Goal: Task Accomplishment & Management: Manage account settings

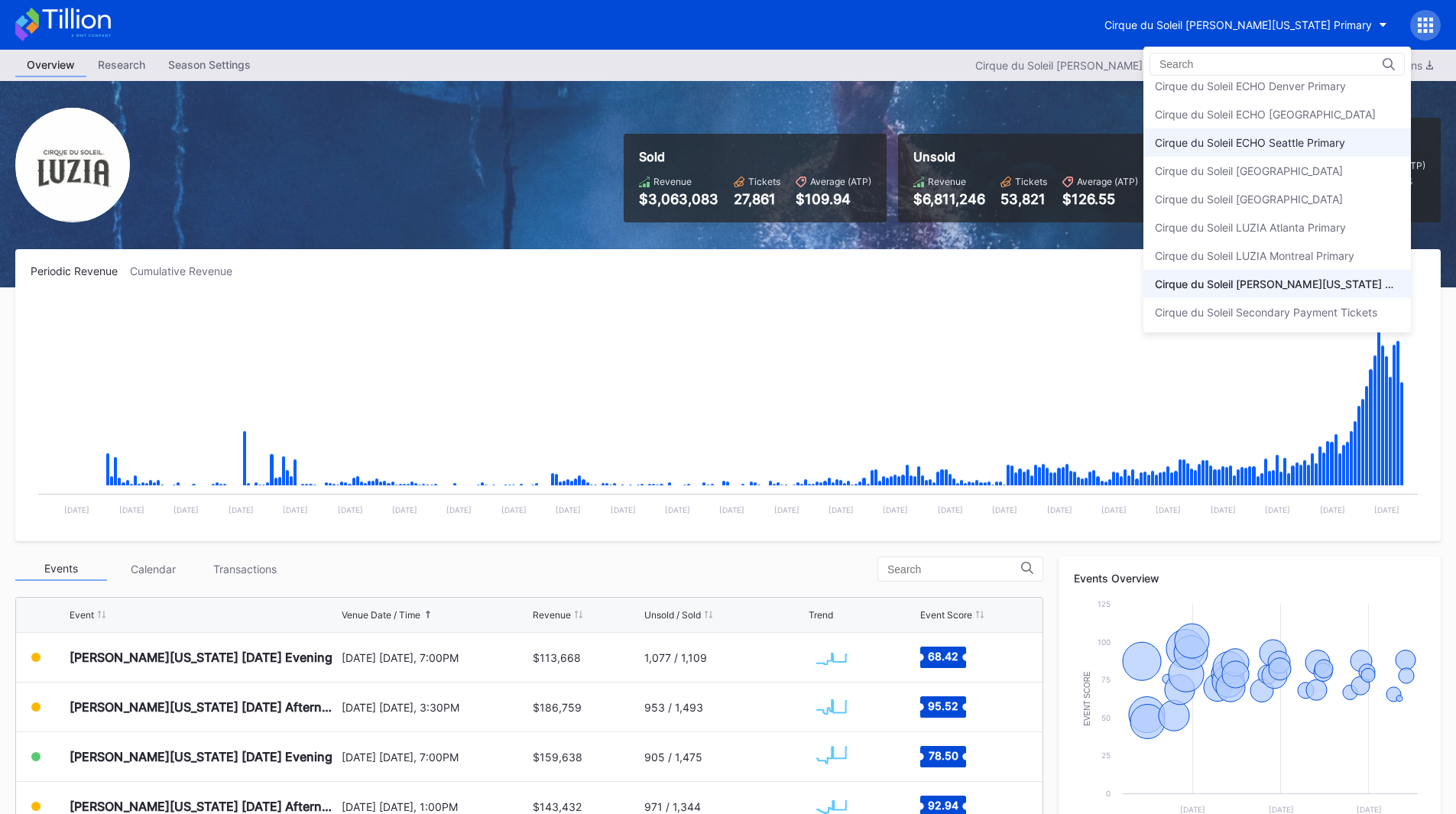
click at [1240, 135] on div "Cirque du Soleil ECHO Seattle Primary" at bounding box center [1277, 142] width 267 height 28
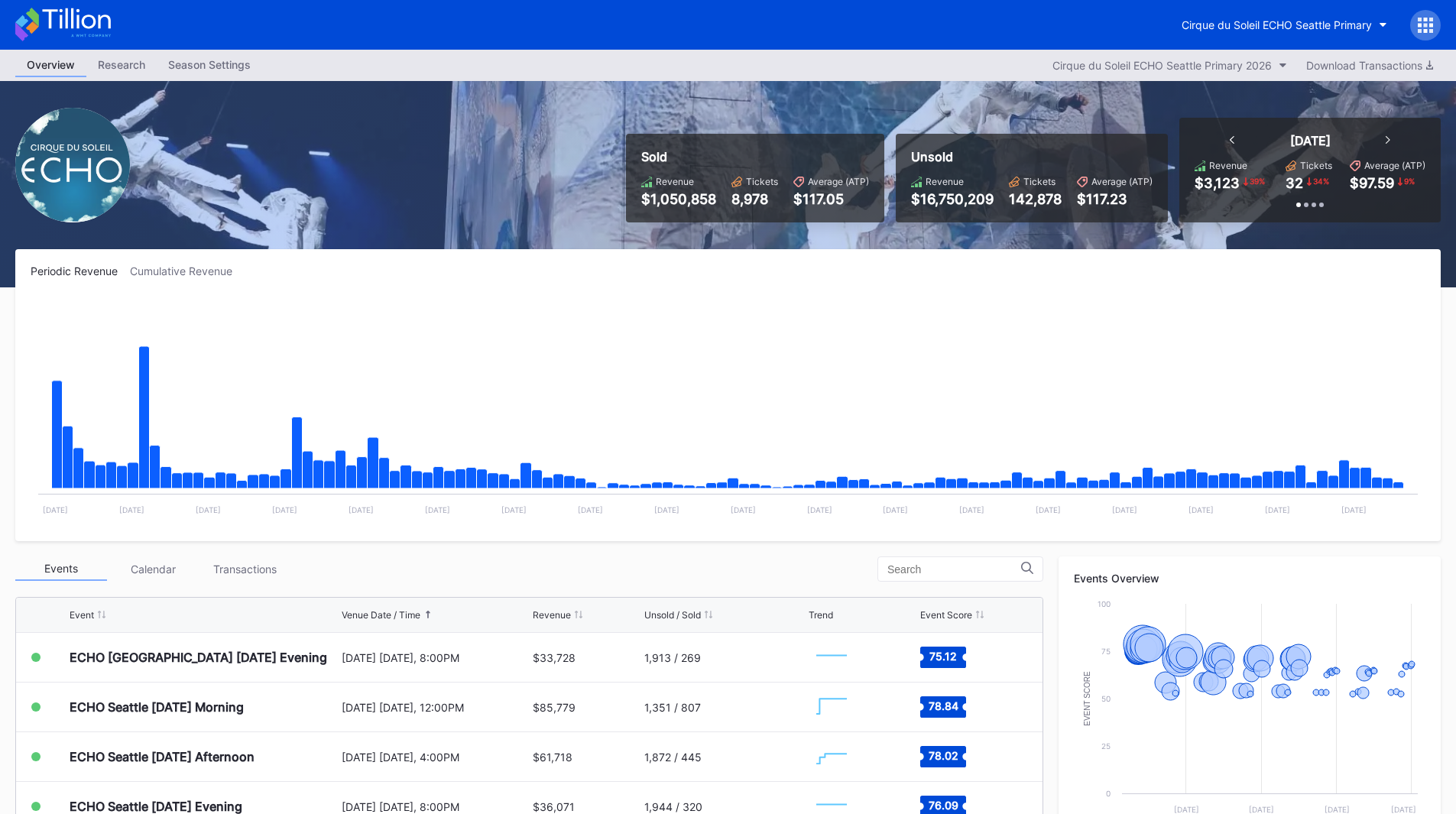
scroll to position [306, 0]
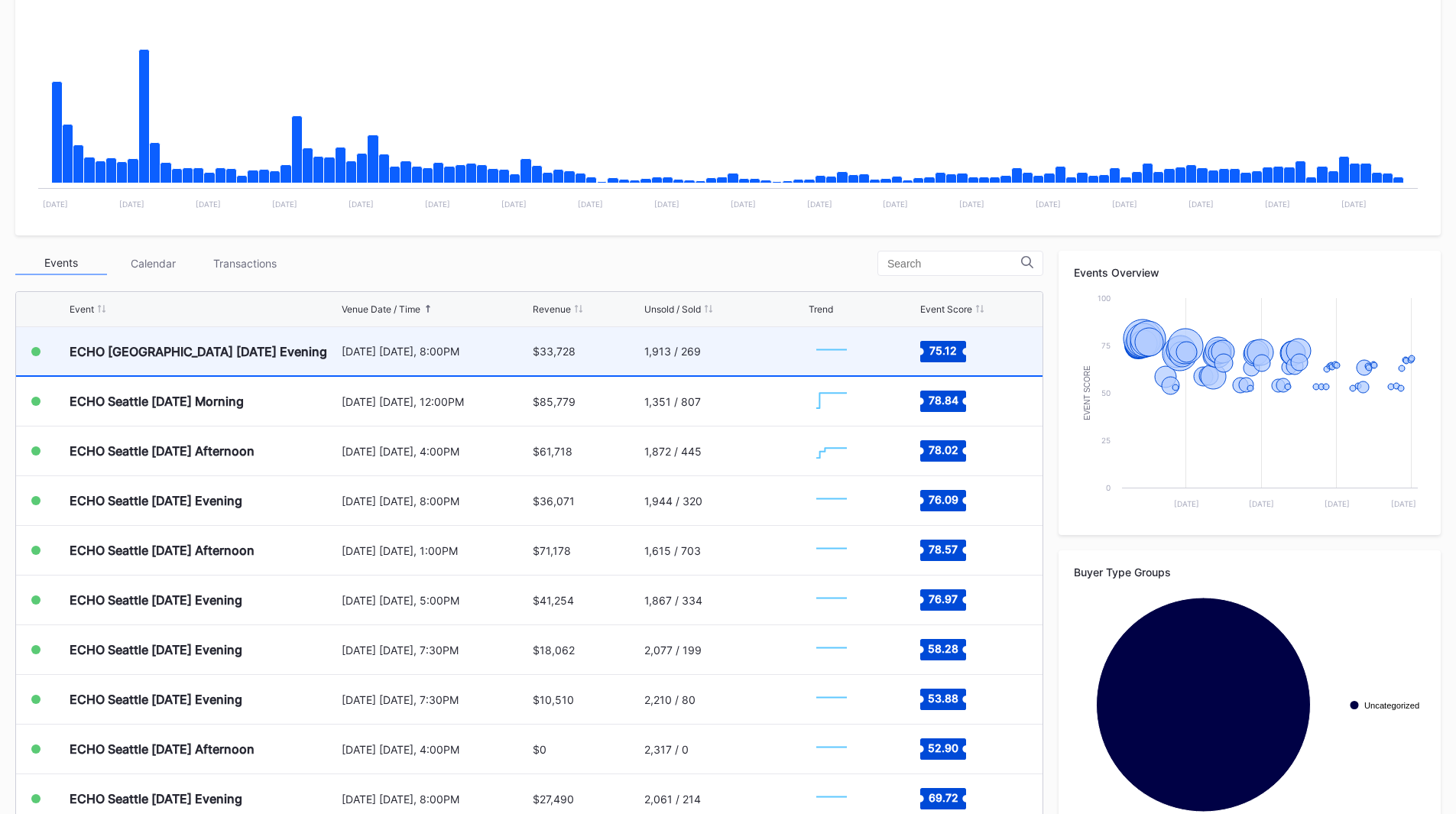
click at [380, 366] on div "[DATE] [DATE], 8:00PM" at bounding box center [436, 351] width 188 height 48
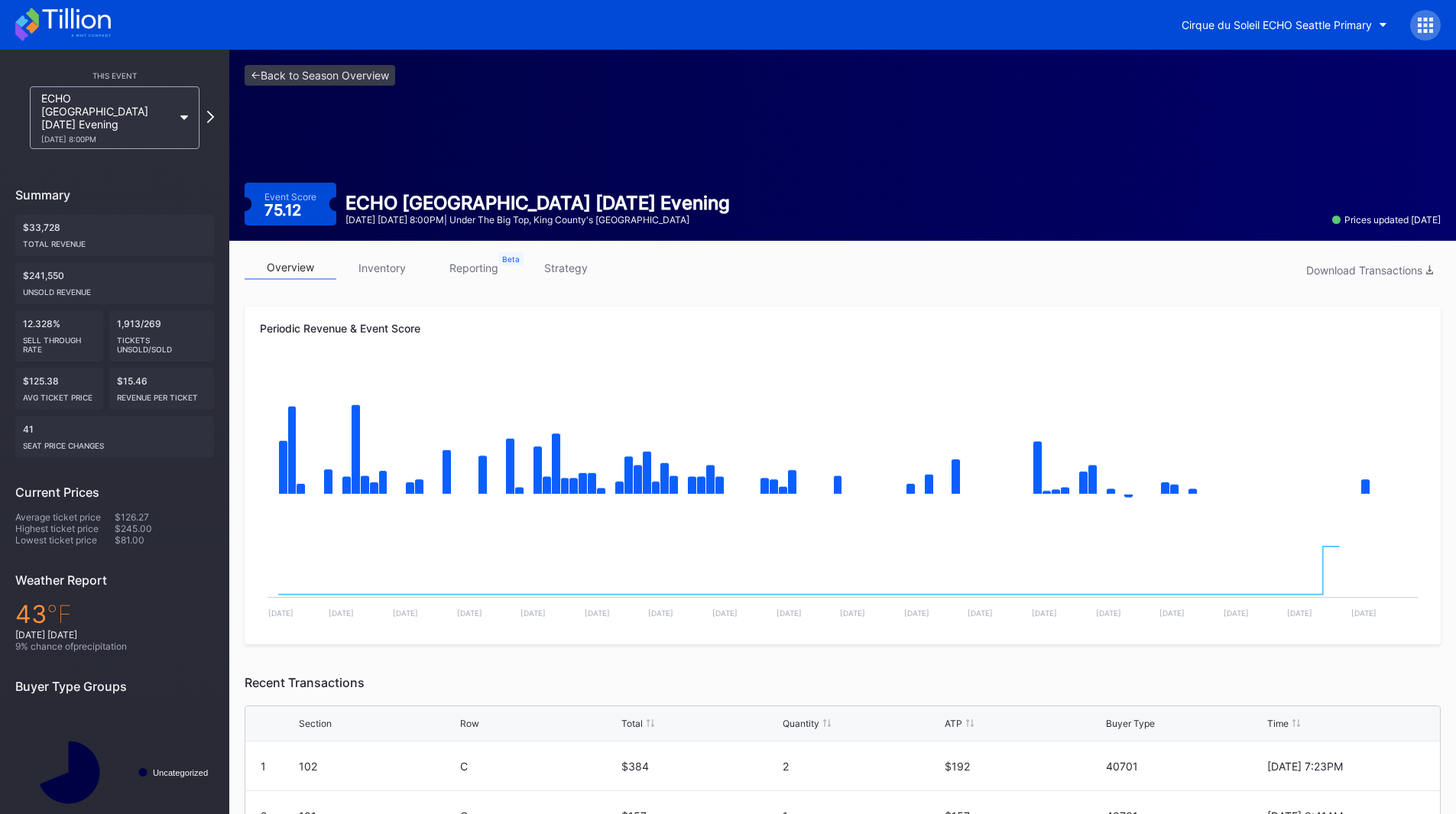
click at [486, 265] on link "reporting" at bounding box center [474, 268] width 92 height 24
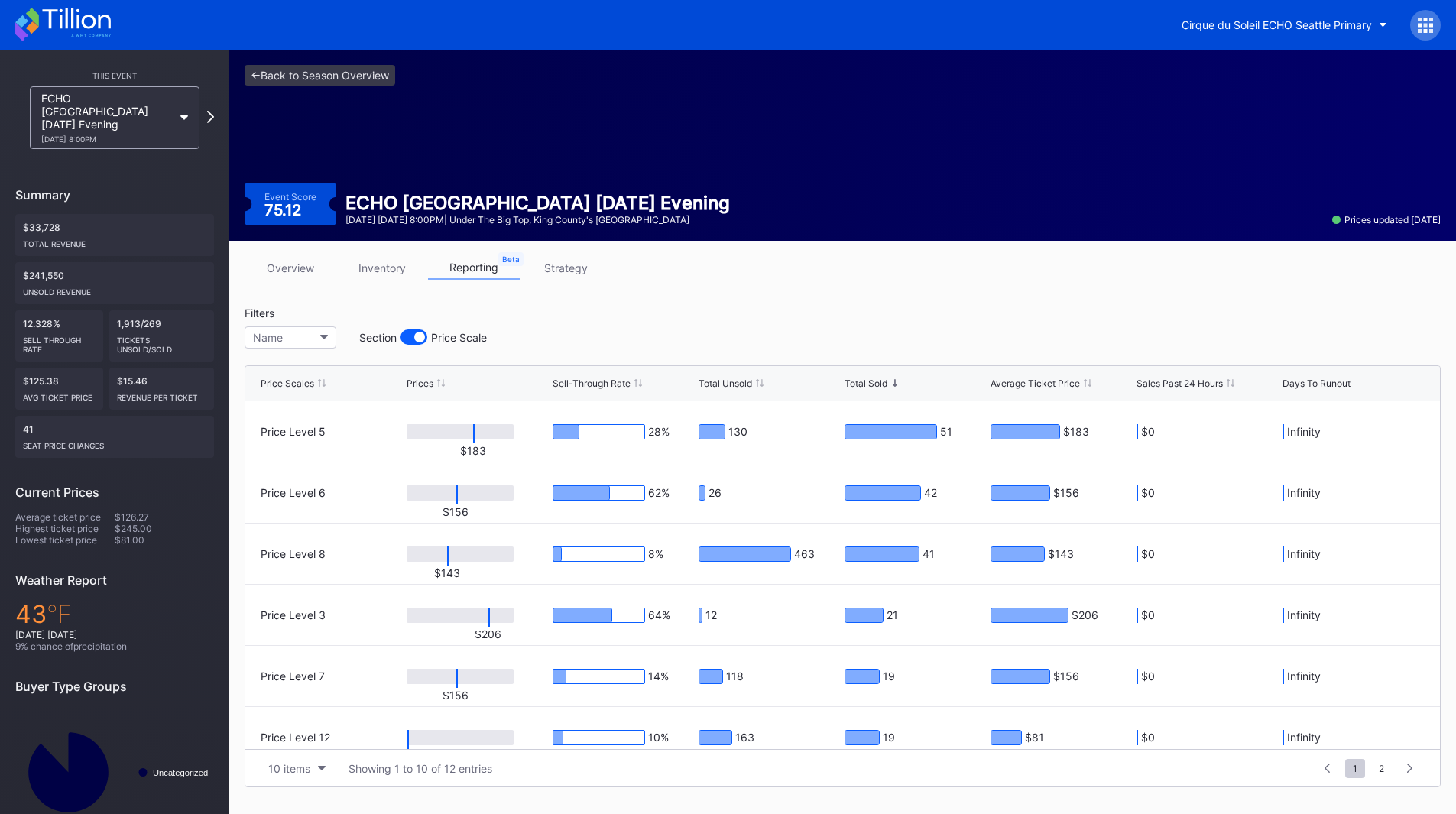
click at [312, 265] on link "overview" at bounding box center [290, 268] width 92 height 24
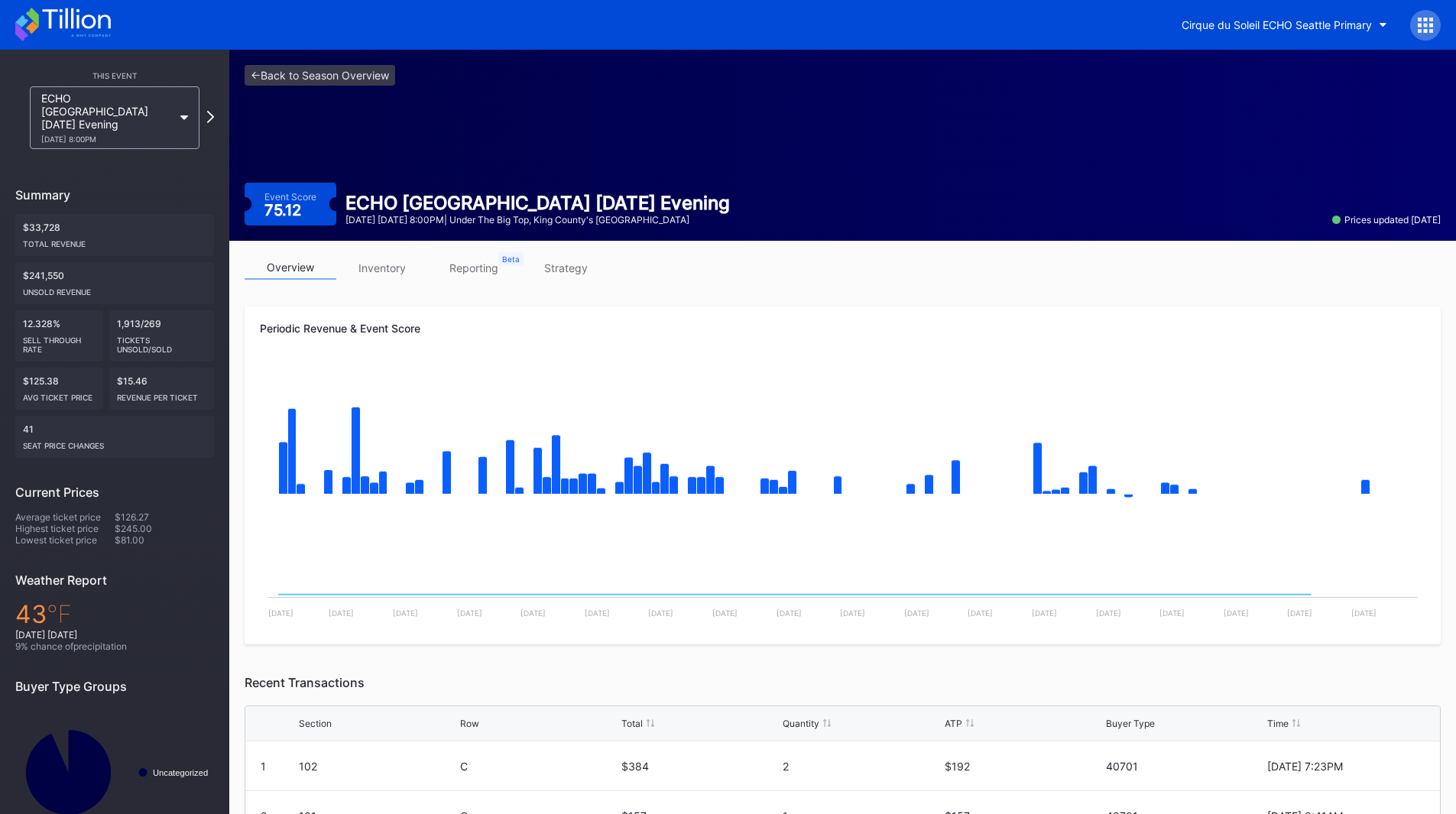
click at [393, 254] on div "overview inventory reporting strategy Periodic Revenue & Event Score Created wi…" at bounding box center [843, 691] width 1226 height 902
click at [388, 273] on link "inventory" at bounding box center [382, 268] width 92 height 24
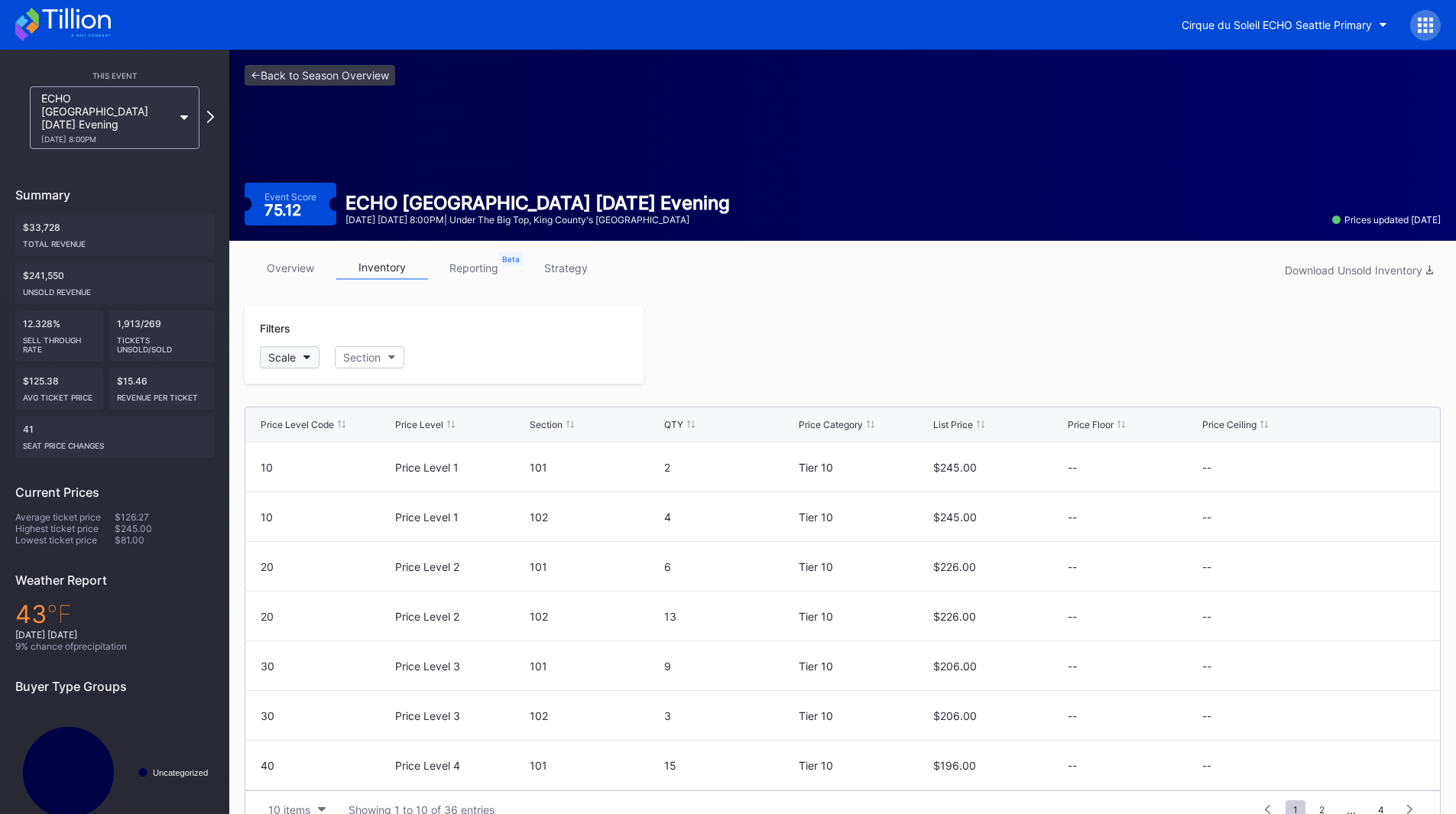
click at [298, 355] on button "Scale" at bounding box center [289, 357] width 60 height 22
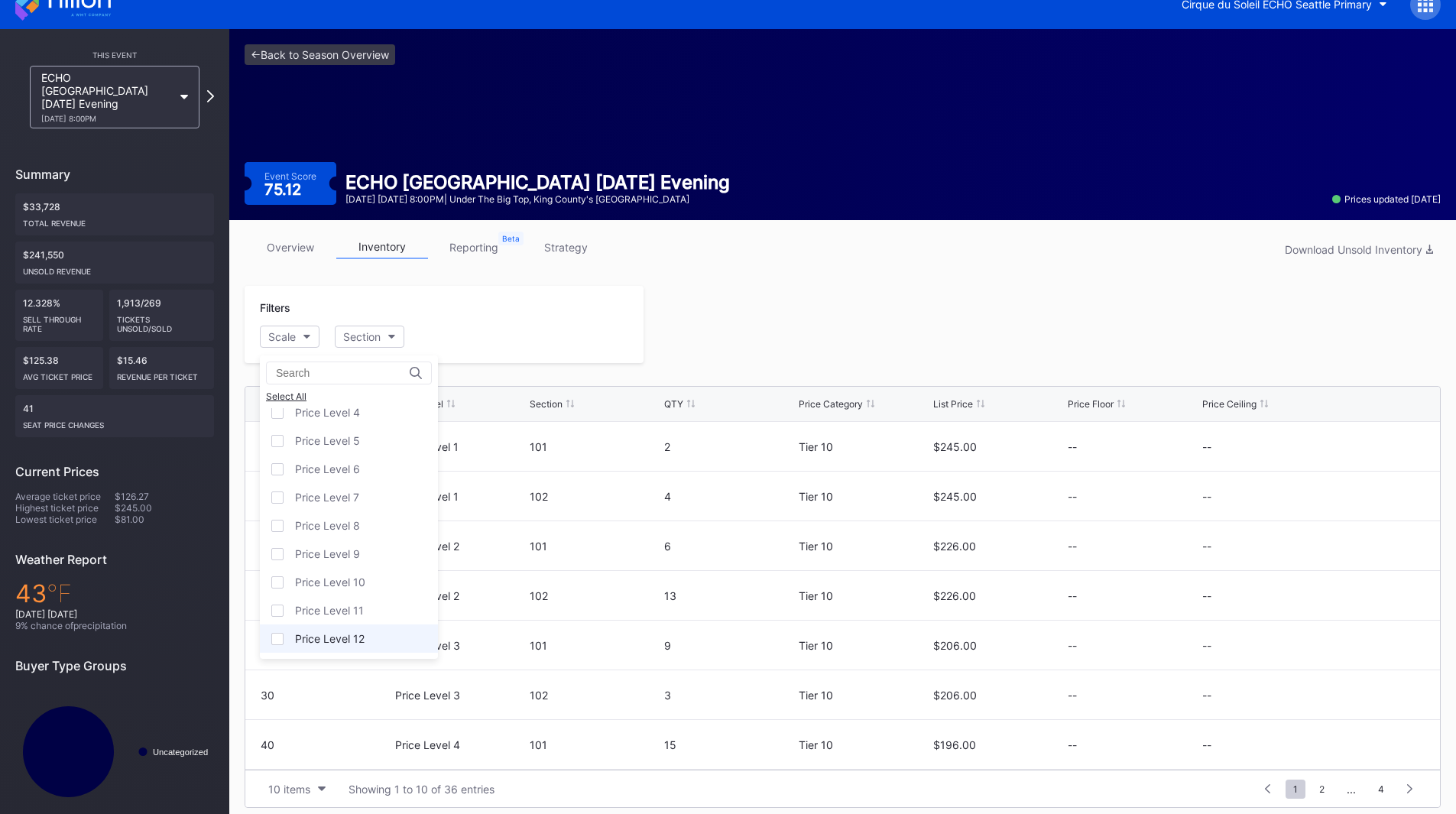
scroll to position [30, 0]
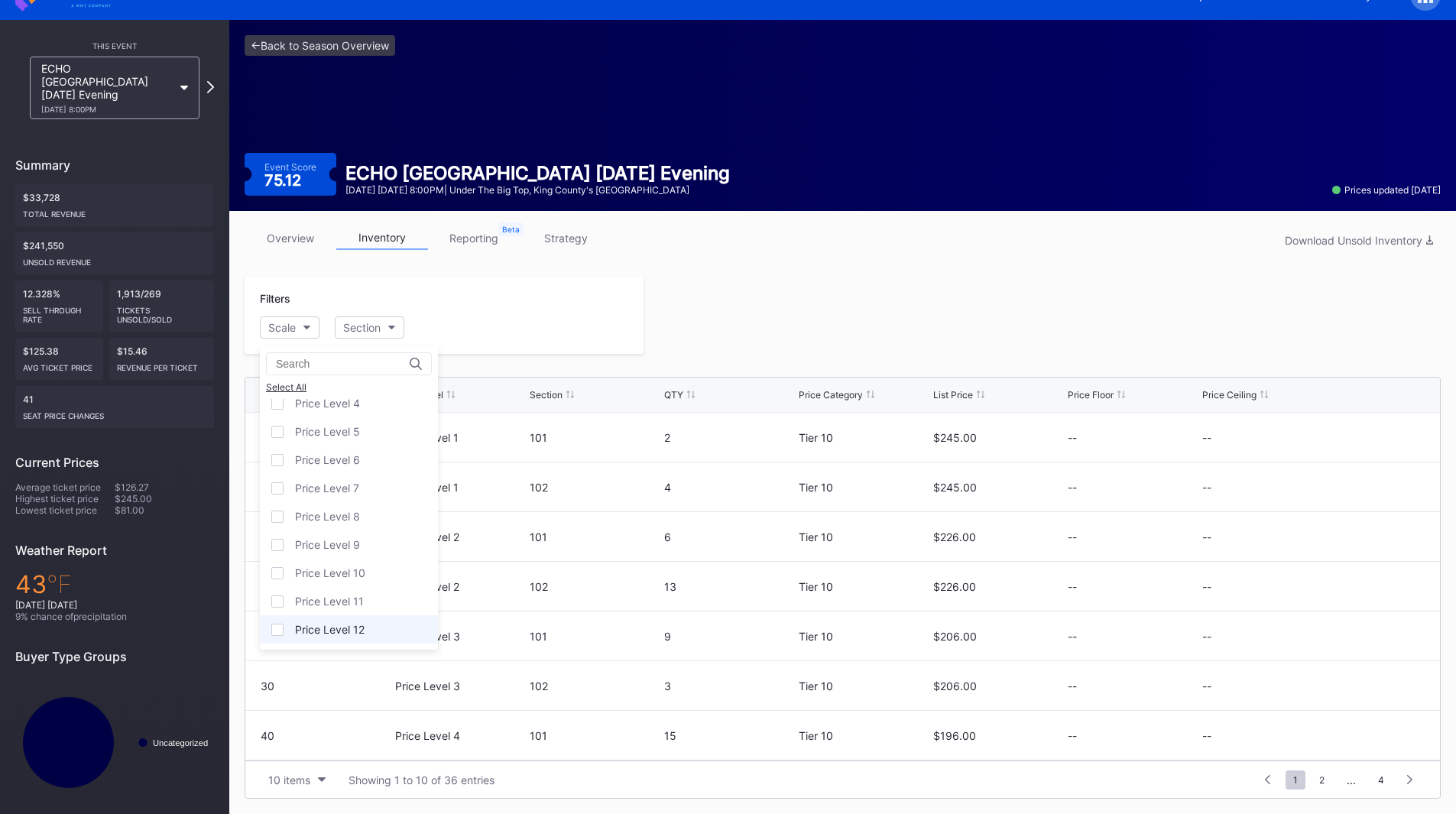
click at [354, 634] on div "Price Level 12" at bounding box center [329, 629] width 69 height 13
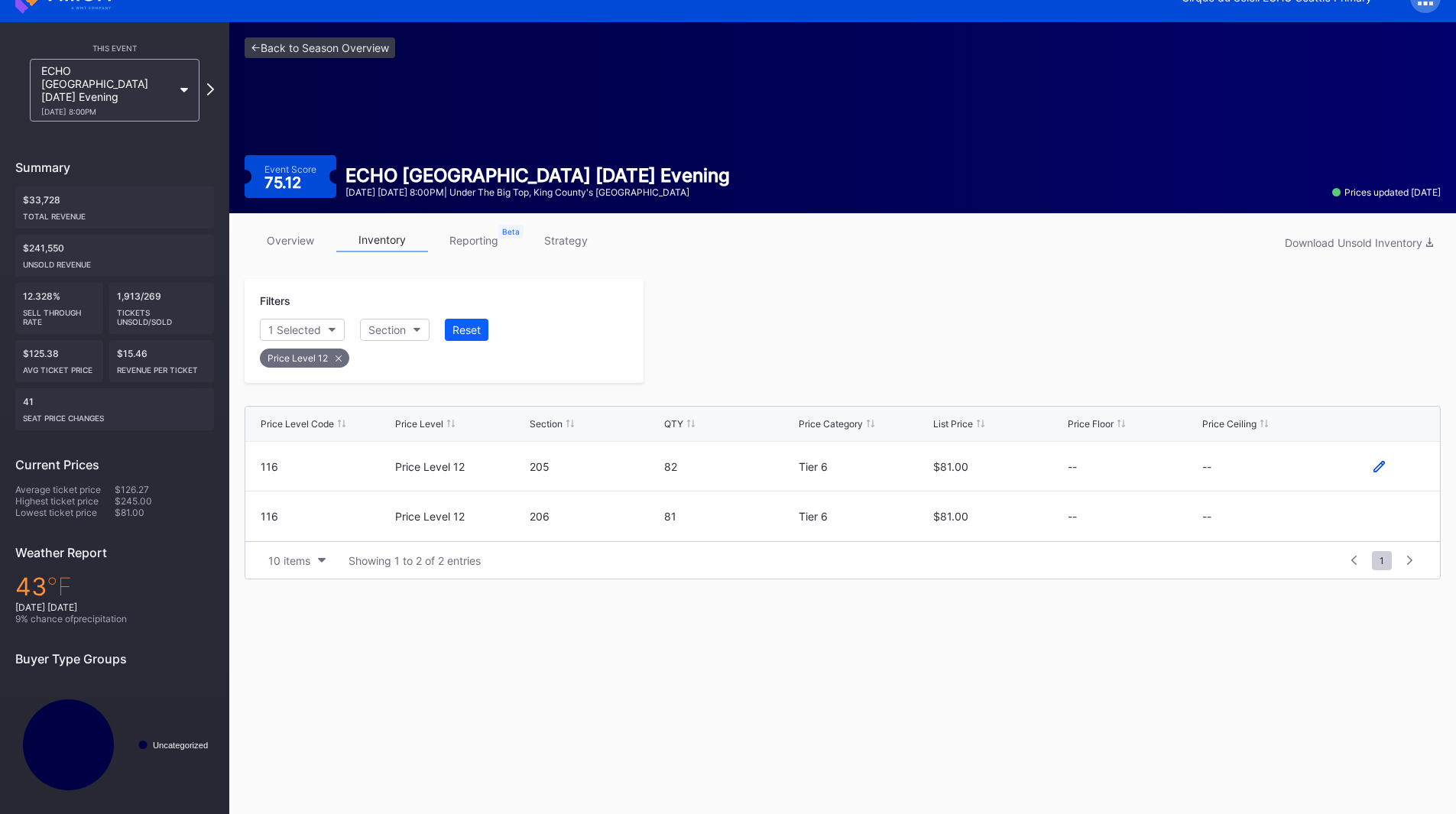
click at [1376, 462] on icon at bounding box center [1379, 466] width 11 height 11
click at [1257, 480] on button "--" at bounding box center [1268, 472] width 131 height 30
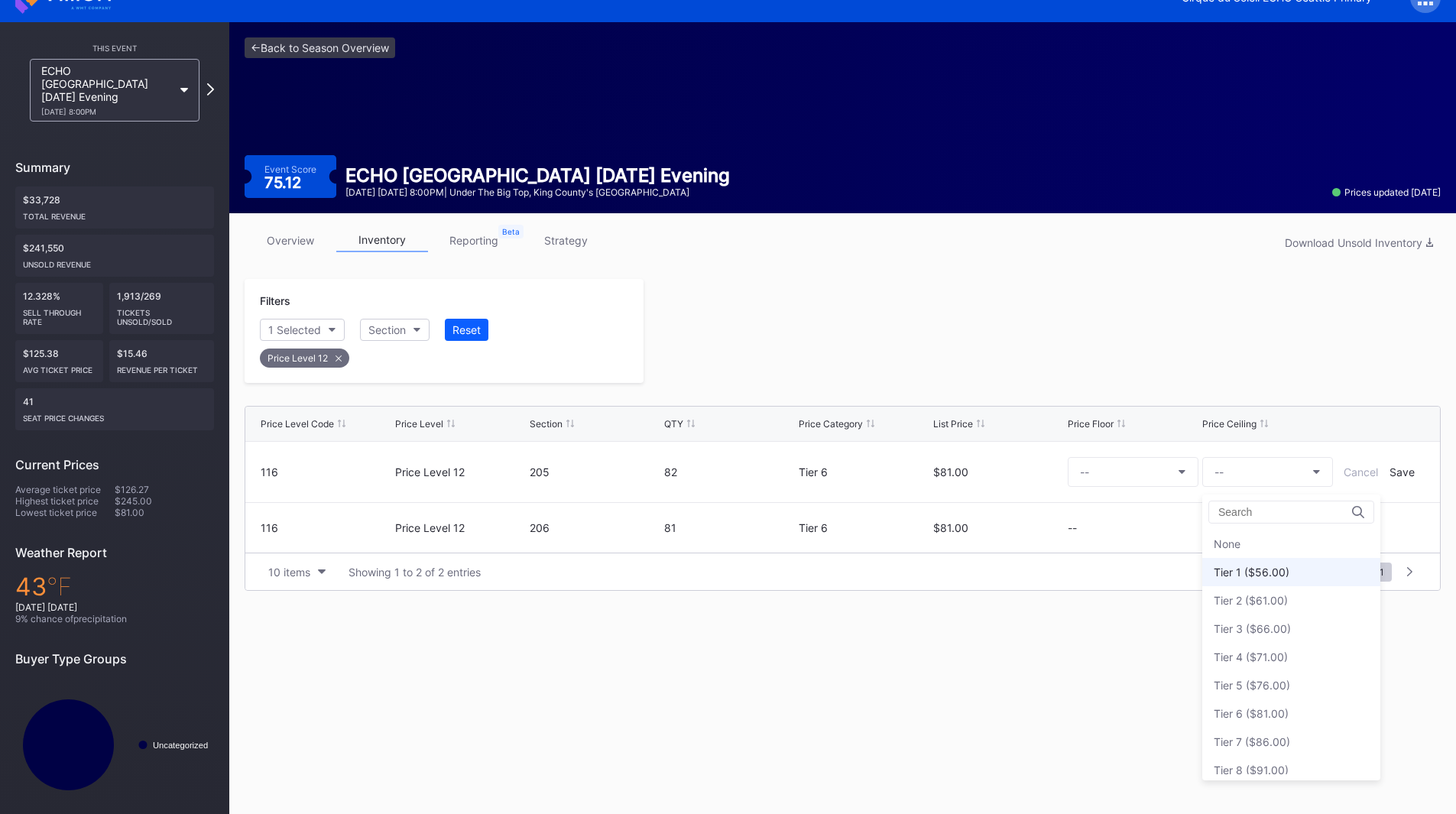
click at [1262, 581] on div "Tier 1 ($56.00)" at bounding box center [1292, 572] width 178 height 28
click at [1399, 468] on div "Save" at bounding box center [1401, 471] width 25 height 13
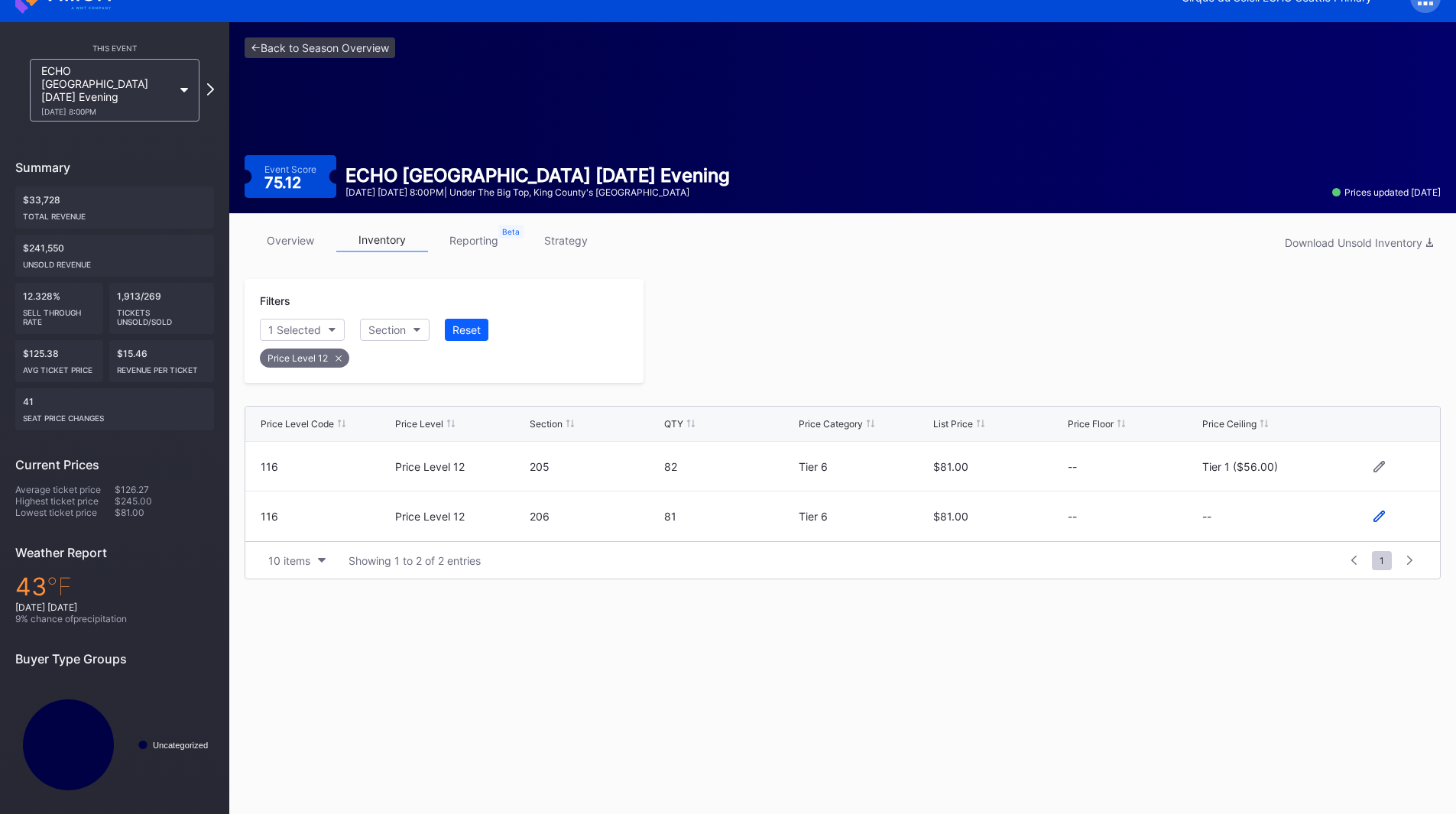
click at [1375, 518] on icon at bounding box center [1379, 516] width 11 height 11
click at [1269, 524] on button "--" at bounding box center [1268, 523] width 131 height 30
click at [1282, 293] on div "Tier 1 ($56.00)" at bounding box center [1251, 291] width 75 height 13
click at [1395, 523] on div "Save" at bounding box center [1401, 522] width 25 height 13
click at [1098, 352] on div at bounding box center [1041, 331] width 797 height 104
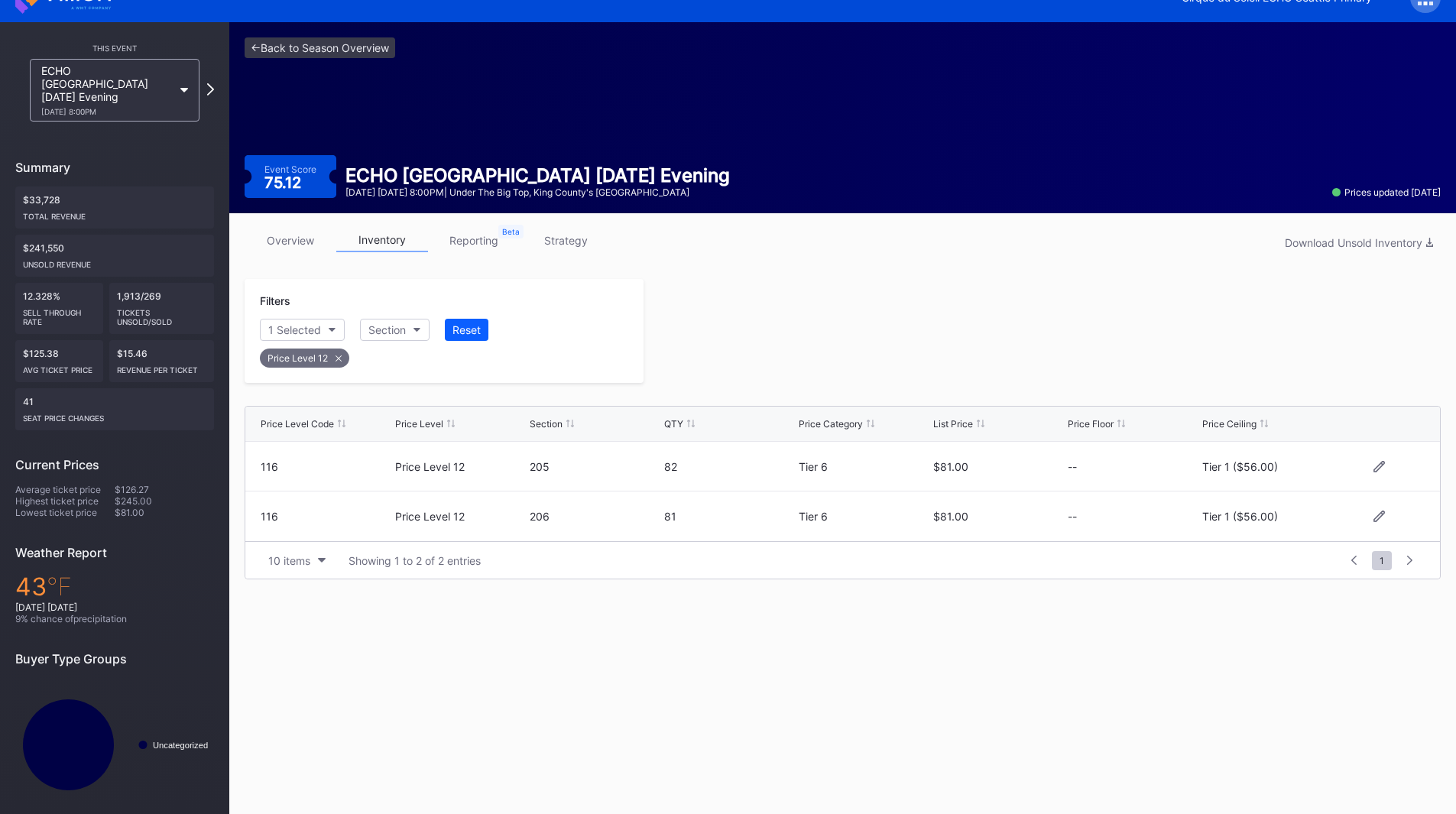
click at [205, 83] on div "ECHO Seattle [DATE] Evening [DATE] 8:00PM" at bounding box center [115, 90] width 185 height 63
click at [214, 84] on icon at bounding box center [211, 88] width 9 height 15
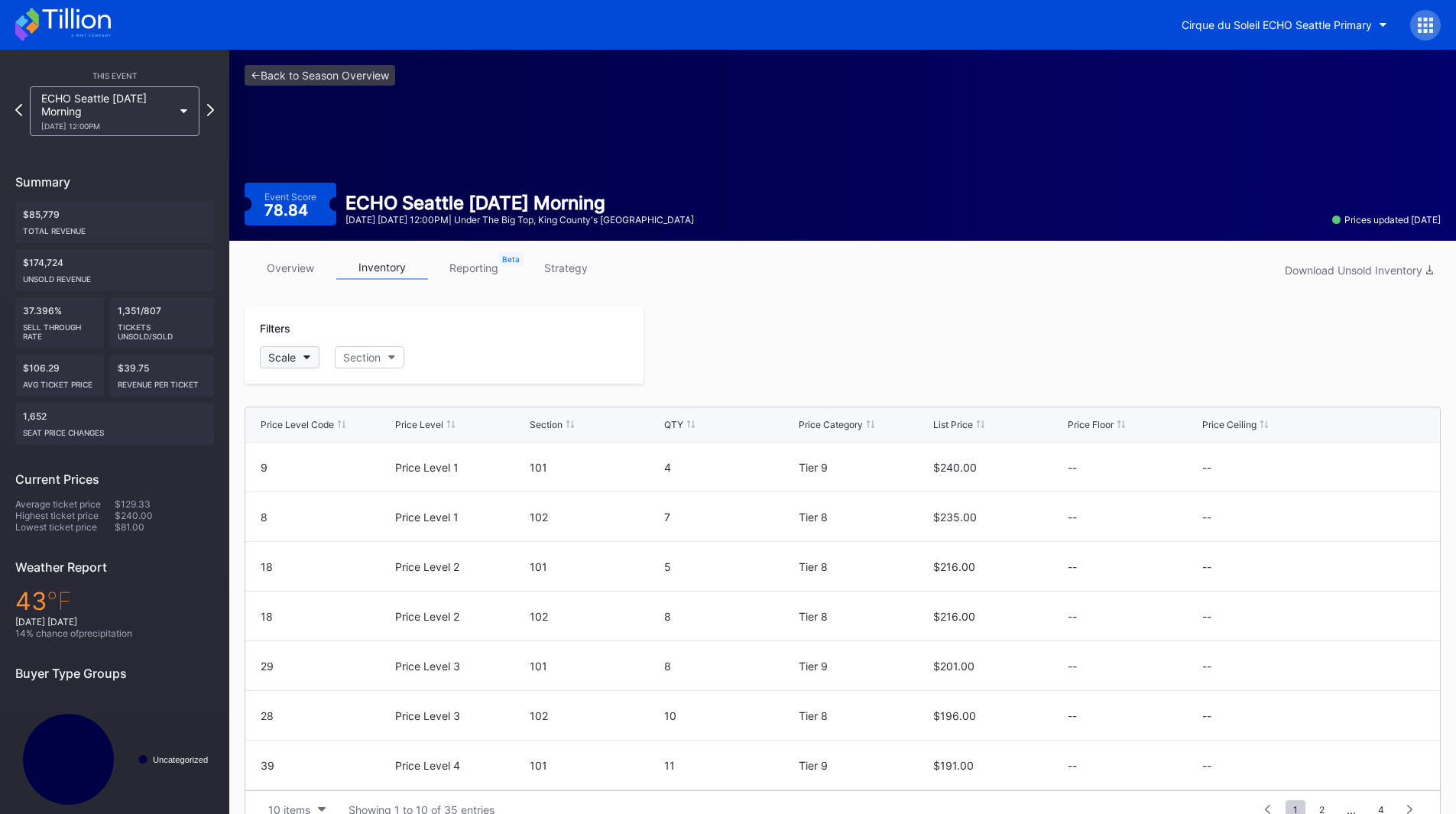
click at [313, 358] on button "Scale" at bounding box center [289, 357] width 60 height 22
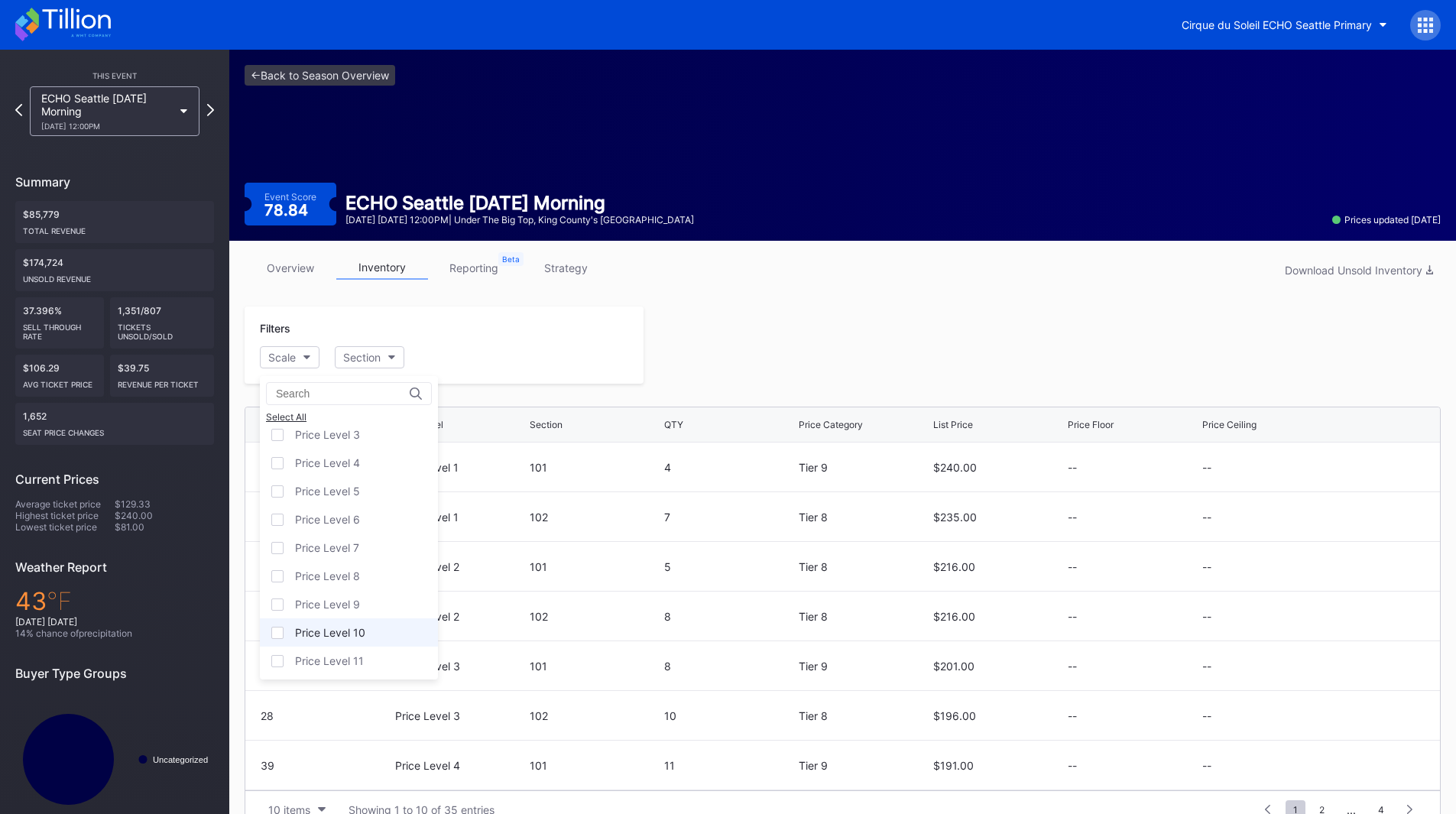
scroll to position [95, 0]
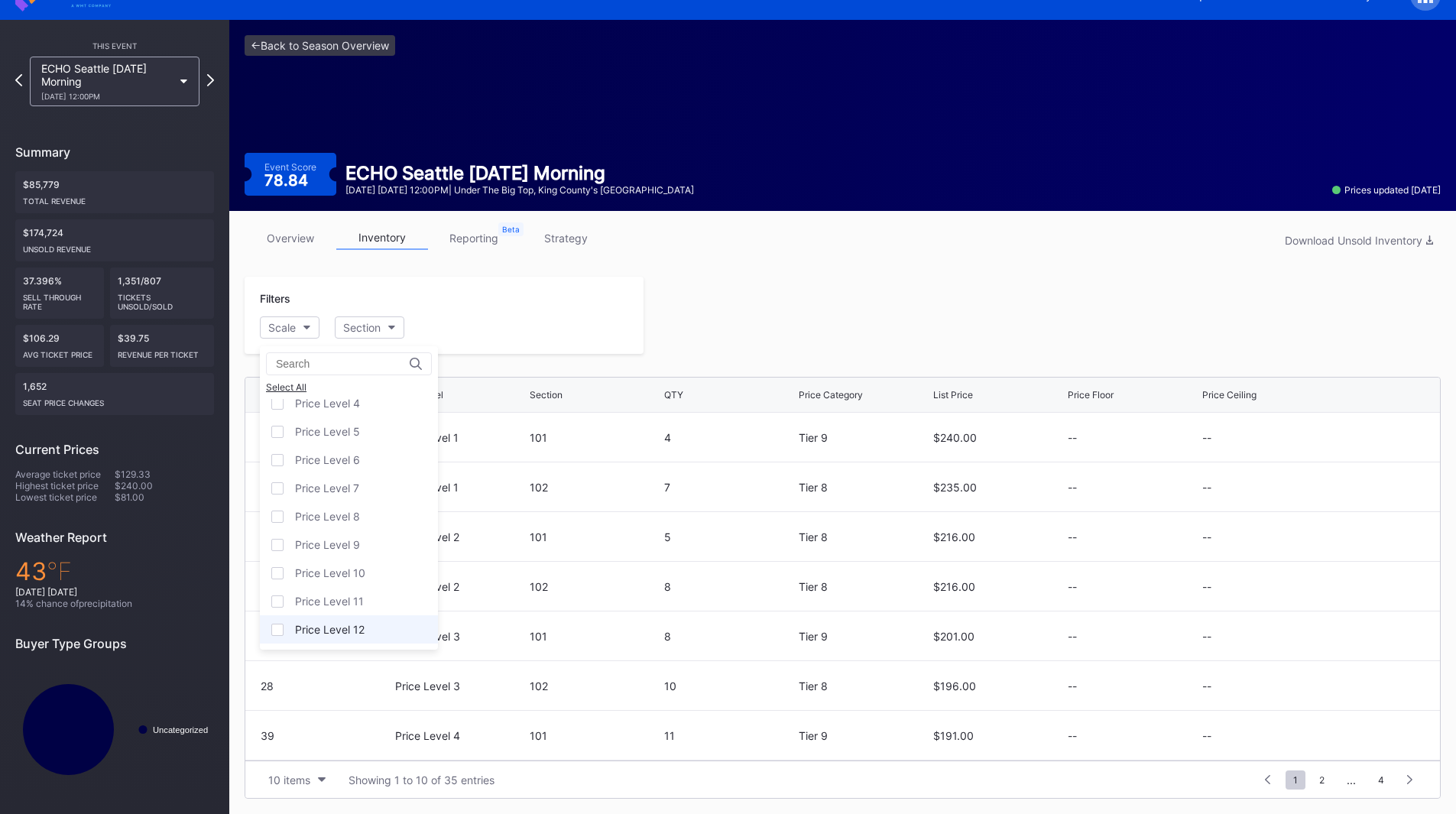
click at [342, 632] on div "Price Level 12" at bounding box center [329, 629] width 69 height 13
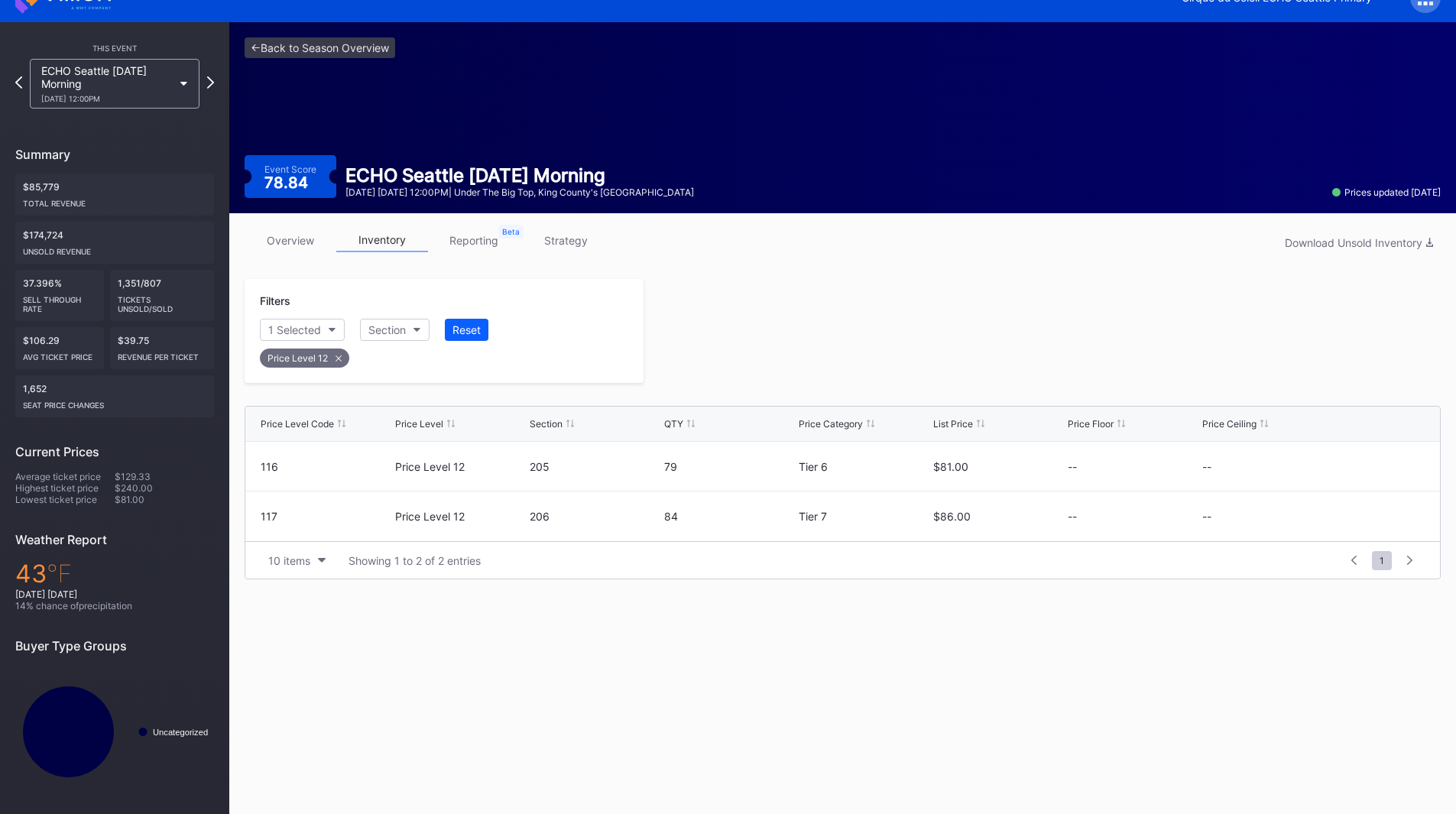
scroll to position [27, 0]
click at [1381, 464] on icon at bounding box center [1379, 466] width 11 height 11
click at [1243, 474] on button "--" at bounding box center [1268, 472] width 131 height 30
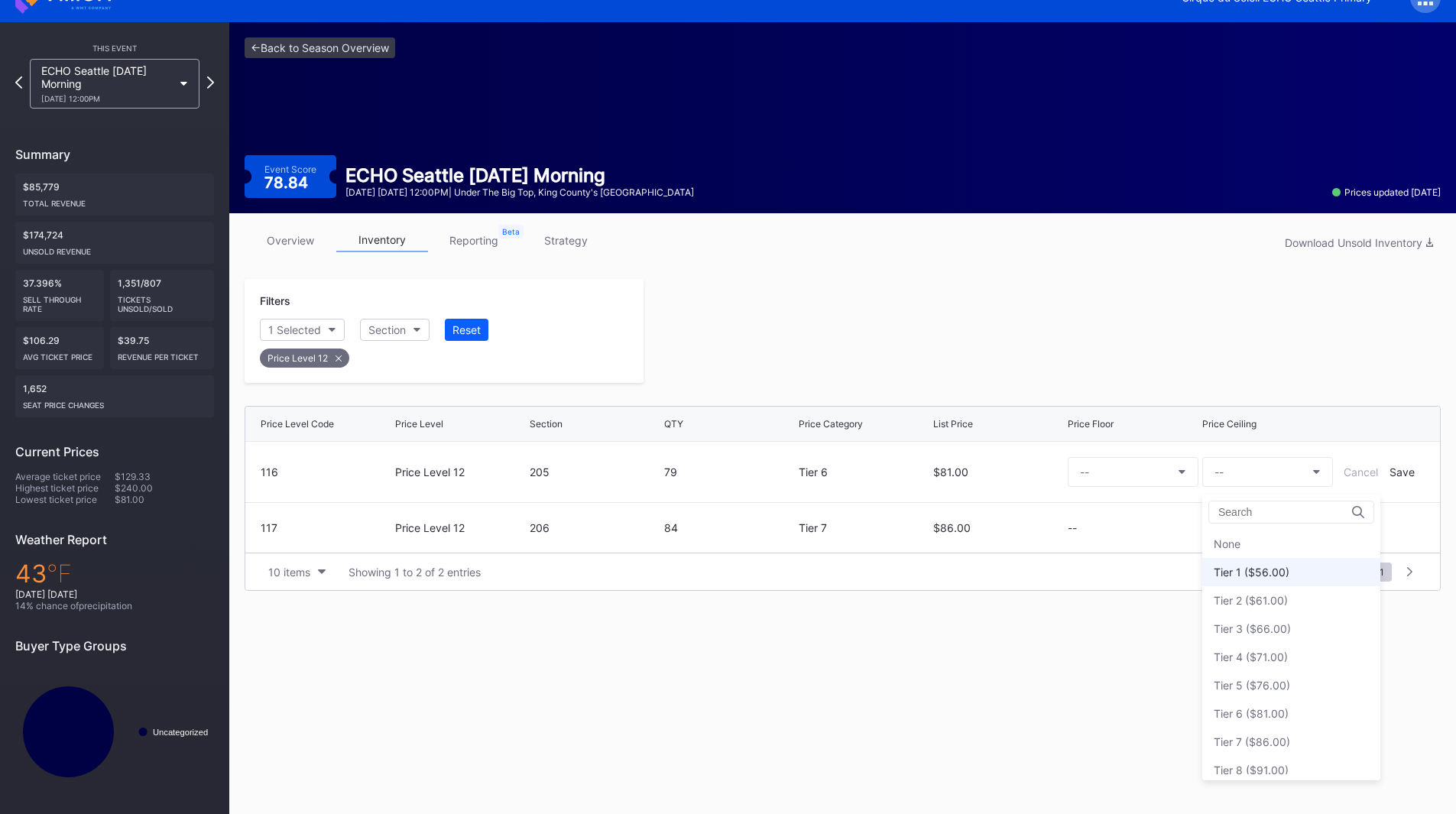
click at [1263, 566] on div "Tier 1 ($56.00)" at bounding box center [1251, 572] width 75 height 13
click at [1406, 478] on div "Save" at bounding box center [1401, 471] width 25 height 13
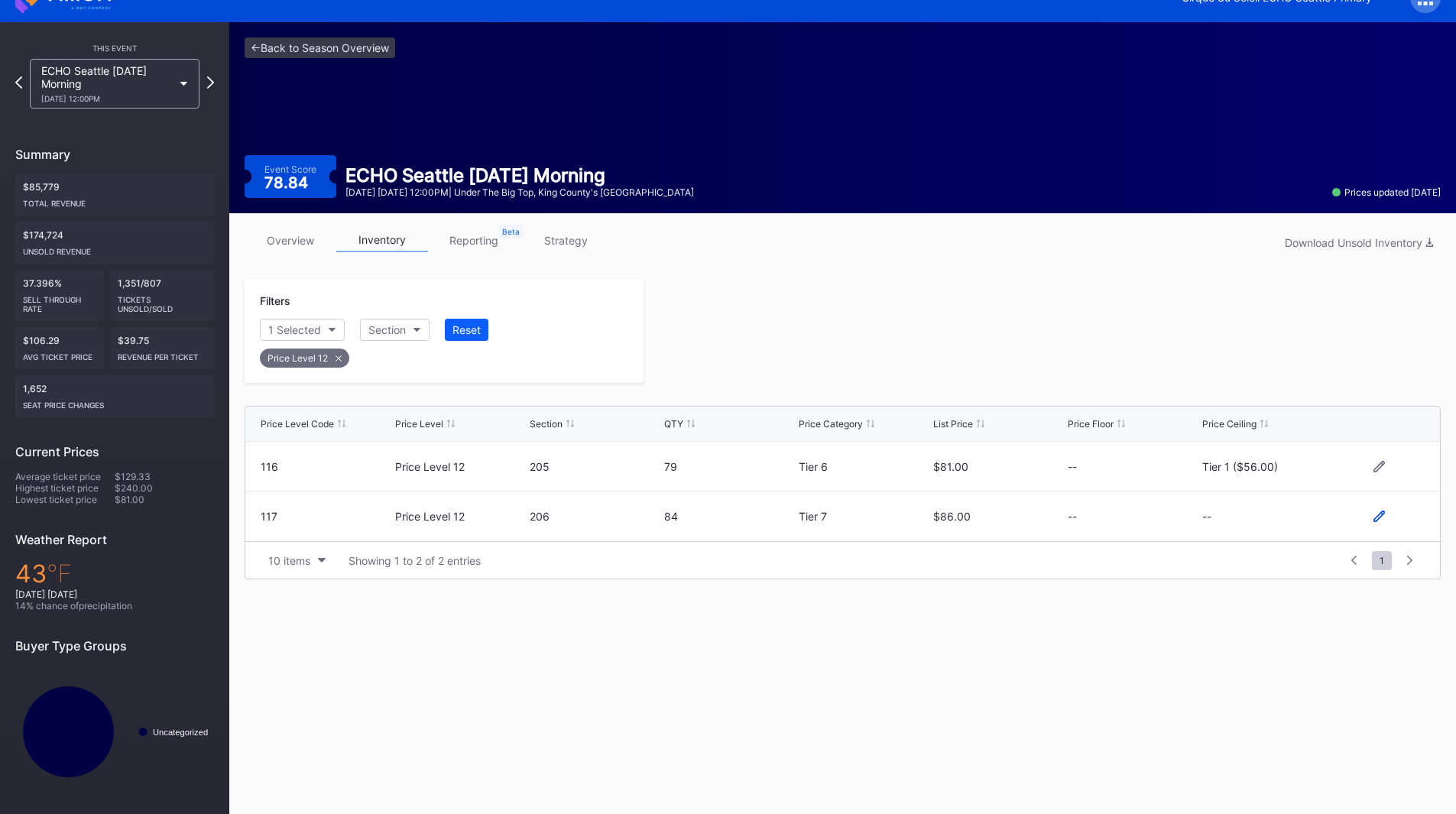
click at [1375, 518] on icon at bounding box center [1379, 516] width 11 height 11
click at [1258, 522] on button "--" at bounding box center [1268, 523] width 131 height 30
click at [1264, 295] on div "Tier 1 ($56.00)" at bounding box center [1251, 291] width 75 height 13
click at [1393, 518] on div "Save" at bounding box center [1401, 522] width 25 height 13
click at [956, 310] on div at bounding box center [1041, 331] width 797 height 104
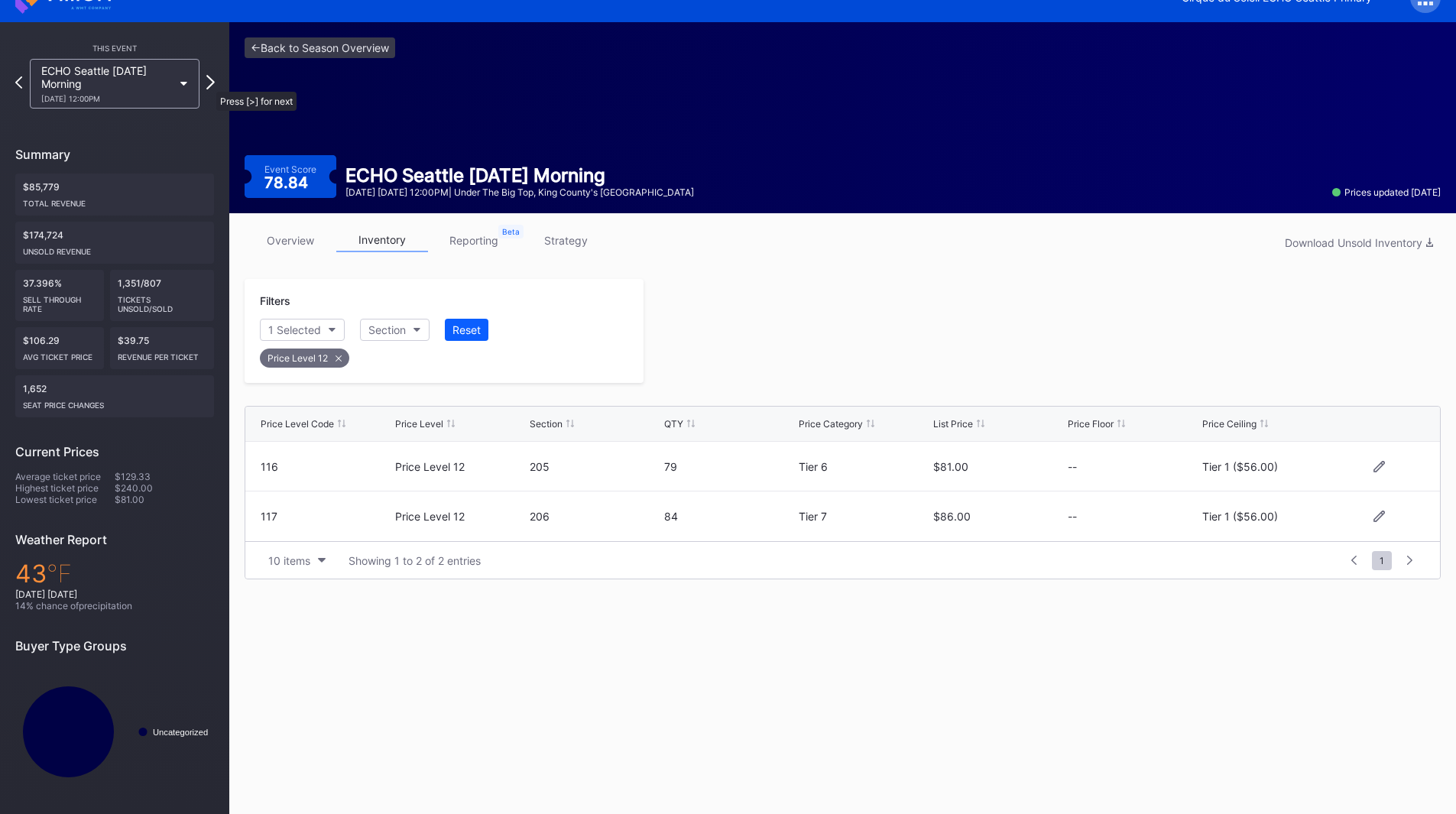
click at [209, 84] on icon at bounding box center [211, 81] width 9 height 15
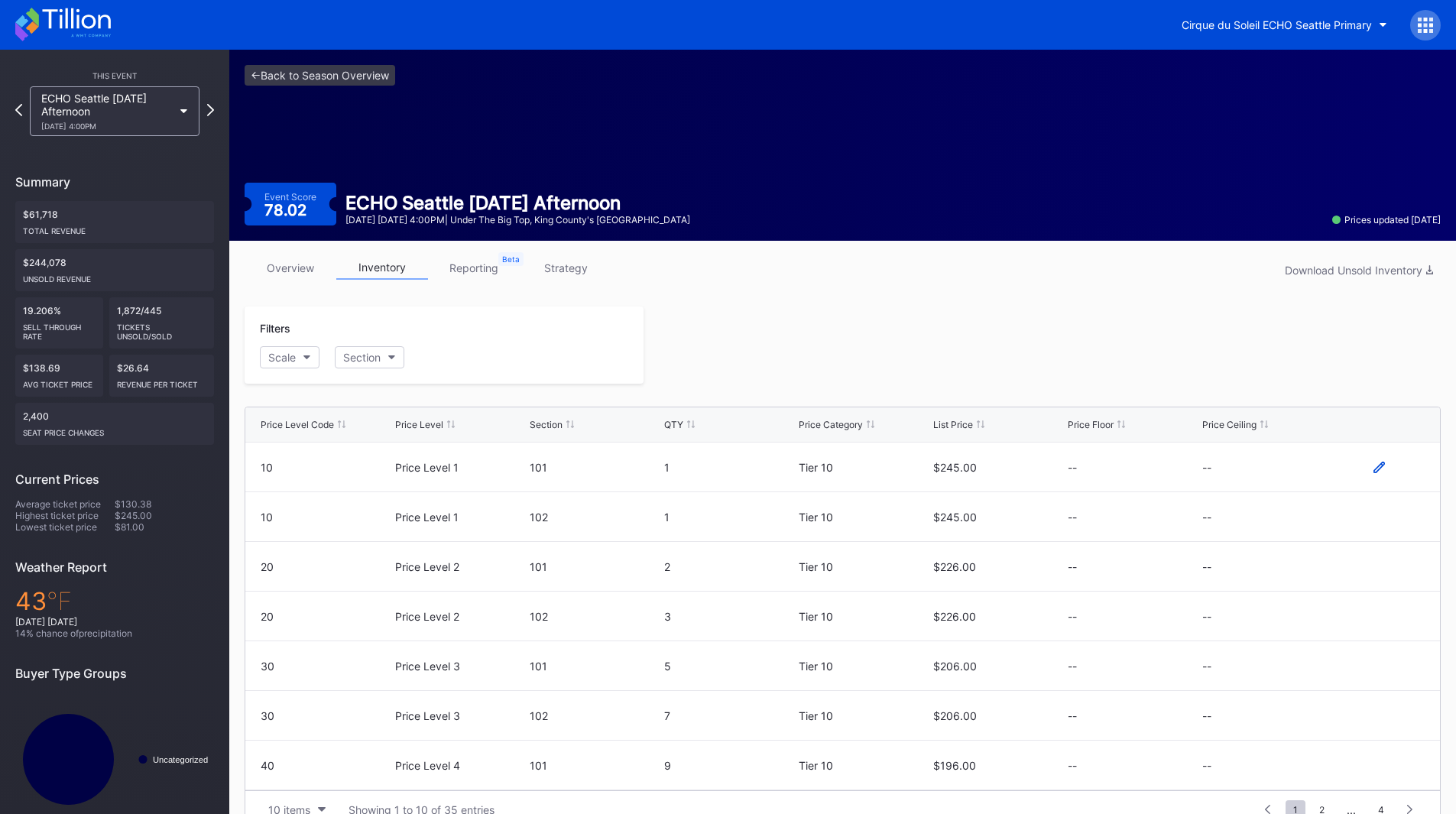
click at [1374, 466] on icon at bounding box center [1379, 466] width 11 height 11
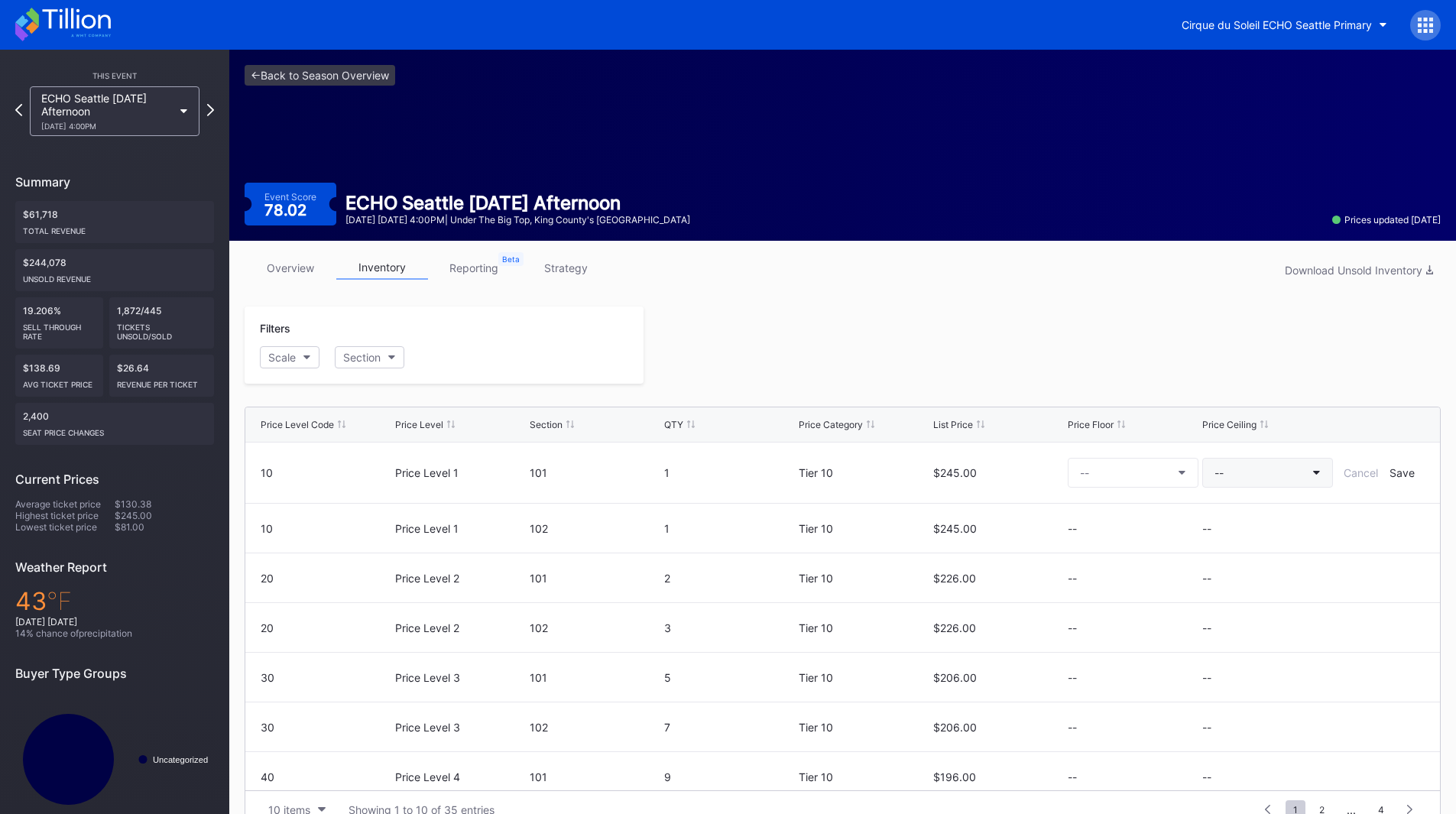
click at [1278, 470] on button "--" at bounding box center [1268, 473] width 131 height 30
click at [301, 365] on button "Scale" at bounding box center [289, 357] width 60 height 22
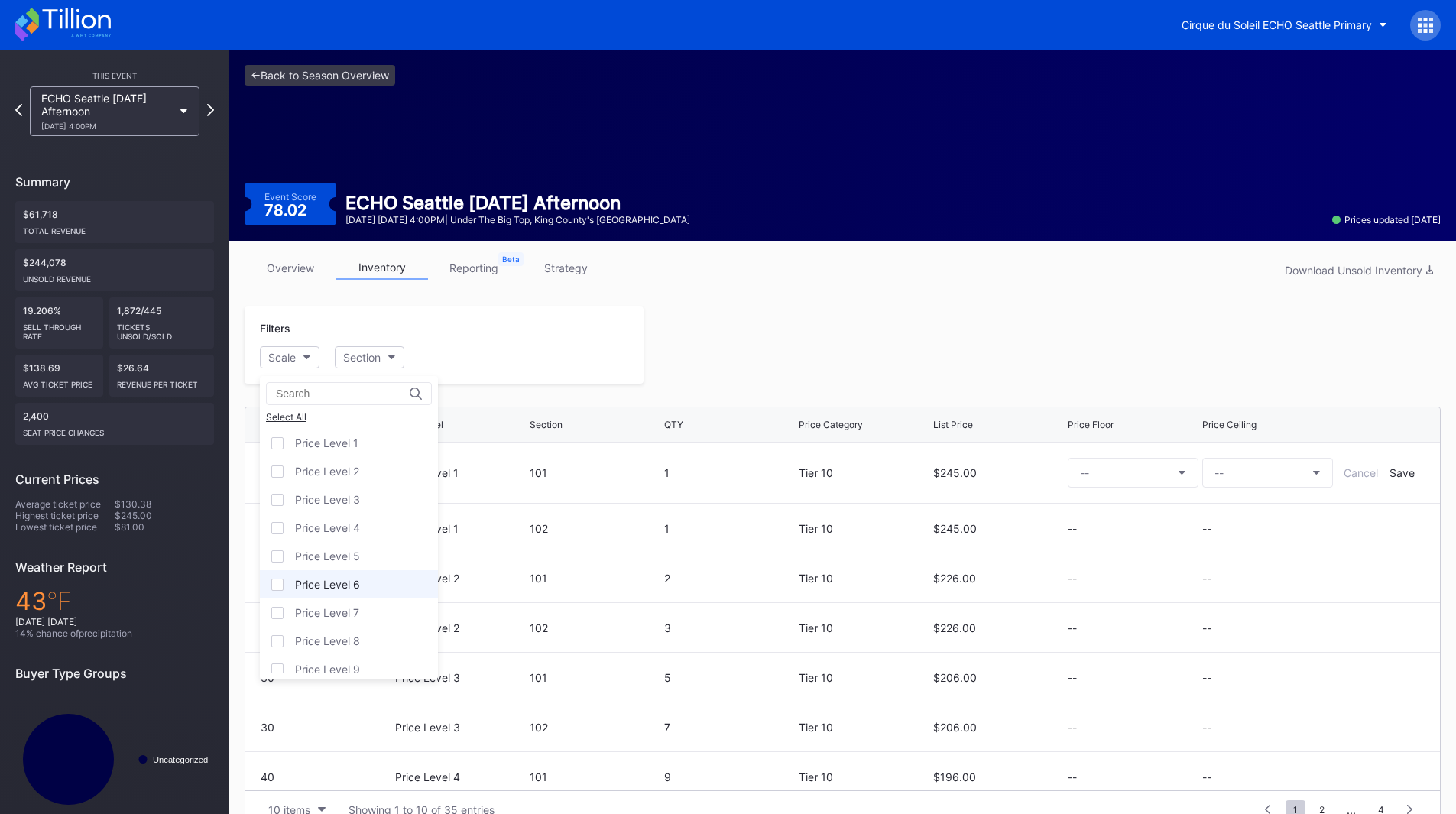
scroll to position [95, 0]
click at [350, 654] on div "Price Level 12" at bounding box center [329, 659] width 69 height 13
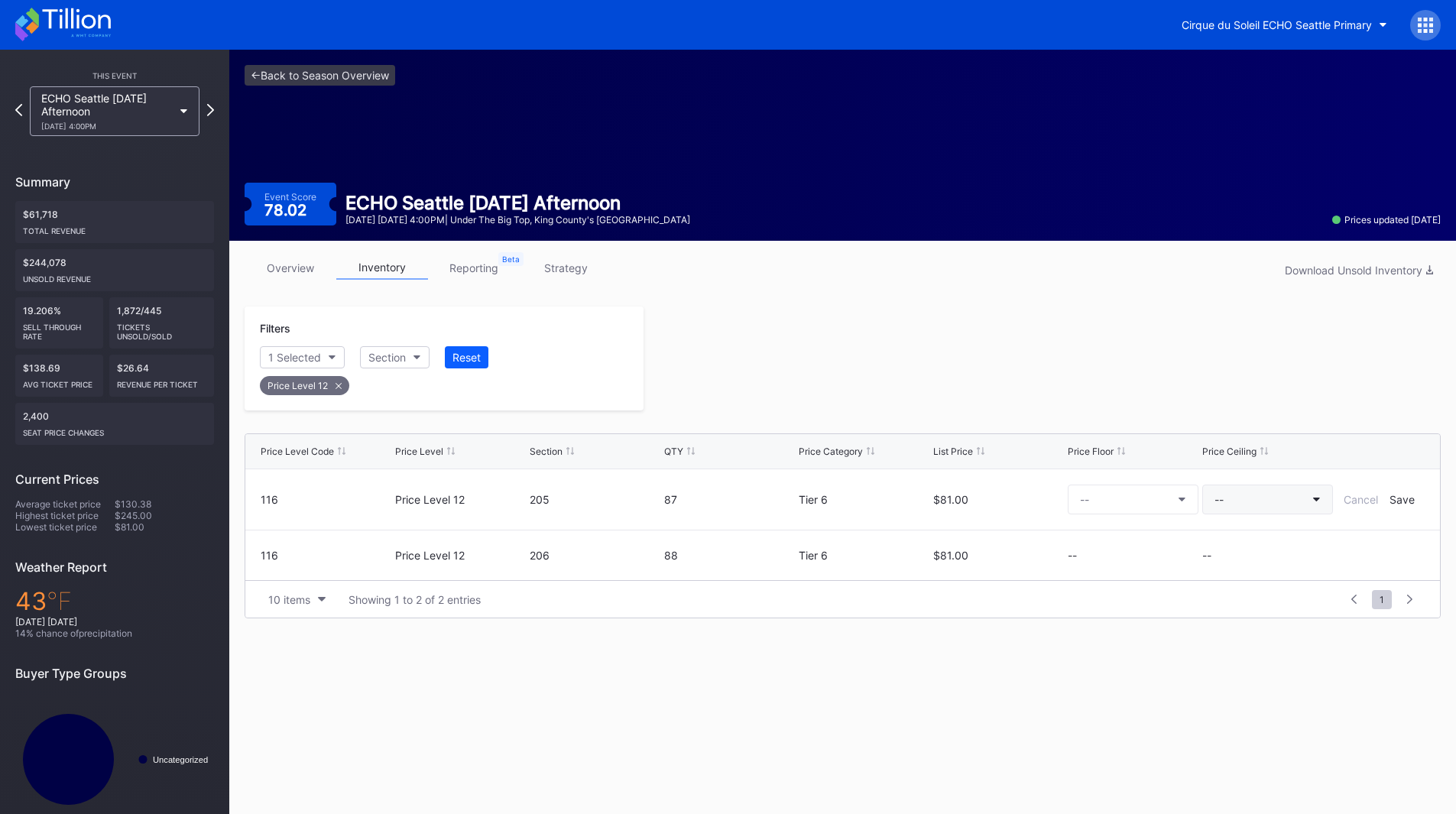
click at [1283, 500] on button "--" at bounding box center [1268, 500] width 131 height 30
click at [1269, 592] on div "Tier 1 ($56.00)" at bounding box center [1292, 600] width 178 height 28
click at [1398, 502] on div "Save" at bounding box center [1401, 500] width 25 height 13
click at [1381, 546] on icon at bounding box center [1379, 543] width 11 height 11
click at [1262, 548] on button "--" at bounding box center [1268, 550] width 131 height 30
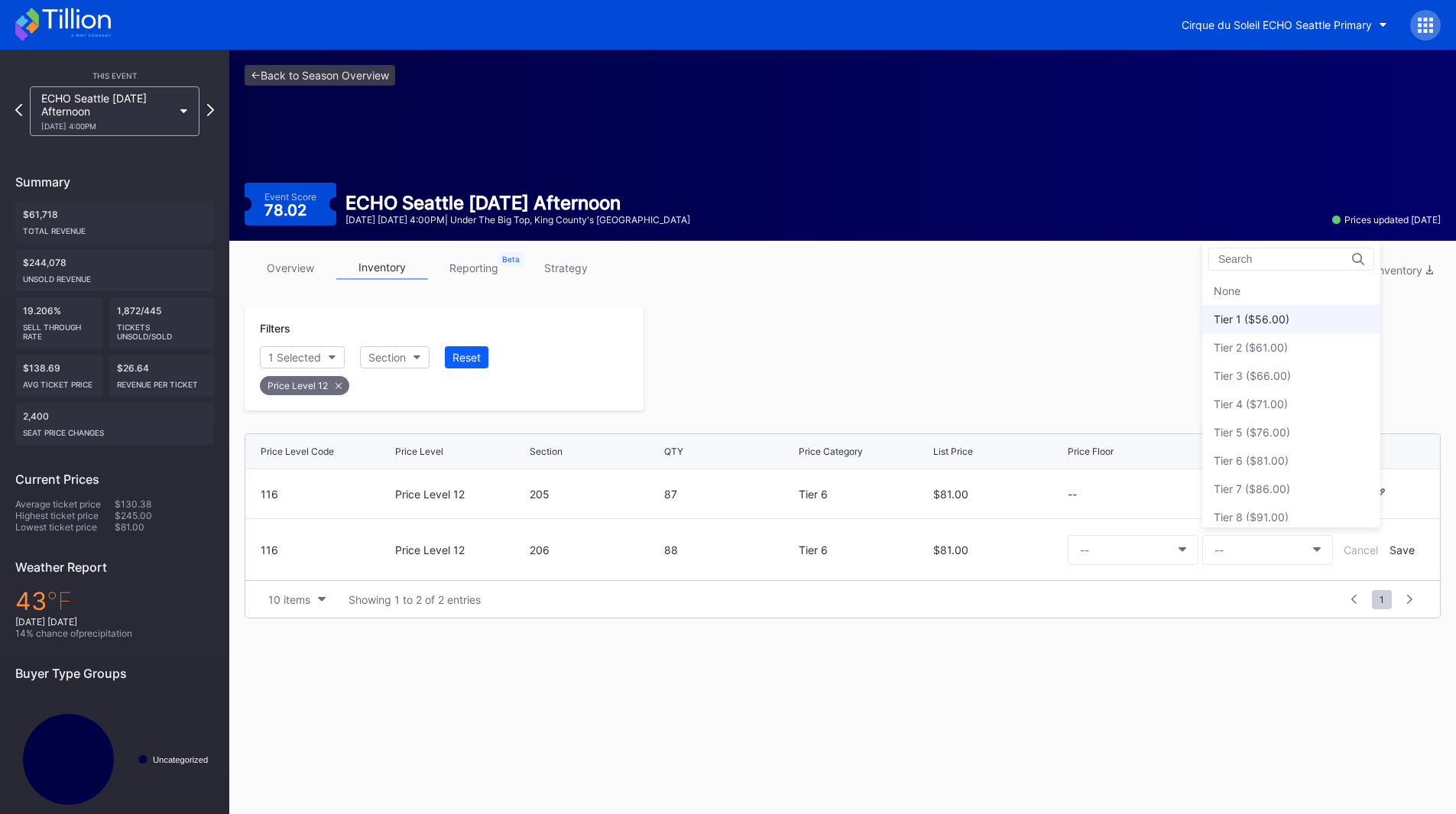
click at [1266, 314] on div "Tier 1 ($56.00)" at bounding box center [1251, 319] width 75 height 13
click at [1401, 548] on div "Save" at bounding box center [1401, 550] width 25 height 13
click at [1169, 400] on div at bounding box center [1041, 358] width 797 height 104
click at [16, 111] on icon at bounding box center [19, 110] width 9 height 15
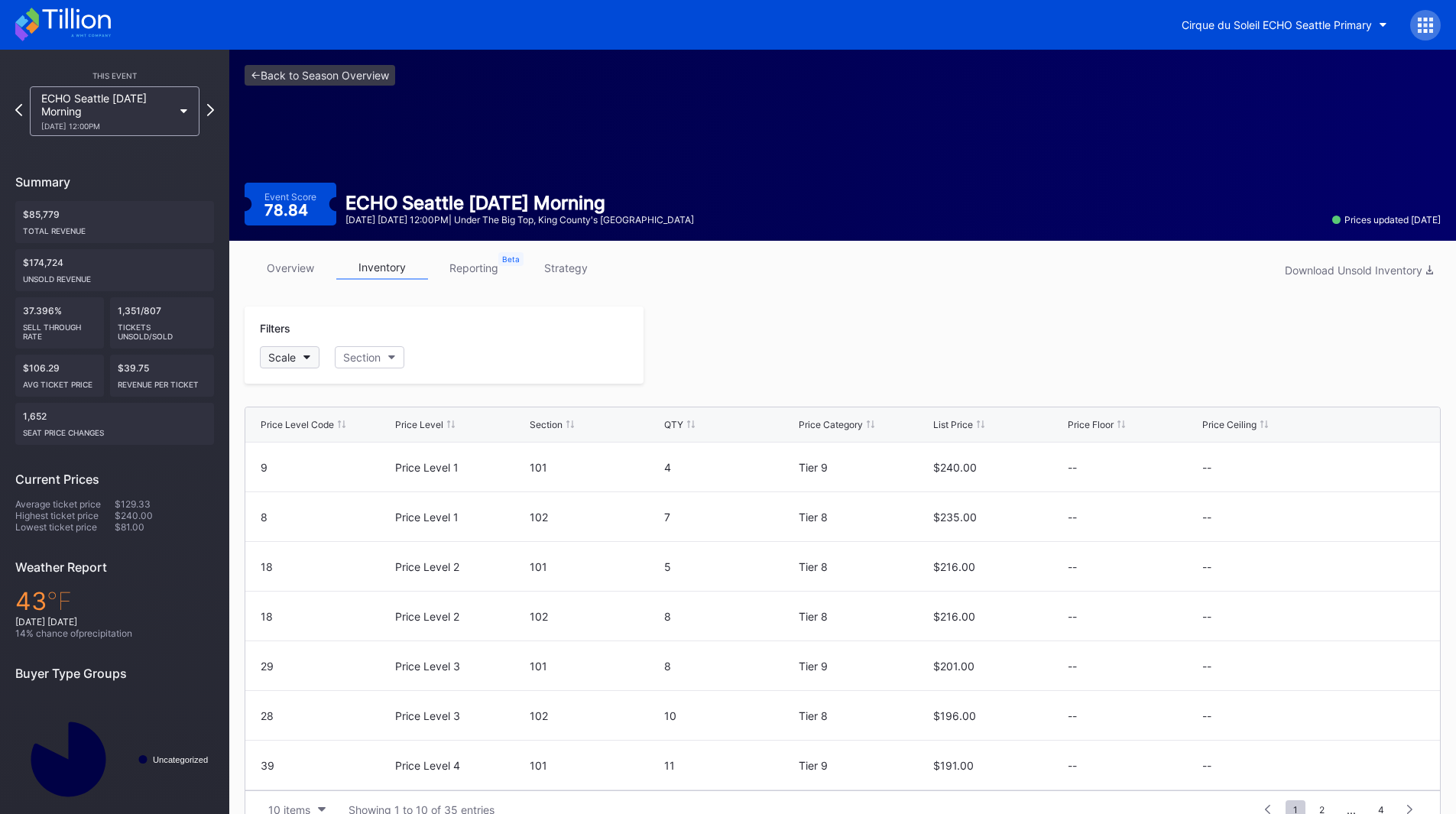
click at [313, 361] on button "Scale" at bounding box center [289, 357] width 60 height 22
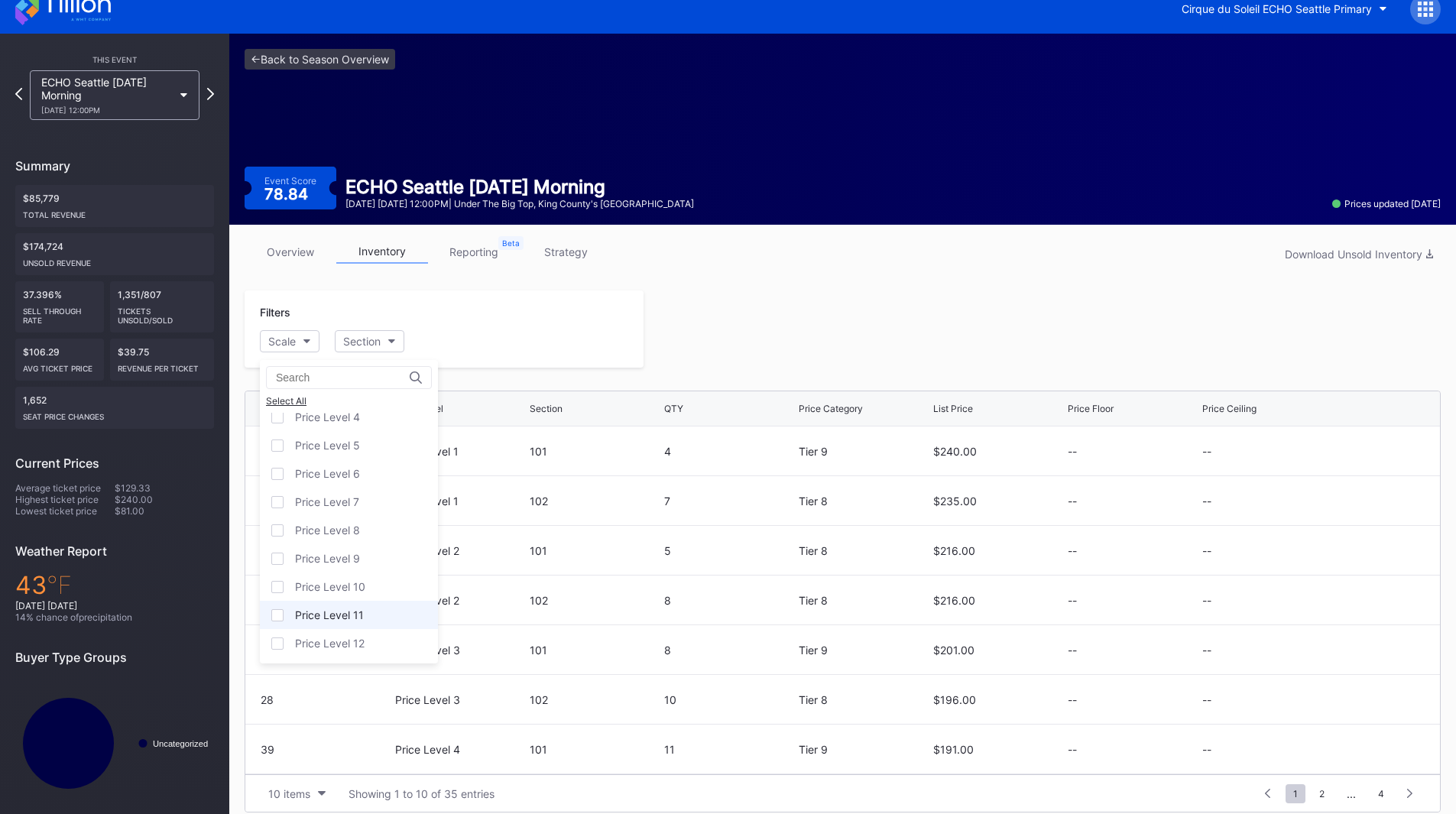
scroll to position [30, 0]
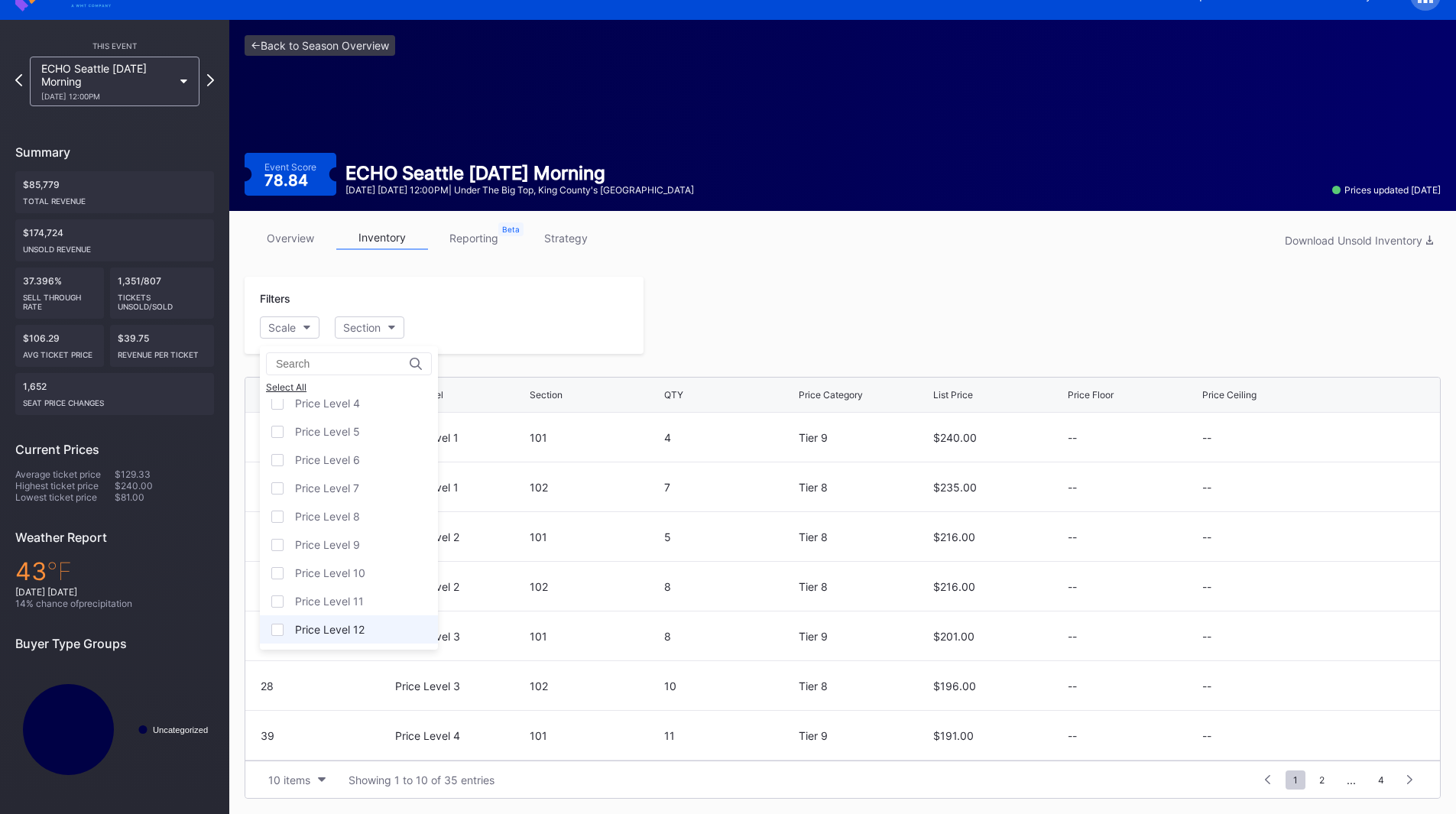
click at [354, 629] on div "Price Level 12" at bounding box center [329, 629] width 69 height 13
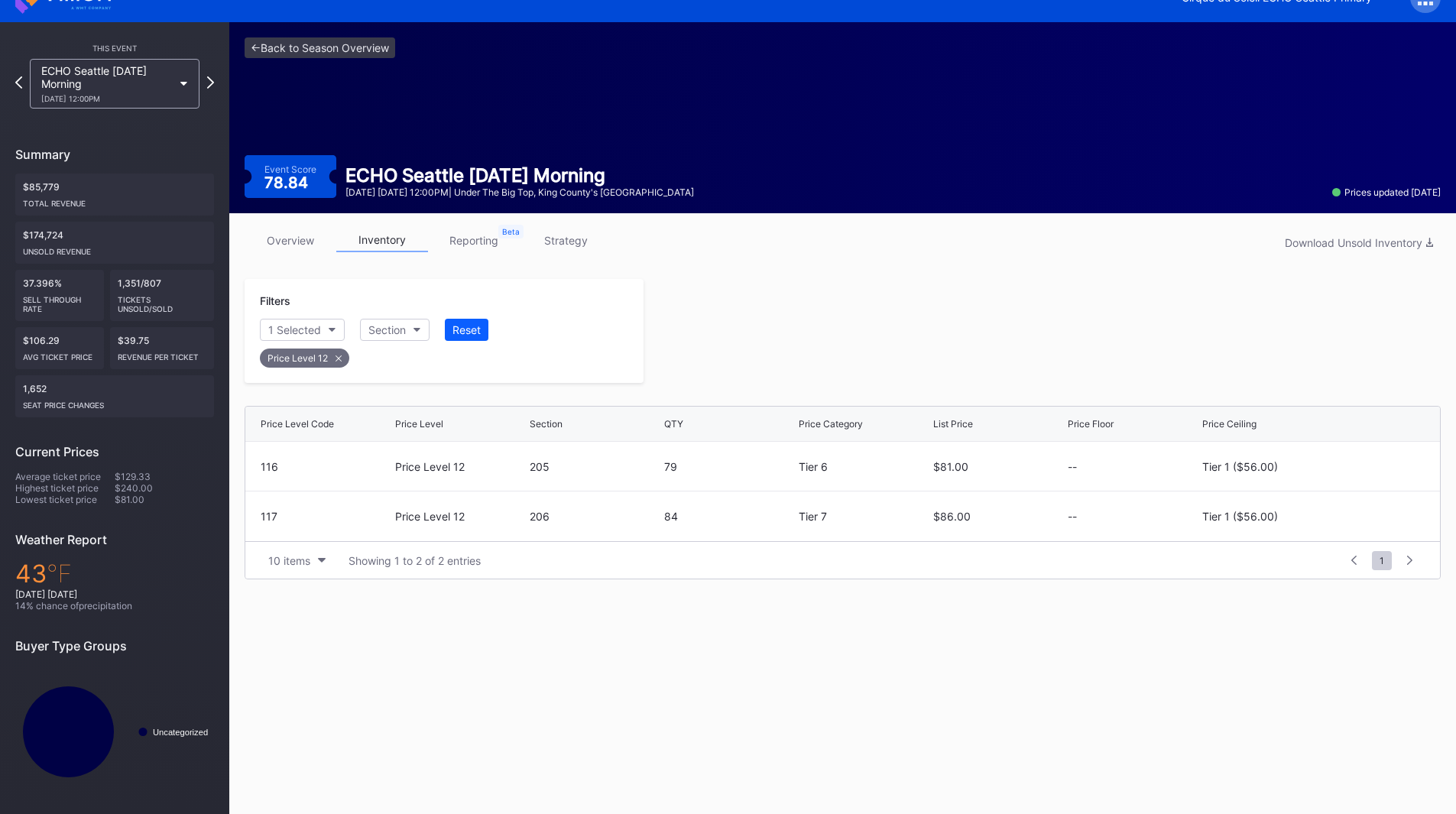
scroll to position [27, 0]
click at [210, 84] on icon at bounding box center [211, 81] width 9 height 15
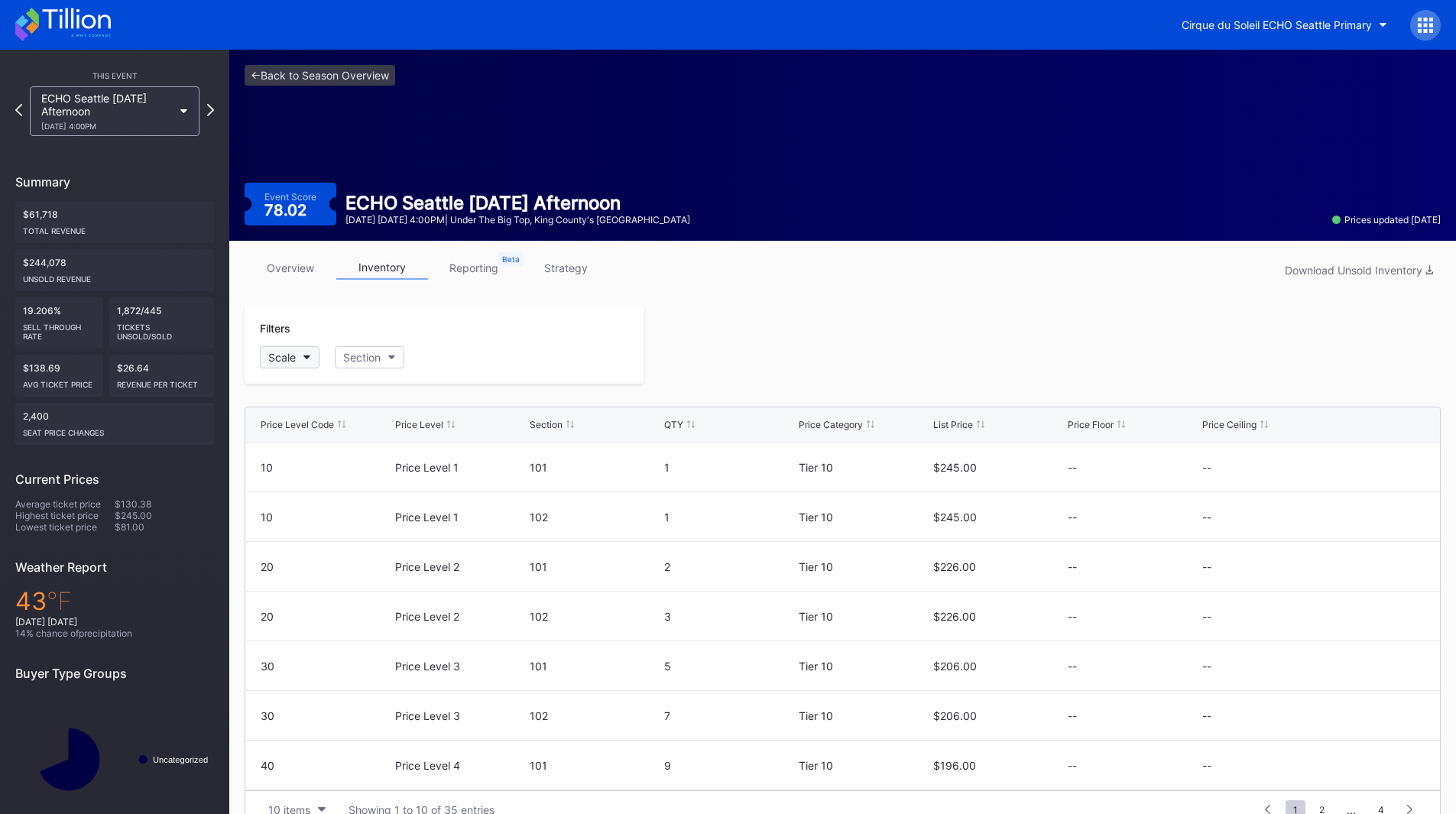
click at [289, 362] on div "Scale" at bounding box center [282, 357] width 27 height 13
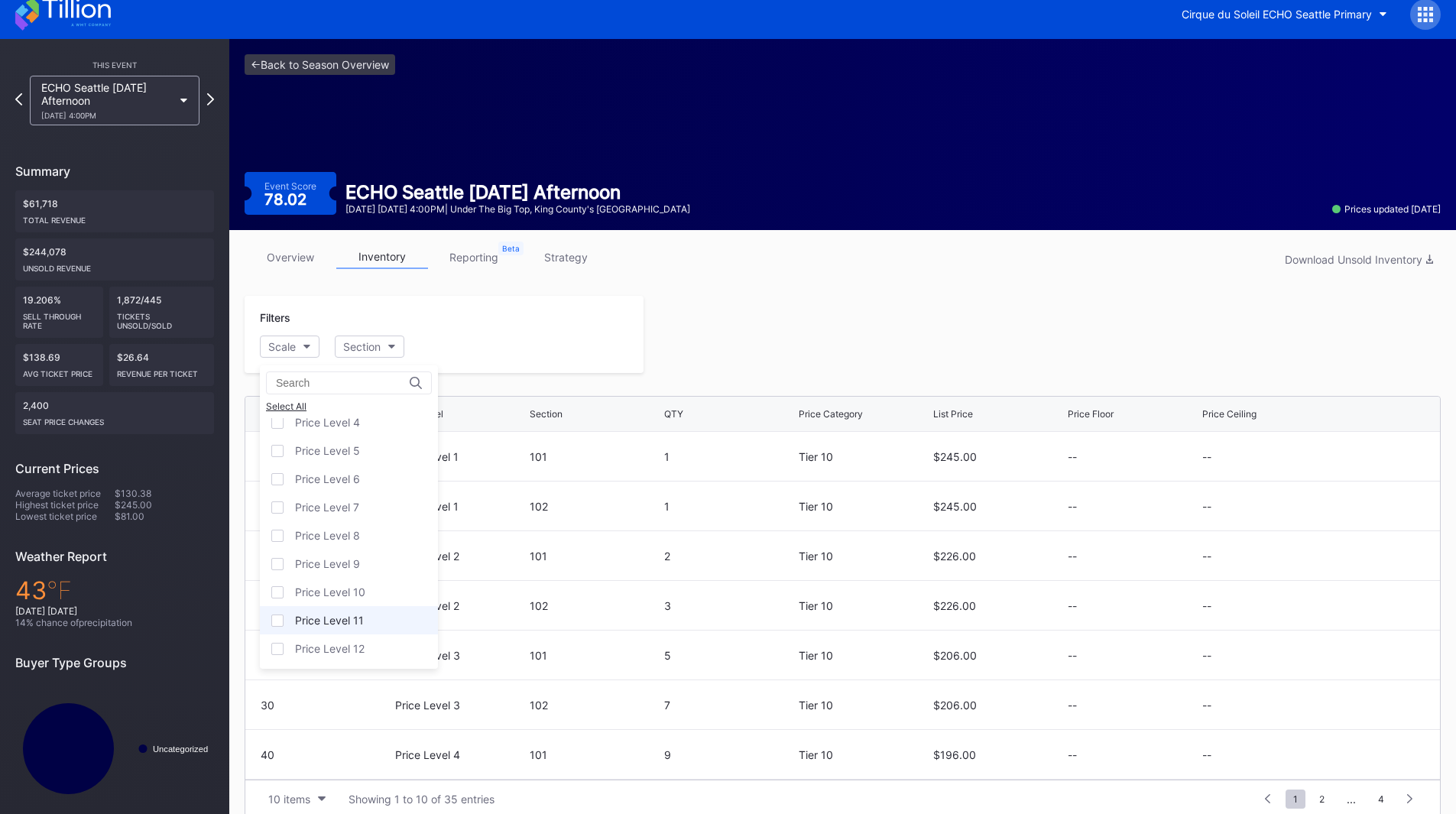
scroll to position [30, 0]
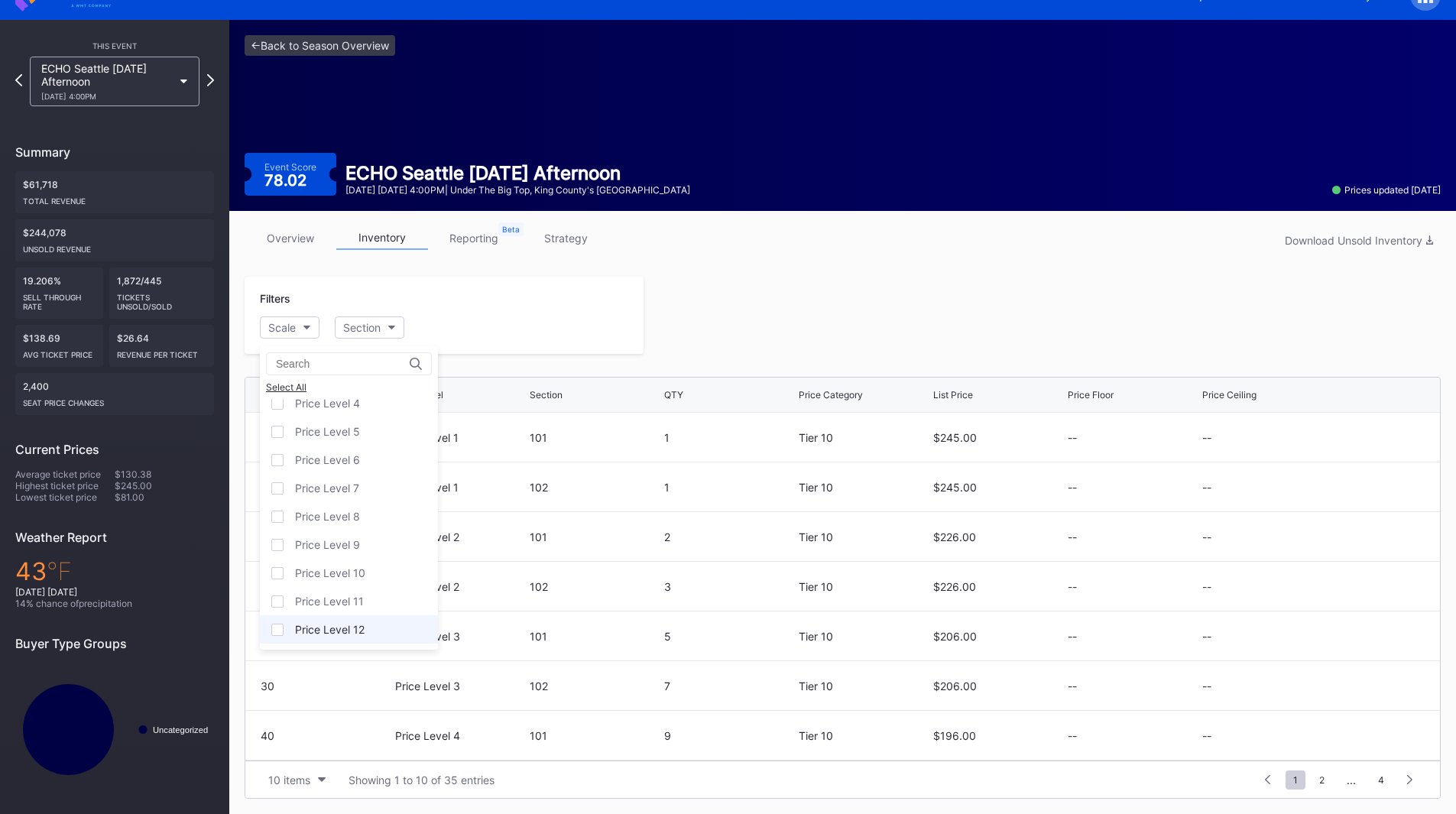
click at [355, 622] on div "Price Level 12" at bounding box center [349, 629] width 178 height 28
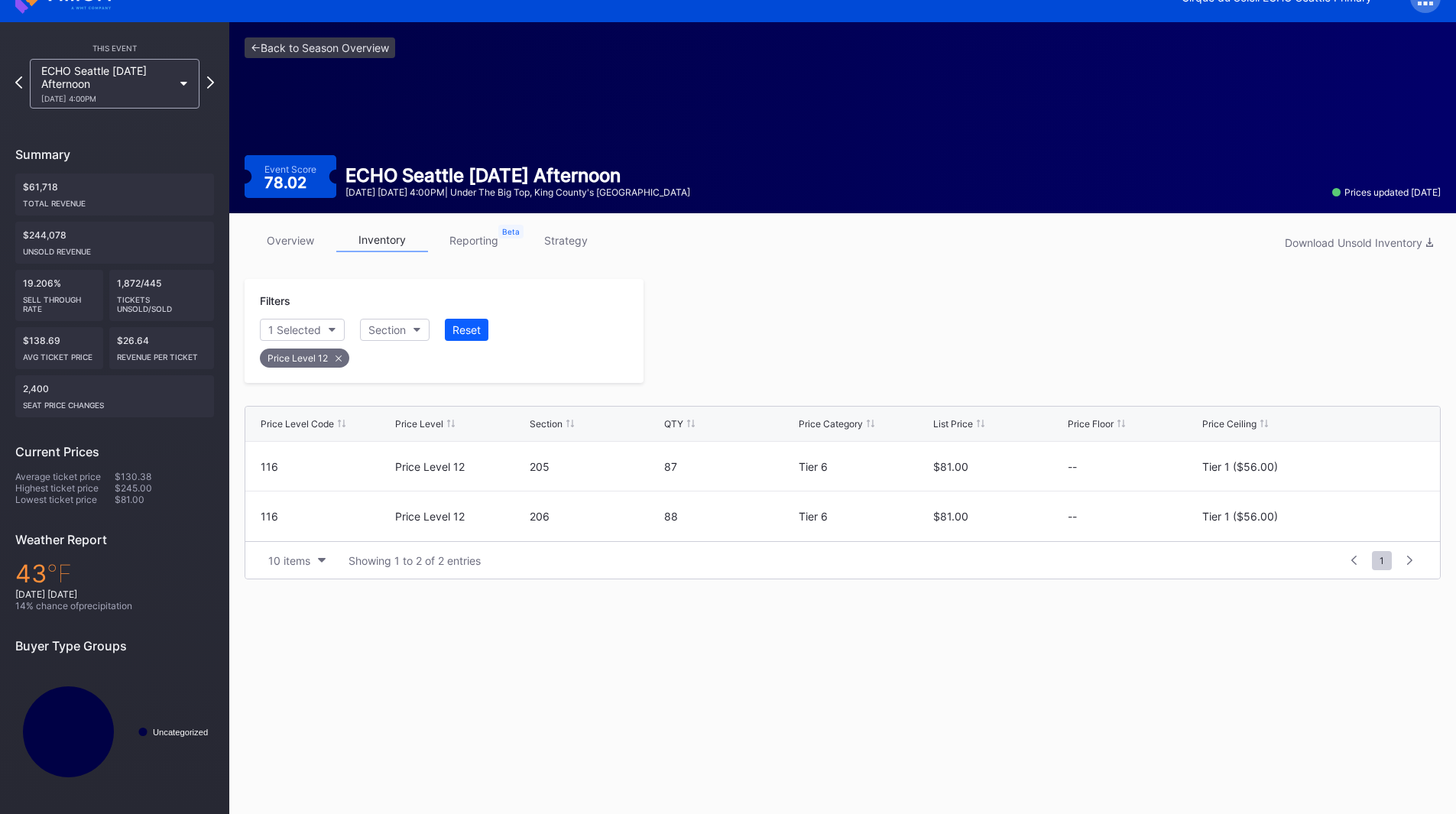
scroll to position [27, 0]
click at [859, 276] on div "overview inventory reporting strategy Download Unsold Inventory Filters 1 Selec…" at bounding box center [843, 404] width 1226 height 381
click at [210, 82] on icon at bounding box center [211, 81] width 9 height 15
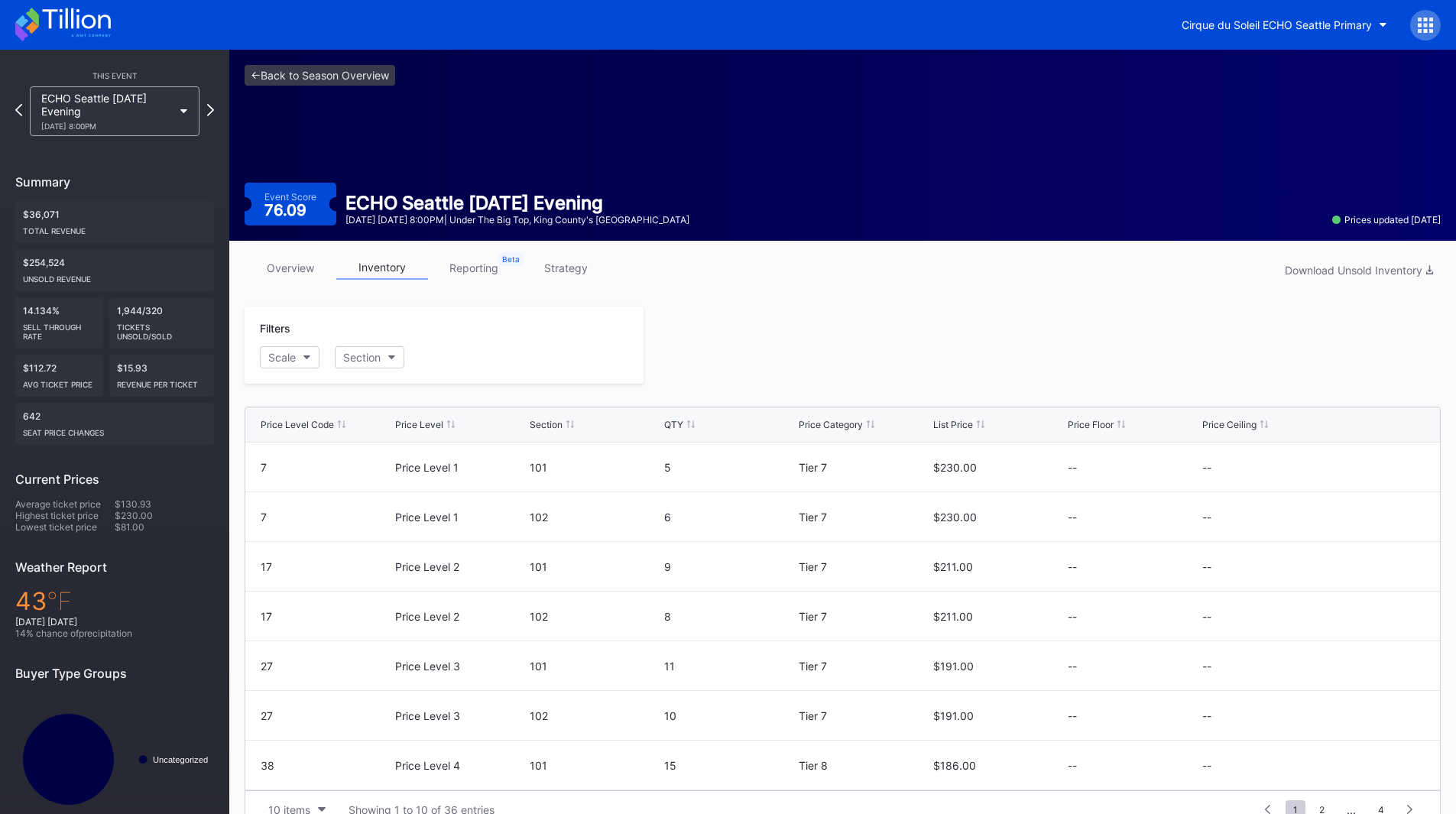
click at [960, 296] on div "overview inventory reporting strategy Download Unsold Inventory Filters Scale S…" at bounding box center [843, 542] width 1226 height 603
click at [294, 362] on div "Scale" at bounding box center [282, 357] width 27 height 13
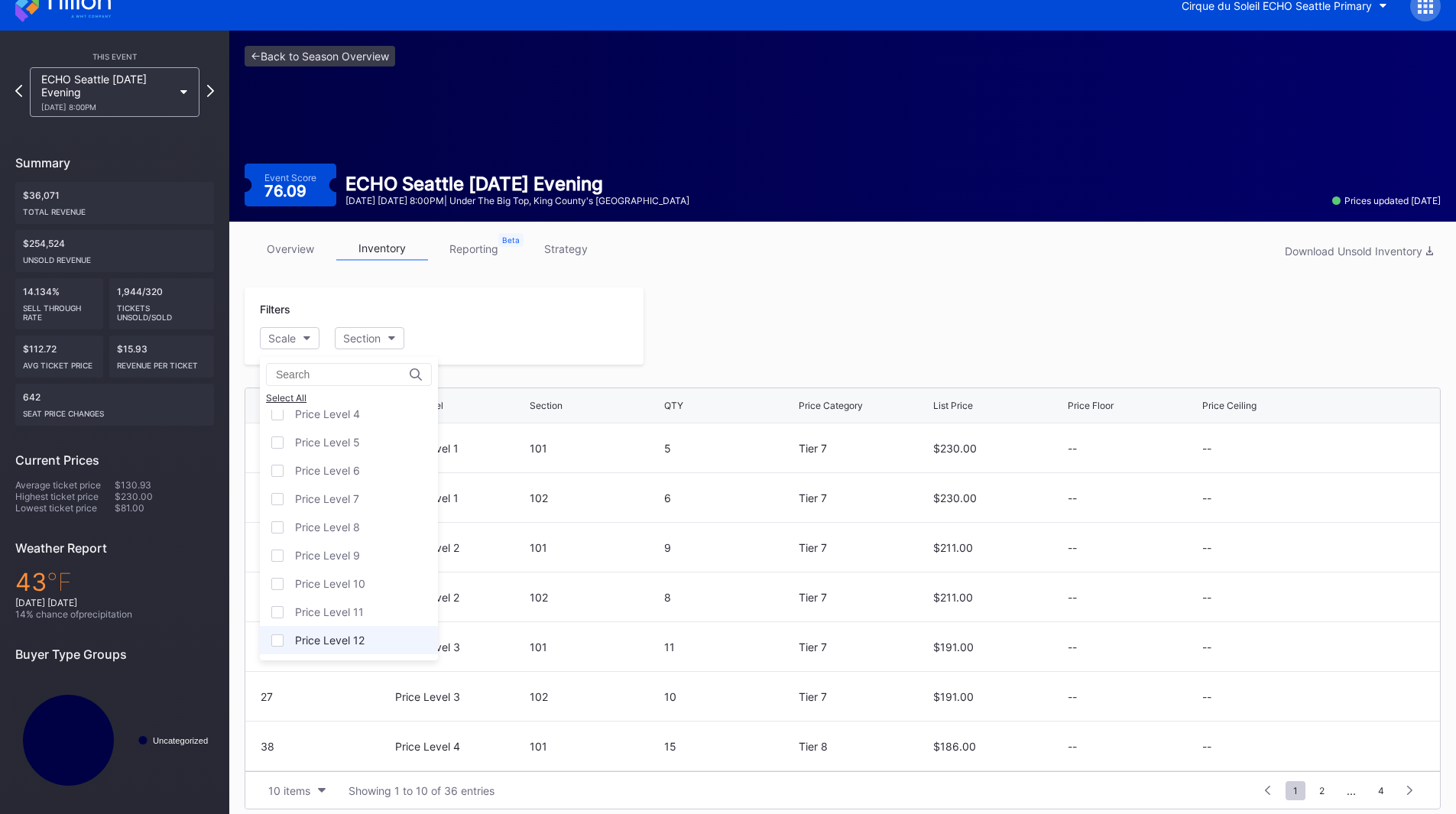
scroll to position [30, 0]
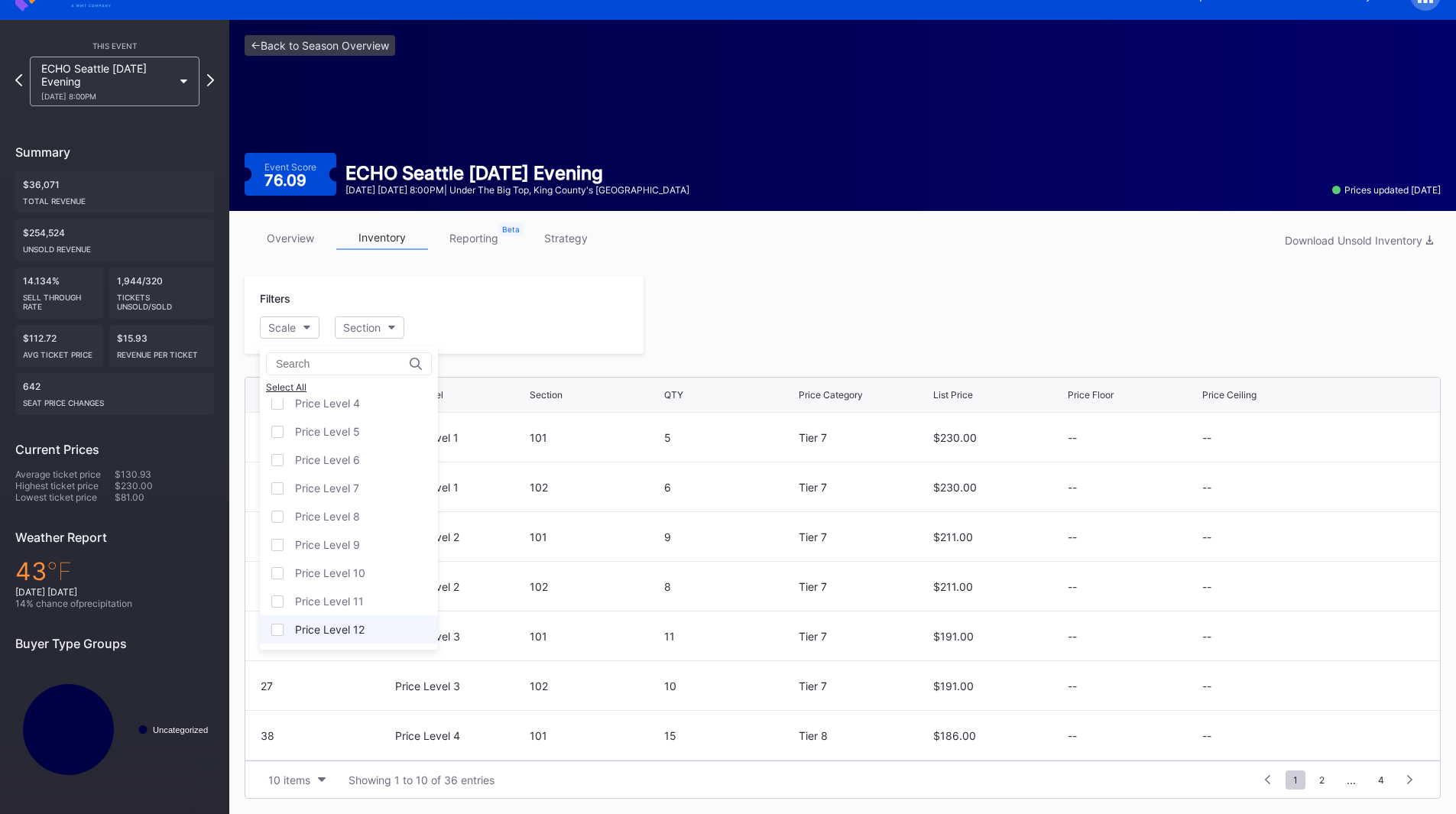
click at [350, 642] on div "Price Level 12" at bounding box center [349, 629] width 178 height 28
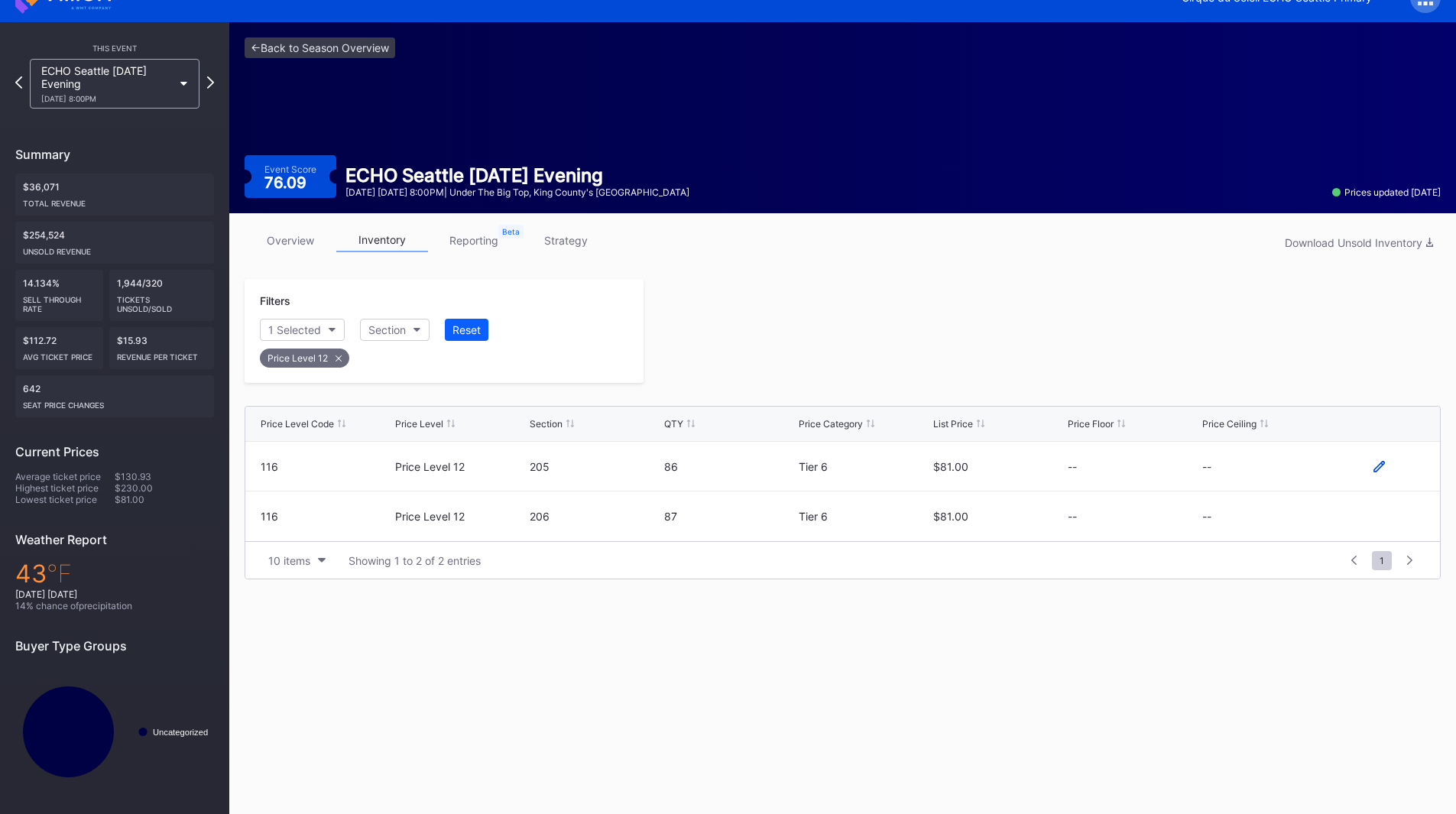
click at [1377, 467] on icon at bounding box center [1379, 466] width 11 height 11
click at [1283, 476] on button "--" at bounding box center [1268, 472] width 131 height 30
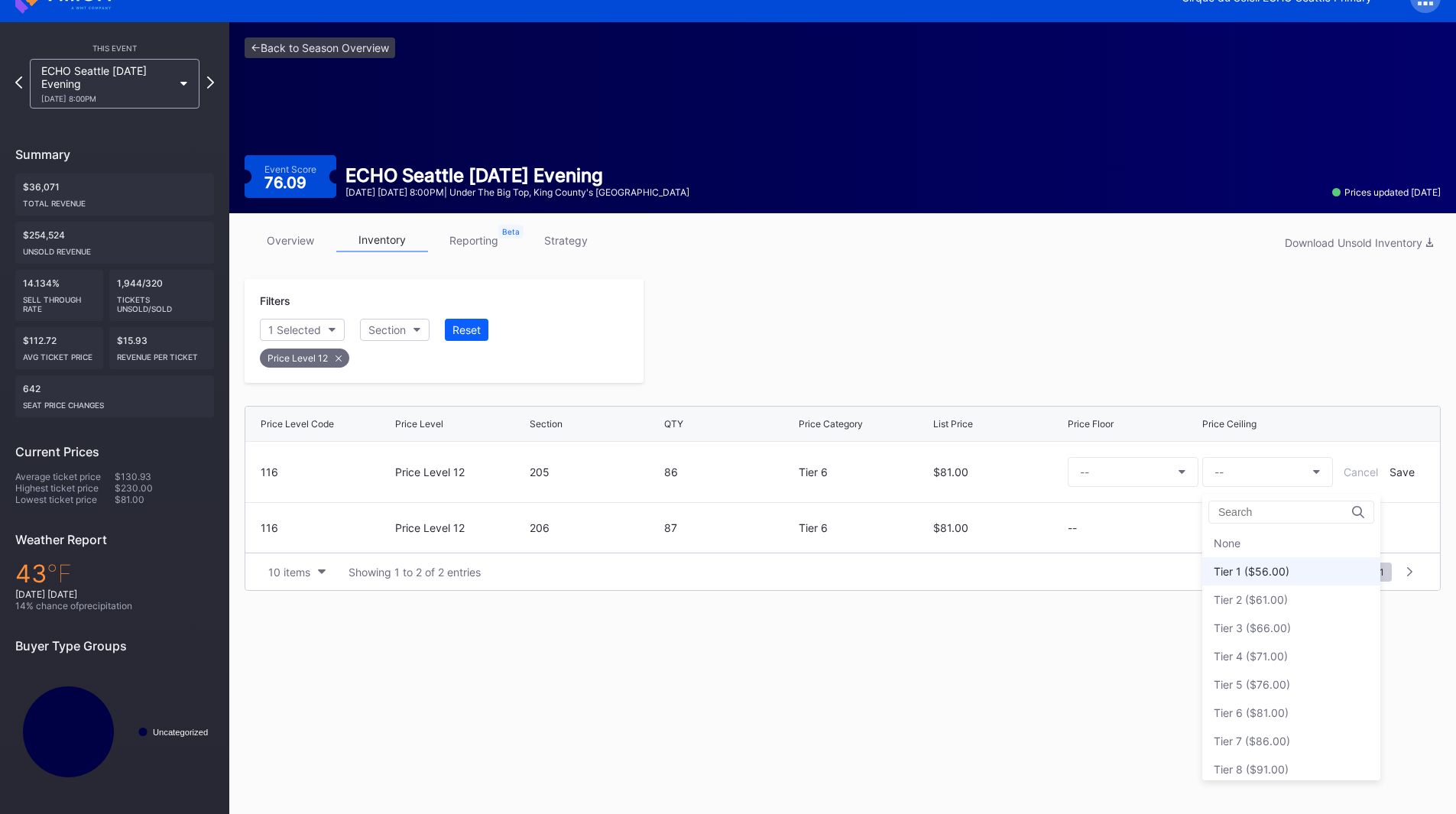
scroll to position [0, 0]
click at [1282, 572] on div "Tier 1 ($56.00)" at bounding box center [1251, 572] width 75 height 13
click at [1393, 476] on div "Save" at bounding box center [1401, 471] width 25 height 13
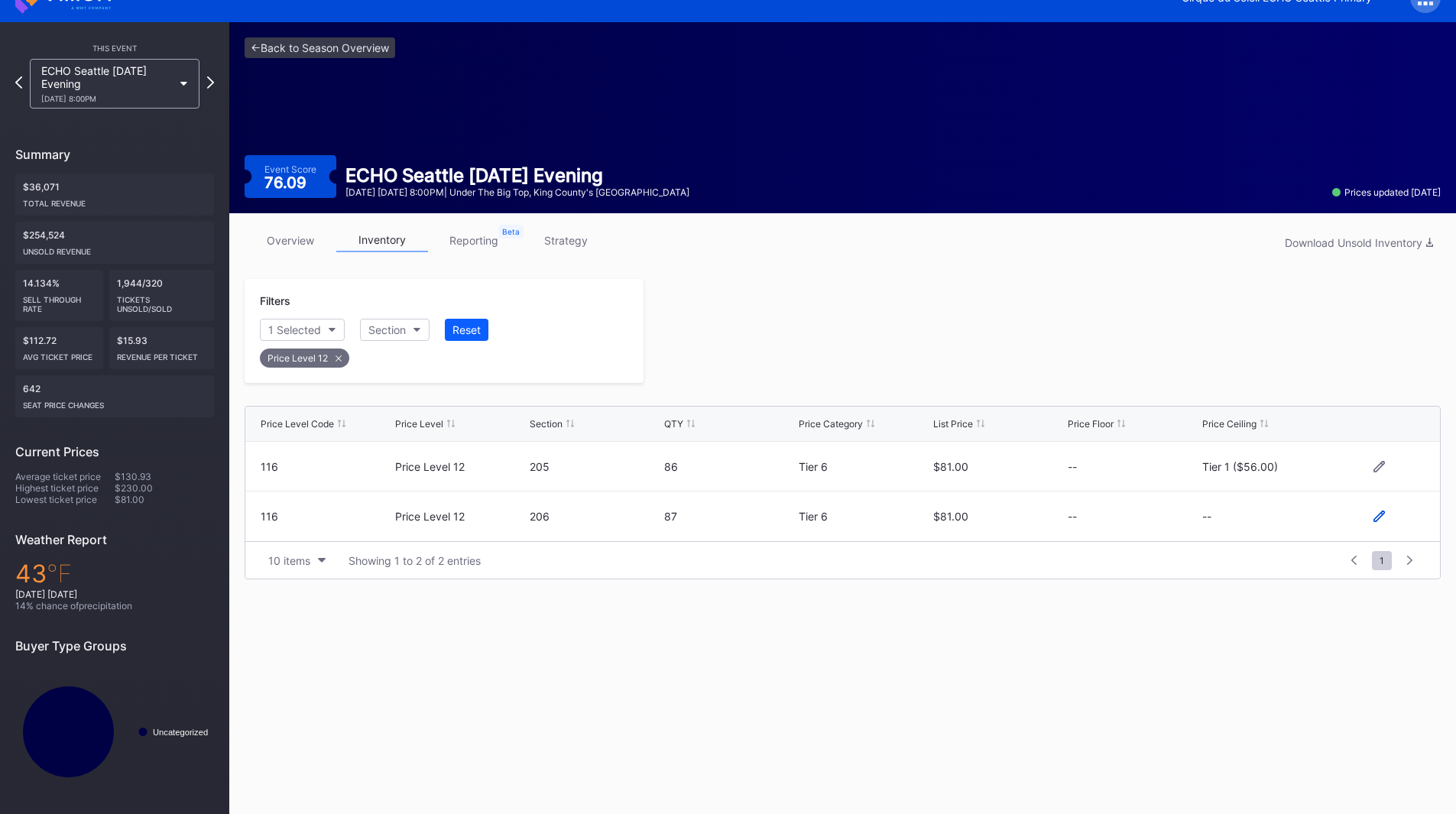
click at [1378, 518] on icon at bounding box center [1379, 516] width 11 height 11
click at [1248, 529] on button "--" at bounding box center [1268, 523] width 131 height 30
click at [1263, 288] on div "Tier 1 ($56.00)" at bounding box center [1251, 291] width 75 height 13
drag, startPoint x: 1405, startPoint y: 524, endPoint x: 1369, endPoint y: 748, distance: 226.9
click at [1405, 523] on div "Save" at bounding box center [1401, 522] width 25 height 13
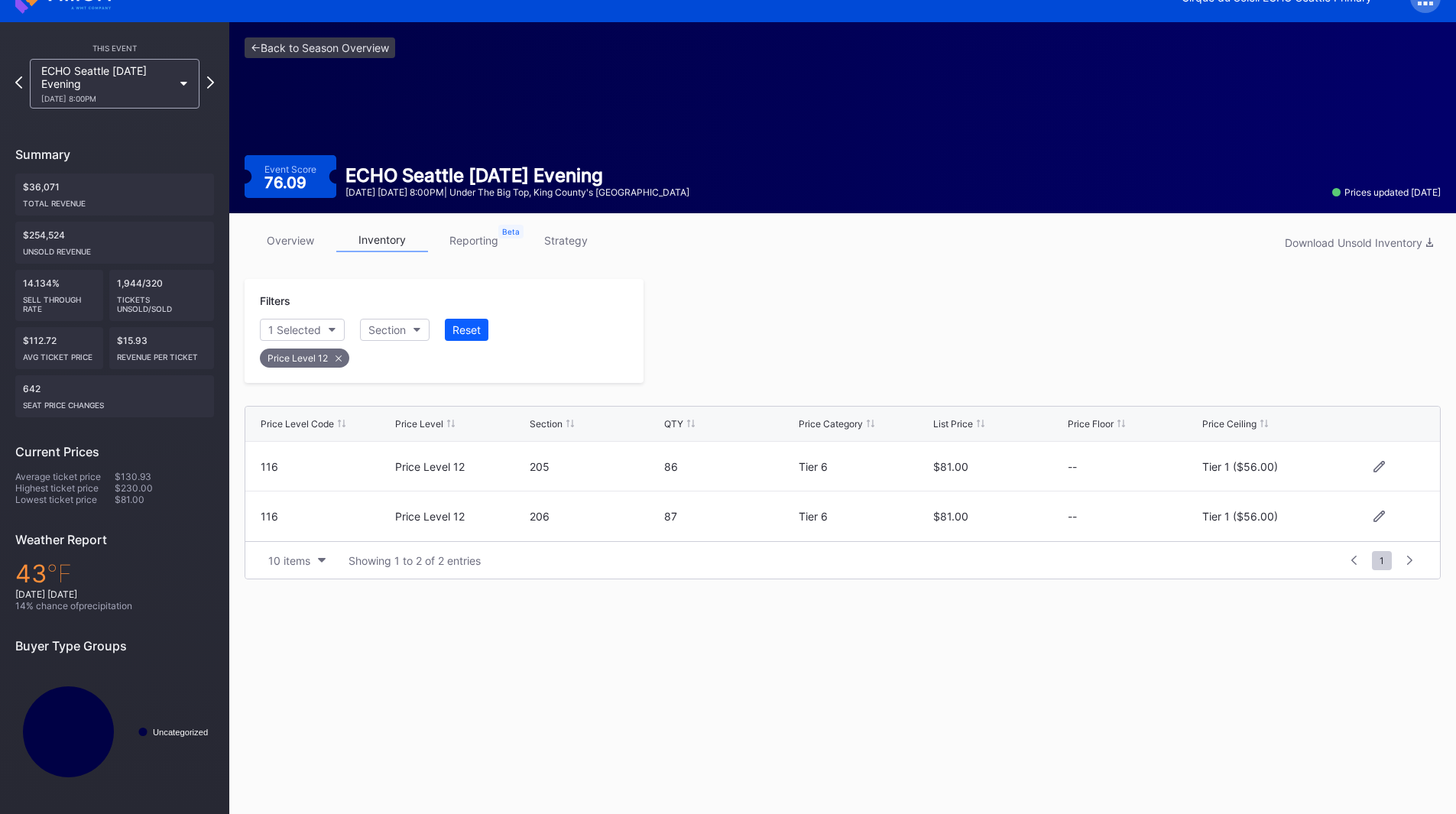
click at [856, 272] on div "overview inventory reporting strategy Download Unsold Inventory Filters 1 Selec…" at bounding box center [843, 404] width 1226 height 381
click at [208, 83] on icon at bounding box center [211, 81] width 9 height 15
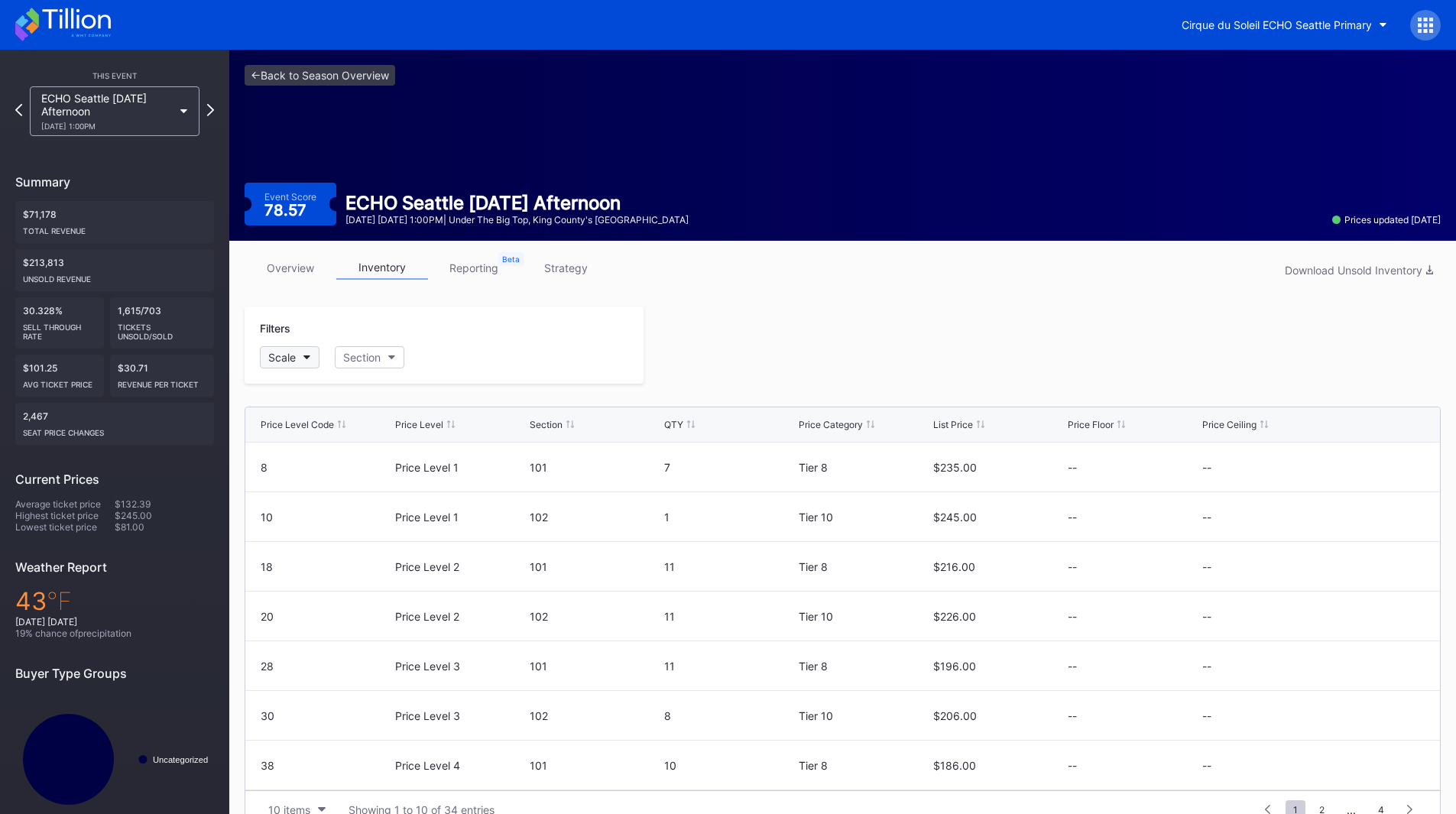
click at [288, 359] on div "Scale" at bounding box center [282, 357] width 27 height 13
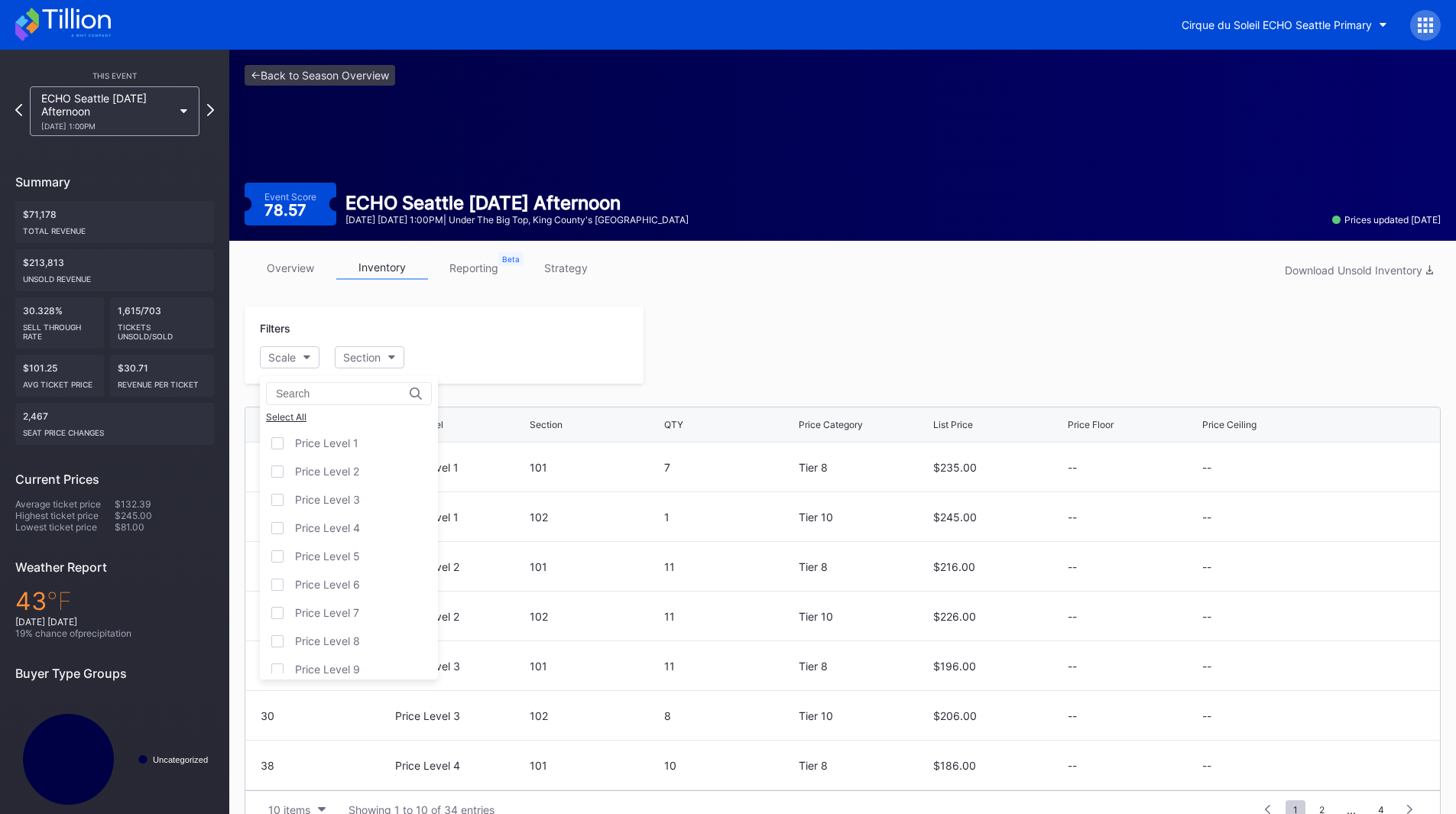
scroll to position [95, 0]
drag, startPoint x: 338, startPoint y: 655, endPoint x: 604, endPoint y: 448, distance: 337.1
click at [338, 657] on div "Price Level 12" at bounding box center [329, 659] width 69 height 13
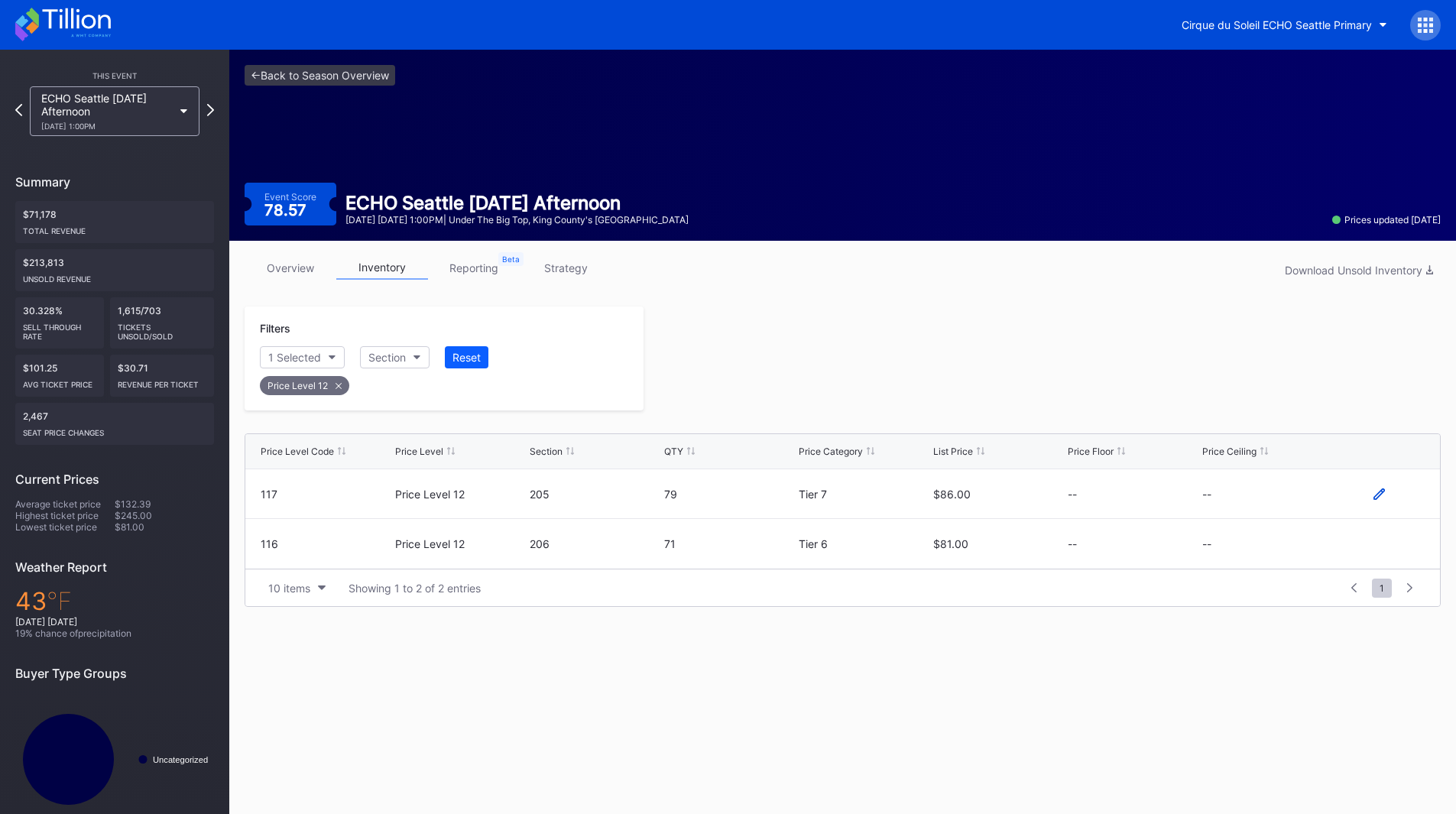
click at [1376, 493] on icon at bounding box center [1379, 494] width 11 height 11
click at [1250, 514] on button "--" at bounding box center [1268, 500] width 131 height 30
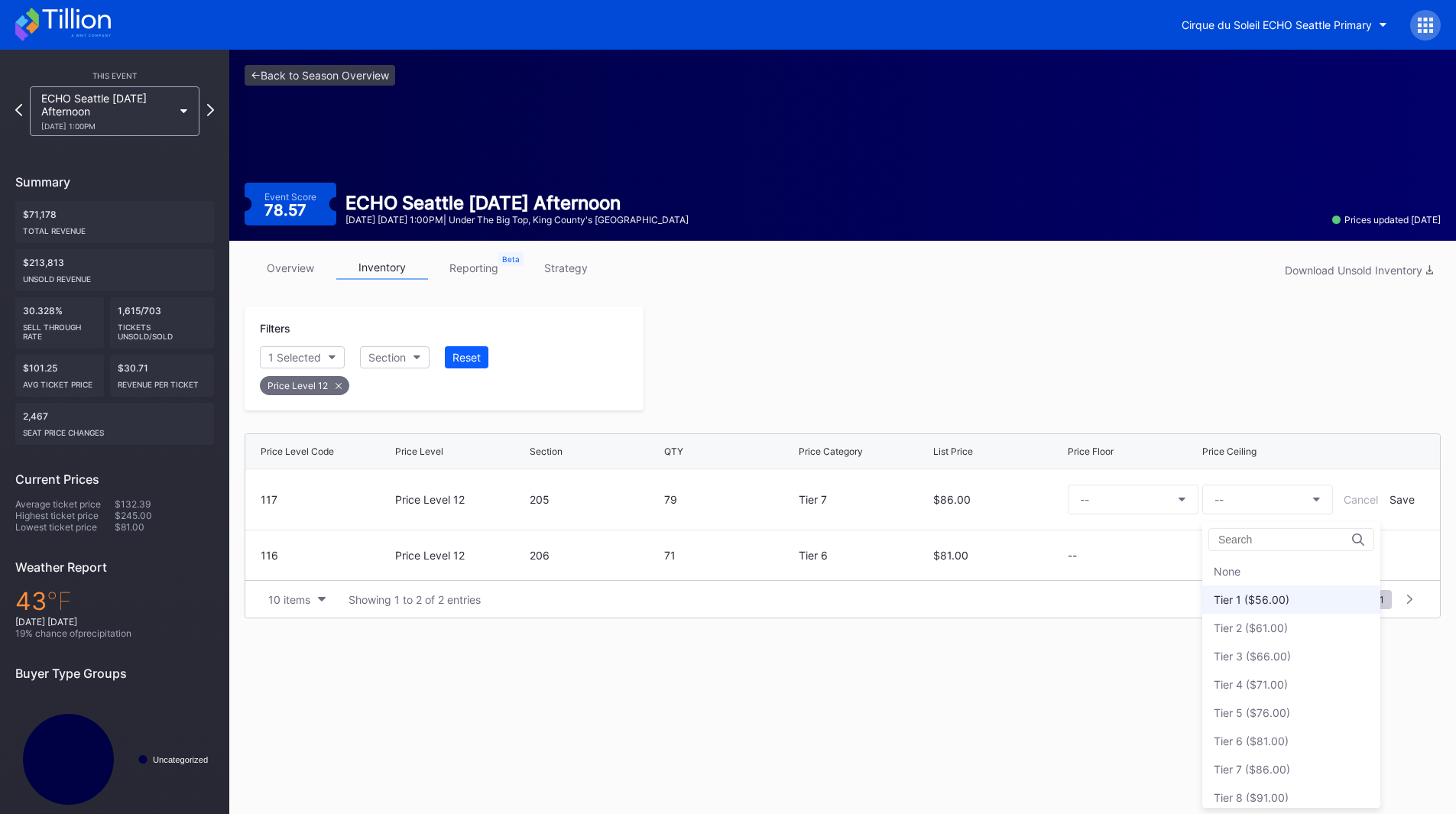
click at [1254, 594] on div "Tier 1 ($56.00)" at bounding box center [1251, 600] width 75 height 13
click at [1394, 503] on div "Save" at bounding box center [1401, 500] width 25 height 13
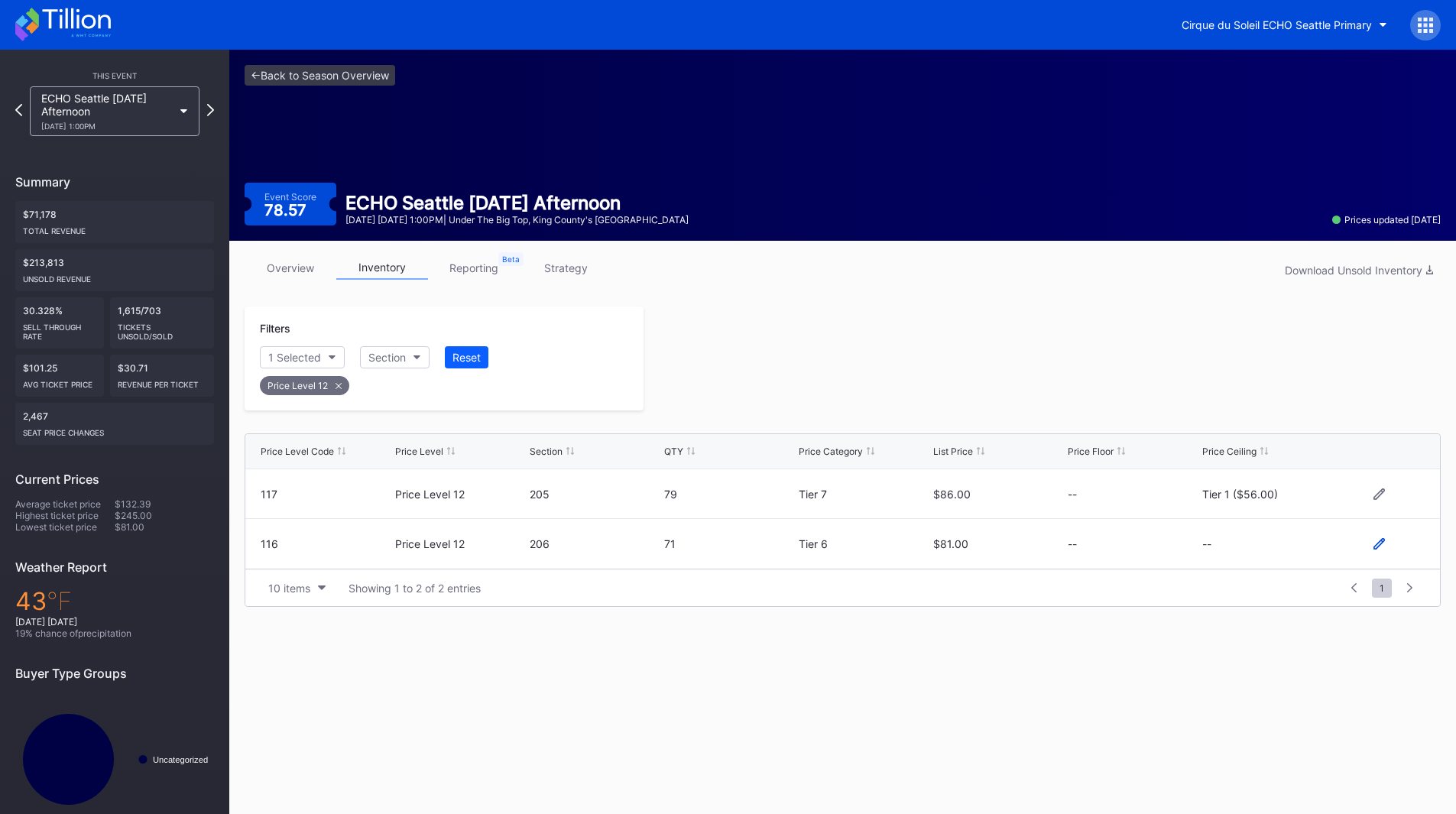
click at [1377, 542] on icon at bounding box center [1379, 543] width 11 height 11
click at [1270, 554] on button "--" at bounding box center [1268, 550] width 131 height 30
click at [1262, 328] on div "Tier 1 ($56.00)" at bounding box center [1292, 319] width 178 height 28
click at [1395, 551] on div "Save" at bounding box center [1401, 550] width 25 height 13
click at [1058, 405] on div at bounding box center [1041, 358] width 797 height 104
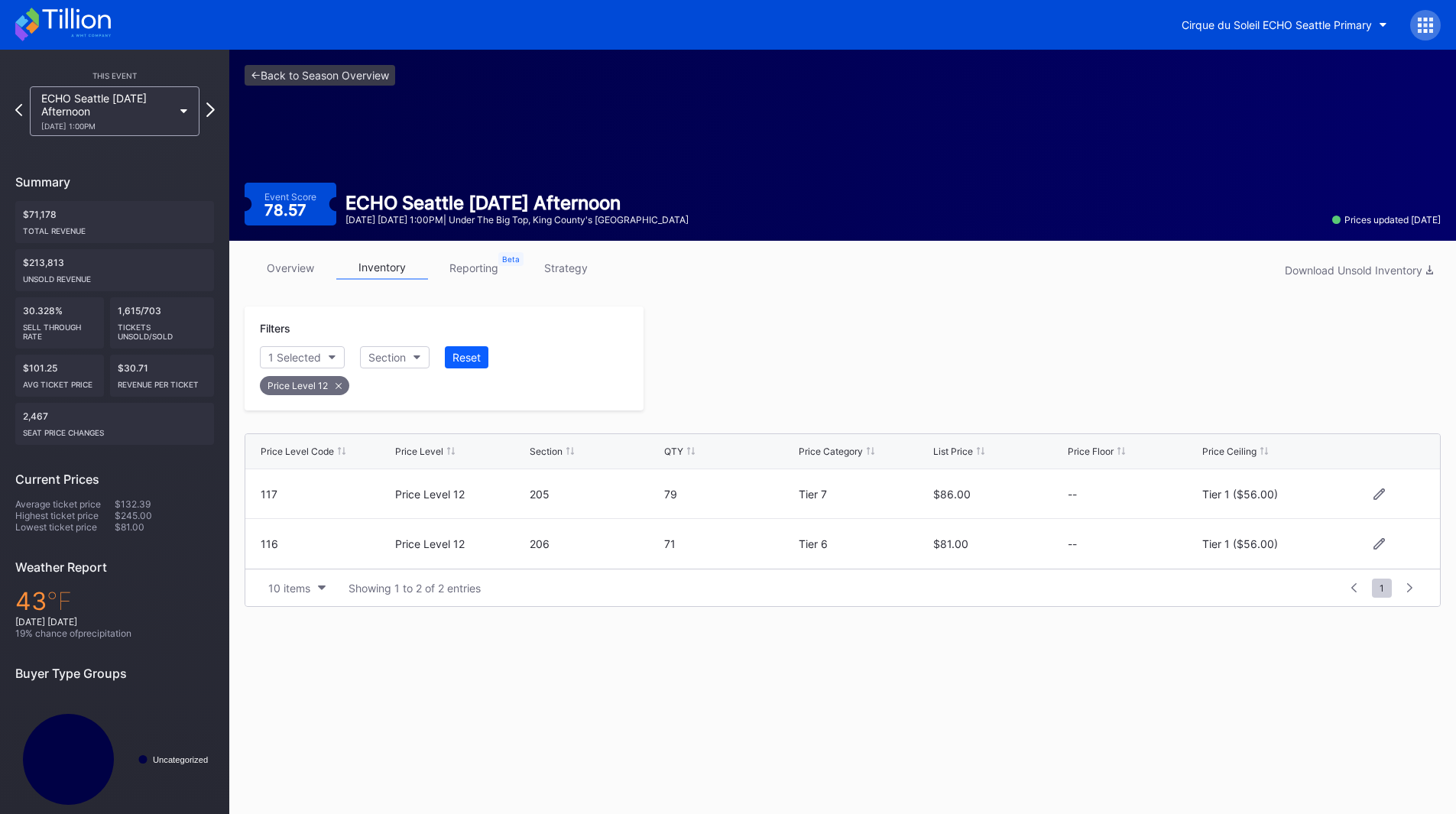
click at [213, 108] on icon at bounding box center [211, 110] width 9 height 15
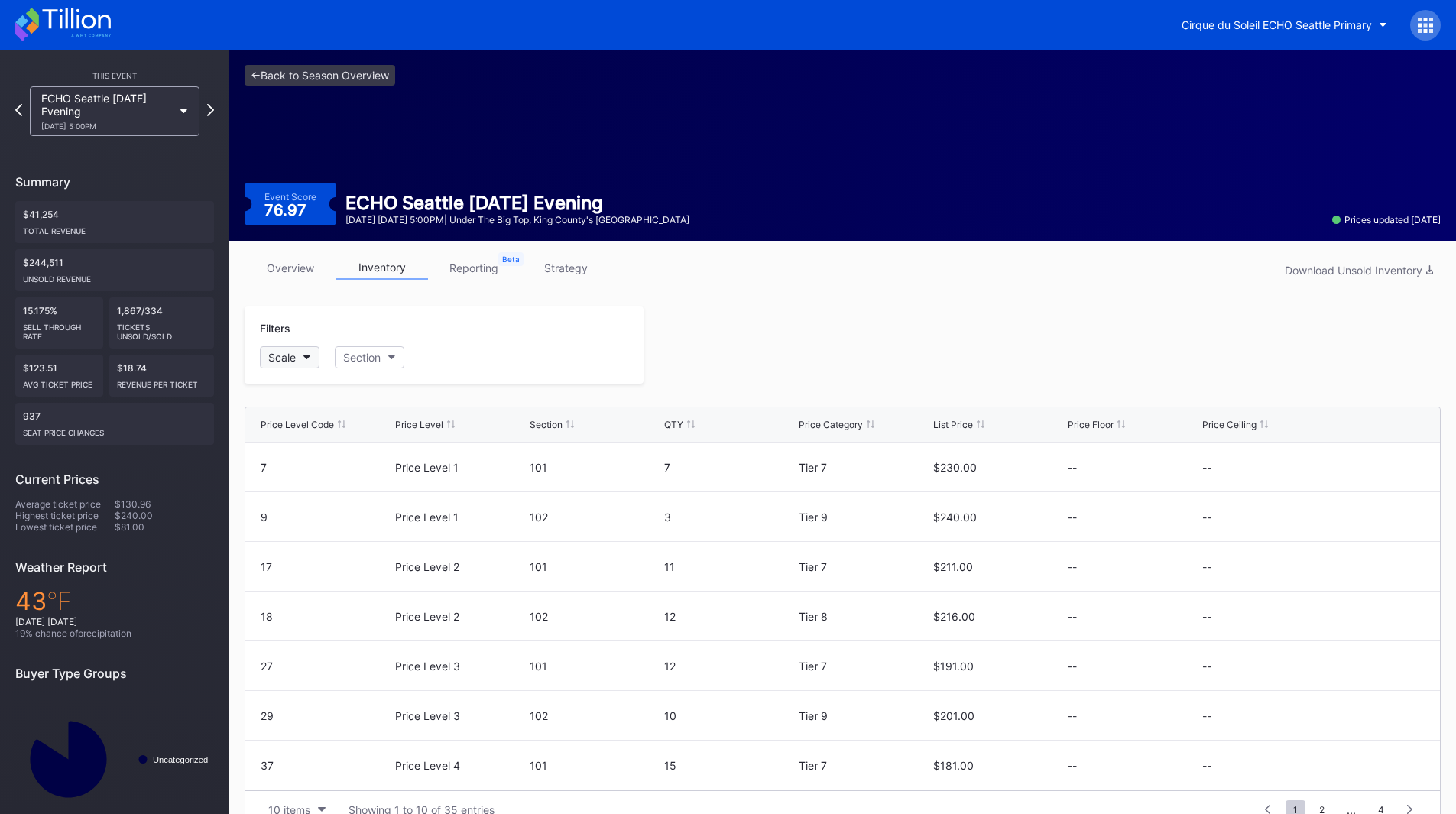
click at [304, 356] on icon "button" at bounding box center [307, 357] width 8 height 4
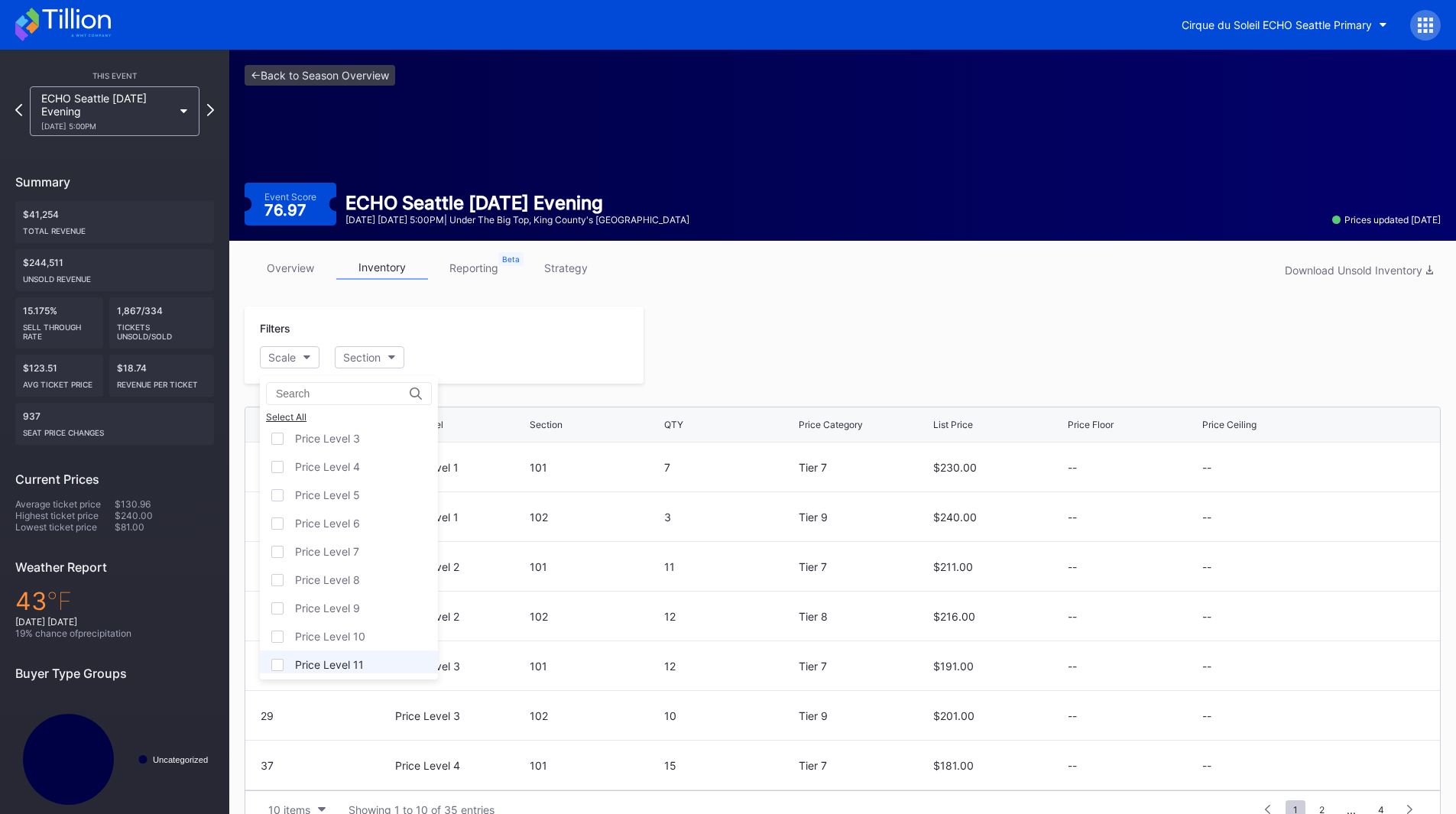
scroll to position [95, 0]
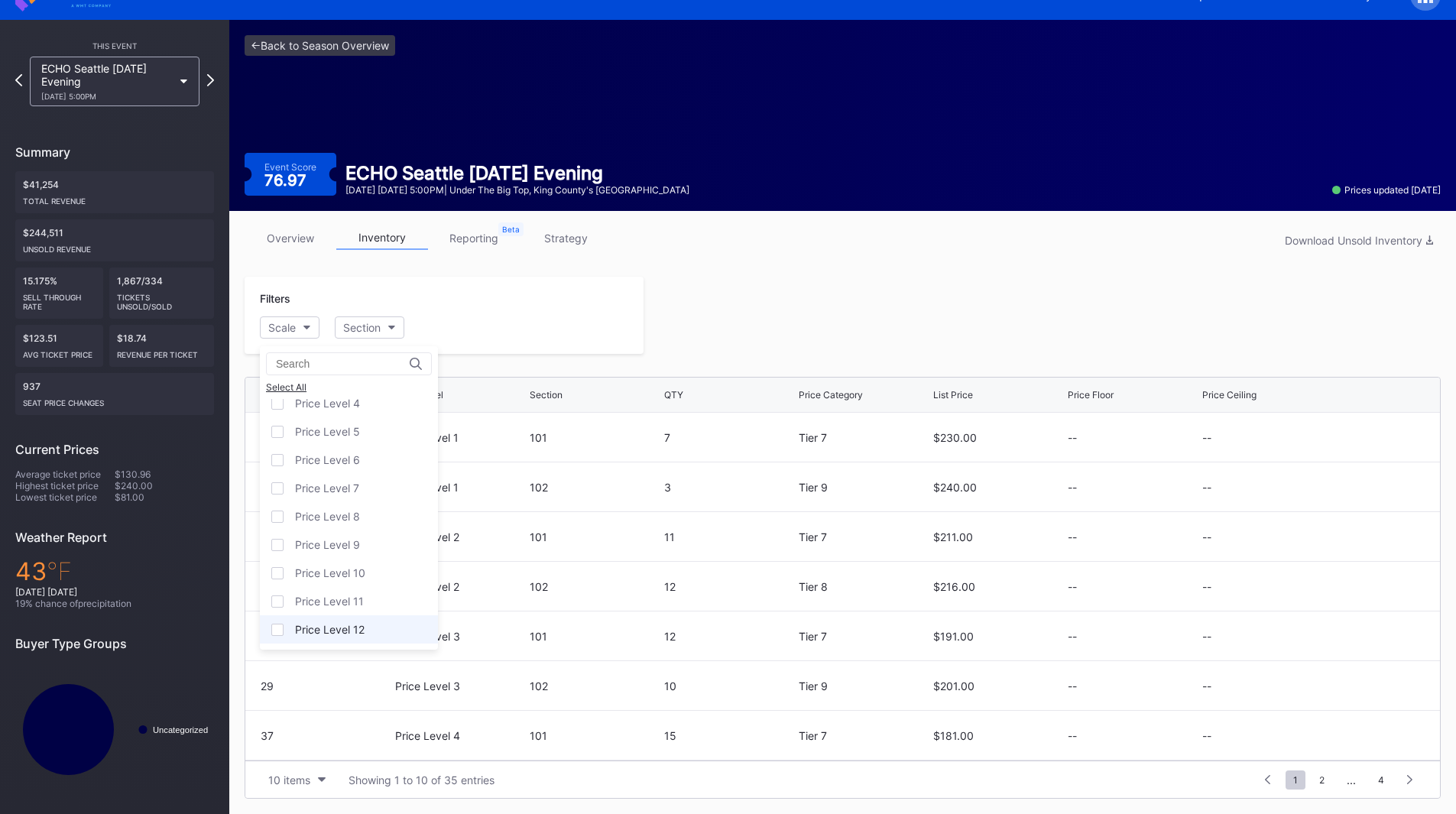
click at [343, 637] on div "Price Level 12" at bounding box center [349, 629] width 178 height 28
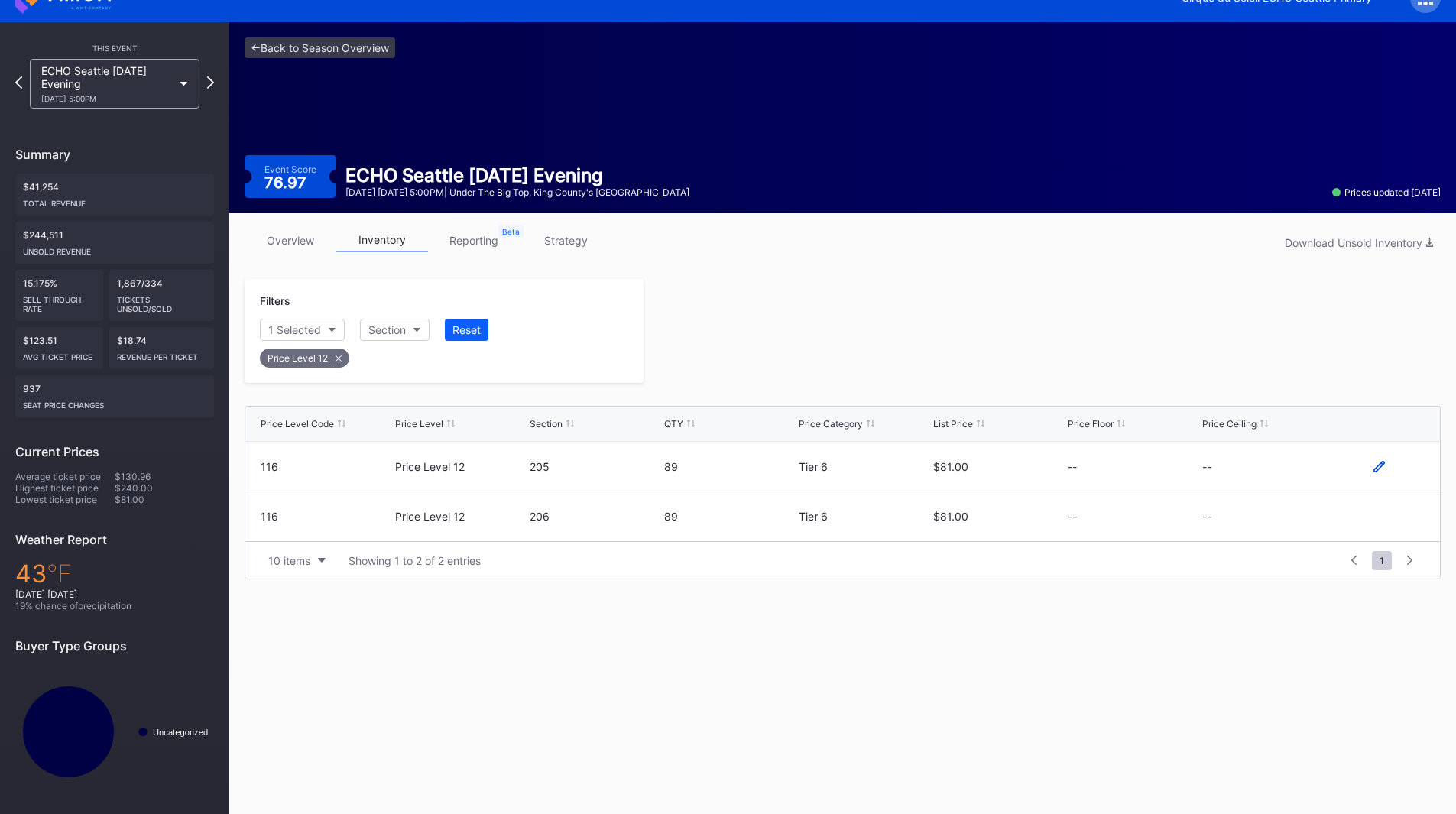
click at [1375, 463] on icon at bounding box center [1379, 466] width 11 height 11
click at [1268, 468] on button "--" at bounding box center [1268, 472] width 131 height 30
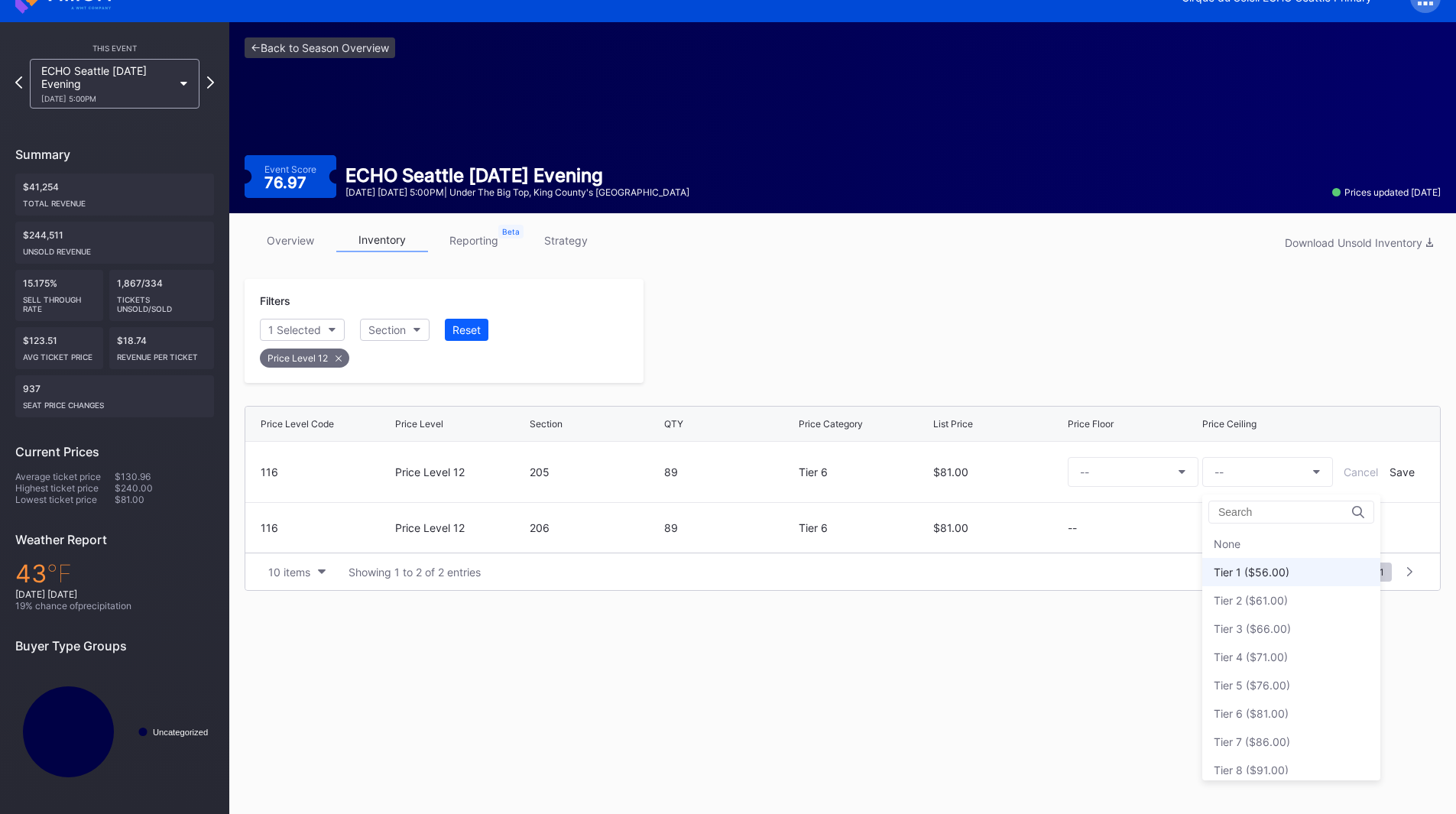
click at [1268, 566] on div "Tier 1 ($56.00)" at bounding box center [1251, 572] width 75 height 13
click at [1407, 478] on div "Save" at bounding box center [1401, 471] width 25 height 13
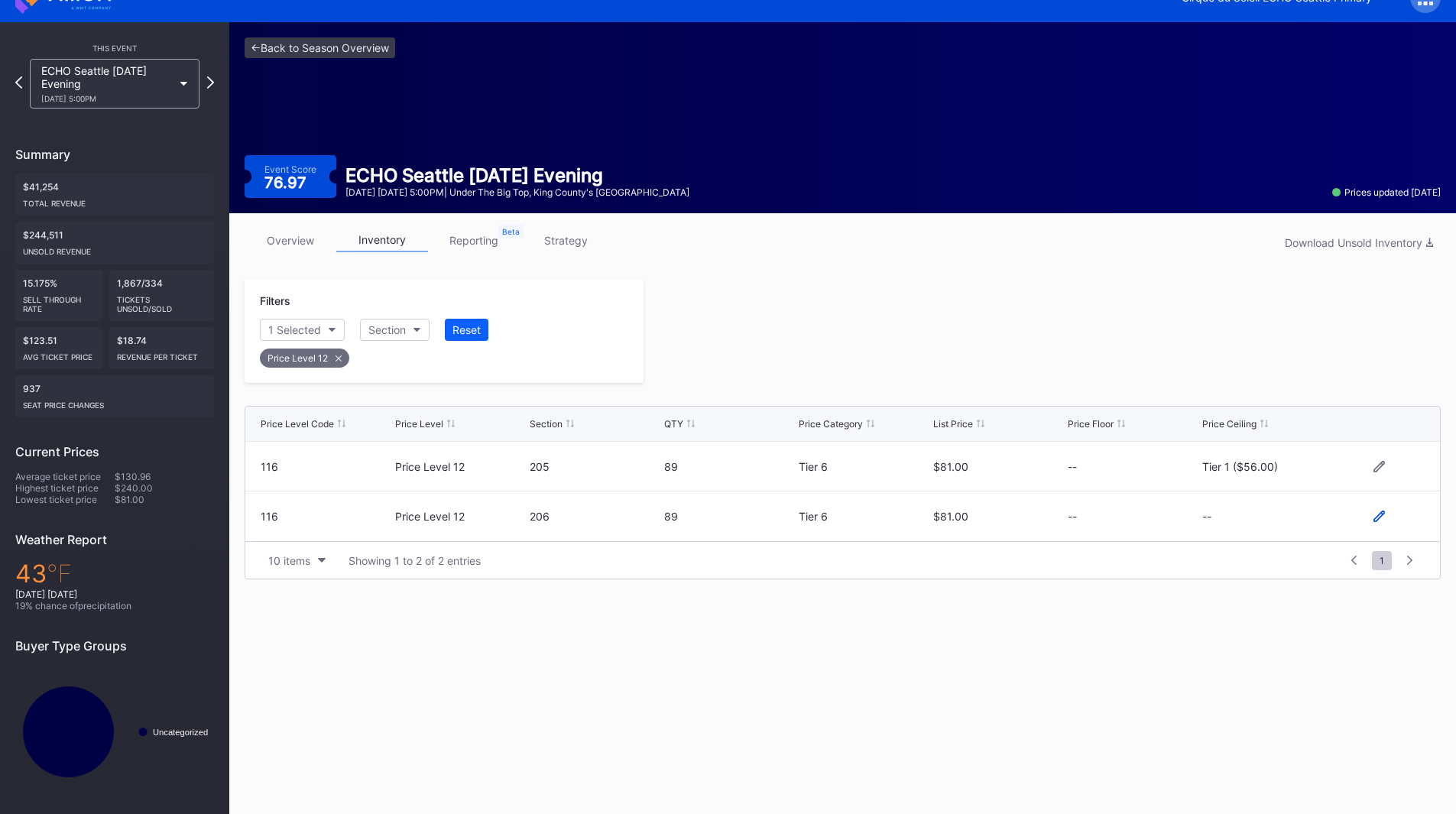
click at [1381, 513] on icon at bounding box center [1379, 516] width 11 height 11
click at [1276, 532] on button "--" at bounding box center [1268, 523] width 131 height 30
click at [1278, 301] on div "Tier 1 ($56.00)" at bounding box center [1292, 291] width 178 height 28
click at [1393, 524] on div "Save" at bounding box center [1401, 522] width 25 height 13
click at [950, 337] on div at bounding box center [1041, 331] width 797 height 104
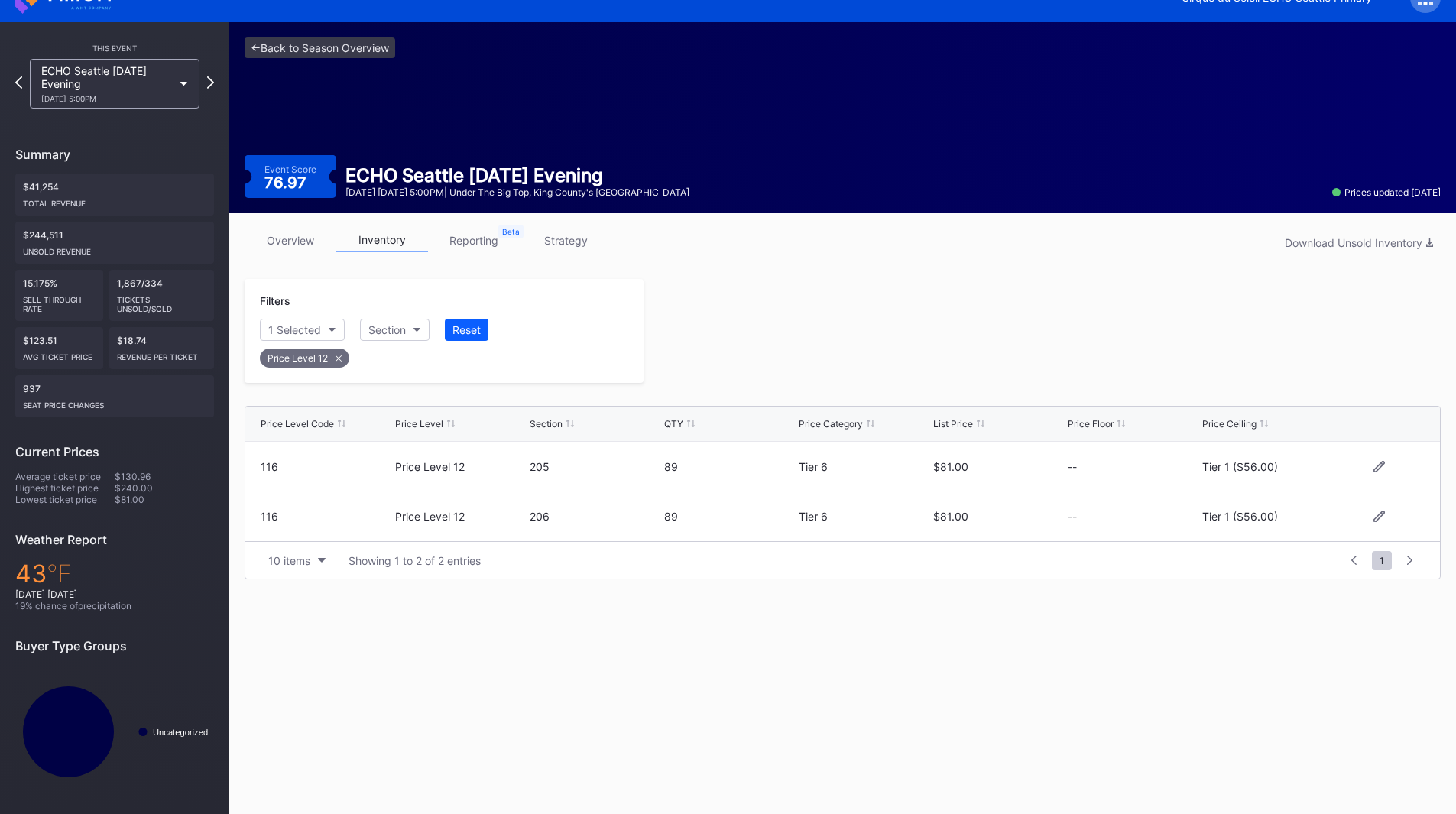
click at [203, 80] on div "ECHO Seattle [DATE] Evening [DATE] 5:00PM" at bounding box center [115, 84] width 185 height 50
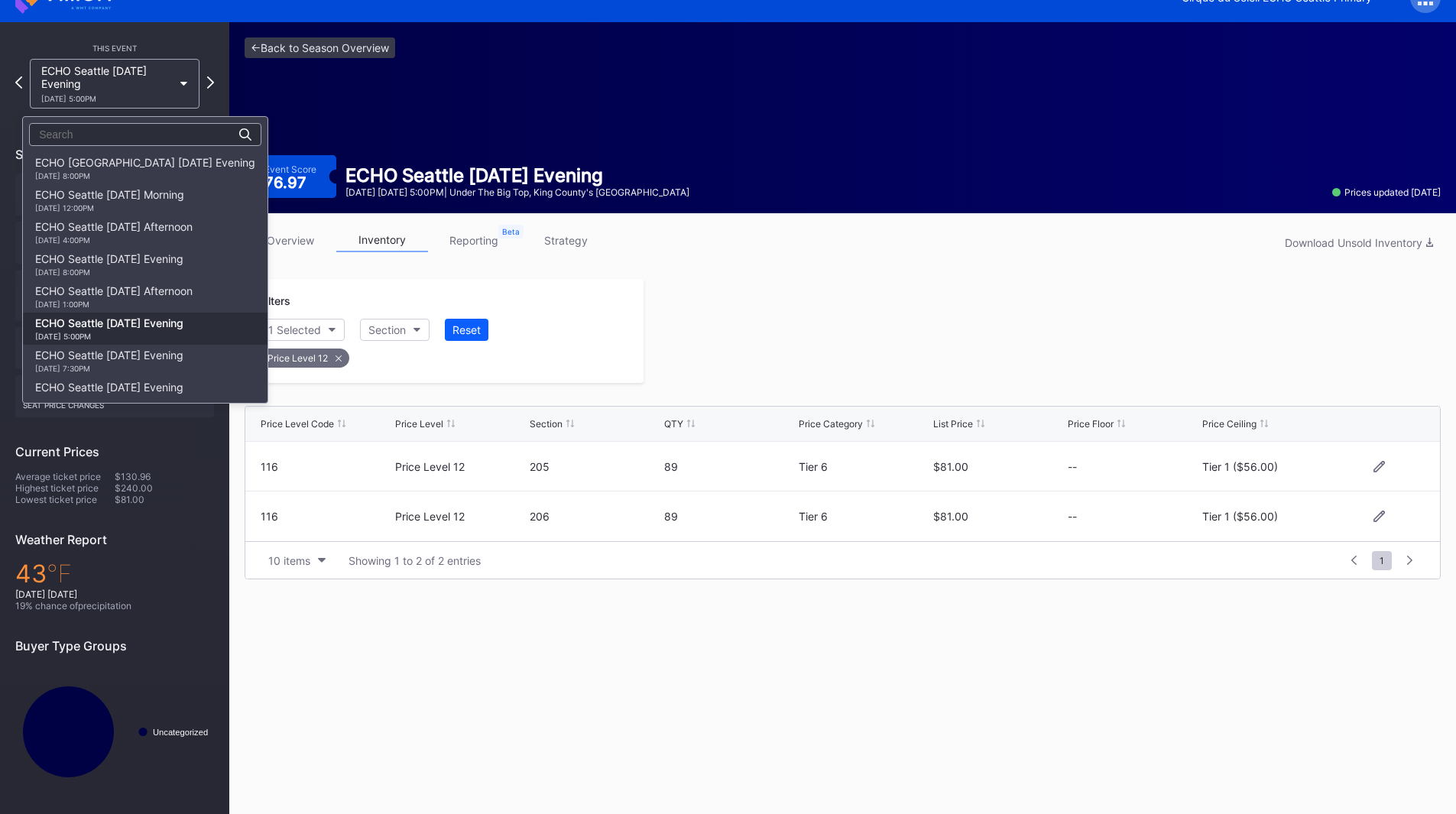
scroll to position [160, 0]
drag, startPoint x: 698, startPoint y: 319, endPoint x: 334, endPoint y: 136, distance: 407.4
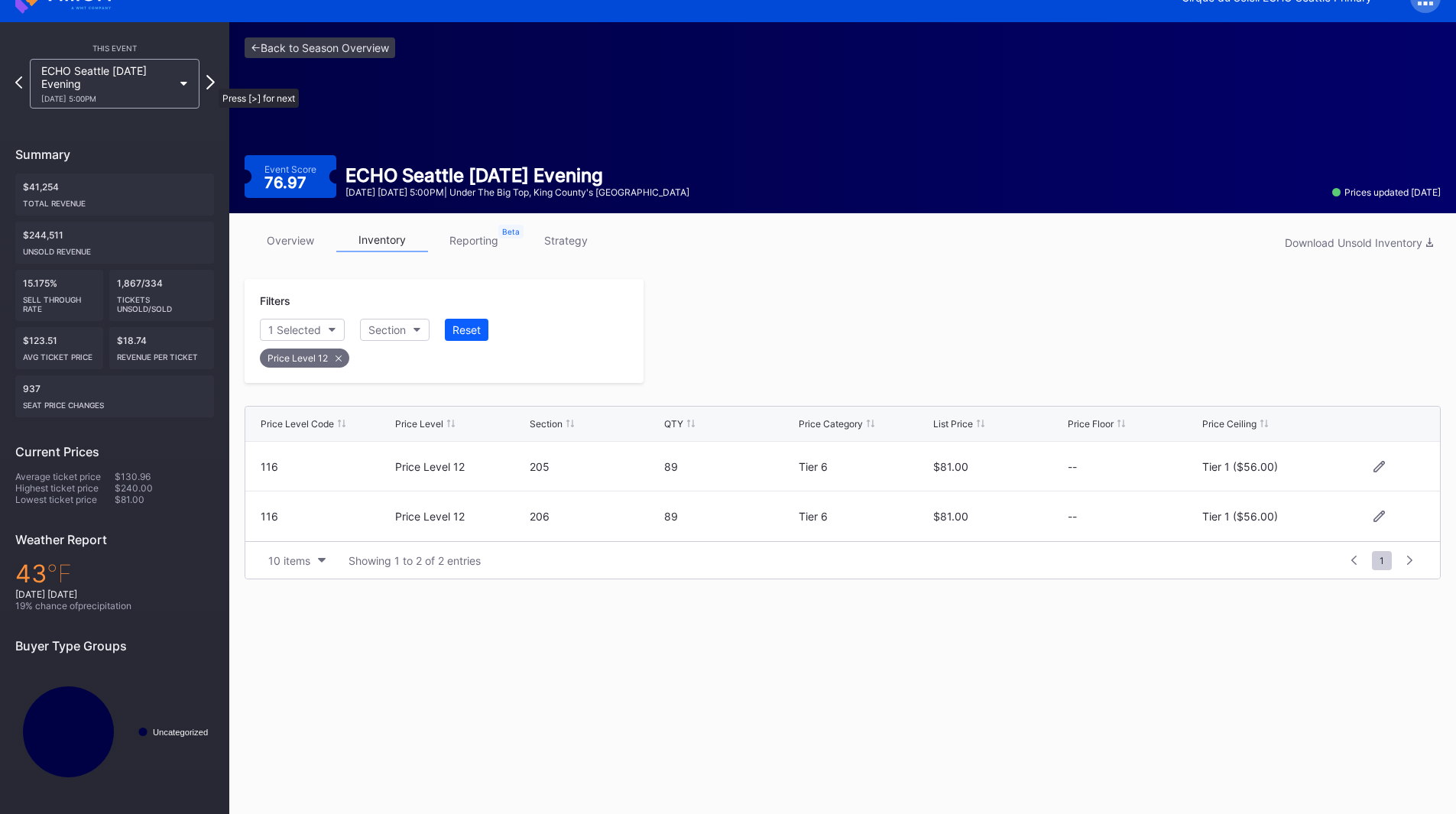
click at [211, 81] on icon at bounding box center [211, 81] width 9 height 15
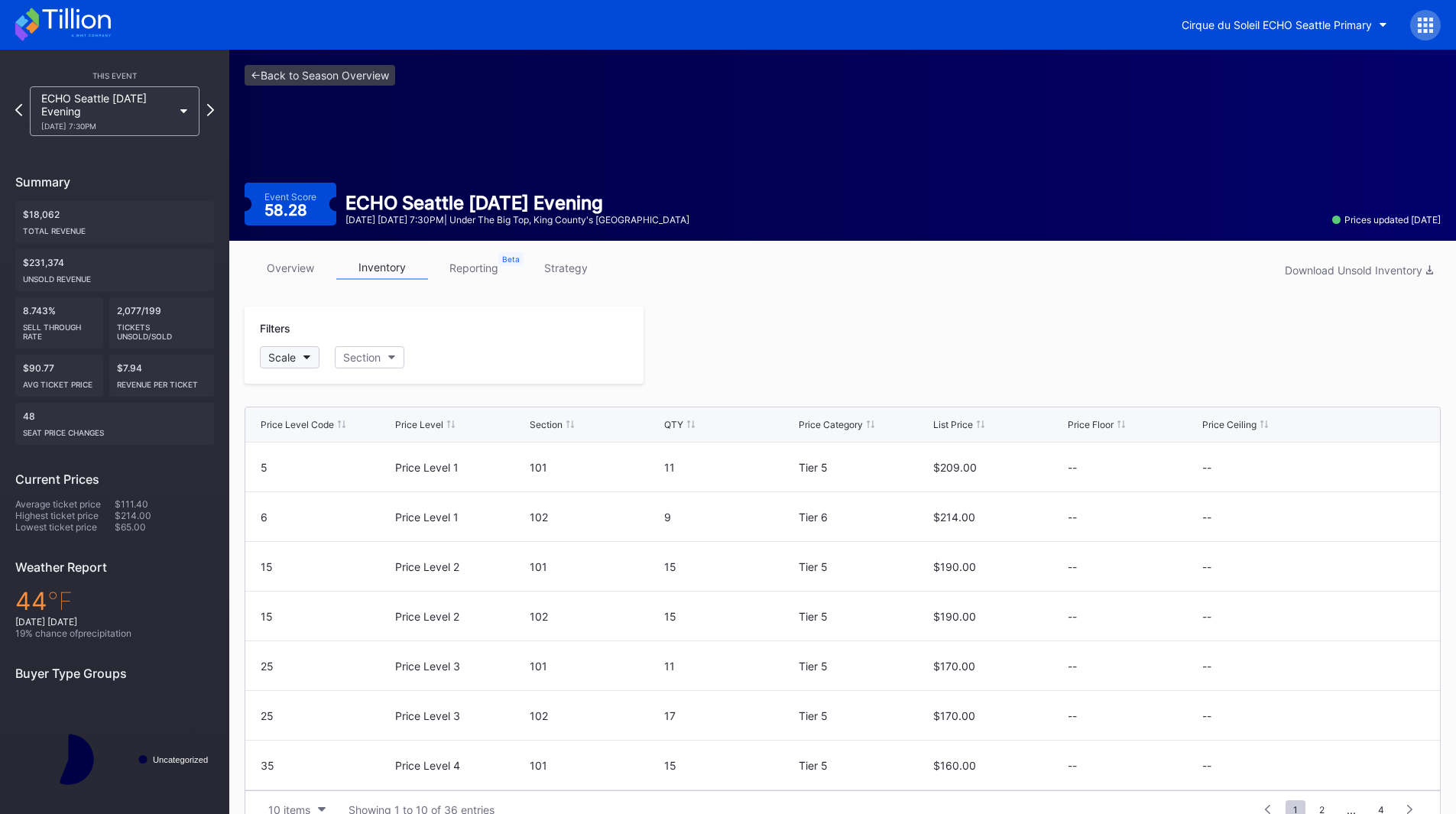
click at [308, 362] on button "Scale" at bounding box center [289, 357] width 60 height 22
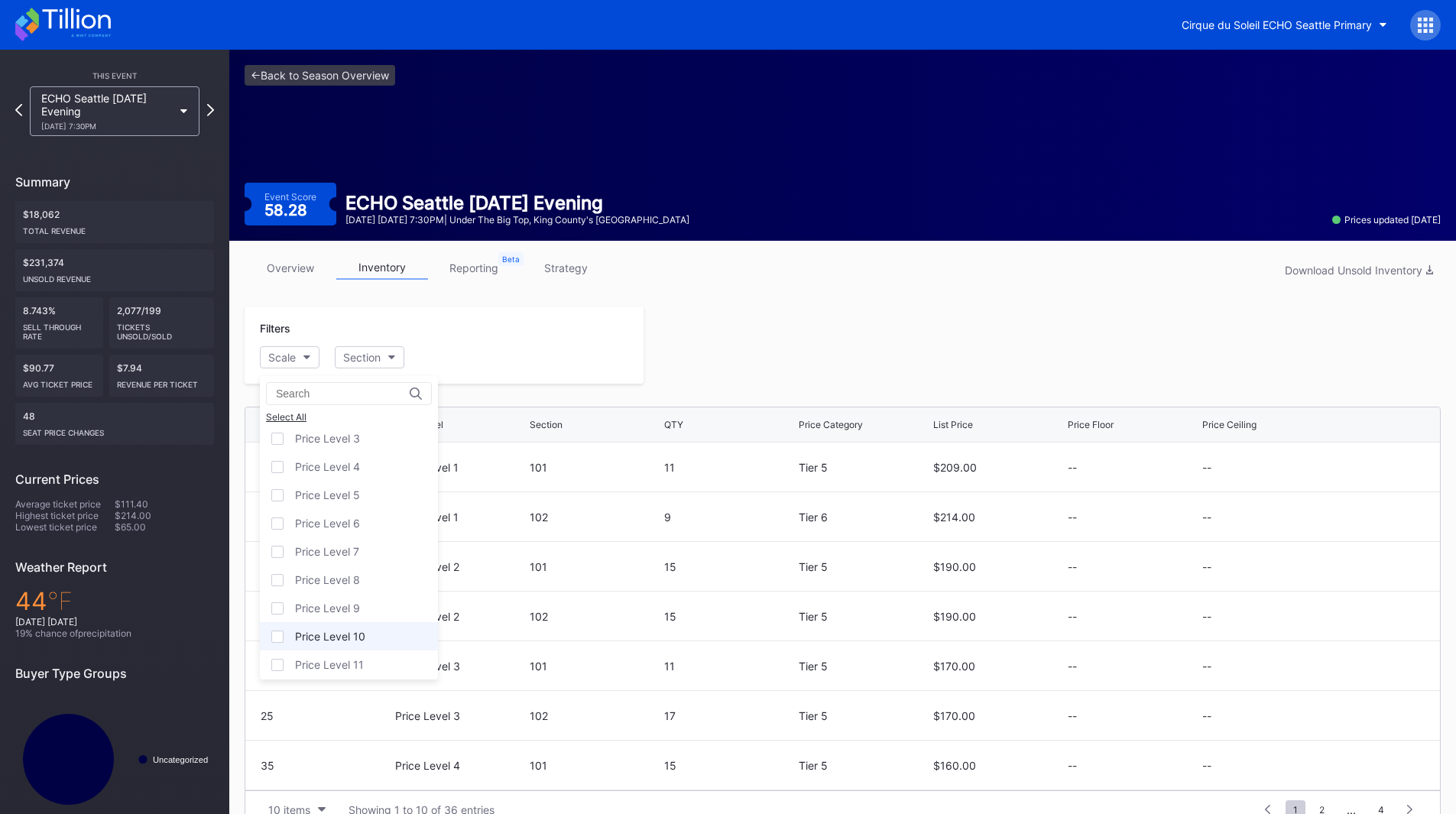
scroll to position [95, 0]
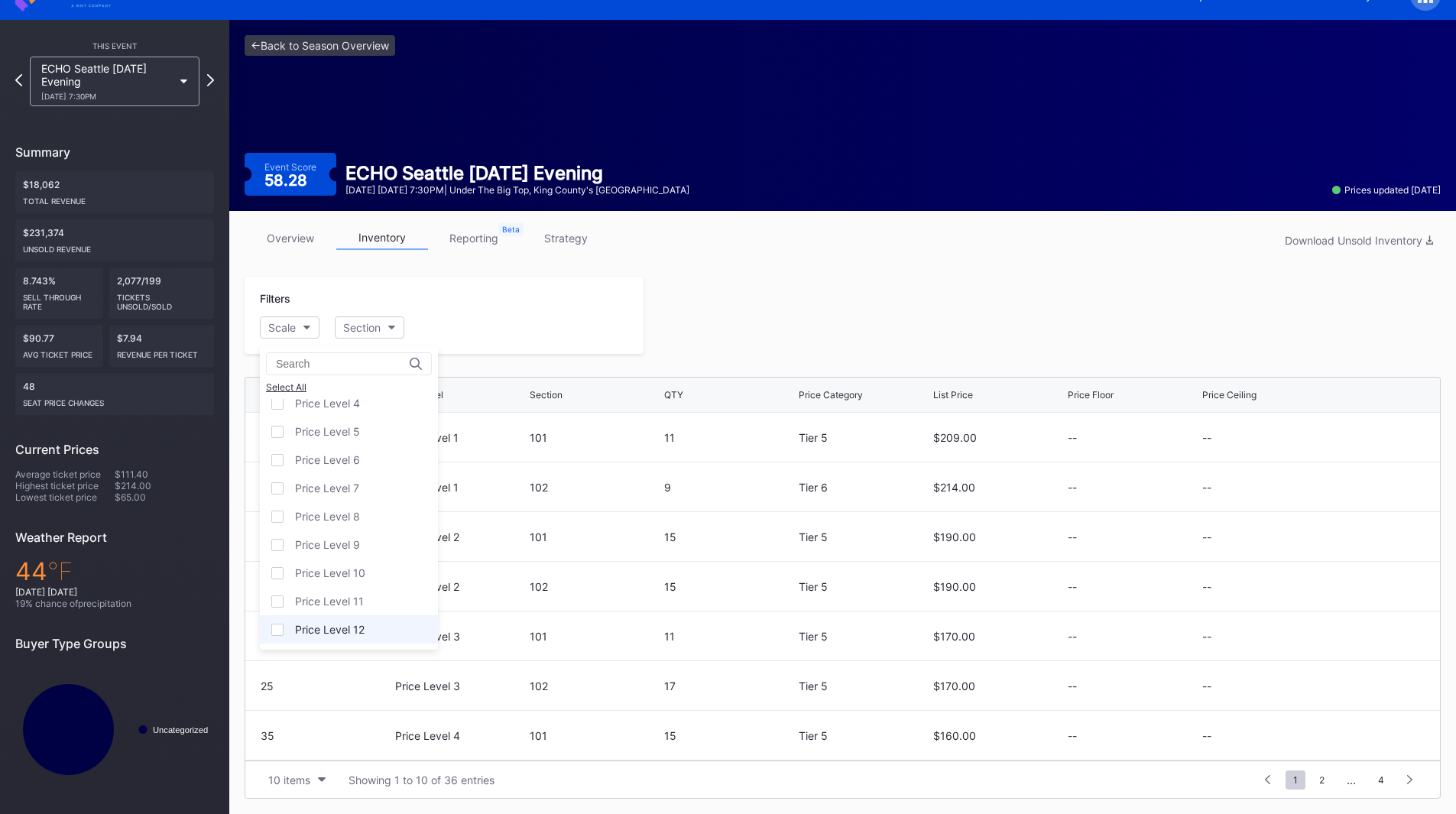
click at [357, 631] on div "Price Level 12" at bounding box center [329, 629] width 69 height 13
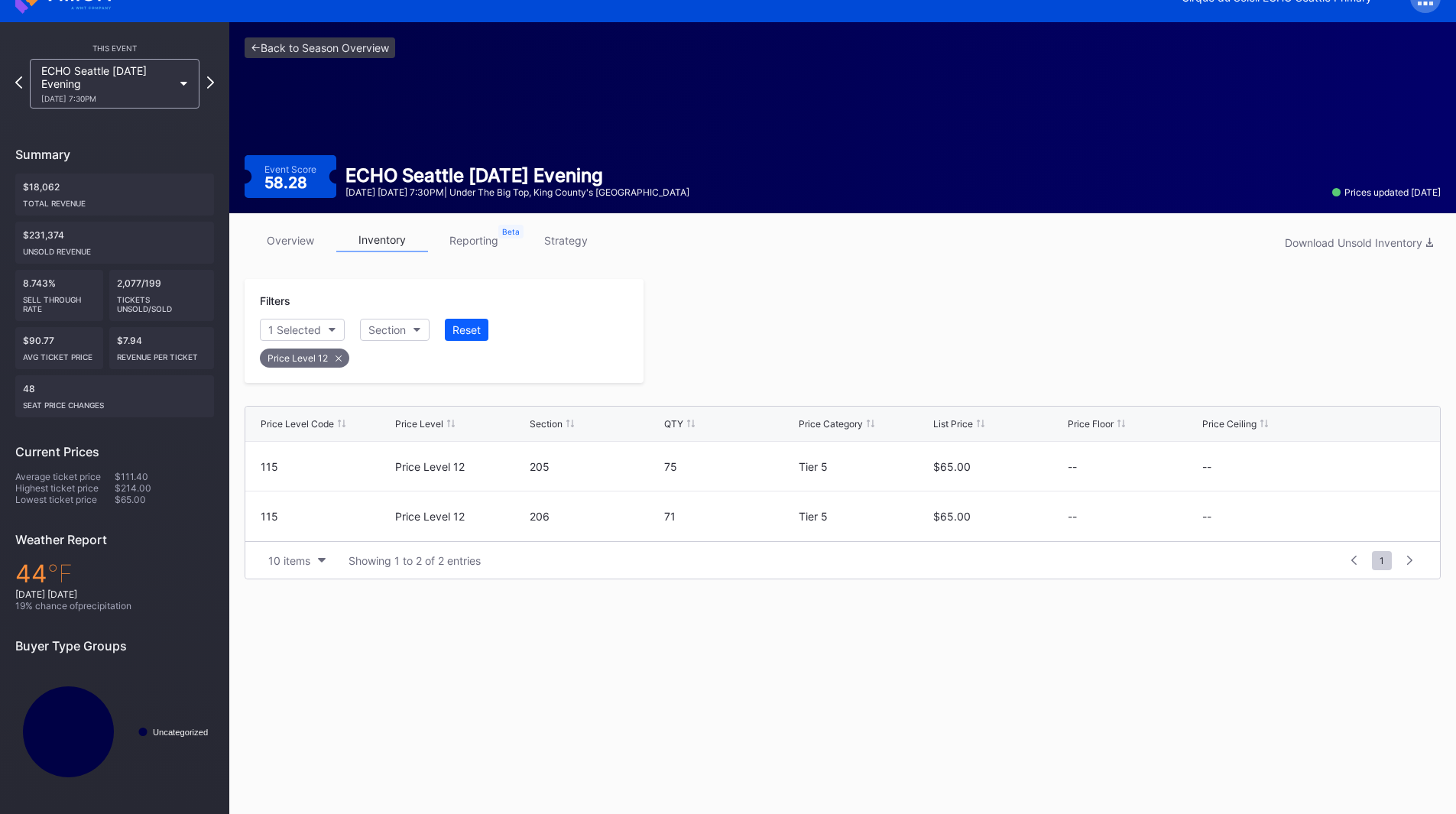
scroll to position [27, 0]
click at [1374, 467] on icon at bounding box center [1379, 466] width 11 height 11
click at [1256, 477] on button "--" at bounding box center [1268, 472] width 131 height 30
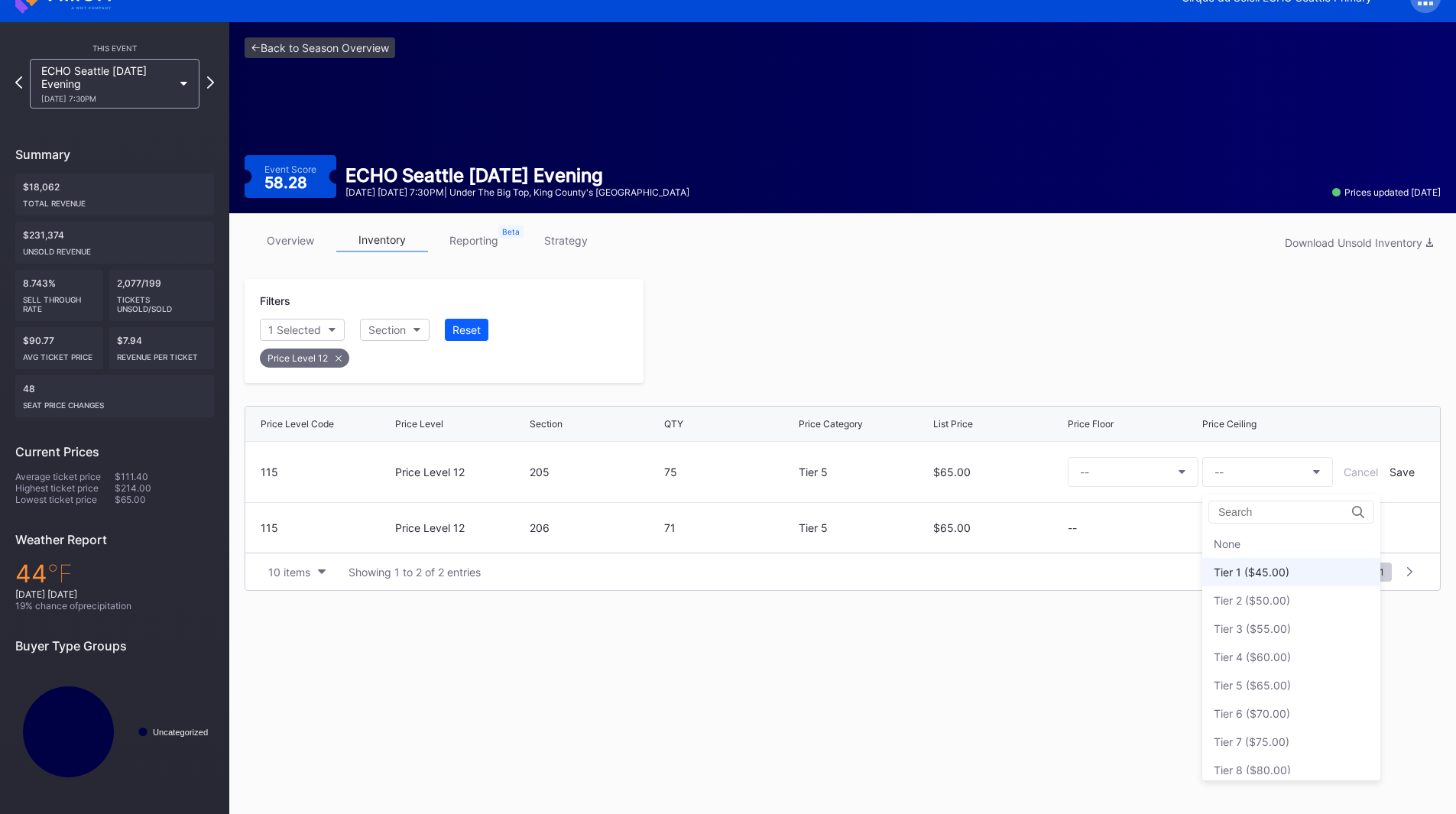
click at [1266, 564] on div "Tier 1 ($45.00)" at bounding box center [1292, 572] width 178 height 28
click at [1402, 473] on div "Save" at bounding box center [1401, 471] width 25 height 13
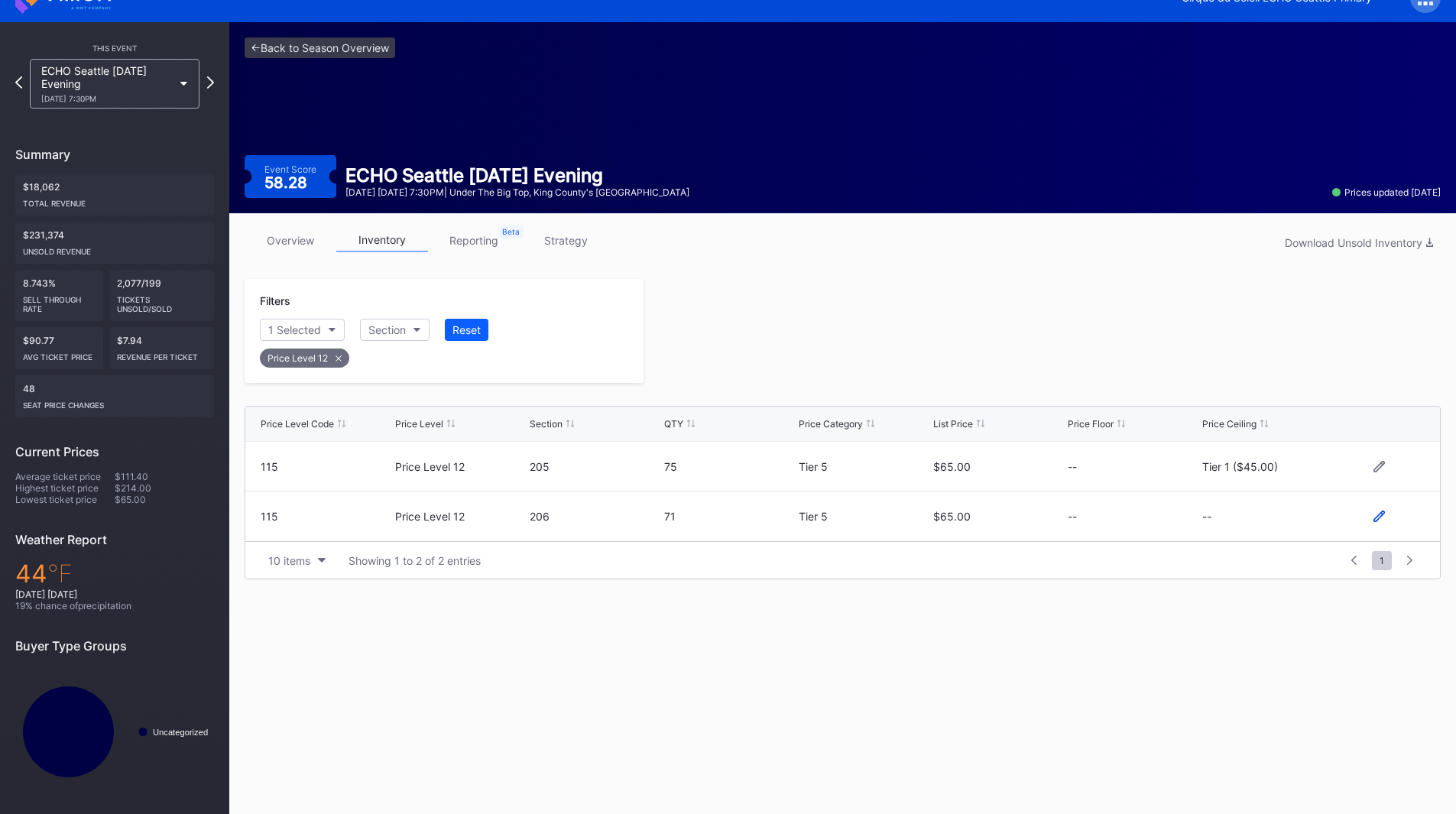
click at [1379, 515] on icon at bounding box center [1379, 516] width 11 height 11
click at [1259, 523] on button "--" at bounding box center [1268, 523] width 131 height 30
click at [1273, 295] on div "Tier 1 ($45.00)" at bounding box center [1251, 291] width 75 height 13
click at [1400, 518] on div "Save" at bounding box center [1401, 522] width 25 height 13
click at [980, 344] on div at bounding box center [1041, 331] width 797 height 104
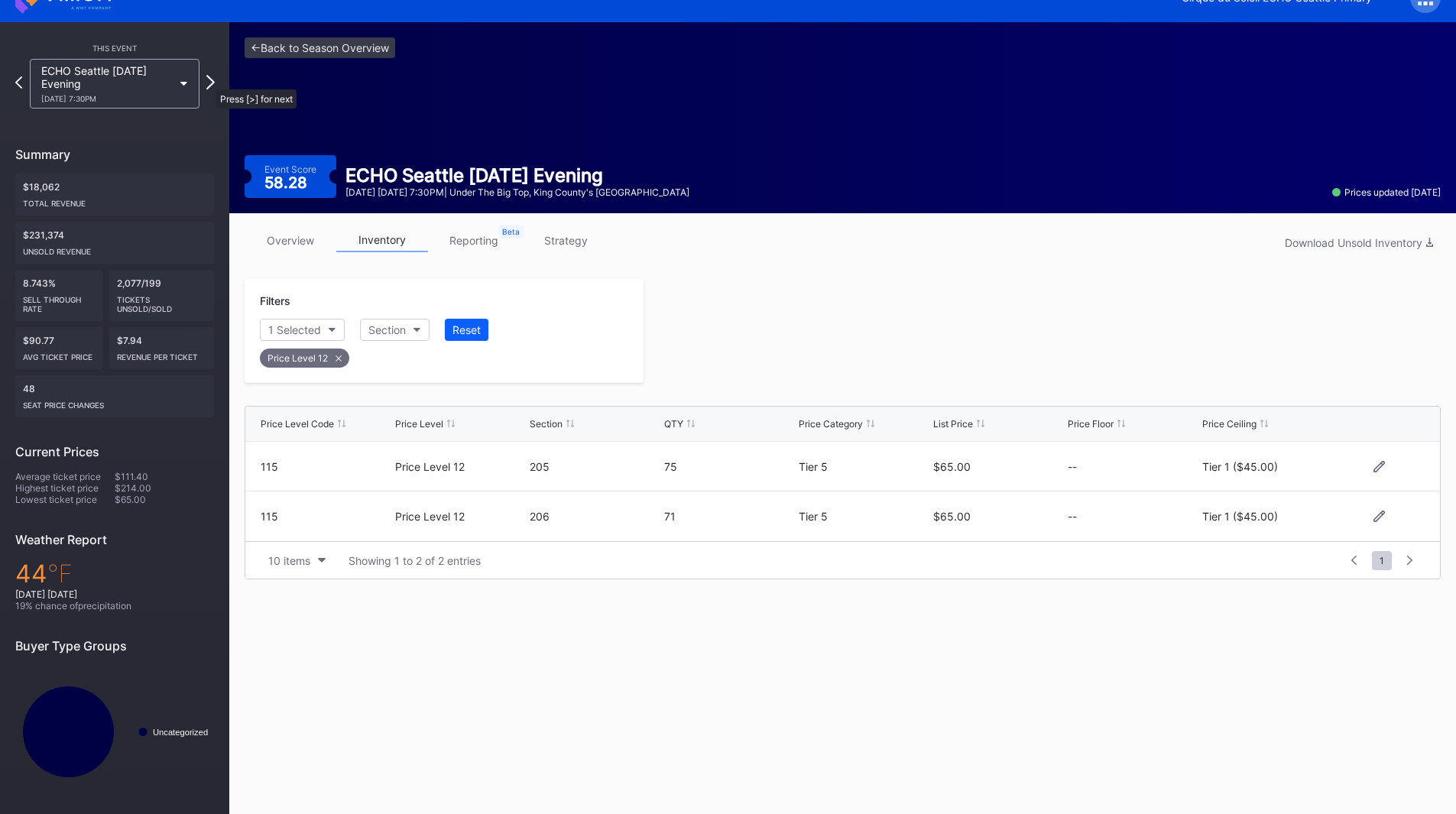
click at [209, 81] on icon at bounding box center [211, 81] width 9 height 15
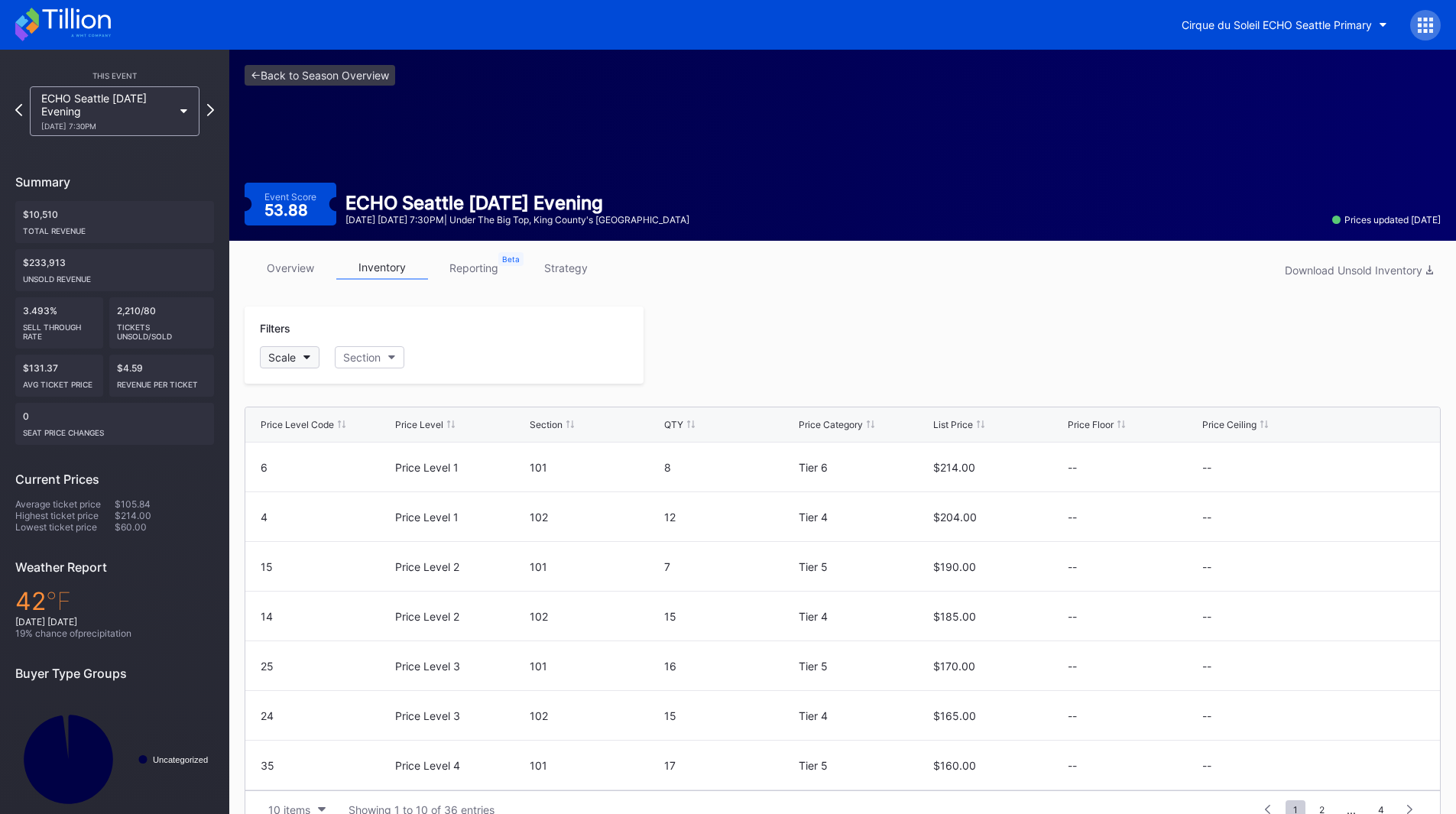
click at [283, 360] on div "Scale" at bounding box center [282, 357] width 27 height 13
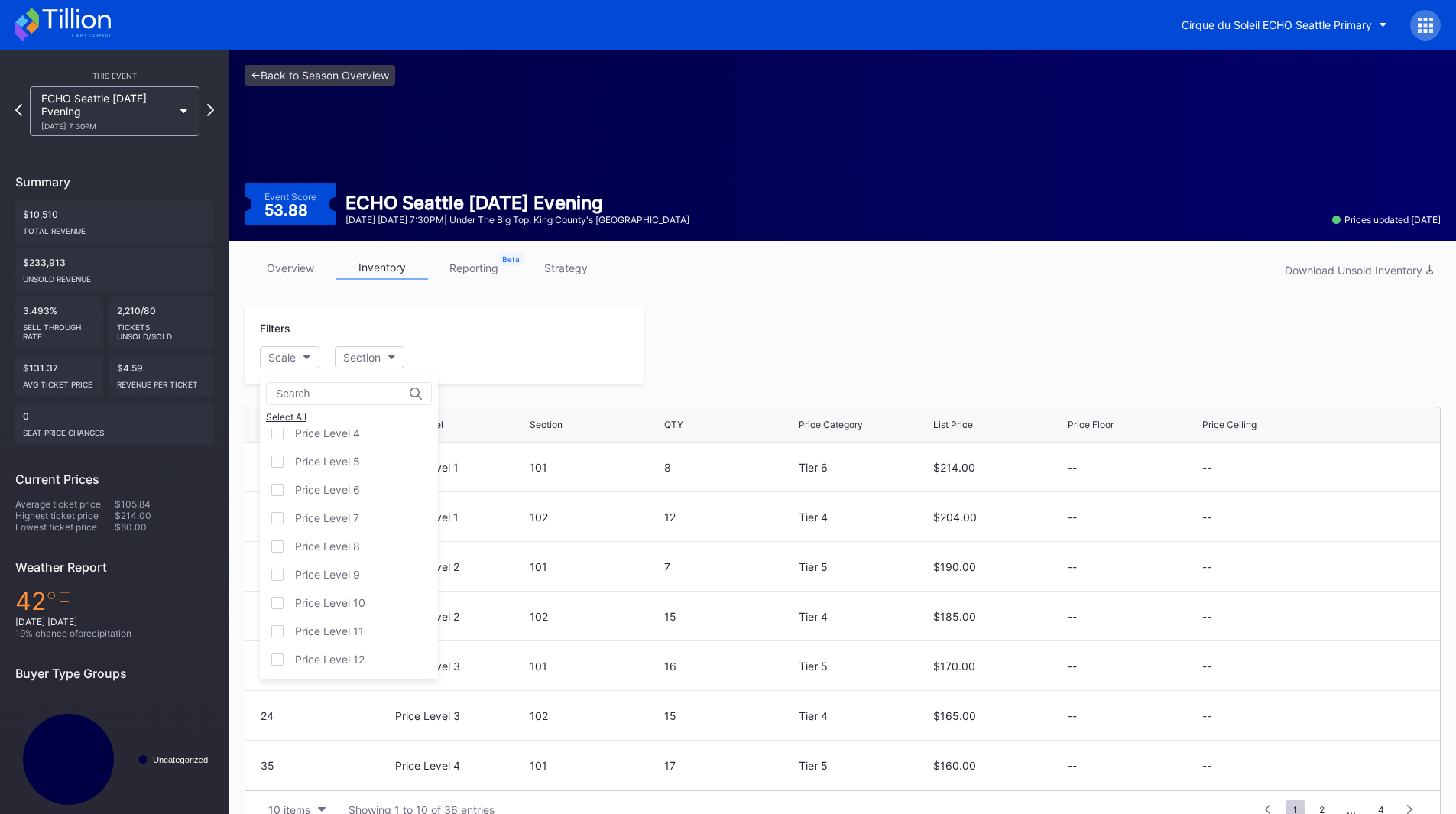
scroll to position [30, 0]
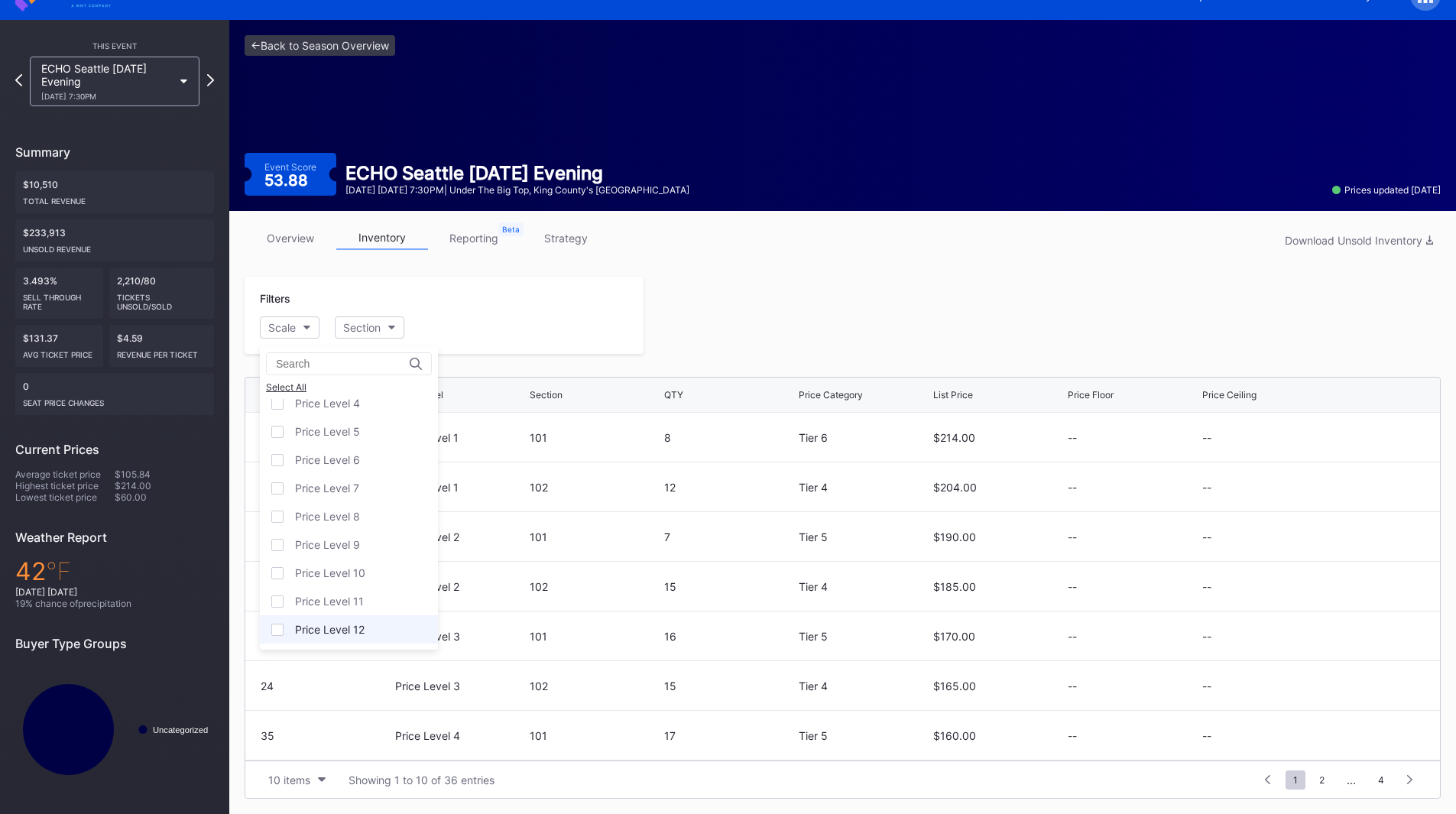
click at [342, 637] on div "Price Level 12" at bounding box center [349, 629] width 178 height 28
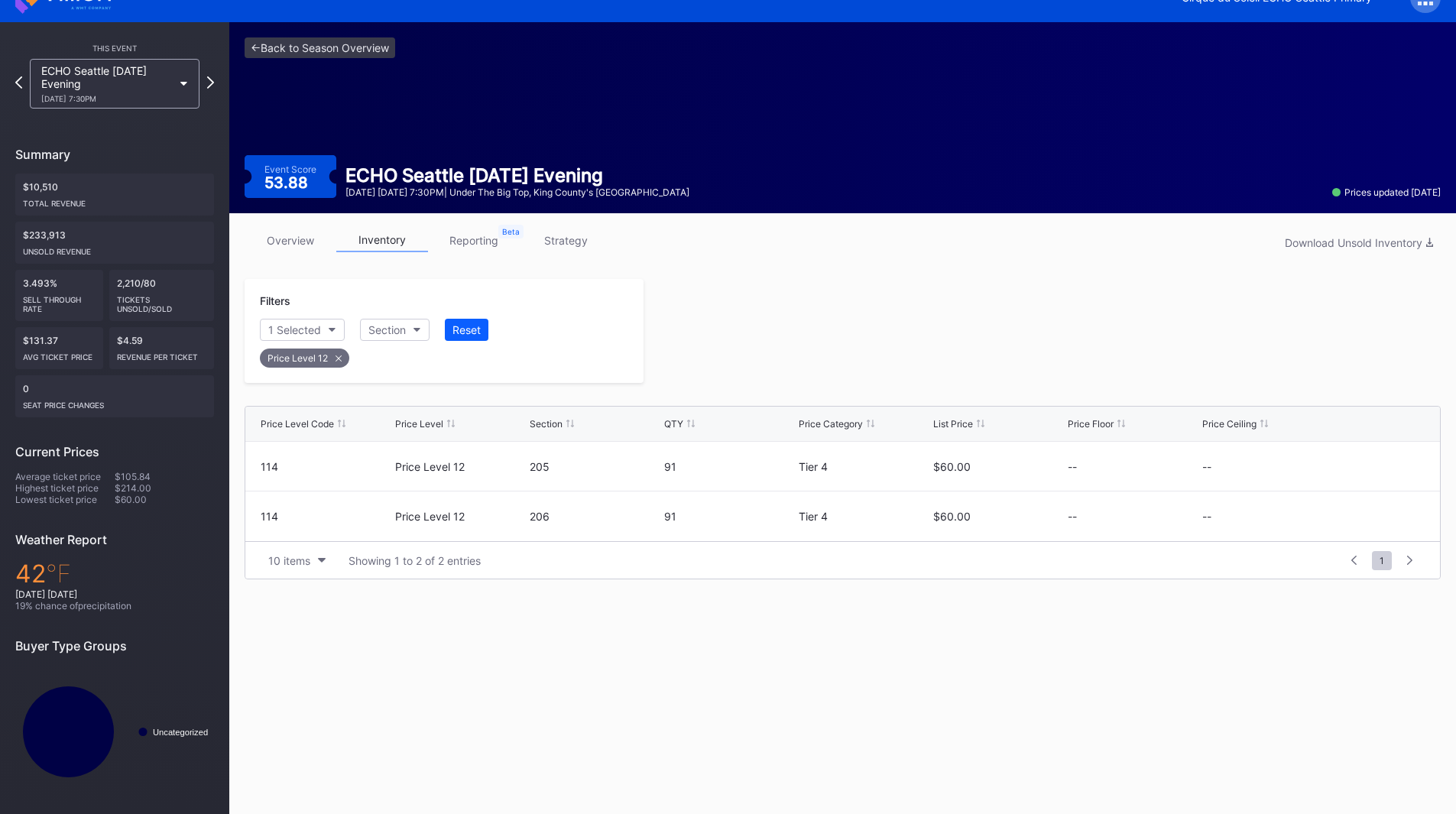
scroll to position [27, 0]
click at [1379, 467] on icon at bounding box center [1379, 466] width 11 height 11
click at [1268, 465] on button "--" at bounding box center [1268, 472] width 131 height 30
click at [1259, 574] on div "Tier 1 ($45.00)" at bounding box center [1251, 572] width 75 height 13
click at [1409, 470] on div "Save" at bounding box center [1401, 471] width 25 height 13
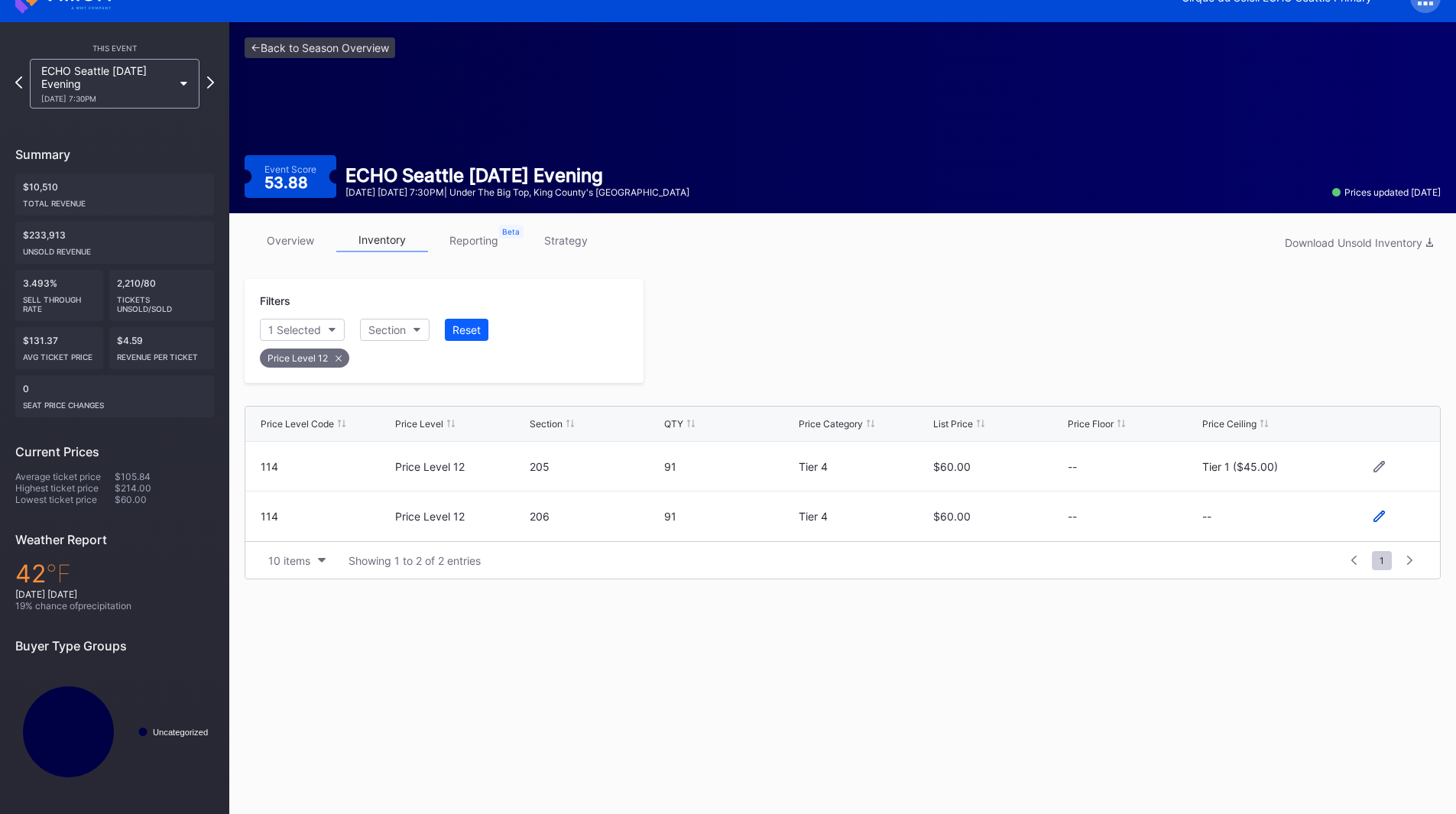
click at [1381, 519] on icon at bounding box center [1379, 516] width 11 height 11
click at [1268, 525] on button "--" at bounding box center [1268, 523] width 131 height 30
click at [1268, 293] on div "Tier 1 ($45.00)" at bounding box center [1251, 291] width 75 height 13
click at [1399, 523] on div "Save" at bounding box center [1401, 522] width 25 height 13
click at [1014, 379] on div at bounding box center [1041, 331] width 797 height 104
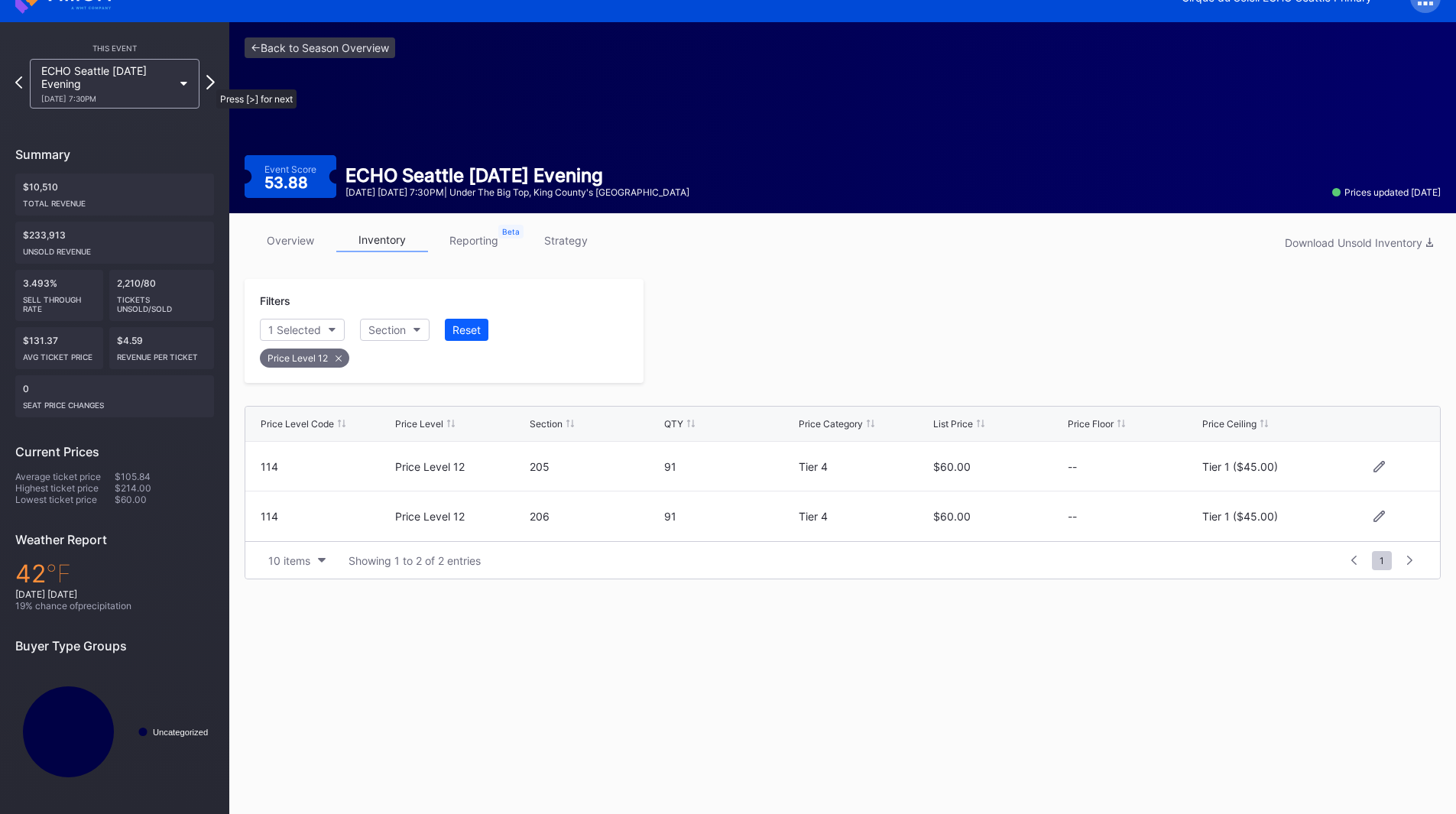
click at [209, 81] on icon at bounding box center [211, 81] width 9 height 15
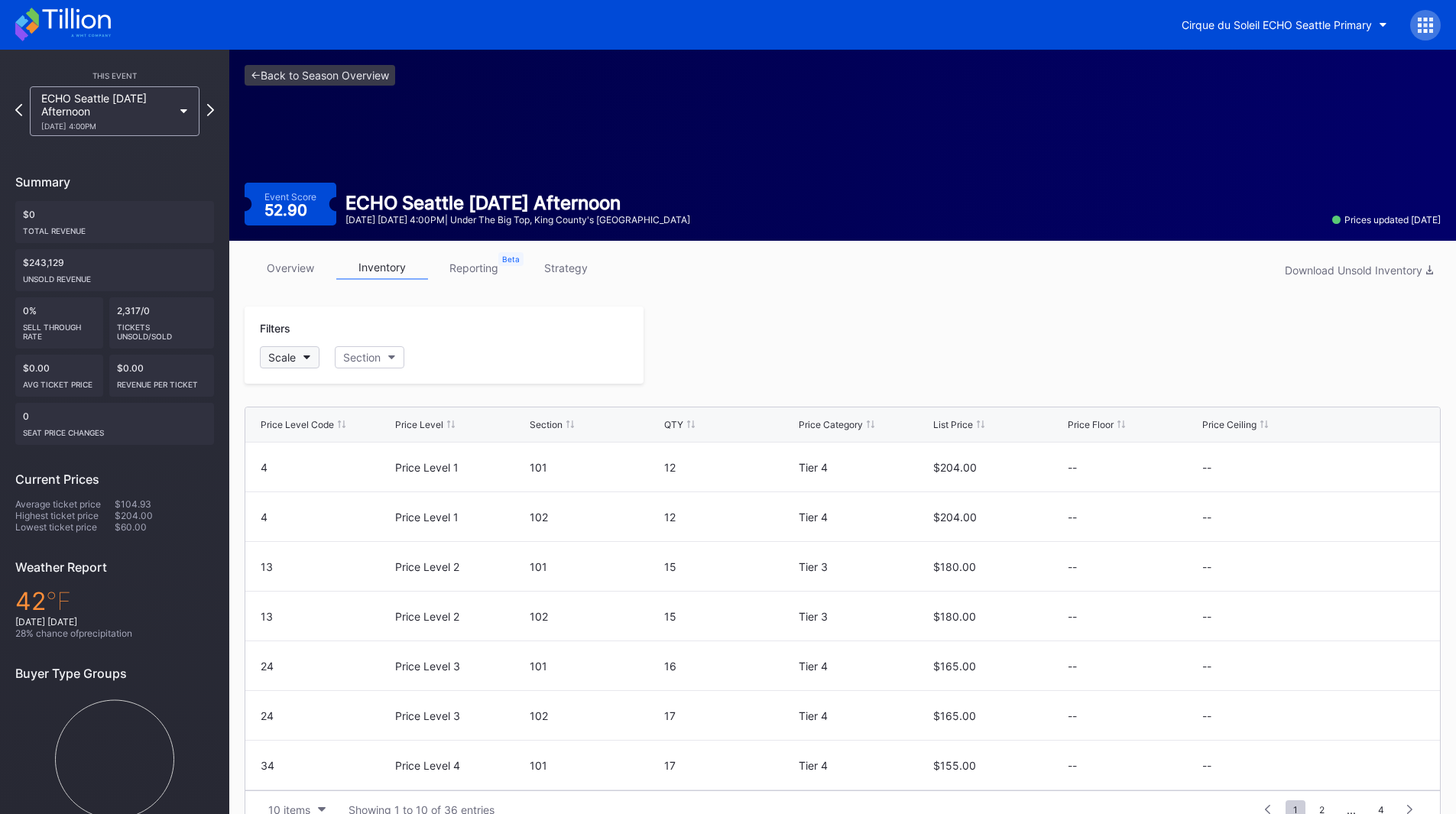
click at [308, 359] on icon "button" at bounding box center [307, 357] width 8 height 4
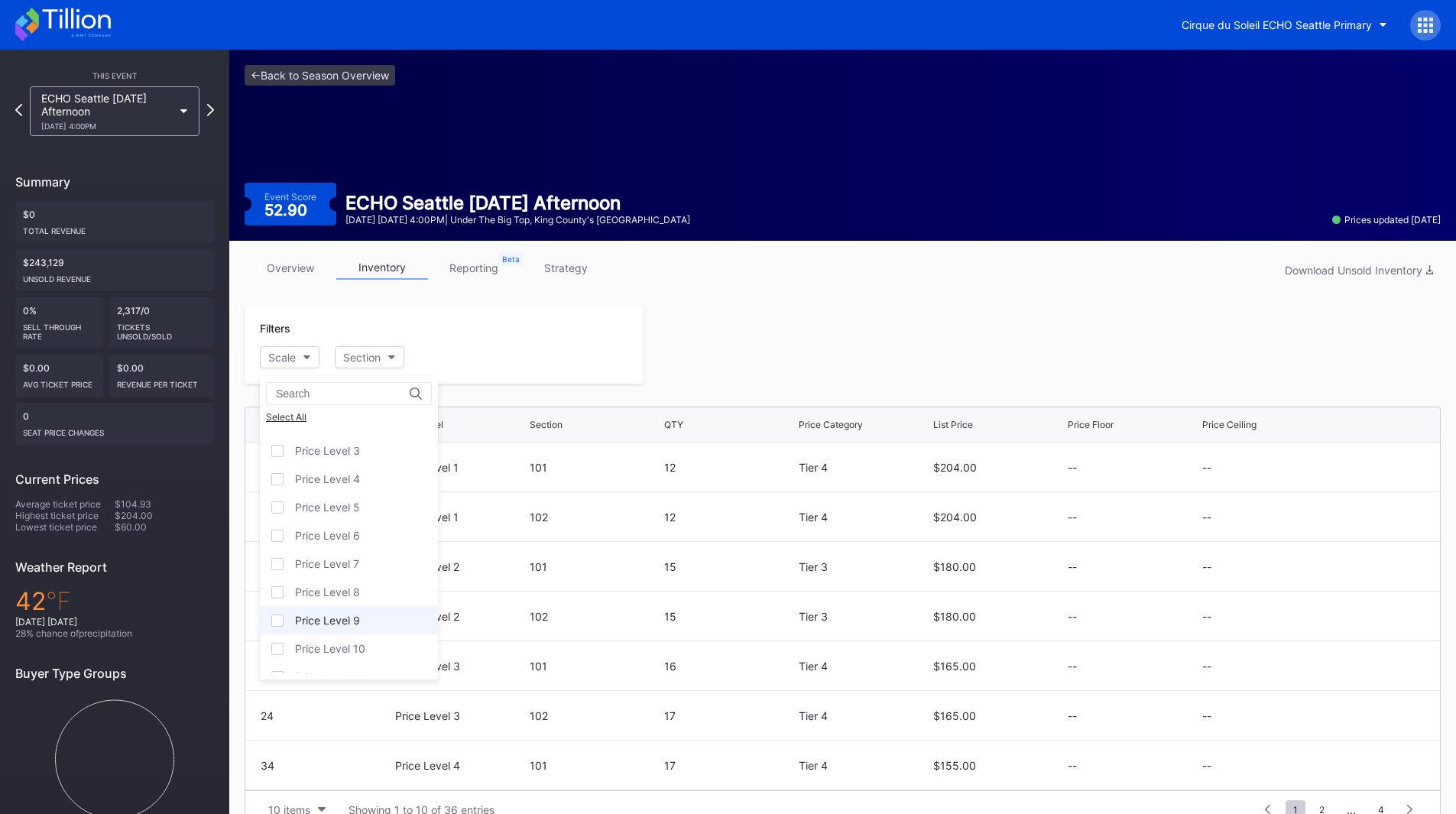
scroll to position [95, 0]
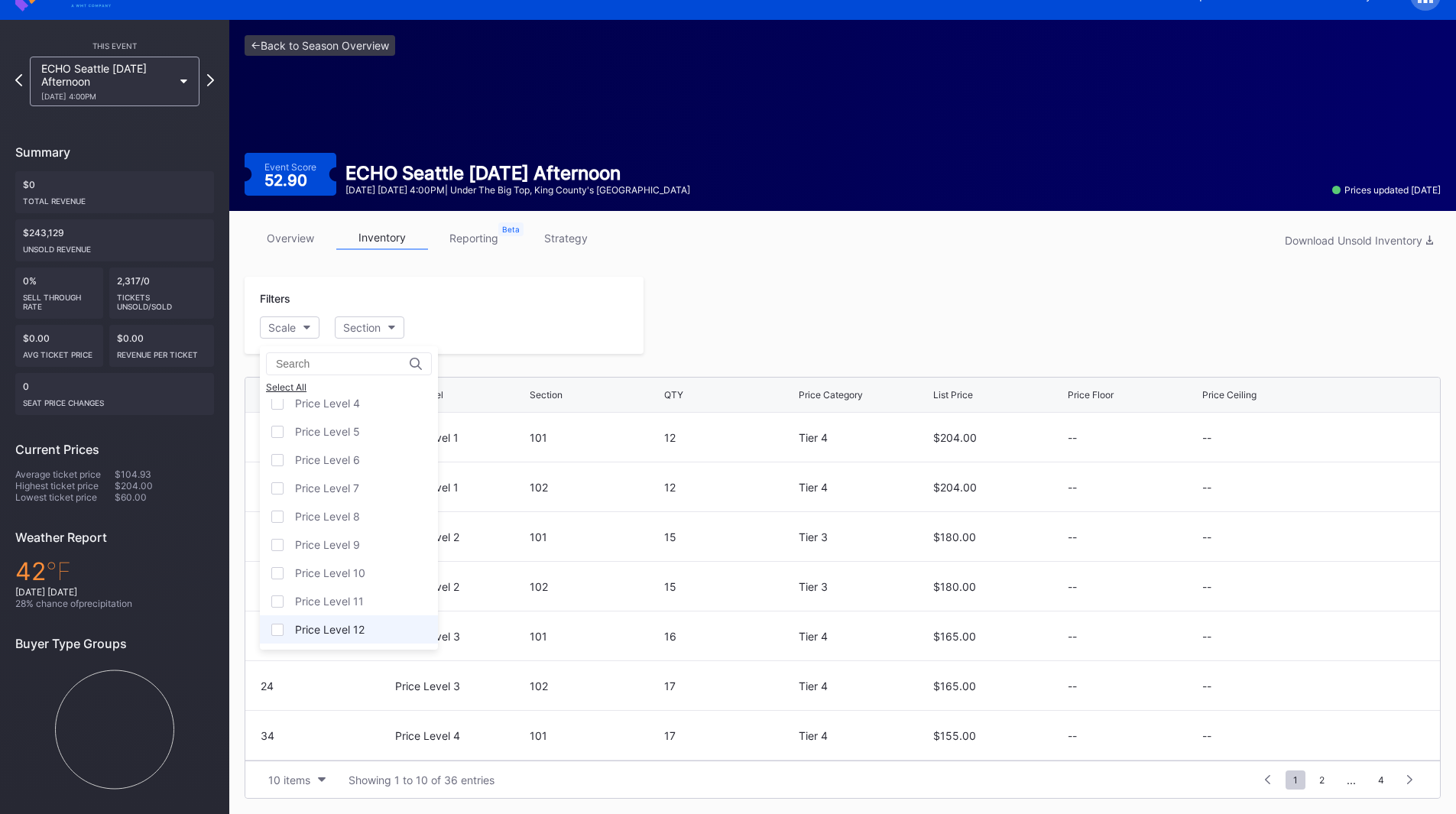
click at [361, 629] on div "Price Level 12" at bounding box center [329, 629] width 69 height 13
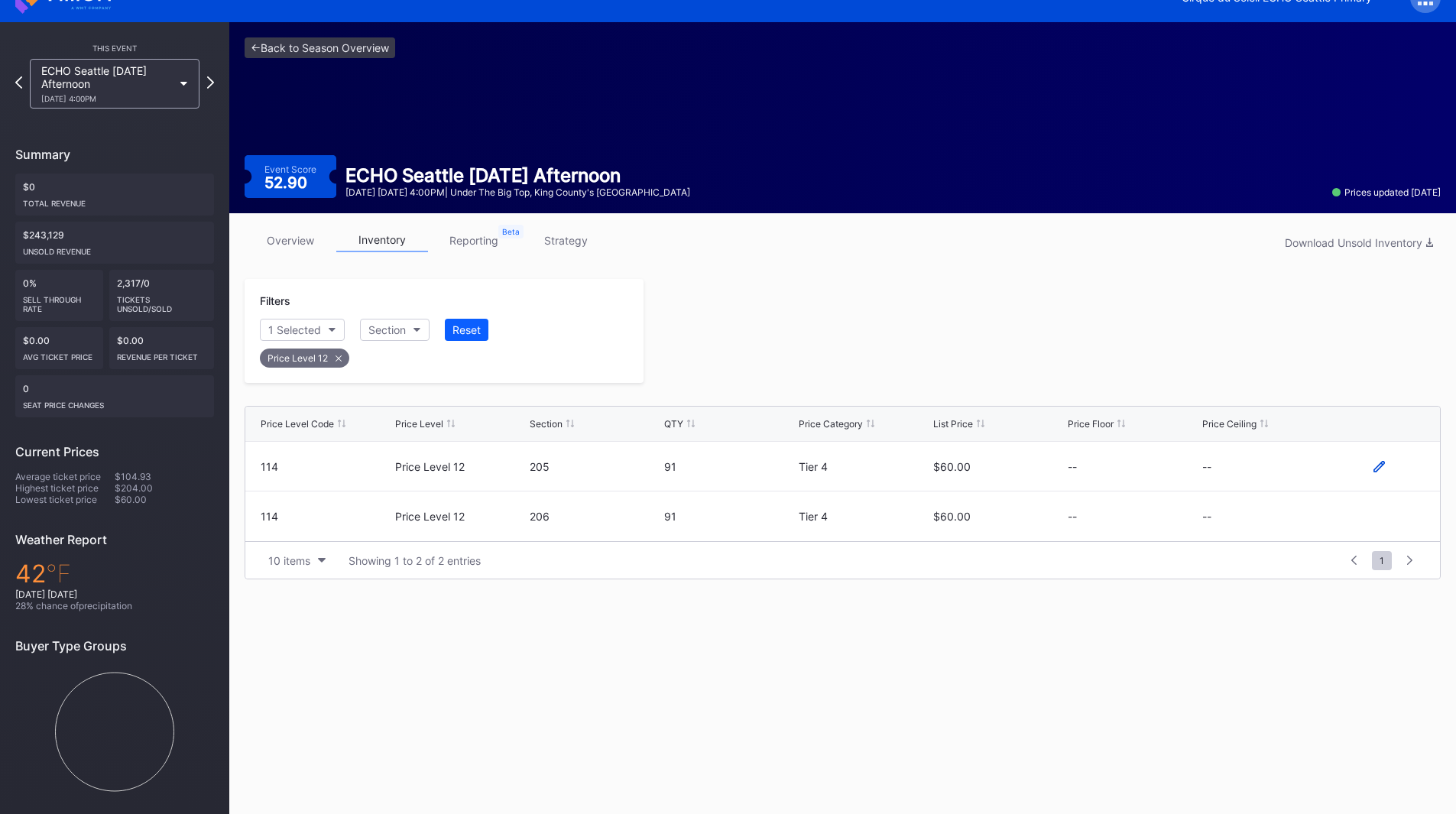
click at [1376, 465] on icon at bounding box center [1379, 466] width 11 height 11
click at [1280, 483] on button "--" at bounding box center [1268, 472] width 131 height 30
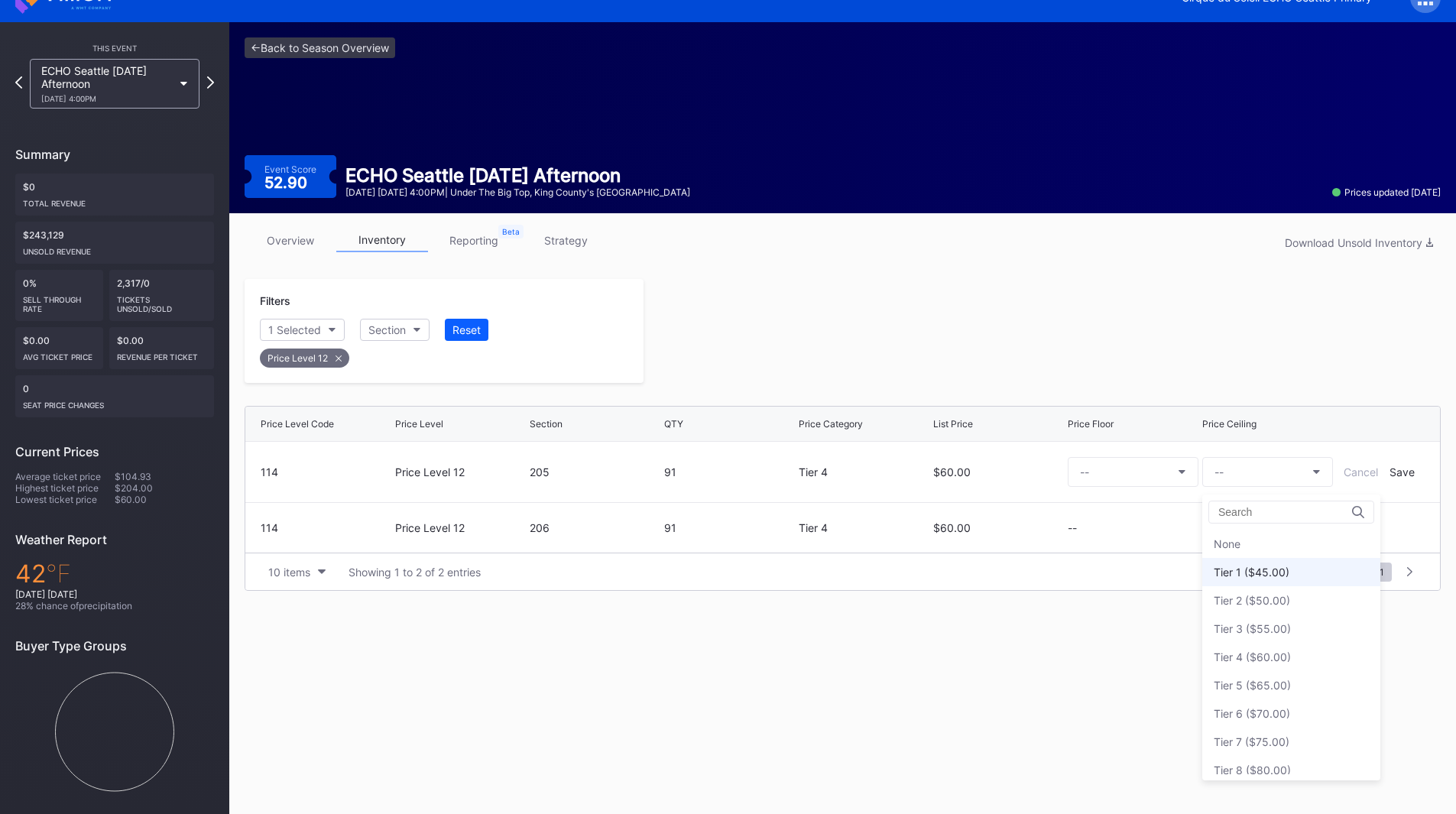
click at [1266, 566] on div "Tier 1 ($45.00)" at bounding box center [1251, 572] width 75 height 13
click at [1402, 472] on div "Save" at bounding box center [1401, 471] width 25 height 13
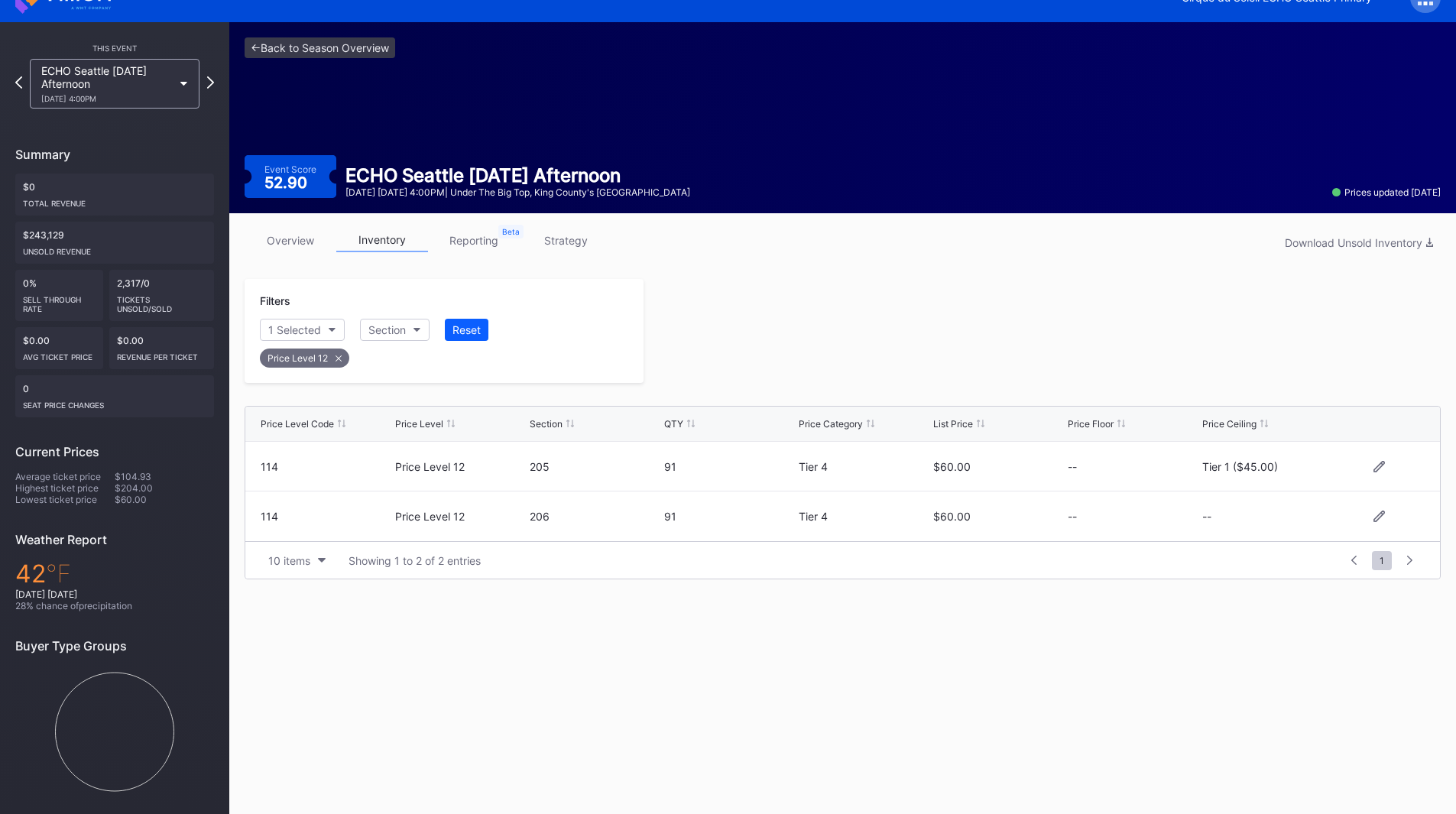
click at [1371, 515] on div at bounding box center [1378, 516] width 92 height 11
click at [1378, 515] on icon at bounding box center [1379, 516] width 11 height 11
click at [1253, 534] on button "--" at bounding box center [1268, 523] width 131 height 30
click at [1262, 299] on div "Tier 1 ($45.00)" at bounding box center [1292, 291] width 178 height 28
click at [1393, 522] on div "Save" at bounding box center [1401, 522] width 25 height 13
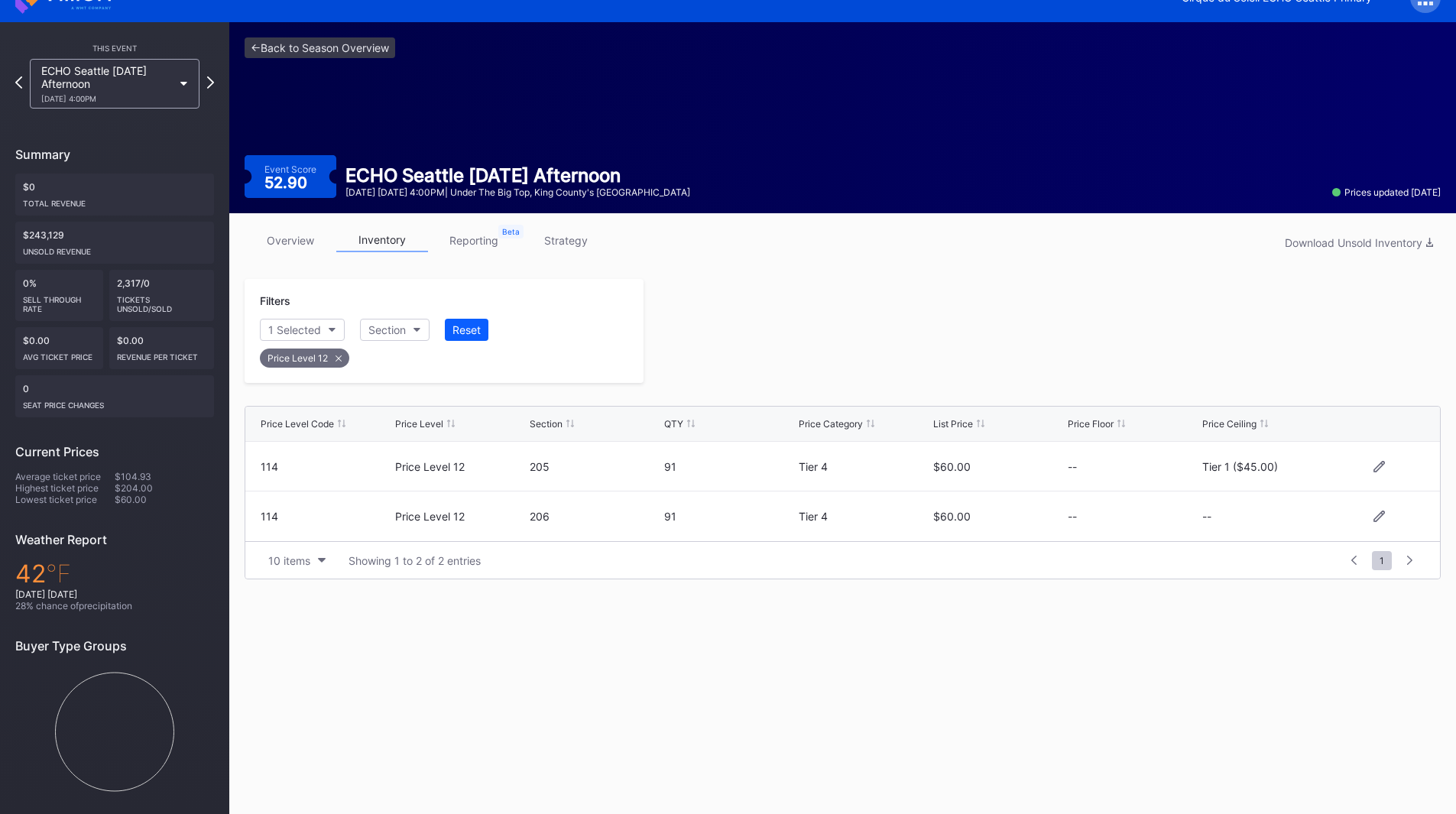
click at [1041, 386] on div "Filters 1 Selected Section Reset Price Level 12 Price Level Code Price Level Se…" at bounding box center [843, 429] width 1196 height 301
click at [209, 86] on icon at bounding box center [211, 81] width 9 height 15
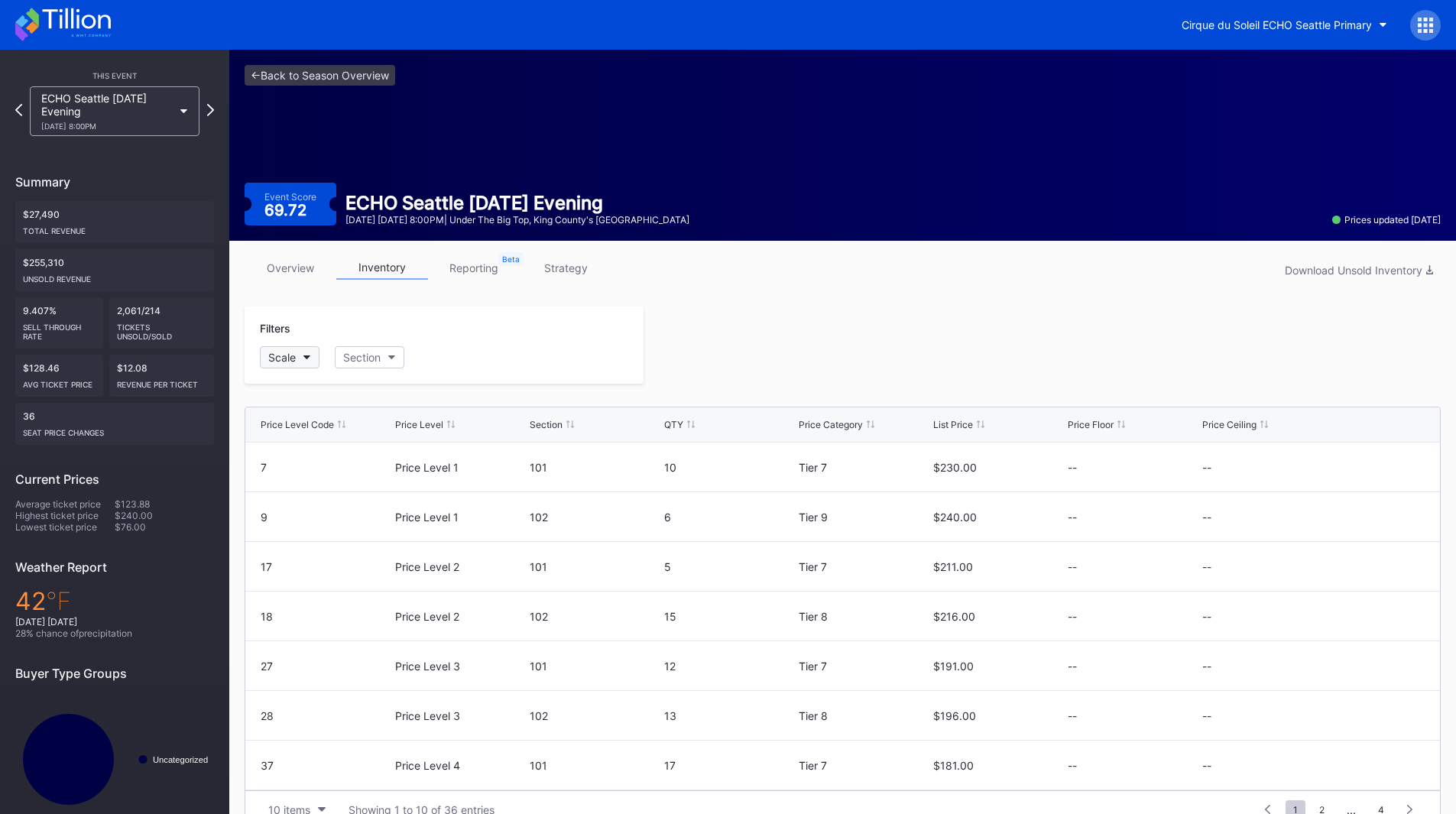
click at [301, 356] on button "Scale" at bounding box center [289, 357] width 60 height 22
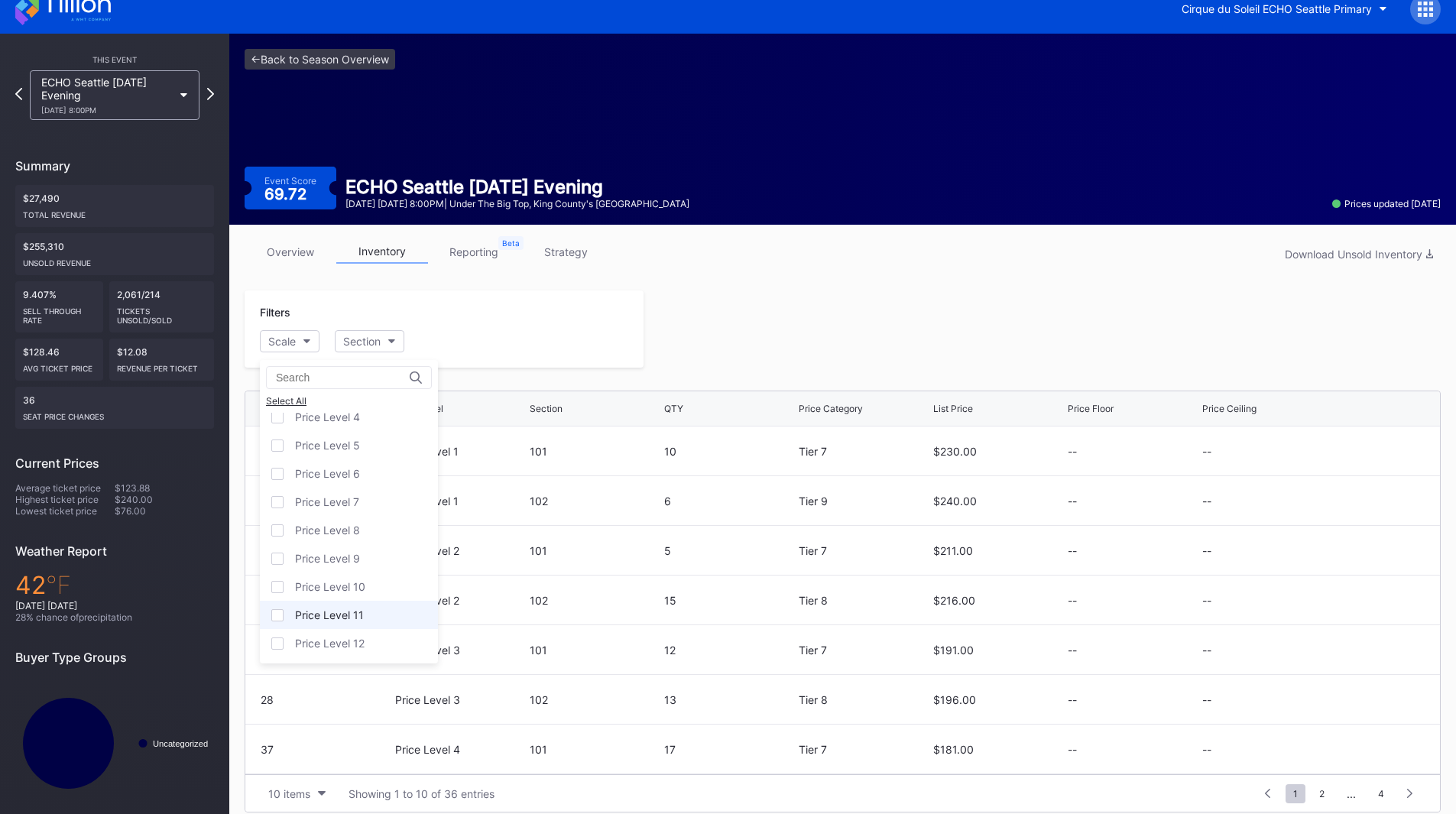
scroll to position [30, 0]
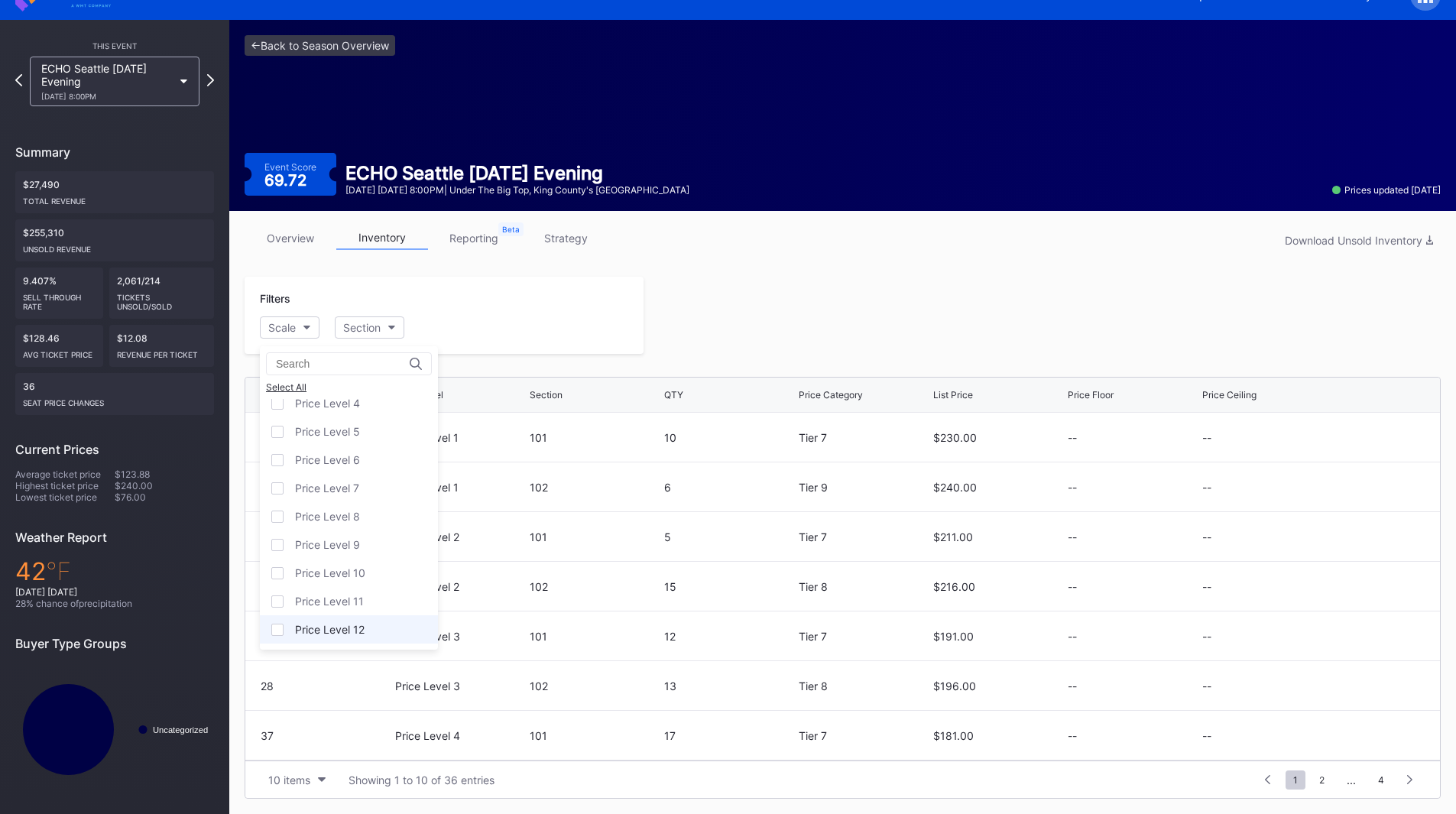
click at [360, 622] on div "Price Level 12" at bounding box center [349, 629] width 178 height 28
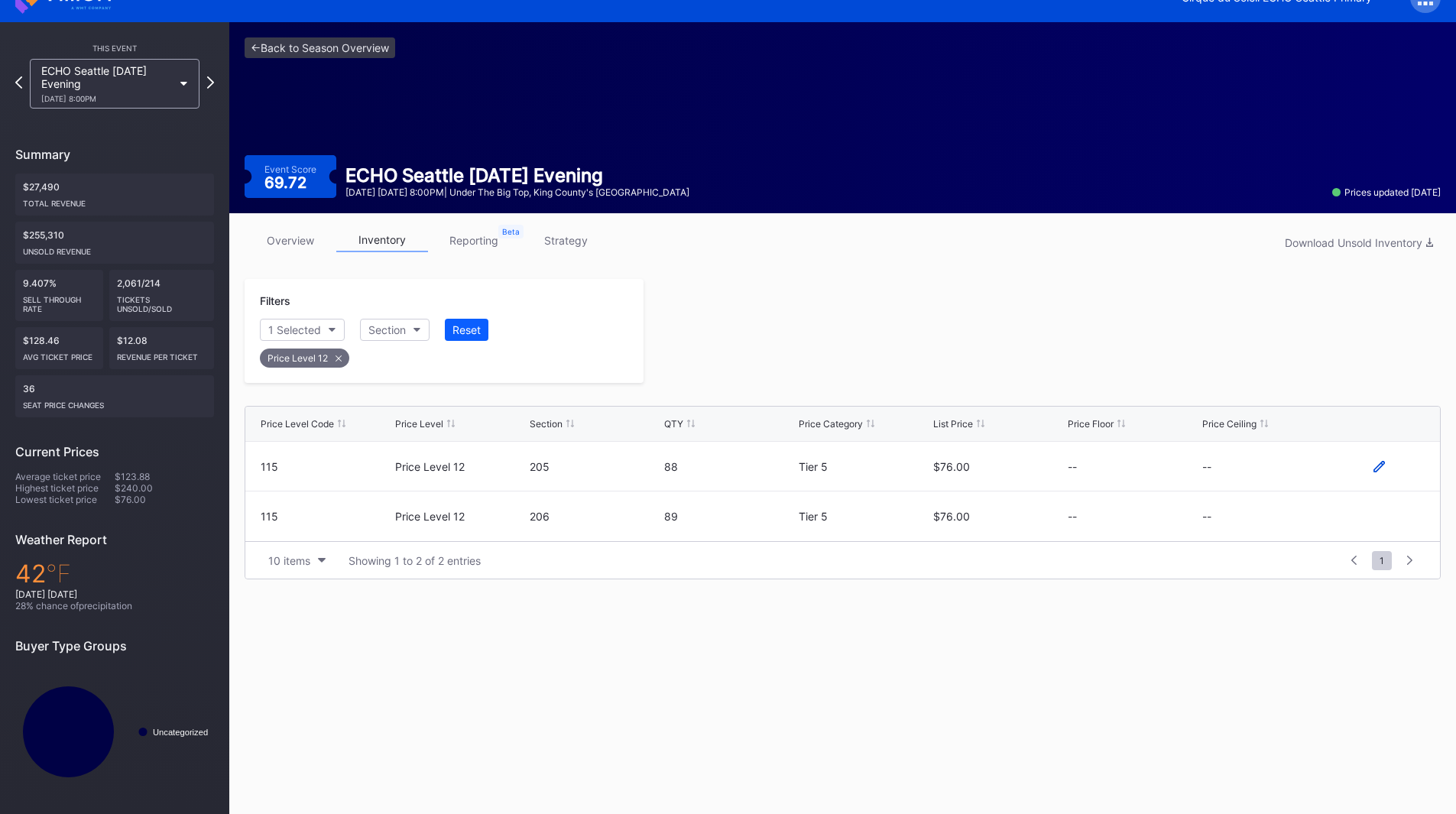
click at [1373, 465] on div at bounding box center [1378, 466] width 92 height 11
click at [1375, 465] on icon at bounding box center [1379, 466] width 11 height 11
click at [1253, 483] on button "--" at bounding box center [1268, 472] width 131 height 30
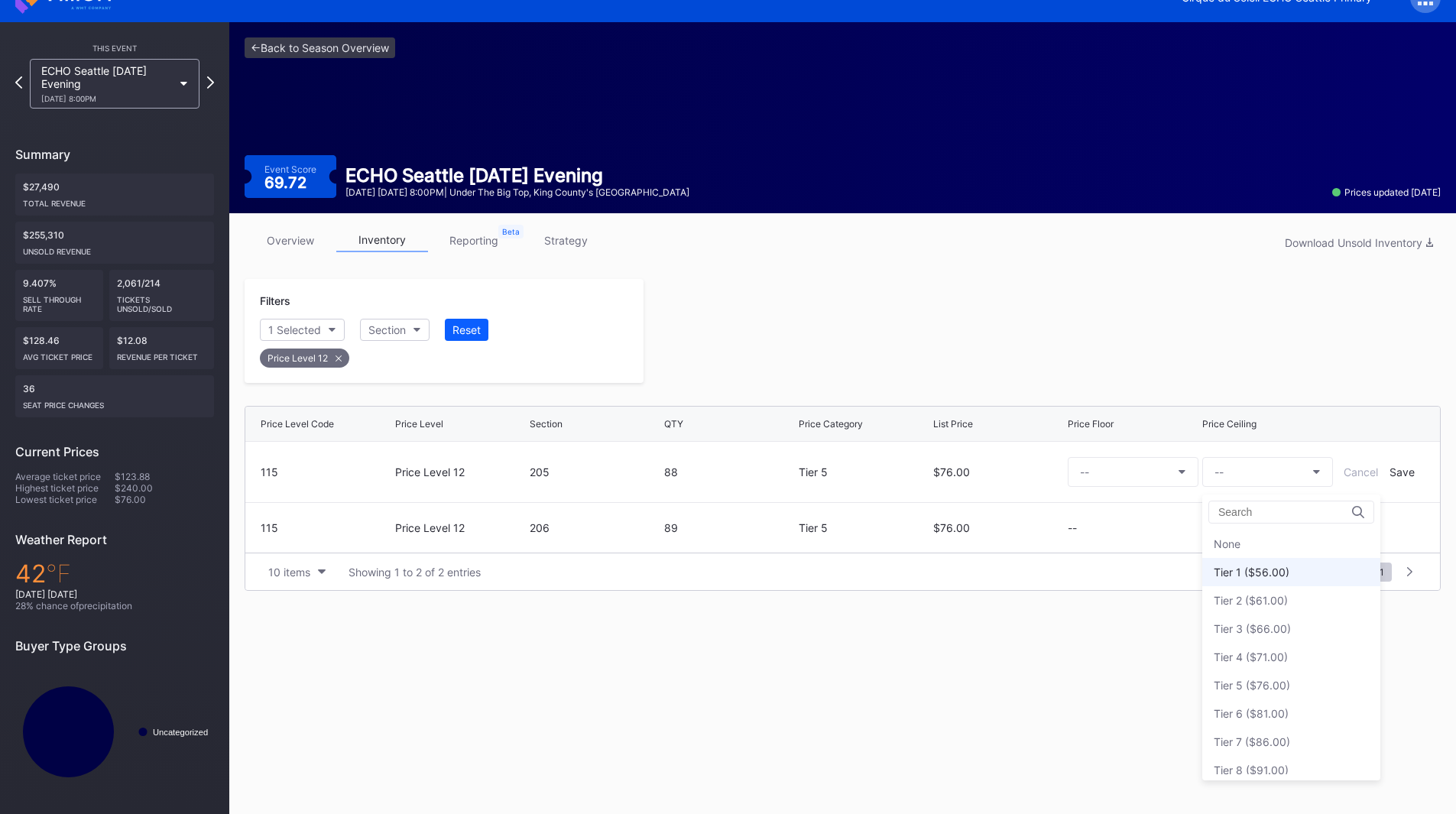
click at [1280, 563] on div "Tier 1 ($56.00)" at bounding box center [1292, 572] width 178 height 28
click at [1407, 476] on div "Save" at bounding box center [1401, 471] width 25 height 13
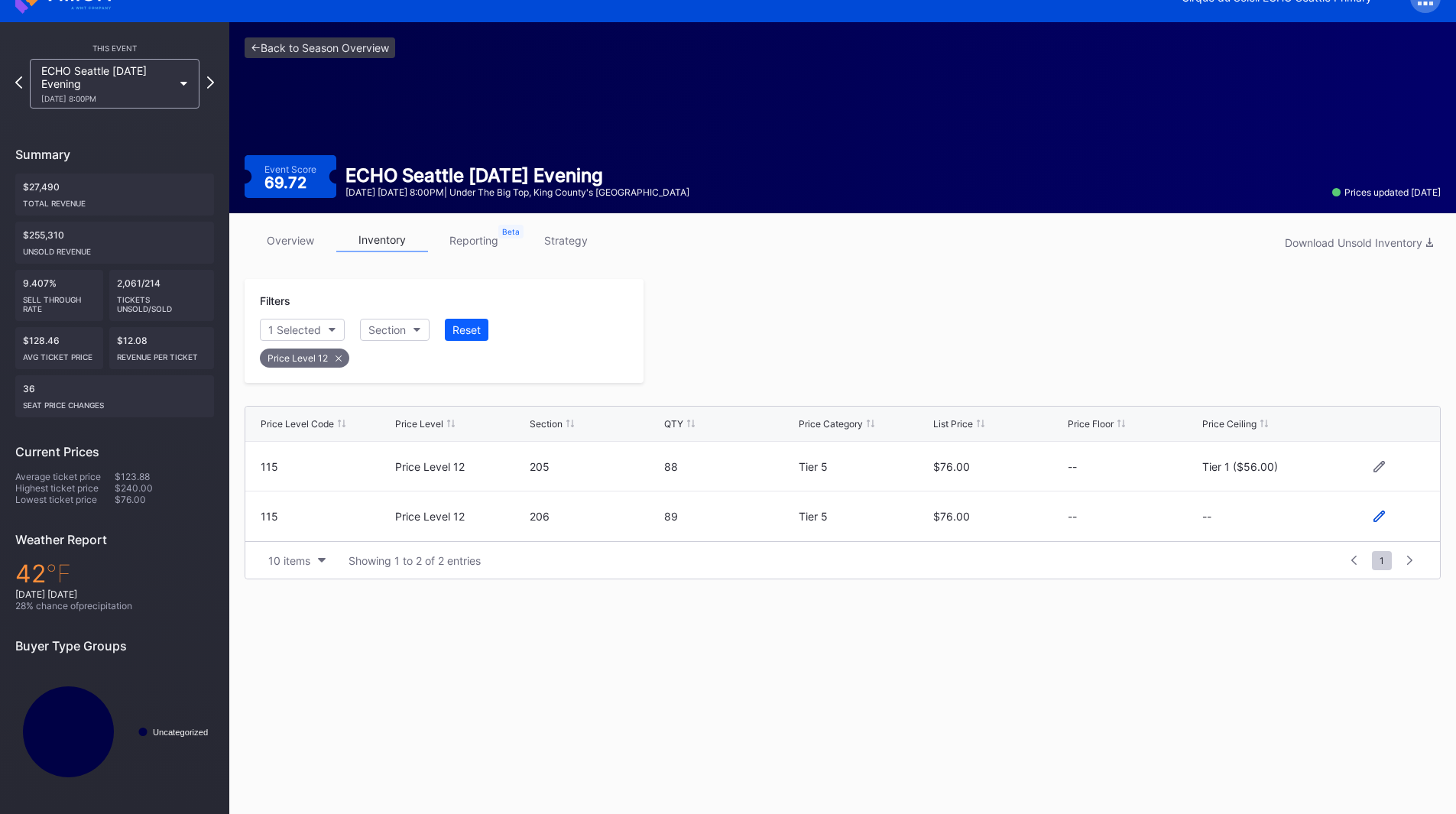
click at [1383, 515] on icon at bounding box center [1379, 516] width 11 height 11
click at [1267, 530] on button "--" at bounding box center [1268, 523] width 131 height 30
click at [1276, 307] on div "Tier 2 ($61.00)" at bounding box center [1292, 320] width 178 height 28
click at [1257, 519] on div "Tier 2 ($61.00)" at bounding box center [1251, 522] width 75 height 13
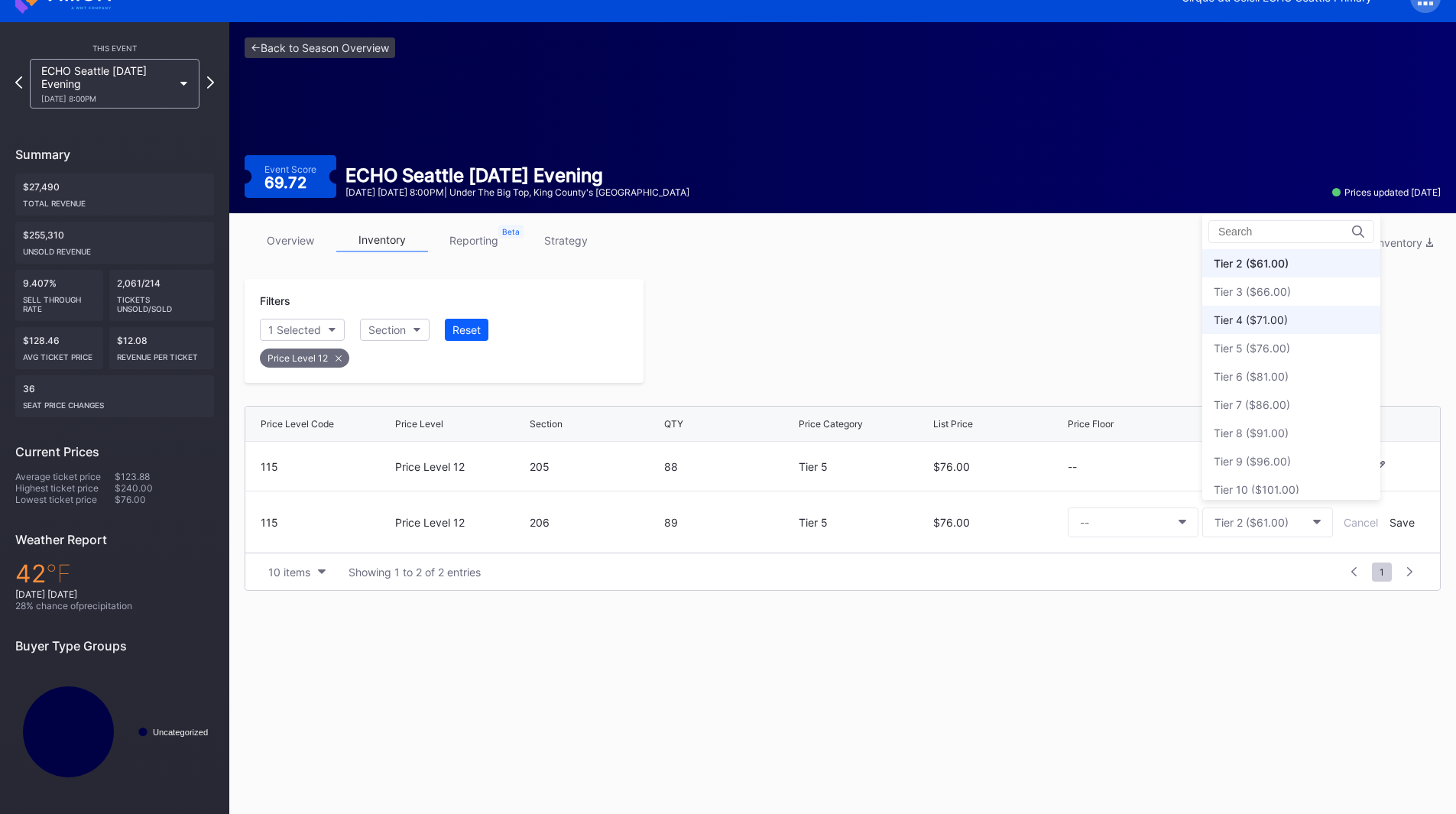
scroll to position [0, 0]
click at [1259, 288] on div "Tier 1 ($56.00)" at bounding box center [1251, 291] width 75 height 13
click at [1403, 523] on div "Save" at bounding box center [1401, 522] width 25 height 13
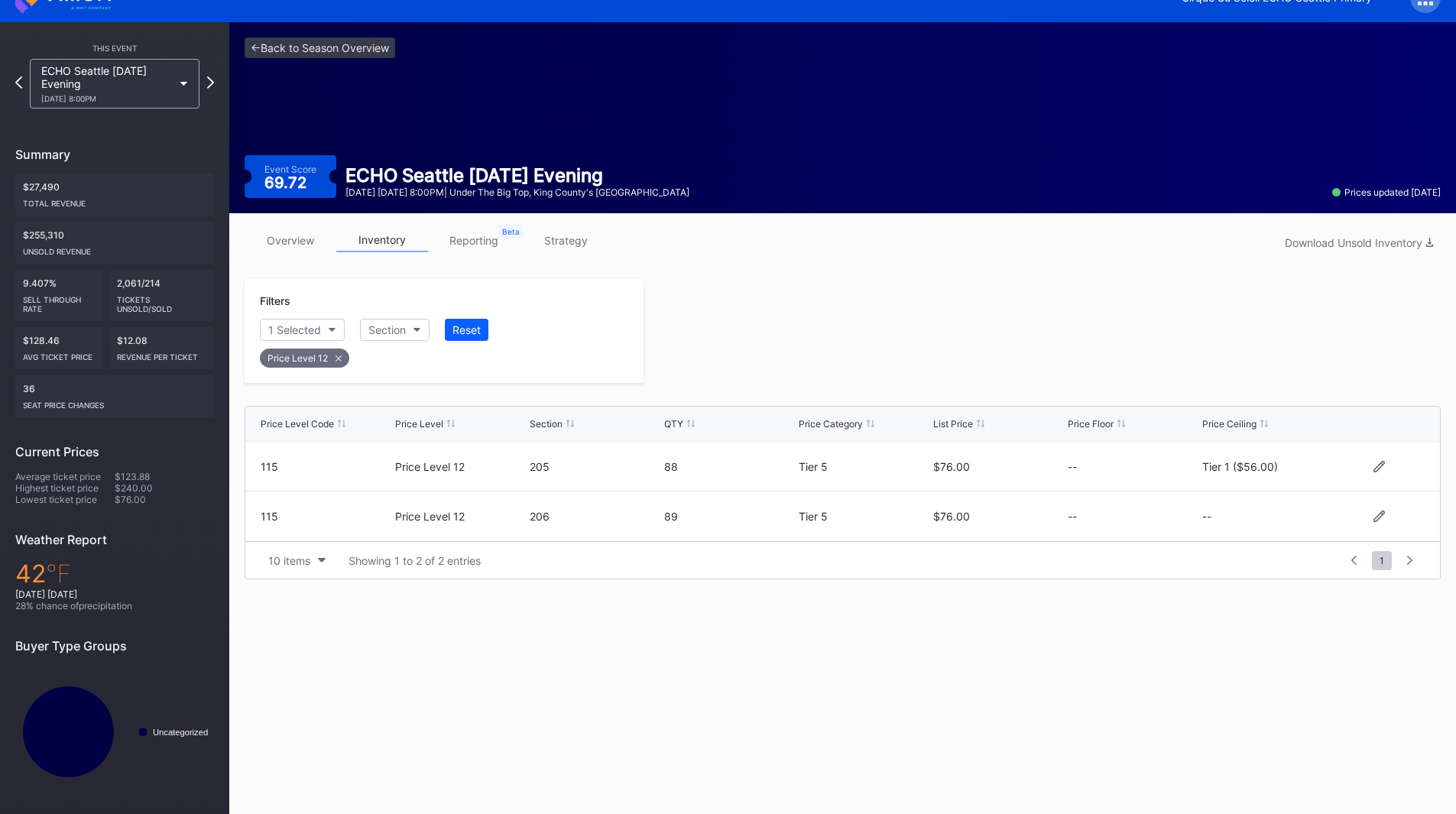
click at [1121, 341] on div at bounding box center [1041, 331] width 797 height 104
click at [212, 81] on icon at bounding box center [211, 81] width 9 height 15
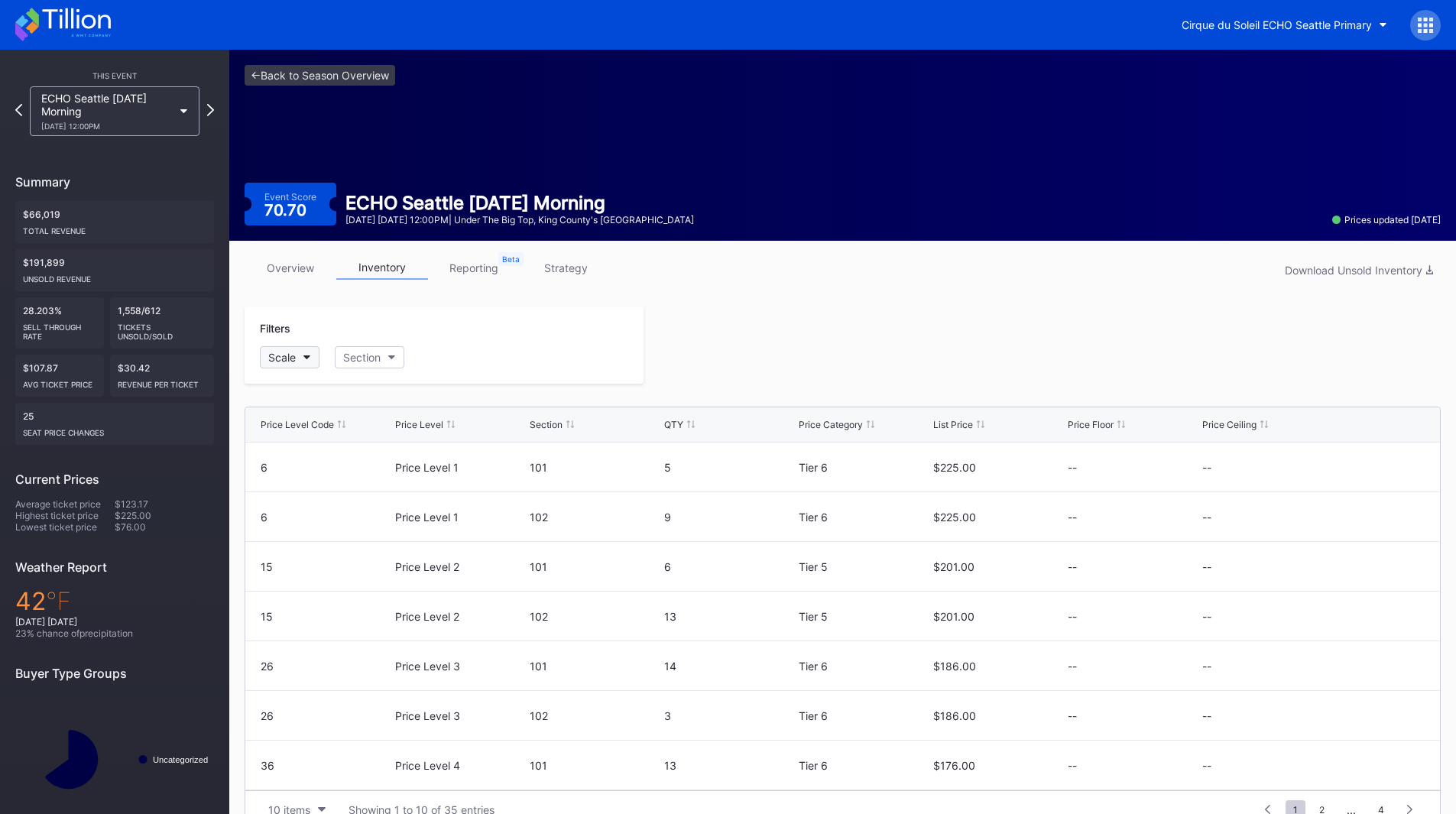
click at [305, 351] on button "Scale" at bounding box center [289, 357] width 60 height 22
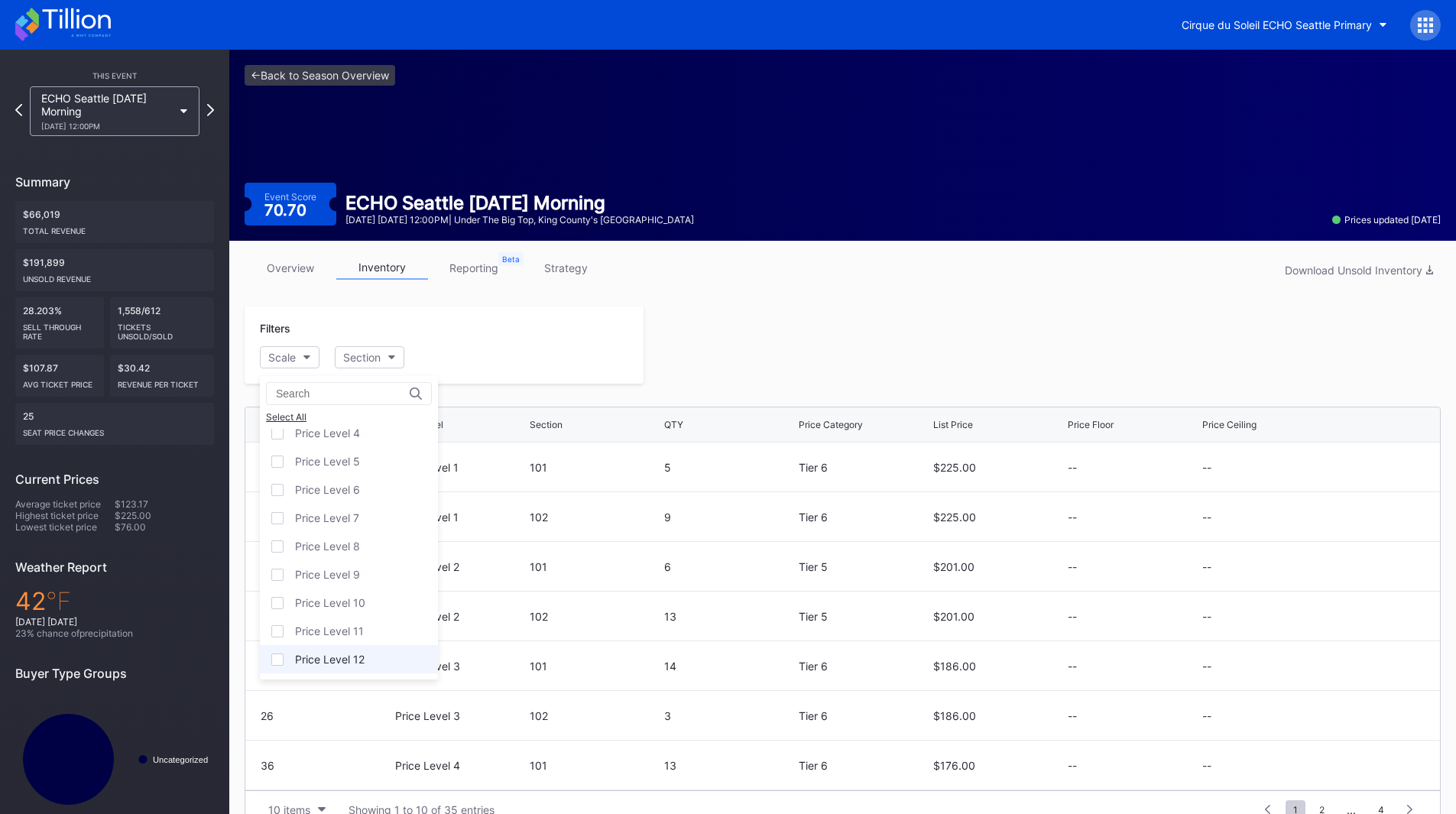
click at [352, 645] on div "Price Level 12" at bounding box center [349, 659] width 178 height 28
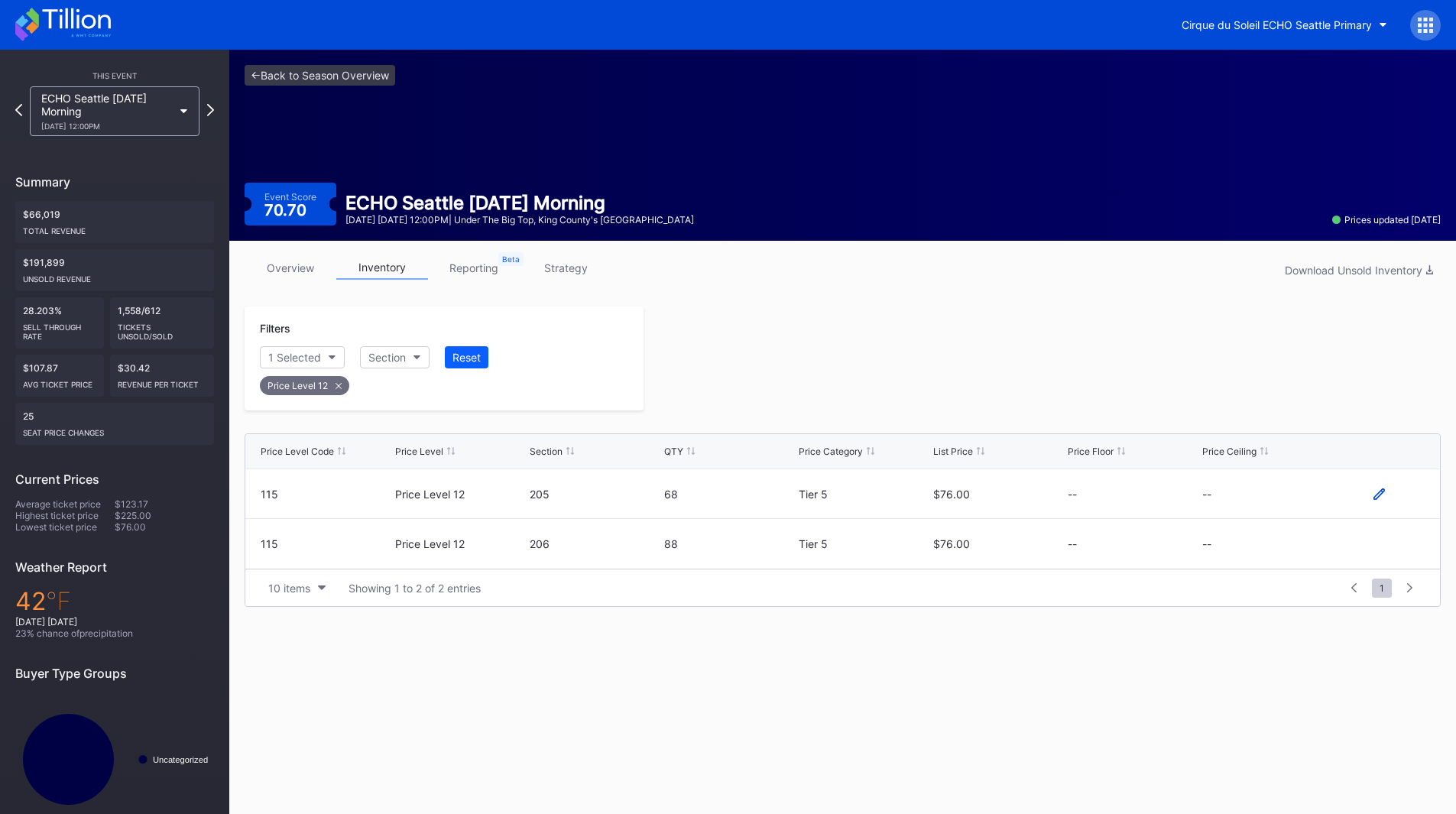
click at [1381, 497] on icon at bounding box center [1379, 494] width 11 height 11
click at [1264, 505] on button "--" at bounding box center [1268, 500] width 131 height 30
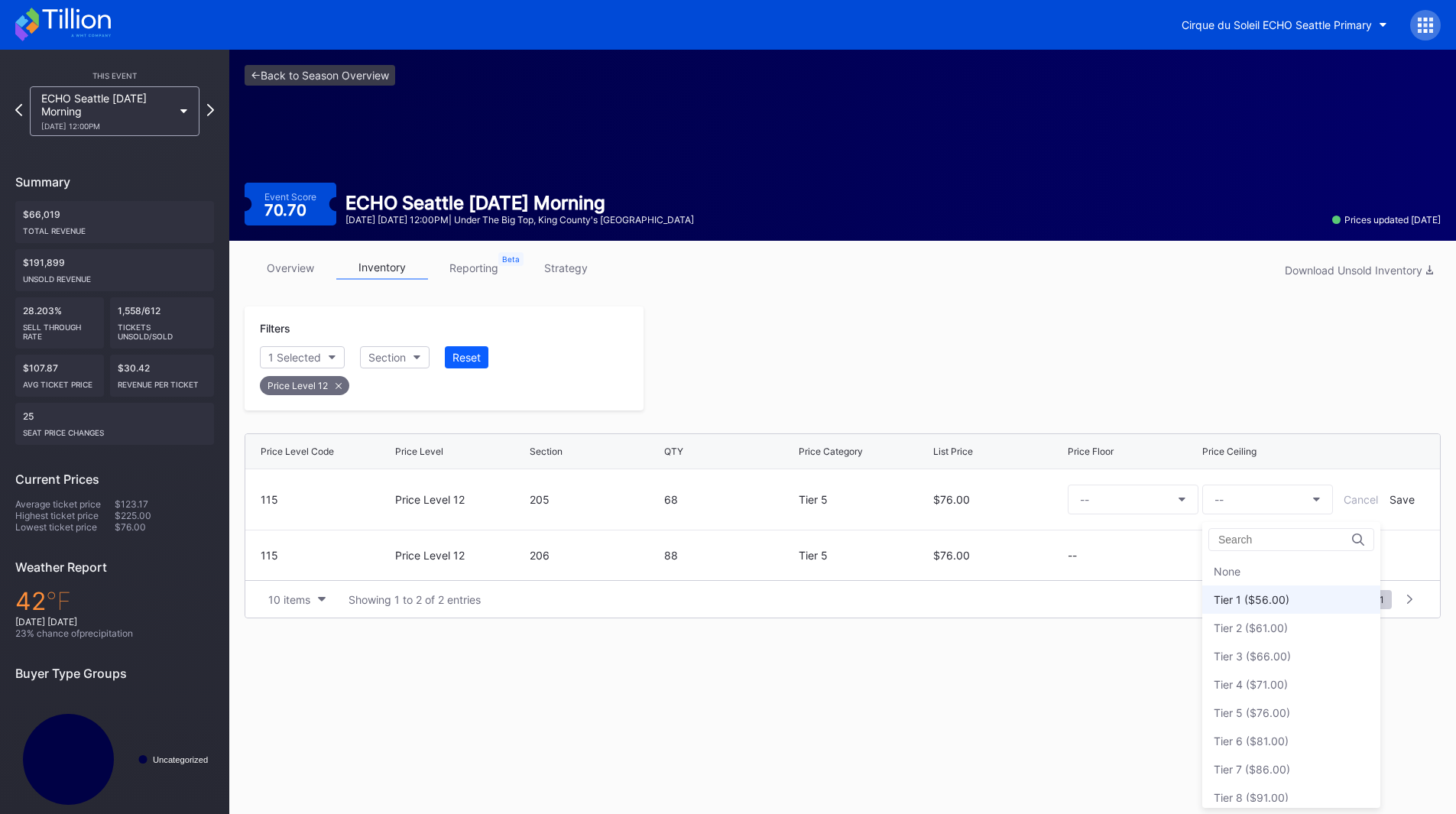
click at [1250, 594] on div "Tier 1 ($56.00)" at bounding box center [1251, 600] width 75 height 13
click at [1398, 501] on div "Save" at bounding box center [1401, 500] width 25 height 13
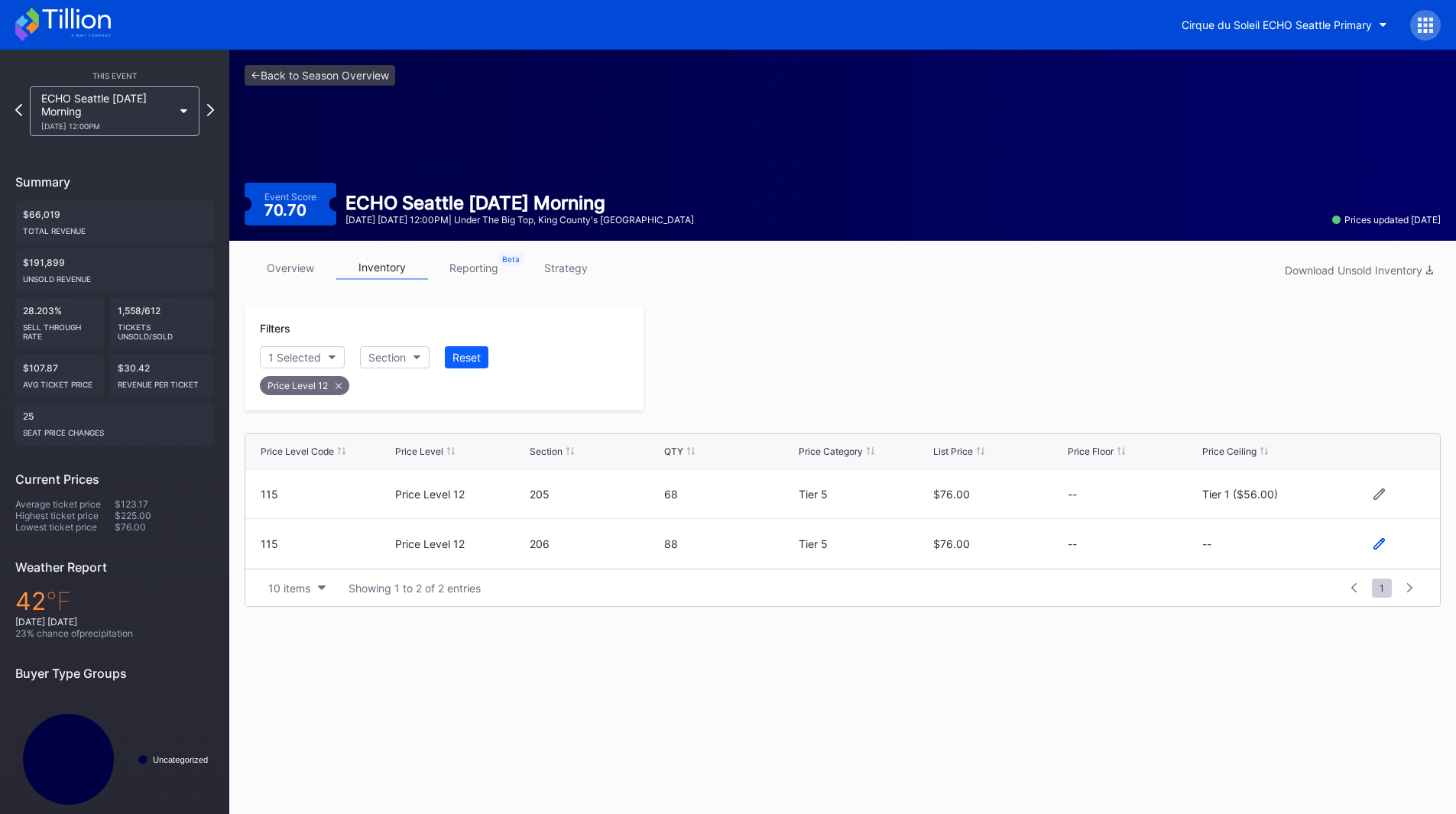
click at [1374, 544] on icon at bounding box center [1379, 543] width 11 height 11
click at [1262, 551] on button "--" at bounding box center [1268, 550] width 131 height 30
click at [1256, 319] on div "Tier 1 ($56.00)" at bounding box center [1251, 319] width 75 height 13
click at [1402, 551] on div "Save" at bounding box center [1401, 550] width 25 height 13
click at [1049, 388] on div at bounding box center [1041, 358] width 797 height 104
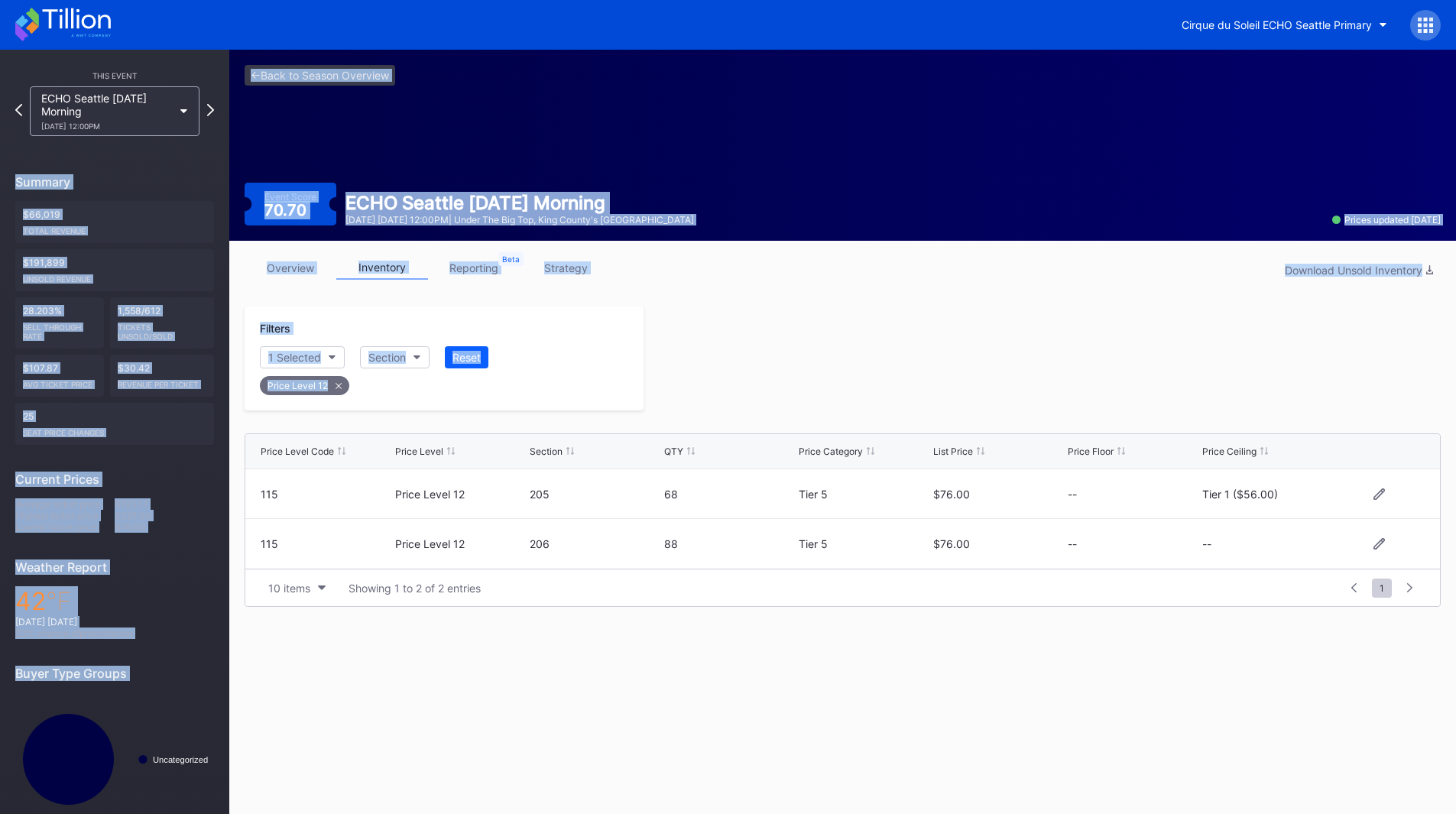
drag, startPoint x: 207, startPoint y: 111, endPoint x: 892, endPoint y: 341, distance: 722.6
click at [891, 340] on div "This Event ECHO [GEOGRAPHIC_DATA] [DATE] Morning [DATE] 12:00PM Summary $66,019…" at bounding box center [728, 446] width 1456 height 793
click at [892, 344] on div at bounding box center [1041, 358] width 797 height 104
click at [989, 373] on div at bounding box center [1041, 358] width 797 height 104
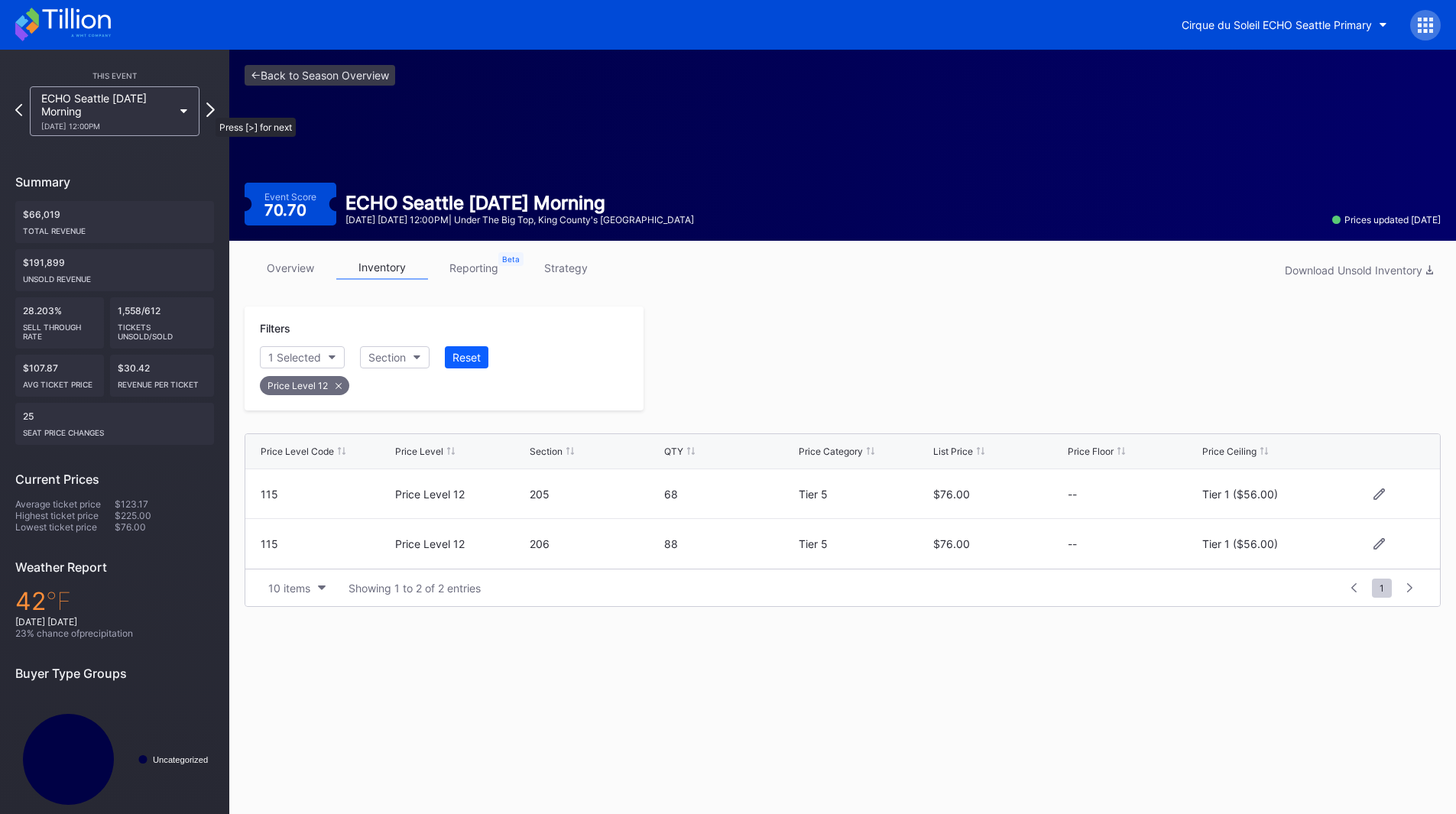
click at [208, 111] on icon at bounding box center [211, 110] width 9 height 15
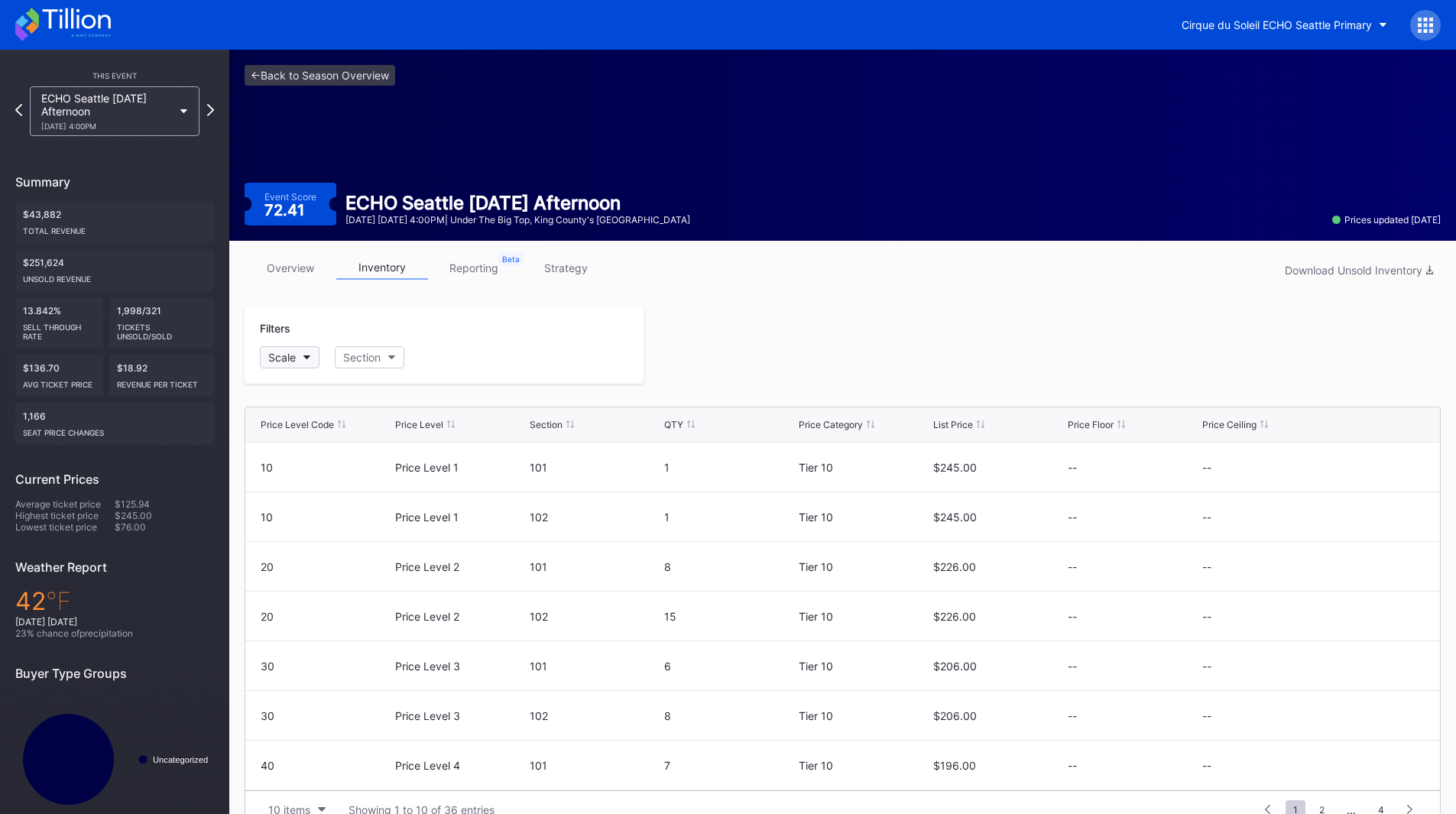
click at [273, 355] on div "Scale" at bounding box center [282, 357] width 27 height 13
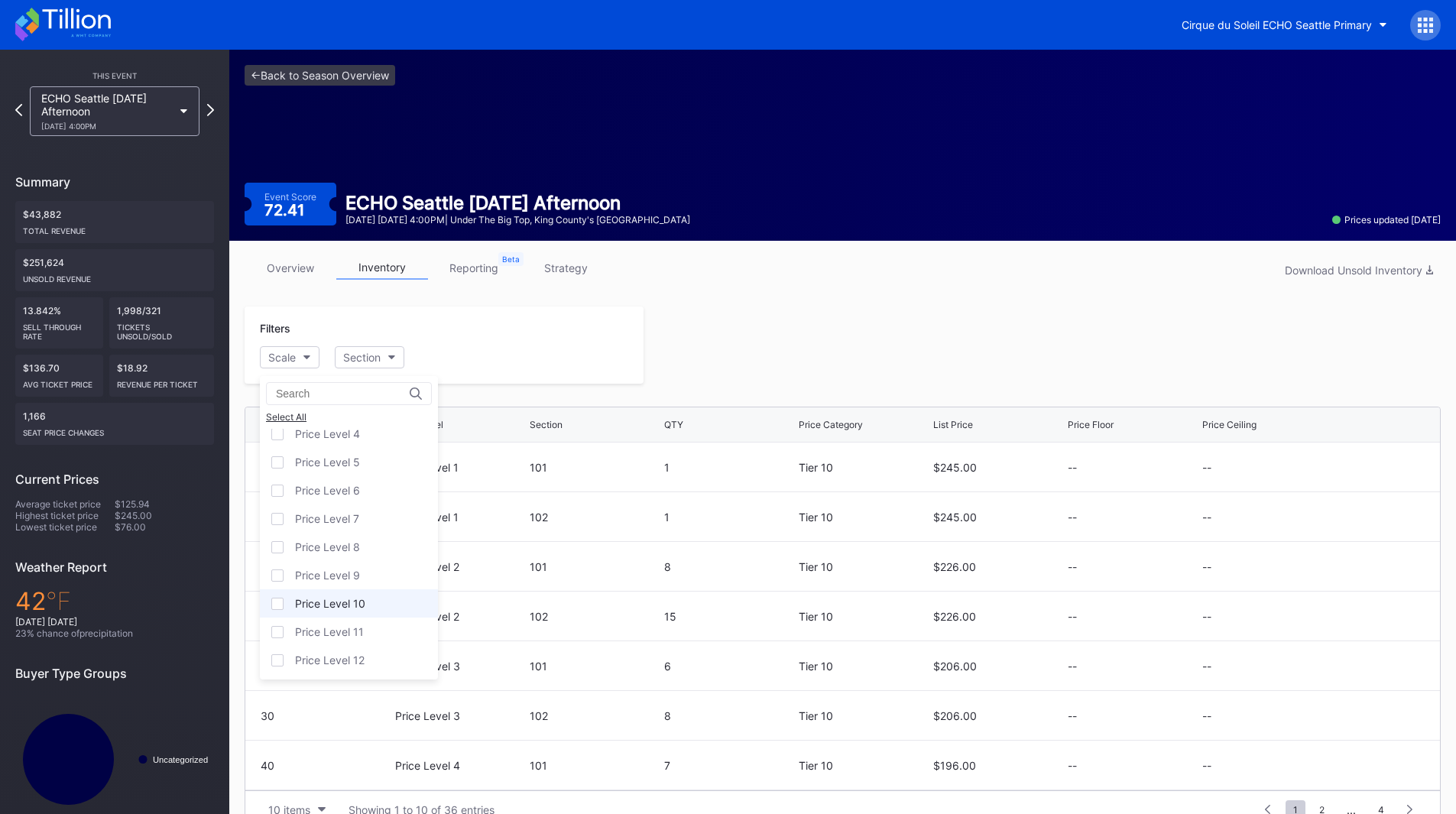
scroll to position [95, 0]
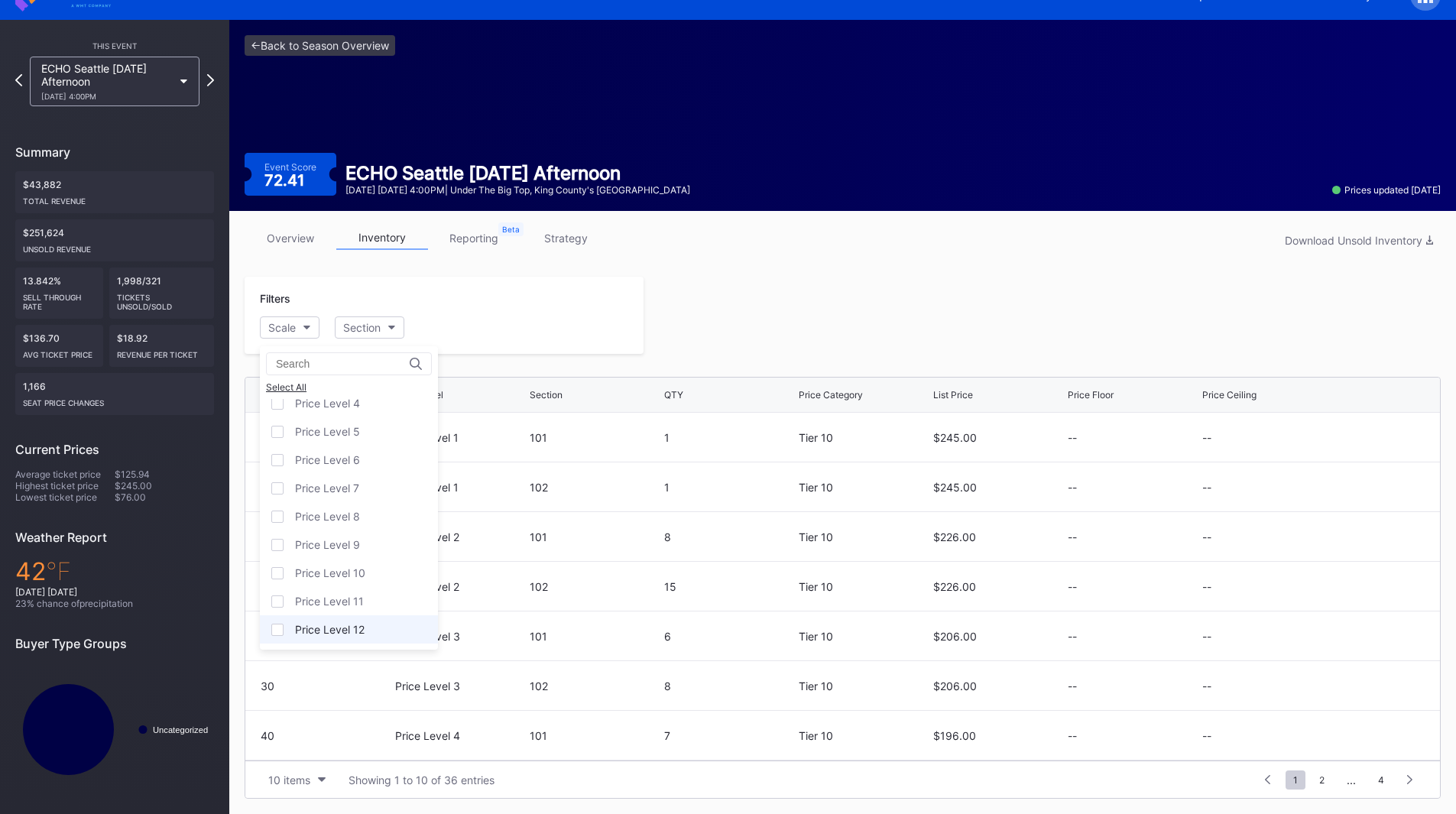
click at [344, 639] on div "Price Level 12" at bounding box center [349, 629] width 178 height 28
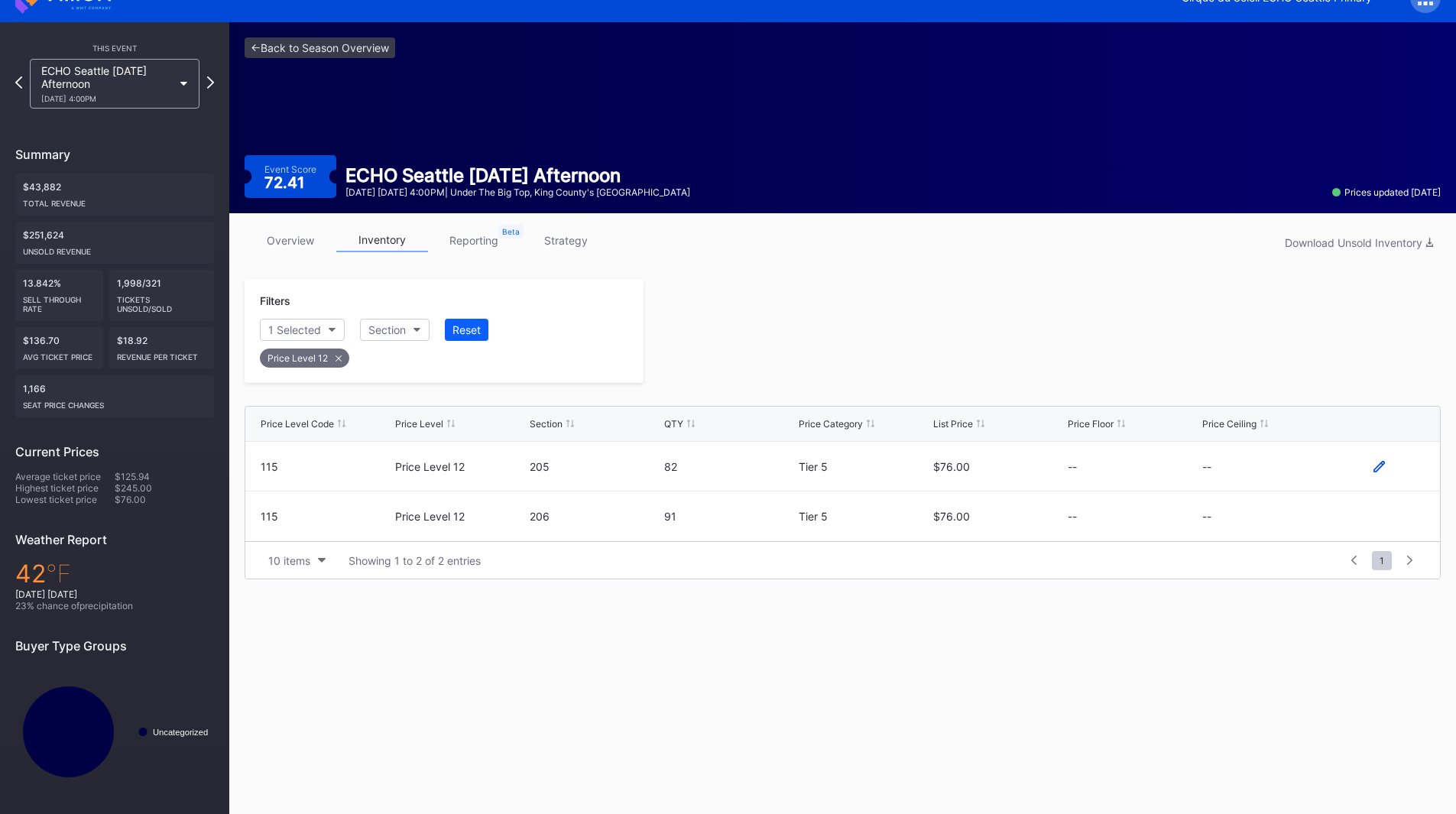
click at [1379, 464] on icon at bounding box center [1379, 466] width 11 height 11
click at [1248, 467] on button "--" at bounding box center [1268, 472] width 131 height 30
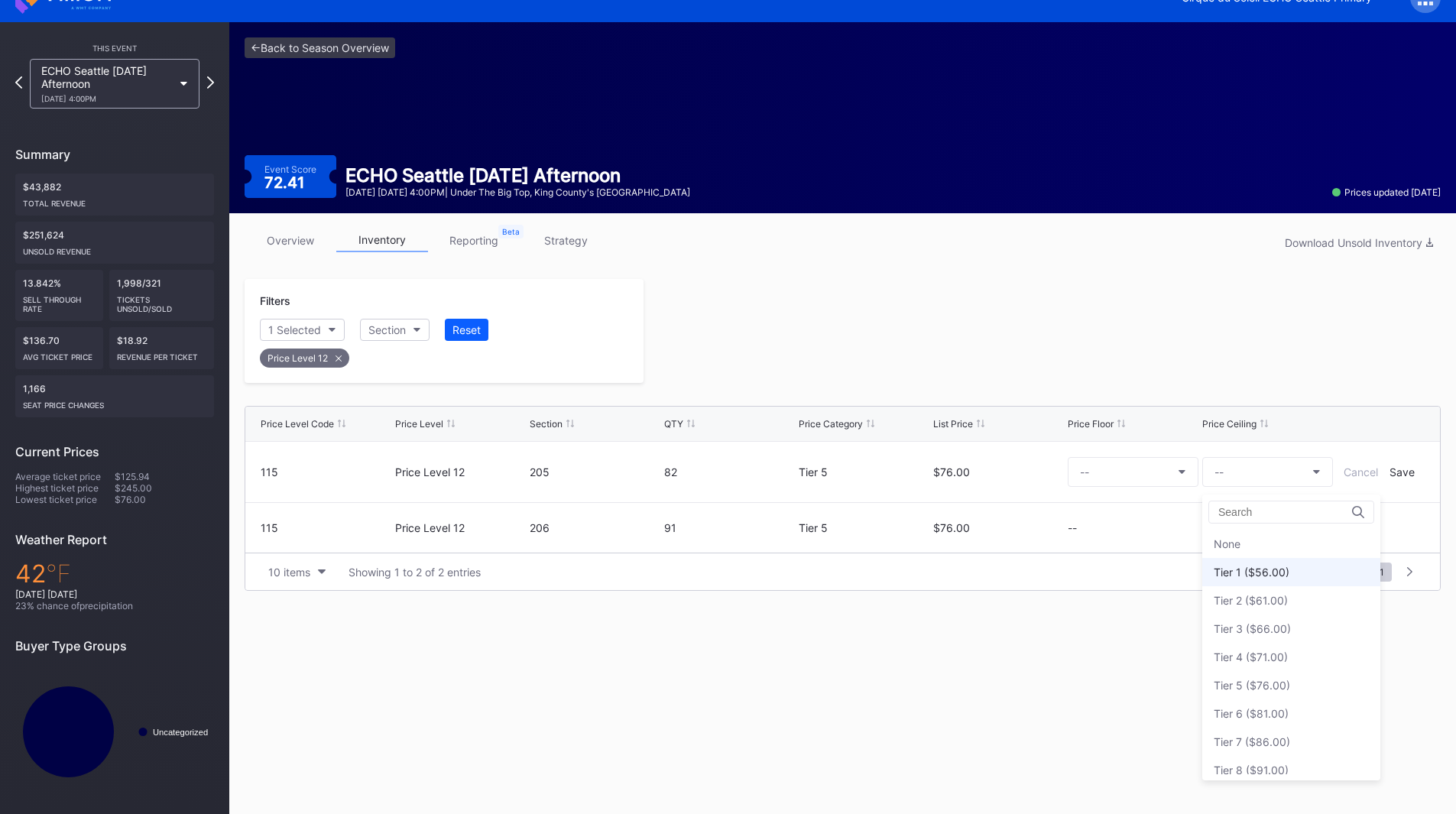
click at [1270, 572] on div "Tier 1 ($56.00)" at bounding box center [1251, 572] width 75 height 13
click at [1400, 474] on div "Save" at bounding box center [1401, 471] width 25 height 13
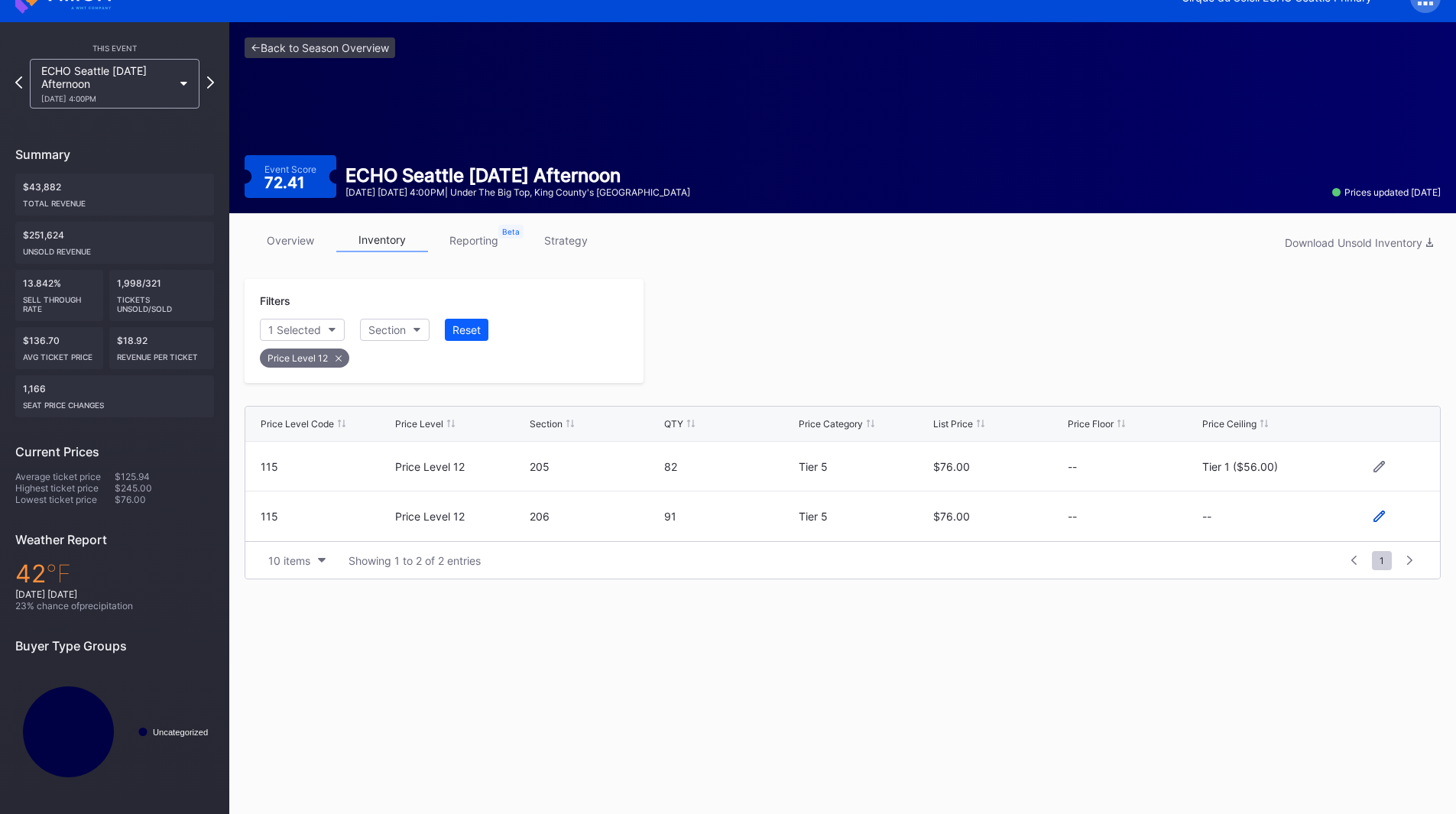
click at [1377, 518] on icon at bounding box center [1379, 516] width 11 height 11
click at [1215, 525] on div "--" at bounding box center [1219, 522] width 9 height 13
click at [1275, 291] on div "Tier 1 ($56.00)" at bounding box center [1251, 291] width 75 height 13
click at [1394, 521] on div "Save" at bounding box center [1401, 522] width 25 height 13
click at [958, 338] on div at bounding box center [1041, 331] width 797 height 104
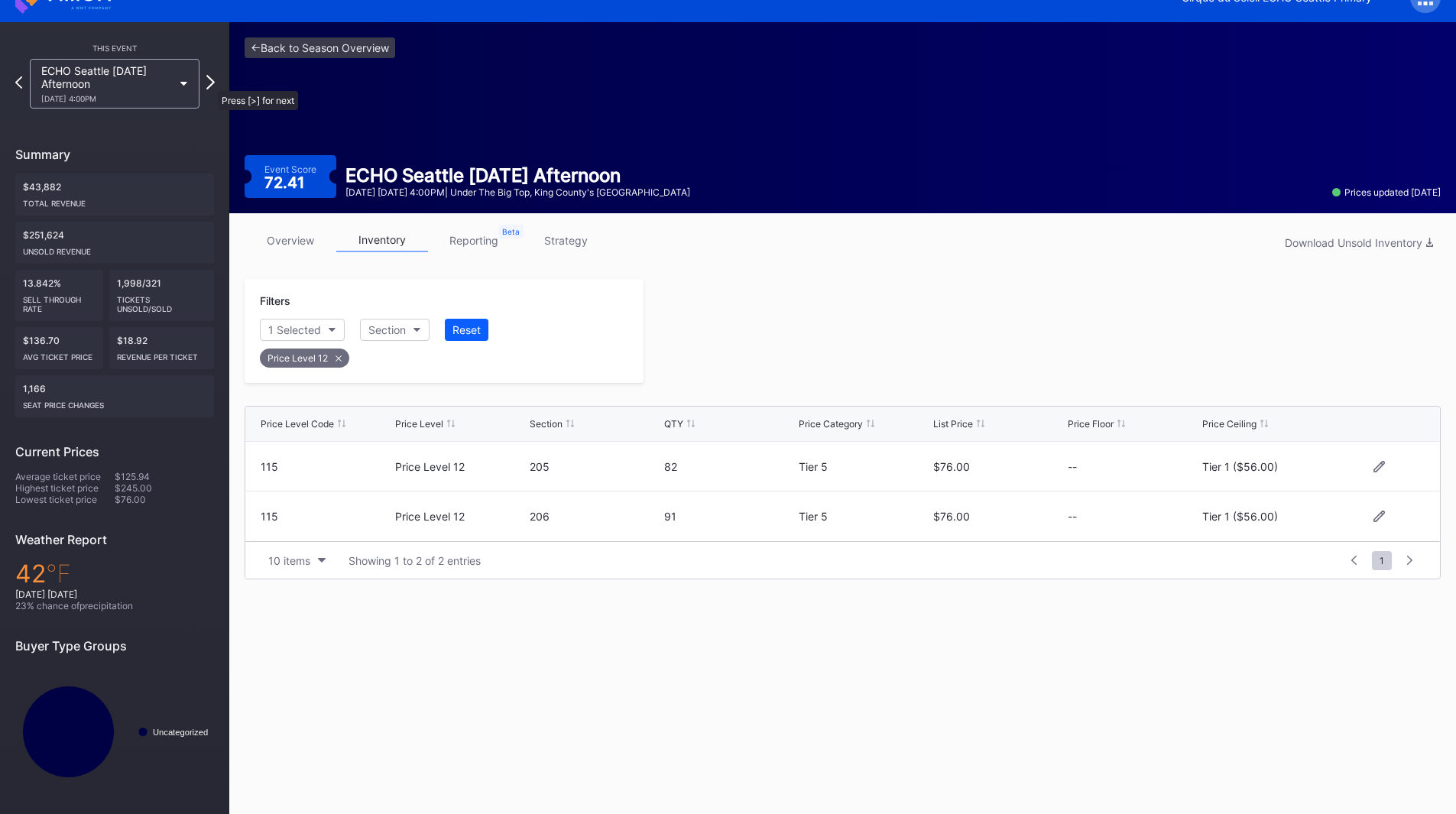
click at [210, 83] on icon at bounding box center [211, 81] width 9 height 15
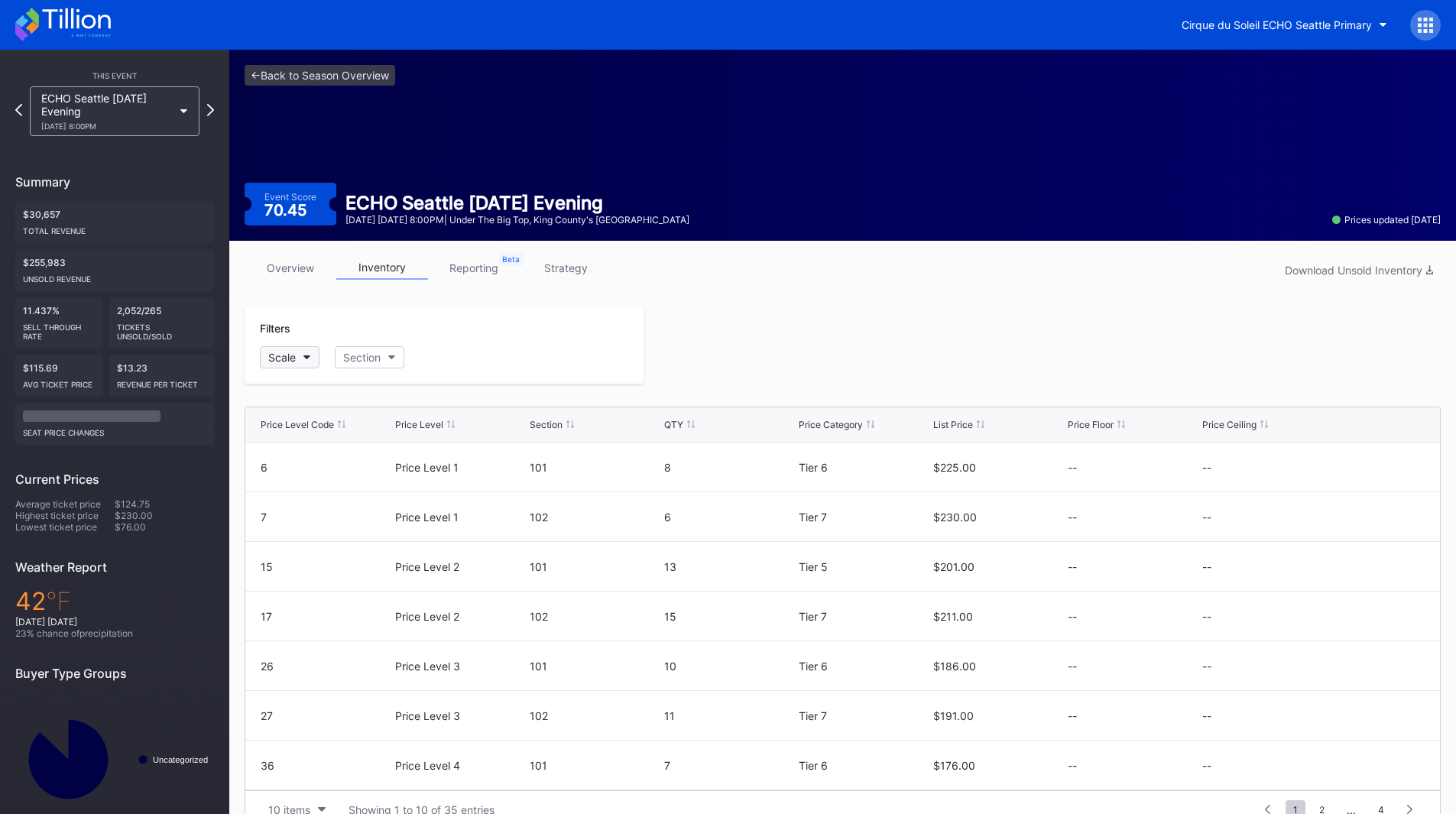
click at [285, 362] on div "Scale" at bounding box center [282, 357] width 27 height 13
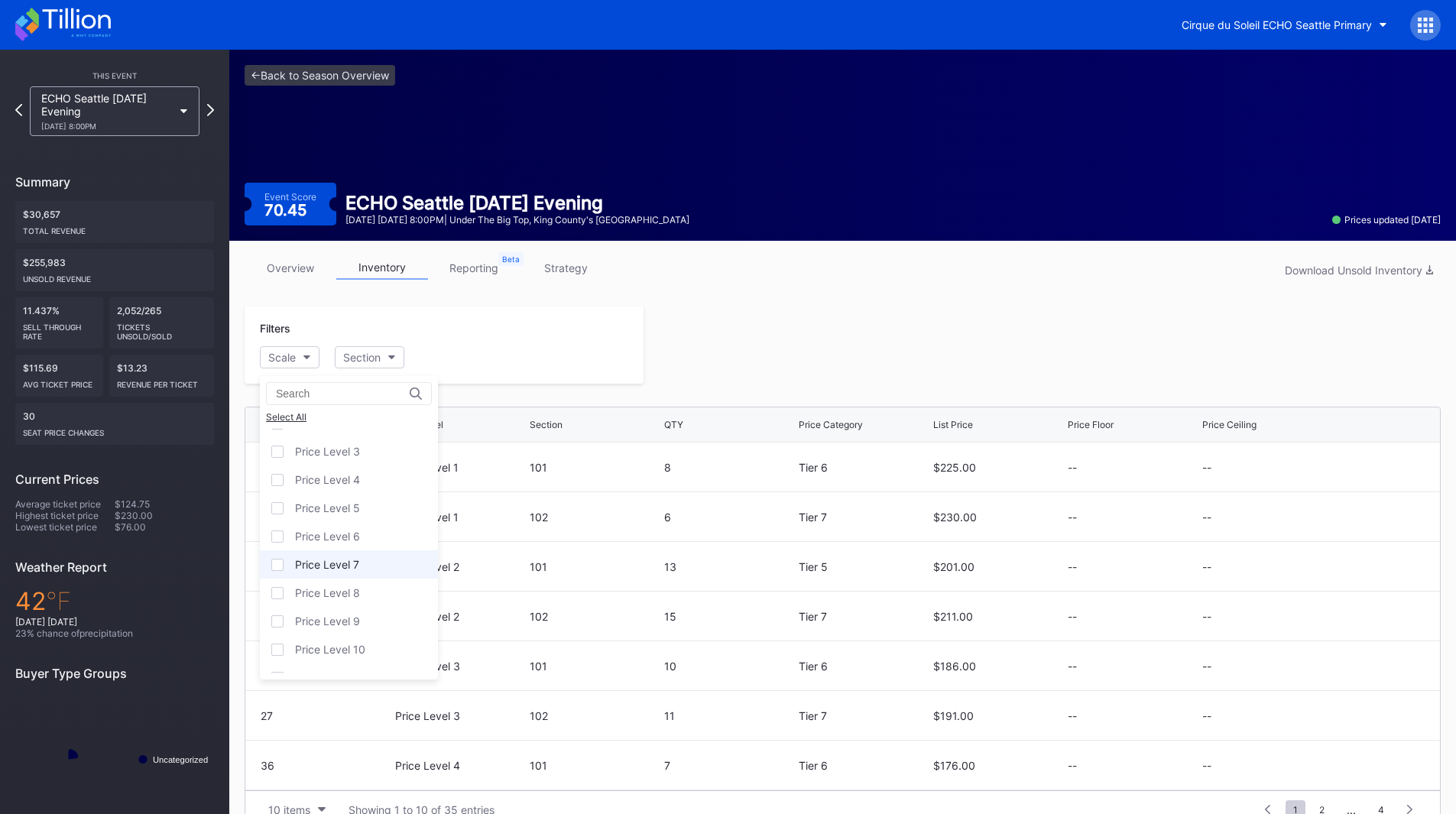
scroll to position [95, 0]
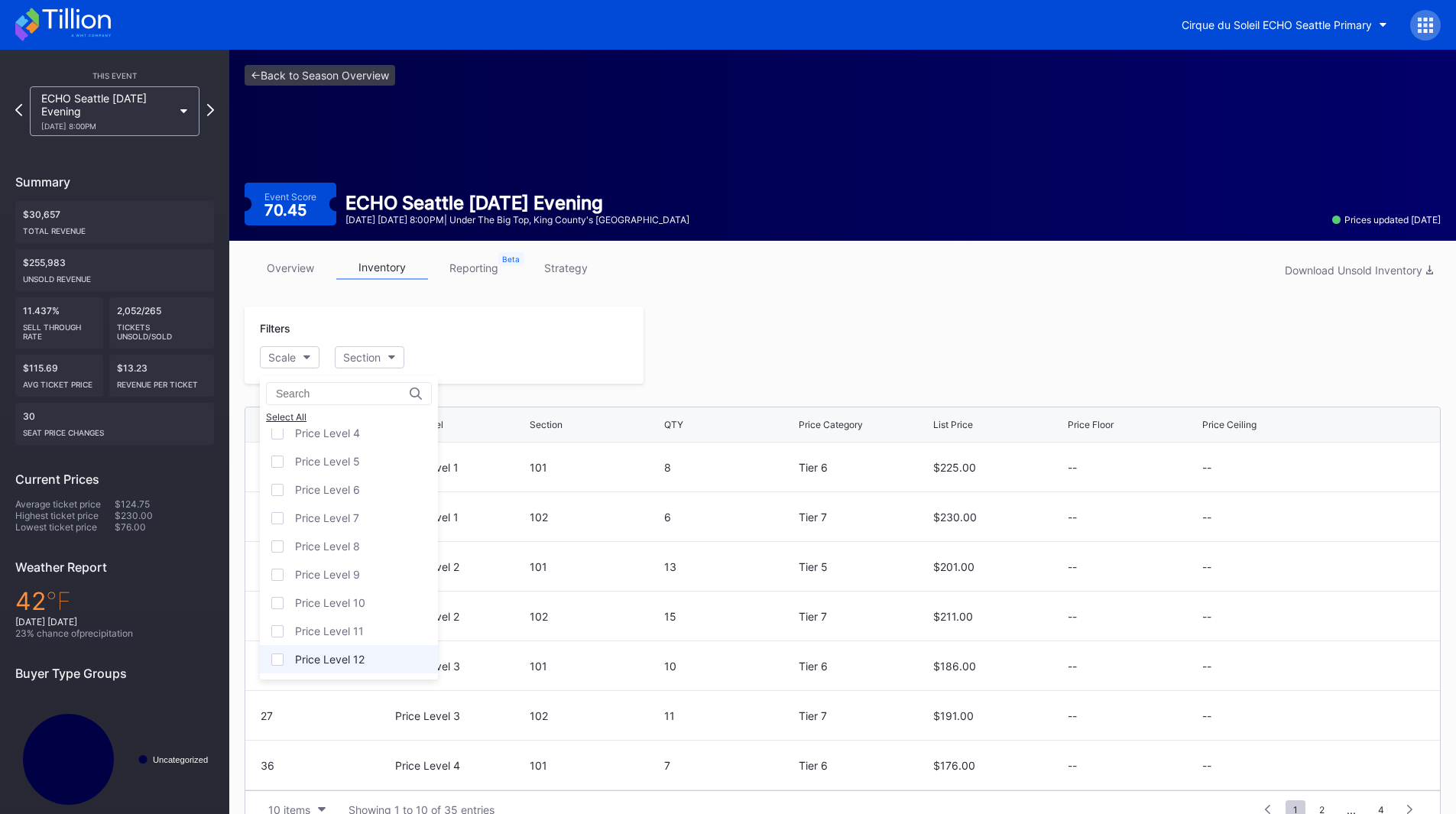
click at [338, 652] on div "Price Level 12" at bounding box center [349, 659] width 178 height 28
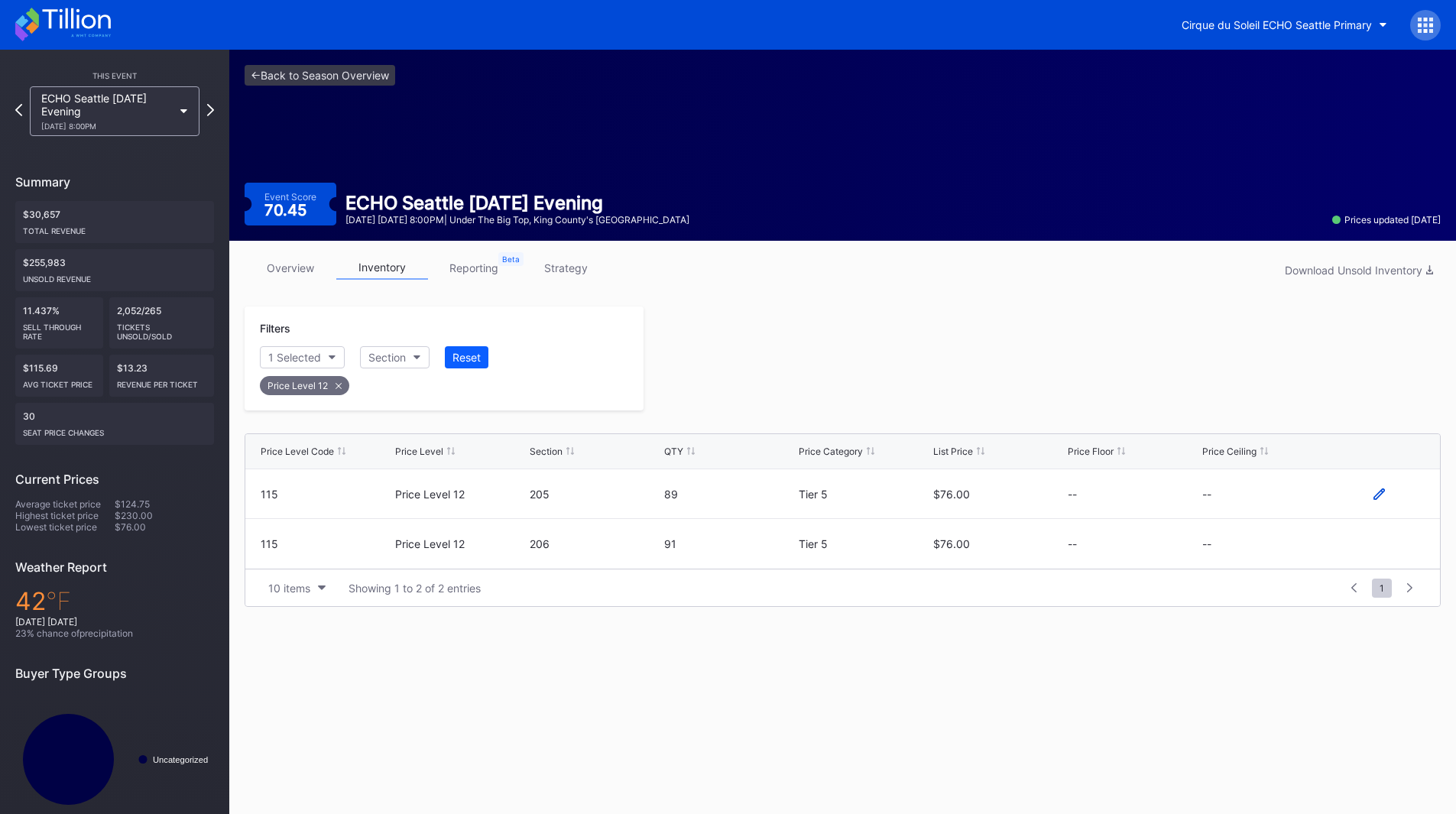
click at [1383, 490] on icon at bounding box center [1379, 493] width 11 height 11
click at [1247, 489] on button "--" at bounding box center [1268, 500] width 131 height 30
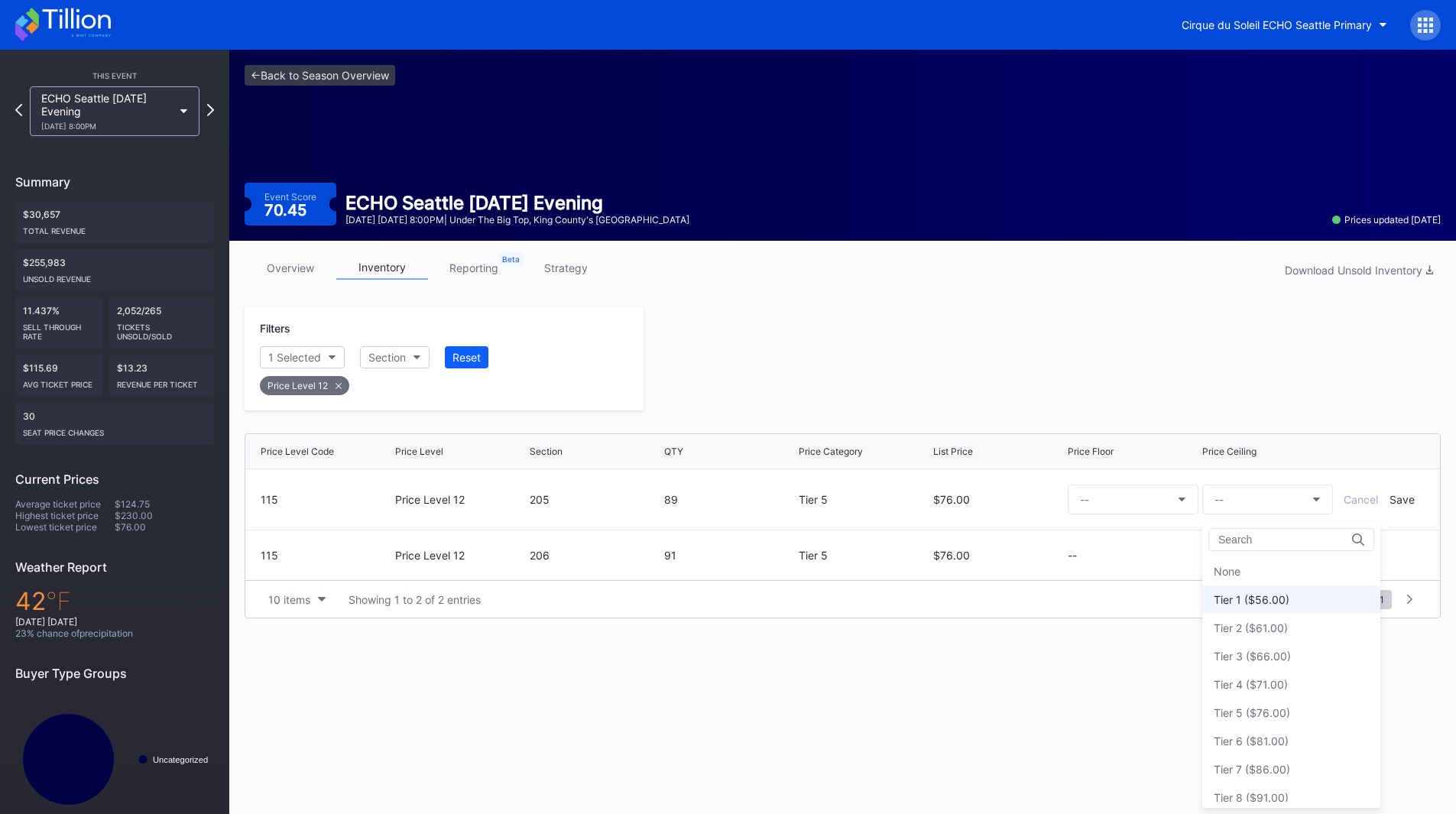
click at [1256, 602] on div "Tier 1 ($56.00)" at bounding box center [1251, 600] width 75 height 13
click at [1395, 497] on div "Save" at bounding box center [1401, 500] width 25 height 13
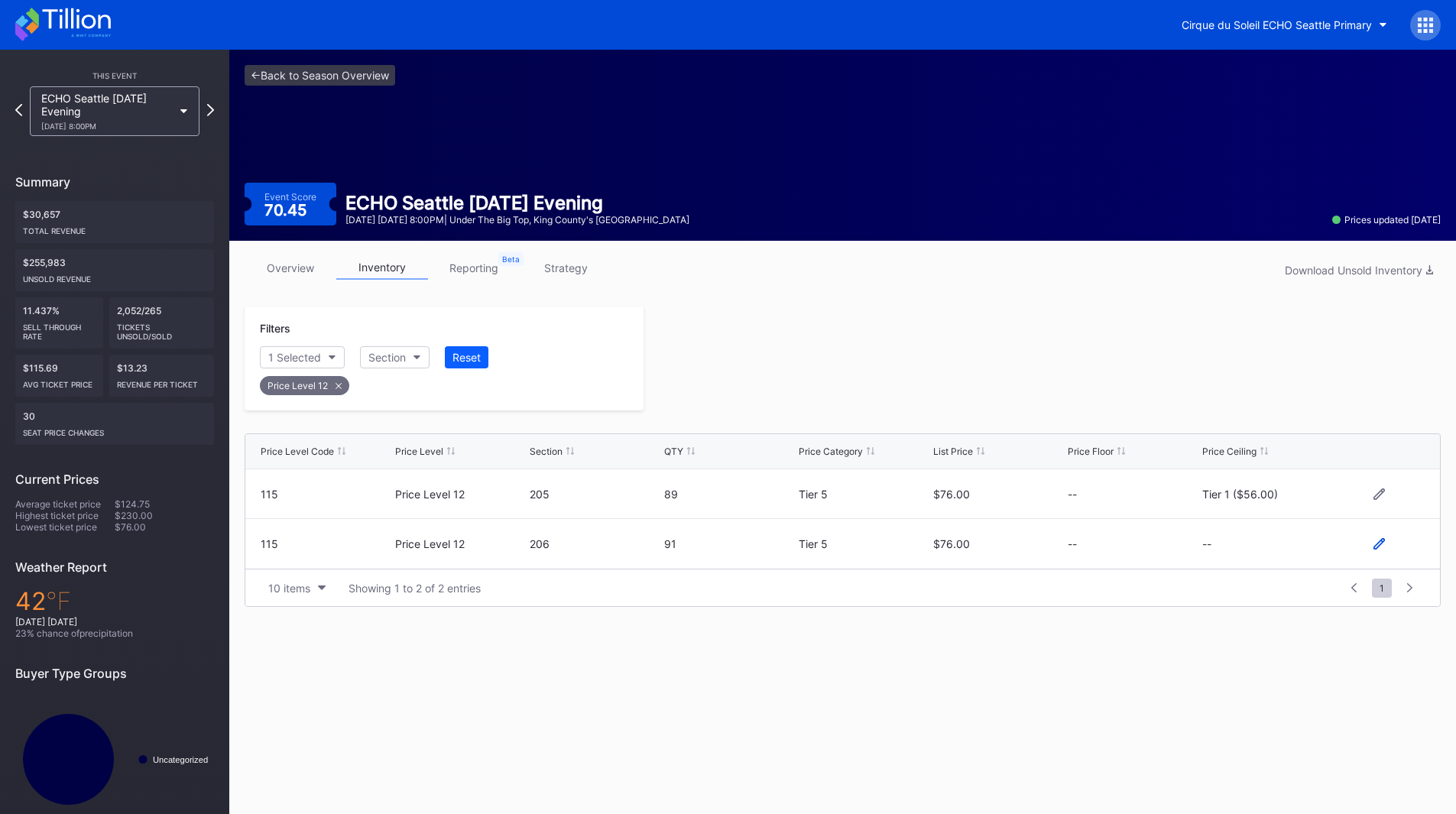
click at [1379, 545] on icon at bounding box center [1379, 543] width 11 height 11
click at [1272, 548] on button "--" at bounding box center [1268, 550] width 131 height 30
click at [1261, 320] on div "Tier 1 ($56.00)" at bounding box center [1251, 319] width 75 height 13
click at [1393, 550] on div "Save" at bounding box center [1401, 550] width 25 height 13
click at [1070, 404] on div at bounding box center [1041, 358] width 797 height 104
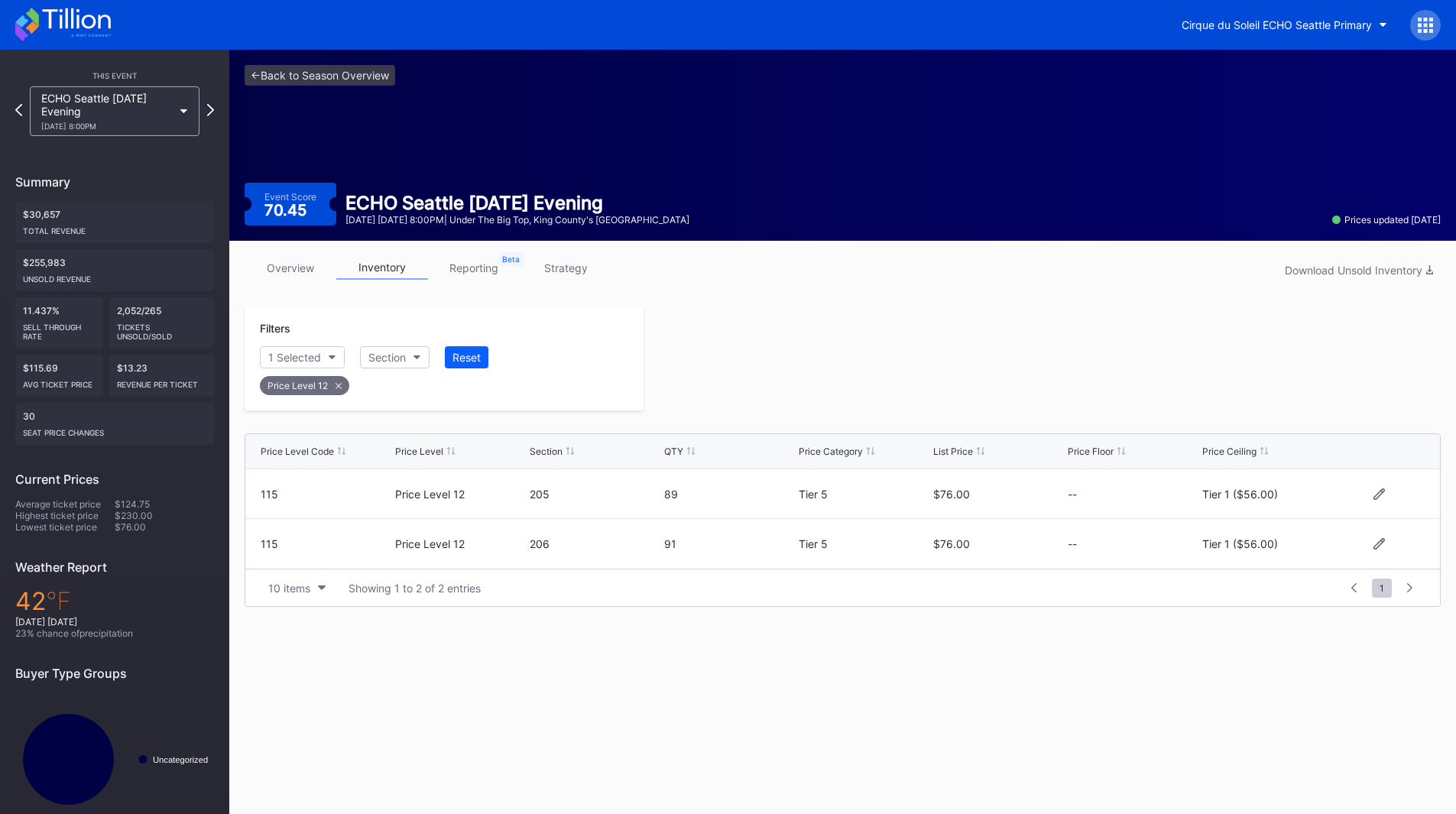
click at [215, 112] on div "This Event ECHO [GEOGRAPHIC_DATA] [DATE] Evening [DATE] 8:00PM Summary $30,657 …" at bounding box center [115, 446] width 230 height 793
click at [209, 111] on icon at bounding box center [211, 110] width 9 height 15
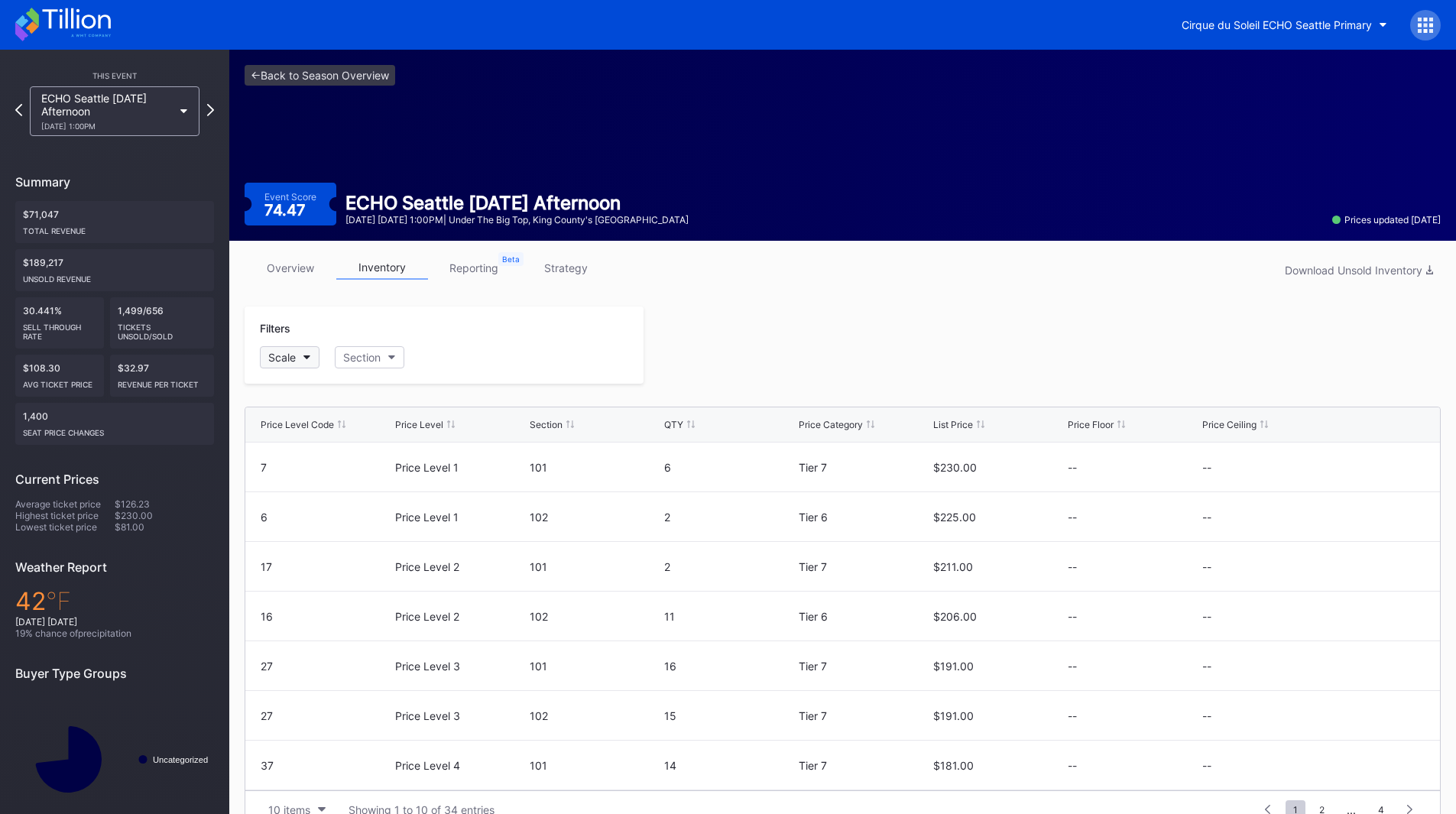
click at [293, 360] on div "Scale" at bounding box center [282, 357] width 27 height 13
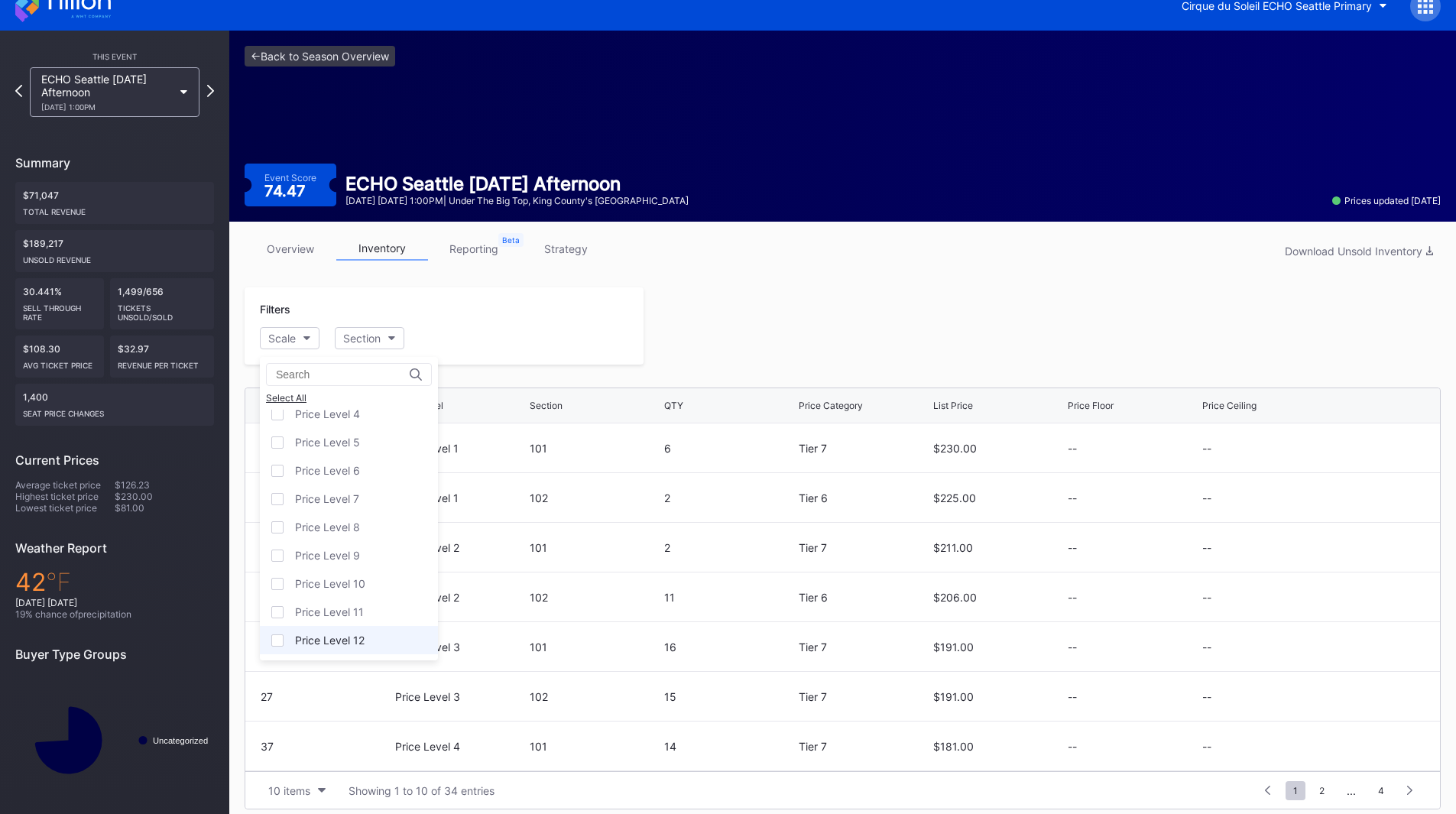
scroll to position [30, 0]
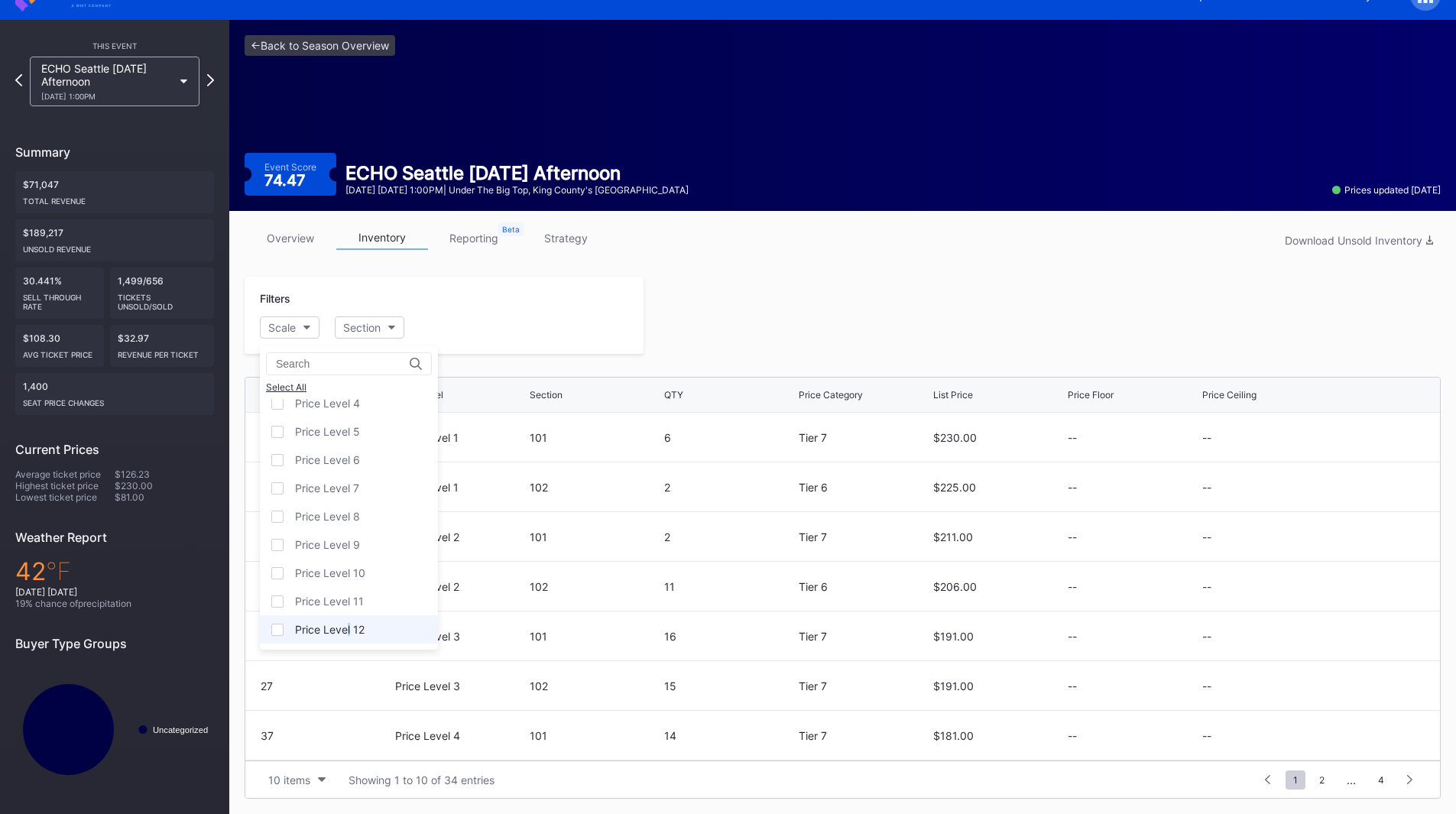
click at [349, 640] on div "Price Level 12" at bounding box center [349, 629] width 178 height 28
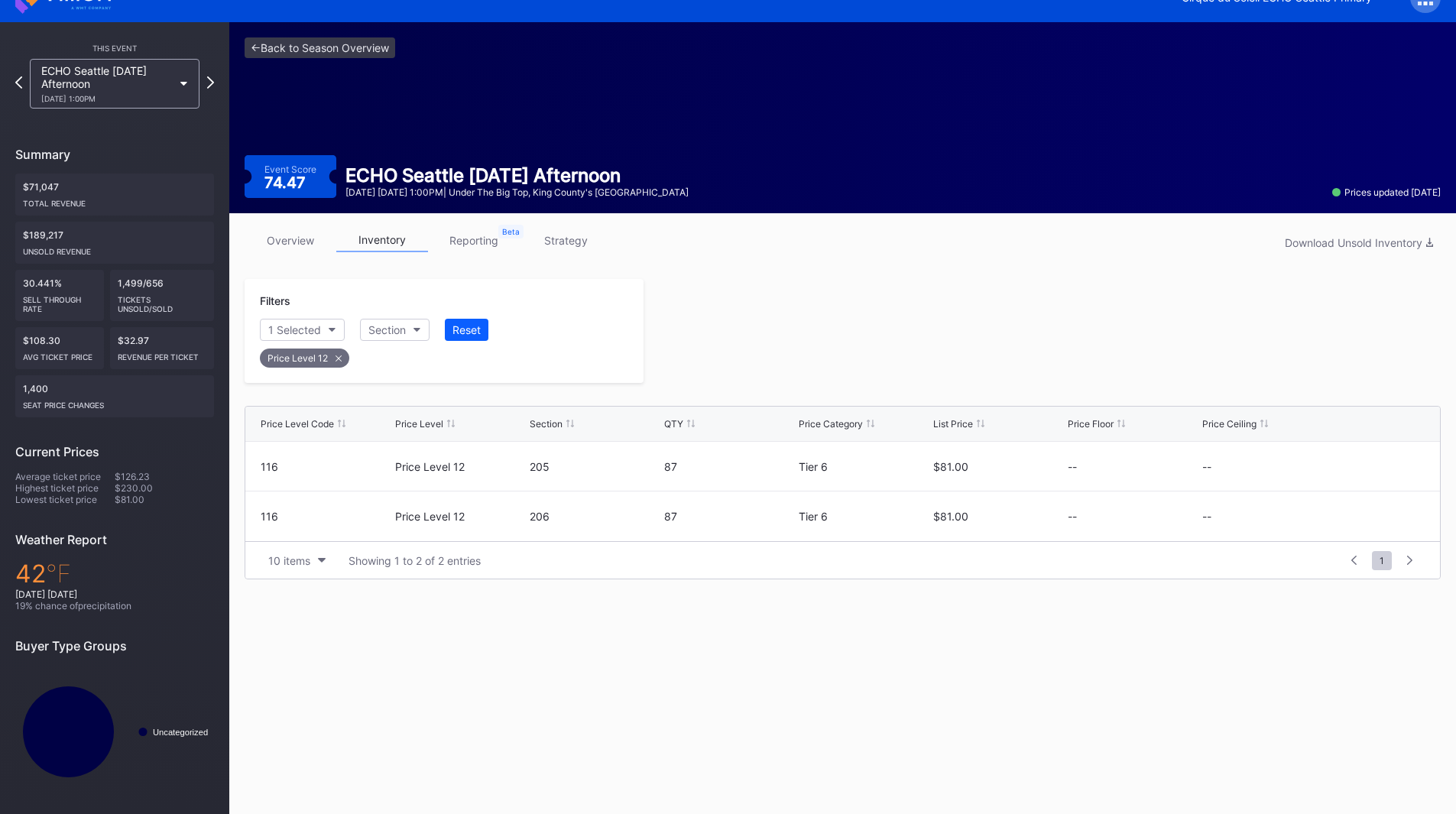
scroll to position [27, 0]
click at [1379, 467] on icon at bounding box center [1379, 466] width 11 height 11
click at [1268, 472] on button "--" at bounding box center [1268, 472] width 131 height 30
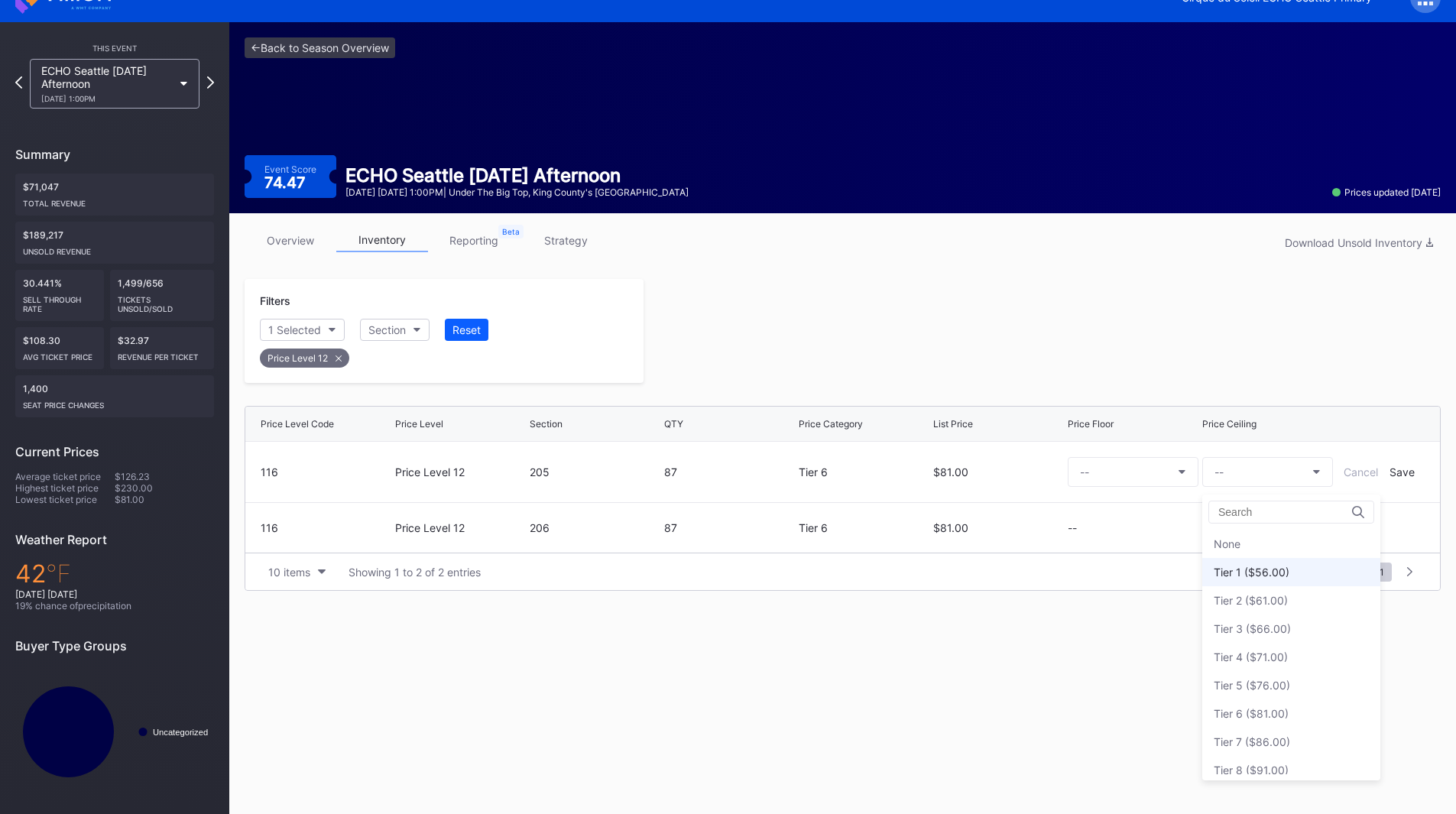
click at [1277, 571] on div "Tier 1 ($56.00)" at bounding box center [1251, 572] width 75 height 13
click at [1395, 470] on div "Save" at bounding box center [1401, 471] width 25 height 13
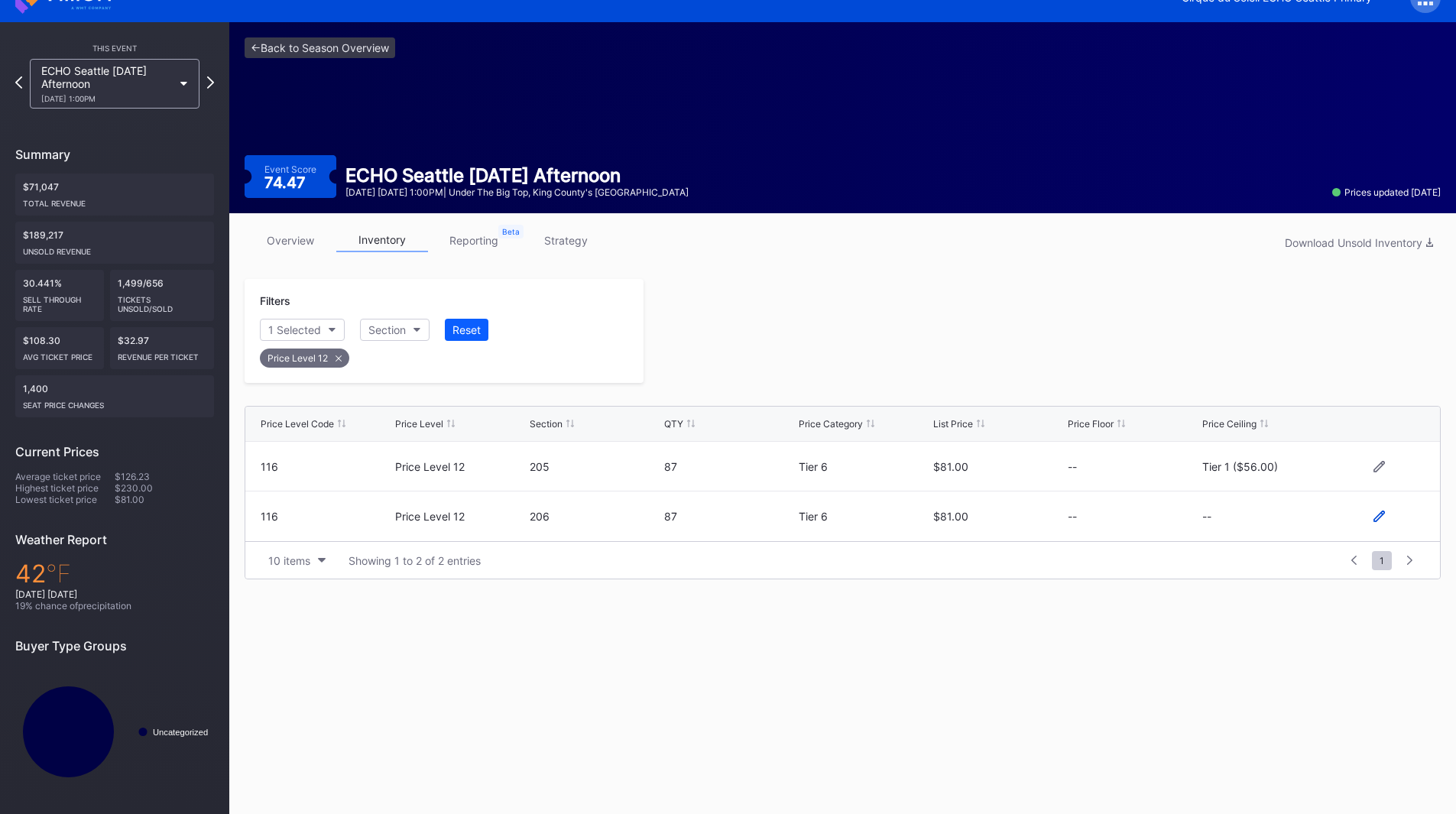
click at [1381, 511] on icon at bounding box center [1379, 516] width 11 height 11
click at [1234, 512] on button "--" at bounding box center [1268, 523] width 131 height 30
click at [1253, 300] on div "Tier 1 ($56.00)" at bounding box center [1292, 291] width 178 height 28
click at [1394, 529] on div "Save" at bounding box center [1401, 522] width 25 height 13
click at [1029, 338] on div at bounding box center [1041, 331] width 797 height 104
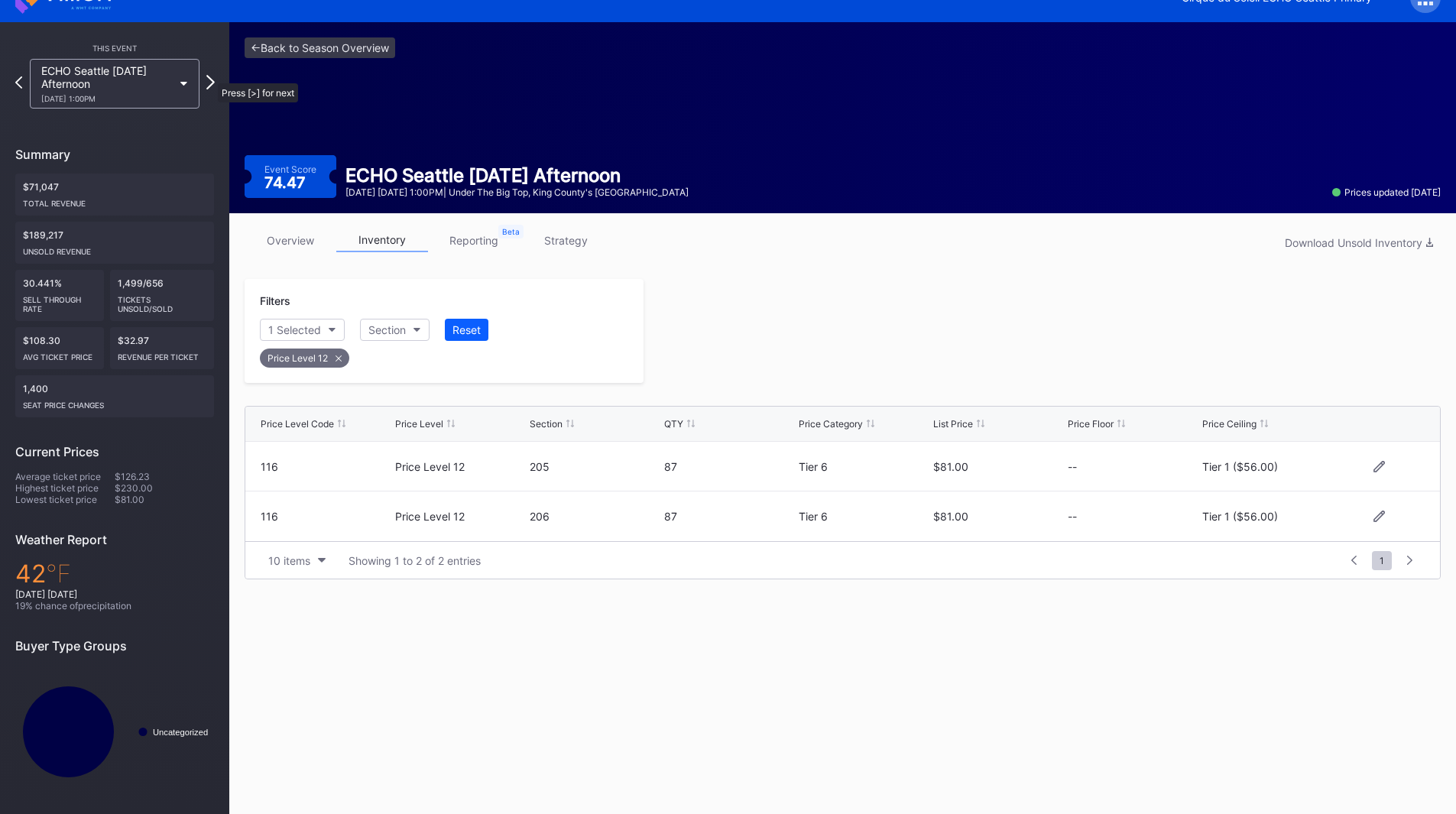
click at [210, 75] on icon at bounding box center [211, 81] width 9 height 15
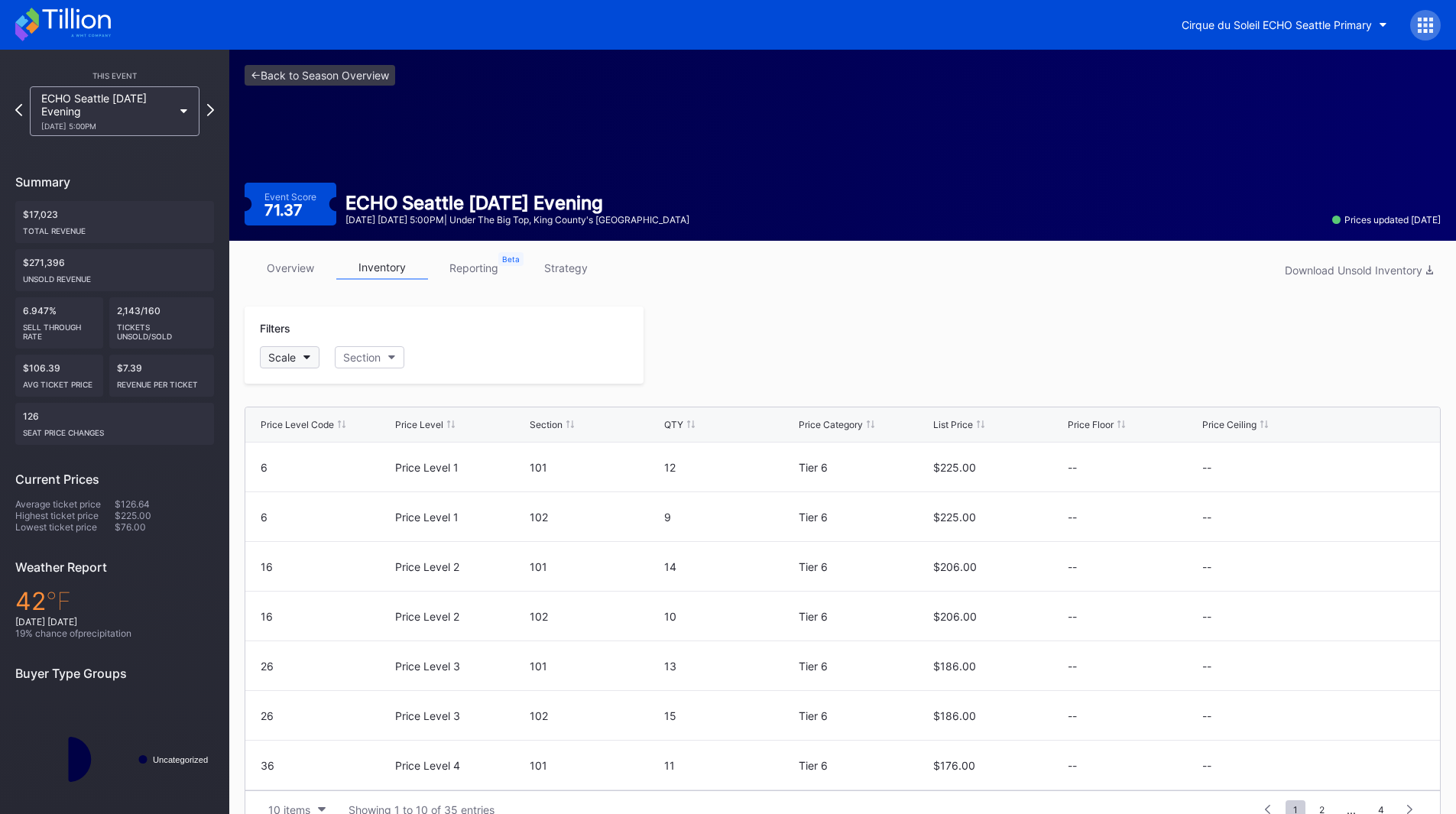
click at [300, 352] on button "Scale" at bounding box center [289, 357] width 60 height 22
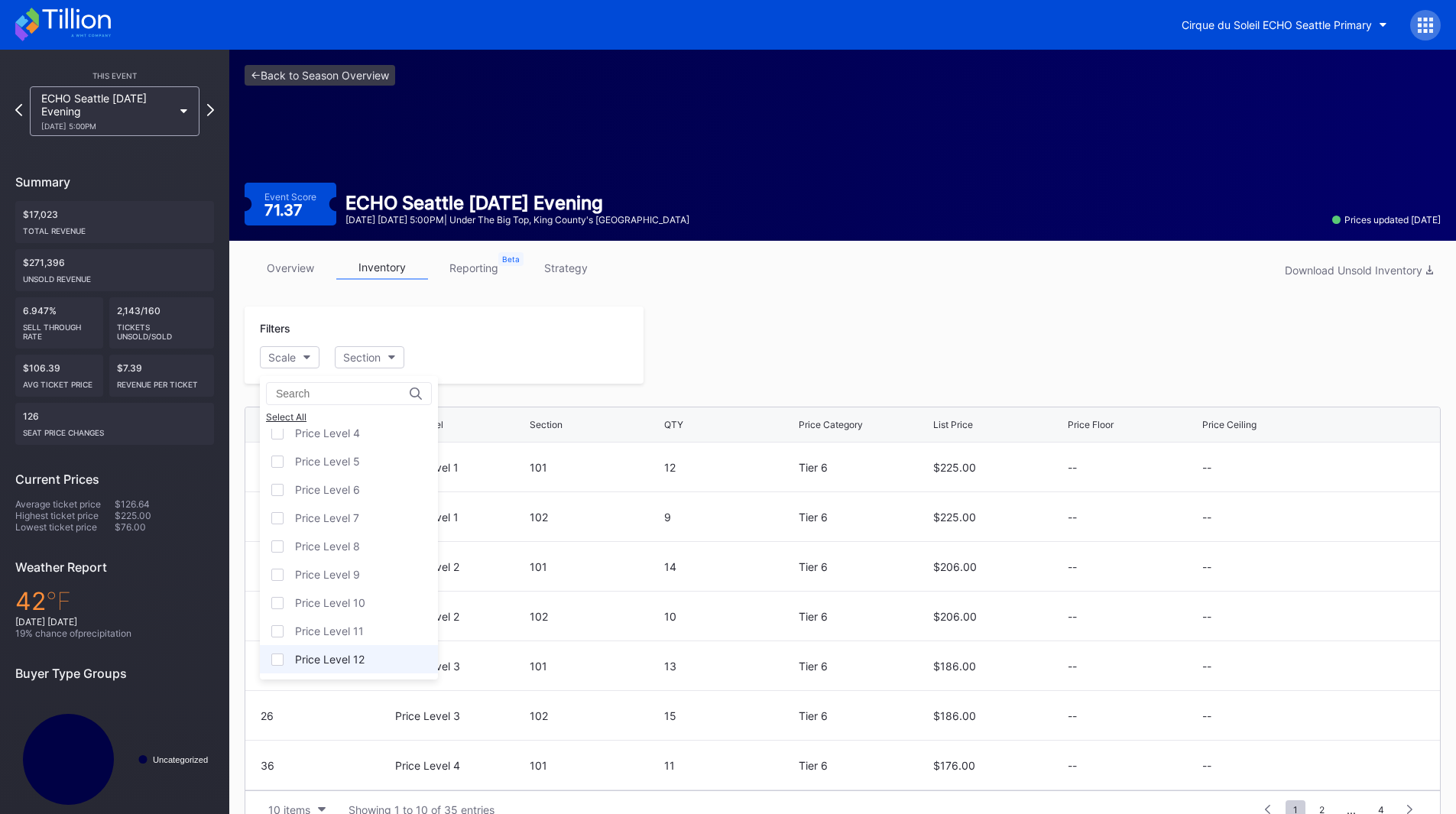
click at [350, 651] on div "Price Level 12" at bounding box center [349, 659] width 178 height 28
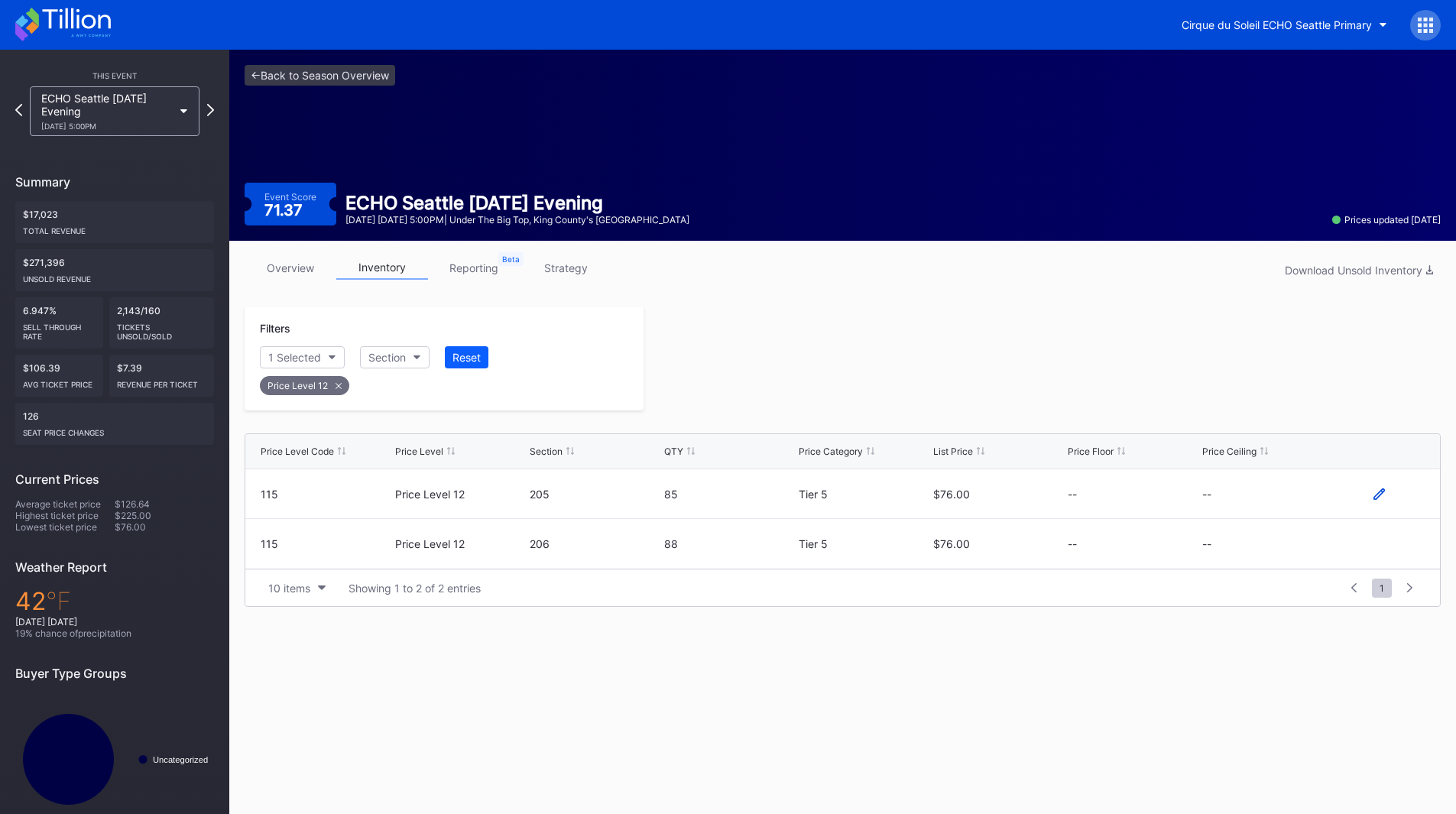
click at [1383, 494] on icon at bounding box center [1379, 494] width 11 height 11
click at [1274, 496] on button "--" at bounding box center [1268, 500] width 131 height 30
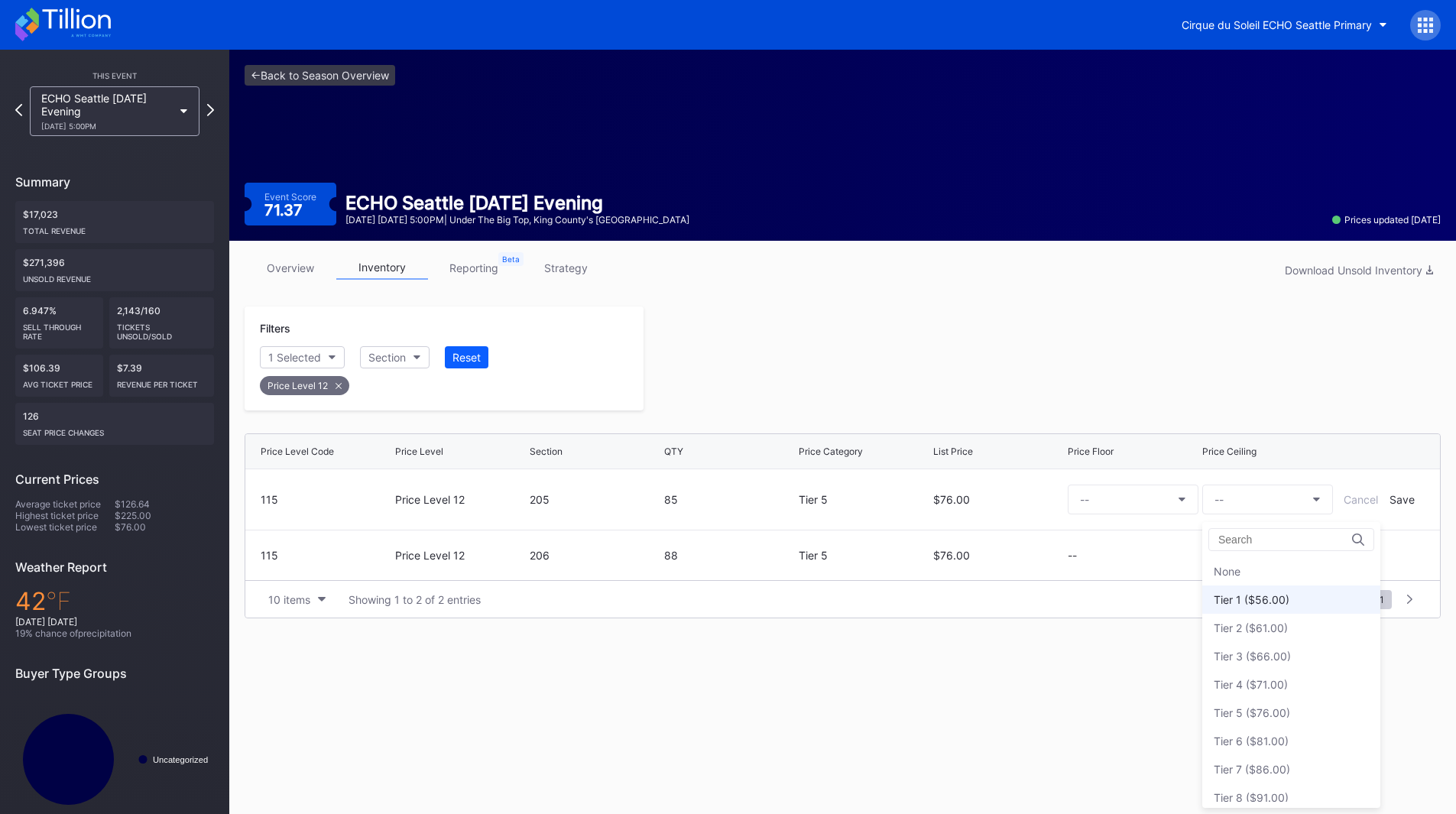
click at [1261, 604] on div "Tier 1 ($56.00)" at bounding box center [1251, 600] width 75 height 13
click at [1402, 497] on div "Save" at bounding box center [1401, 500] width 25 height 13
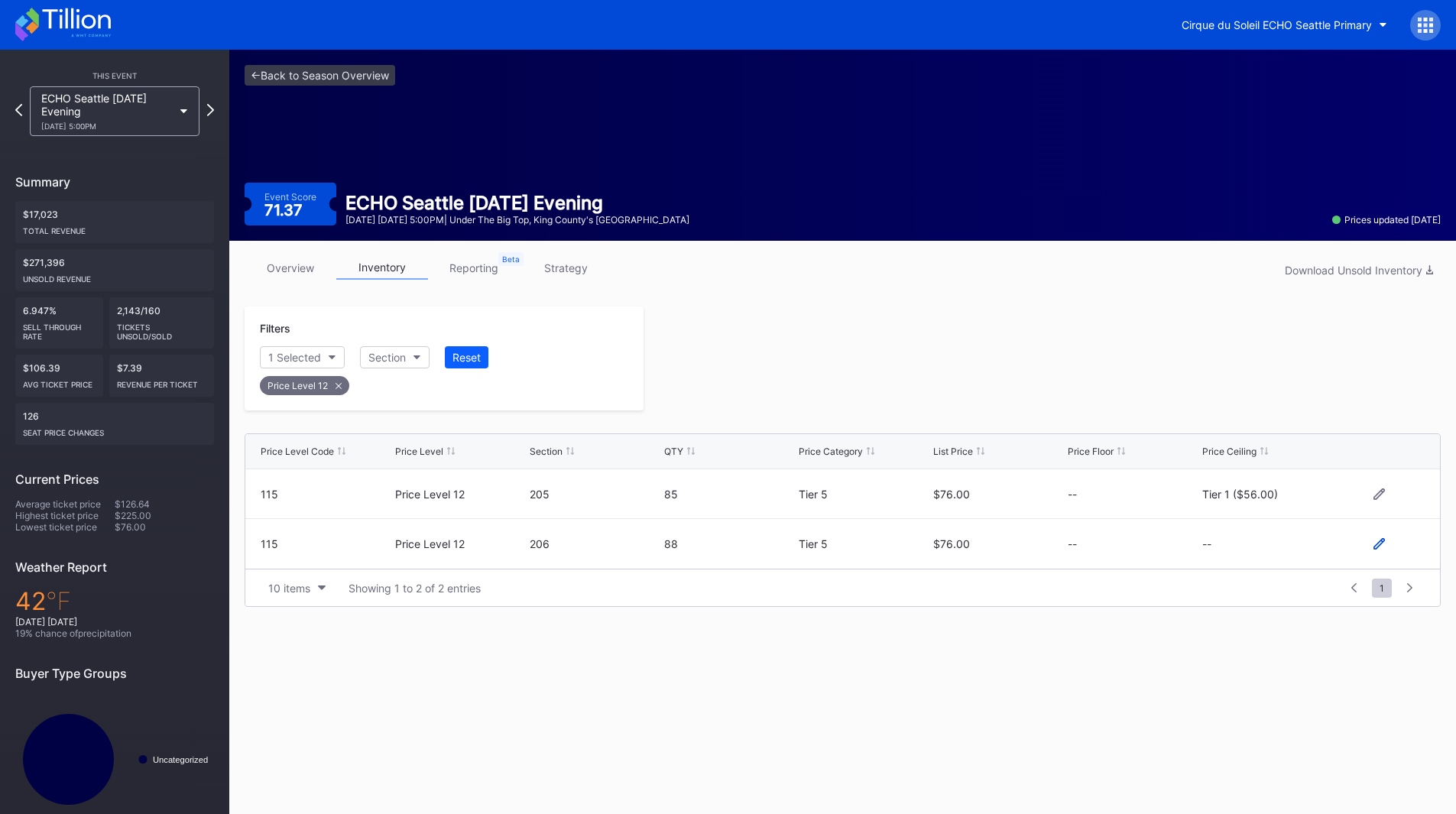
click at [1375, 545] on icon at bounding box center [1379, 543] width 11 height 11
click at [1240, 550] on button "--" at bounding box center [1268, 550] width 131 height 30
click at [1276, 323] on div "Tier 1 ($56.00)" at bounding box center [1251, 319] width 75 height 13
click at [1411, 551] on div "Save" at bounding box center [1401, 550] width 25 height 13
click at [1131, 427] on div "Price Level Code Price Level Section QTY Price Category List Price Price Floor …" at bounding box center [843, 517] width 1196 height 182
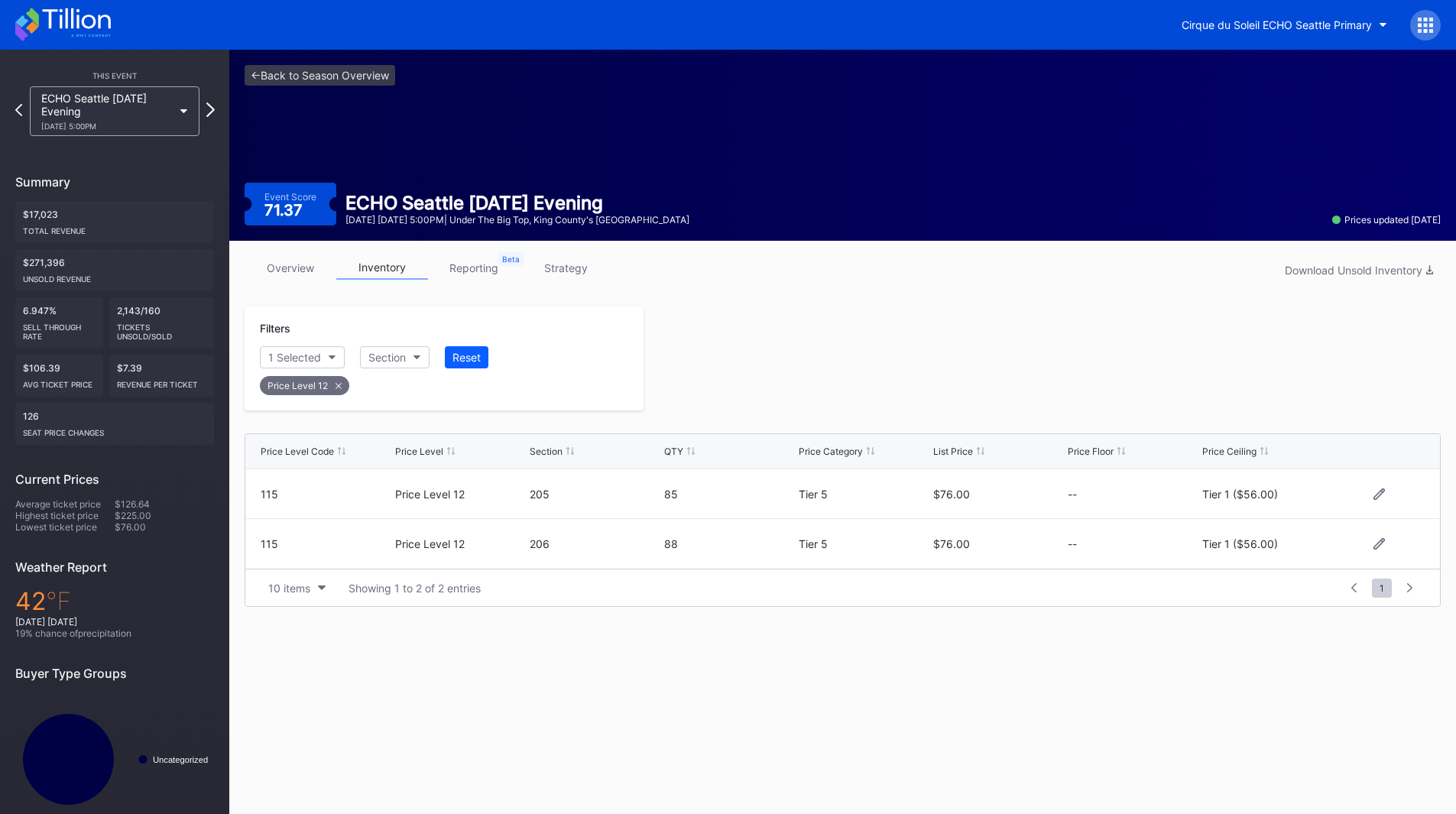
click at [211, 110] on icon at bounding box center [211, 110] width 9 height 15
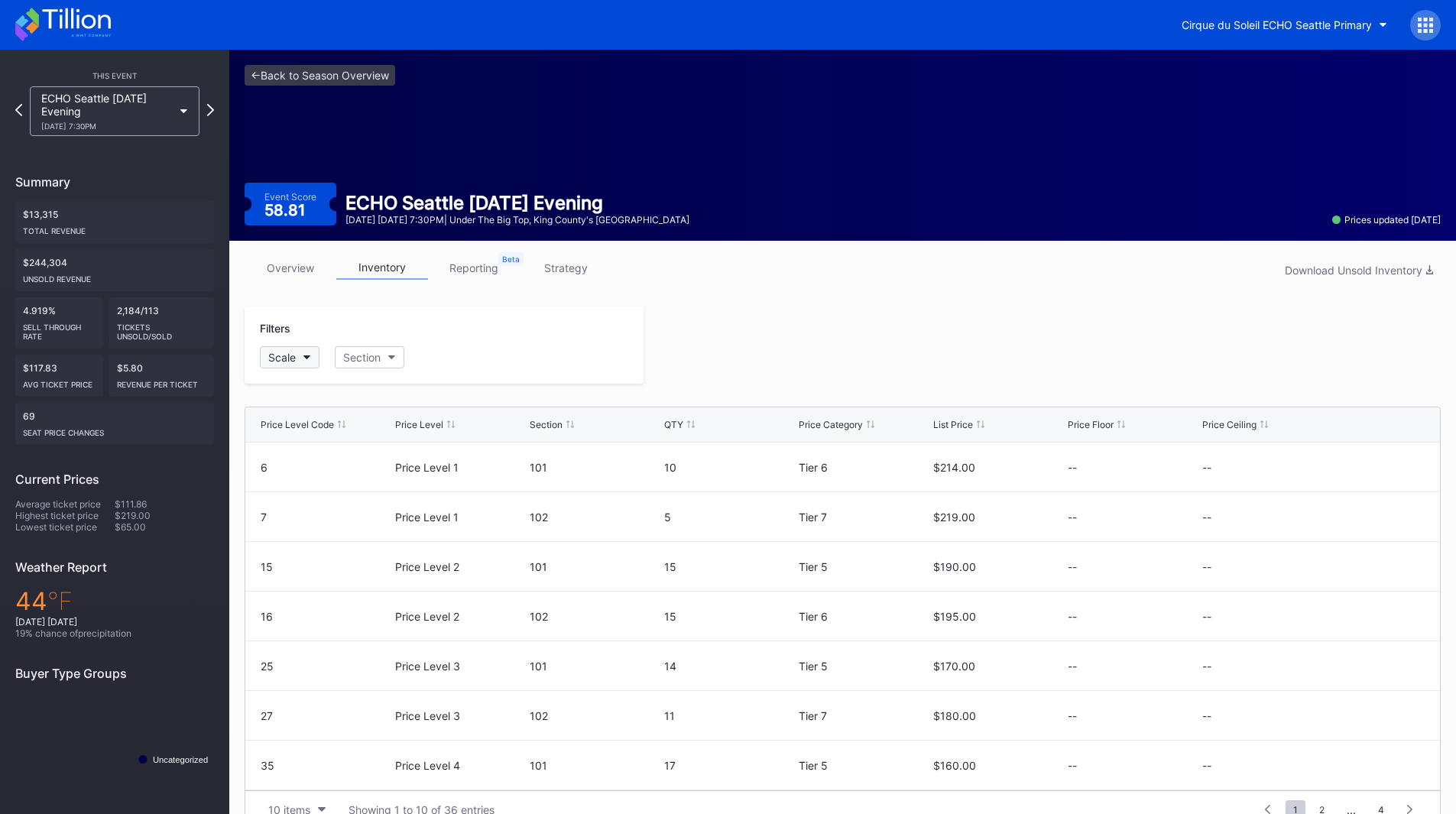
click at [297, 356] on button "Scale" at bounding box center [289, 357] width 60 height 22
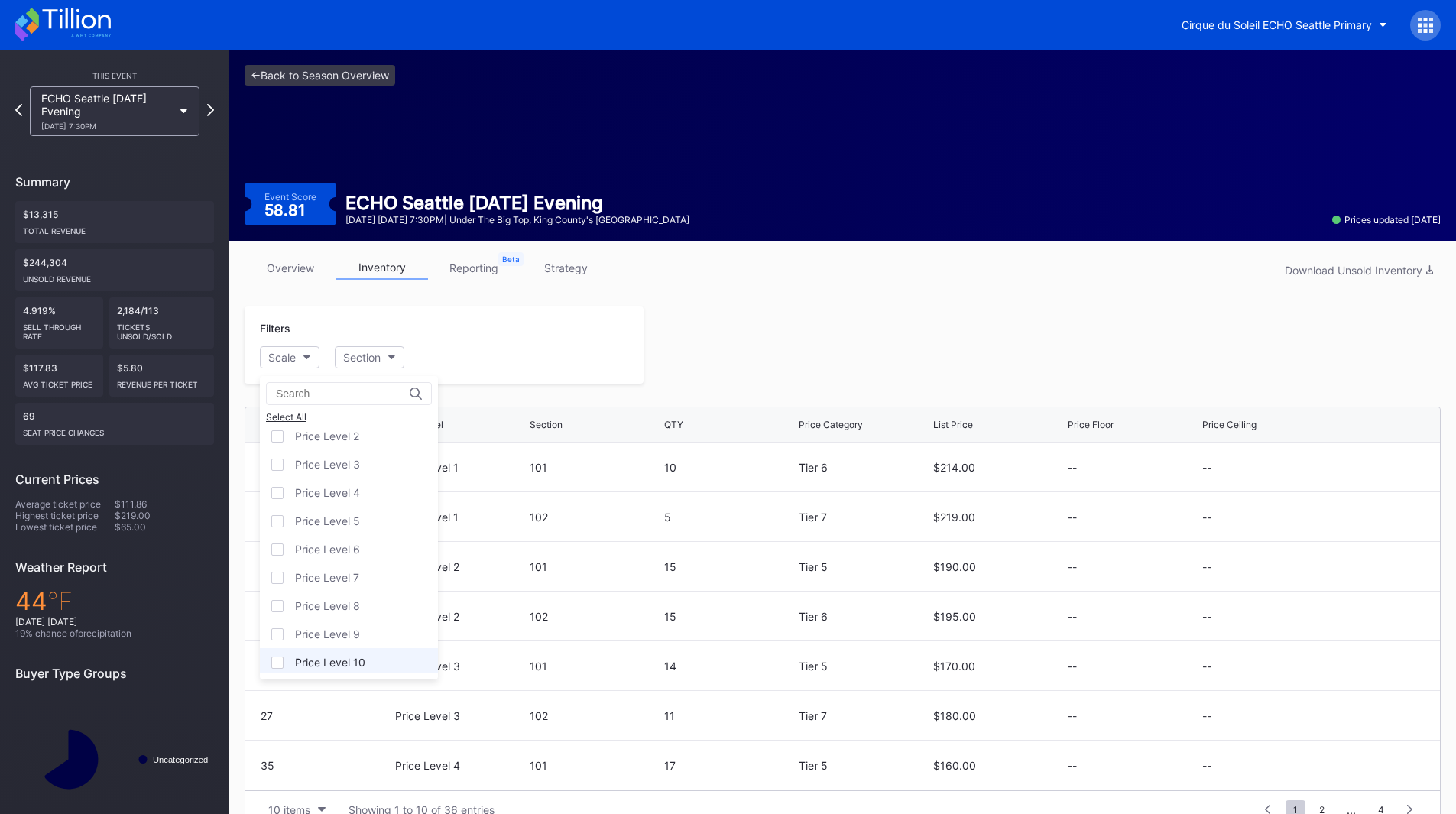
scroll to position [95, 0]
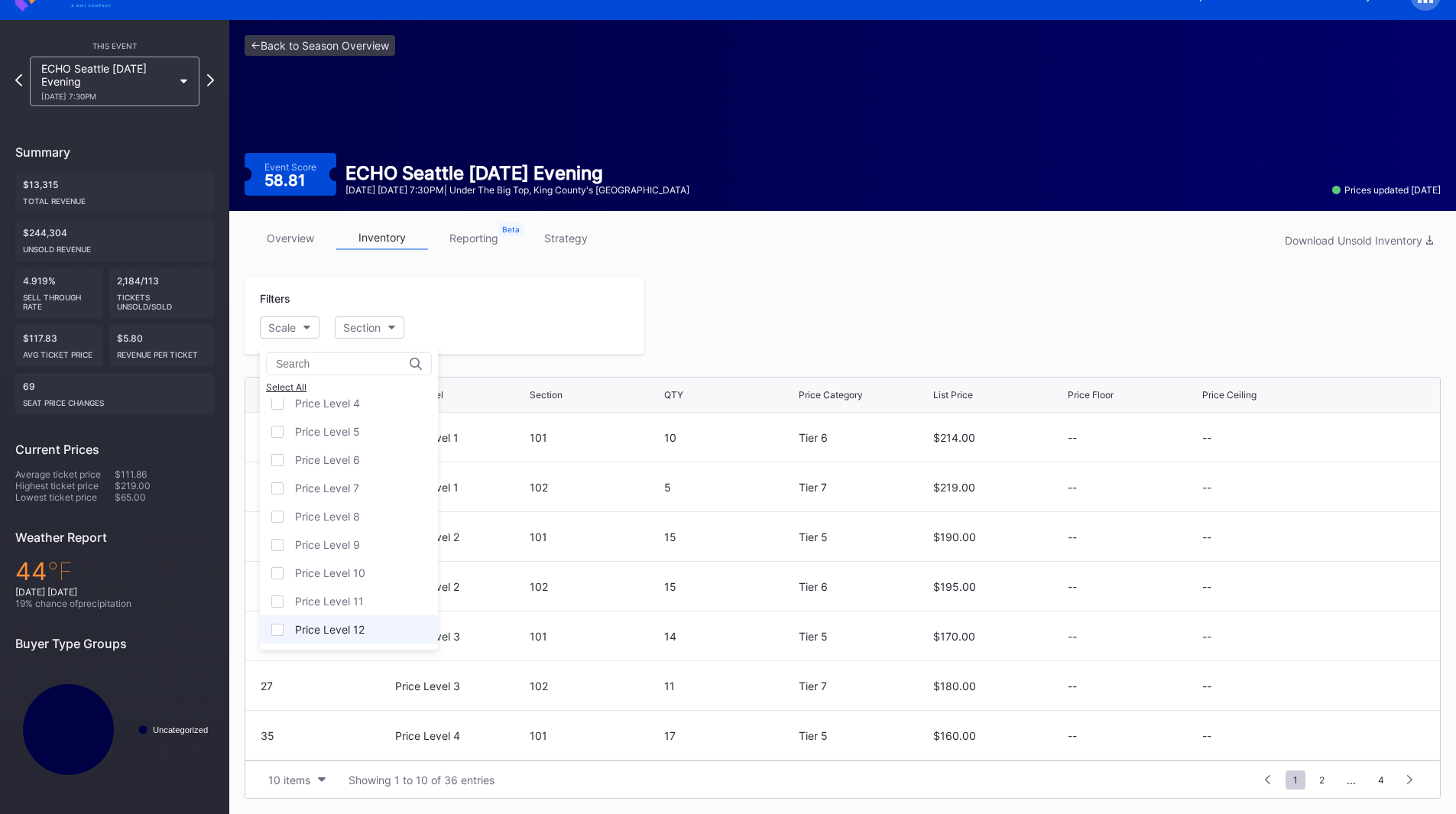
click at [354, 622] on div "Price Level 12" at bounding box center [349, 629] width 178 height 28
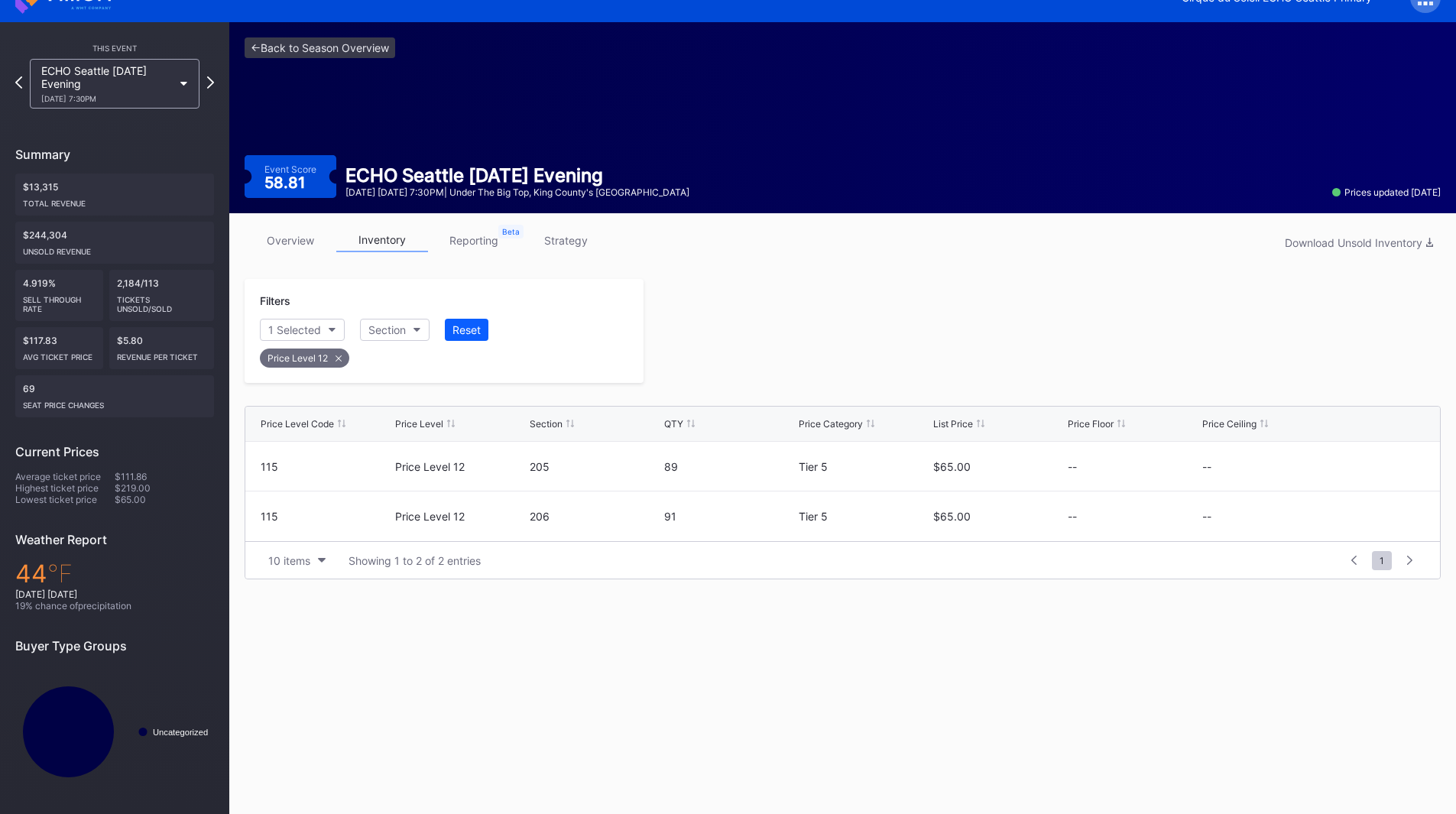
scroll to position [27, 0]
click at [1382, 465] on icon at bounding box center [1379, 465] width 11 height 11
click at [1266, 472] on button "--" at bounding box center [1268, 472] width 131 height 30
click at [1275, 575] on div "Tier 1 ($45.00)" at bounding box center [1251, 572] width 75 height 13
click at [1400, 470] on div "Save" at bounding box center [1401, 471] width 25 height 13
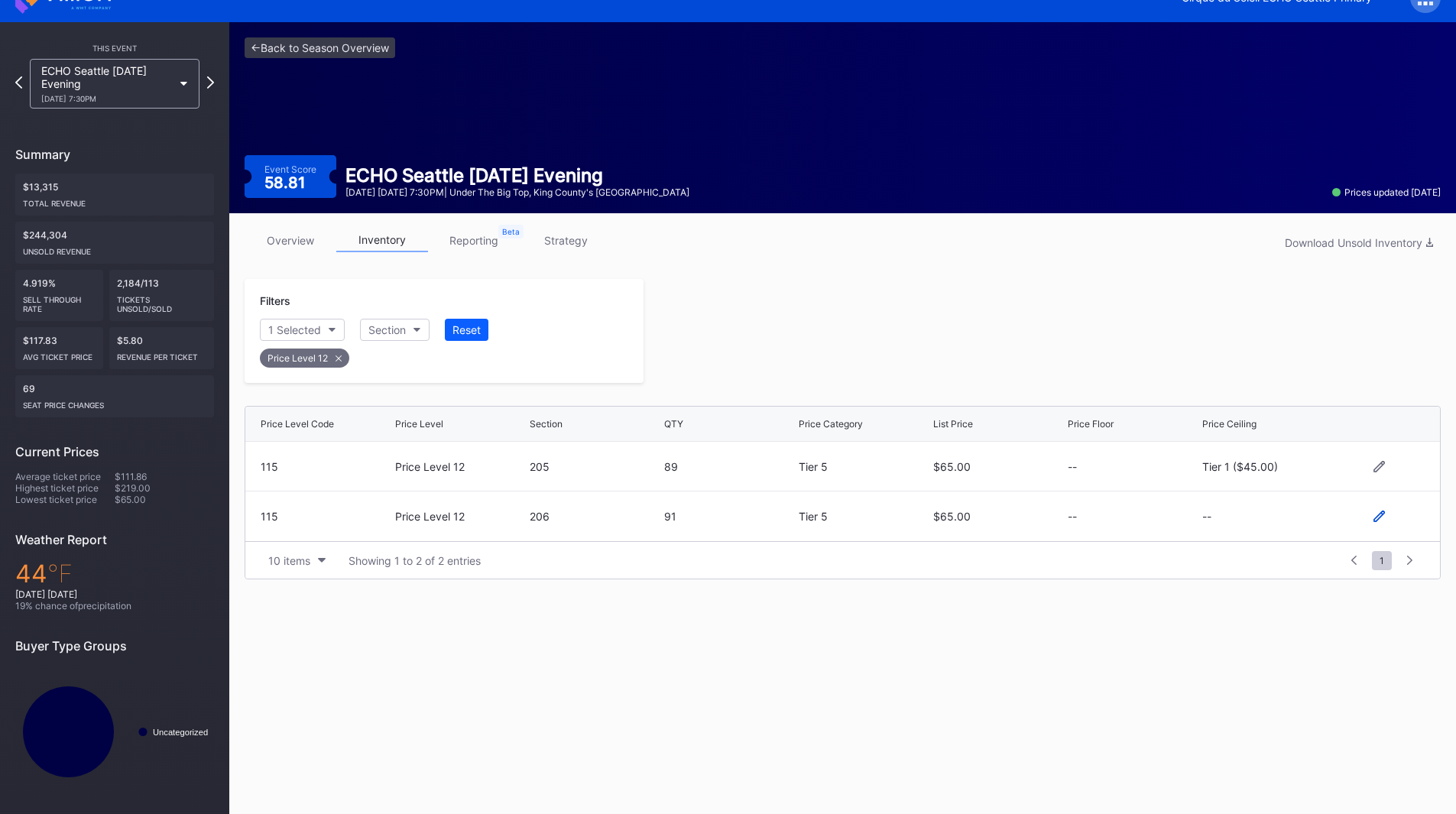
click at [1375, 517] on icon at bounding box center [1379, 516] width 11 height 11
click at [1233, 522] on button "--" at bounding box center [1268, 523] width 131 height 30
click at [1267, 290] on div "Tier 1 ($45.00)" at bounding box center [1251, 291] width 75 height 13
drag, startPoint x: 1396, startPoint y: 523, endPoint x: 1369, endPoint y: 505, distance: 32.4
click at [1396, 523] on div "Save" at bounding box center [1401, 522] width 25 height 13
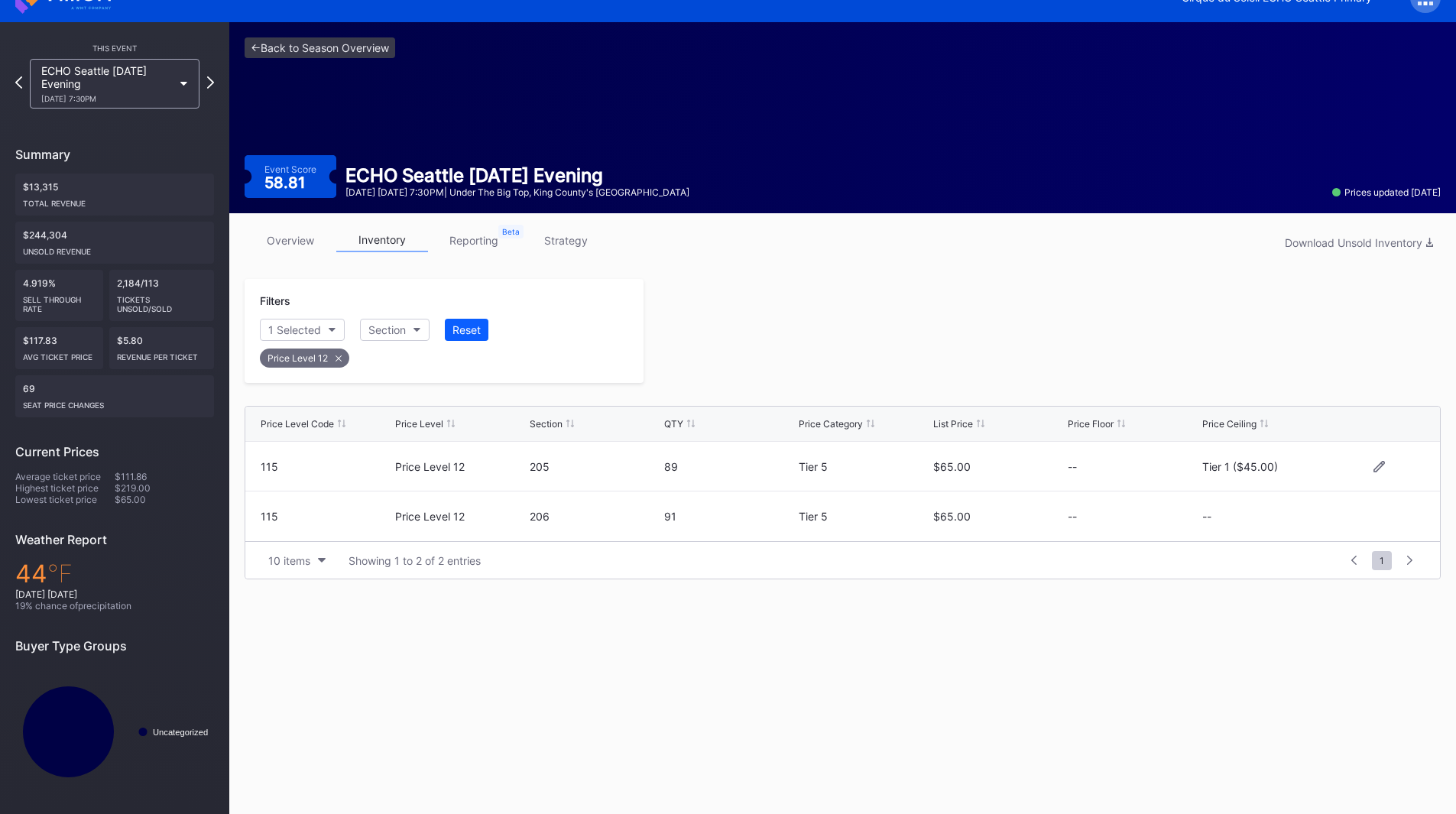
click at [983, 365] on div at bounding box center [1041, 331] width 797 height 104
click at [207, 81] on icon at bounding box center [211, 81] width 9 height 15
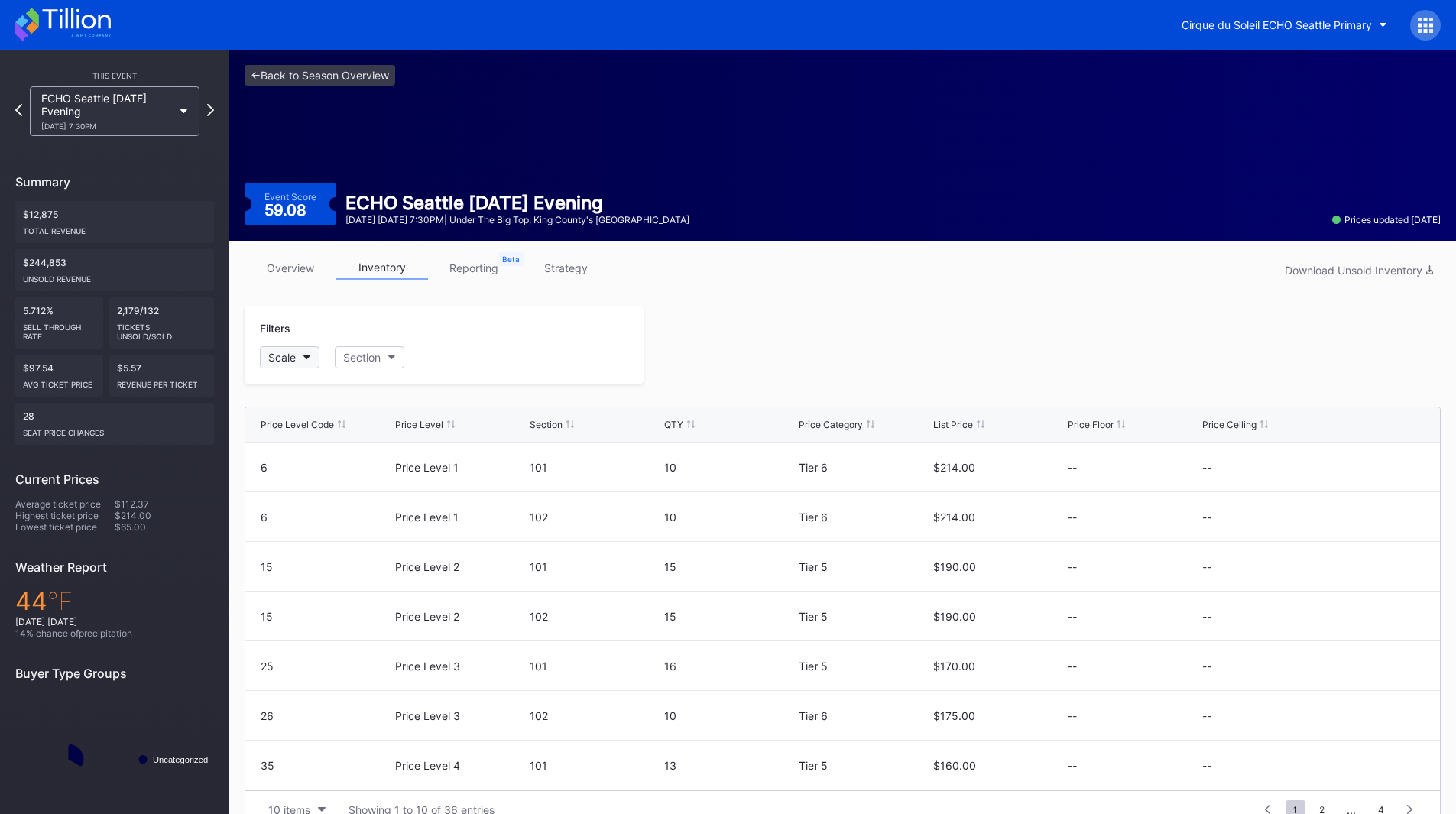
click at [297, 351] on button "Scale" at bounding box center [289, 357] width 60 height 22
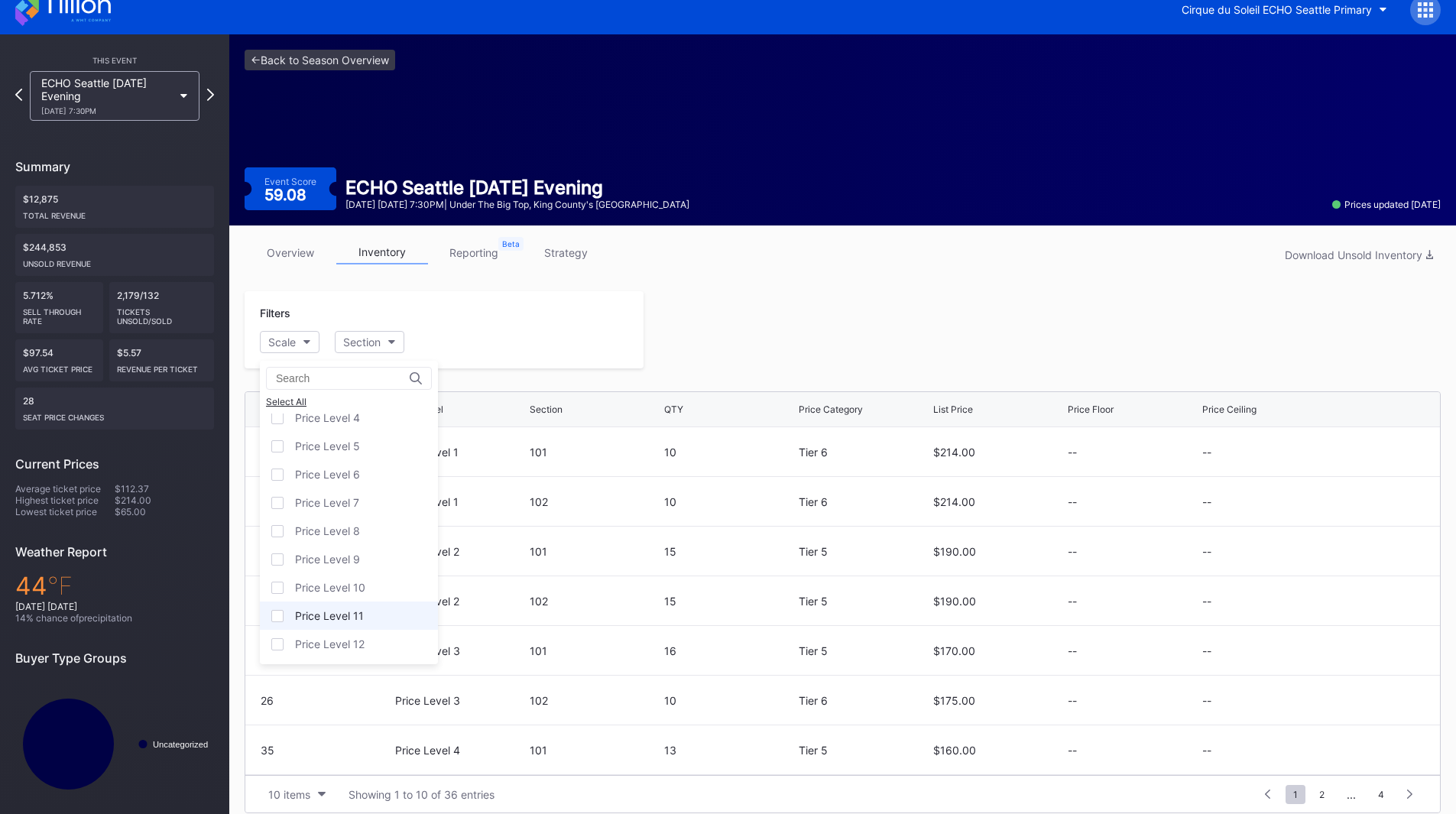
scroll to position [30, 0]
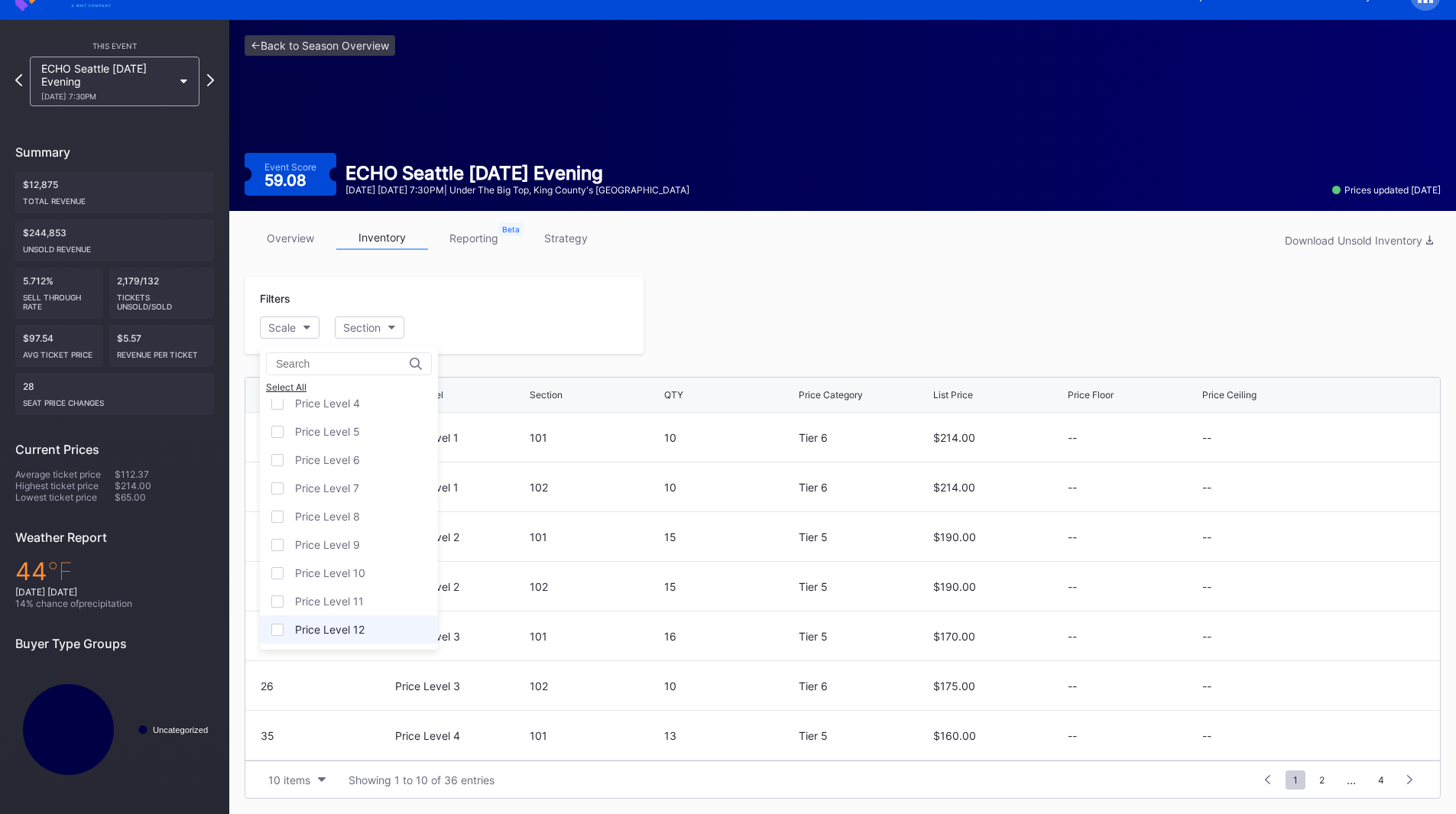
click at [354, 626] on div "Price Level 12" at bounding box center [329, 629] width 69 height 13
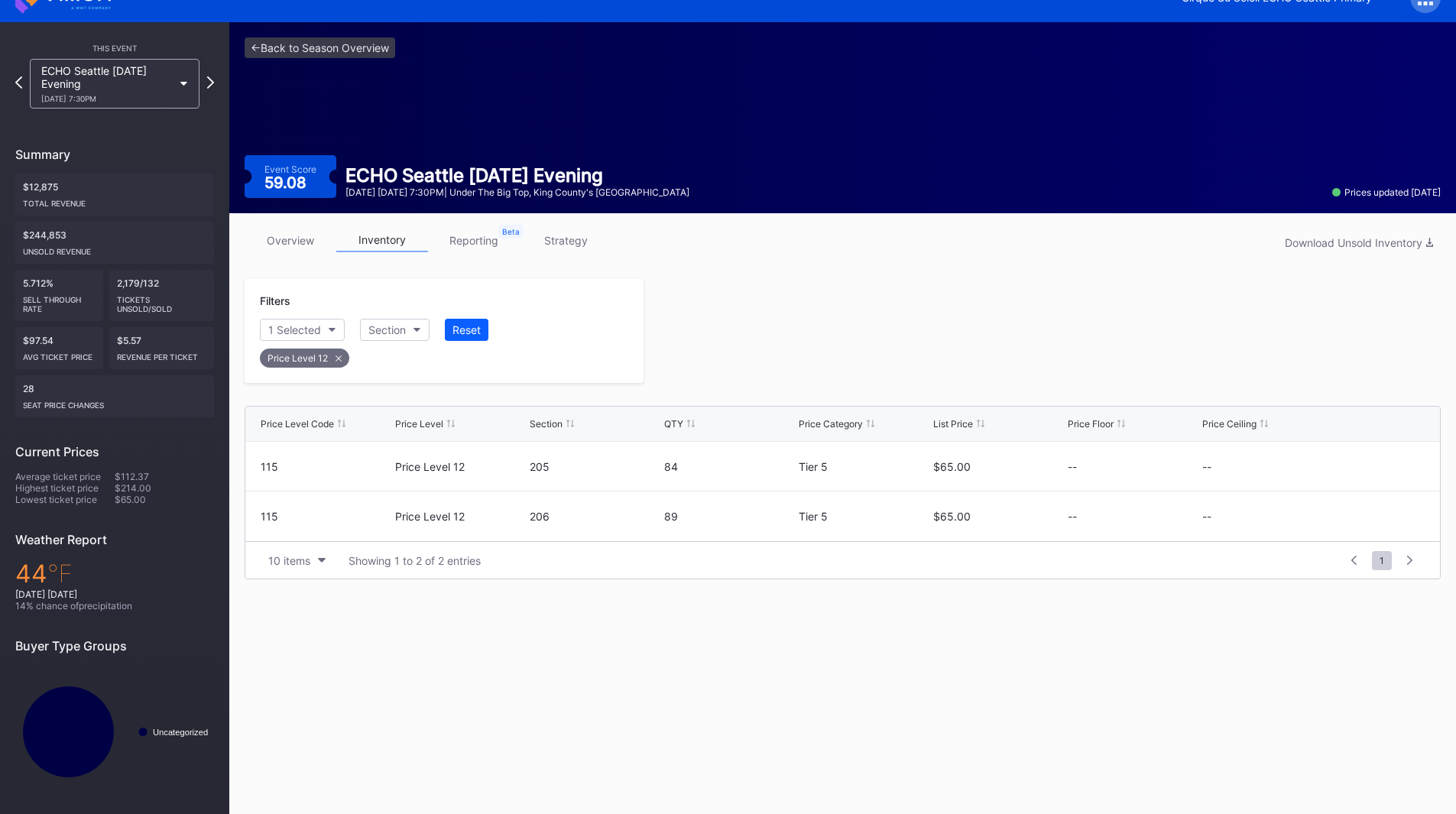
scroll to position [27, 0]
click at [1379, 464] on icon at bounding box center [1379, 465] width 11 height 11
click at [1285, 470] on button "--" at bounding box center [1268, 472] width 131 height 30
click at [1275, 581] on div "Tier 1 ($45.00)" at bounding box center [1292, 572] width 178 height 28
click at [1410, 474] on div "Save" at bounding box center [1401, 471] width 25 height 13
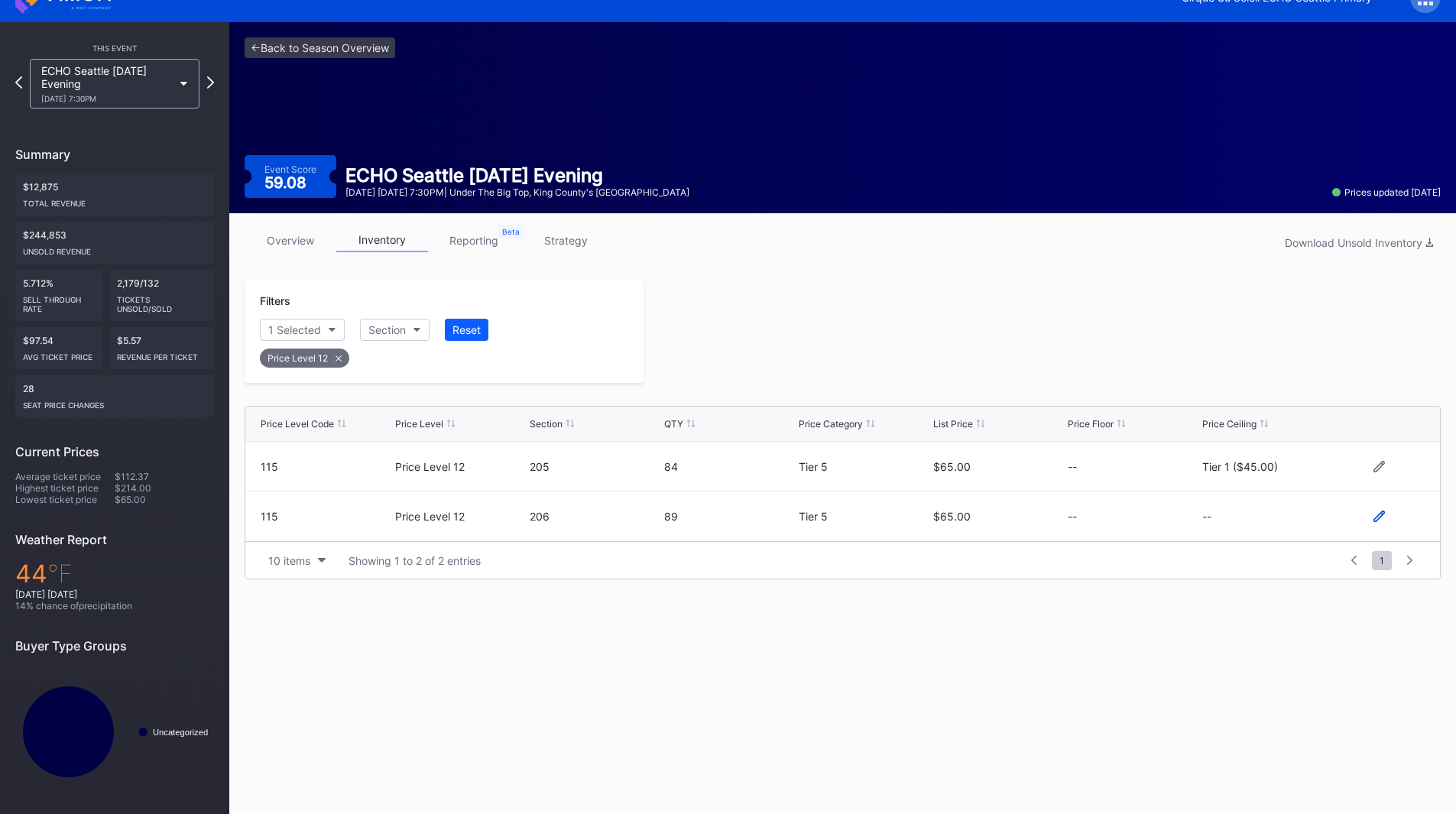
click at [1379, 521] on icon at bounding box center [1379, 516] width 11 height 11
click at [1276, 533] on button "--" at bounding box center [1268, 523] width 131 height 30
click at [1269, 292] on div "Tier 1 ($45.00)" at bounding box center [1251, 291] width 75 height 13
click at [1391, 524] on div "Save" at bounding box center [1401, 522] width 25 height 13
click at [998, 334] on div at bounding box center [1041, 331] width 797 height 104
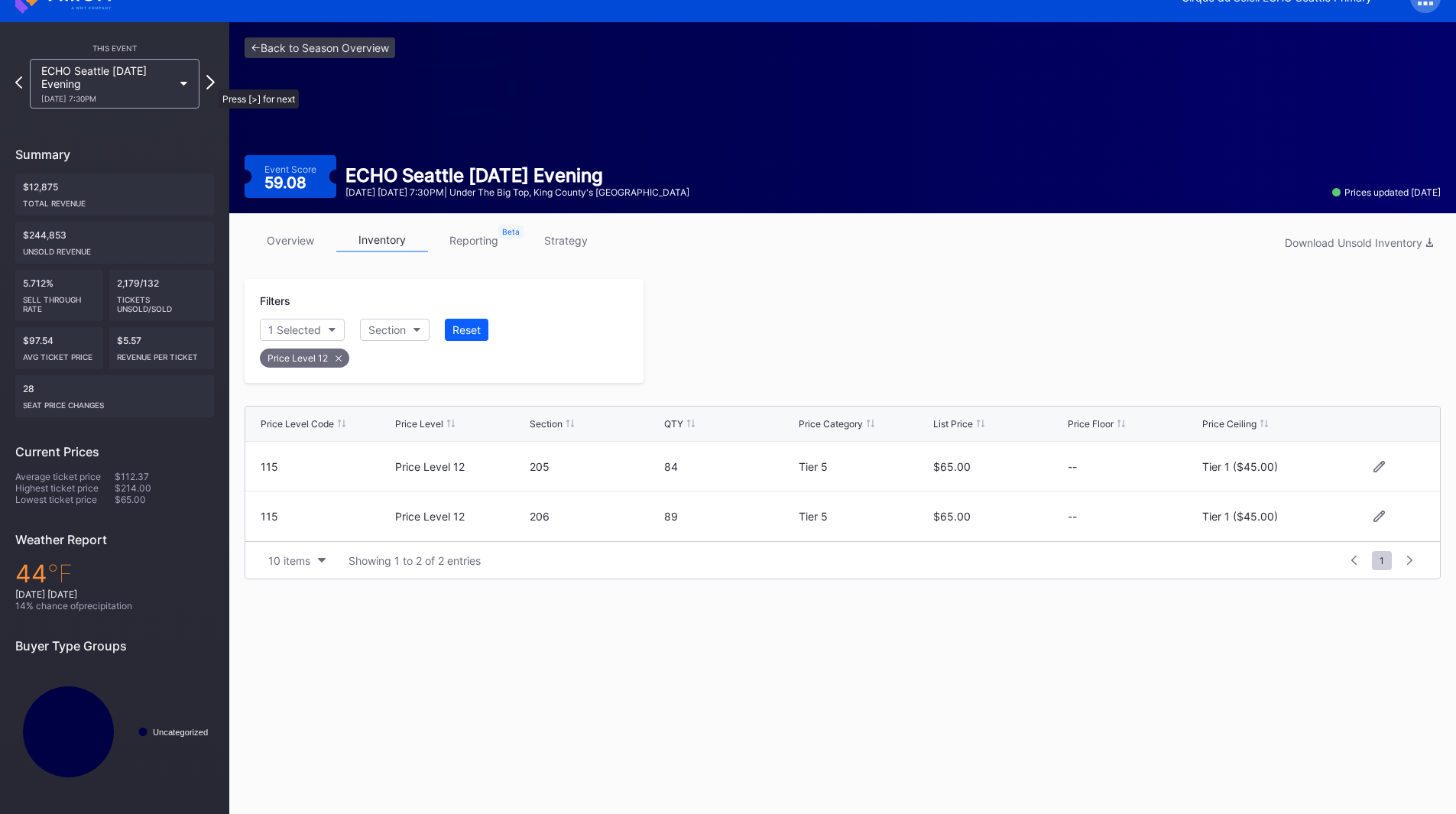
click at [211, 81] on icon at bounding box center [211, 81] width 9 height 15
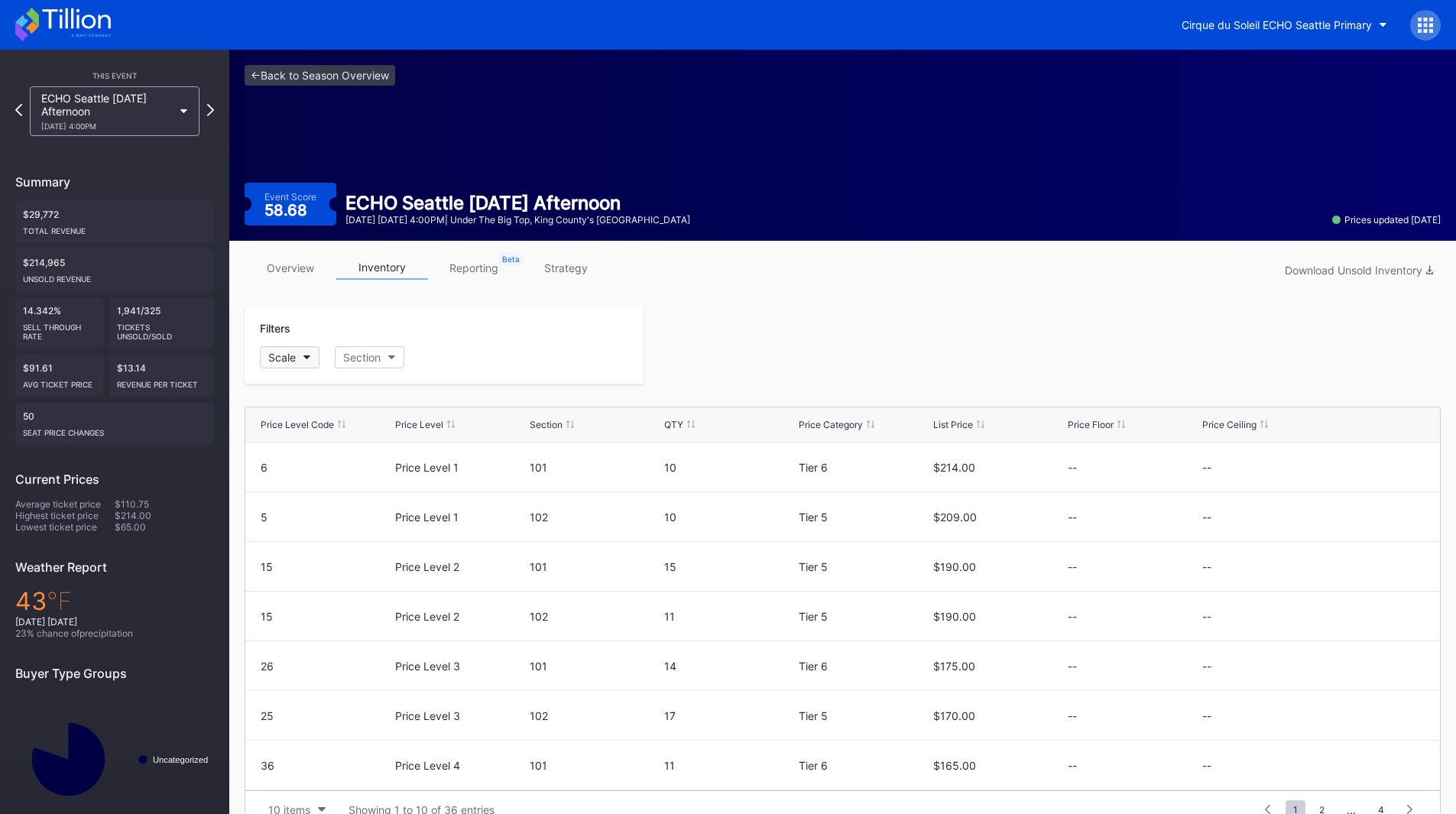
click at [305, 359] on icon "button" at bounding box center [307, 357] width 8 height 4
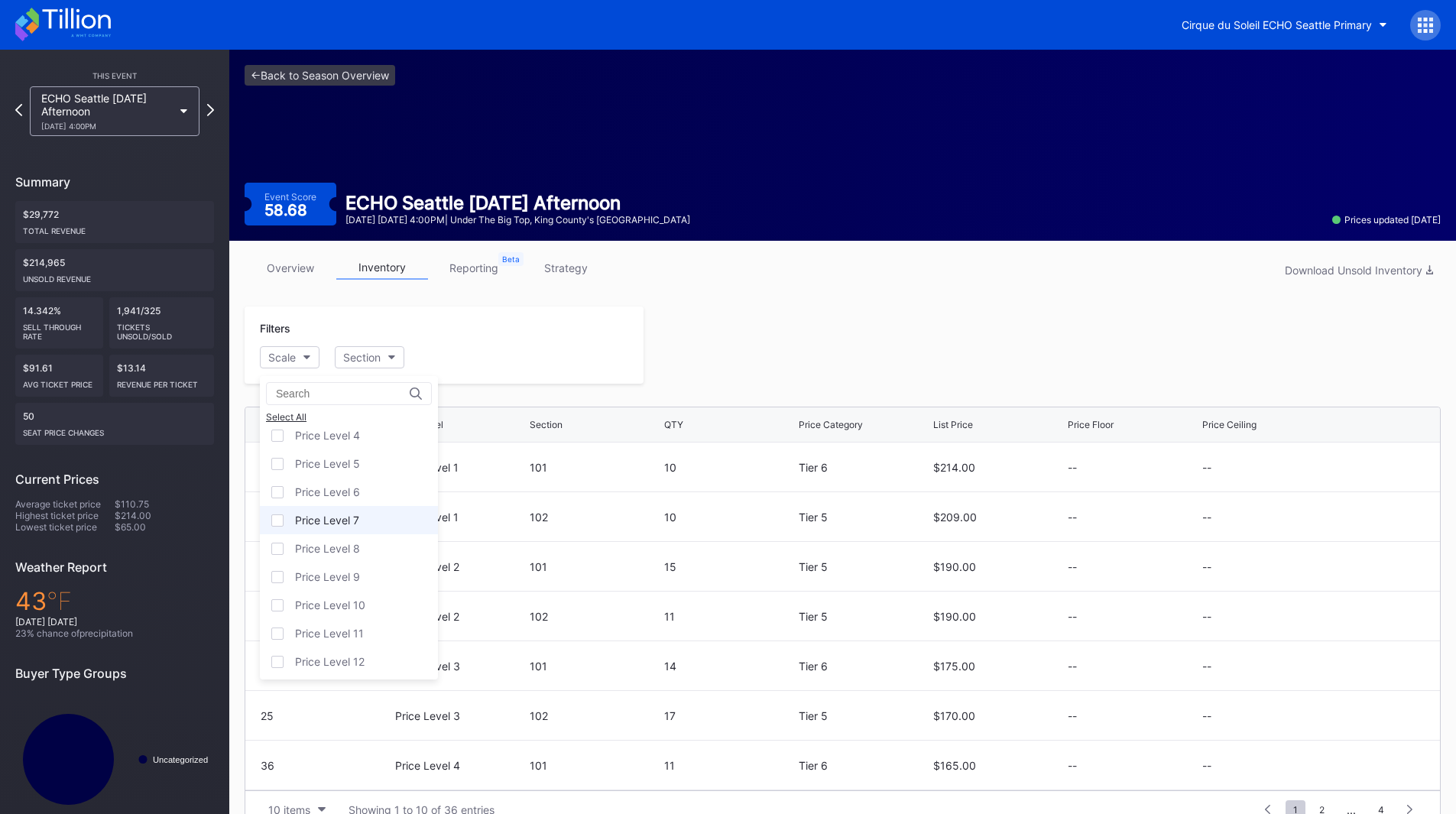
scroll to position [95, 0]
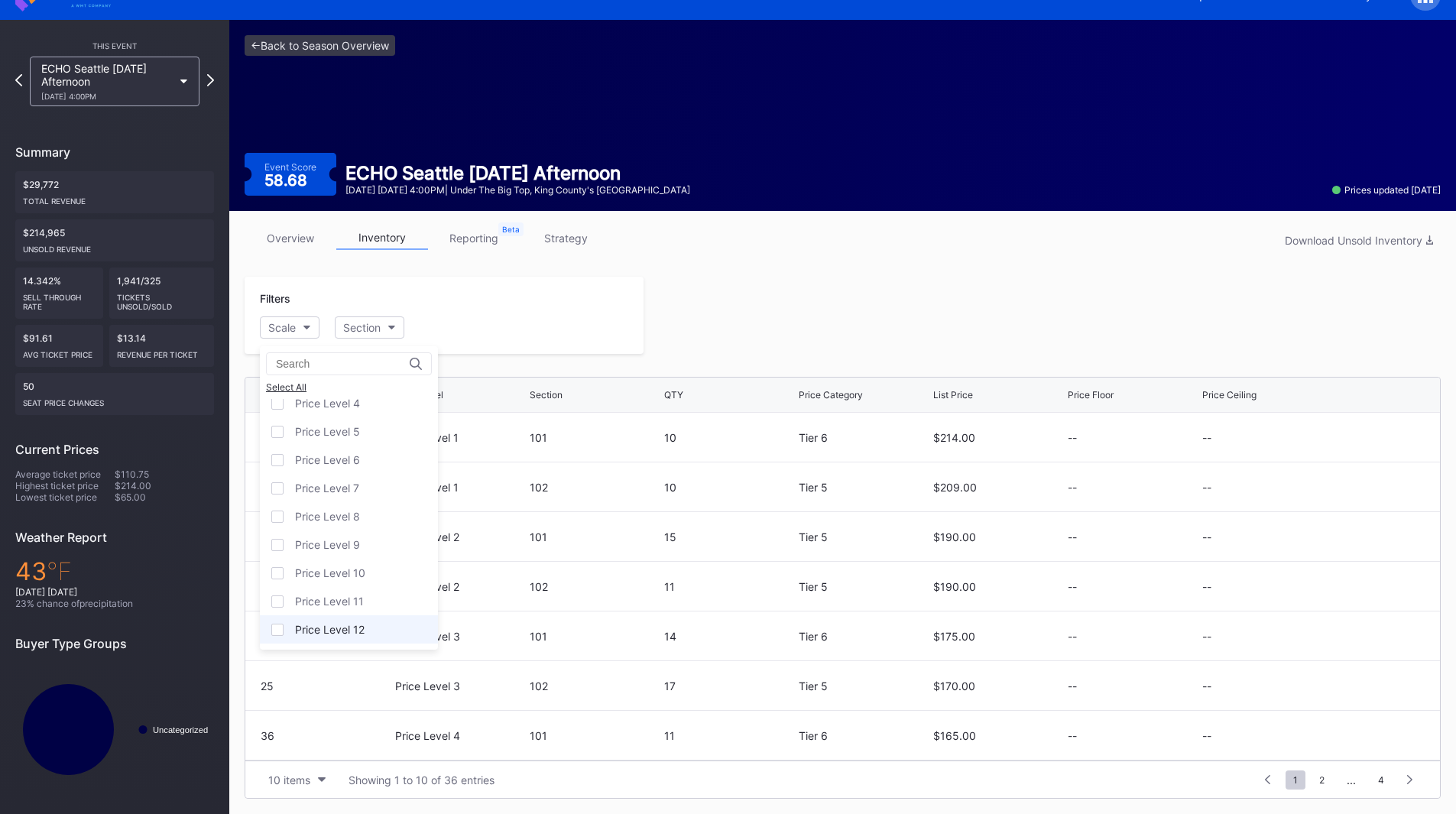
click at [360, 634] on div "Price Level 12" at bounding box center [329, 629] width 69 height 13
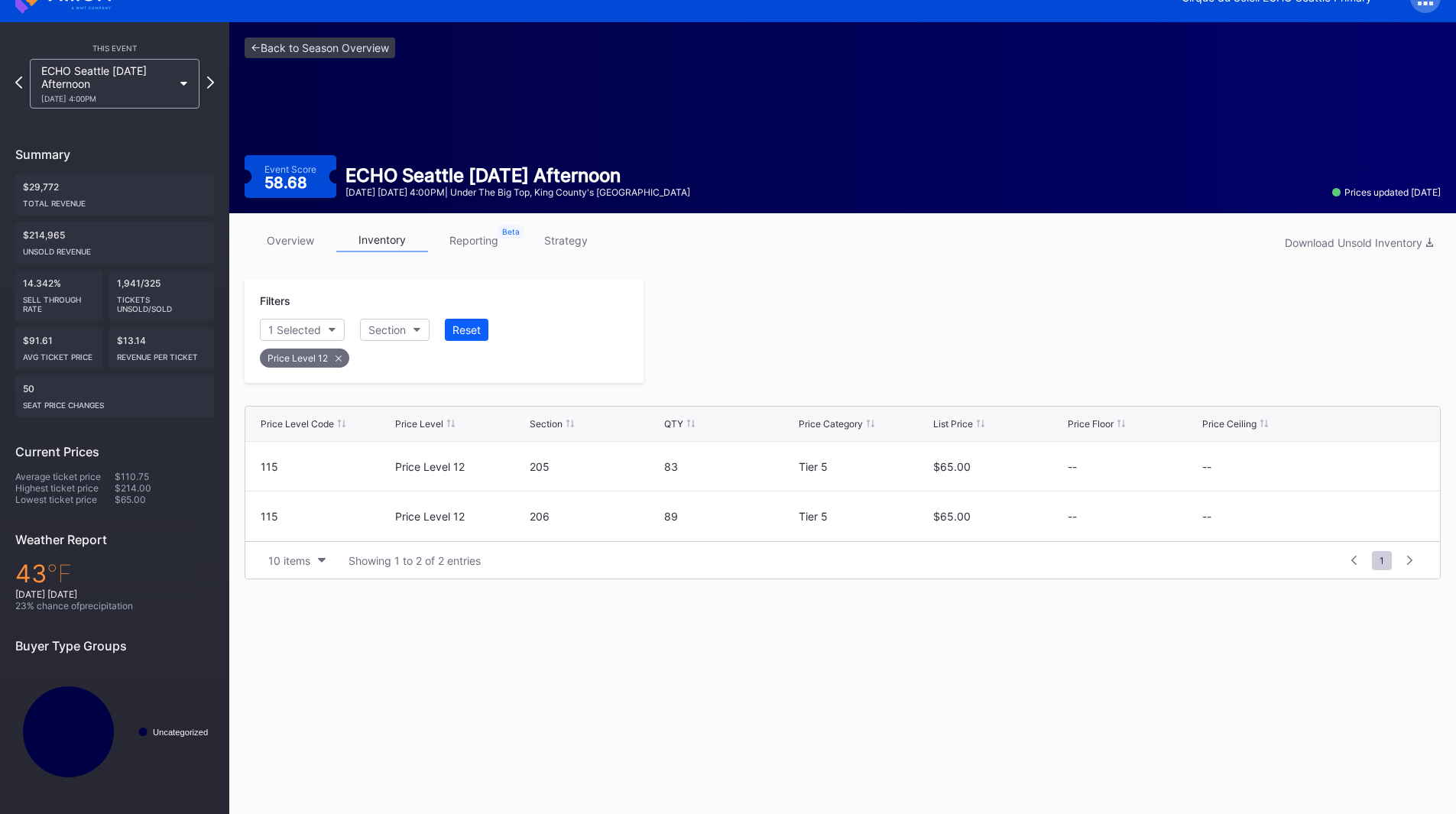
scroll to position [27, 0]
click at [1377, 464] on icon at bounding box center [1379, 466] width 11 height 11
click at [1243, 471] on button "--" at bounding box center [1268, 472] width 131 height 30
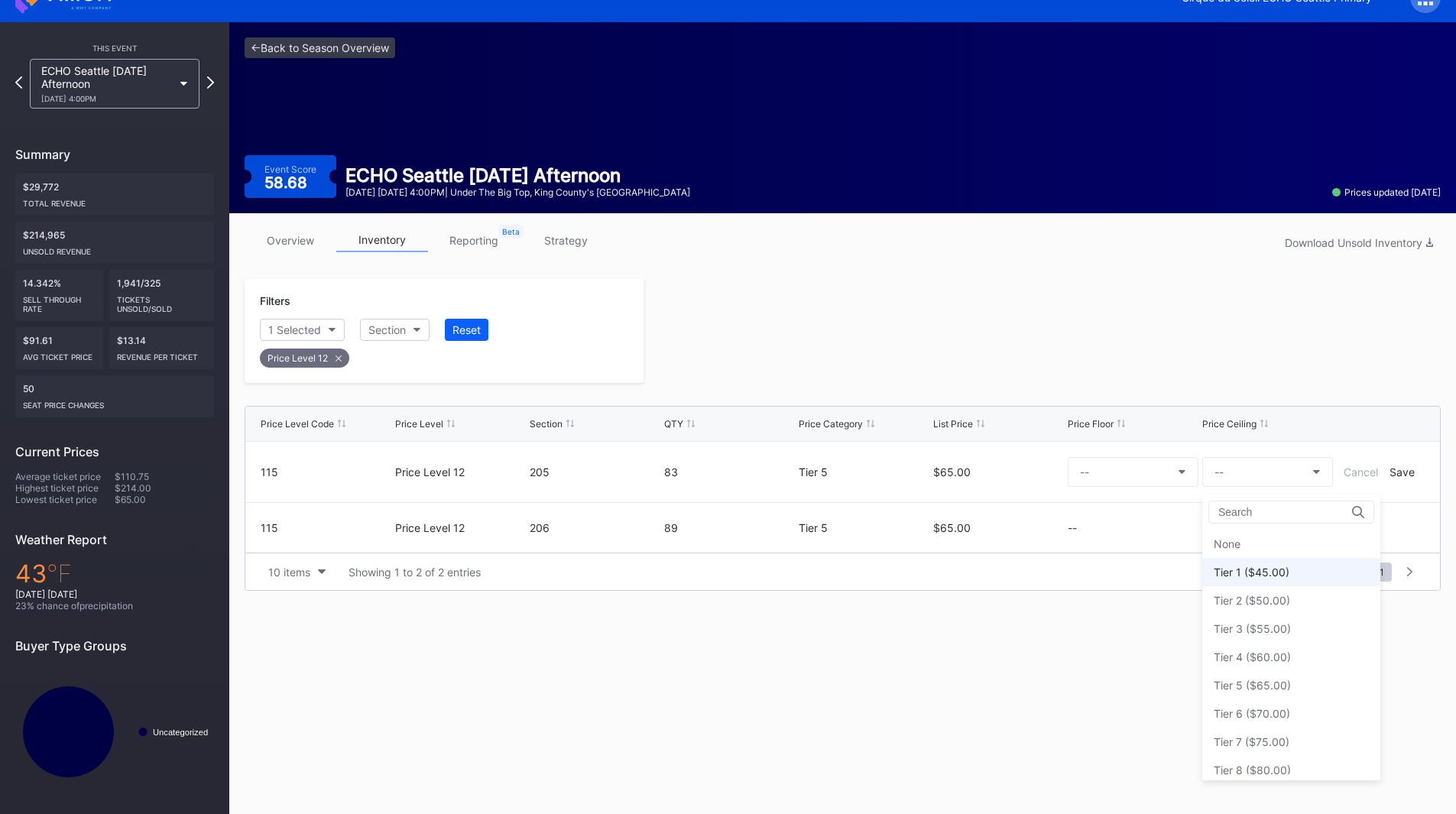
click at [1264, 574] on div "Tier 1 ($45.00)" at bounding box center [1251, 572] width 75 height 13
click at [1403, 475] on div "Save" at bounding box center [1401, 471] width 25 height 13
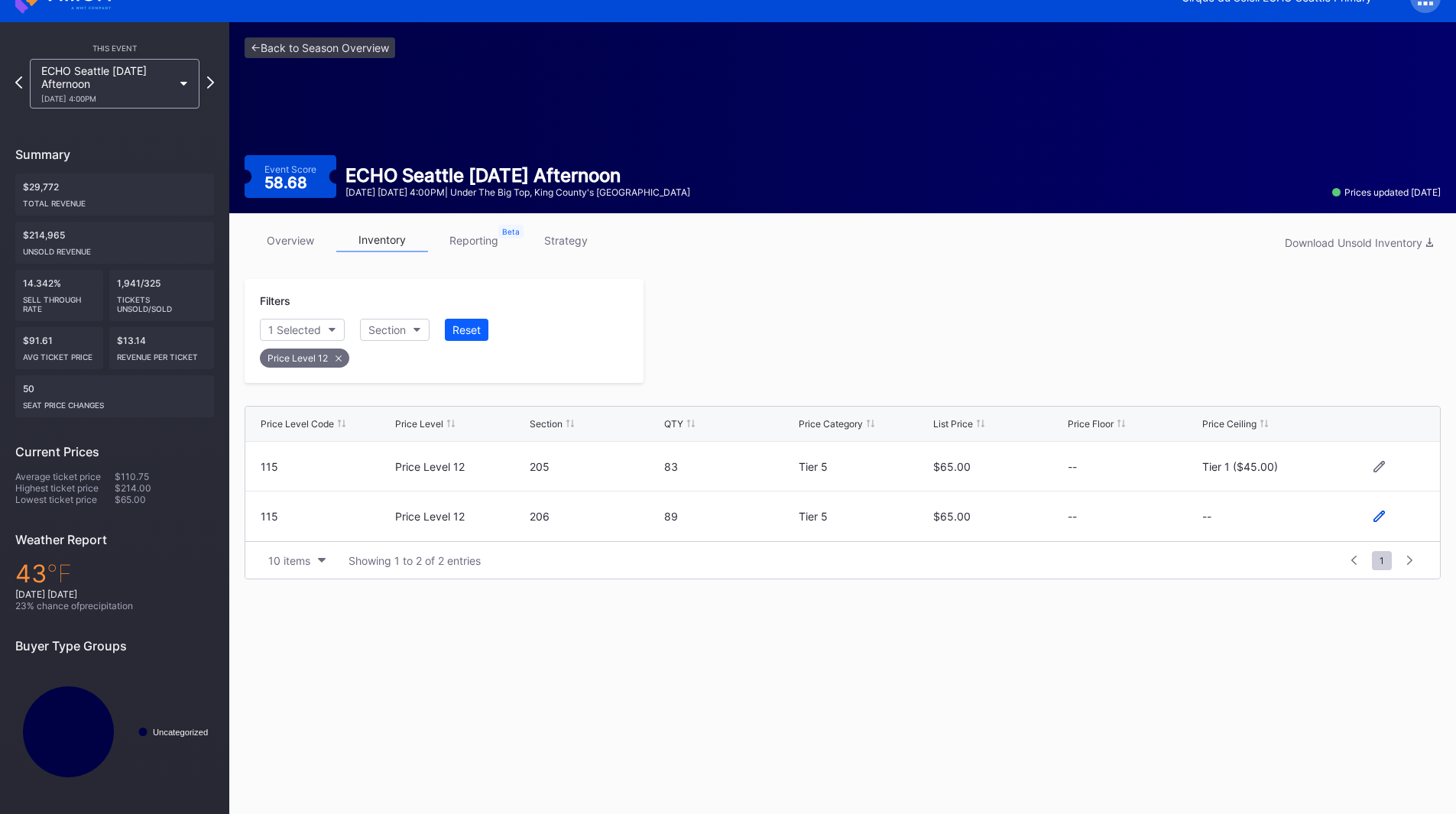
click at [1381, 519] on icon at bounding box center [1379, 516] width 11 height 11
click at [1271, 521] on button "--" at bounding box center [1268, 523] width 131 height 30
click at [1266, 301] on div "Tier 1 ($45.00)" at bounding box center [1292, 291] width 178 height 28
click at [1393, 520] on div "Save" at bounding box center [1401, 522] width 25 height 13
click at [1005, 364] on div at bounding box center [1041, 331] width 797 height 104
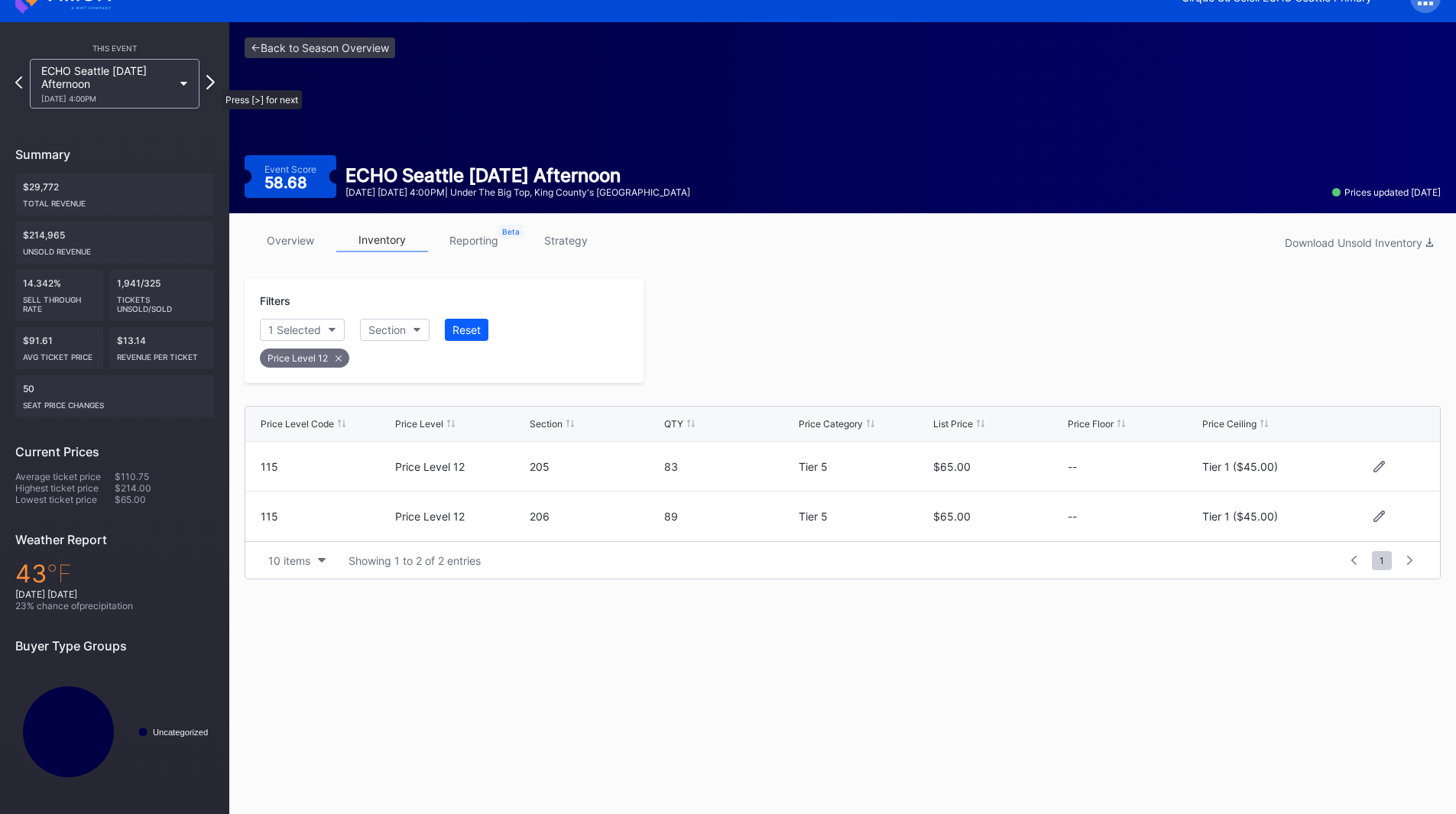
click at [214, 82] on icon at bounding box center [211, 81] width 9 height 15
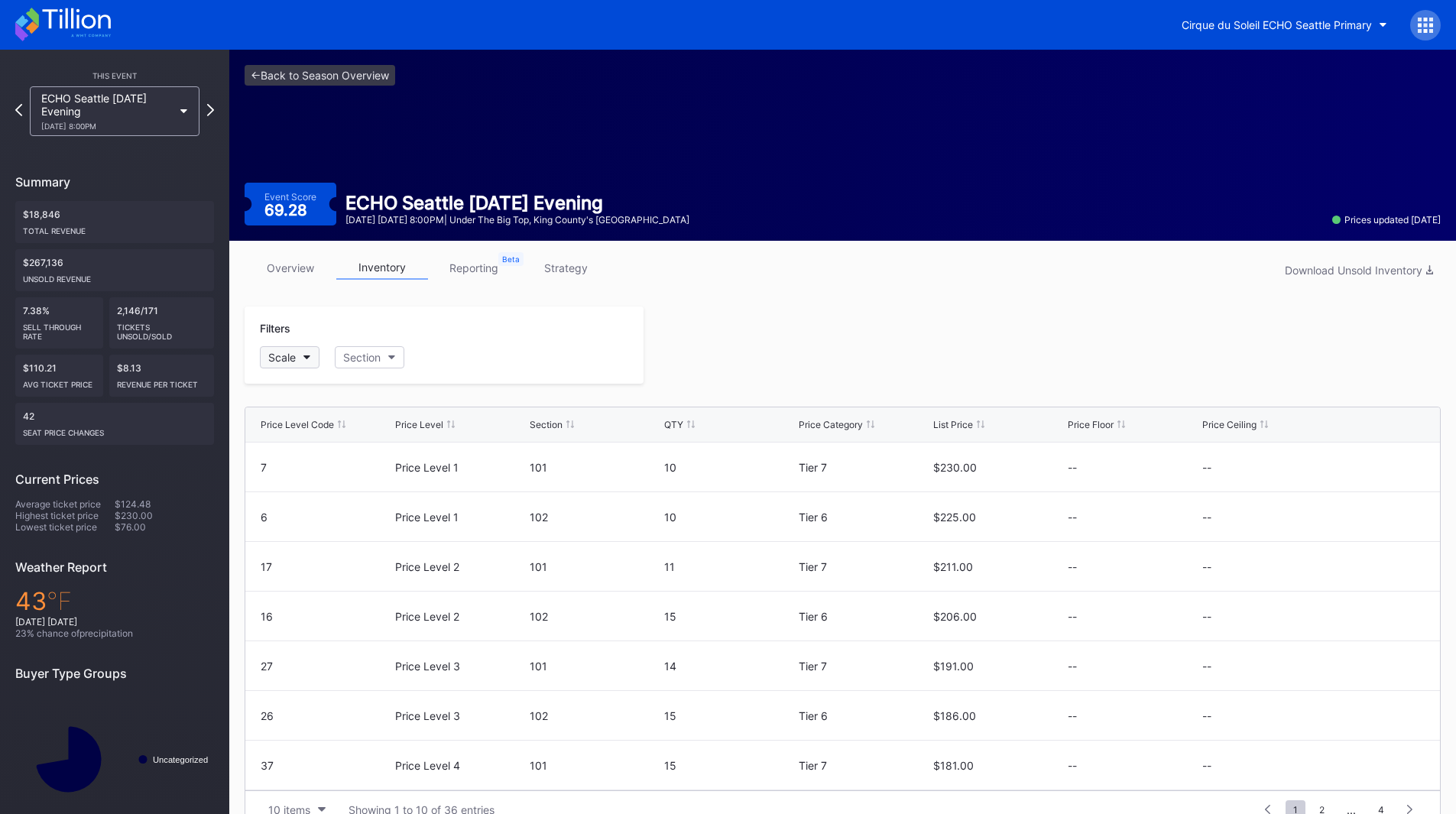
click at [304, 361] on button "Scale" at bounding box center [289, 357] width 60 height 22
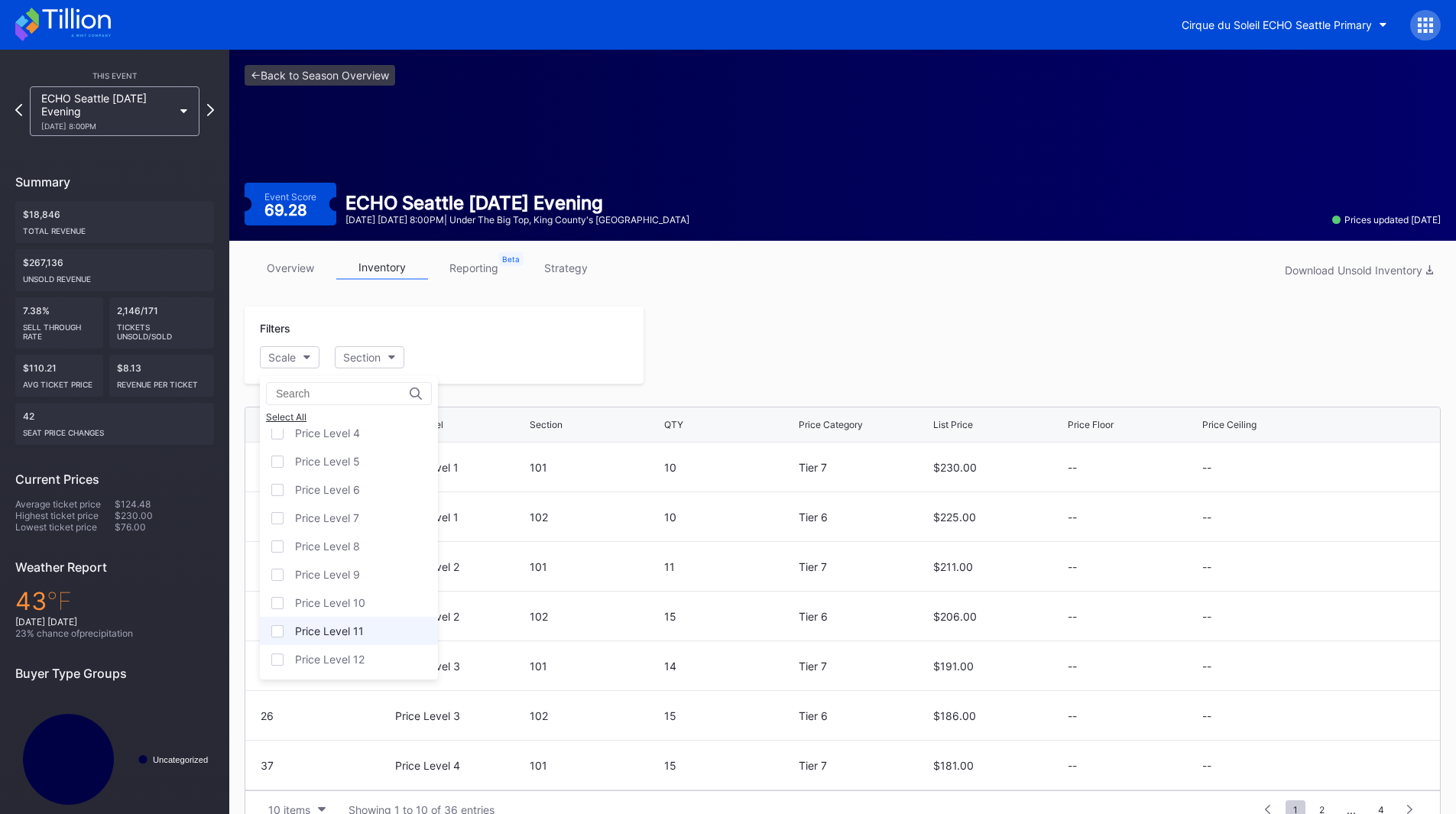
scroll to position [30, 0]
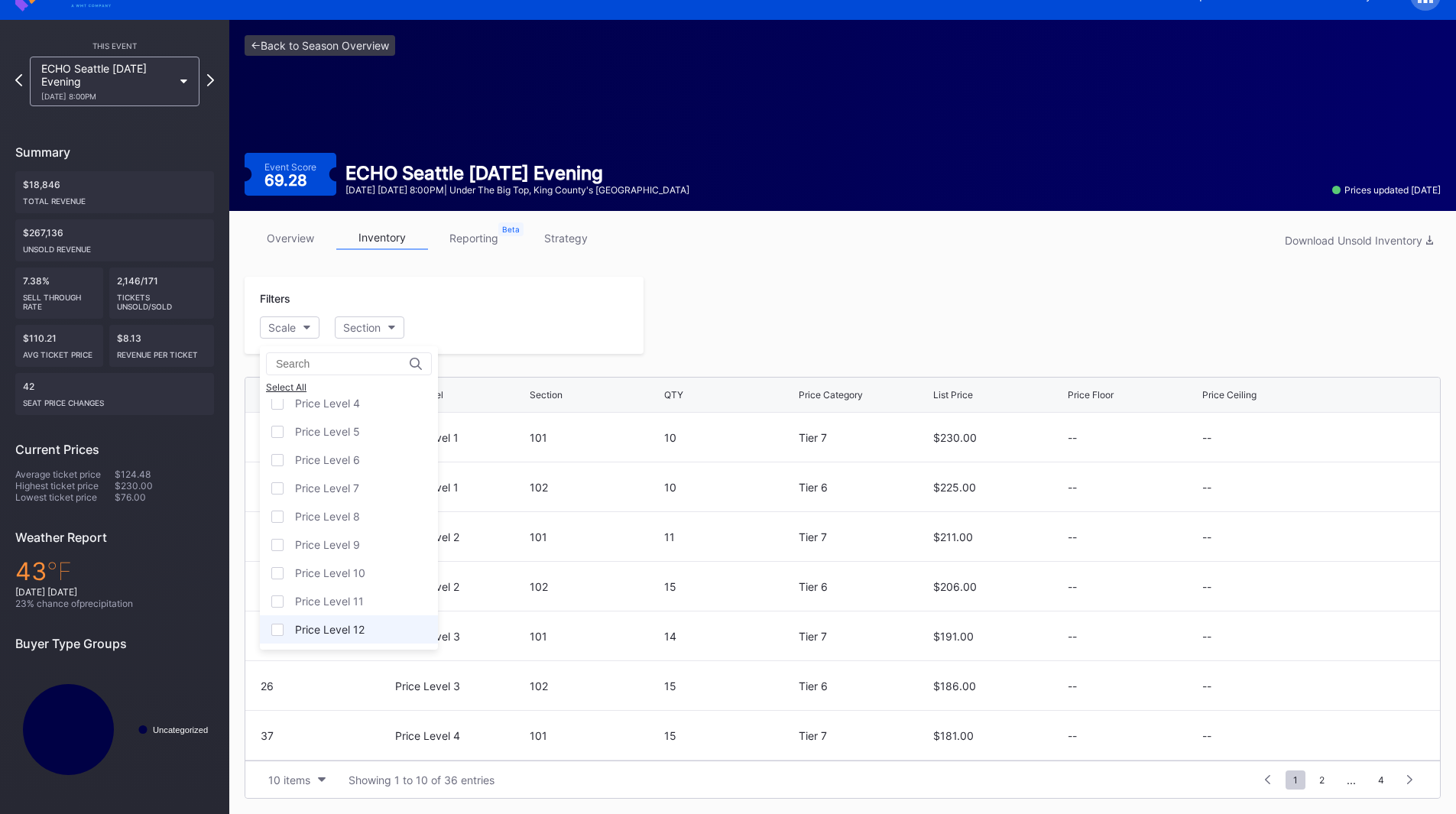
click at [352, 629] on div "Price Level 12" at bounding box center [329, 629] width 69 height 13
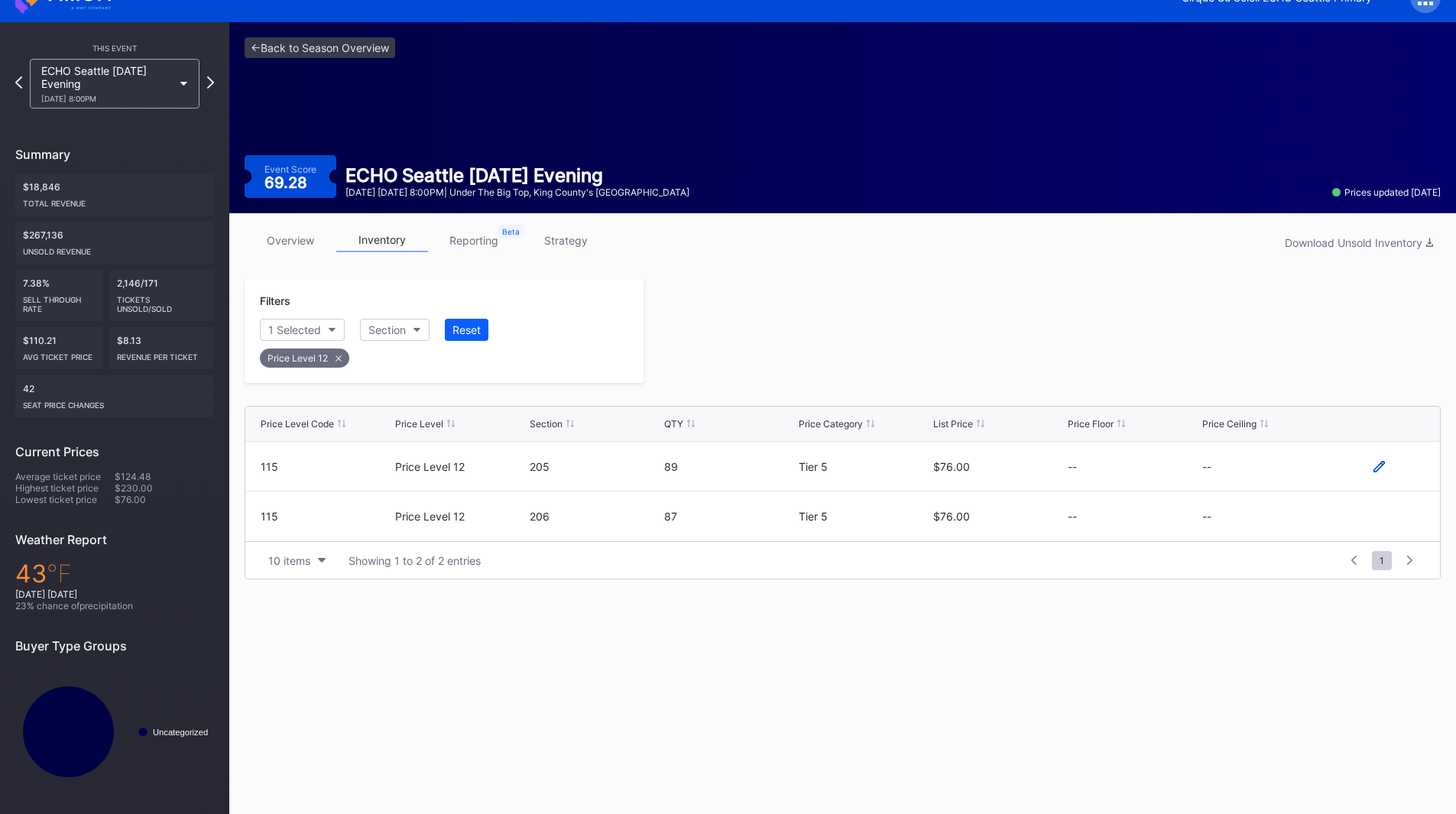
click at [1381, 468] on icon at bounding box center [1379, 466] width 11 height 11
click at [1256, 468] on button "--" at bounding box center [1268, 472] width 131 height 30
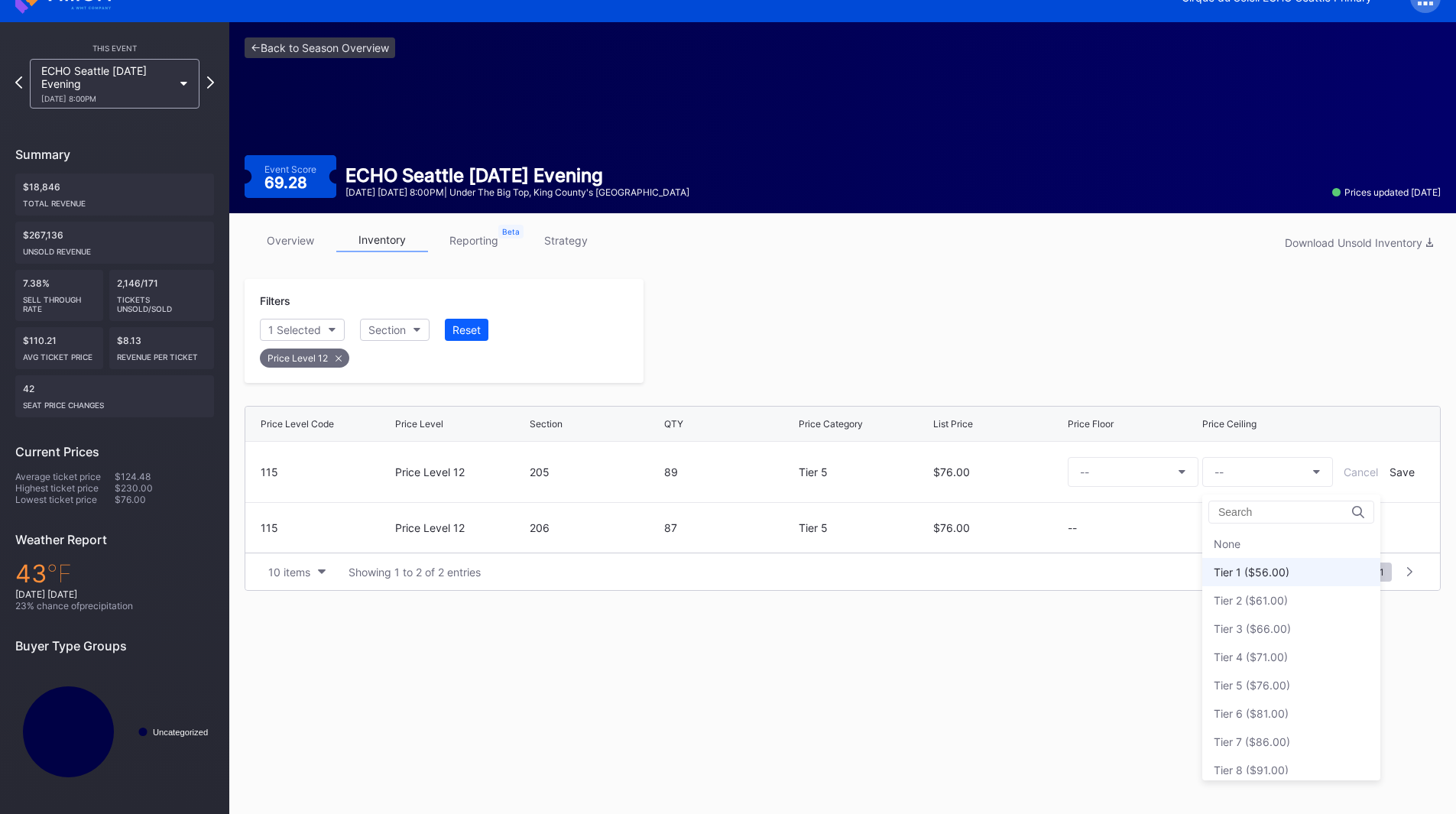
click at [1289, 584] on div "Tier 1 ($56.00)" at bounding box center [1292, 572] width 178 height 28
click at [1395, 465] on div "Save" at bounding box center [1401, 471] width 25 height 13
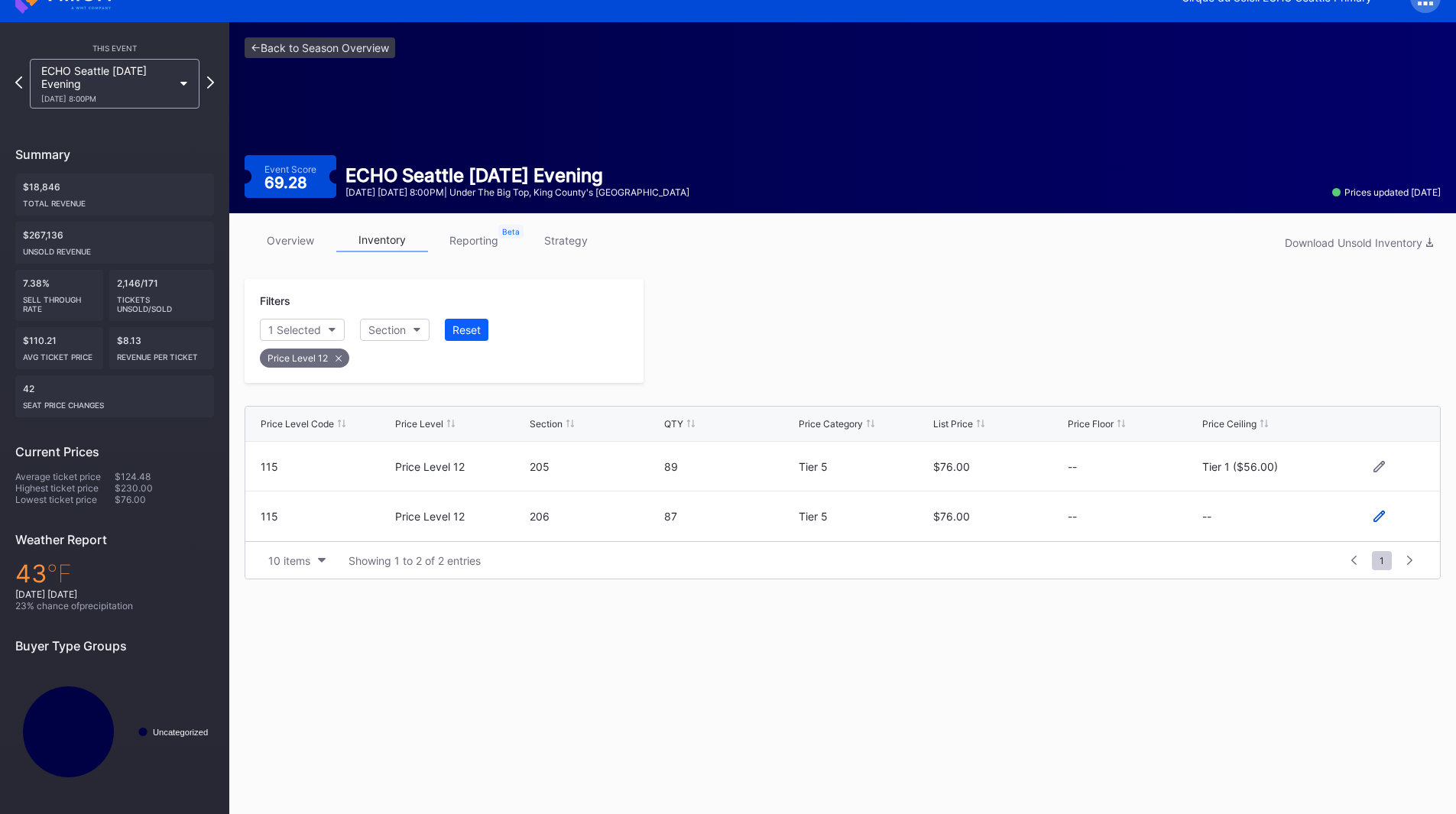
click at [1381, 517] on icon at bounding box center [1379, 516] width 11 height 11
click at [1246, 536] on button "--" at bounding box center [1268, 523] width 131 height 30
click at [1287, 295] on div "Tier 1 ($56.00)" at bounding box center [1251, 291] width 75 height 13
click at [1395, 527] on div "Save" at bounding box center [1401, 522] width 25 height 13
click at [978, 374] on div at bounding box center [1041, 331] width 797 height 104
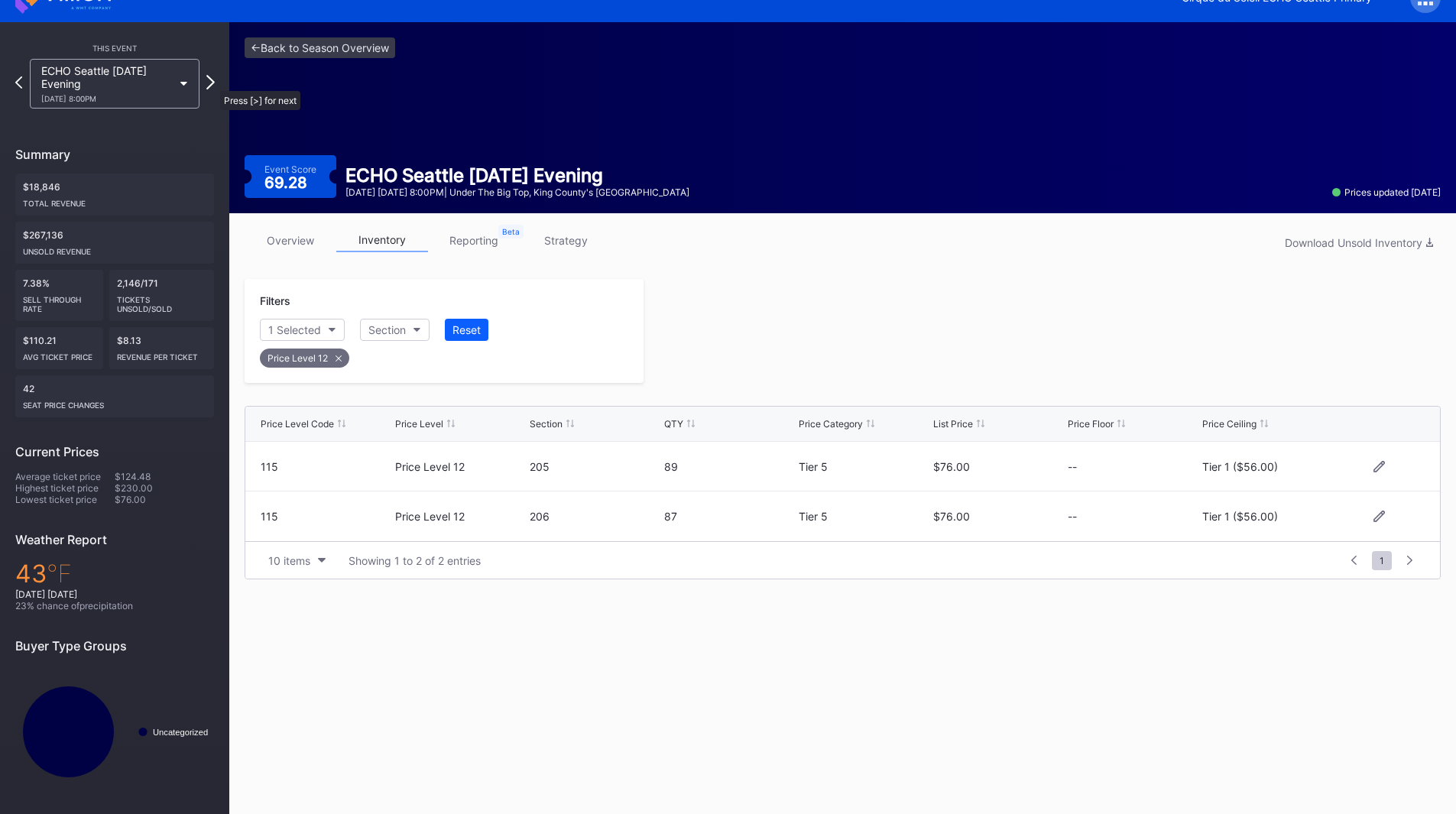
click at [212, 83] on icon at bounding box center [211, 81] width 9 height 15
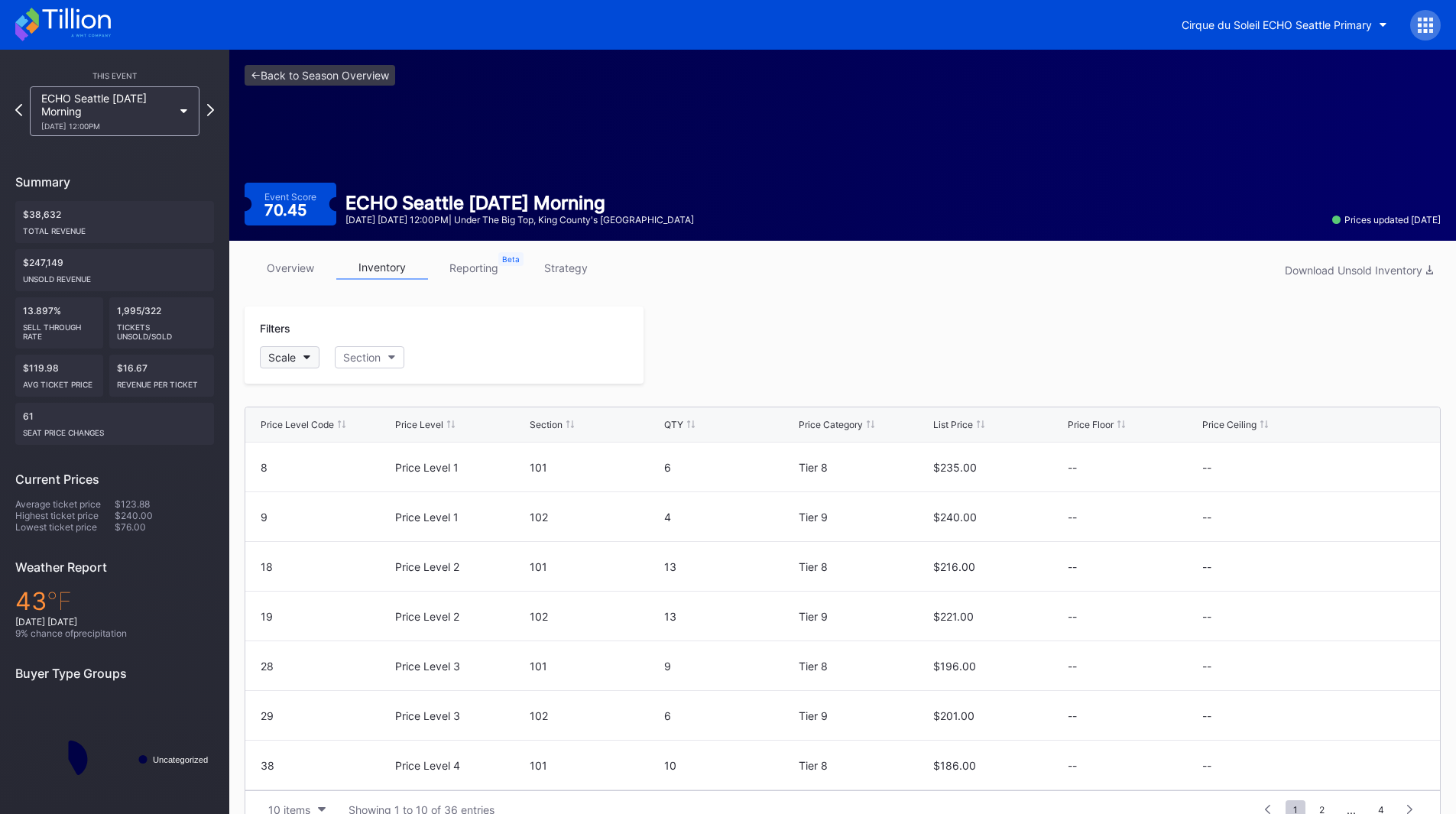
click at [276, 350] on button "Scale" at bounding box center [289, 357] width 60 height 22
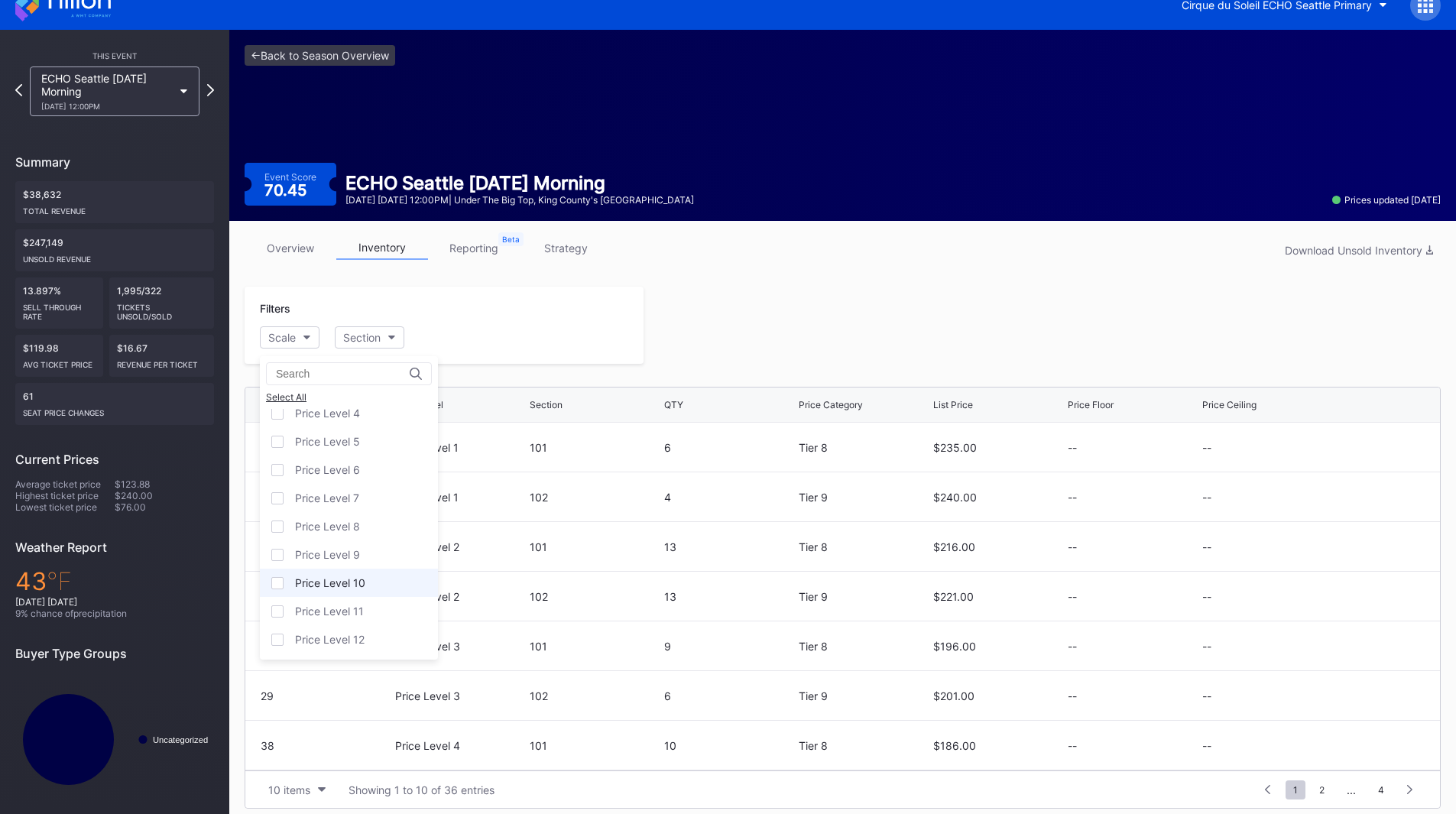
scroll to position [30, 0]
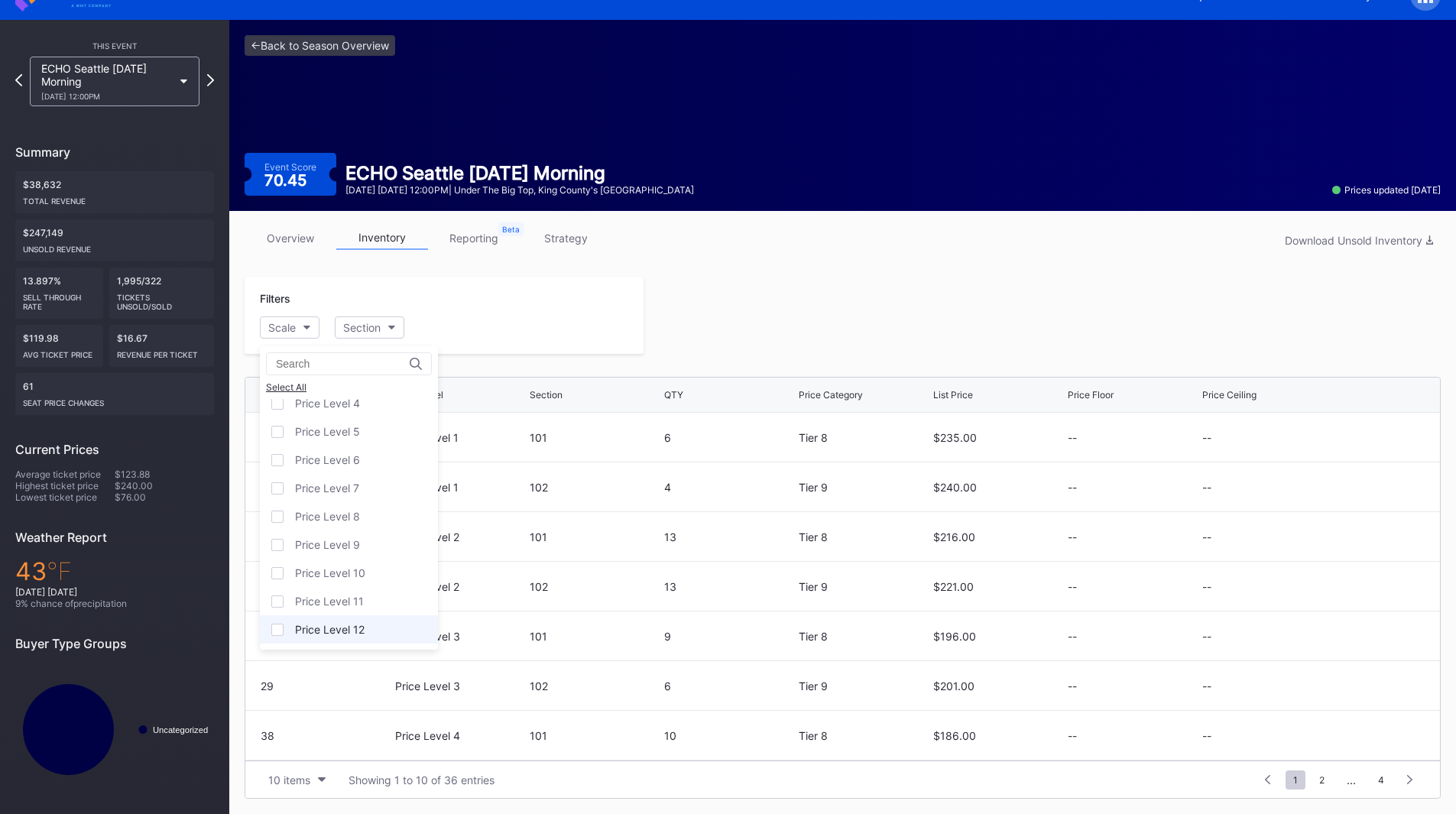
click at [344, 626] on div "Price Level 12" at bounding box center [329, 629] width 69 height 13
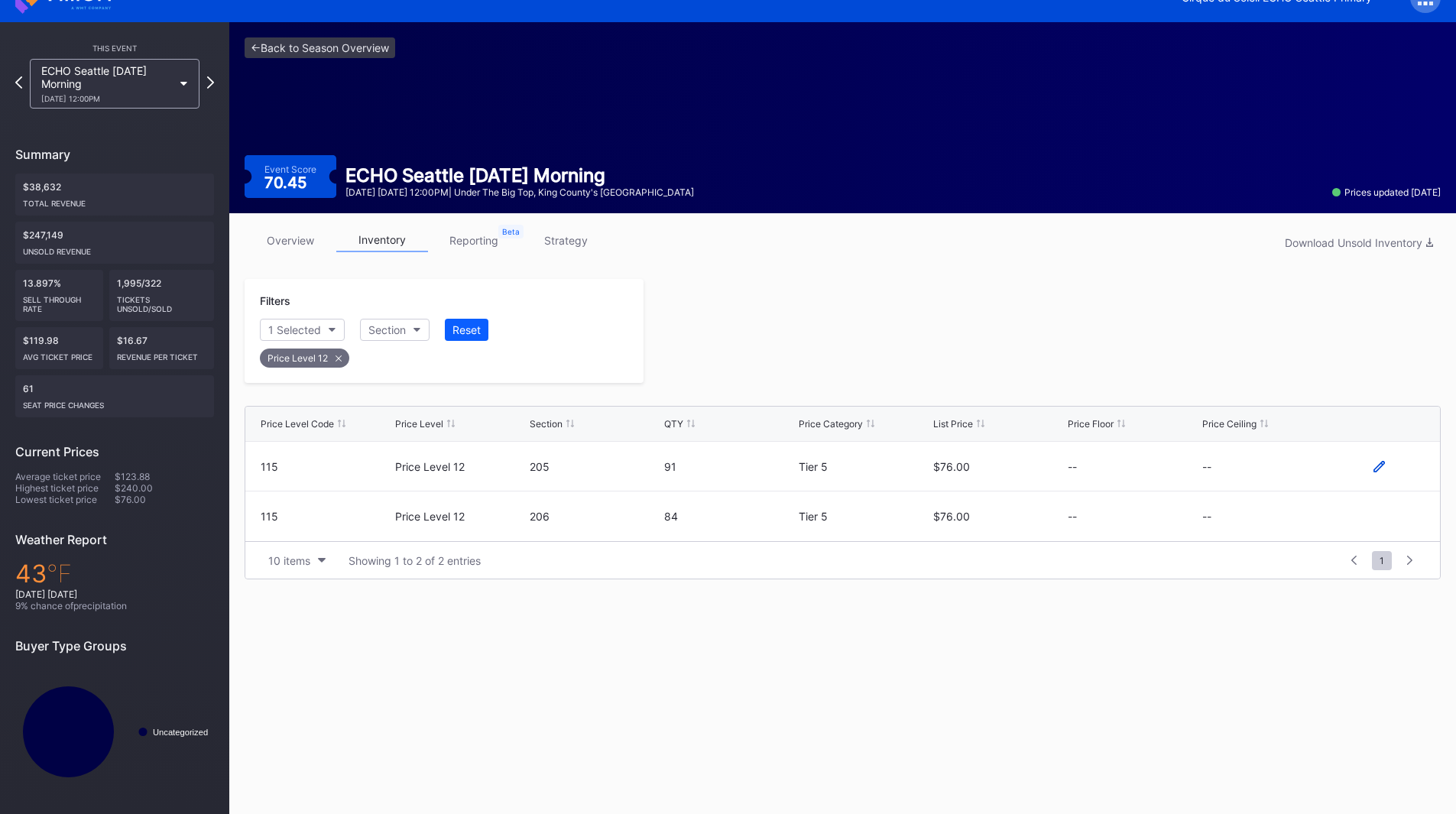
click at [1378, 464] on icon at bounding box center [1379, 466] width 11 height 11
click at [1275, 475] on button "--" at bounding box center [1268, 472] width 131 height 30
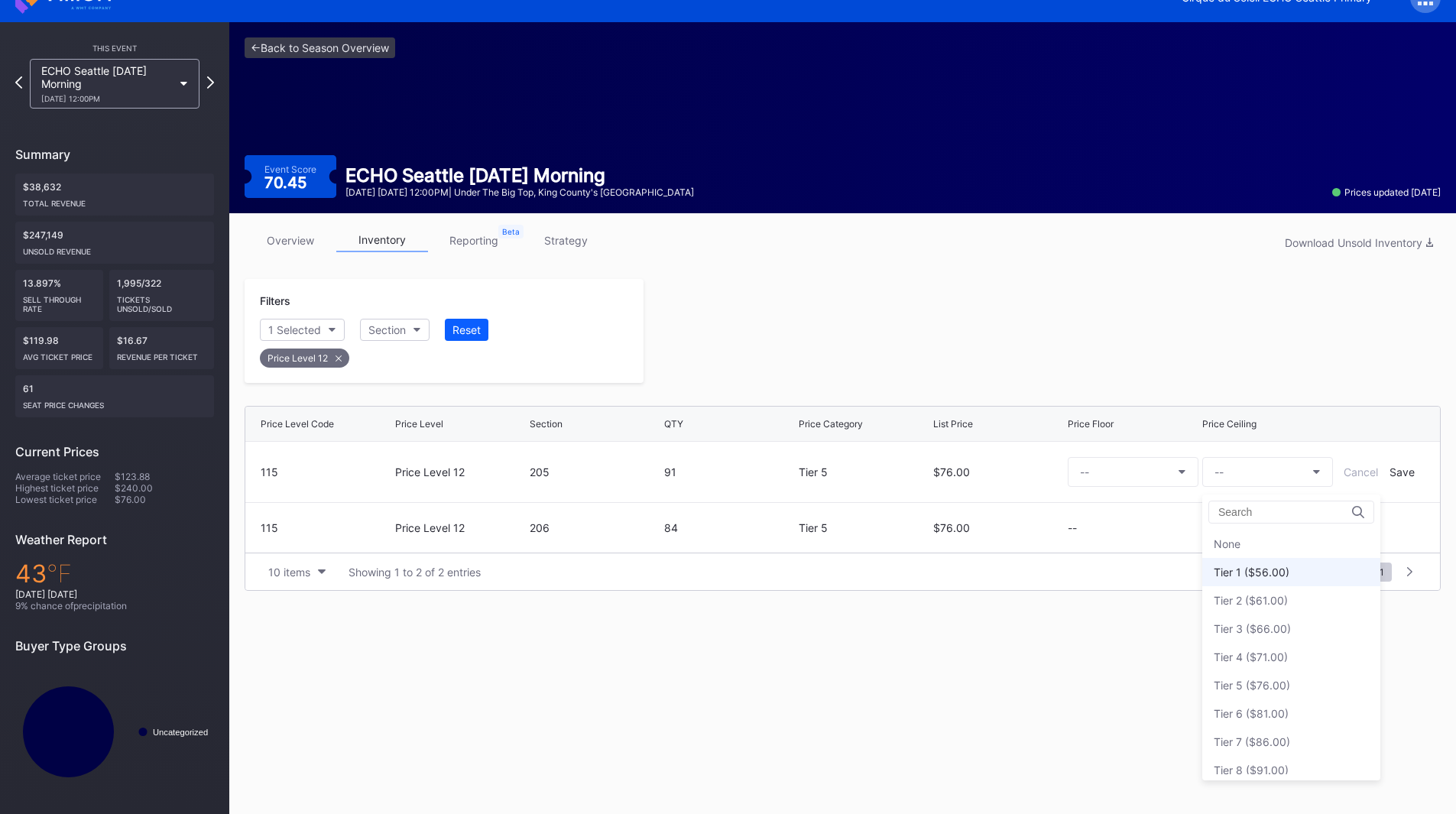
click at [1287, 572] on div "Tier 1 ($56.00)" at bounding box center [1251, 572] width 75 height 13
click at [1399, 475] on div "Save" at bounding box center [1401, 471] width 25 height 13
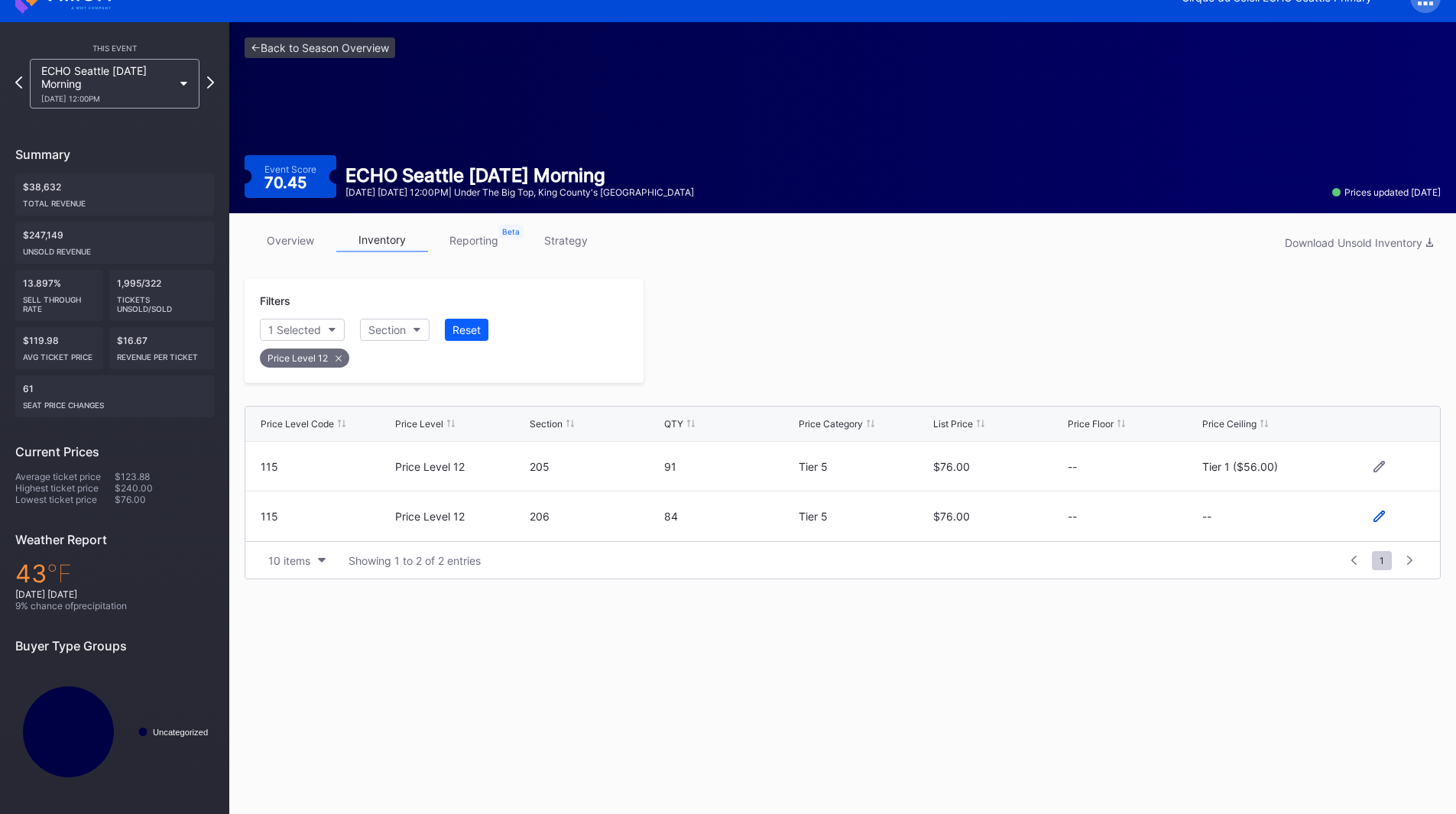
click at [1380, 517] on icon at bounding box center [1379, 516] width 11 height 11
click at [1253, 526] on button "--" at bounding box center [1268, 523] width 131 height 30
click at [1279, 289] on div "Tier 1 ($56.00)" at bounding box center [1251, 291] width 75 height 13
click at [1393, 521] on div "Save" at bounding box center [1401, 522] width 25 height 13
click at [1013, 362] on div at bounding box center [1041, 331] width 797 height 104
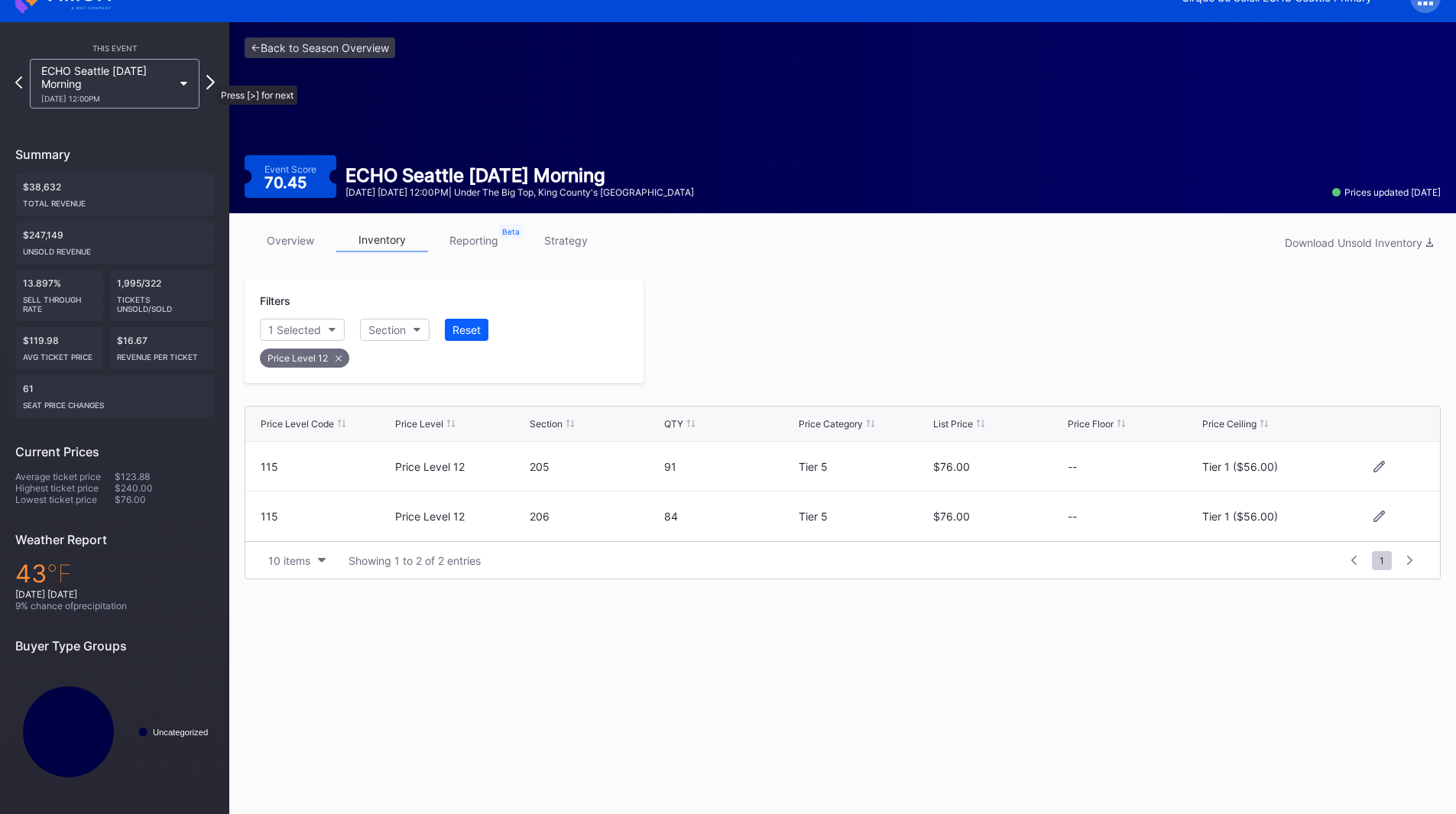
click at [209, 78] on icon at bounding box center [211, 81] width 9 height 15
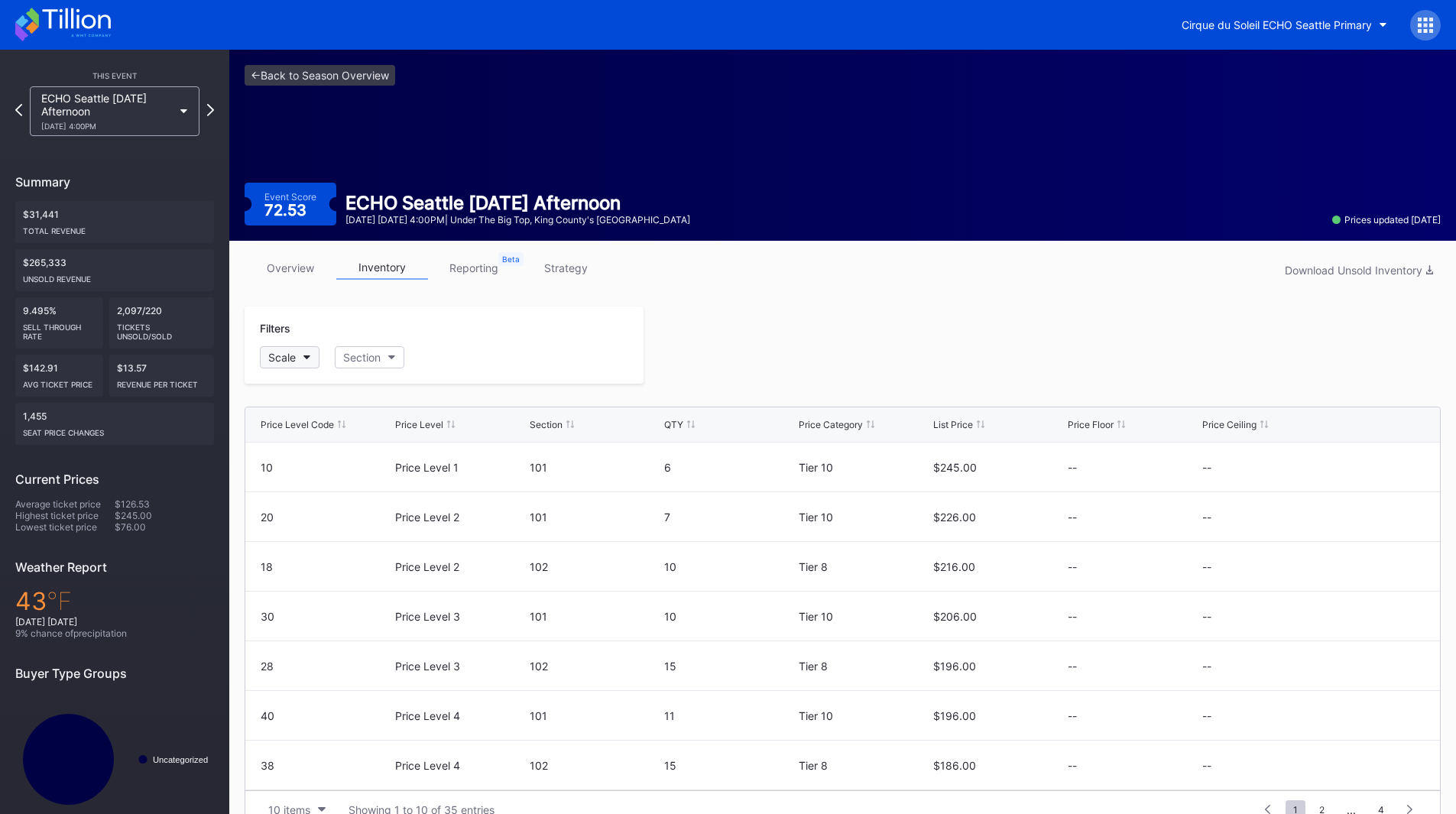
click at [292, 354] on div "Scale" at bounding box center [282, 357] width 27 height 13
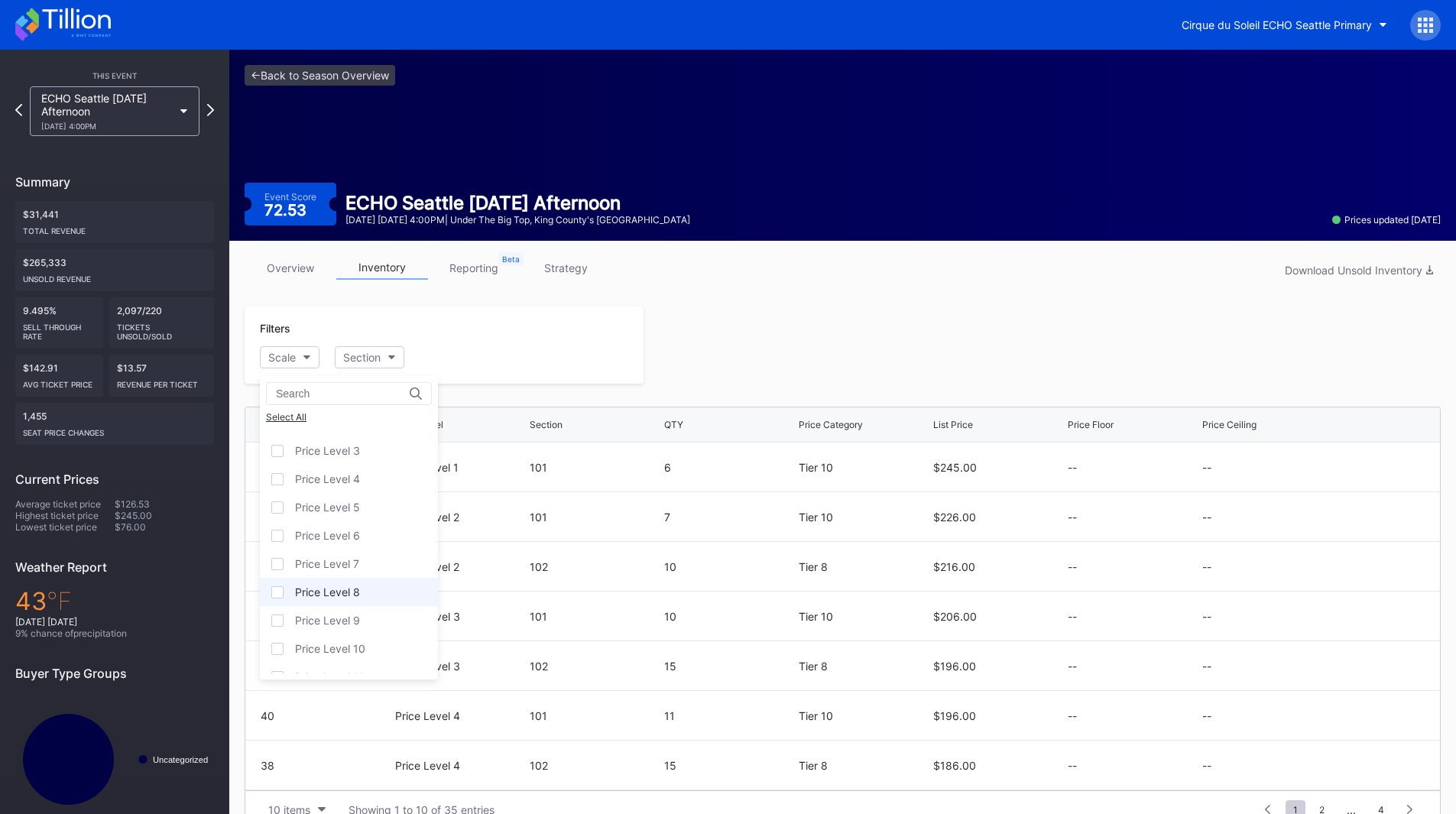
scroll to position [95, 0]
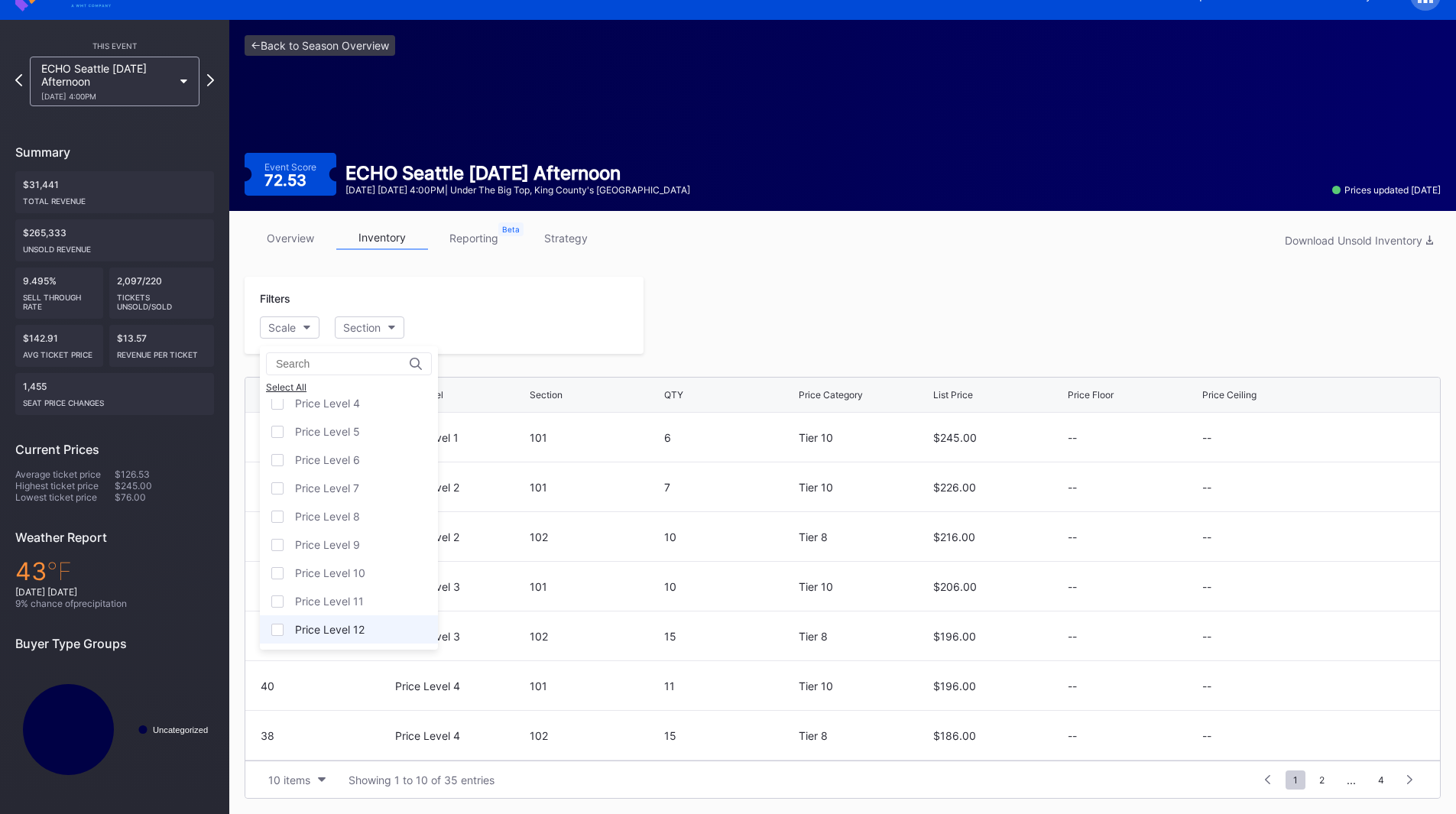
click at [370, 624] on div "Price Level 12" at bounding box center [349, 629] width 178 height 28
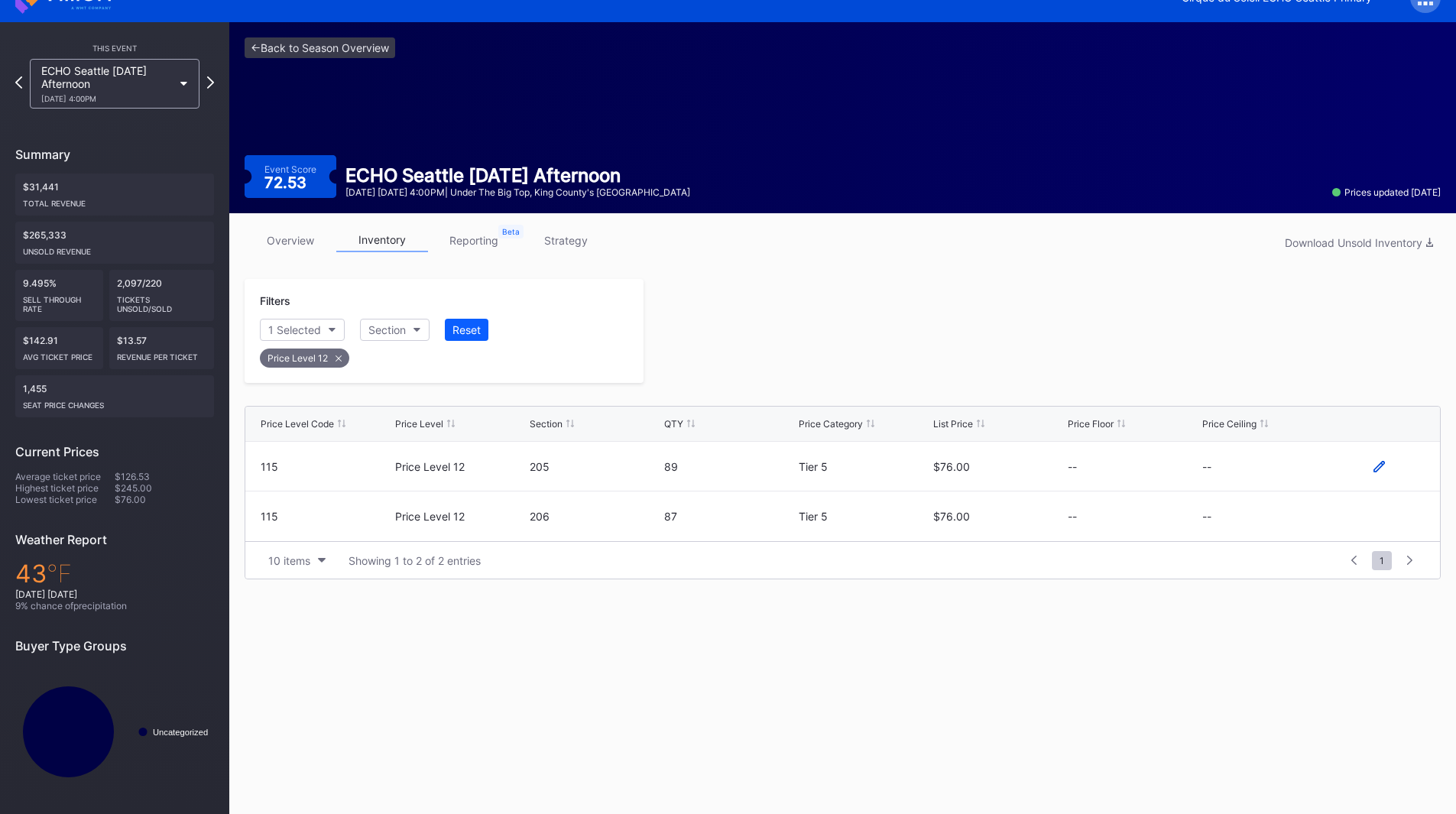
click at [1381, 464] on icon at bounding box center [1379, 465] width 11 height 11
click at [1263, 464] on button "--" at bounding box center [1268, 472] width 131 height 30
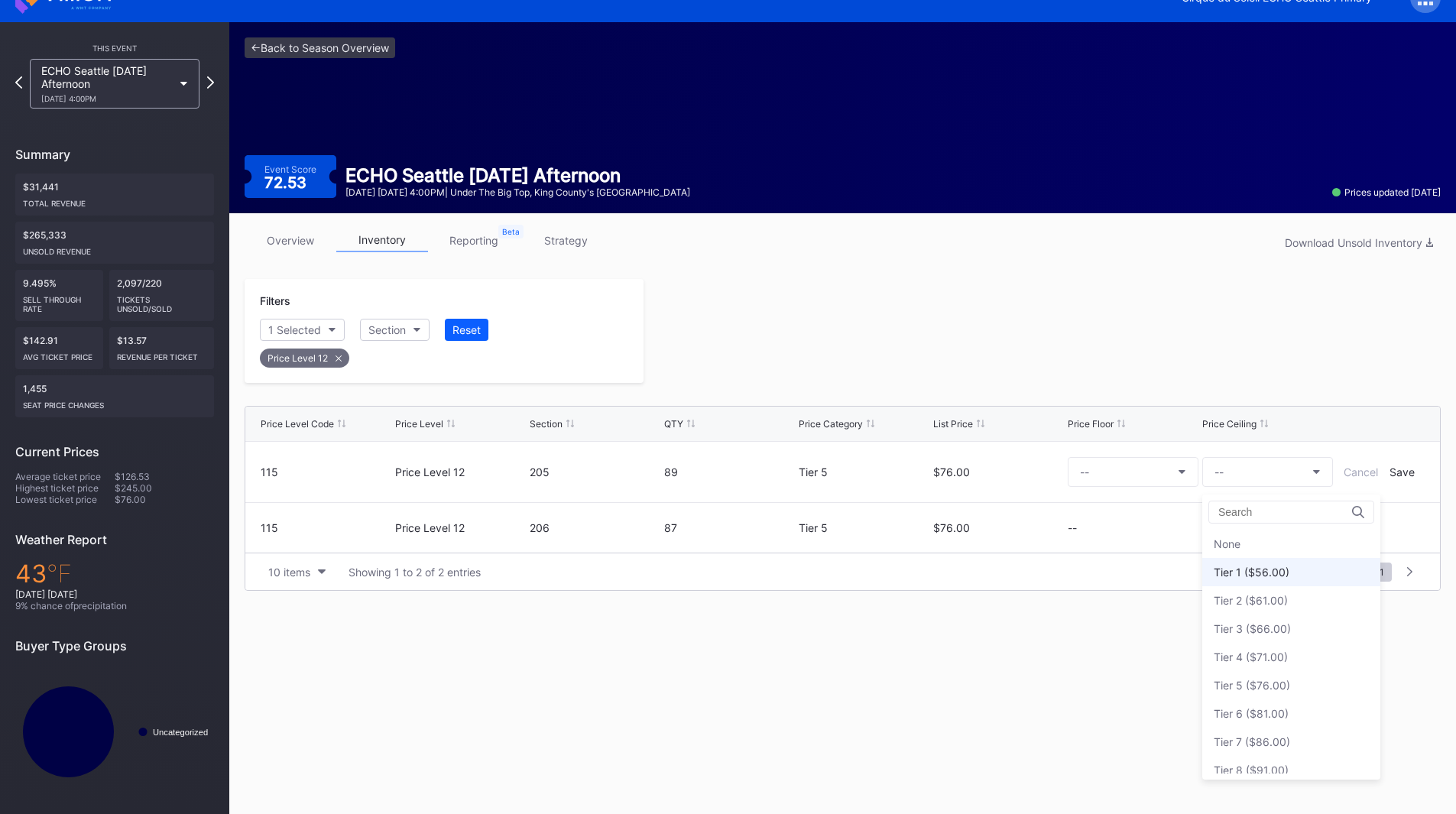
click at [1284, 577] on div "Tier 1 ($56.00)" at bounding box center [1251, 572] width 75 height 13
click at [1404, 478] on div "Save" at bounding box center [1401, 471] width 25 height 13
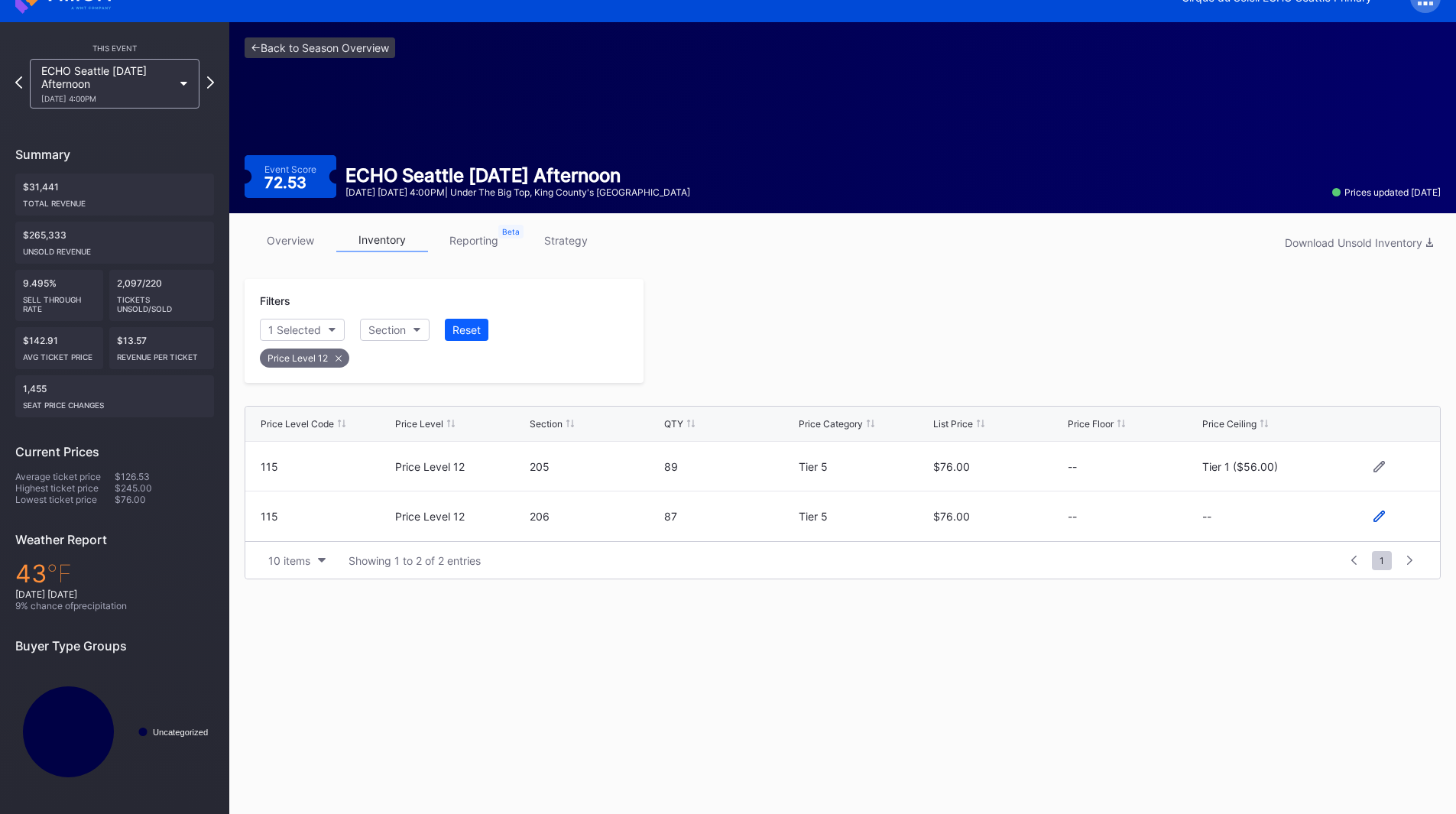
click at [1375, 518] on icon at bounding box center [1379, 516] width 11 height 11
click at [1256, 524] on button "--" at bounding box center [1268, 523] width 131 height 30
click at [1272, 290] on div "Tier 1 ($56.00)" at bounding box center [1251, 291] width 75 height 13
click at [1394, 521] on div "Save" at bounding box center [1401, 522] width 25 height 13
click at [934, 356] on div at bounding box center [1041, 331] width 797 height 104
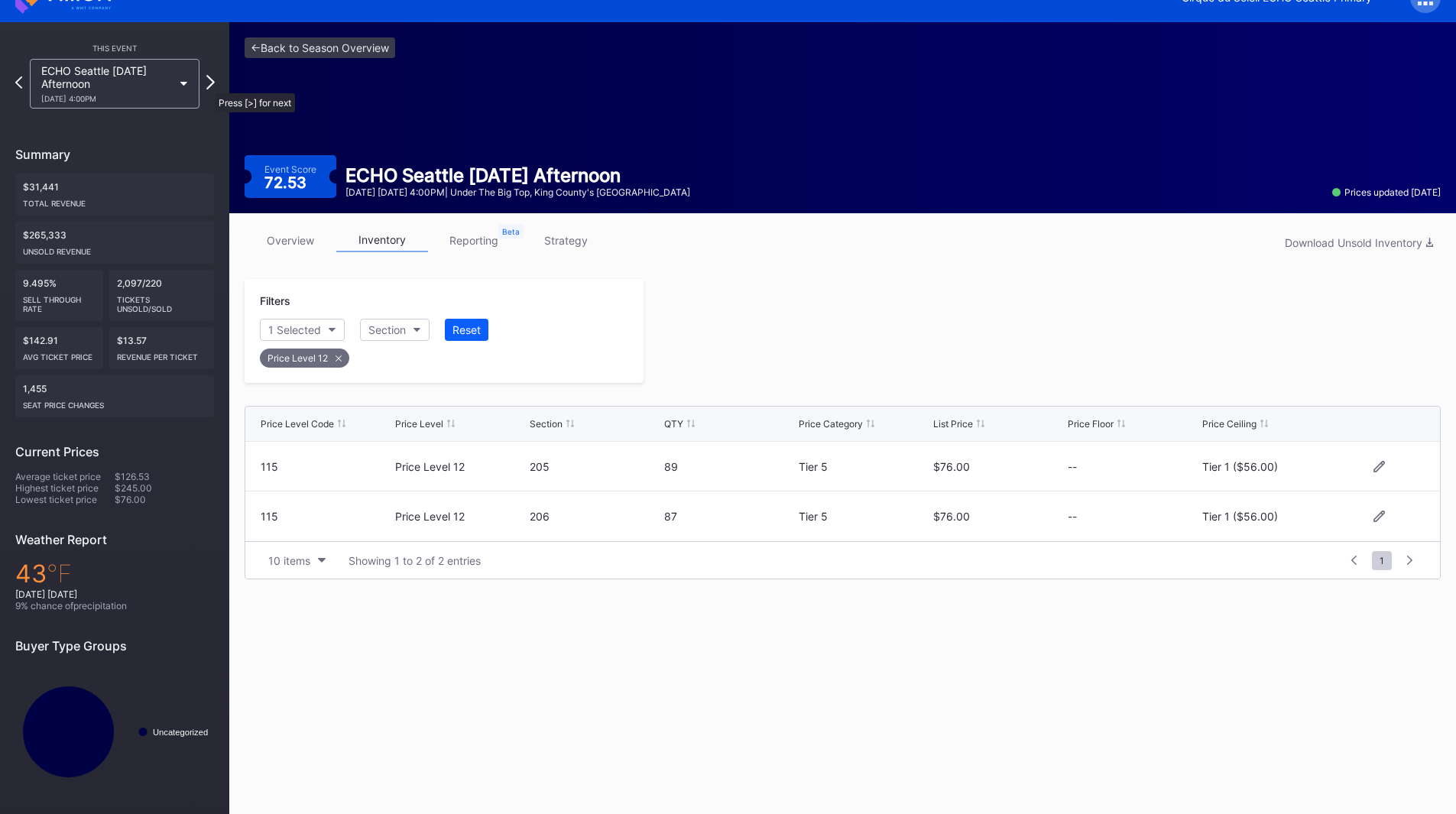
click at [207, 86] on icon at bounding box center [211, 81] width 9 height 15
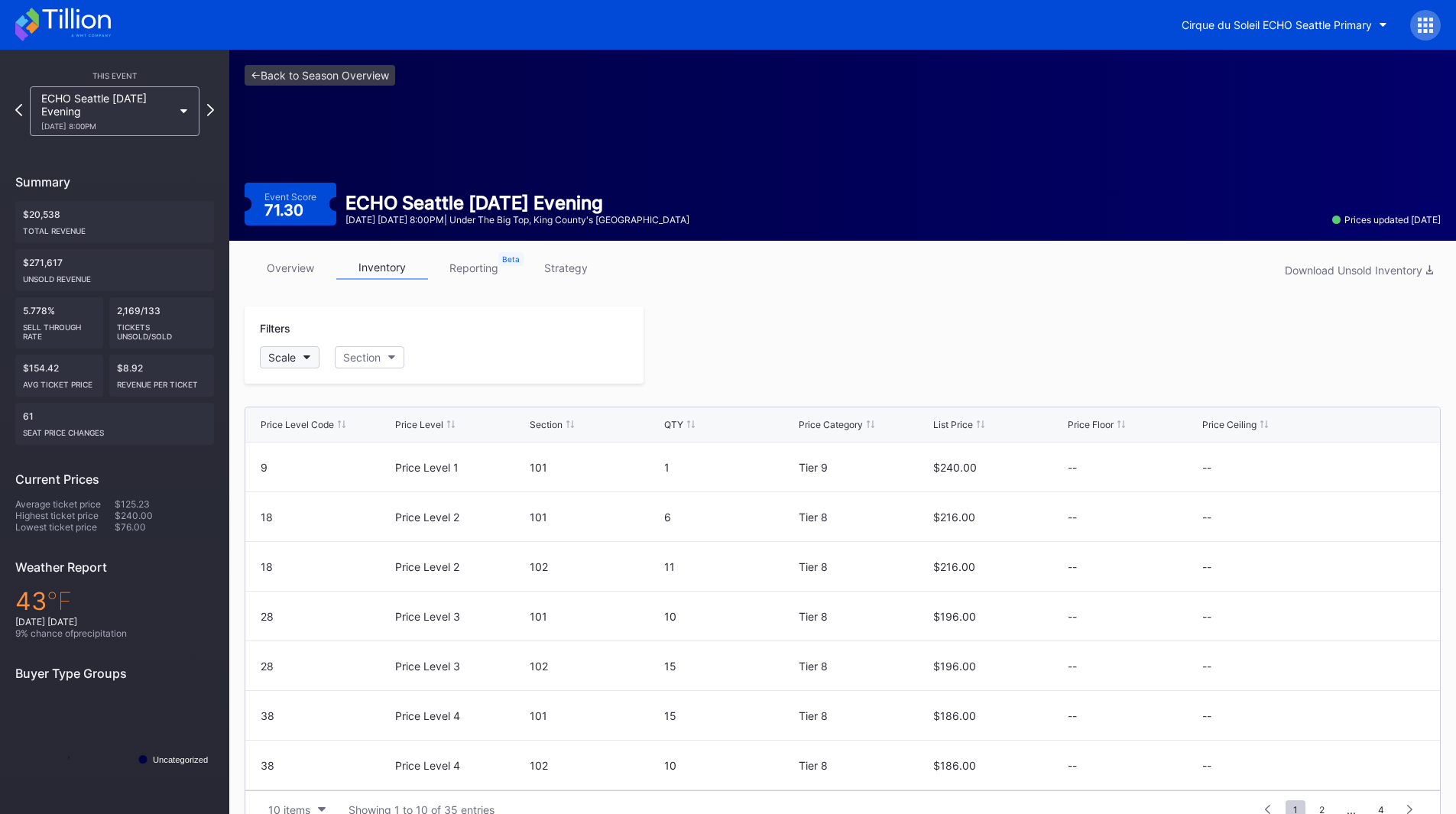
click at [307, 360] on button "Scale" at bounding box center [289, 357] width 60 height 22
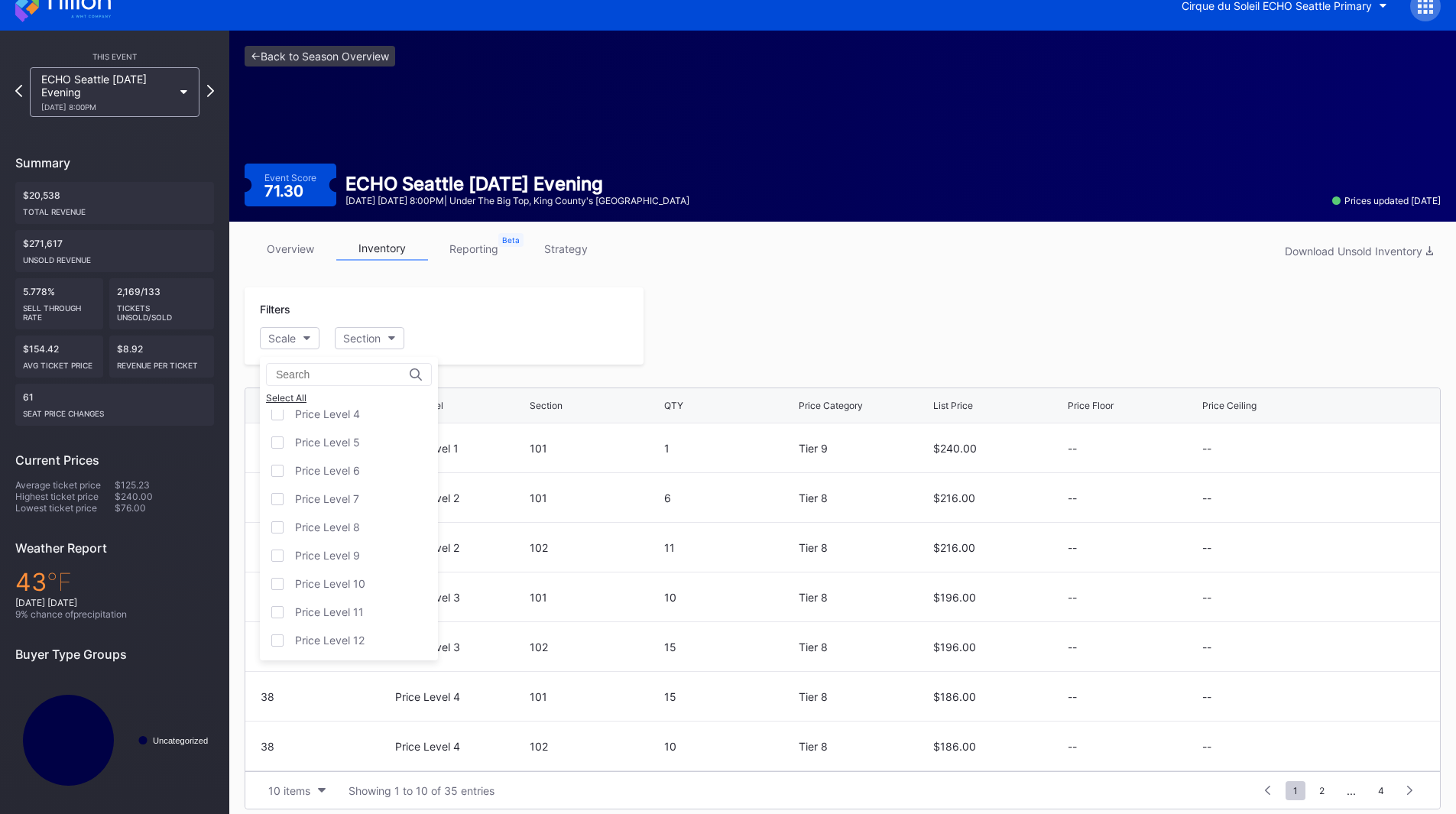
scroll to position [30, 0]
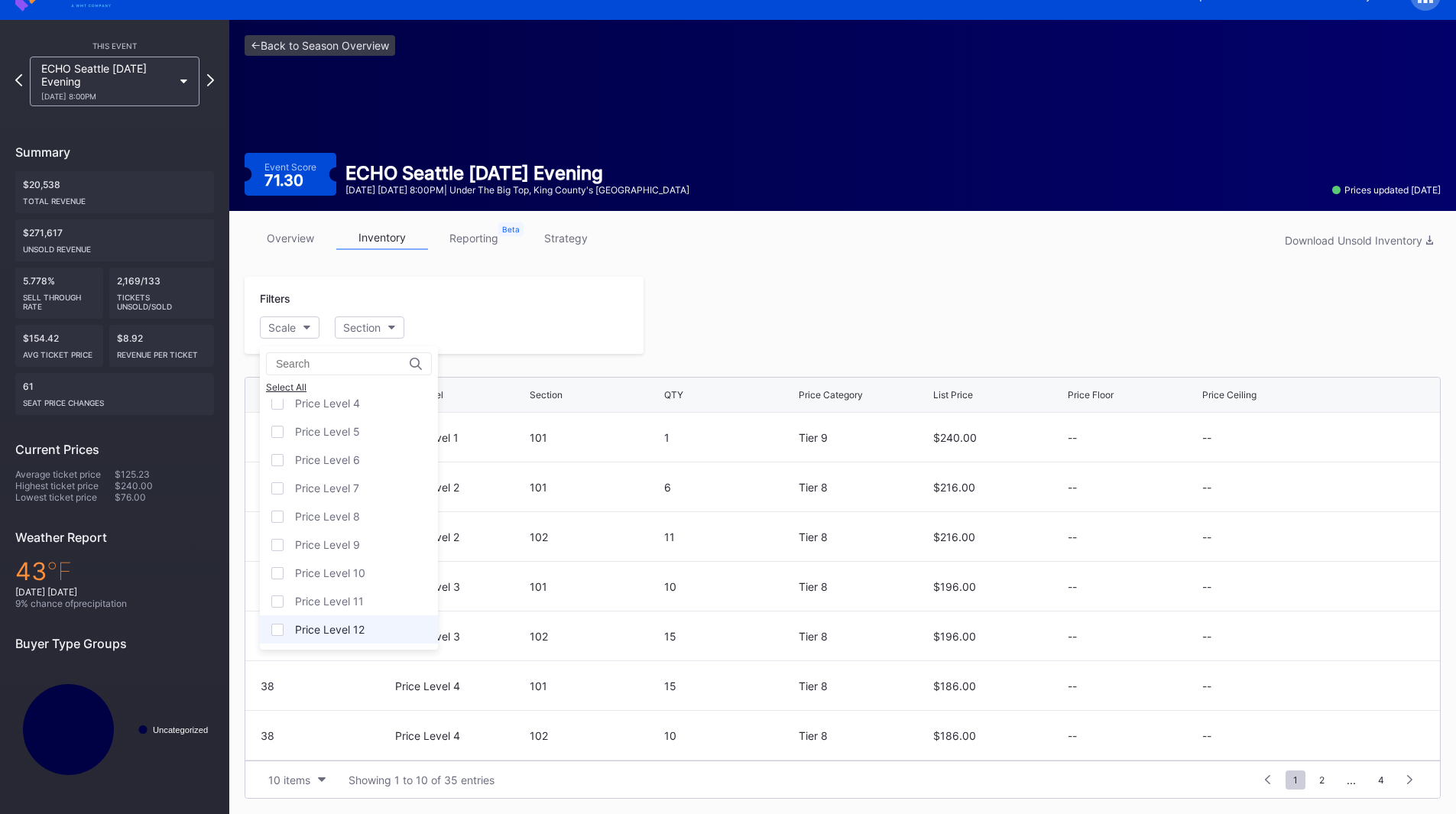
click at [331, 636] on div "Price Level 12" at bounding box center [349, 629] width 178 height 28
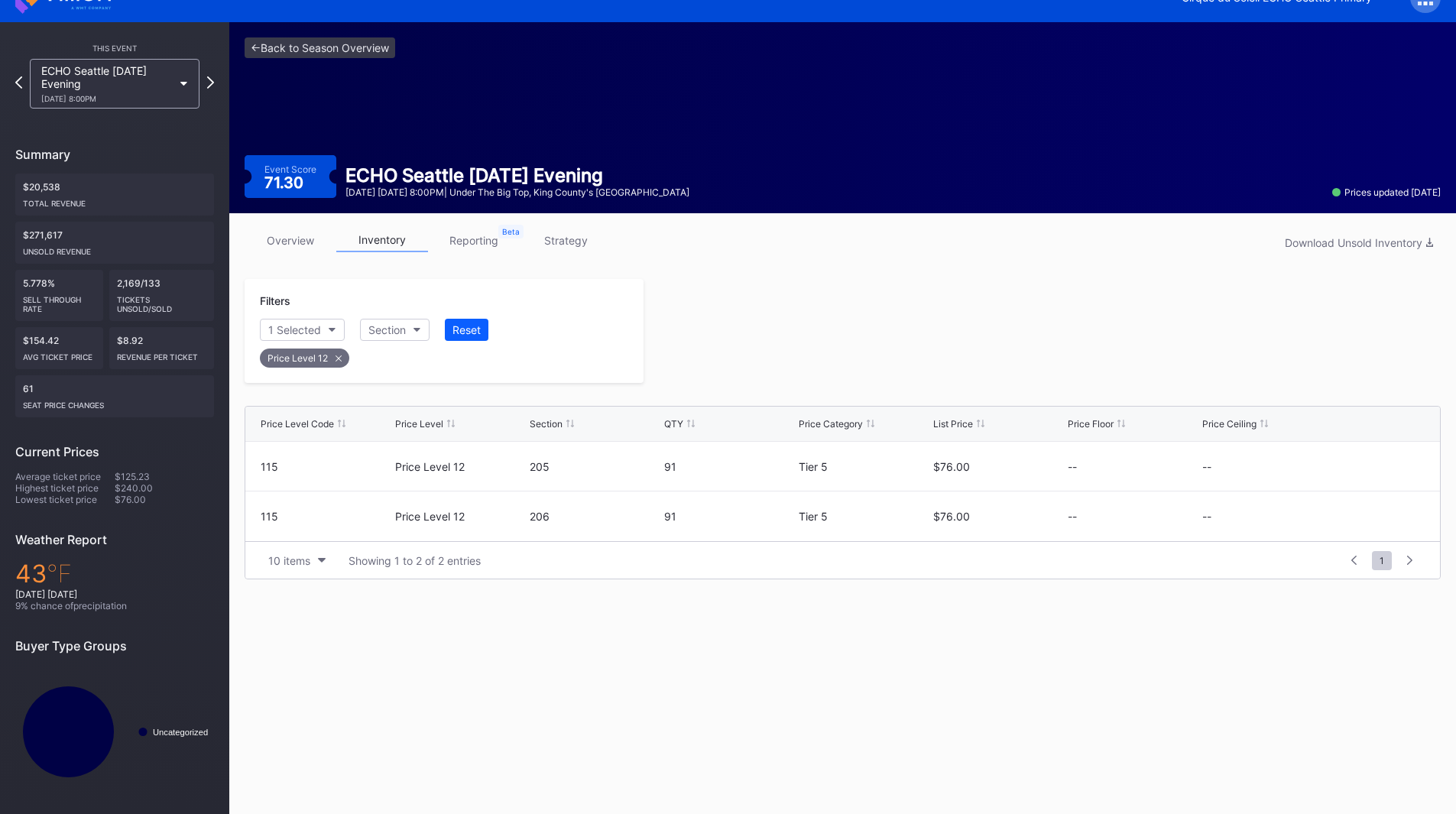
scroll to position [27, 0]
click at [1375, 467] on icon at bounding box center [1379, 466] width 11 height 11
click at [1242, 466] on button "--" at bounding box center [1268, 472] width 131 height 30
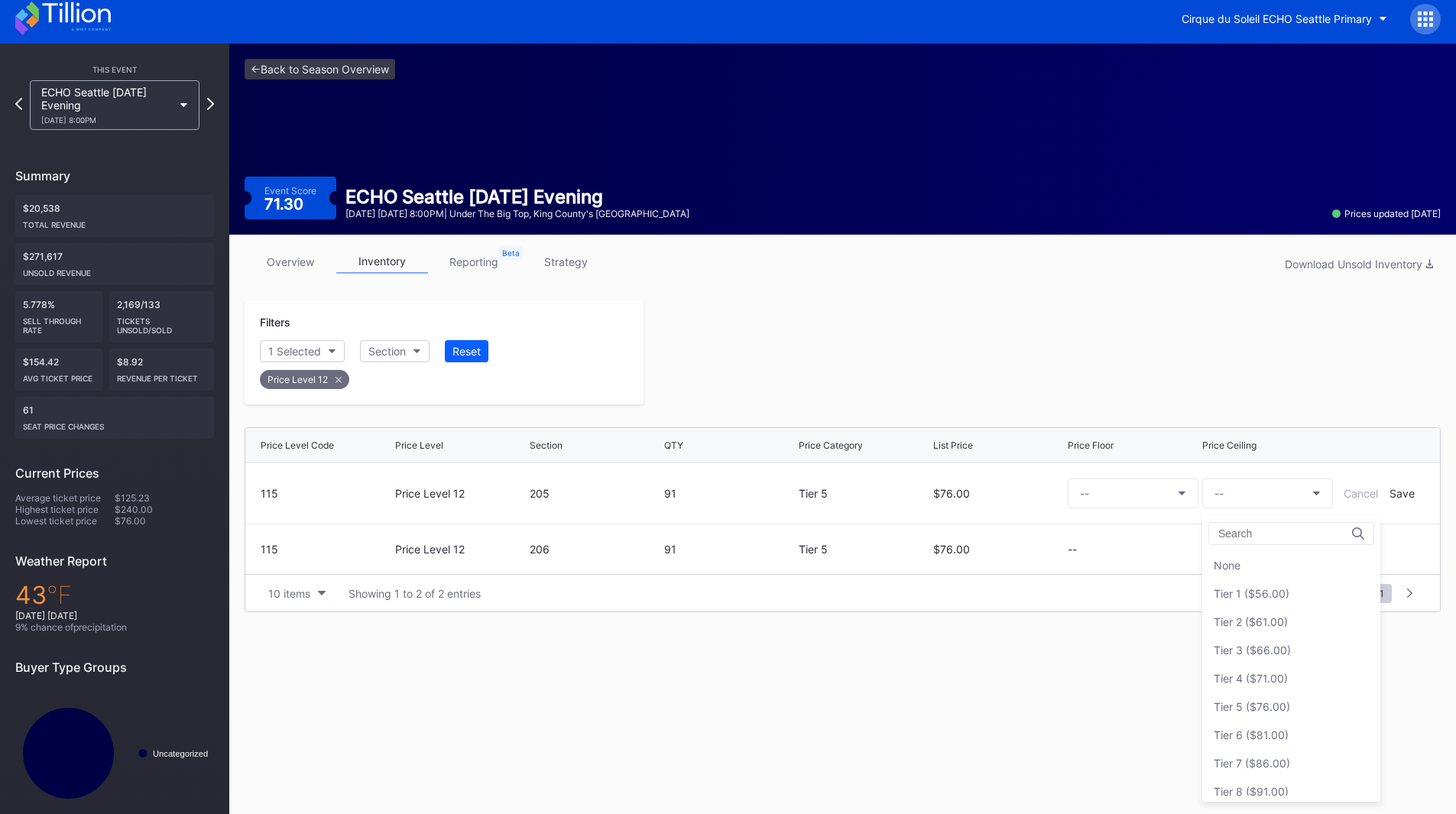
scroll to position [0, 0]
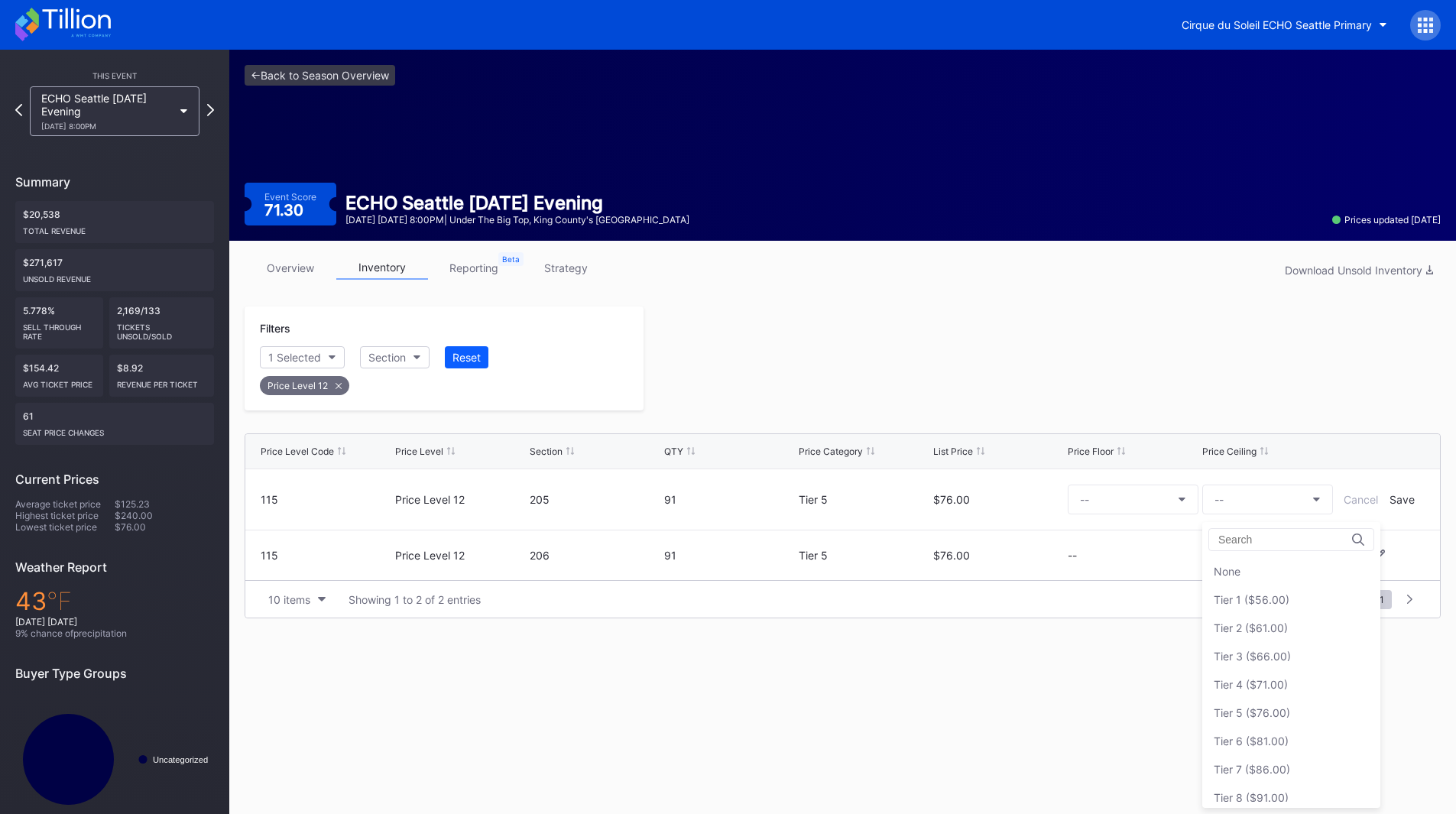
click at [1280, 591] on div "Tier 1 ($56.00)" at bounding box center [1292, 600] width 178 height 28
click at [1395, 493] on form "115 Price Level 12 205 91 Tier 5 $76.00 -- Tier 1 ($56.00) Cancel Save" at bounding box center [842, 500] width 1164 height 61
click at [1399, 500] on div "Save" at bounding box center [1401, 500] width 25 height 13
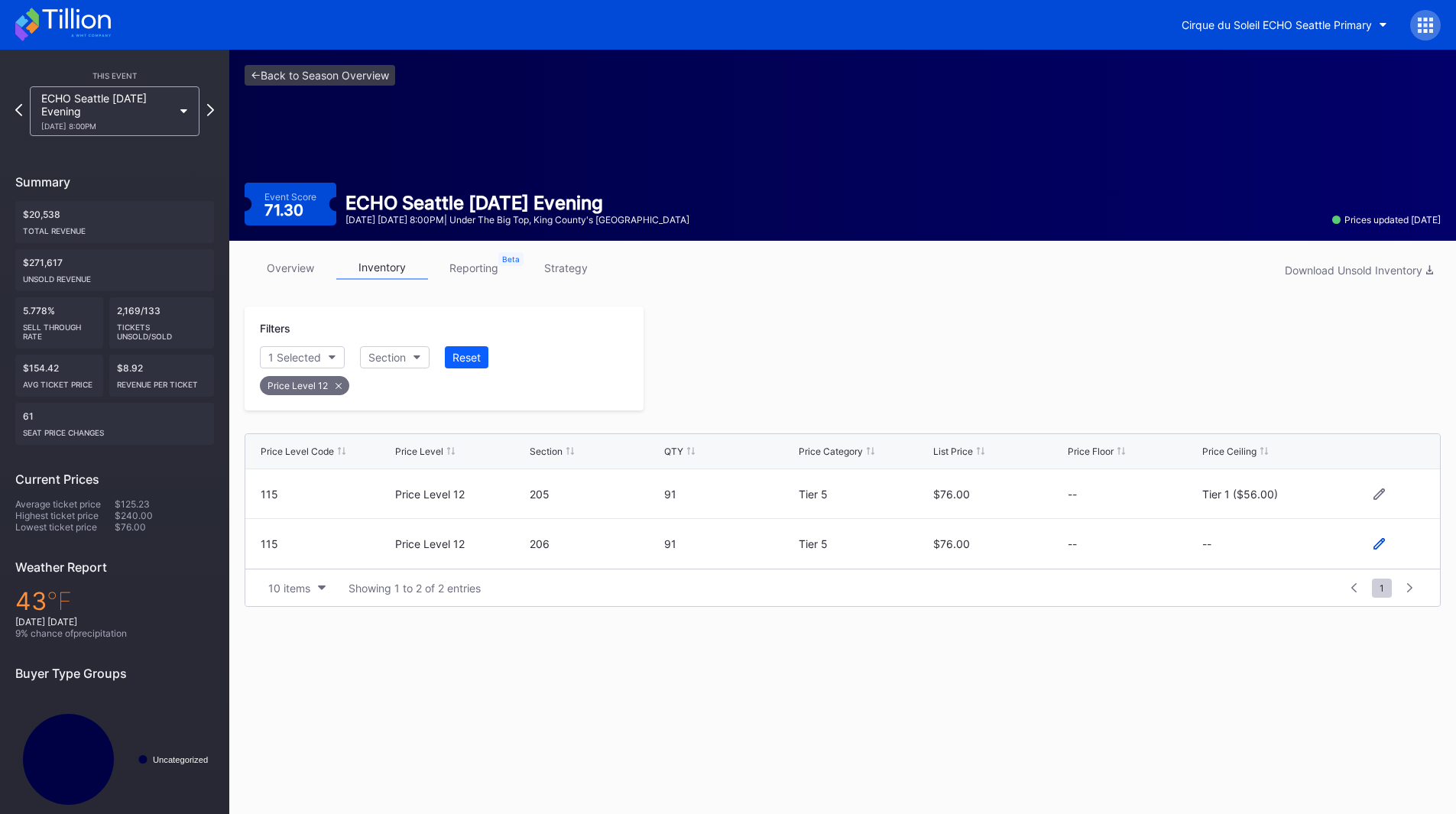
click at [1378, 542] on icon at bounding box center [1379, 543] width 11 height 11
click at [1248, 544] on button "--" at bounding box center [1268, 550] width 131 height 30
click at [1270, 320] on div "Tier 1 ($56.00)" at bounding box center [1251, 319] width 75 height 13
click at [1394, 545] on div "Save" at bounding box center [1401, 550] width 25 height 13
click at [1052, 393] on div at bounding box center [1041, 358] width 797 height 104
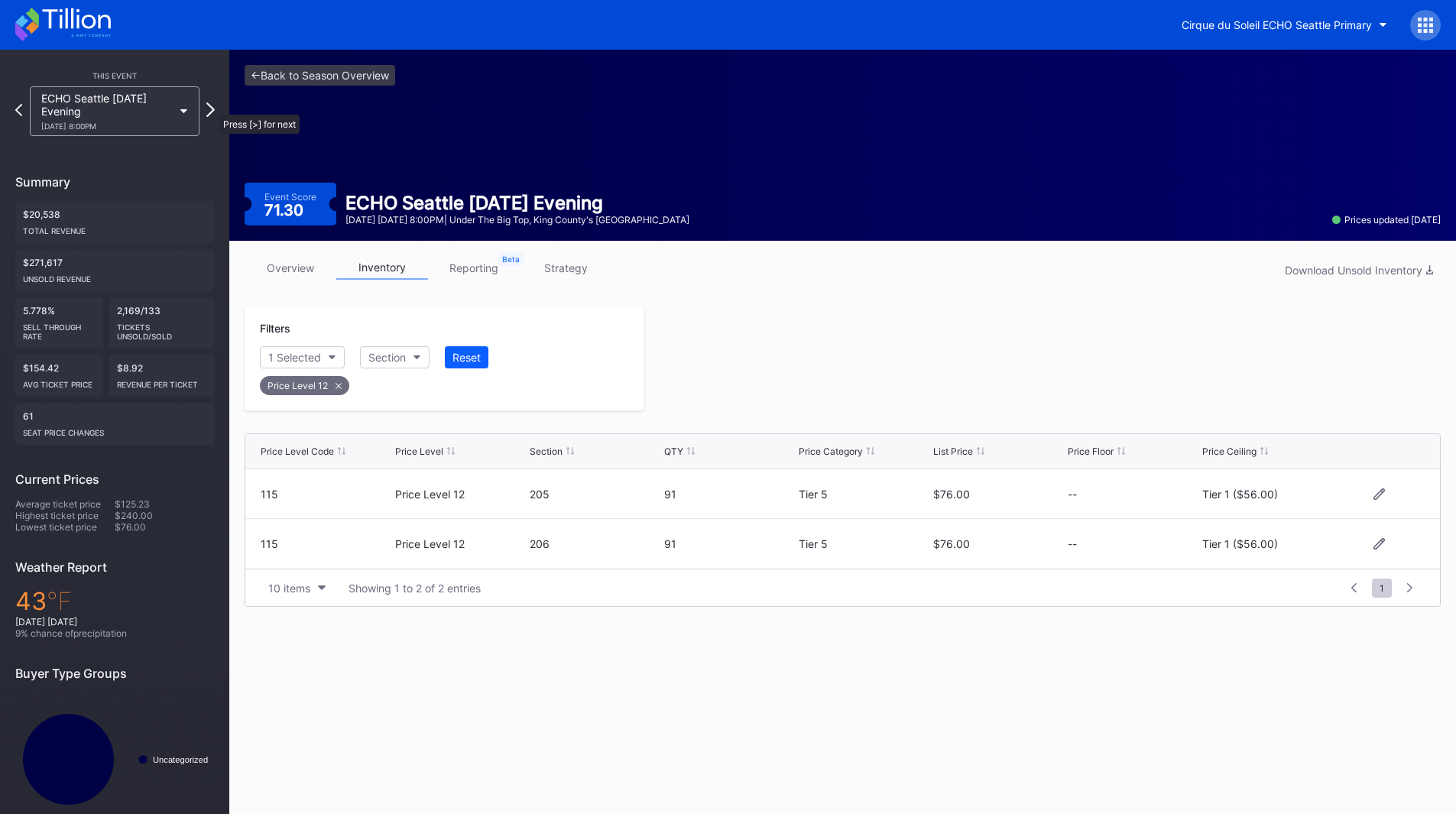
click at [212, 107] on icon at bounding box center [211, 110] width 9 height 15
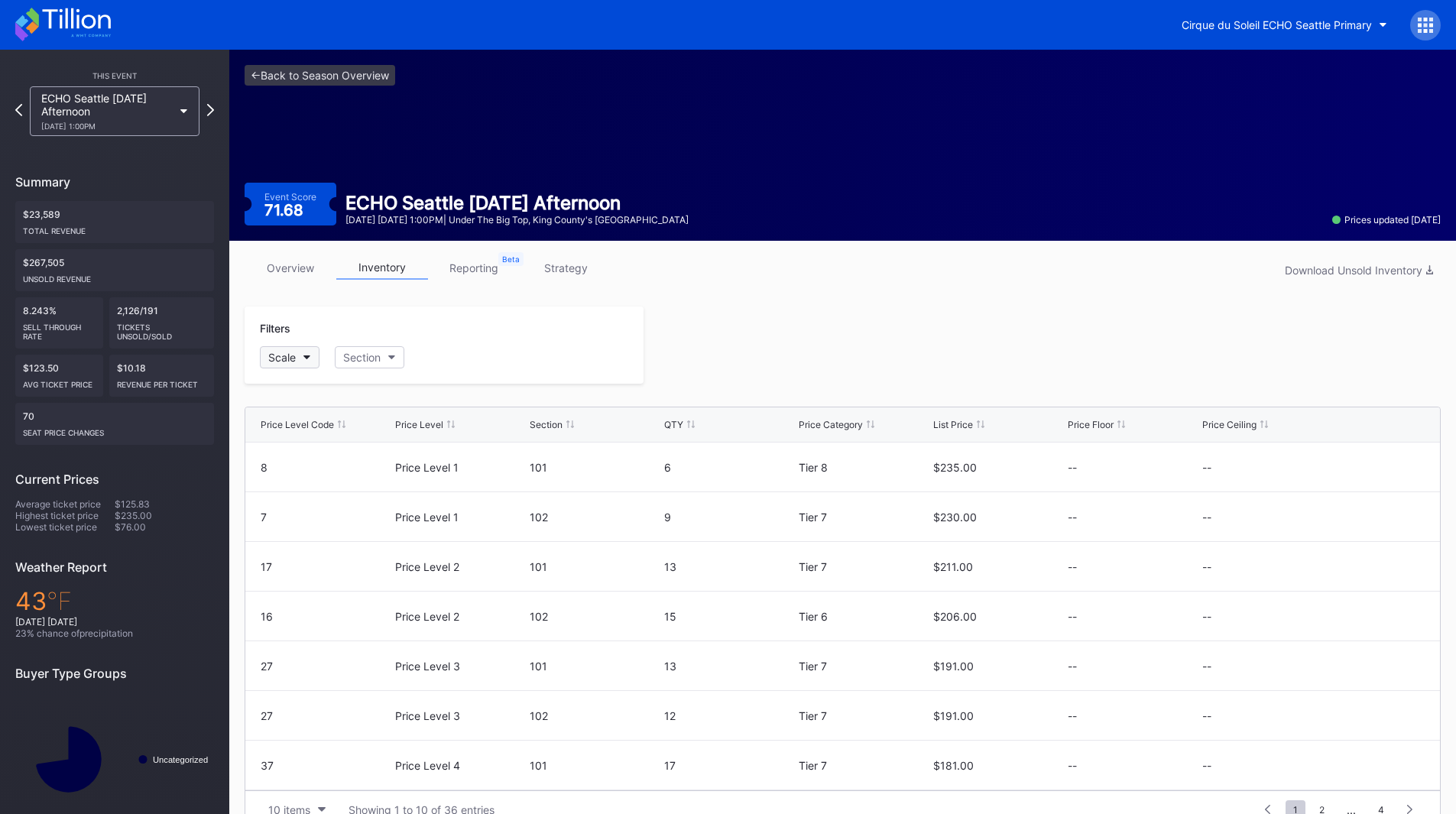
click at [309, 356] on icon "button" at bounding box center [307, 357] width 8 height 4
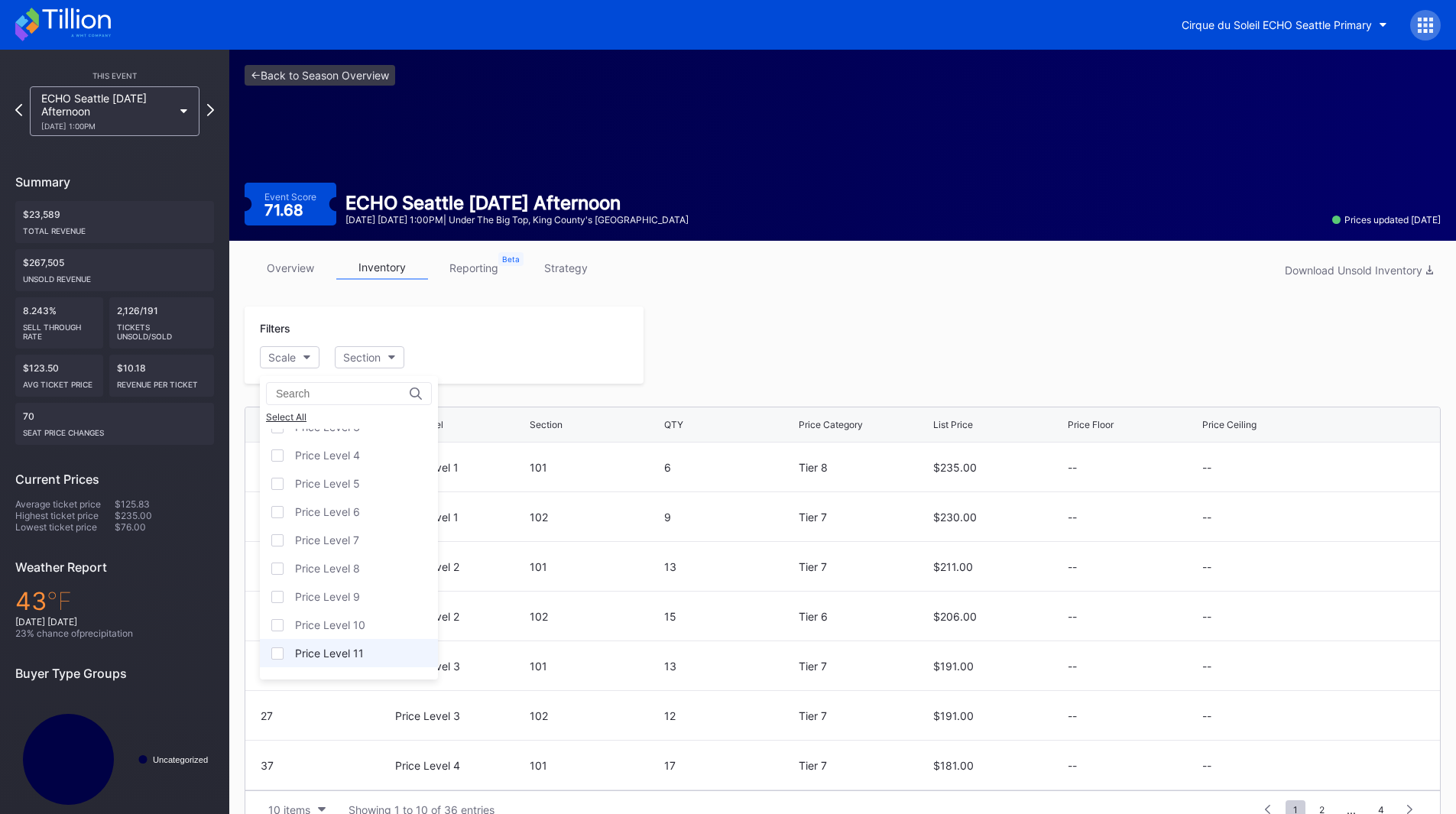
scroll to position [95, 0]
click at [365, 652] on div "Price Level 12" at bounding box center [349, 659] width 178 height 28
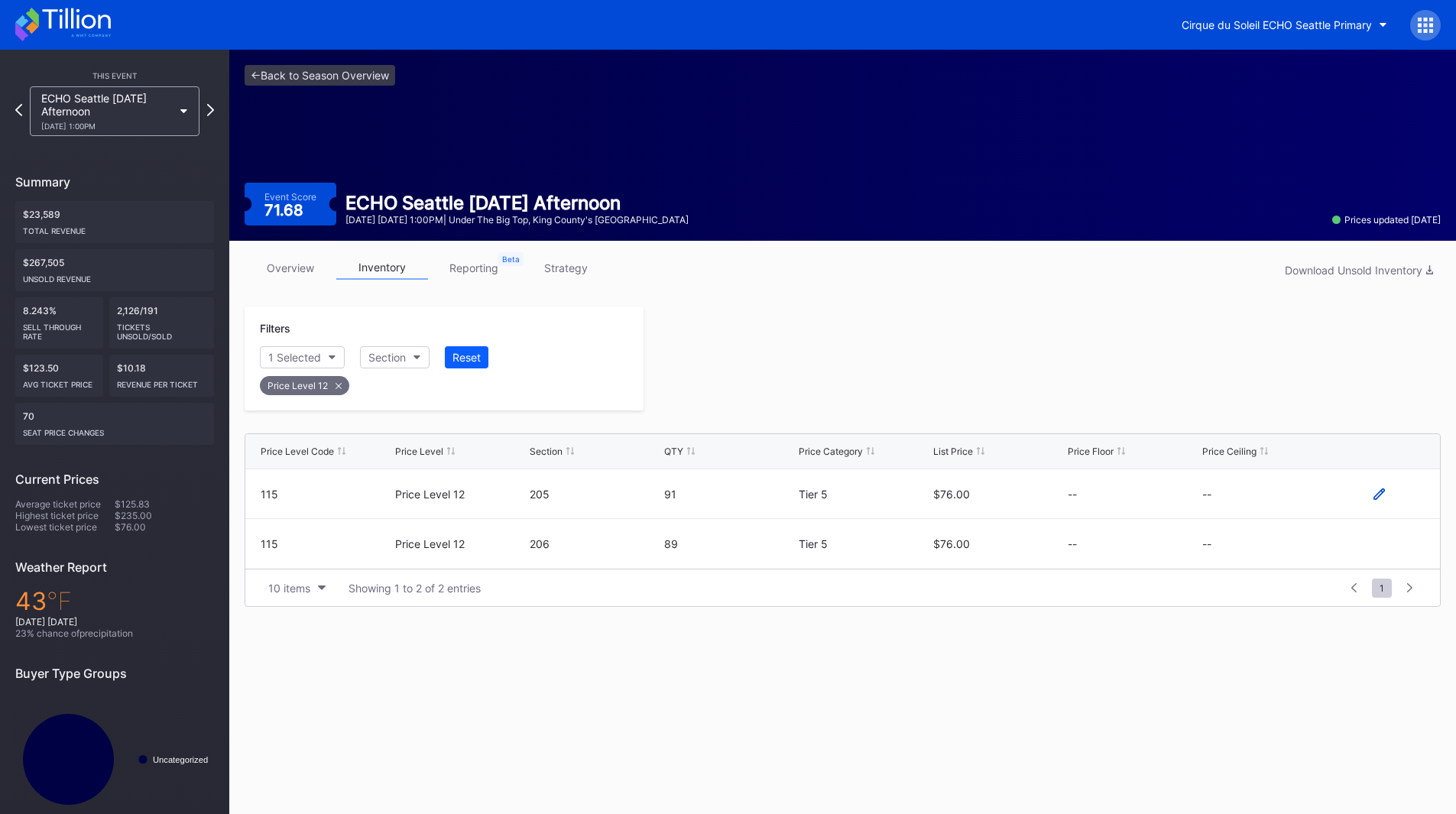
click at [1375, 491] on icon at bounding box center [1379, 494] width 11 height 11
click at [1268, 513] on button "--" at bounding box center [1268, 500] width 131 height 30
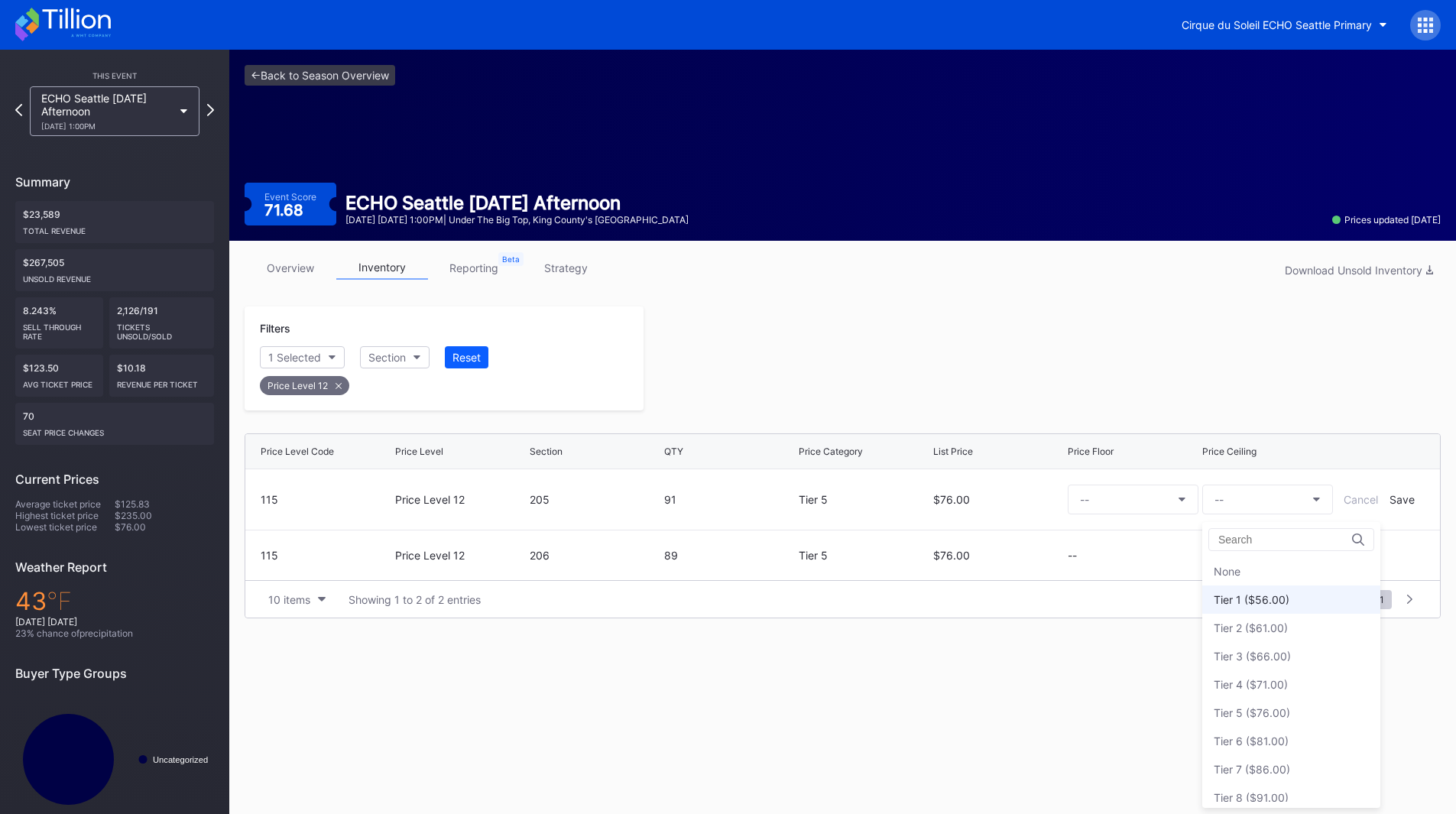
click at [1268, 594] on div "Tier 1 ($56.00)" at bounding box center [1251, 600] width 75 height 13
click at [1399, 501] on div "Save" at bounding box center [1401, 500] width 25 height 13
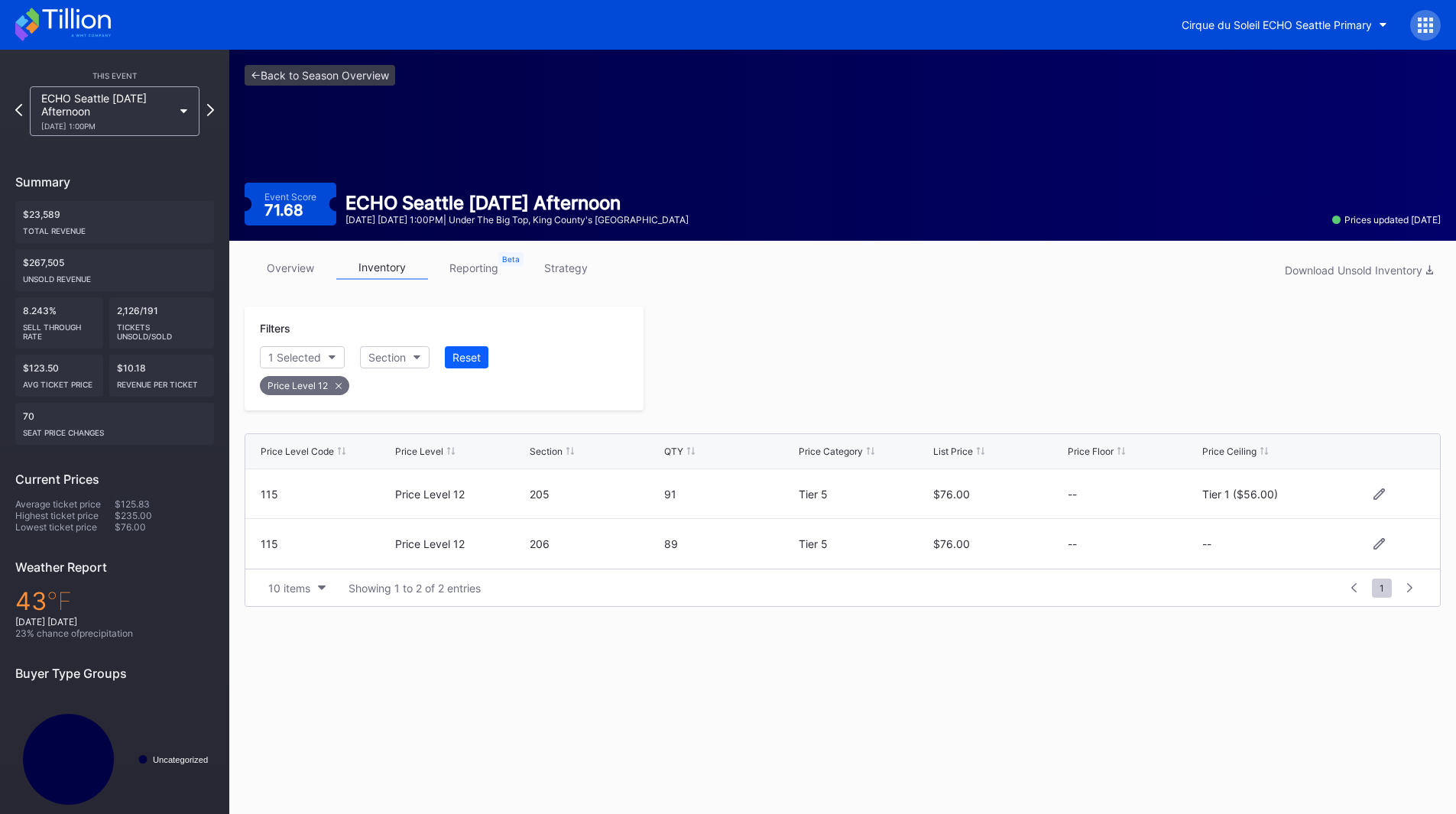
click at [1374, 550] on div at bounding box center [1379, 543] width 11 height 11
click at [1261, 549] on button "--" at bounding box center [1268, 550] width 131 height 30
click at [1268, 322] on div "Tier 1 ($56.00)" at bounding box center [1251, 319] width 75 height 13
click at [1393, 549] on div "Save" at bounding box center [1401, 550] width 25 height 13
click at [1058, 406] on div at bounding box center [1041, 358] width 797 height 104
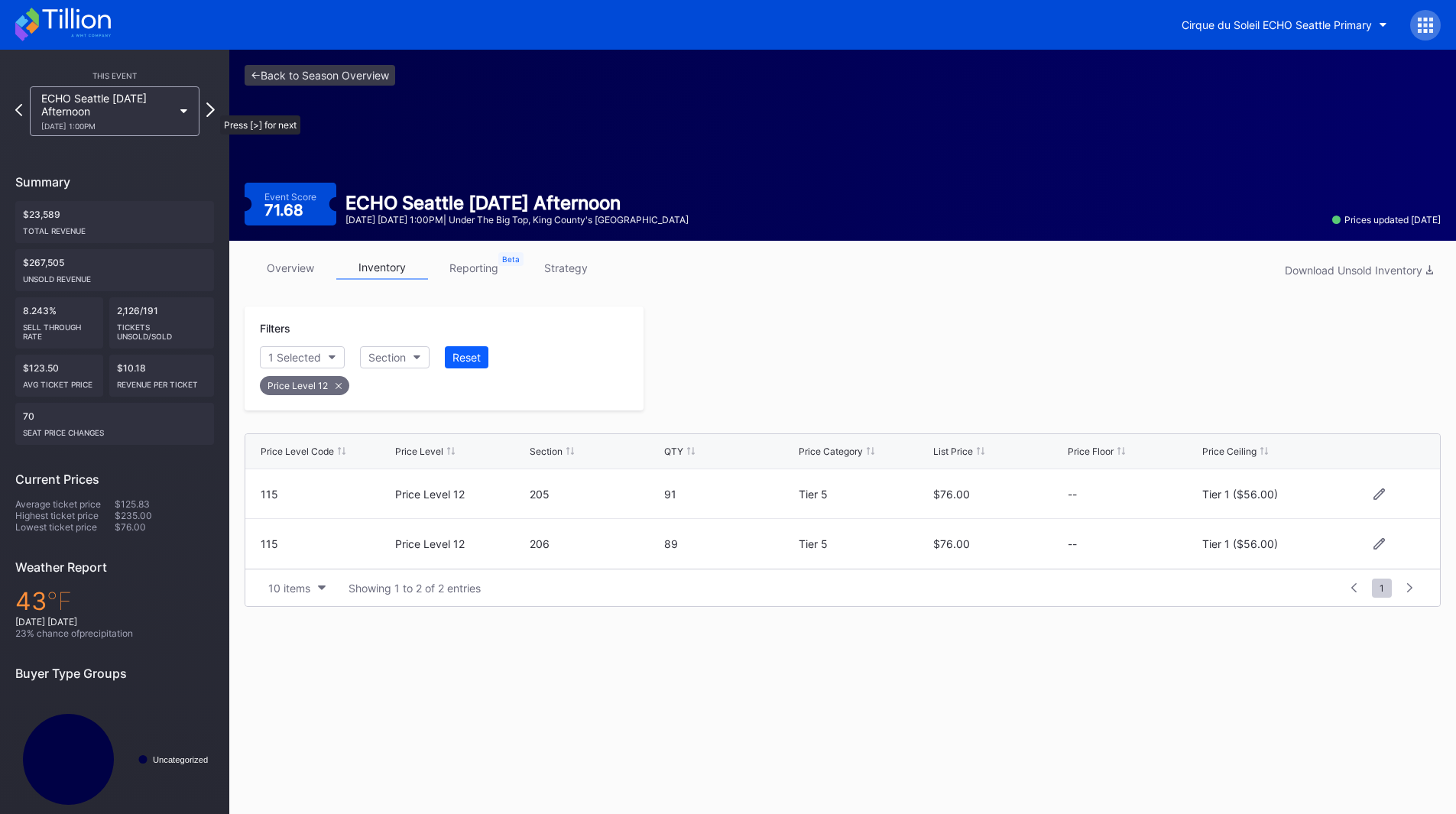
click at [212, 108] on icon at bounding box center [211, 110] width 9 height 15
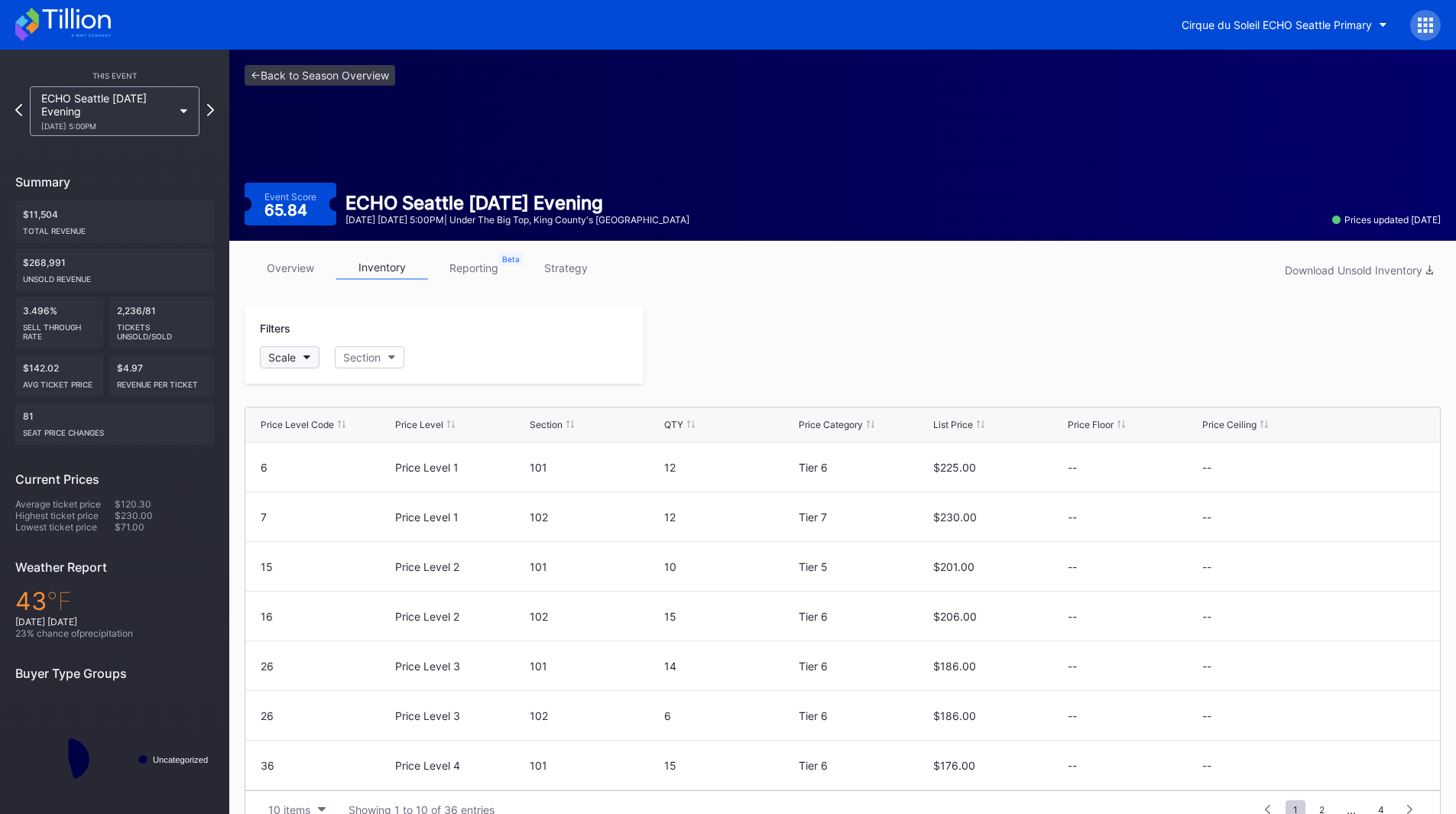
click at [300, 361] on button "Scale" at bounding box center [289, 357] width 60 height 22
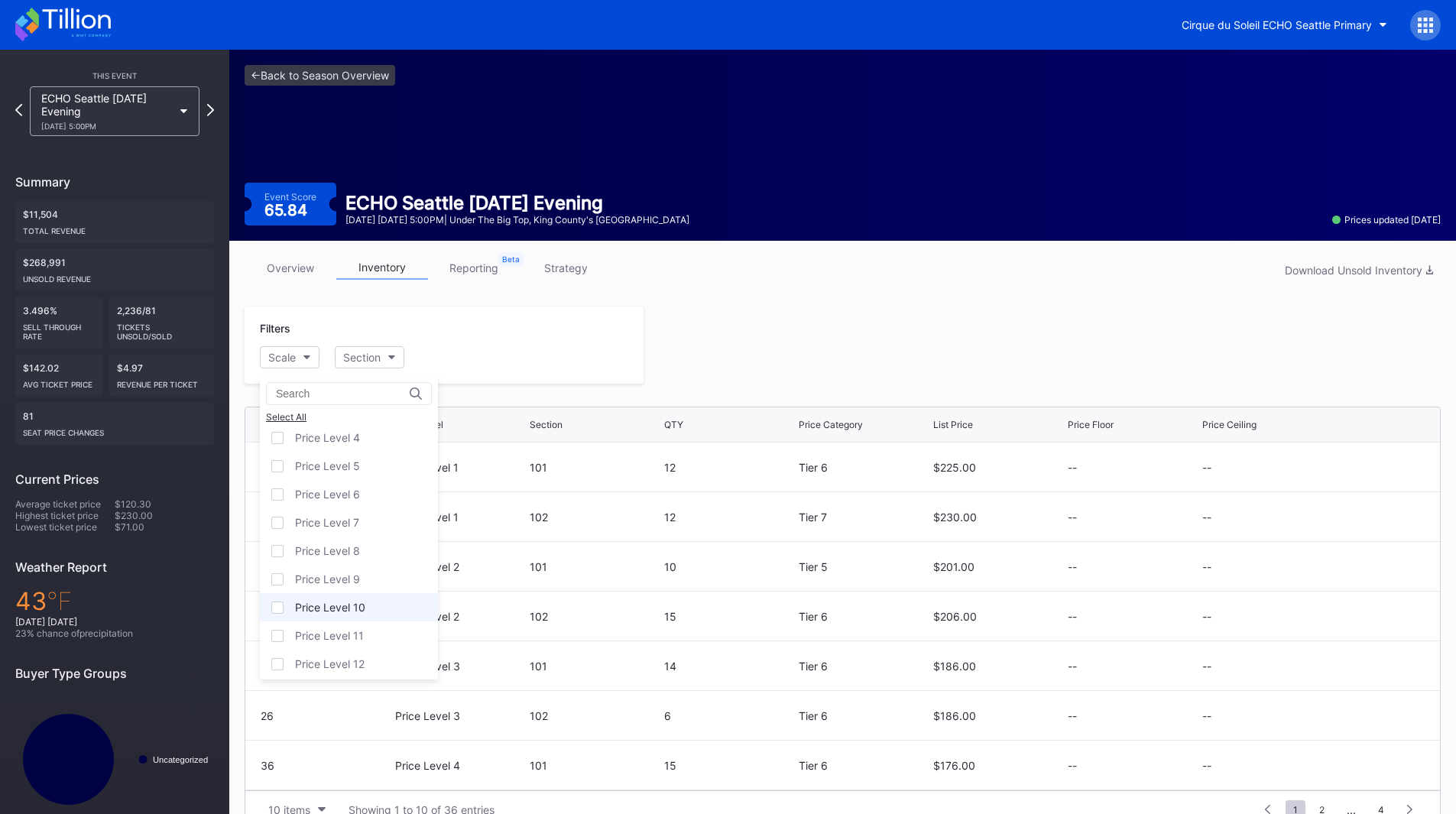
scroll to position [95, 0]
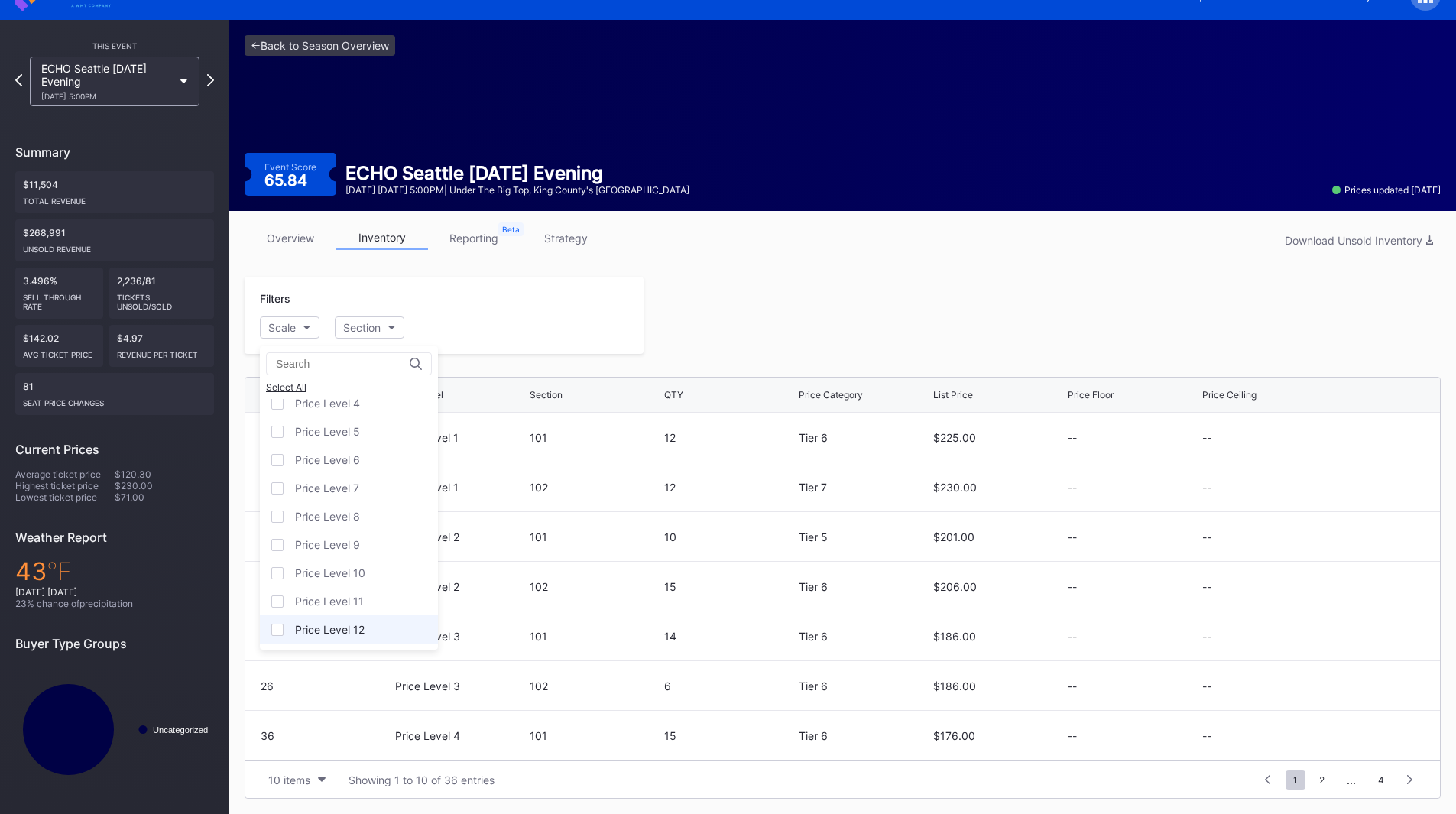
click at [344, 629] on div "Price Level 12" at bounding box center [329, 629] width 69 height 13
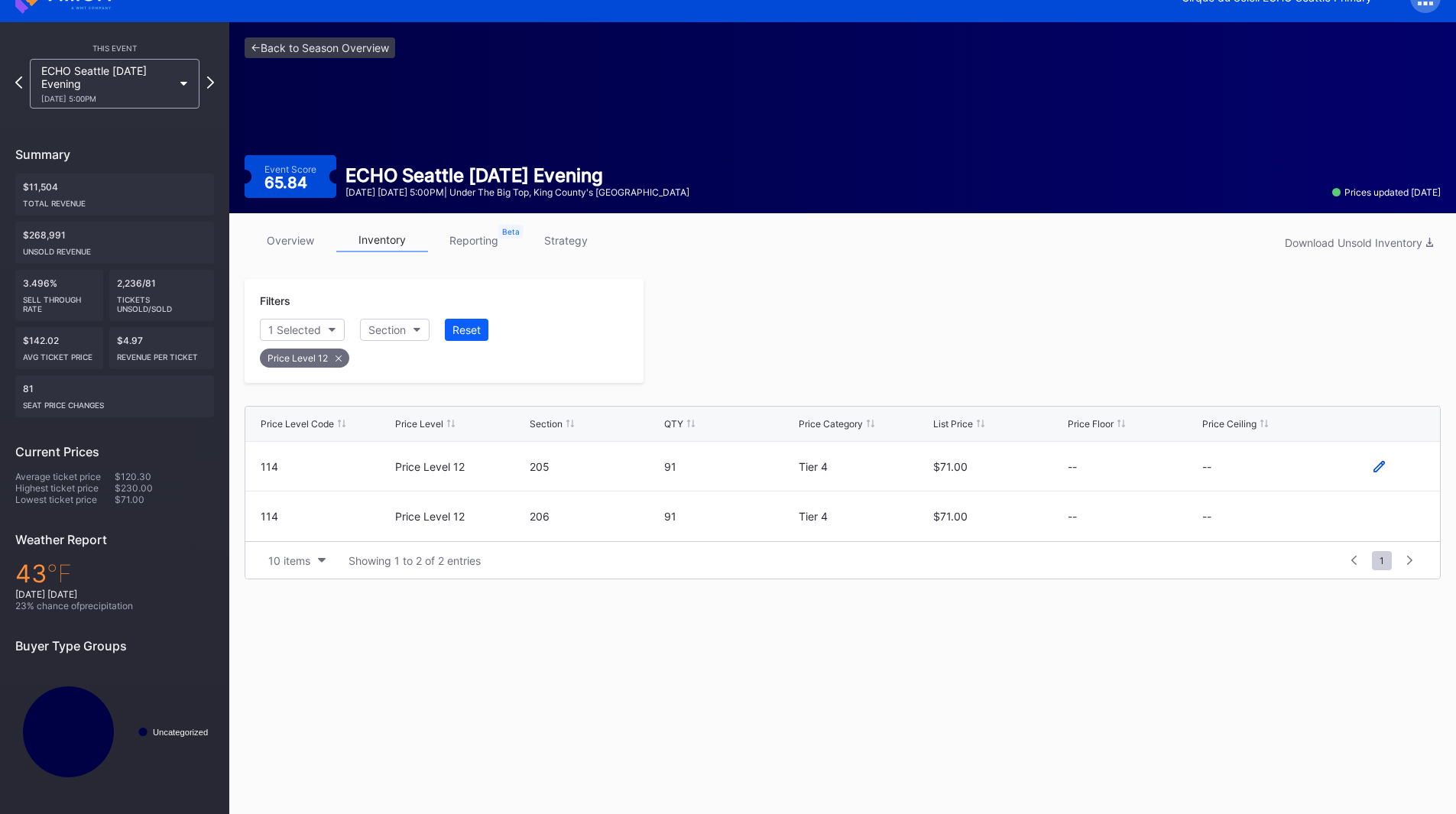
click at [1375, 467] on icon at bounding box center [1379, 465] width 11 height 11
click at [1258, 482] on button "--" at bounding box center [1268, 472] width 131 height 30
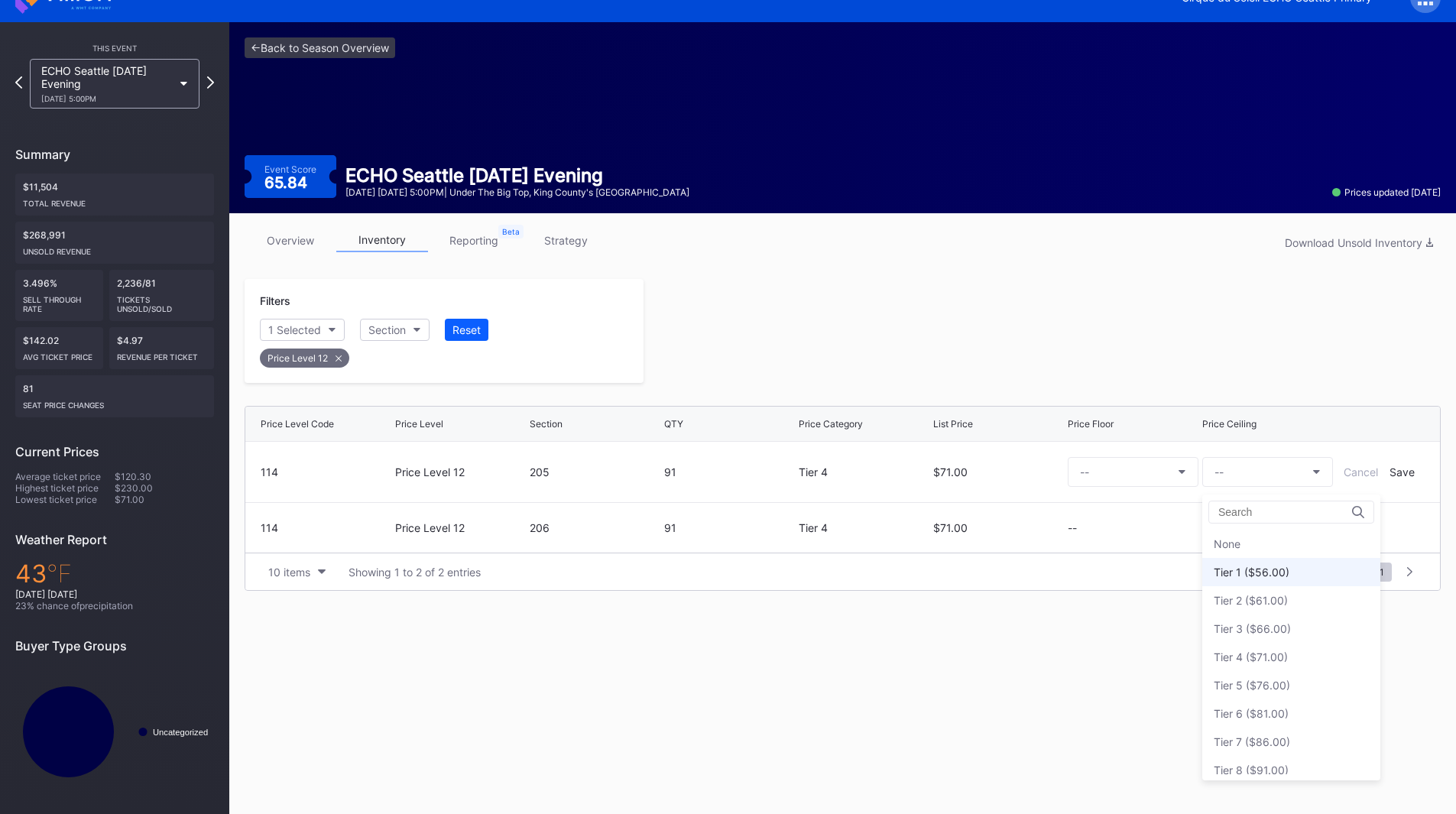
click at [1265, 571] on div "Tier 1 ($56.00)" at bounding box center [1251, 572] width 75 height 13
click at [1394, 473] on div "Save" at bounding box center [1401, 471] width 25 height 13
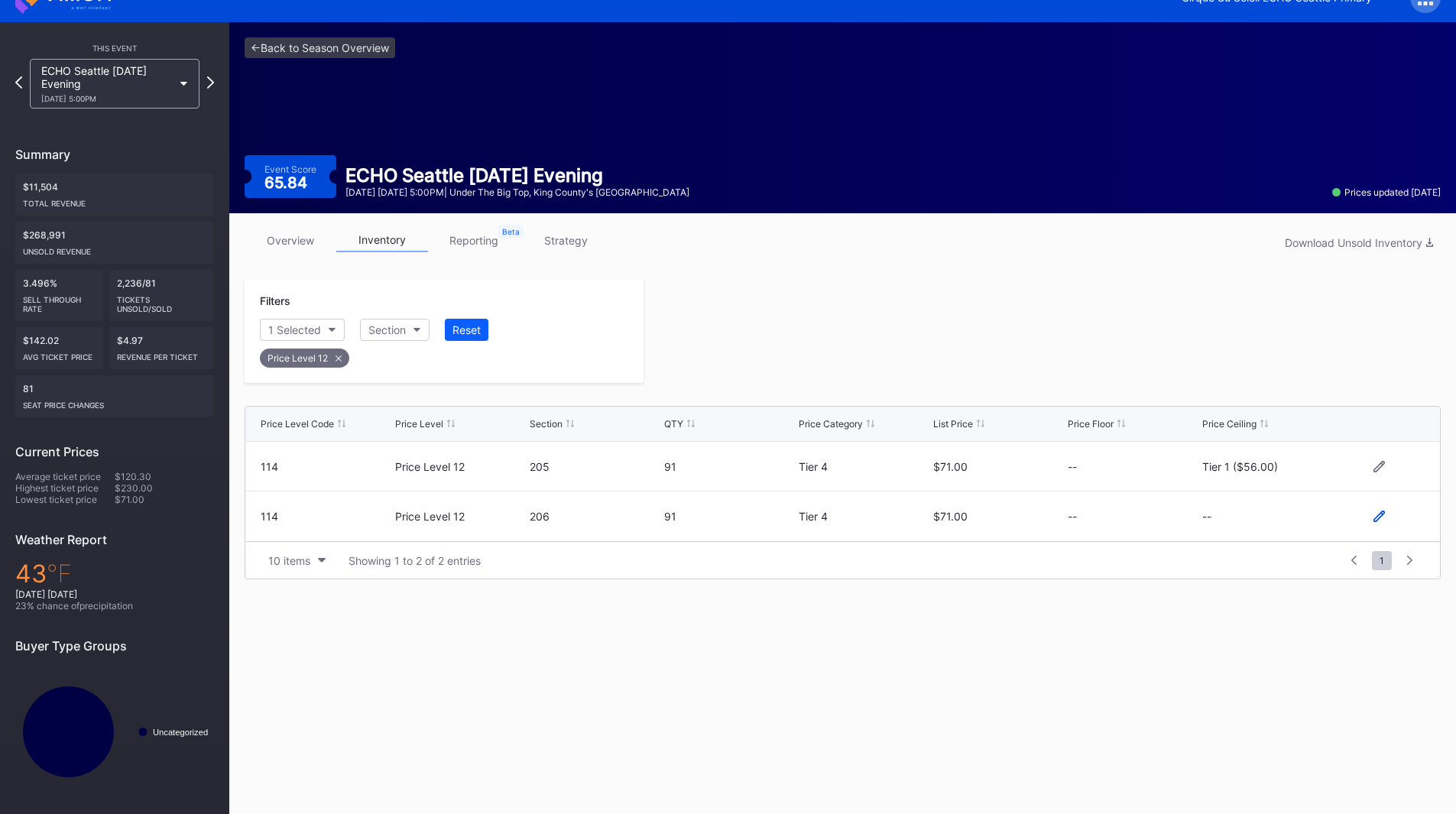
click at [1379, 516] on icon at bounding box center [1379, 516] width 11 height 11
click at [1254, 524] on button "--" at bounding box center [1268, 523] width 131 height 30
click at [1272, 295] on div "Tier 1 ($56.00)" at bounding box center [1251, 291] width 75 height 13
drag, startPoint x: 1401, startPoint y: 528, endPoint x: 1346, endPoint y: 486, distance: 69.2
click at [1400, 527] on div "Save" at bounding box center [1401, 522] width 25 height 13
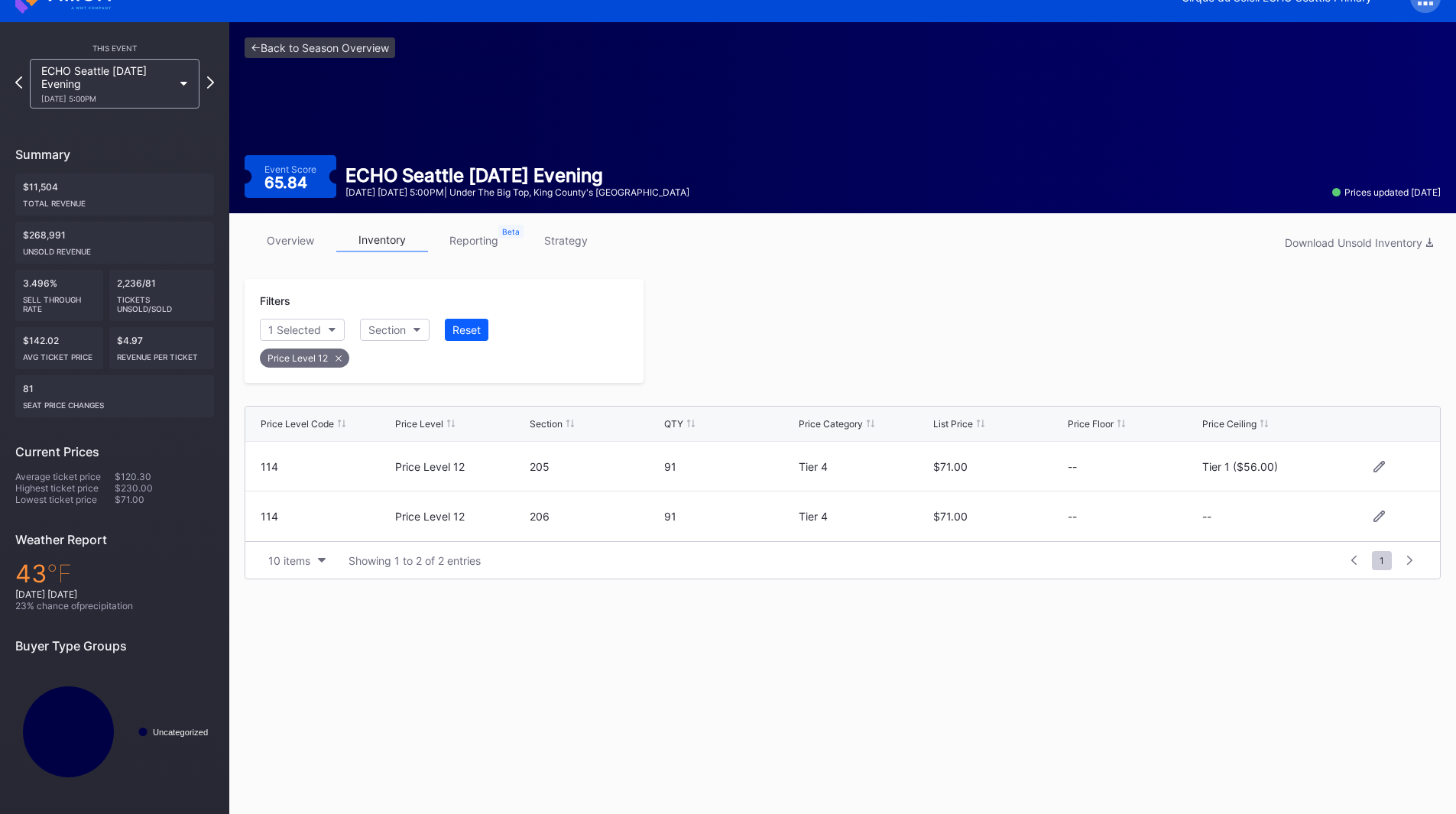
click at [1069, 365] on div at bounding box center [1041, 331] width 797 height 104
click at [206, 83] on div "ECHO Seattle [DATE] Evening [DATE] 5:00PM" at bounding box center [115, 84] width 185 height 50
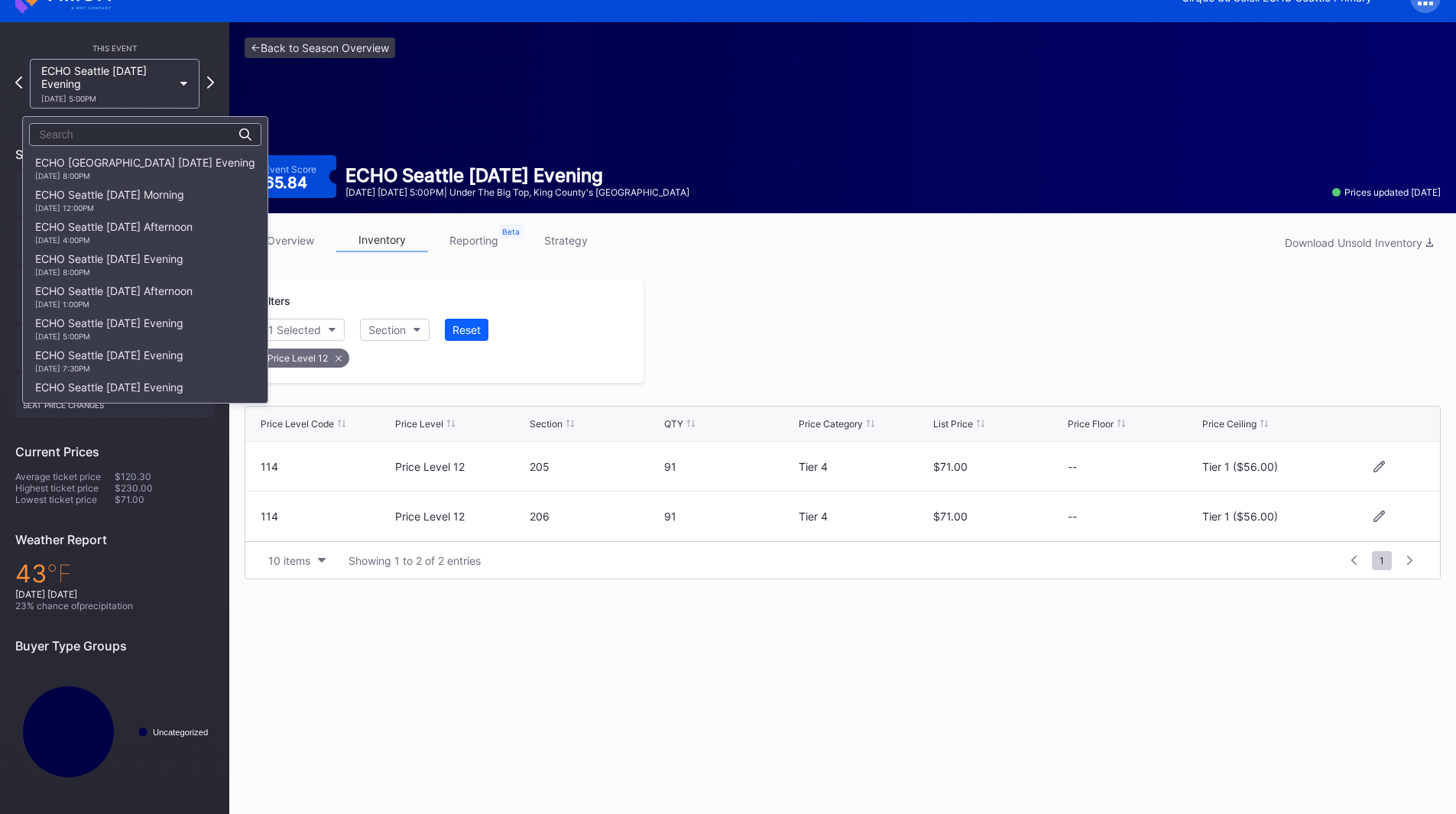
scroll to position [739, 0]
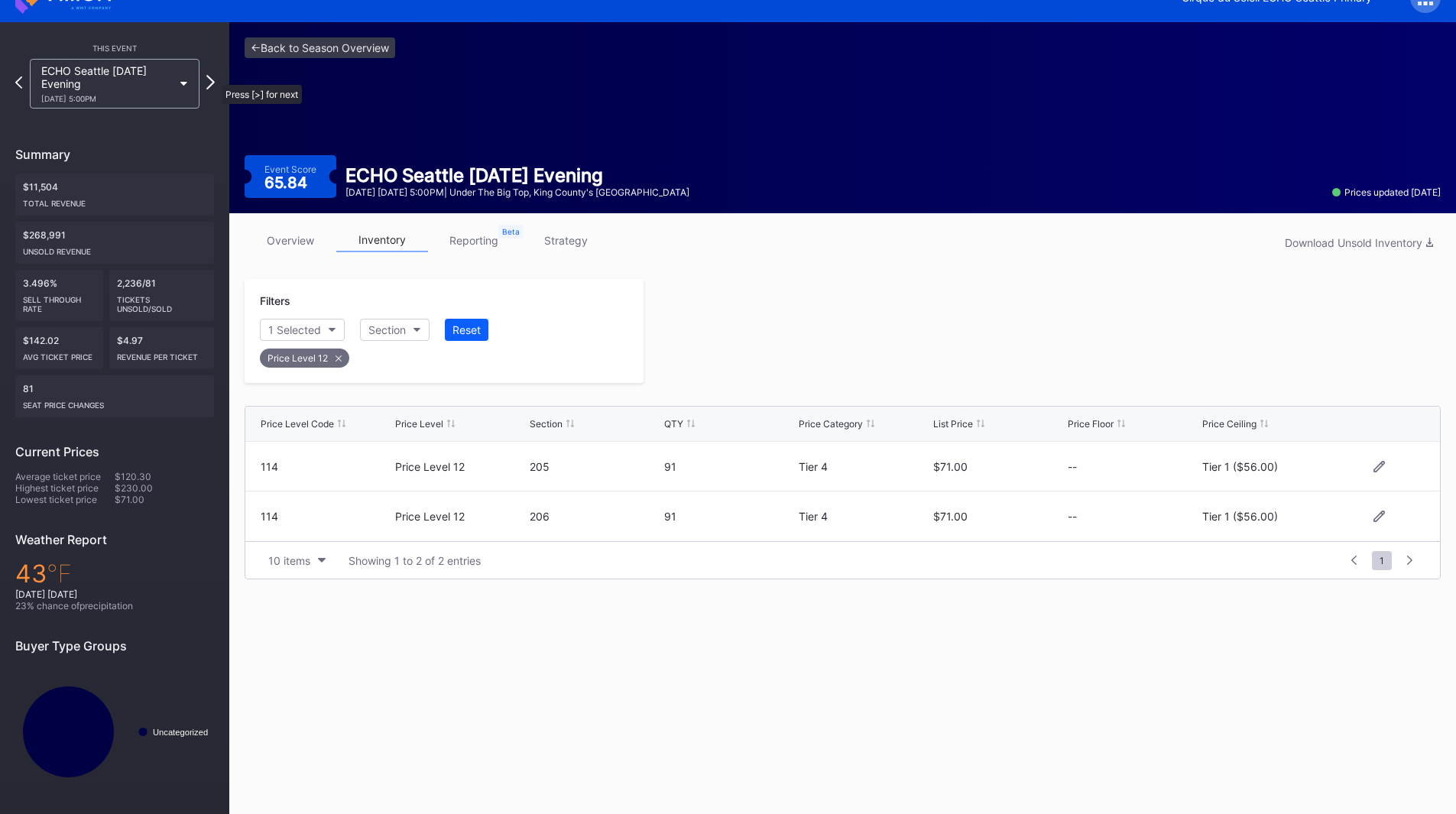
click at [214, 77] on icon at bounding box center [211, 81] width 9 height 15
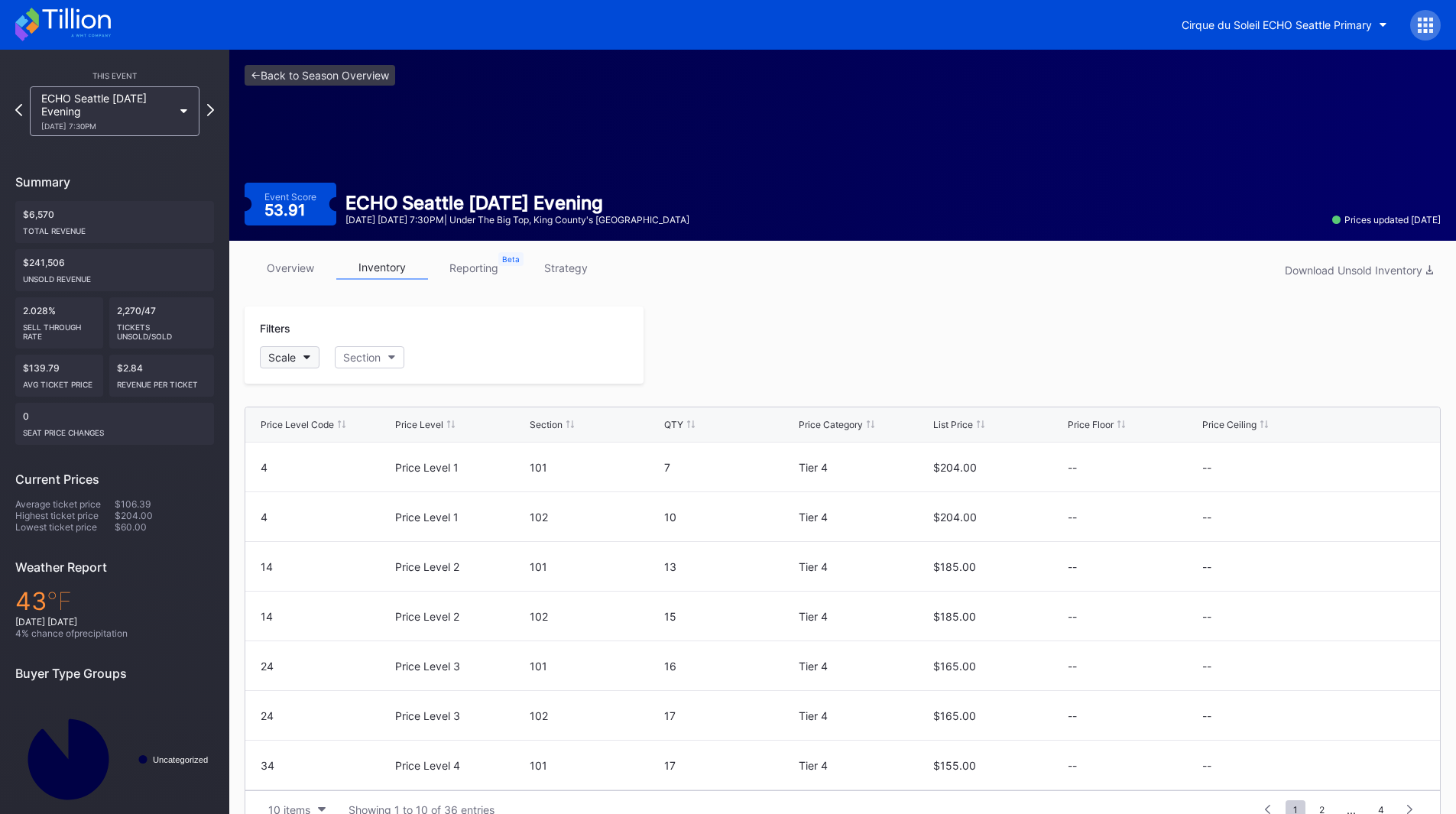
click at [288, 359] on div "Scale" at bounding box center [282, 357] width 27 height 13
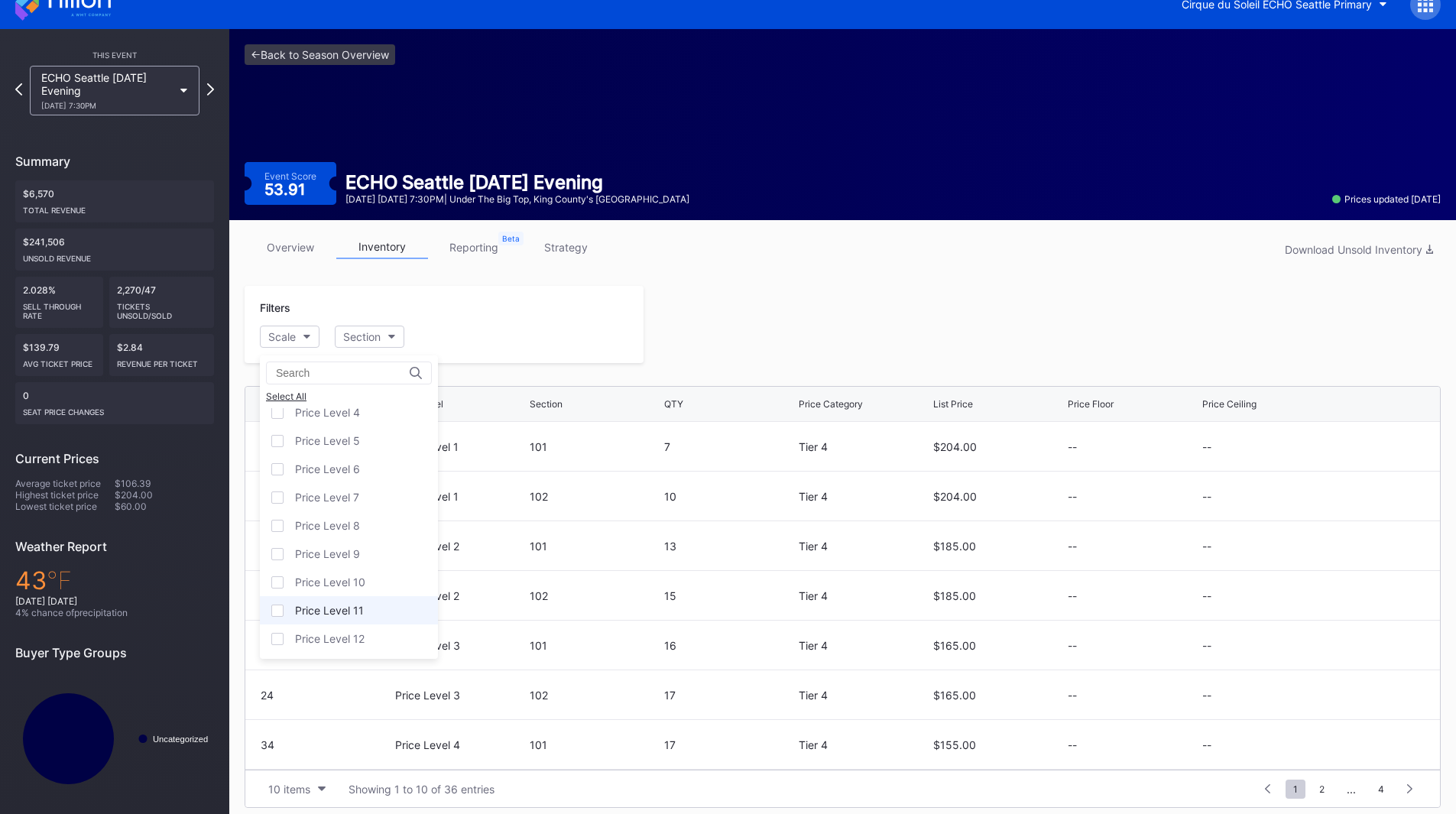
scroll to position [30, 0]
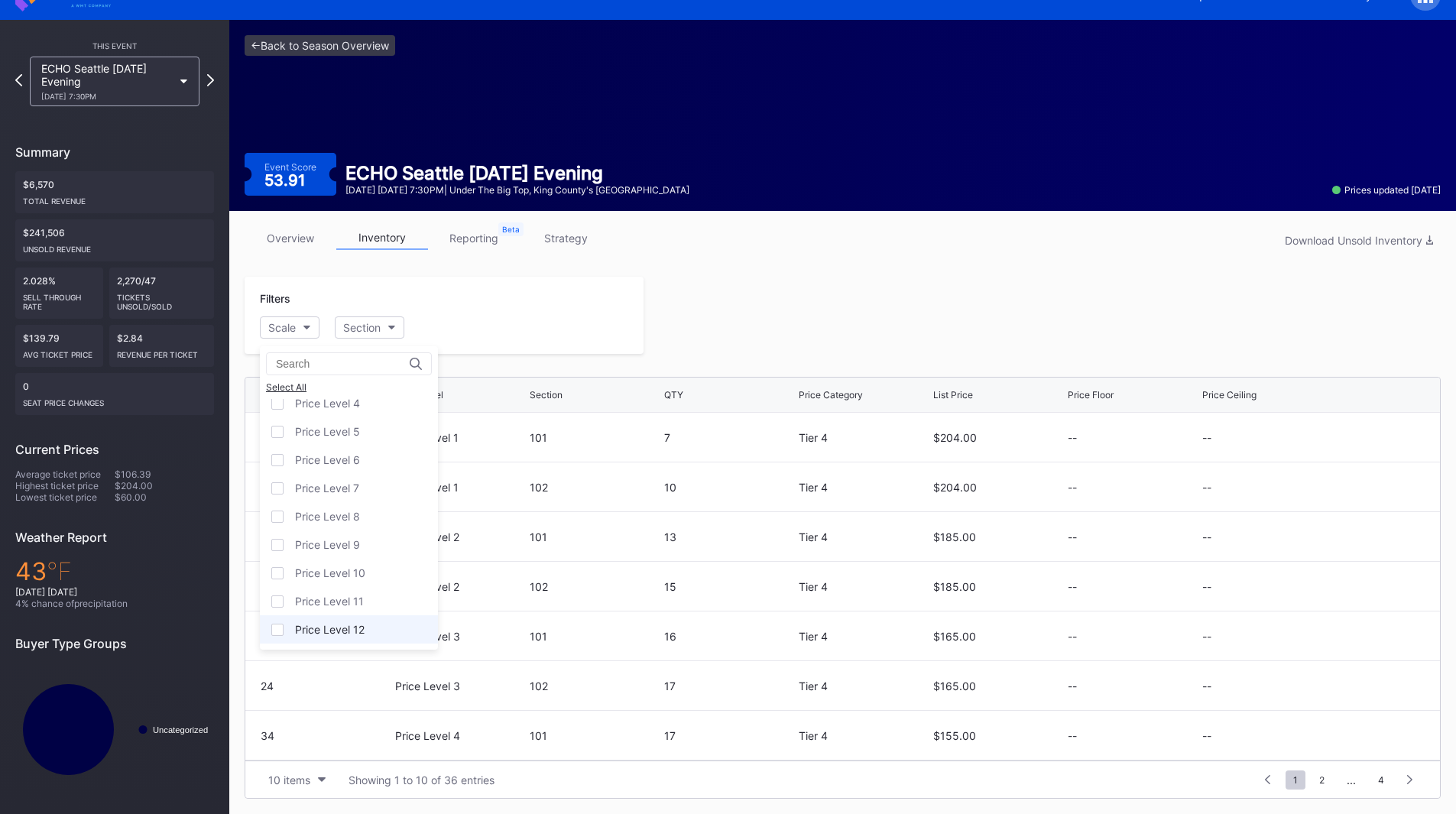
click at [348, 623] on div "Price Level 12" at bounding box center [329, 629] width 69 height 13
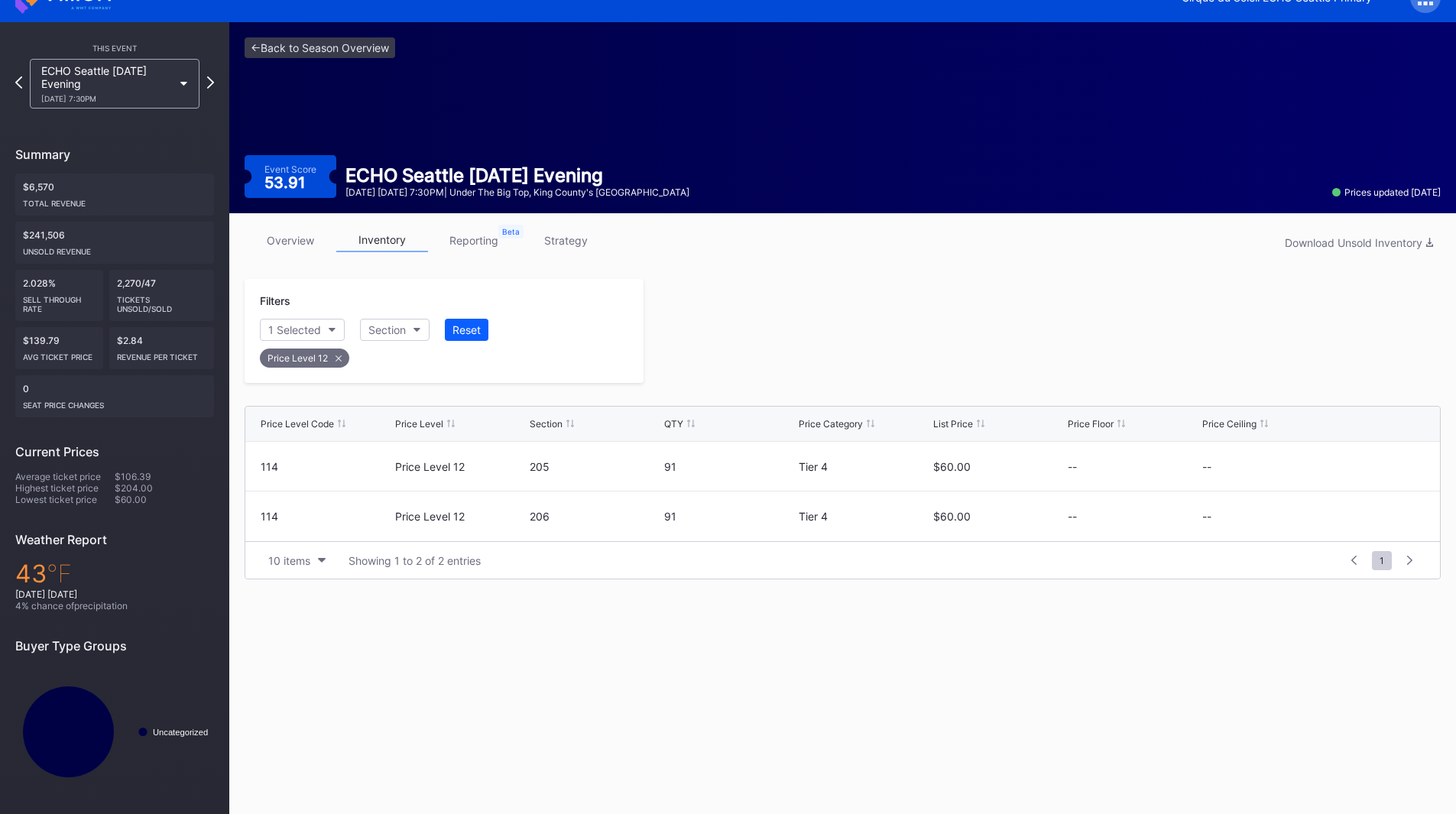
scroll to position [27, 0]
click at [1375, 467] on icon at bounding box center [1379, 465] width 11 height 11
click at [1300, 469] on button "--" at bounding box center [1268, 472] width 131 height 30
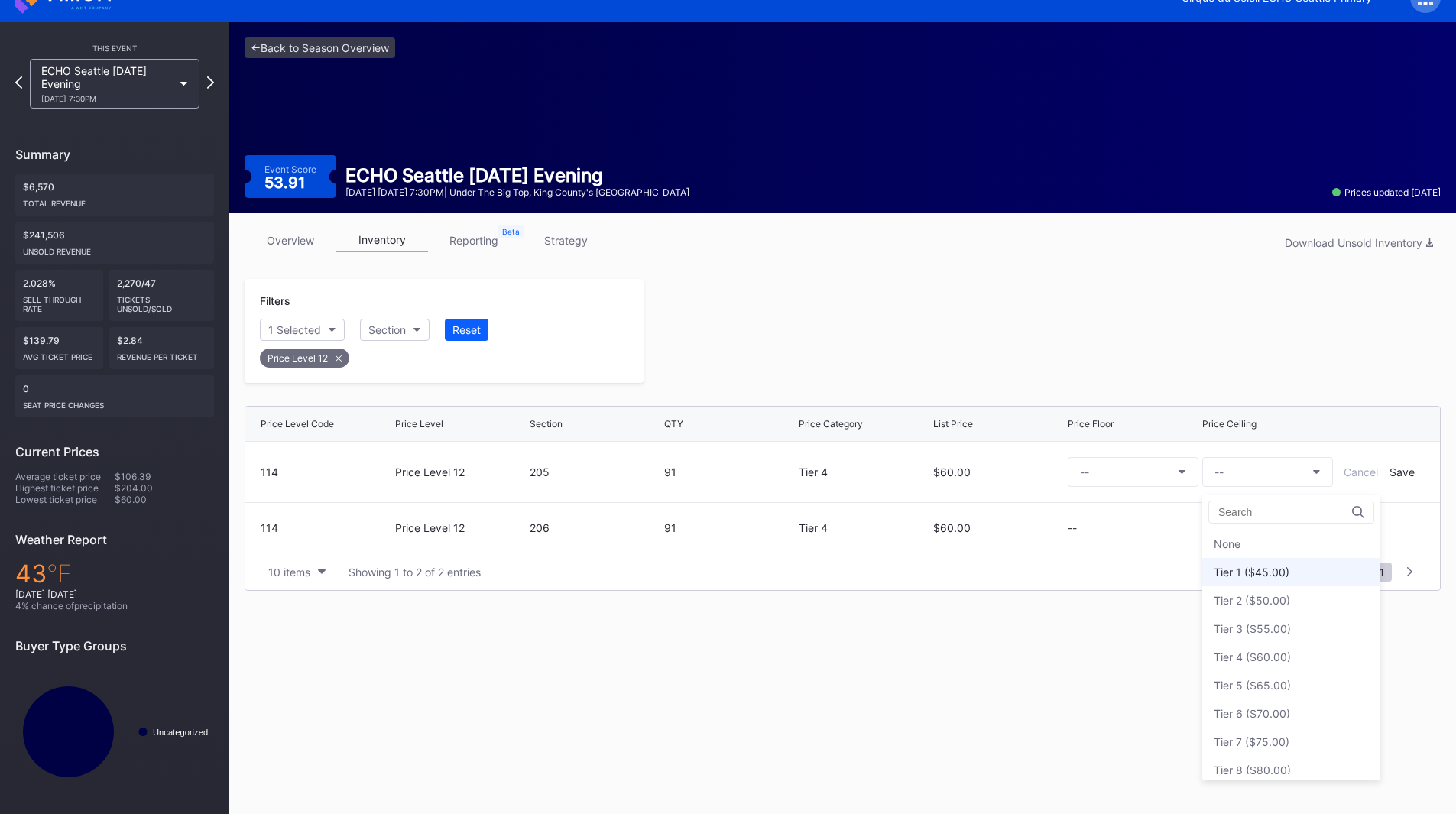
click at [1292, 577] on div "Tier 1 ($45.00)" at bounding box center [1292, 572] width 178 height 28
click at [1394, 472] on div "Save" at bounding box center [1401, 471] width 25 height 13
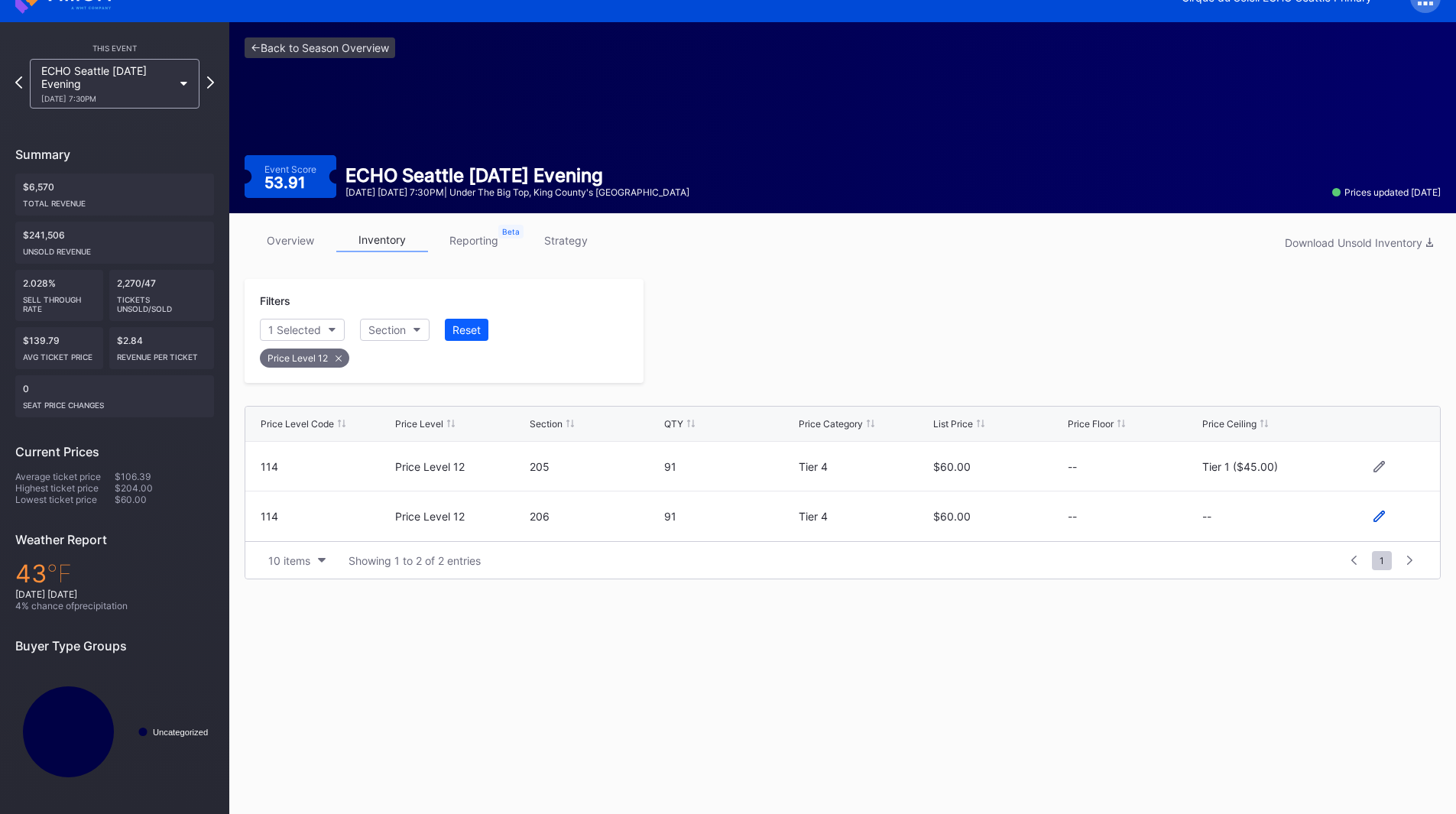
click at [1375, 519] on icon at bounding box center [1379, 516] width 11 height 11
click at [1220, 528] on div "--" at bounding box center [1219, 522] width 9 height 13
click at [1254, 283] on div "Tier 1 ($45.00)" at bounding box center [1292, 291] width 178 height 28
click at [1396, 522] on div "Save" at bounding box center [1401, 522] width 25 height 13
click at [1113, 403] on div "Price Level Code Price Level Section QTY Price Category List Price Price Floor …" at bounding box center [843, 489] width 1196 height 182
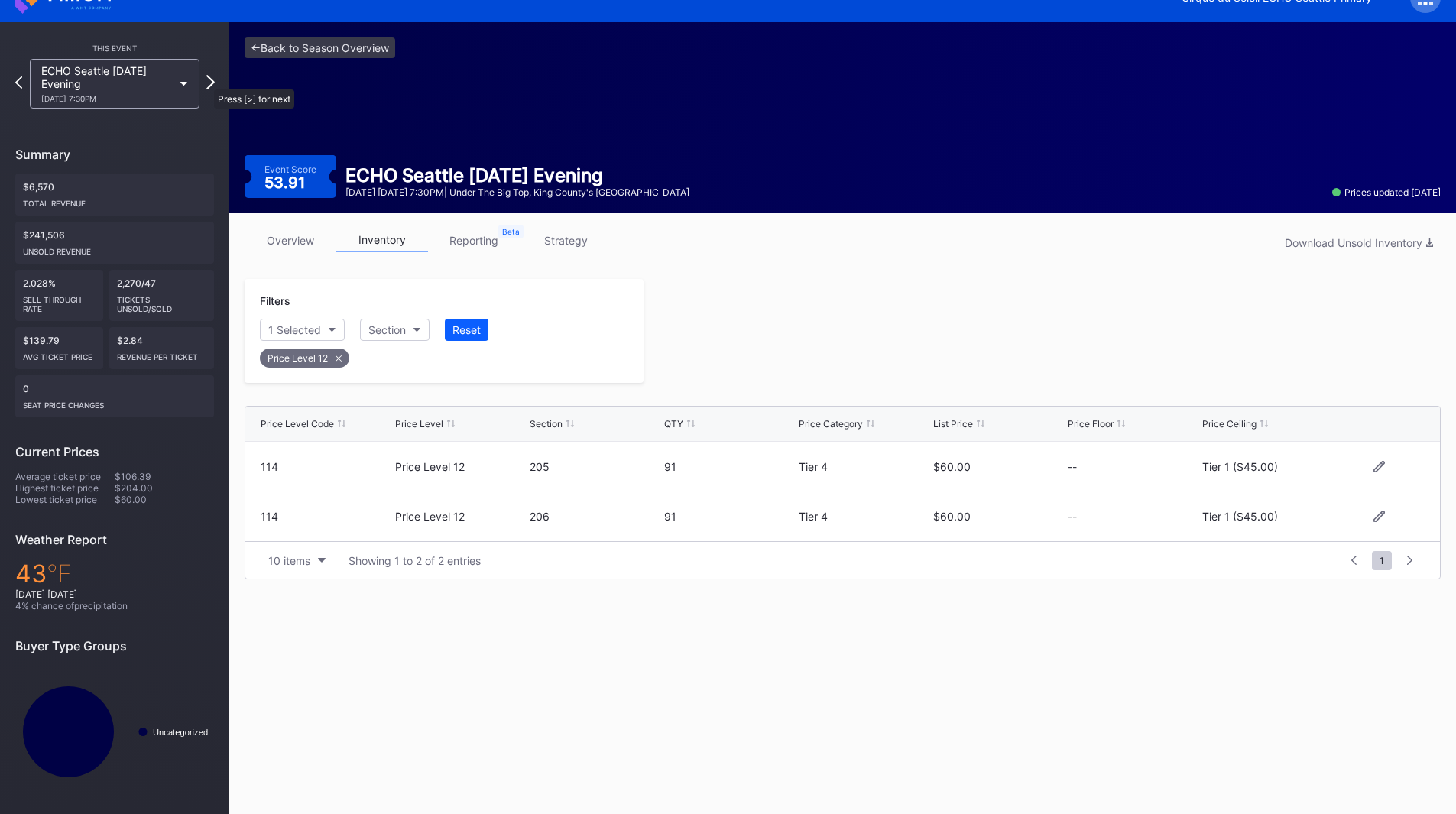
click at [206, 81] on icon at bounding box center [211, 81] width 9 height 15
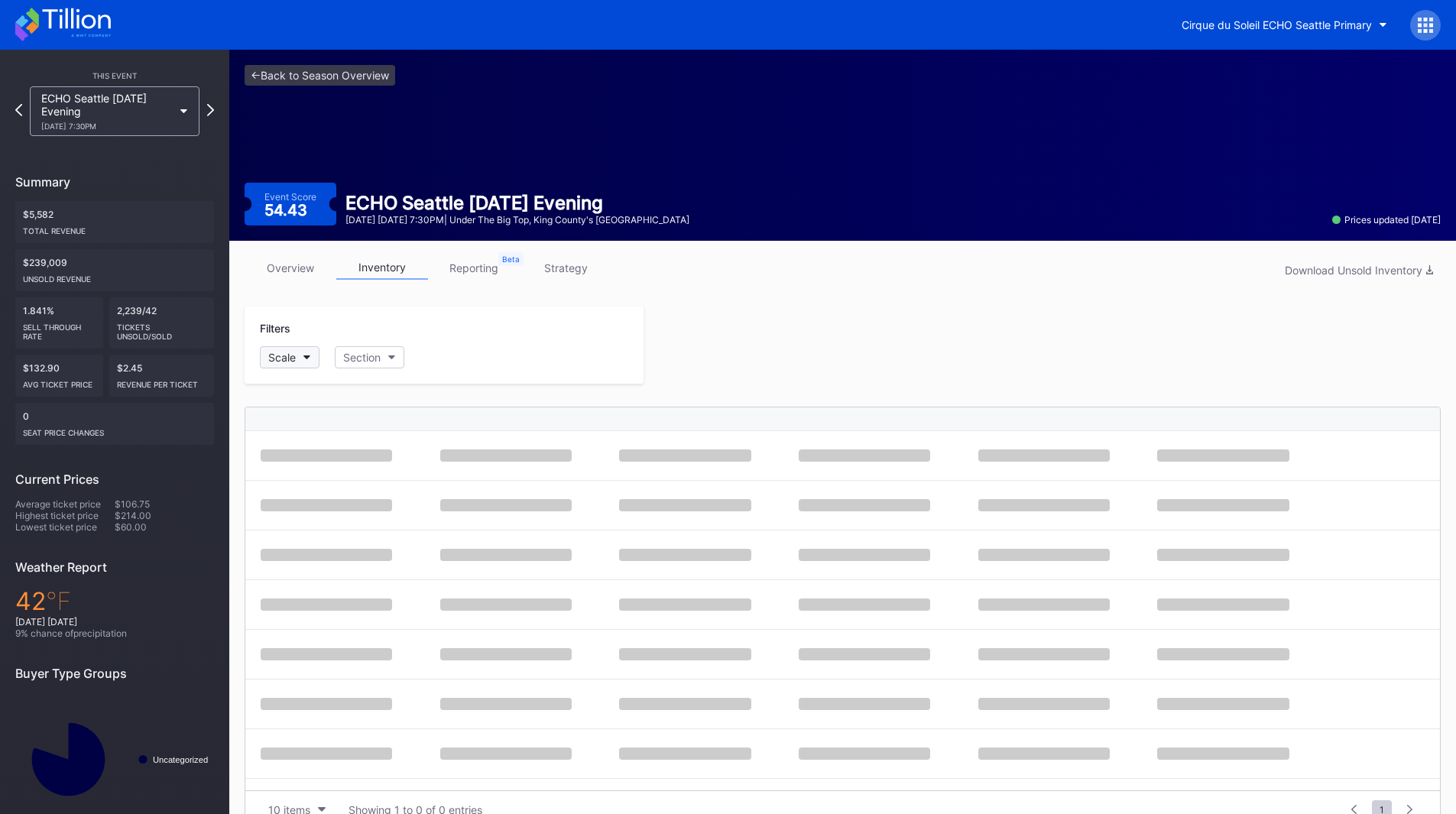
click at [287, 357] on div "Scale" at bounding box center [282, 357] width 27 height 13
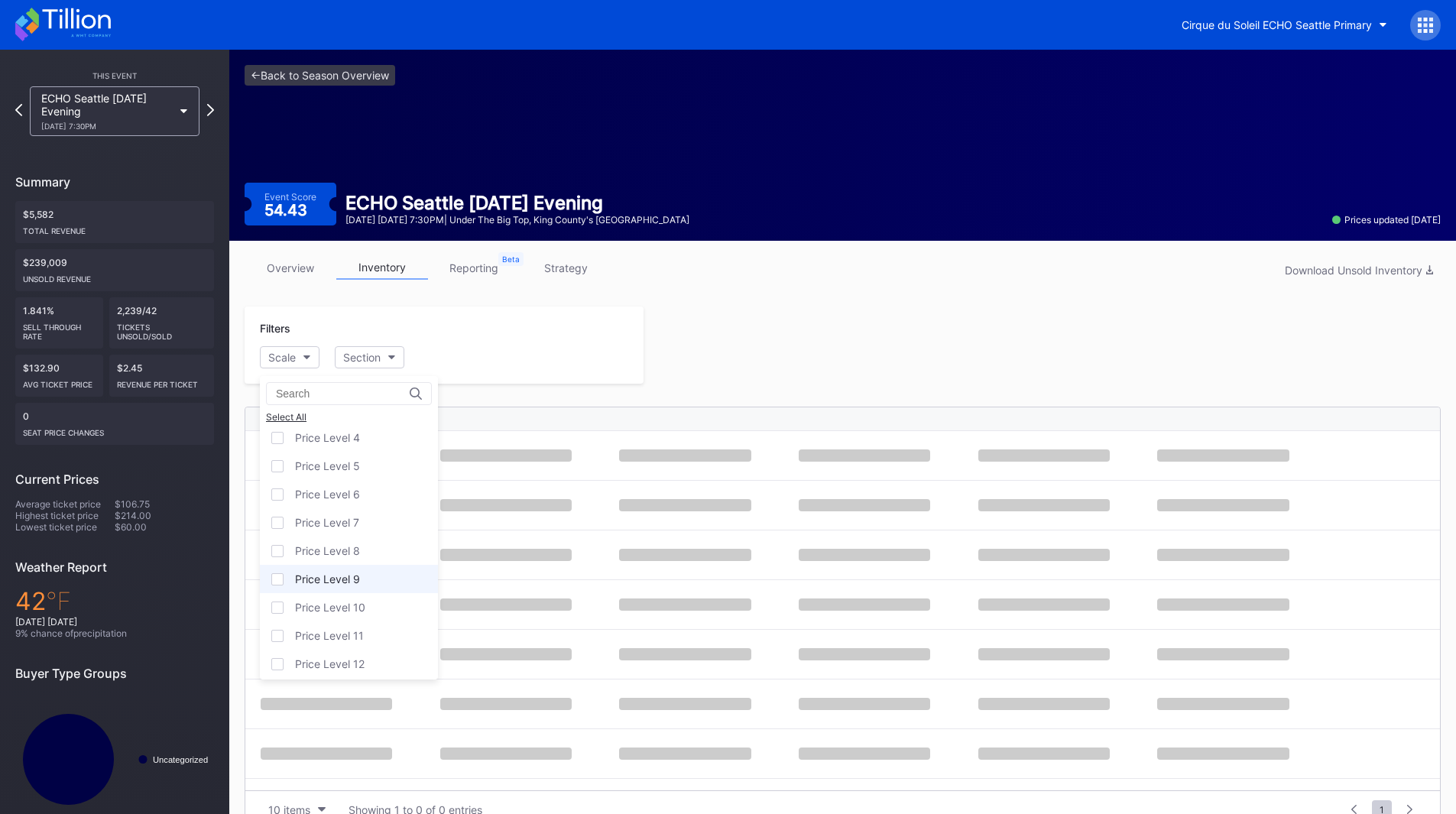
scroll to position [95, 0]
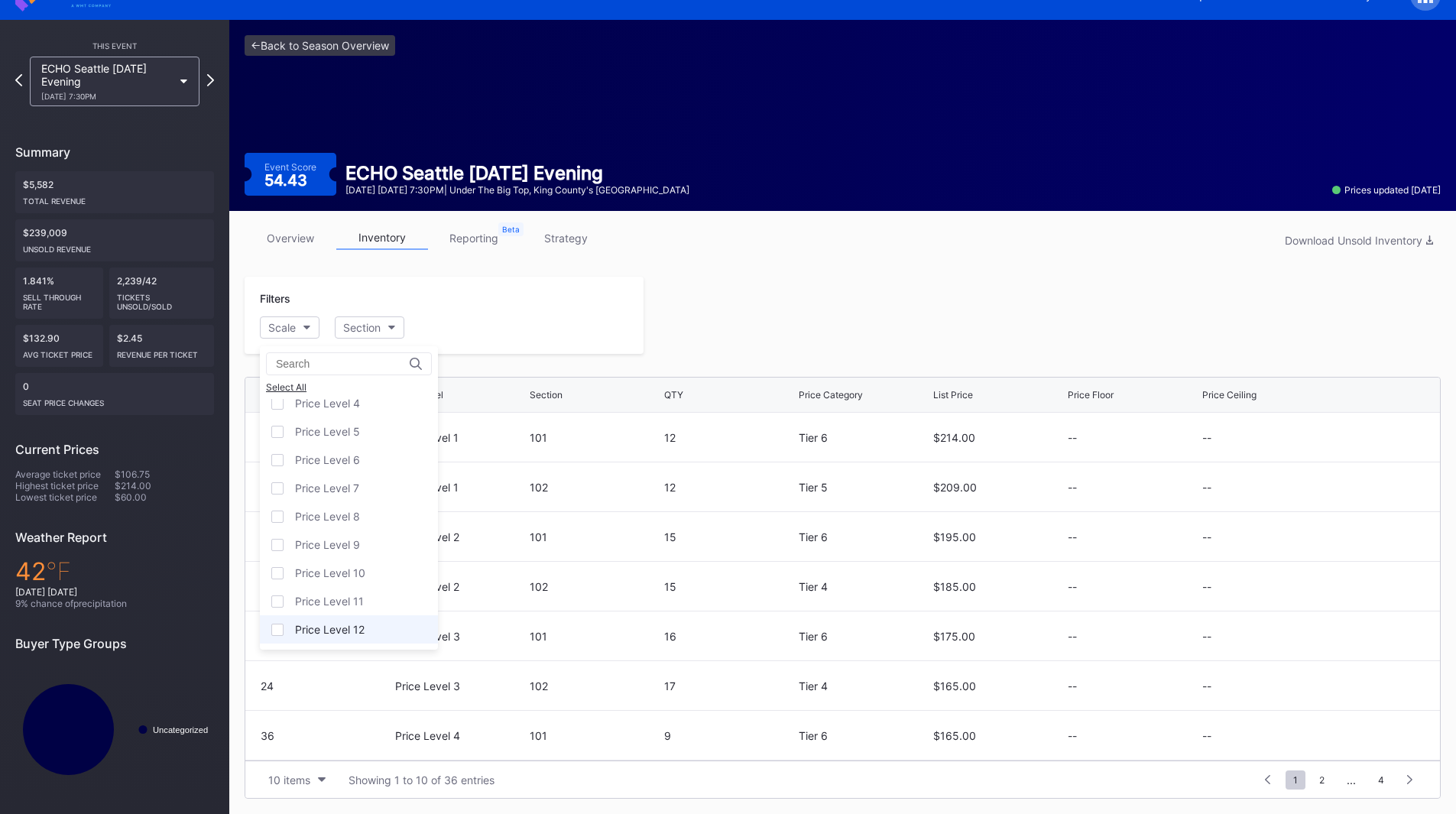
click at [359, 625] on div "Price Level 12" at bounding box center [329, 629] width 69 height 13
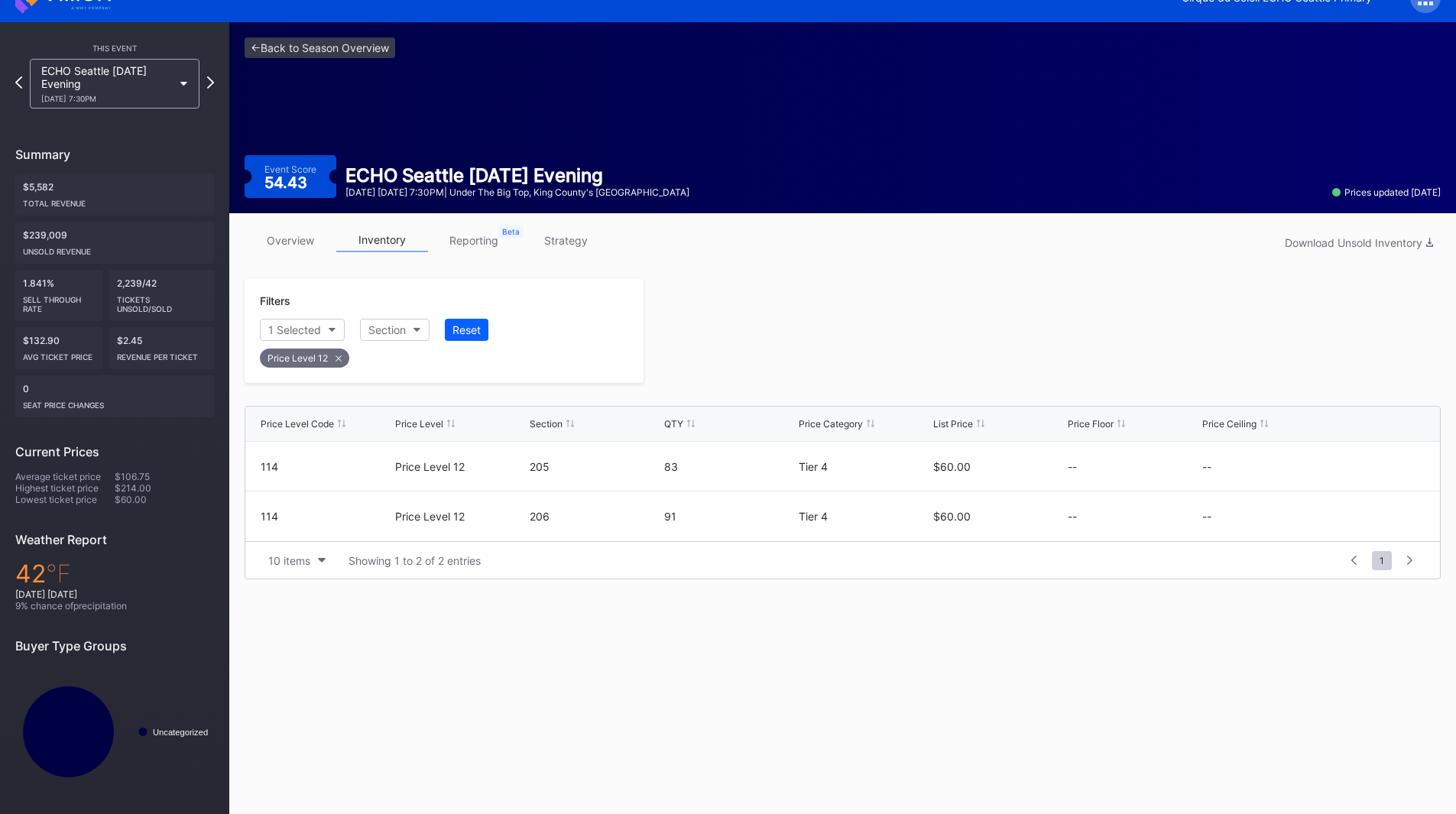
scroll to position [27, 0]
click at [1380, 464] on icon at bounding box center [1379, 465] width 11 height 11
click at [1290, 473] on button "--" at bounding box center [1268, 472] width 131 height 30
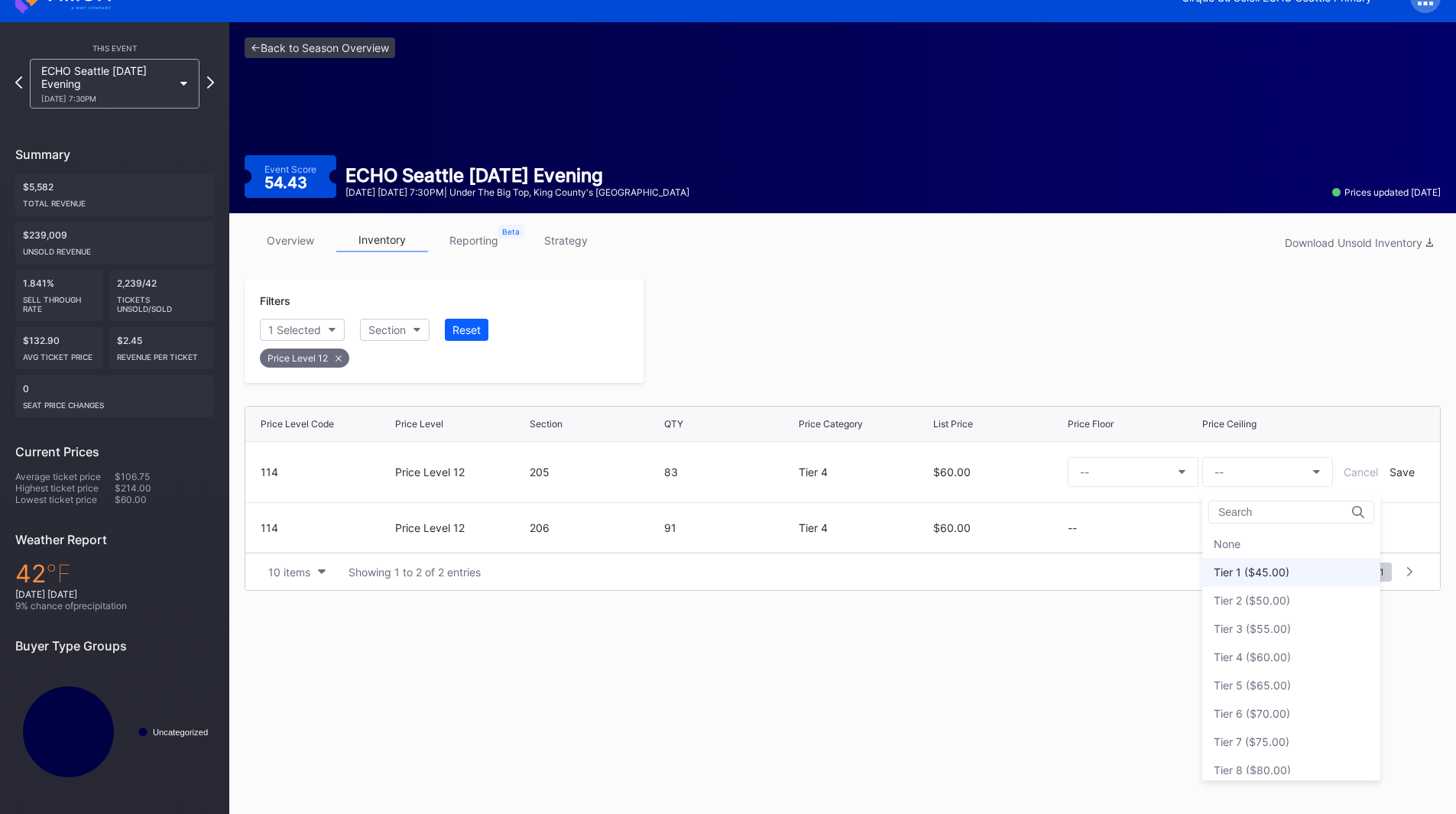
click at [1292, 574] on div "Tier 1 ($45.00)" at bounding box center [1292, 572] width 178 height 28
click at [1394, 473] on div "Save" at bounding box center [1401, 471] width 25 height 13
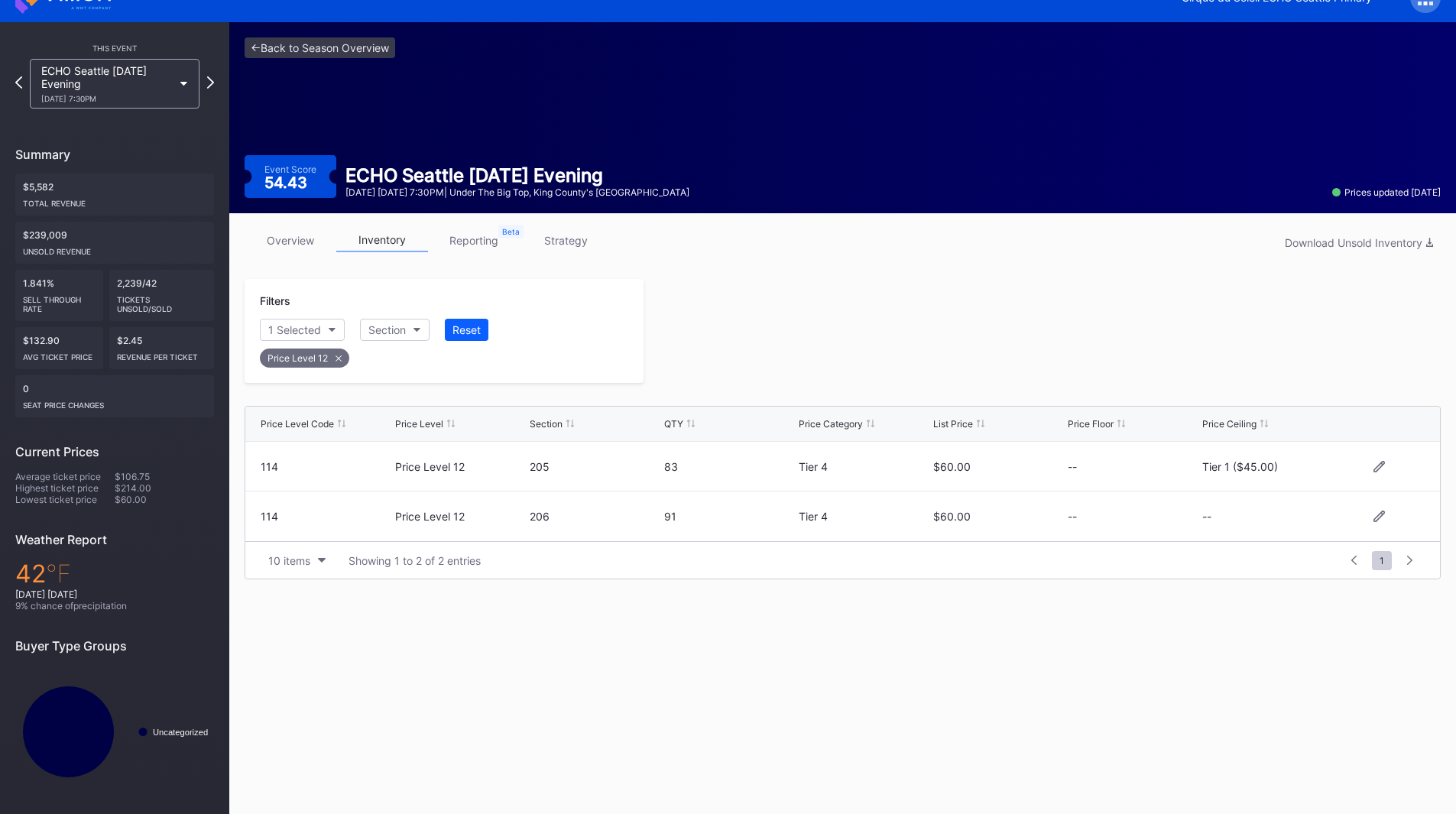
click at [1372, 515] on div at bounding box center [1378, 516] width 92 height 11
click at [1381, 518] on icon at bounding box center [1379, 516] width 11 height 11
click at [1251, 526] on button "--" at bounding box center [1268, 523] width 131 height 30
click at [1264, 296] on div "Tier 1 ($45.00)" at bounding box center [1251, 291] width 75 height 13
click at [1404, 523] on div "Save" at bounding box center [1401, 522] width 25 height 13
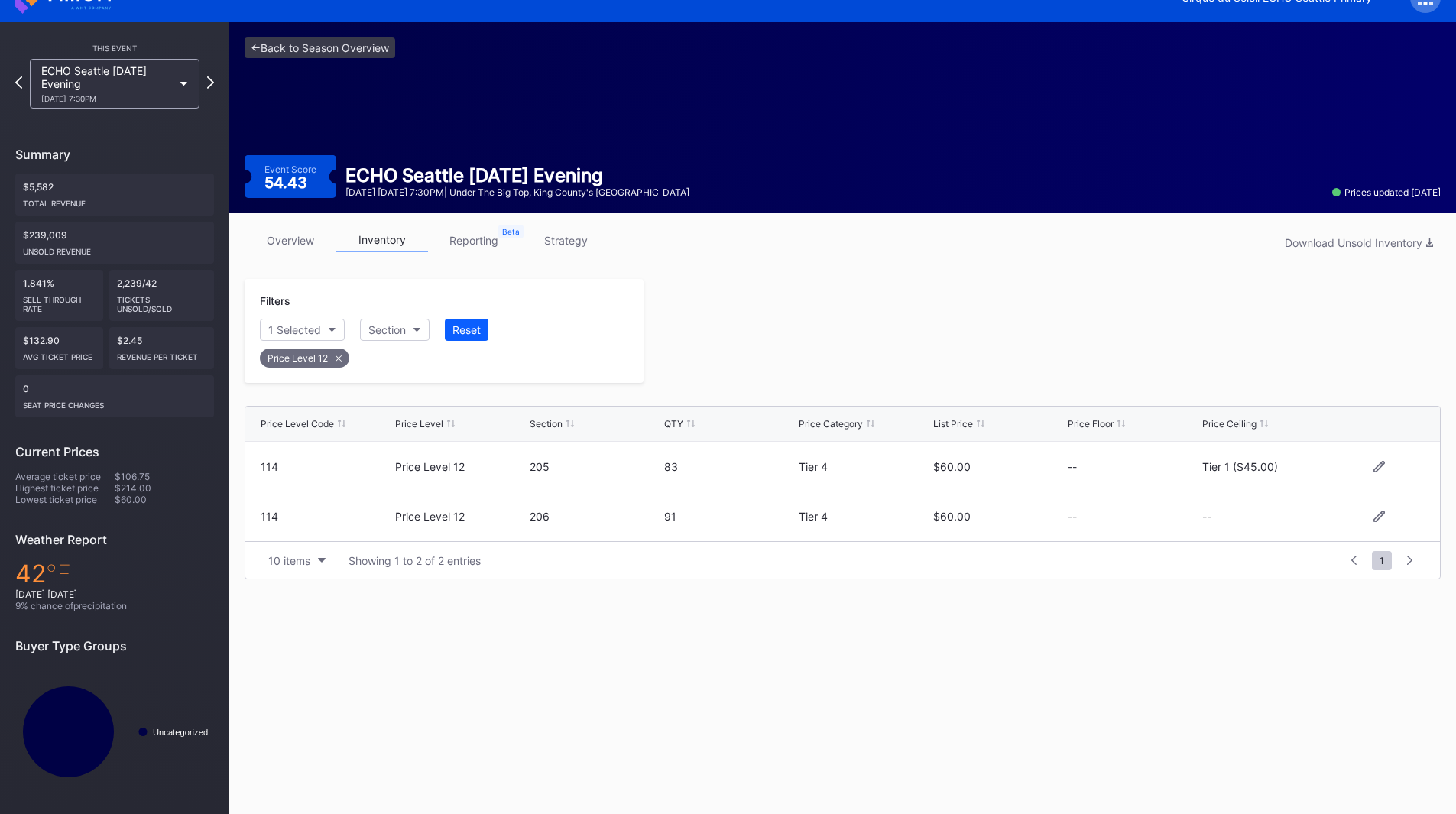
click at [1070, 358] on div at bounding box center [1041, 331] width 797 height 104
click at [211, 80] on icon at bounding box center [211, 81] width 9 height 15
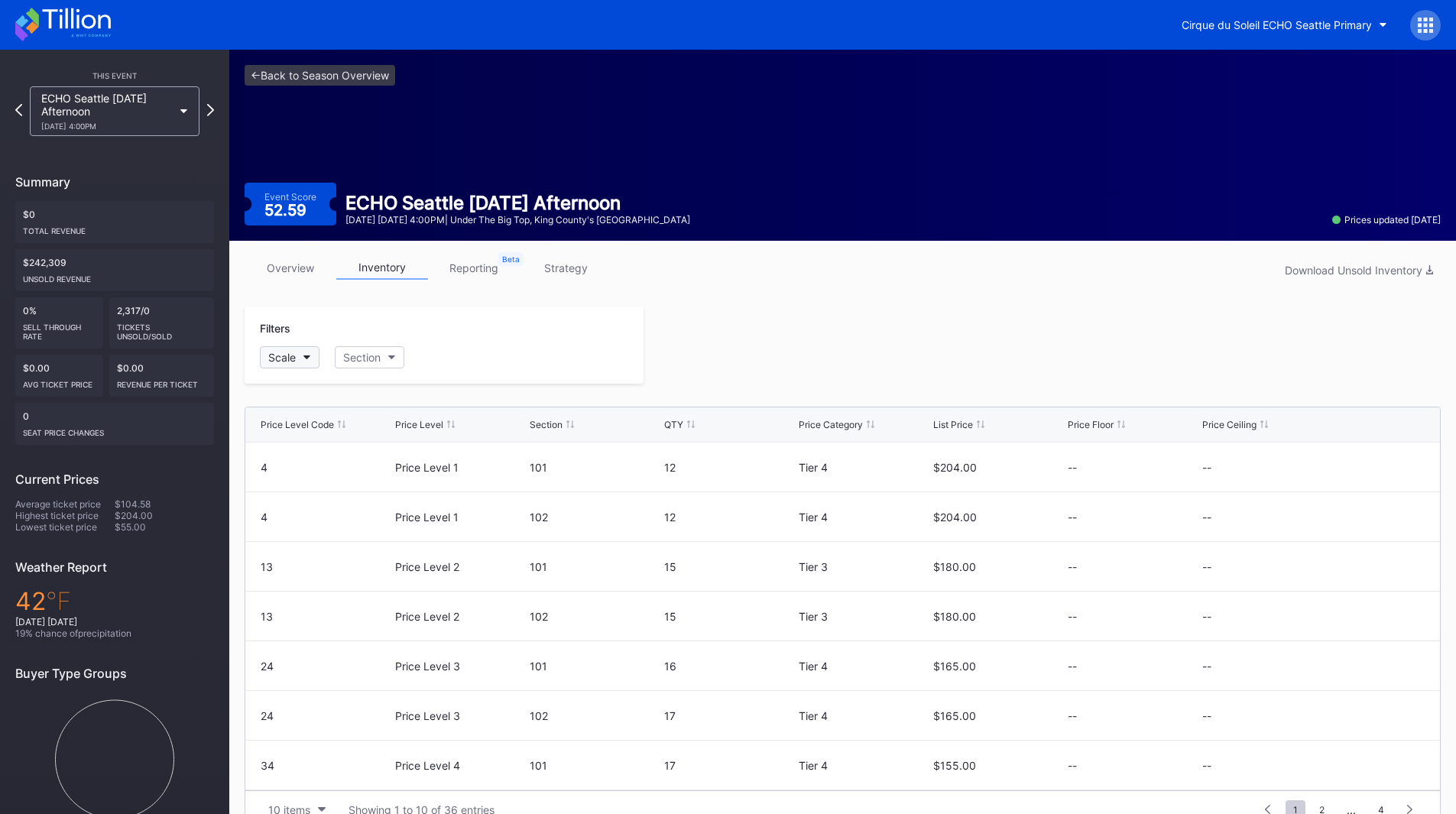
click at [305, 363] on button "Scale" at bounding box center [289, 357] width 60 height 22
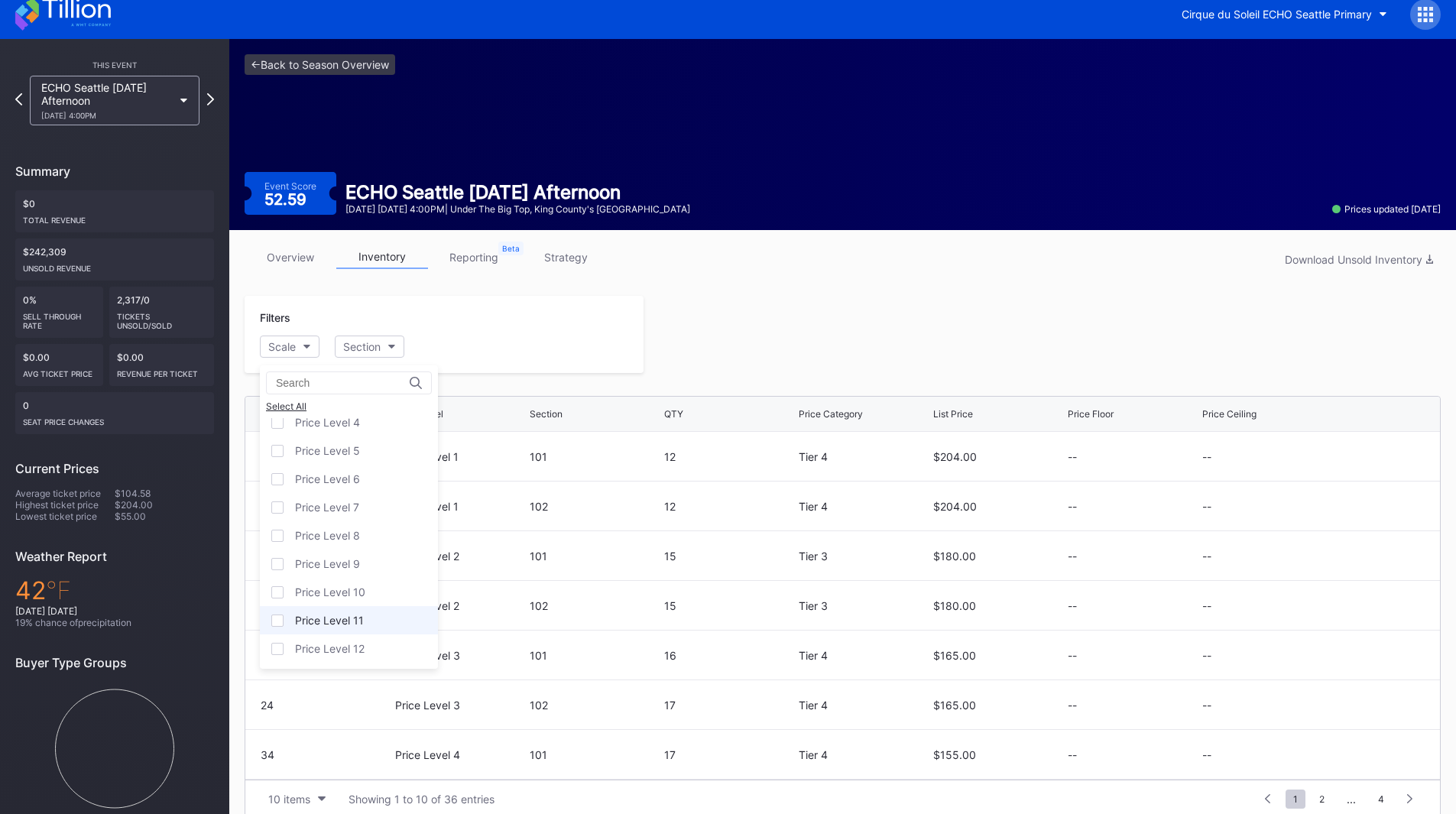
scroll to position [30, 0]
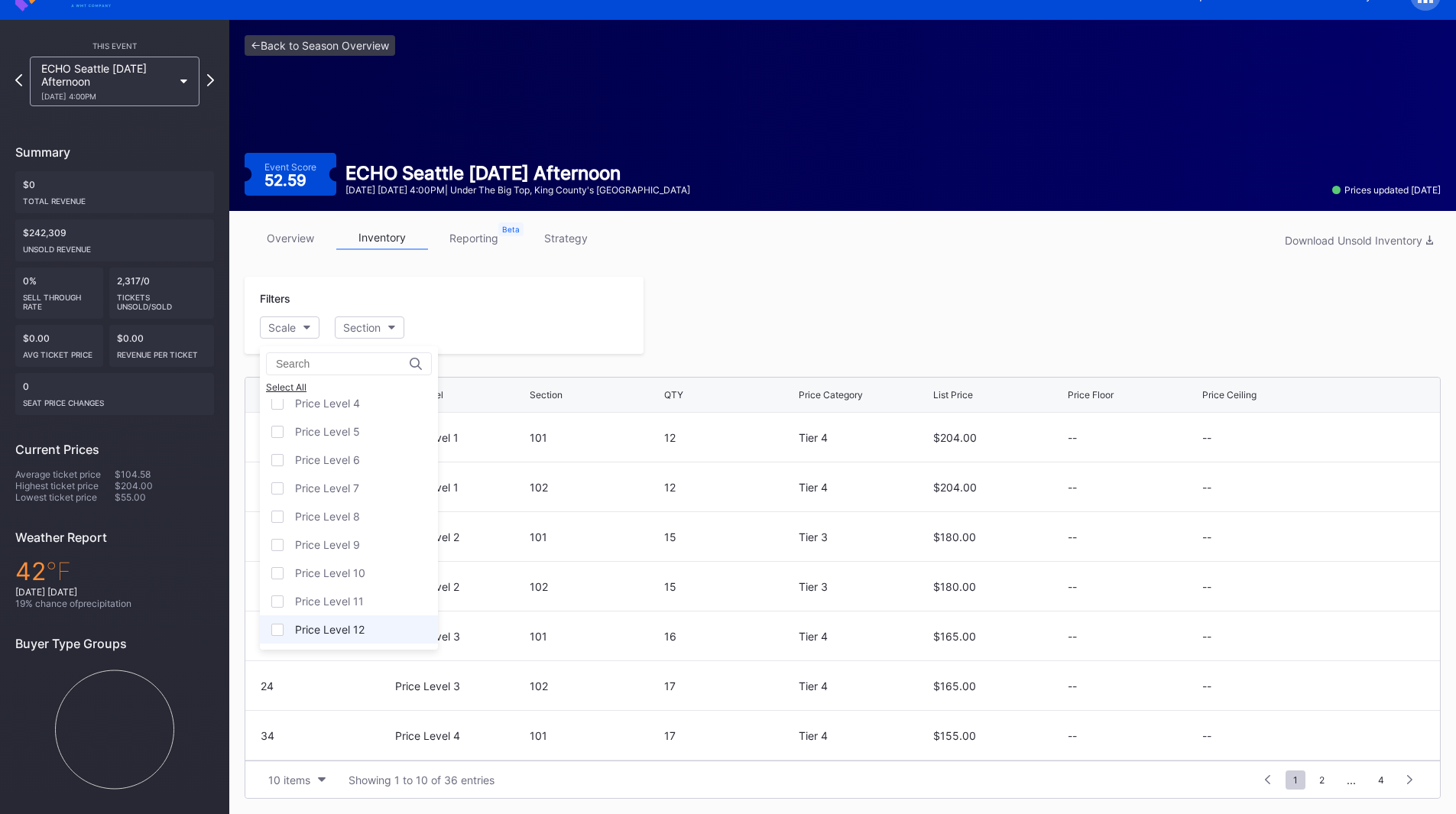
click at [355, 622] on div "Price Level 12" at bounding box center [349, 629] width 178 height 28
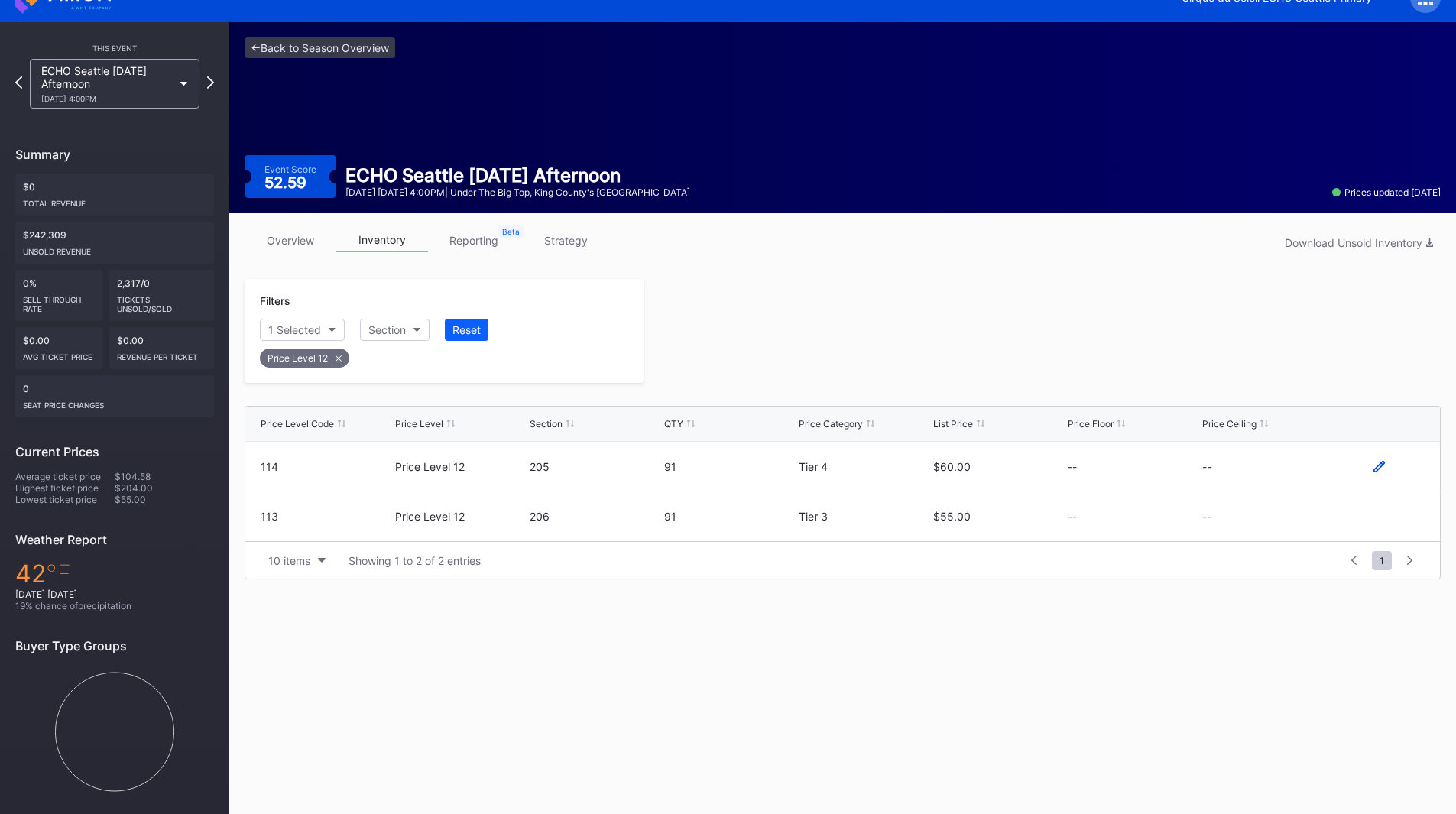
click at [1375, 466] on icon at bounding box center [1379, 466] width 11 height 11
click at [1247, 465] on button "--" at bounding box center [1268, 472] width 131 height 30
click at [1268, 573] on div "Tier 1 ($45.00)" at bounding box center [1251, 572] width 75 height 13
click at [1391, 475] on div "Save" at bounding box center [1401, 471] width 25 height 13
click at [1385, 519] on div at bounding box center [1378, 516] width 92 height 11
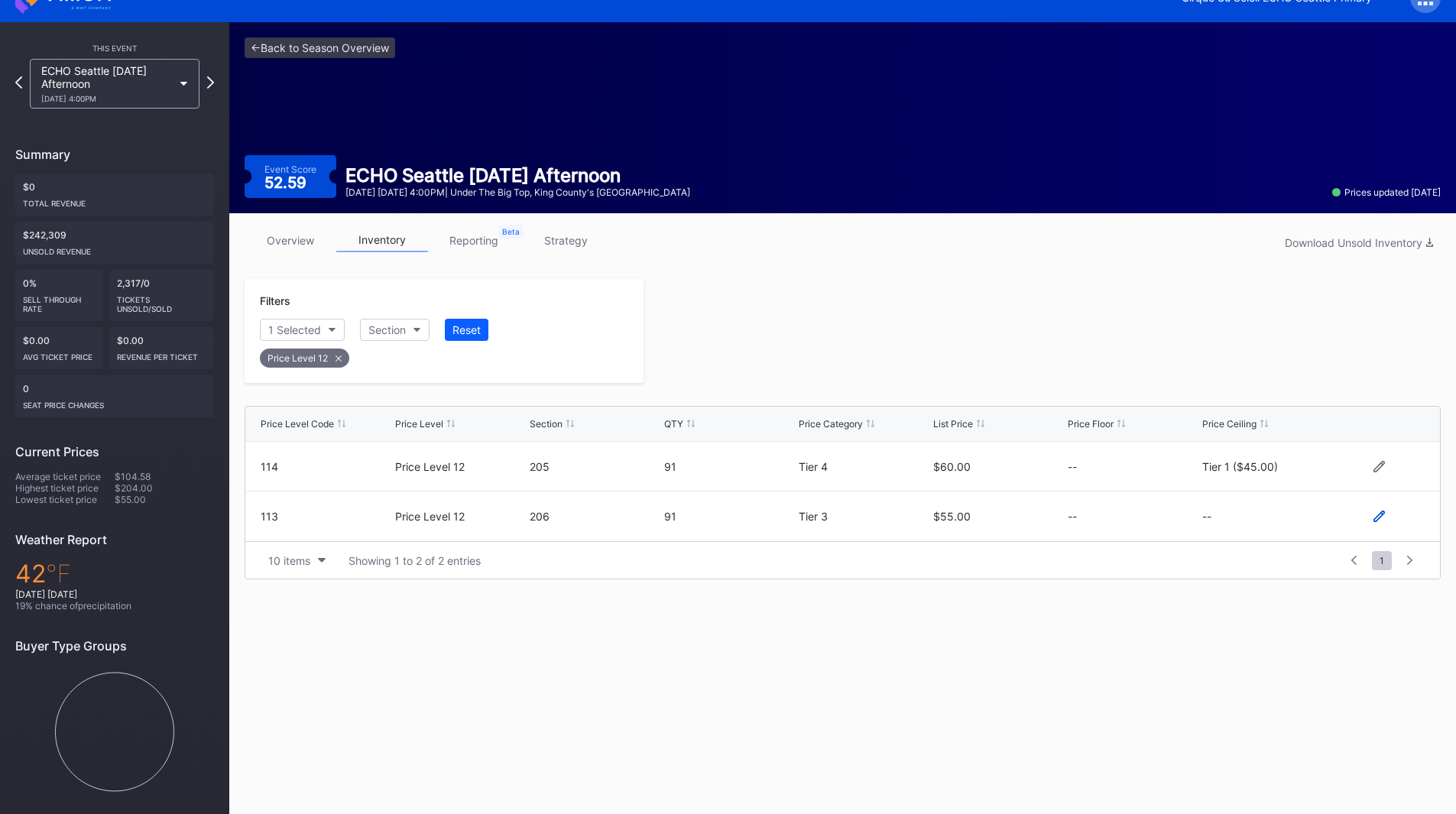
click at [1374, 516] on icon at bounding box center [1379, 516] width 11 height 11
click at [1263, 526] on button "--" at bounding box center [1268, 523] width 131 height 30
click at [1275, 298] on div "Tier 1 ($45.00)" at bounding box center [1292, 291] width 178 height 28
click at [1393, 521] on div "Save" at bounding box center [1401, 522] width 25 height 13
click at [1054, 376] on div at bounding box center [1041, 331] width 797 height 104
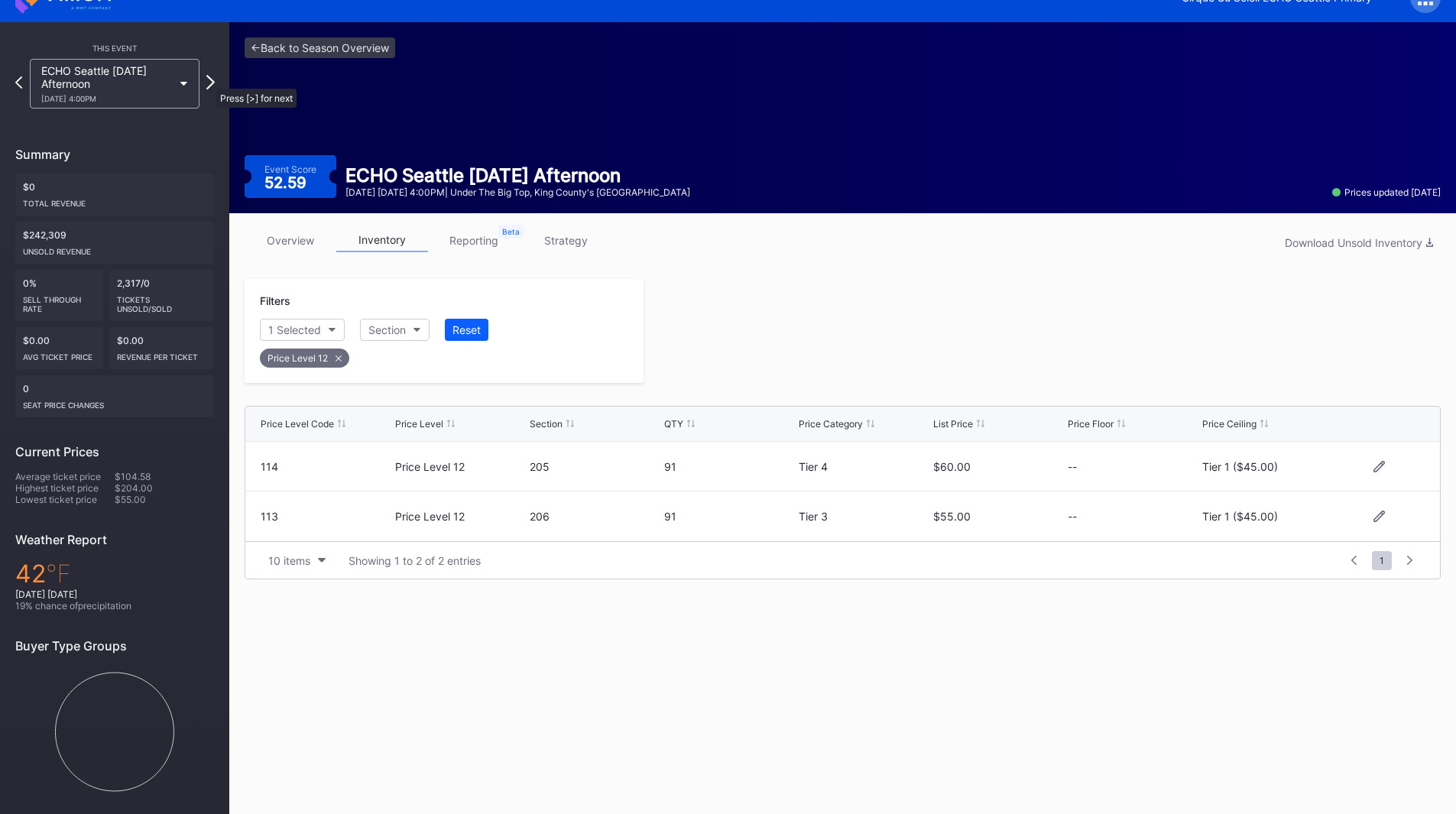
click at [209, 81] on icon at bounding box center [211, 81] width 9 height 15
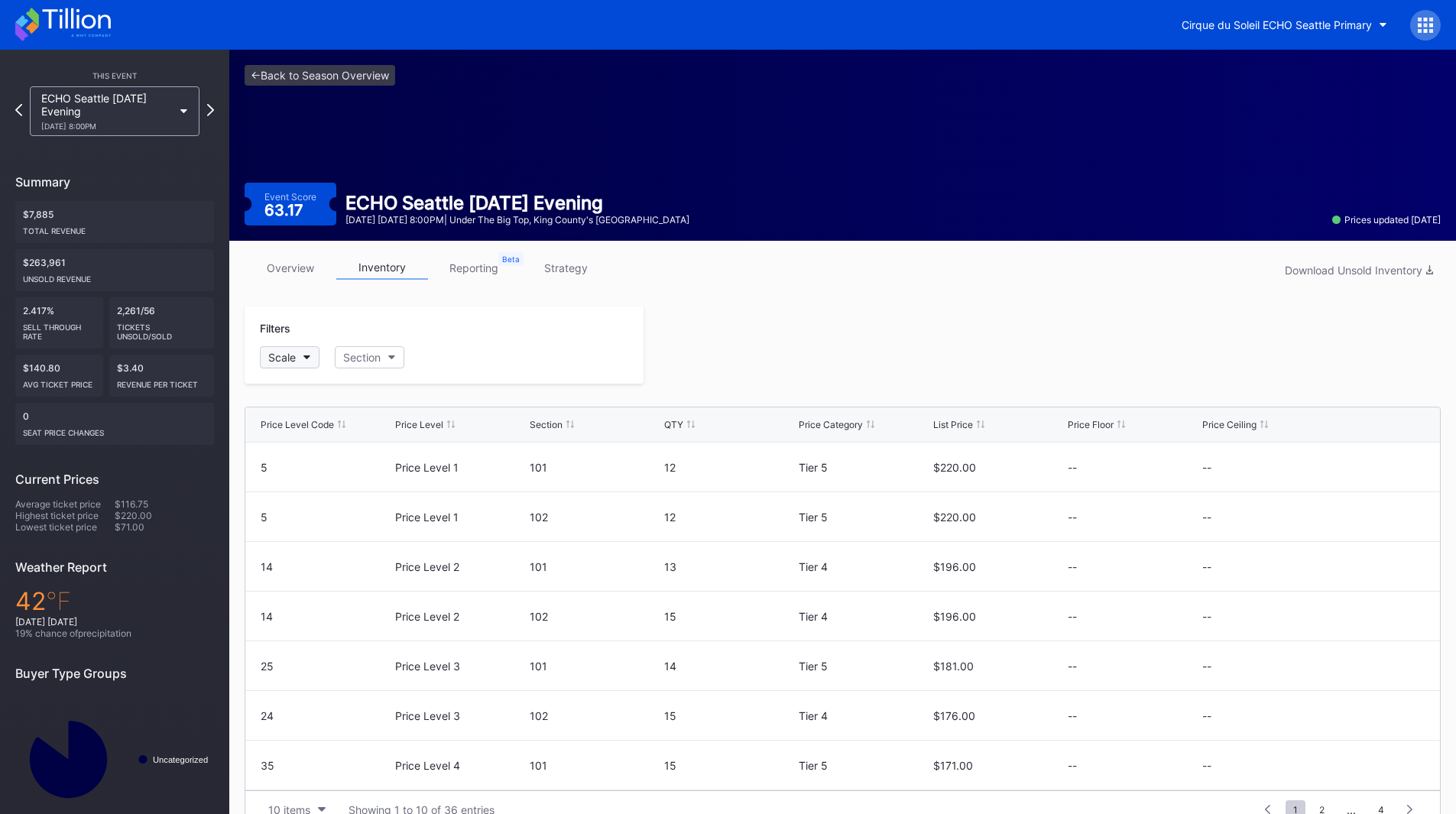
click at [309, 360] on button "Scale" at bounding box center [289, 357] width 60 height 22
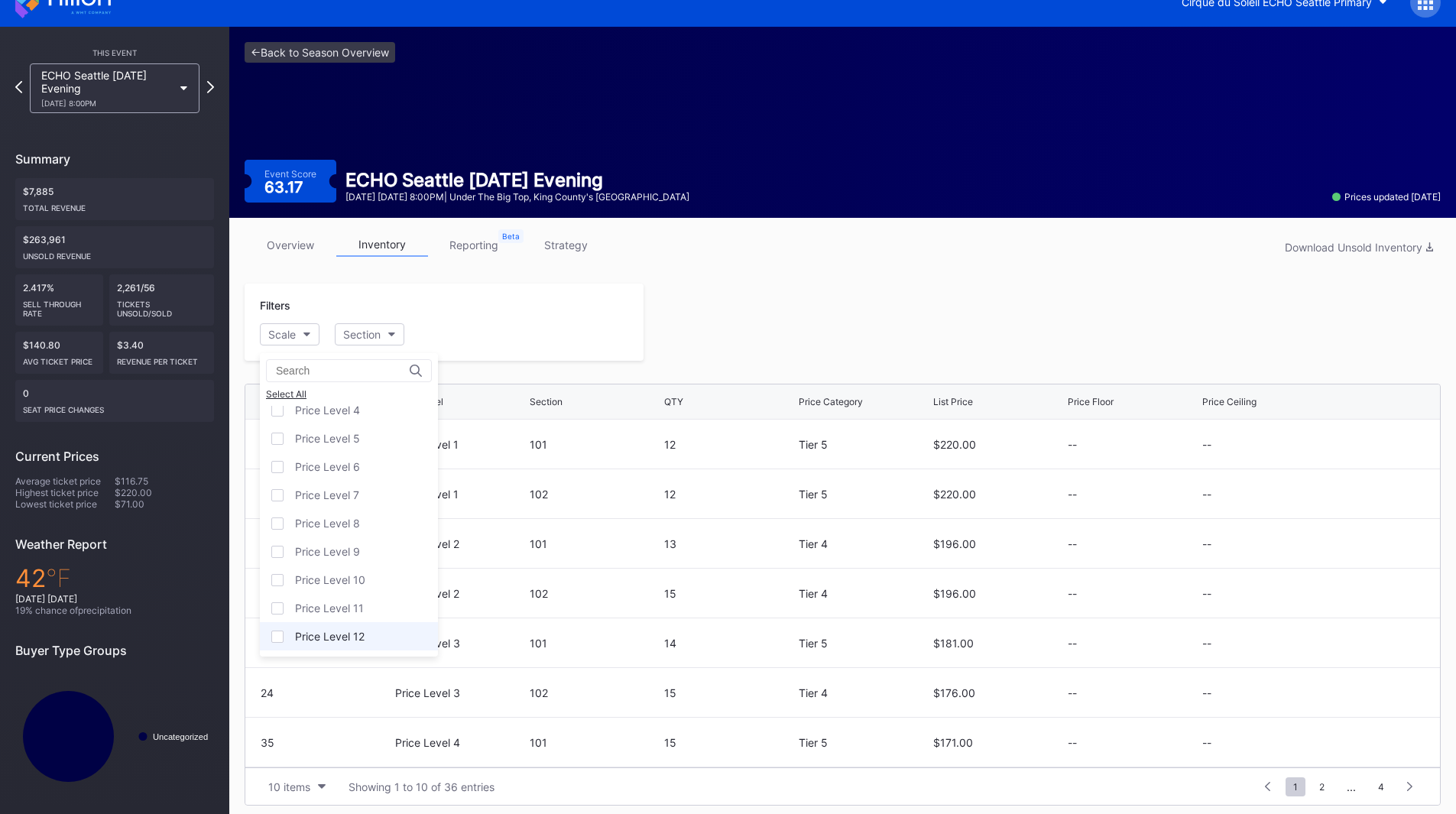
scroll to position [30, 0]
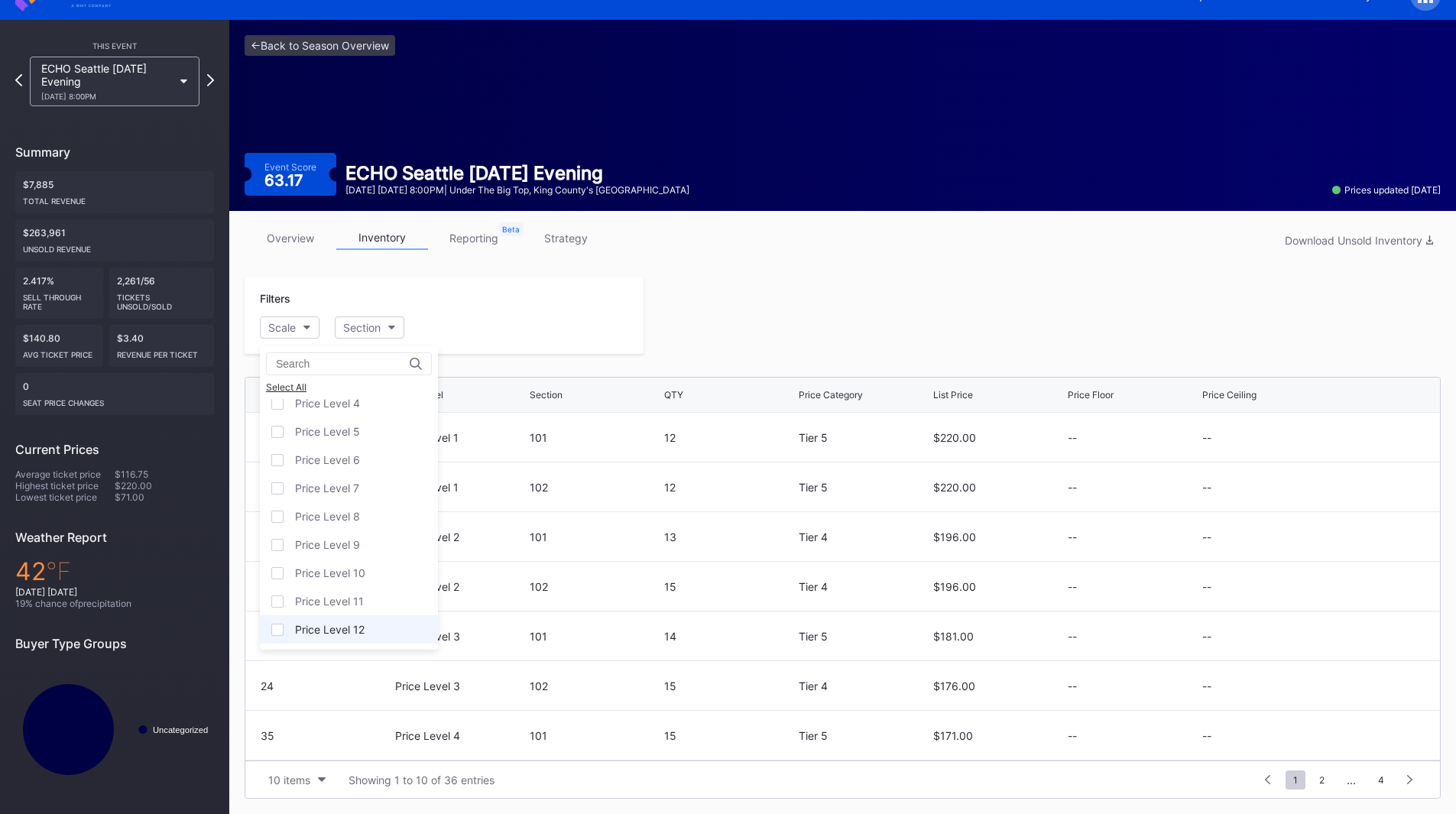
click at [343, 640] on div "Price Level 12" at bounding box center [349, 629] width 178 height 28
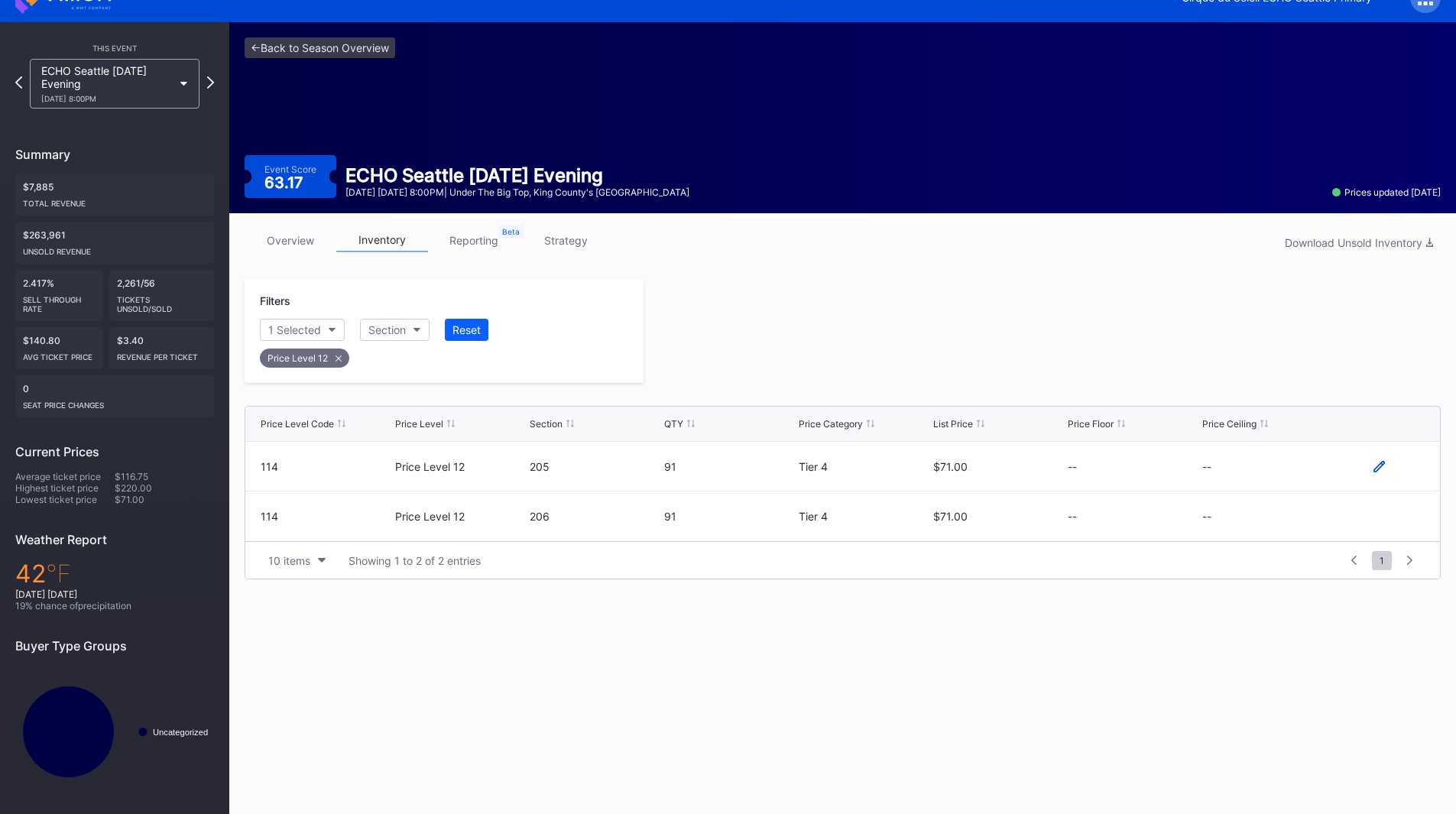
click at [1383, 469] on icon at bounding box center [1379, 466] width 11 height 11
click at [1250, 478] on button "--" at bounding box center [1268, 472] width 131 height 30
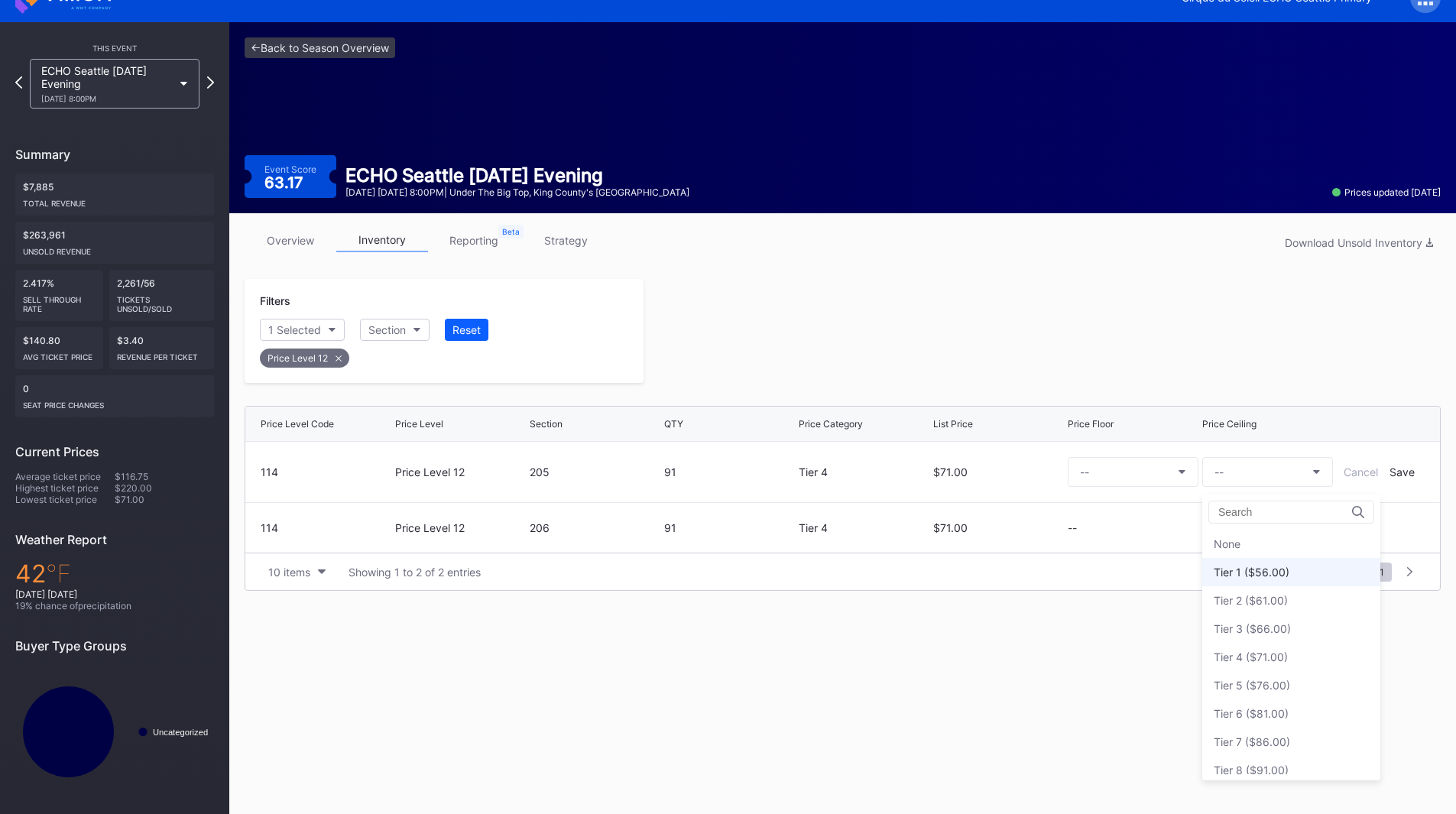
click at [1266, 566] on div "Tier 1 ($56.00)" at bounding box center [1251, 572] width 75 height 13
click at [1412, 474] on div "Save" at bounding box center [1401, 471] width 25 height 13
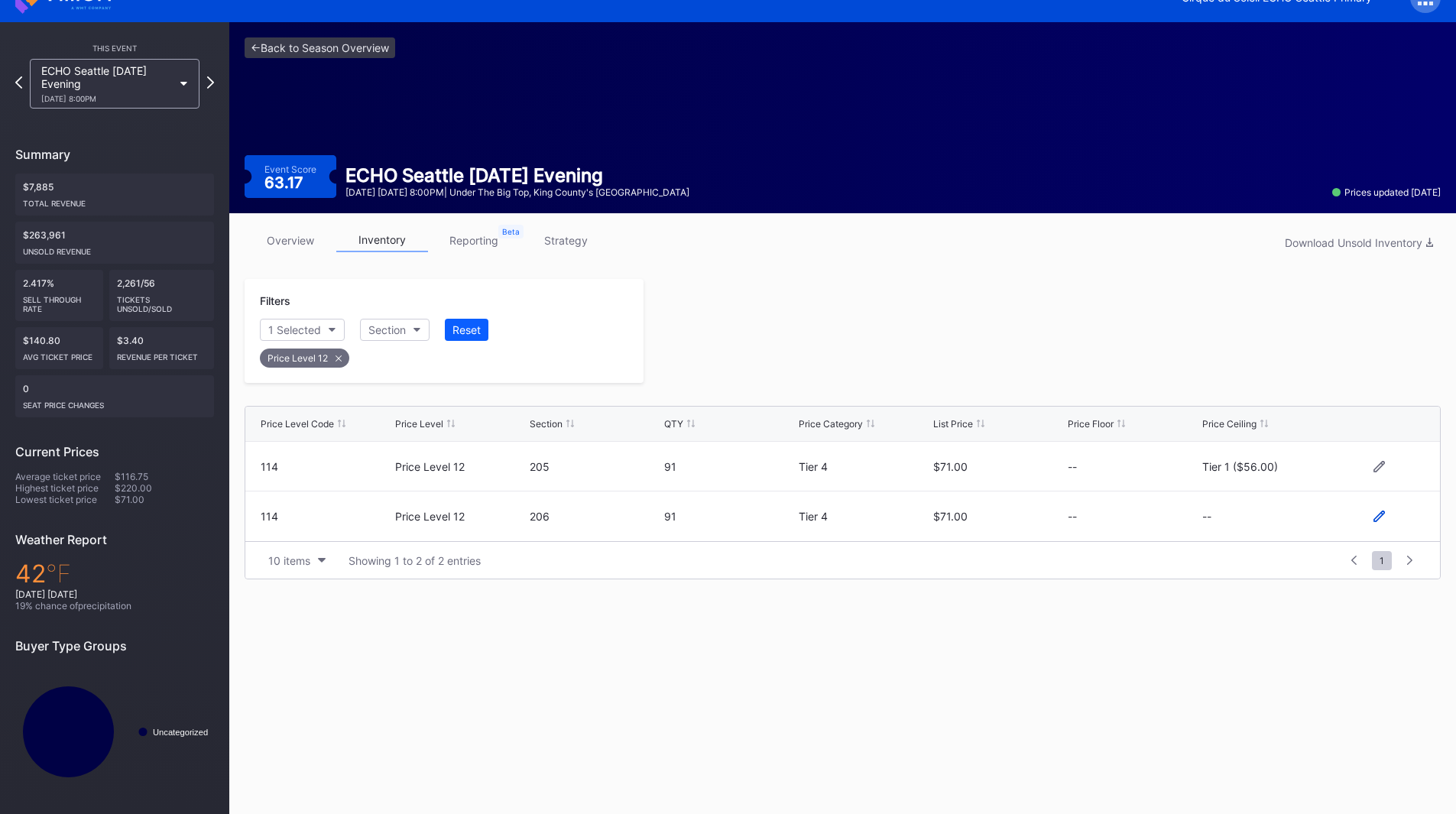
click at [1376, 519] on icon at bounding box center [1379, 516] width 11 height 11
click at [1252, 530] on button "--" at bounding box center [1268, 523] width 131 height 30
click at [1268, 296] on div "Tier 1 ($56.00)" at bounding box center [1251, 291] width 75 height 13
click at [1399, 521] on div "Save" at bounding box center [1401, 522] width 25 height 13
click at [1035, 344] on div at bounding box center [1041, 331] width 797 height 104
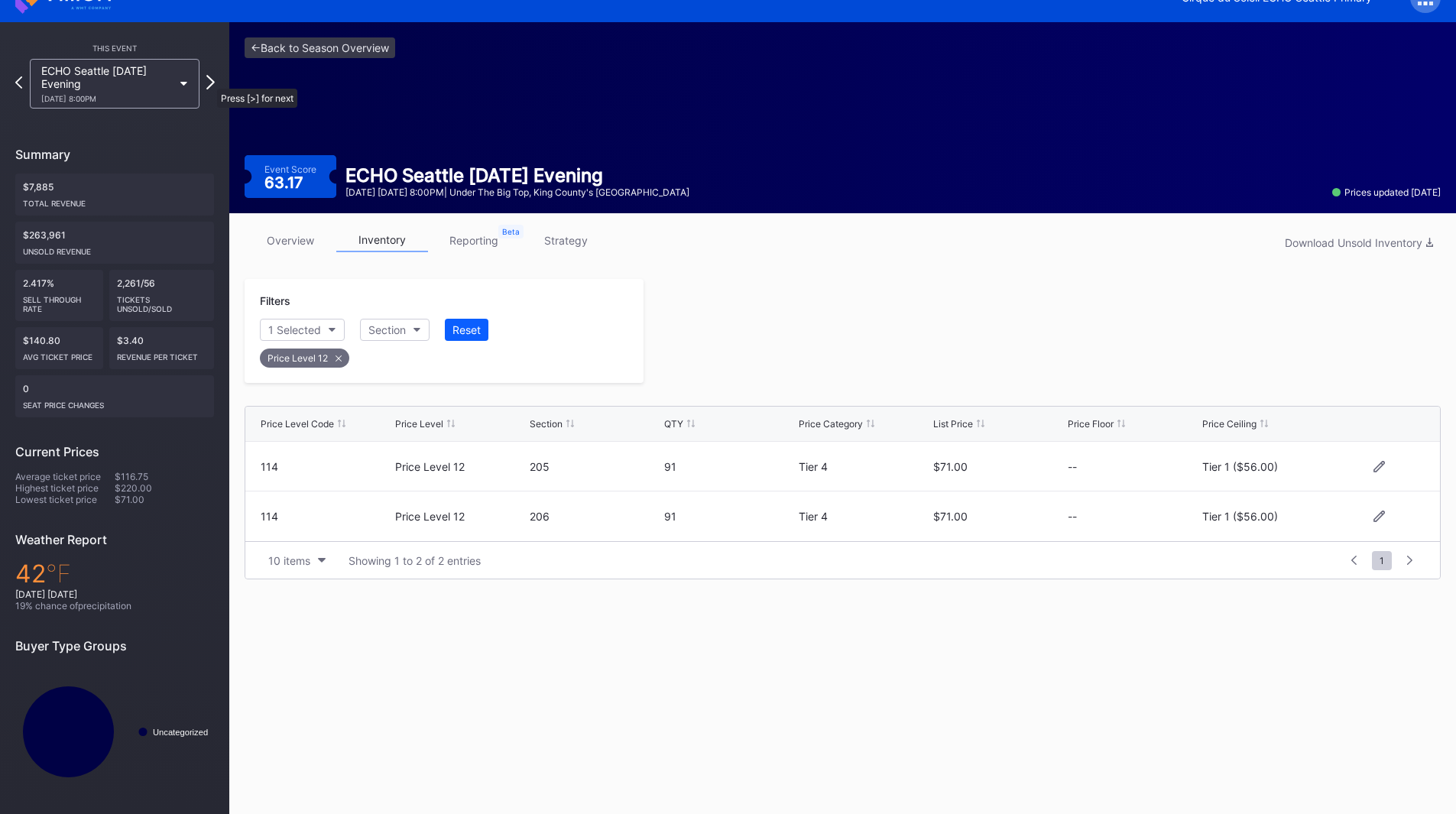
click at [210, 81] on icon at bounding box center [211, 81] width 9 height 15
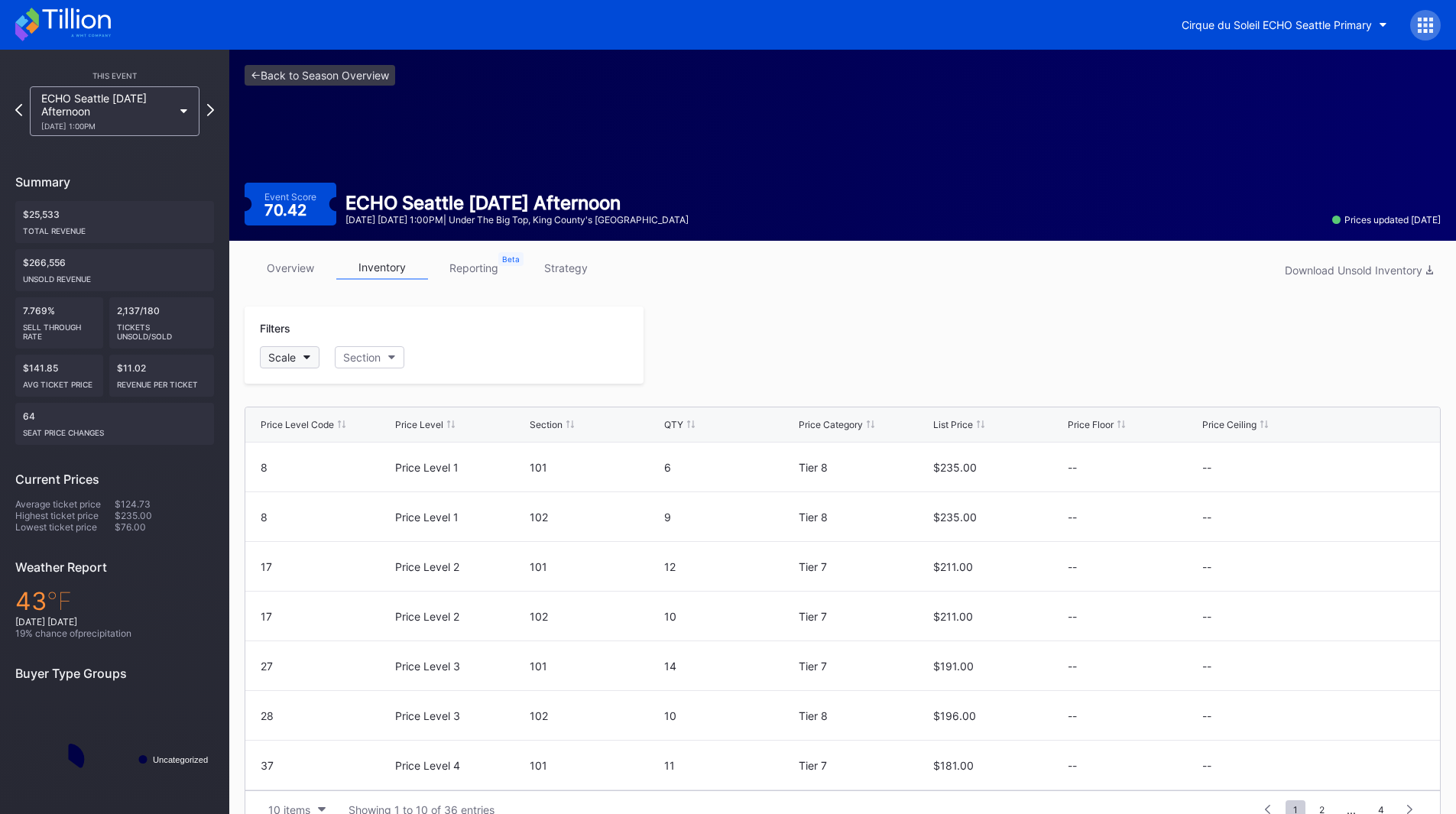
click at [302, 365] on button "Scale" at bounding box center [289, 357] width 60 height 22
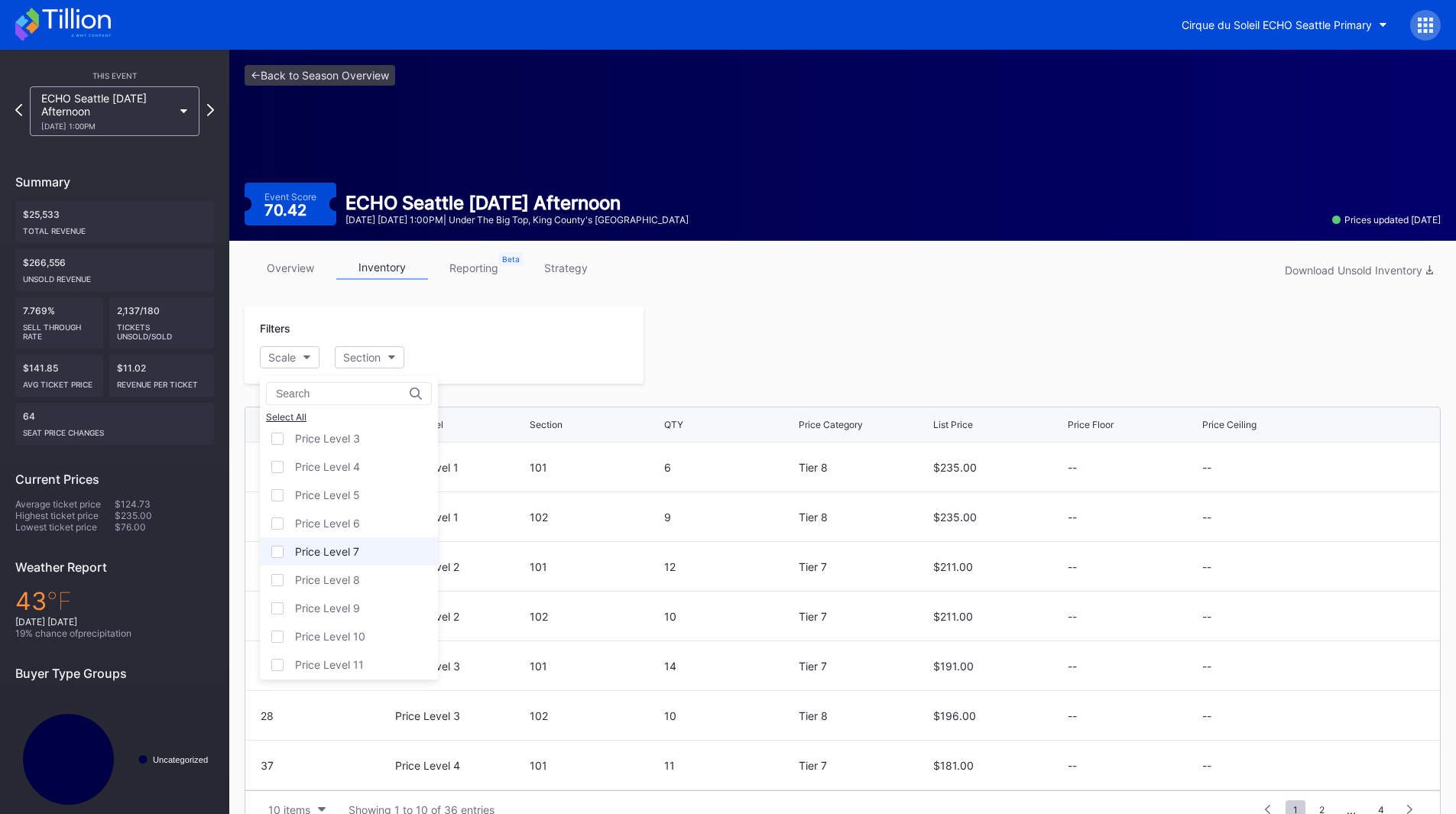
scroll to position [95, 0]
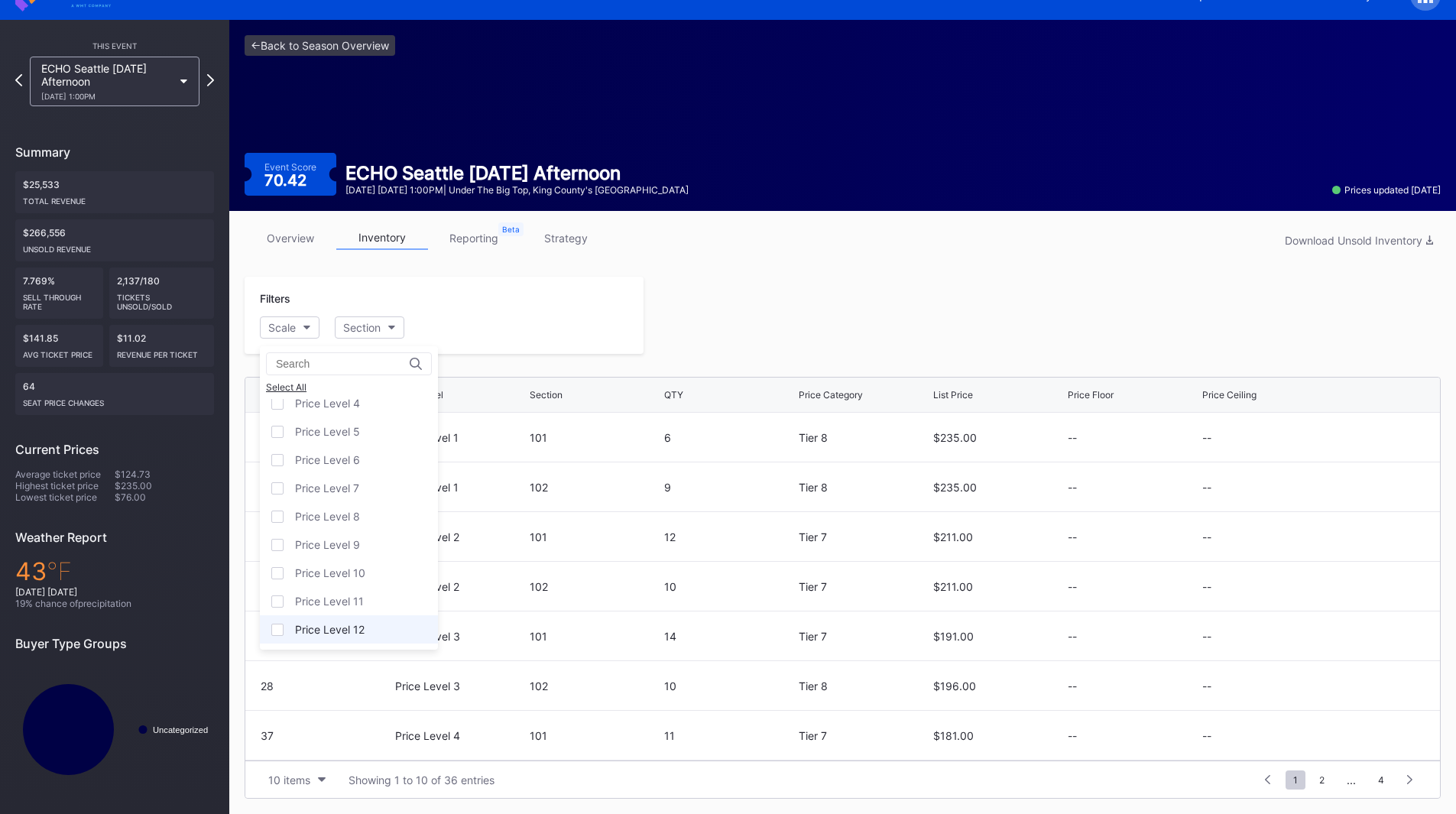
click at [348, 638] on div "Price Level 12" at bounding box center [349, 629] width 178 height 28
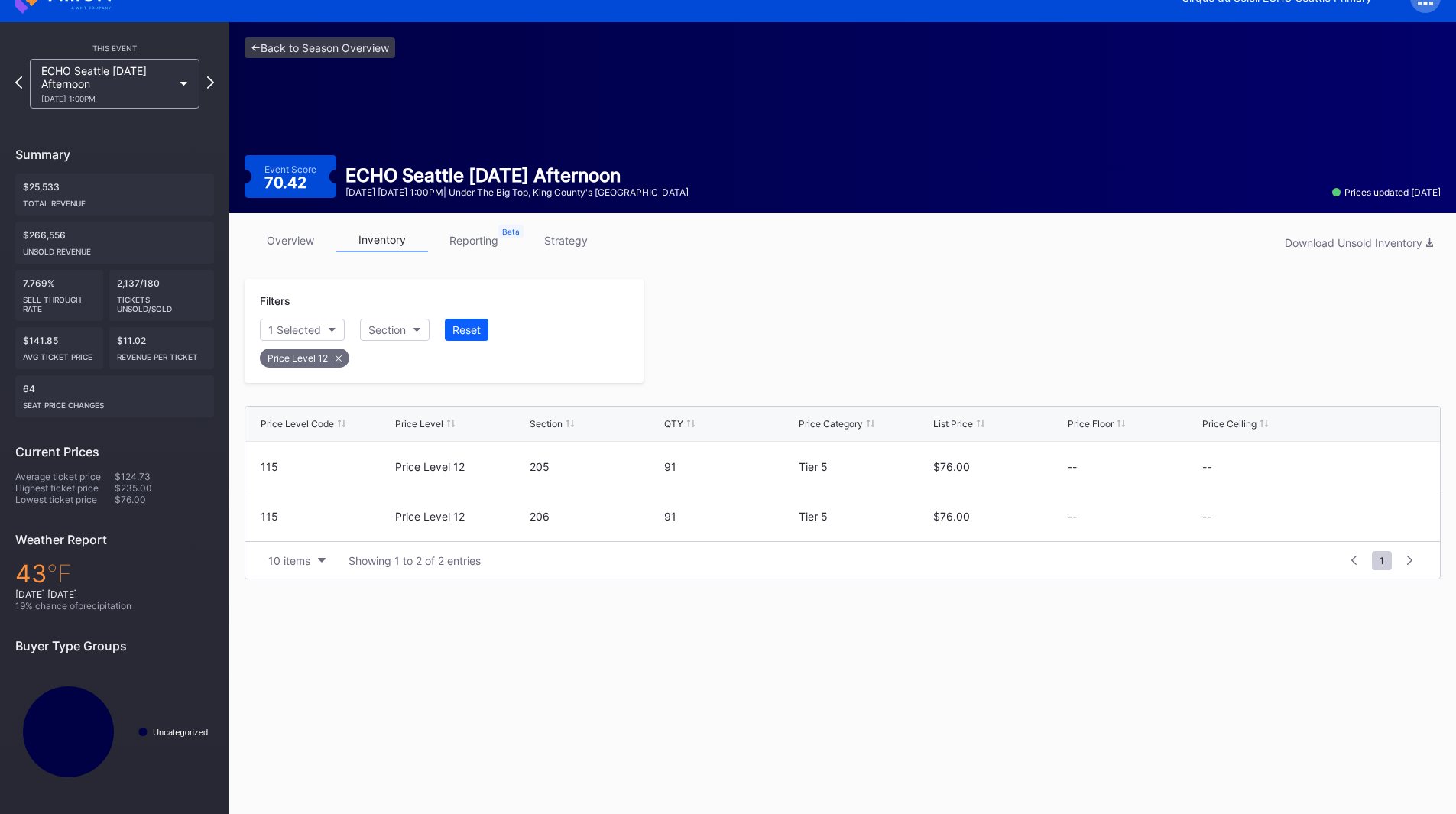
scroll to position [27, 0]
click at [1381, 468] on icon at bounding box center [1379, 466] width 11 height 11
click at [1289, 474] on button "--" at bounding box center [1268, 472] width 131 height 30
click at [1285, 572] on div "Tier 1 ($56.00)" at bounding box center [1251, 572] width 75 height 13
click at [1401, 473] on div "Save" at bounding box center [1401, 471] width 25 height 13
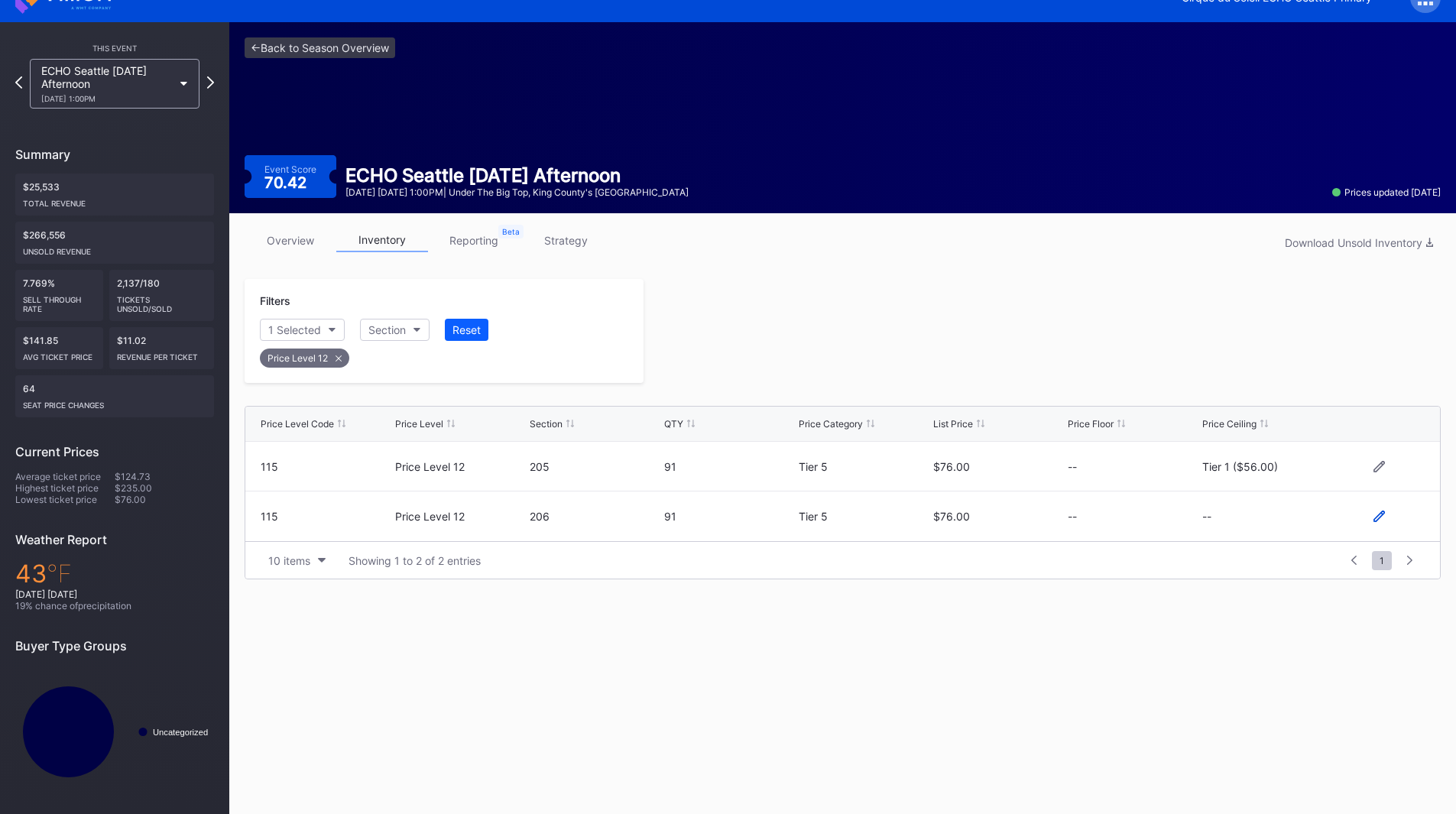
click at [1379, 516] on icon at bounding box center [1379, 516] width 11 height 11
click at [1241, 516] on button "--" at bounding box center [1268, 523] width 131 height 30
click at [1272, 290] on div "Tier 1 ($56.00)" at bounding box center [1251, 291] width 75 height 13
drag, startPoint x: 1391, startPoint y: 520, endPoint x: 1220, endPoint y: 434, distance: 191.4
click at [1392, 520] on div "Save" at bounding box center [1401, 522] width 25 height 13
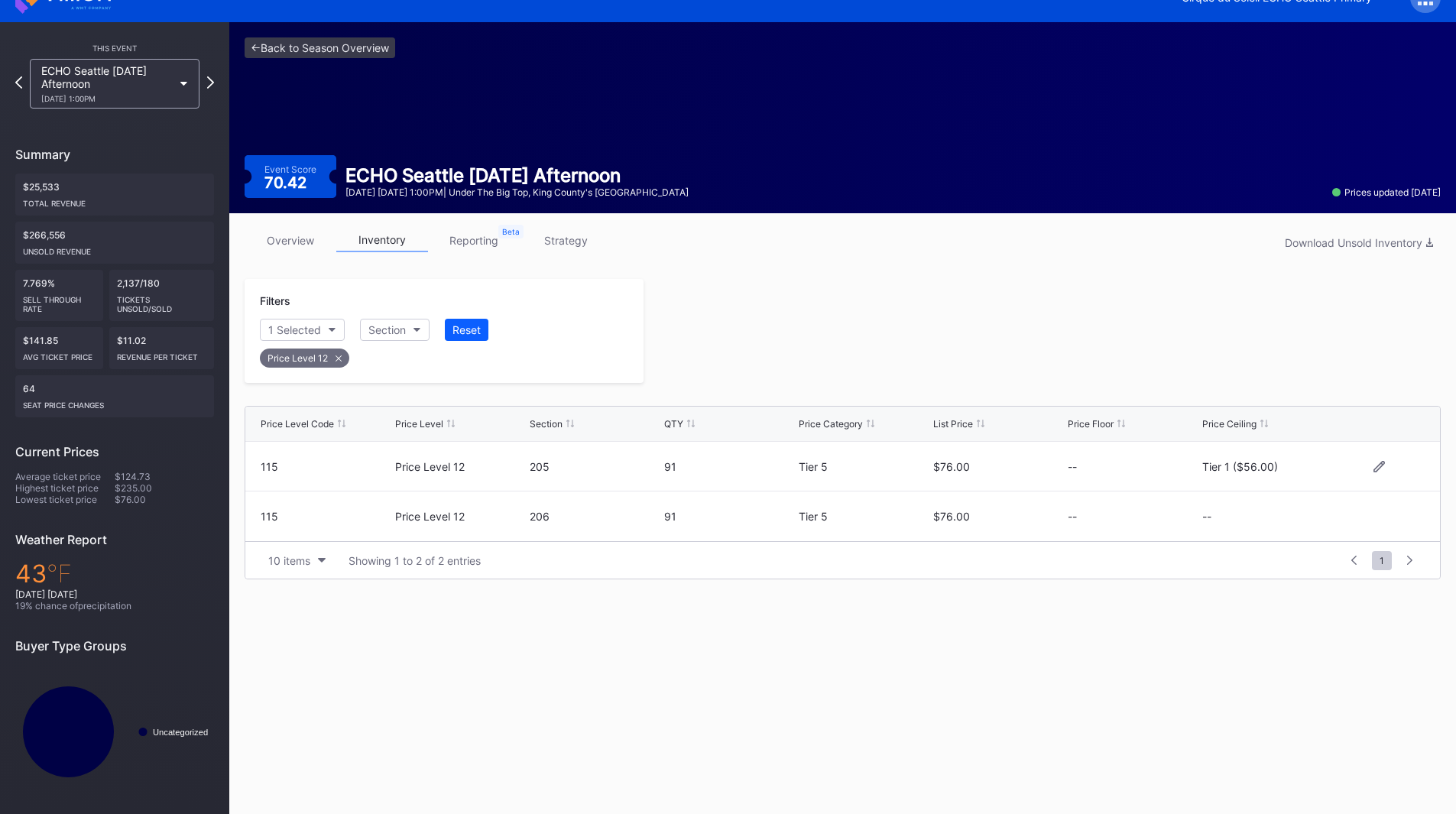
click at [1001, 338] on div at bounding box center [1041, 331] width 797 height 104
click at [211, 80] on icon at bounding box center [211, 81] width 9 height 15
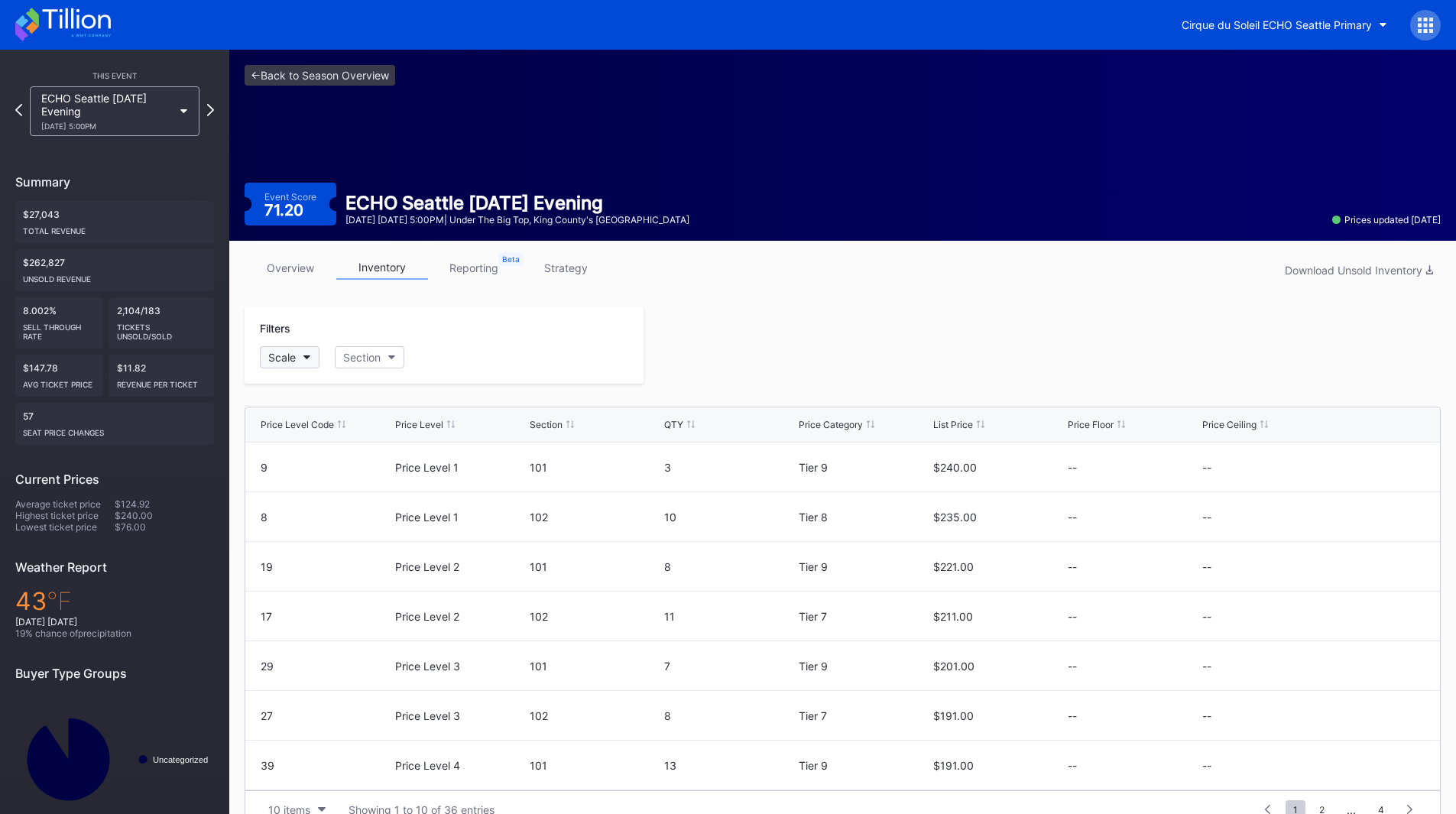
click at [294, 351] on div "Scale" at bounding box center [282, 357] width 27 height 13
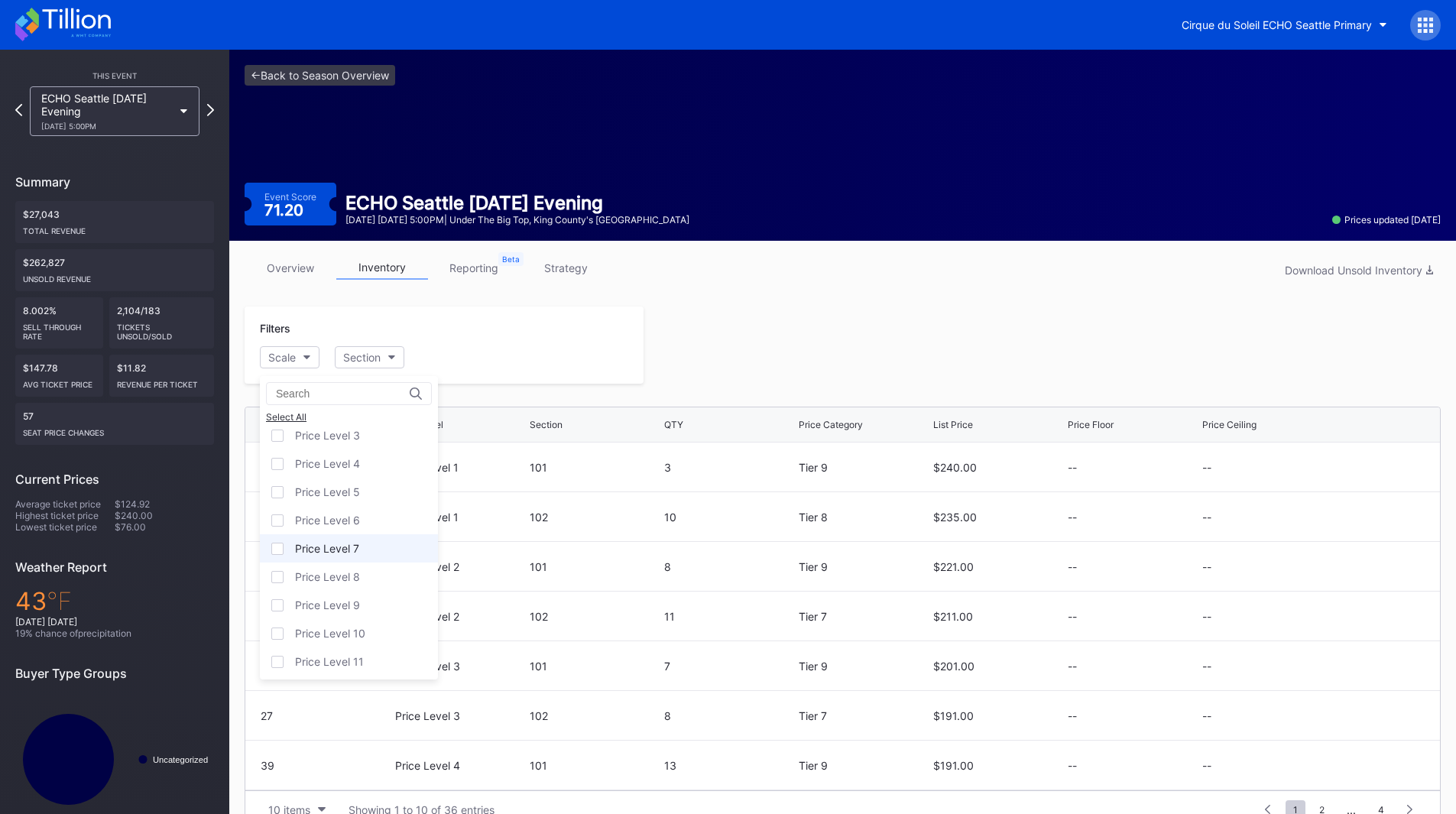
scroll to position [95, 0]
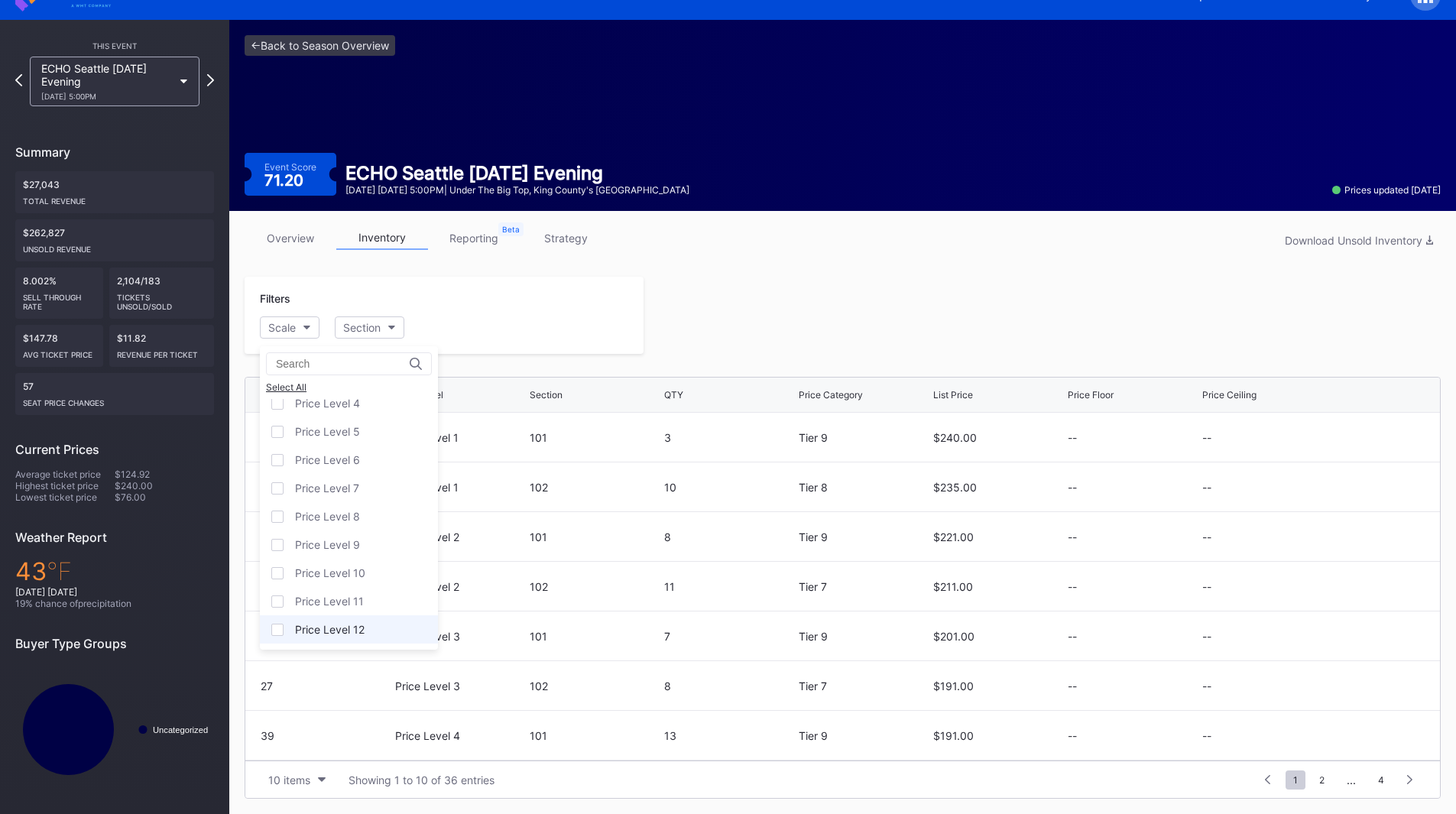
click at [361, 622] on div "Price Level 12" at bounding box center [349, 629] width 178 height 28
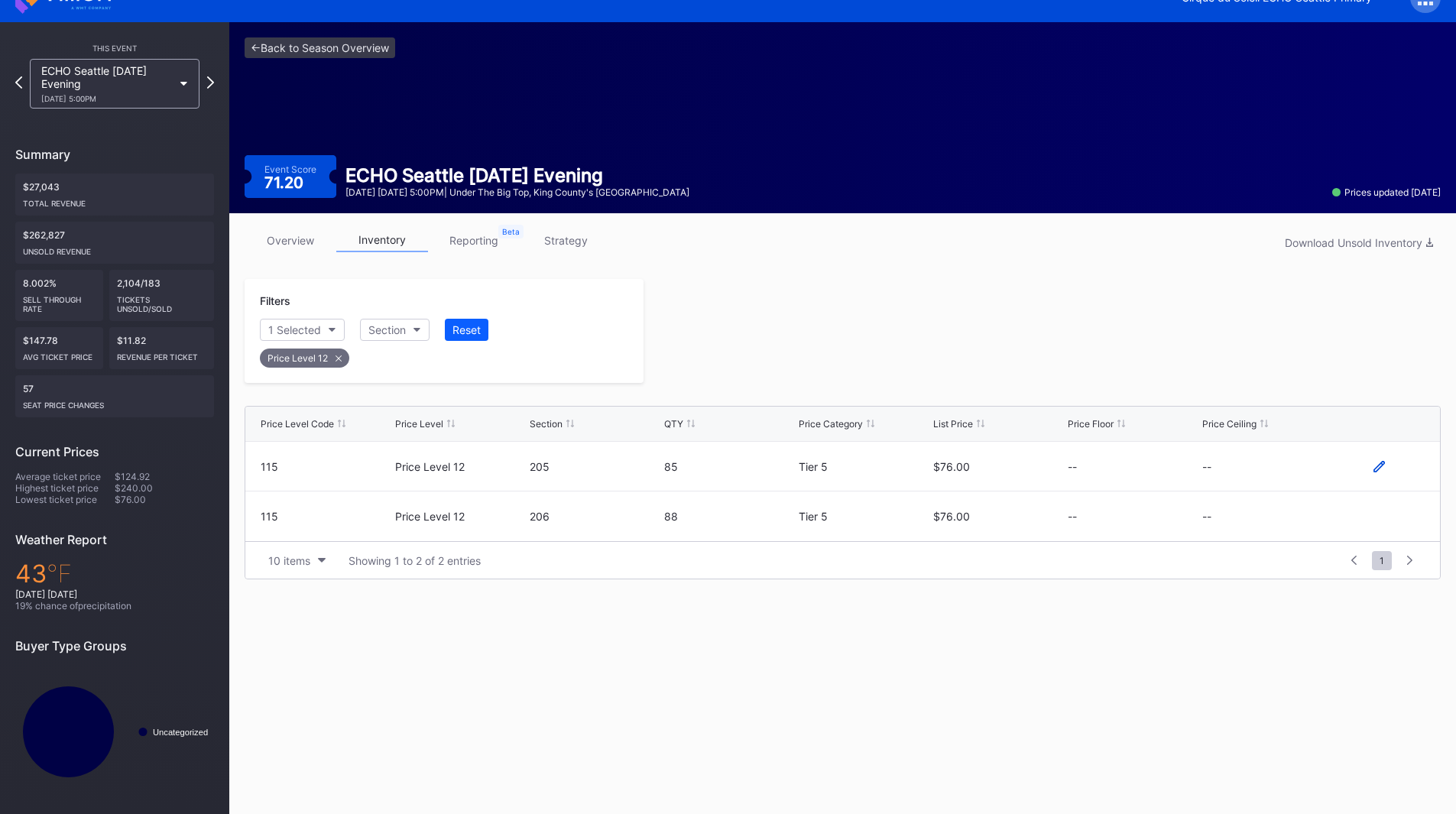
click at [1381, 466] on icon at bounding box center [1379, 465] width 11 height 11
click at [1249, 482] on button "--" at bounding box center [1268, 472] width 131 height 30
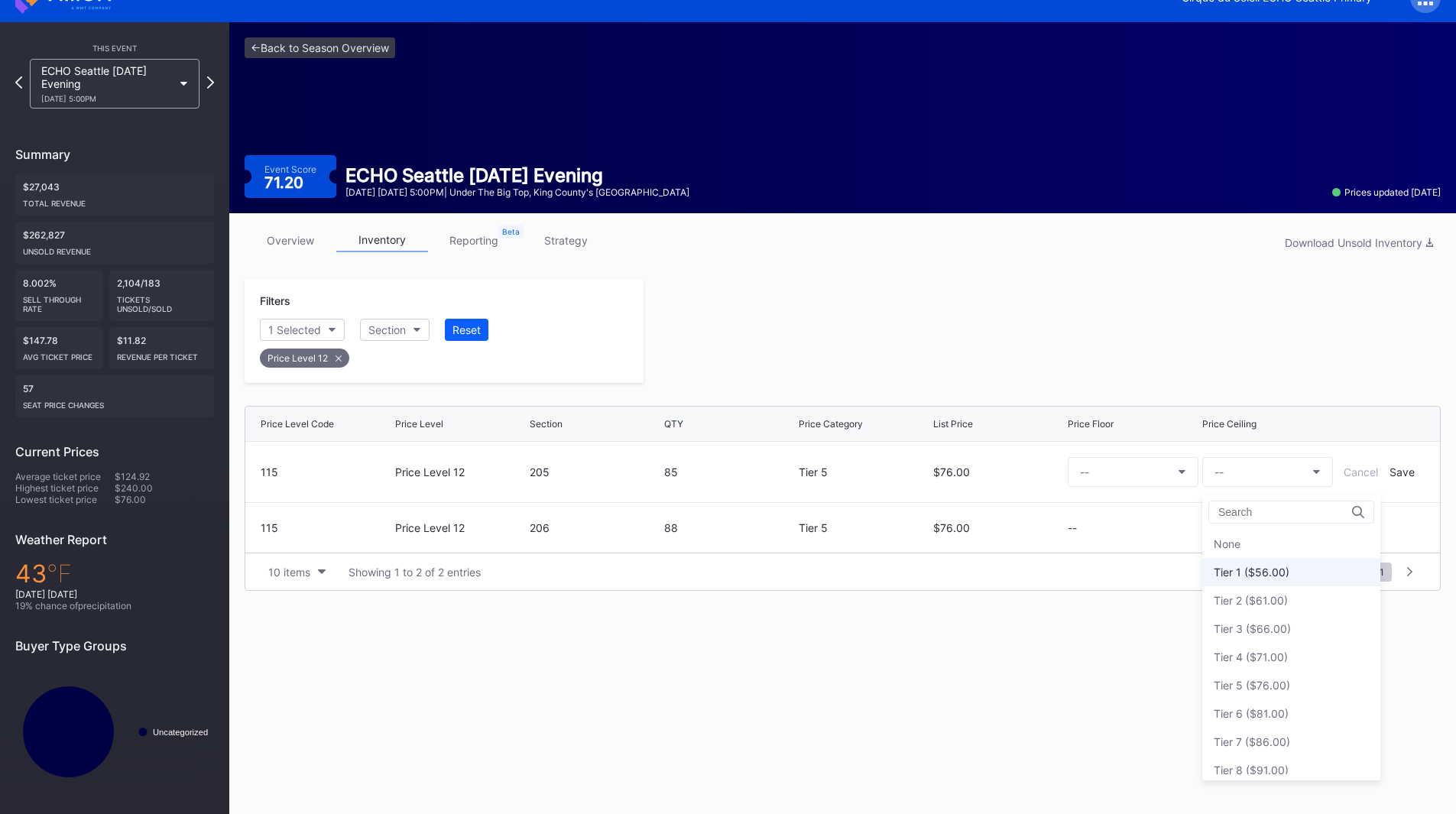
click at [1282, 576] on div "Tier 1 ($56.00)" at bounding box center [1251, 572] width 75 height 13
click at [1399, 472] on div "Save" at bounding box center [1401, 471] width 25 height 13
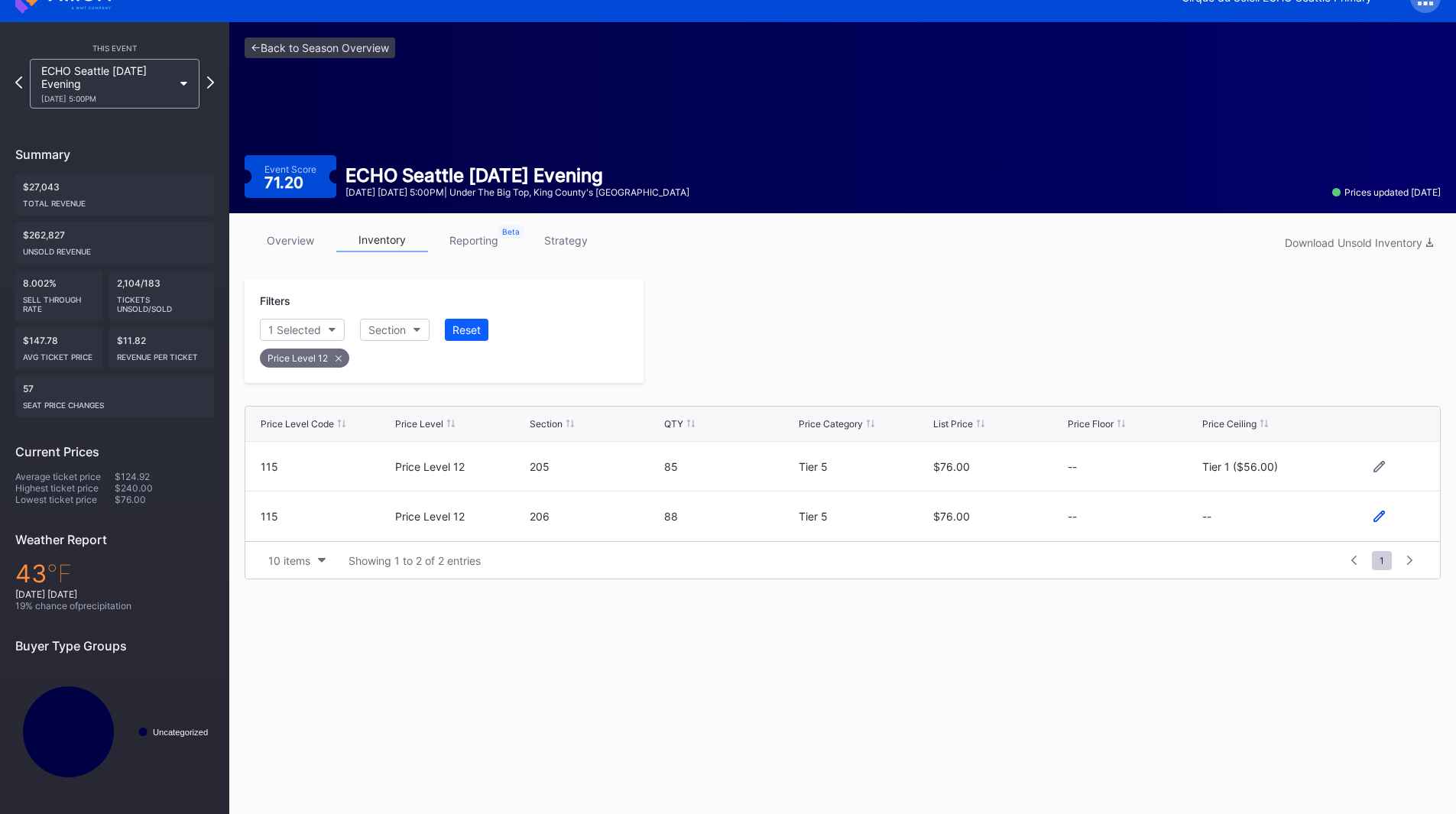
click at [1380, 516] on icon at bounding box center [1379, 516] width 11 height 11
click at [1258, 518] on button "--" at bounding box center [1268, 523] width 131 height 30
click at [1285, 302] on div "Tier 1 ($56.00)" at bounding box center [1292, 291] width 178 height 28
click at [1393, 521] on div "Save" at bounding box center [1401, 522] width 25 height 13
click at [1076, 363] on div at bounding box center [1041, 331] width 797 height 104
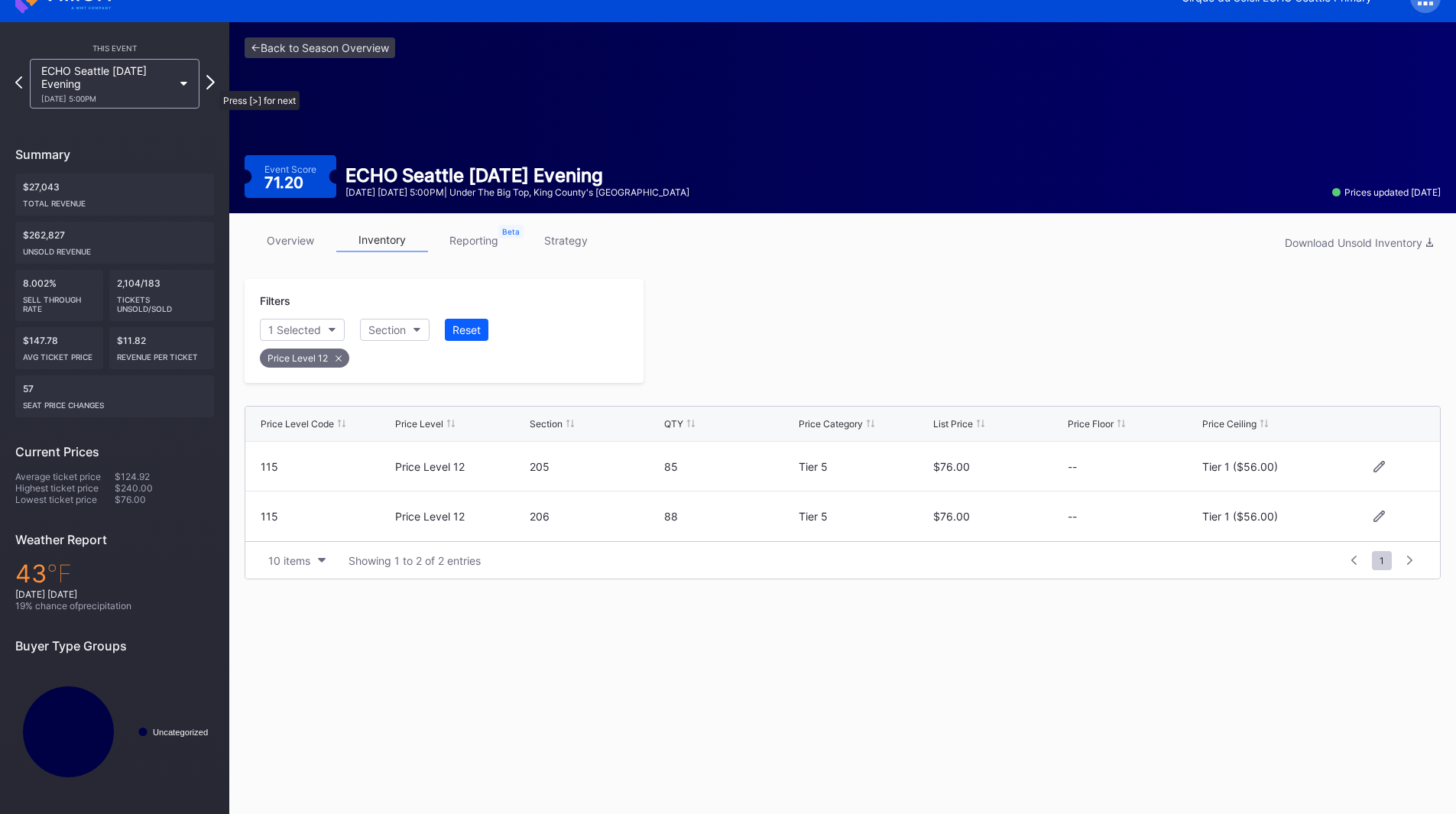
click at [212, 83] on icon at bounding box center [211, 81] width 9 height 15
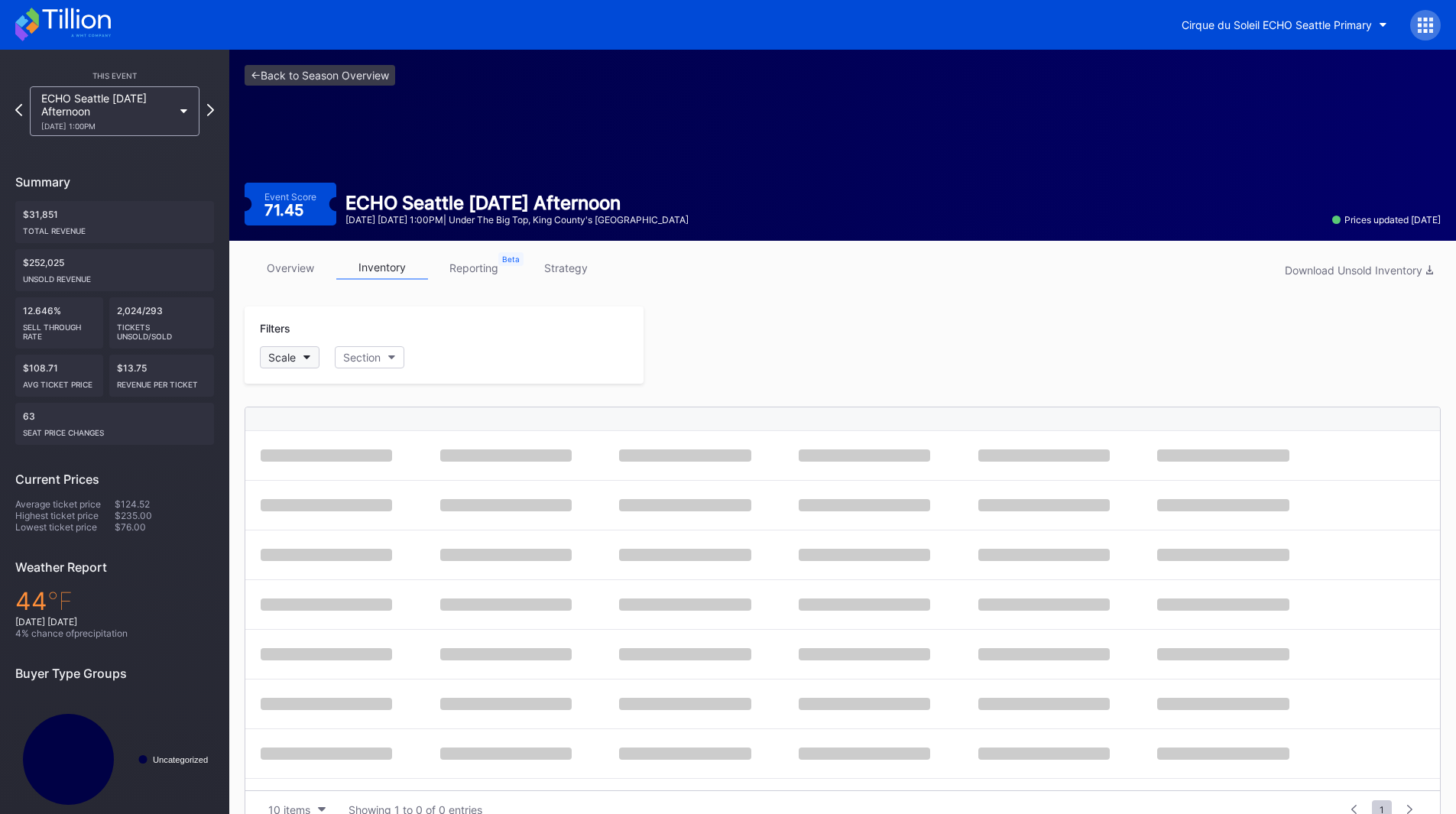
click at [298, 365] on button "Scale" at bounding box center [289, 357] width 60 height 22
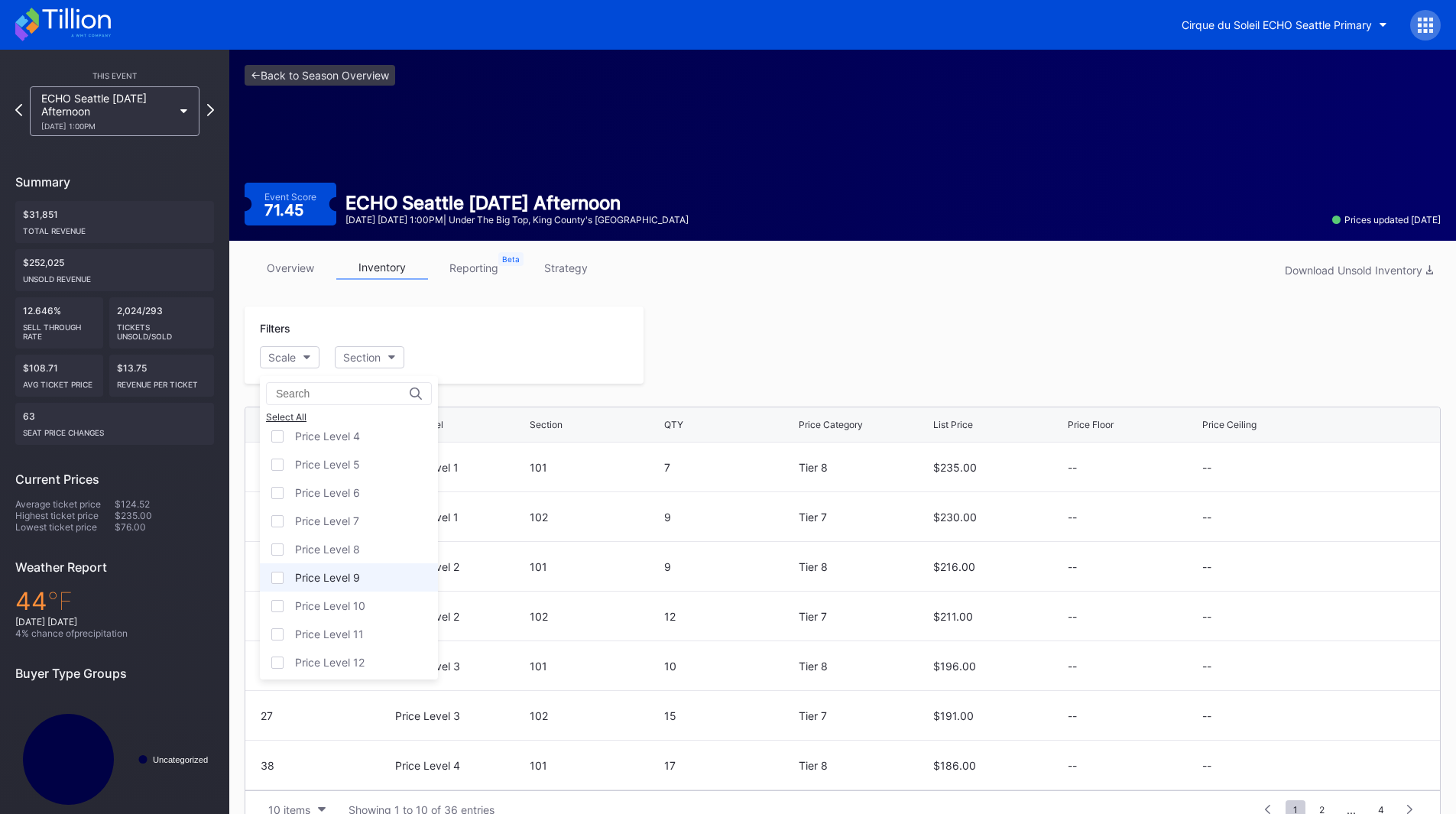
scroll to position [95, 0]
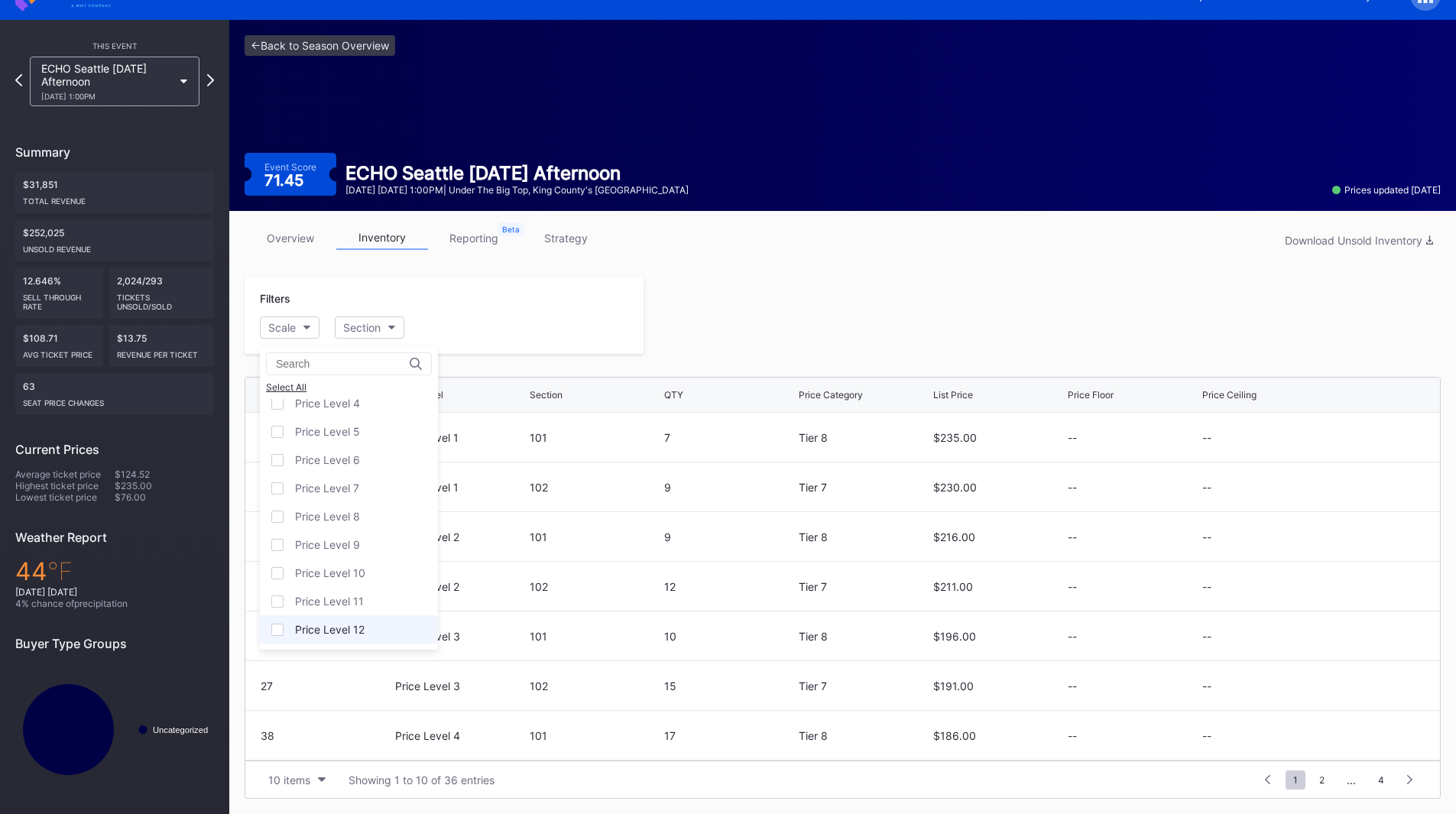
click at [361, 624] on div "Price Level 12" at bounding box center [329, 629] width 69 height 13
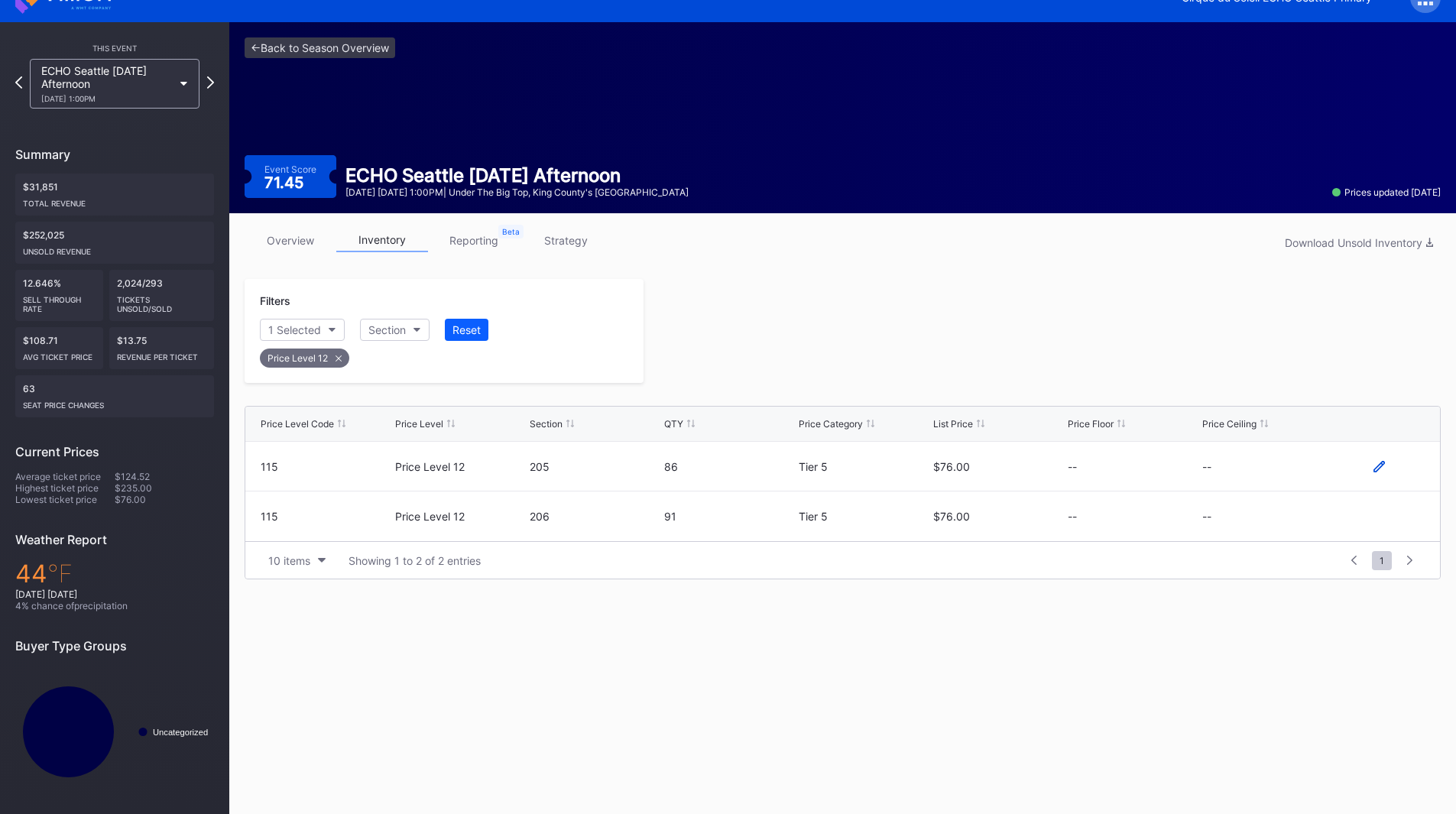
click at [1375, 467] on icon at bounding box center [1379, 465] width 11 height 11
click at [1260, 458] on button "--" at bounding box center [1268, 472] width 131 height 30
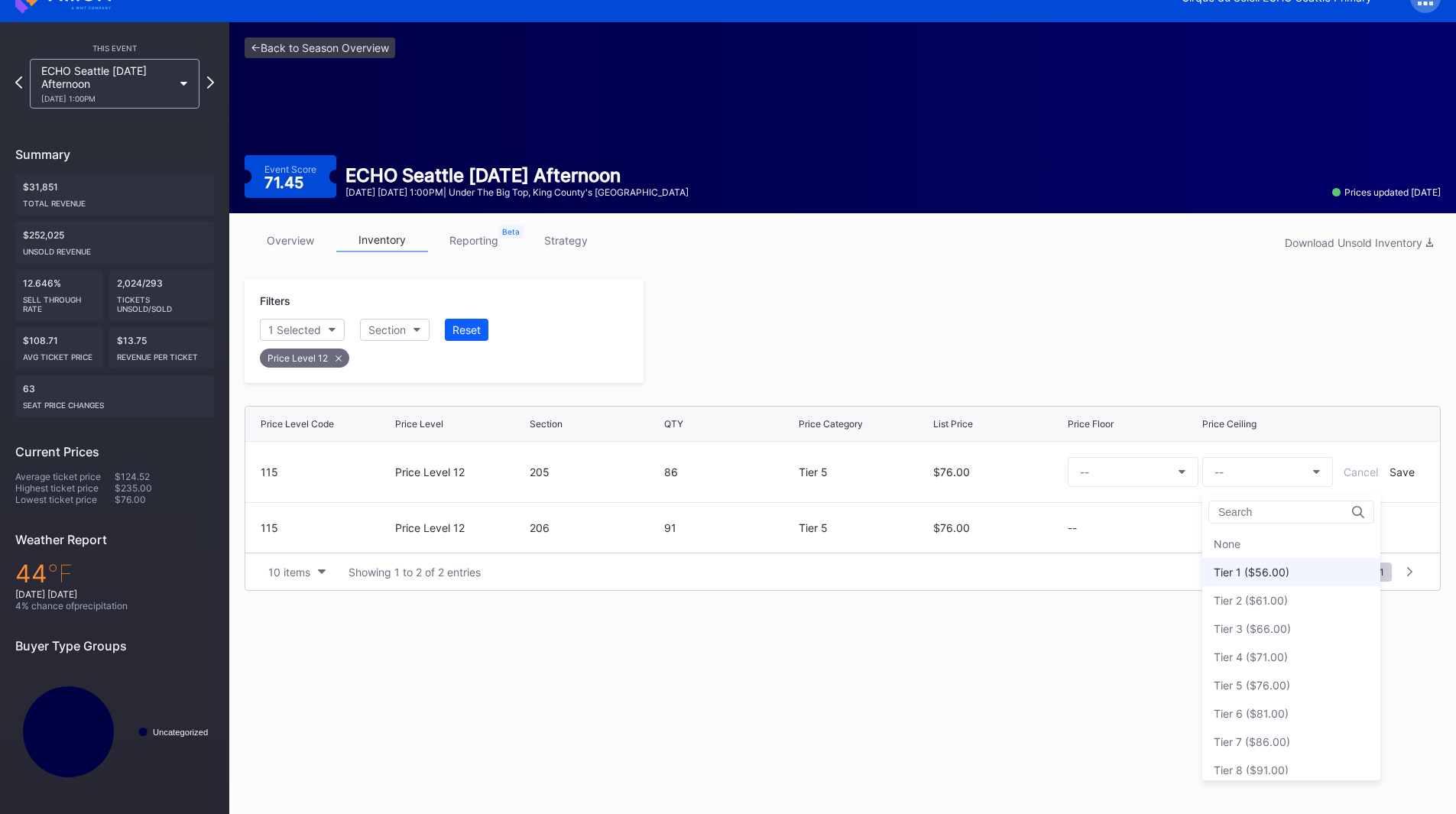
click at [1268, 567] on div "Tier 1 ($56.00)" at bounding box center [1251, 572] width 75 height 13
click at [1410, 477] on div "Save" at bounding box center [1401, 471] width 25 height 13
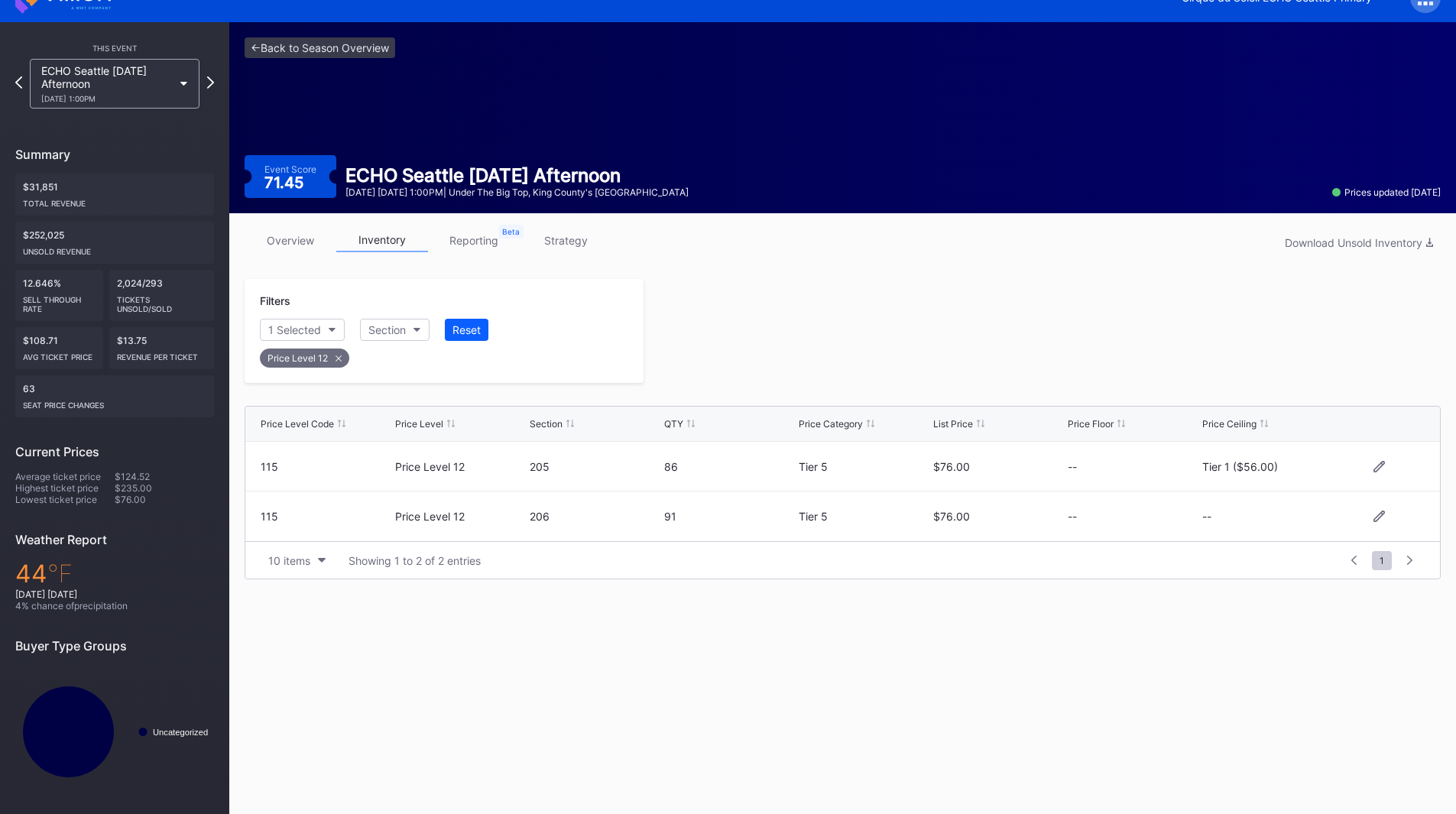
click at [1372, 517] on div at bounding box center [1378, 516] width 92 height 11
click at [1376, 516] on icon at bounding box center [1379, 516] width 11 height 11
click at [1235, 525] on button "--" at bounding box center [1268, 523] width 131 height 30
click at [1256, 295] on div "Tier 1 ($56.00)" at bounding box center [1251, 291] width 75 height 13
click at [1405, 518] on div "Save" at bounding box center [1401, 522] width 25 height 13
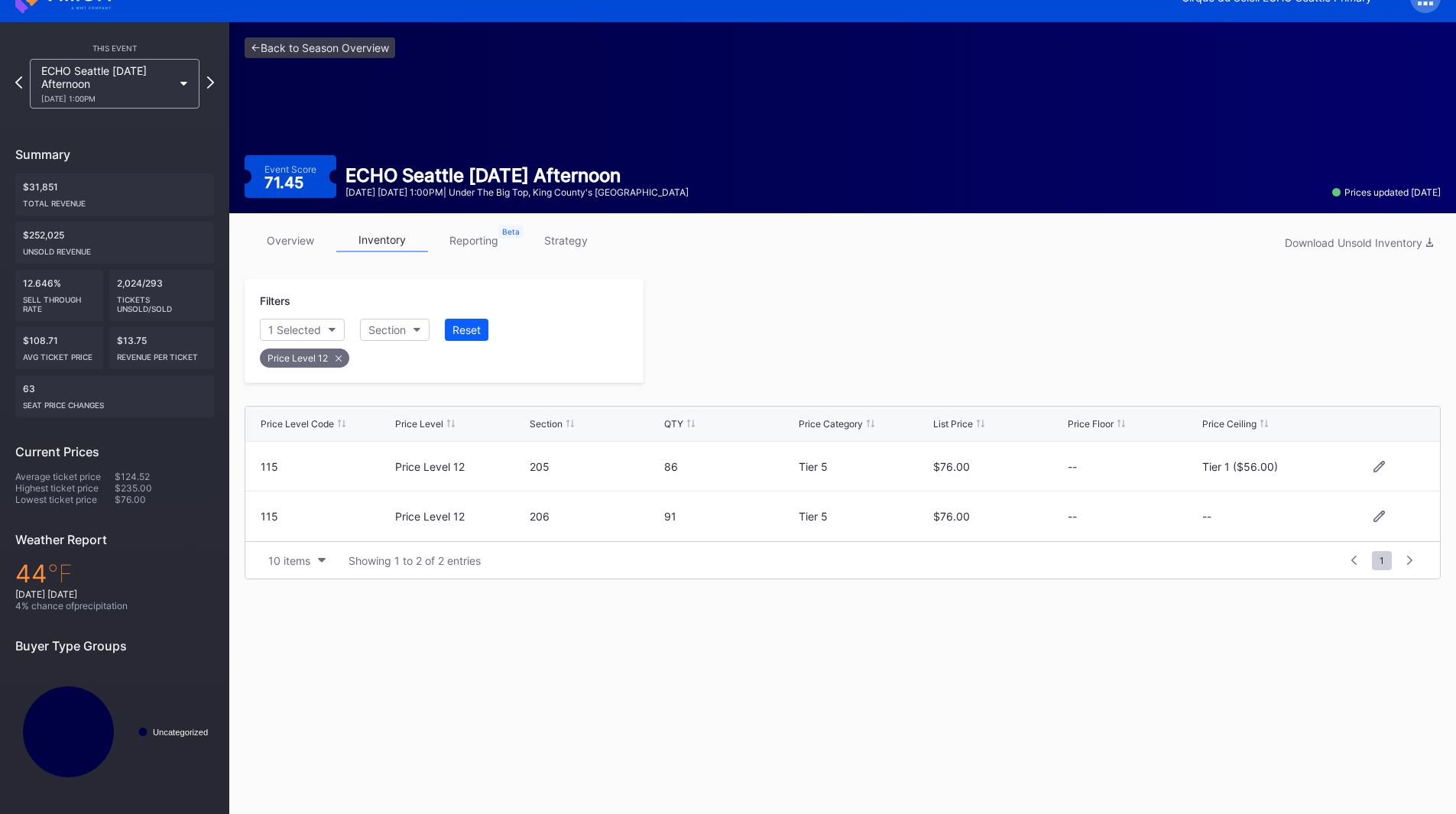
click at [898, 326] on div at bounding box center [1041, 331] width 797 height 104
click at [210, 83] on icon at bounding box center [211, 81] width 9 height 15
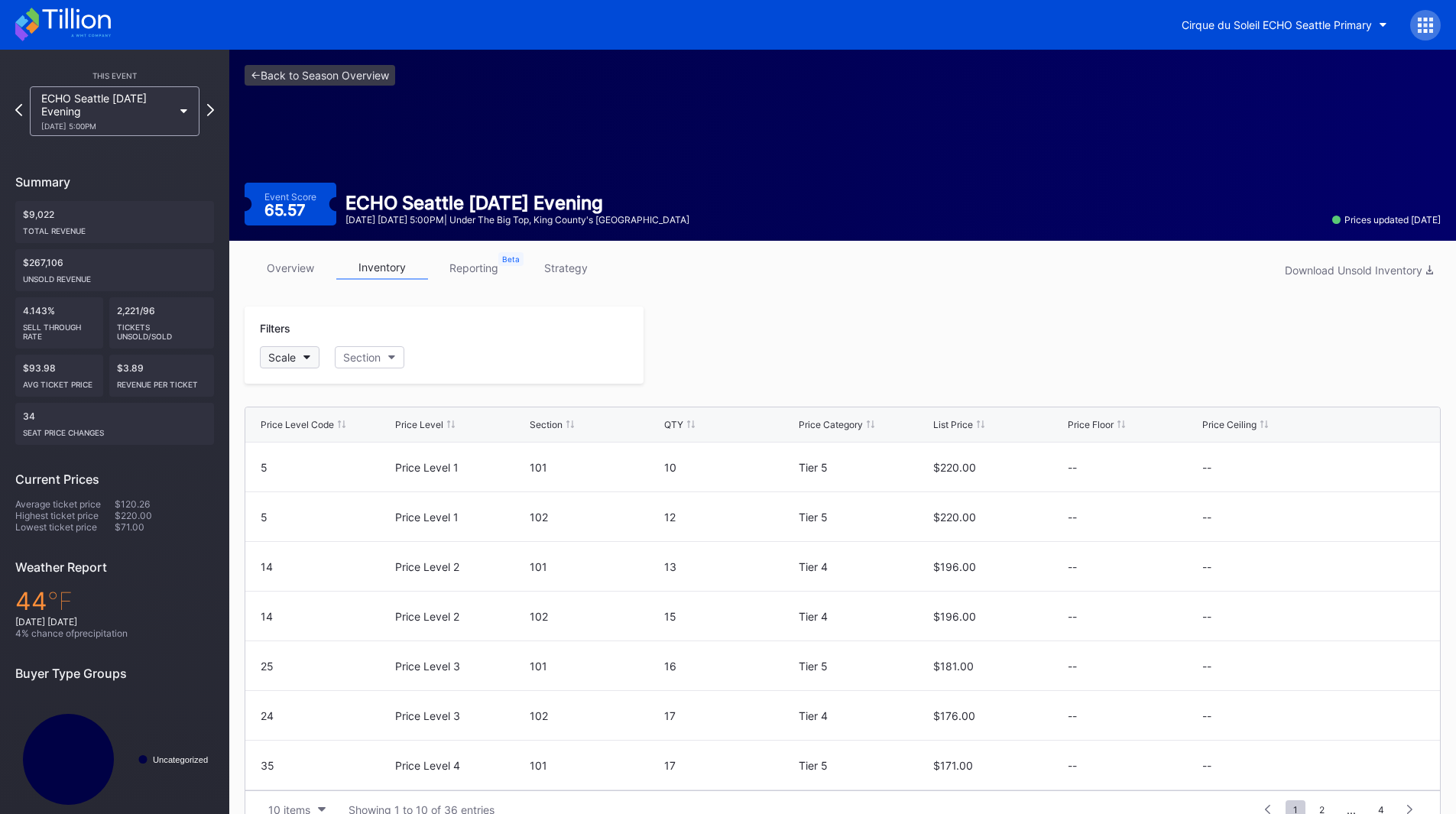
click at [289, 366] on button "Scale" at bounding box center [289, 357] width 60 height 22
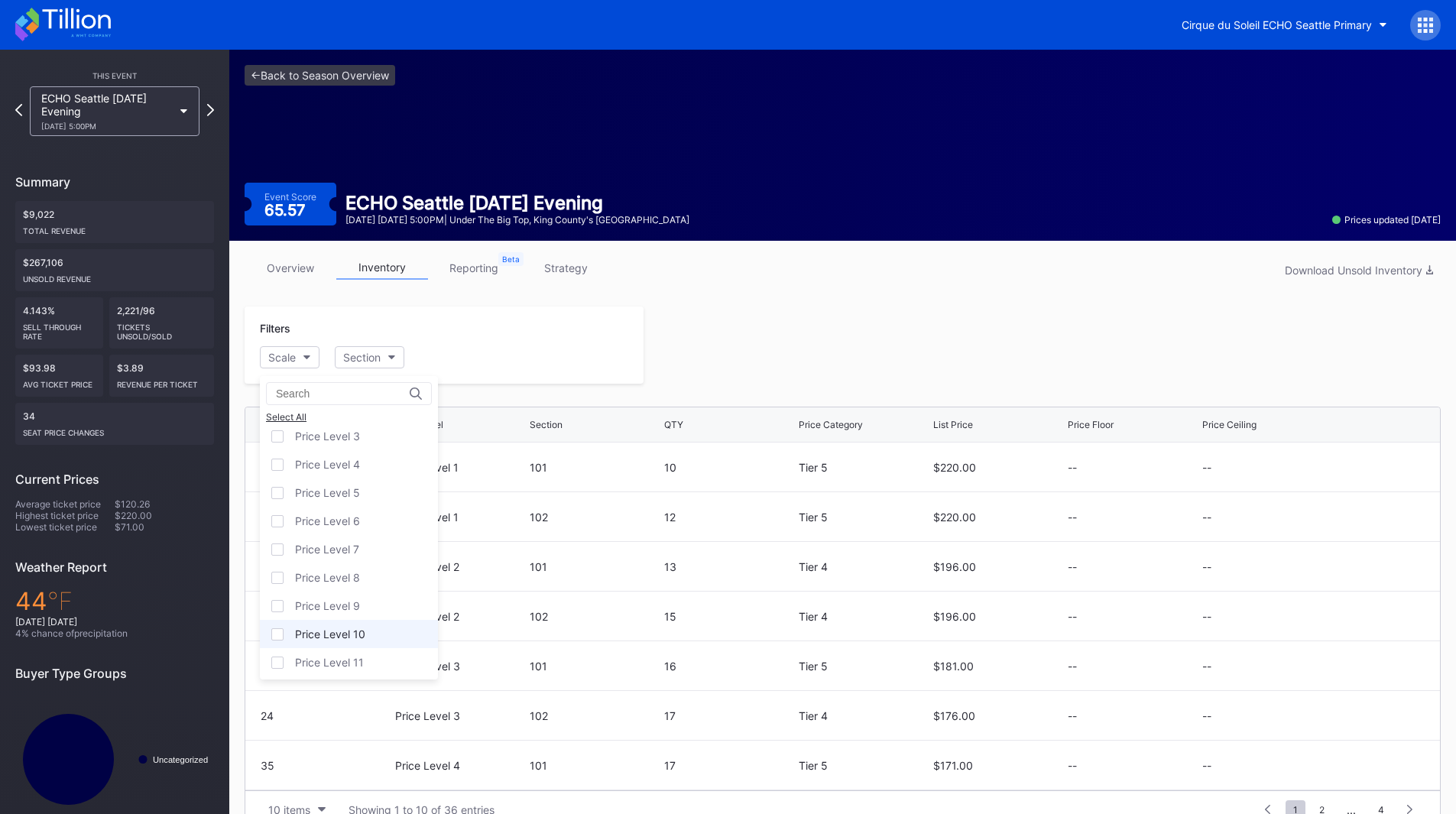
scroll to position [95, 0]
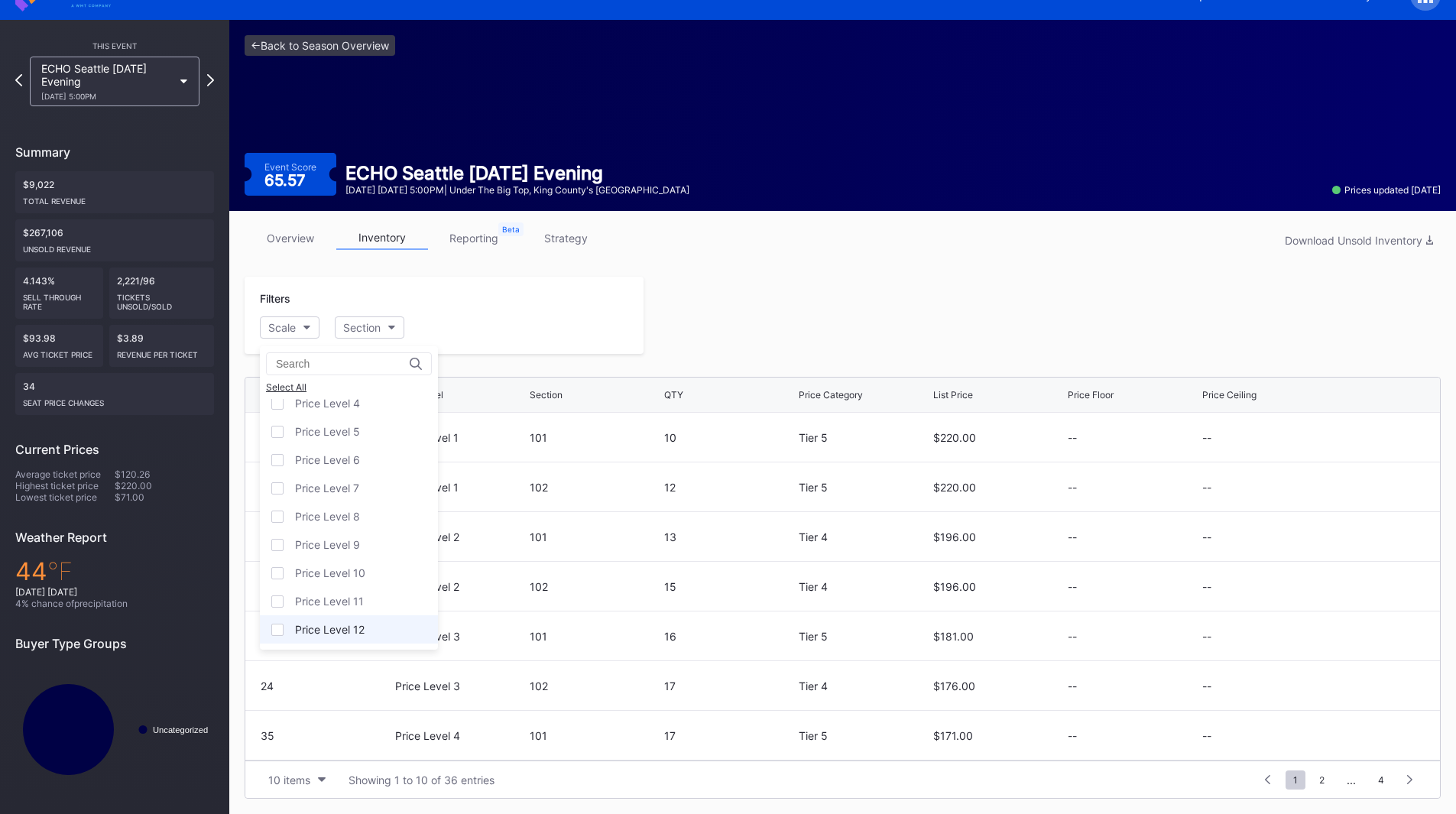
click at [363, 636] on div "Price Level 12" at bounding box center [329, 629] width 69 height 13
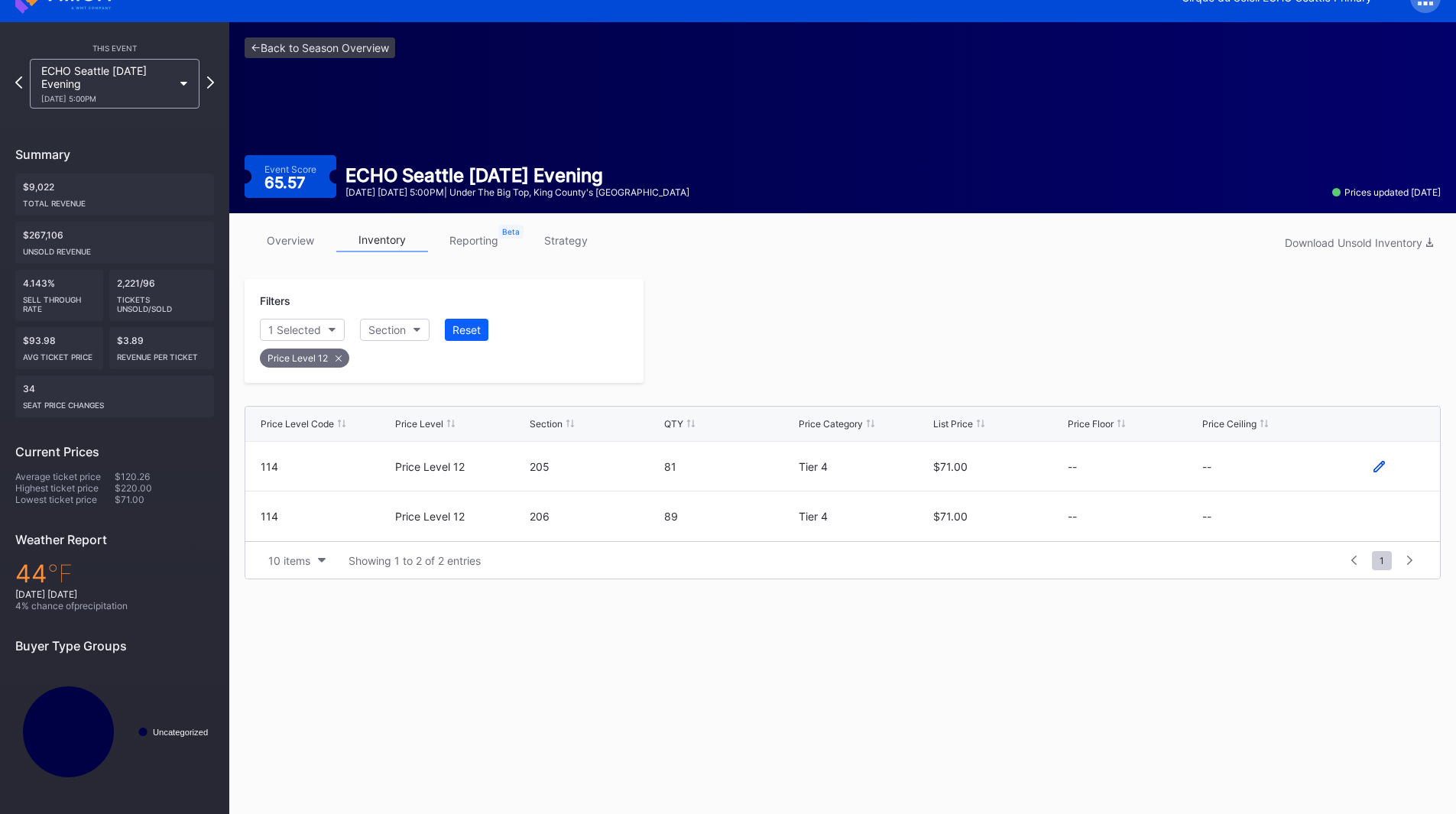
click at [1379, 465] on icon at bounding box center [1379, 465] width 11 height 11
click at [1232, 472] on button "--" at bounding box center [1268, 472] width 131 height 30
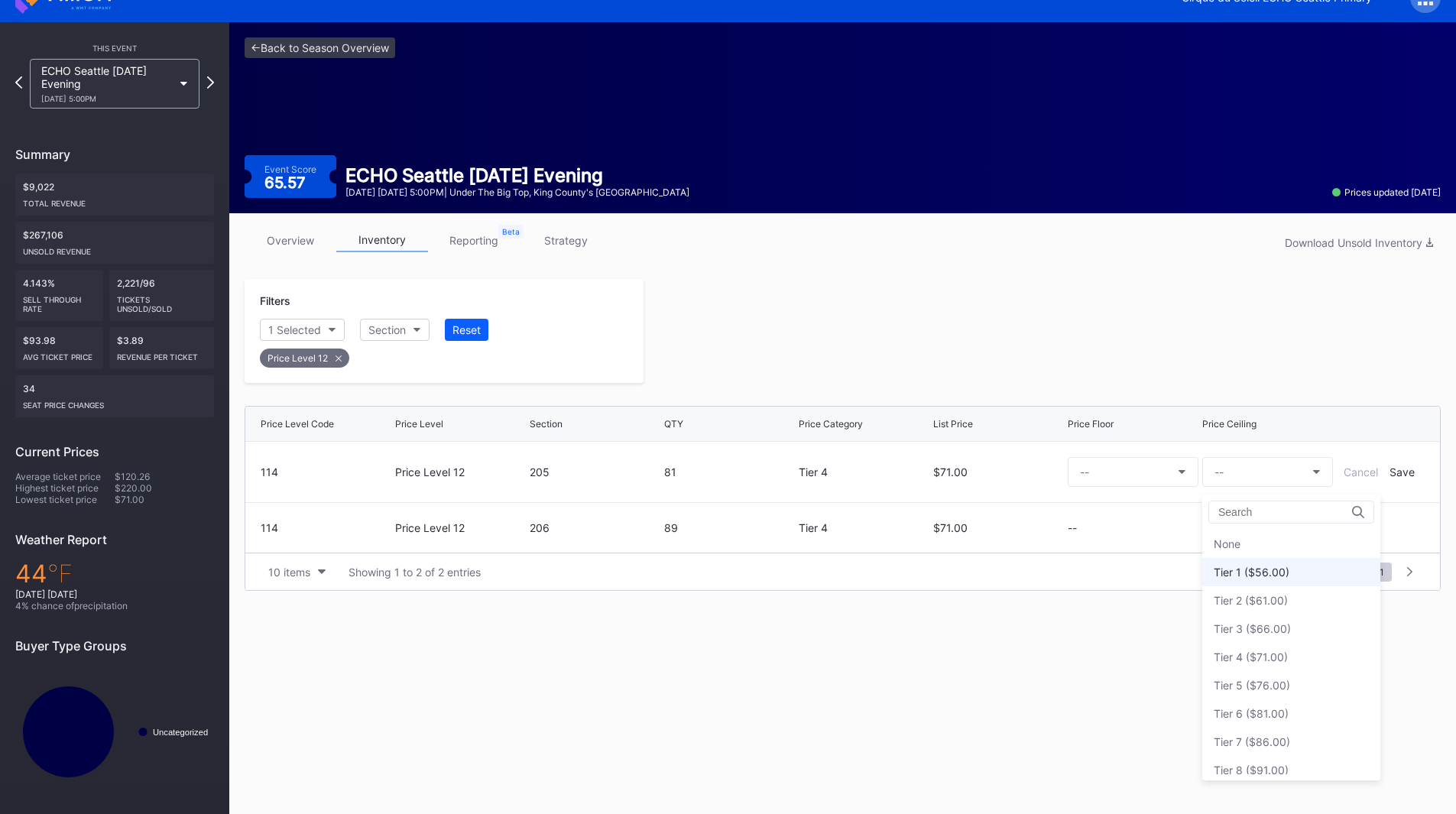
click at [1279, 567] on div "Tier 1 ($56.00)" at bounding box center [1251, 572] width 75 height 13
click at [1393, 475] on div "Save" at bounding box center [1401, 471] width 25 height 13
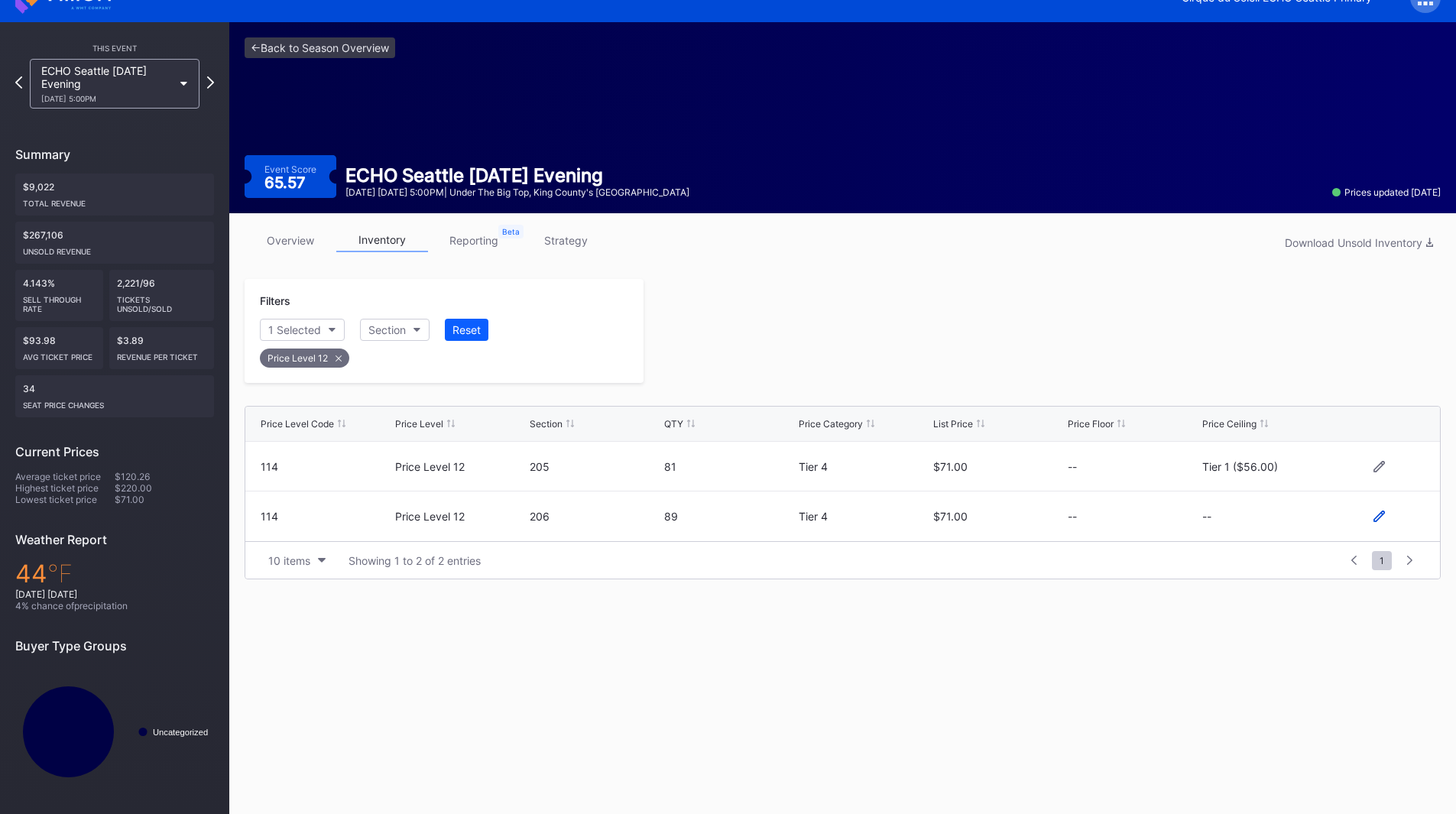
click at [1375, 519] on icon at bounding box center [1379, 516] width 11 height 11
click at [1284, 520] on button "--" at bounding box center [1268, 523] width 131 height 30
click at [1273, 297] on div "Tier 1 ($56.00)" at bounding box center [1251, 291] width 75 height 13
click at [1397, 524] on div "Save" at bounding box center [1401, 522] width 25 height 13
click at [884, 375] on div at bounding box center [1041, 331] width 797 height 104
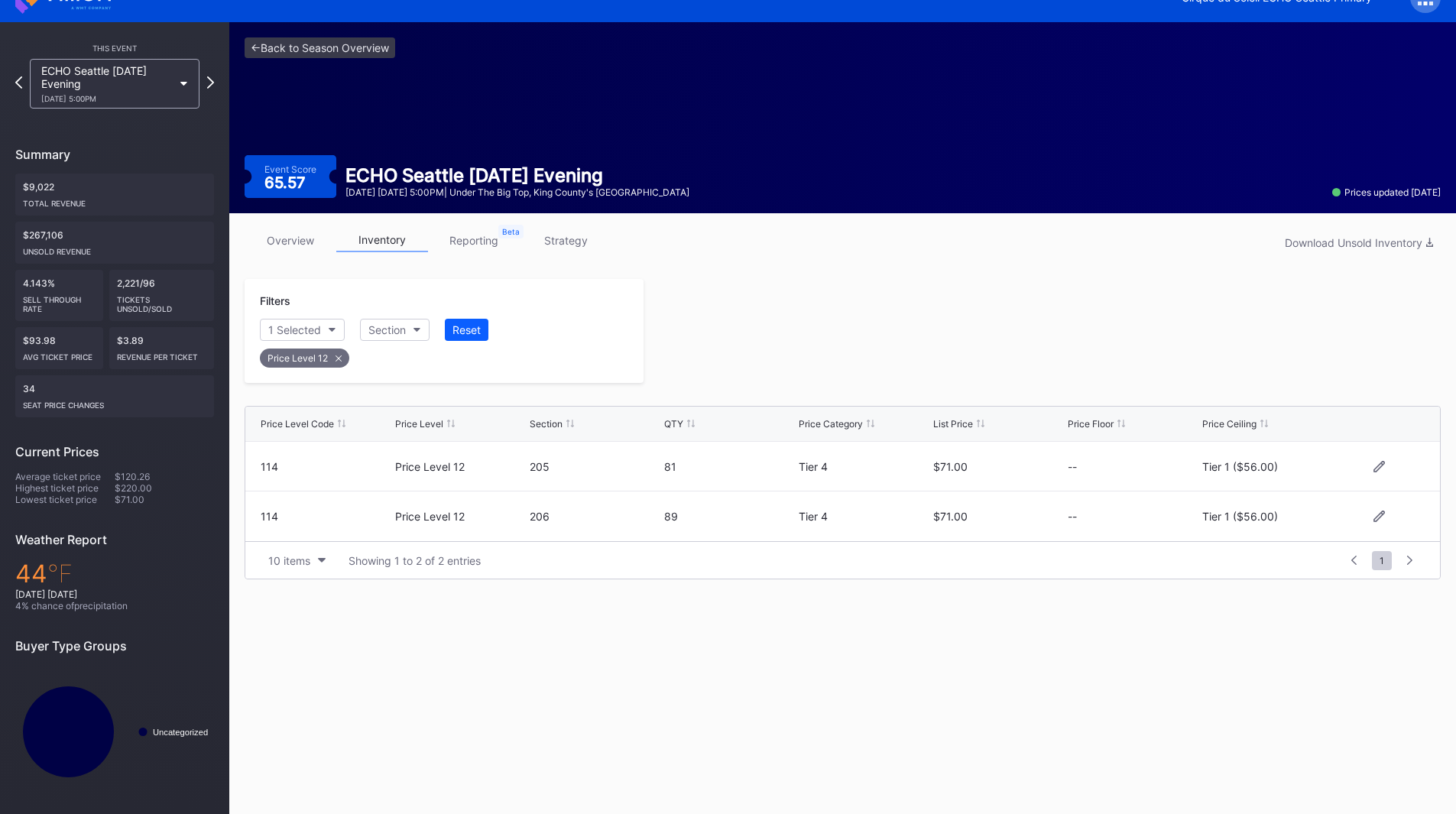
scroll to position [0, 0]
